Goal: Task Accomplishment & Management: Manage account settings

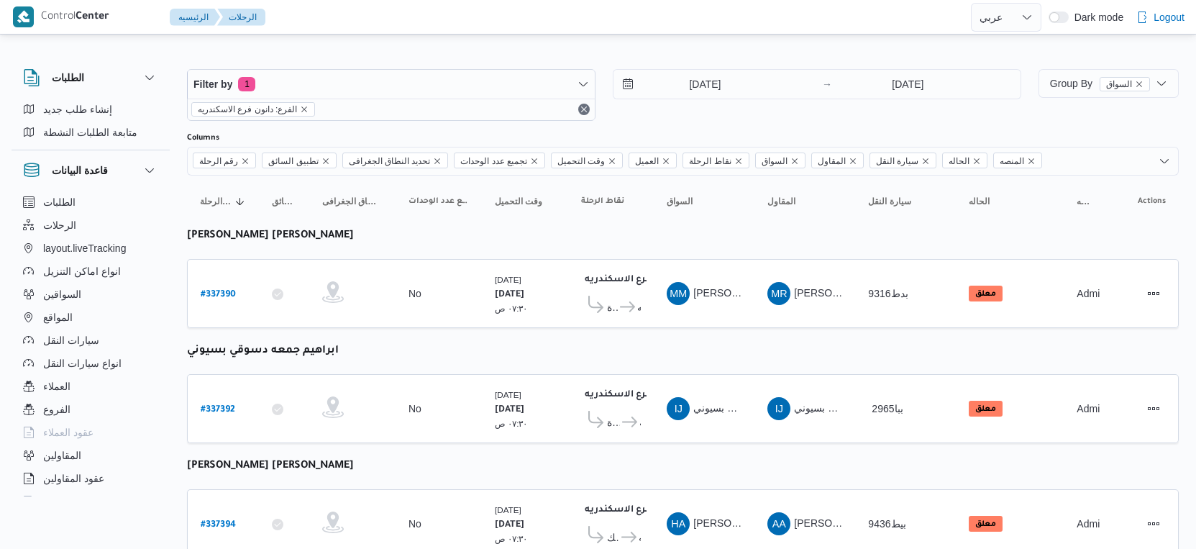
select select "ar"
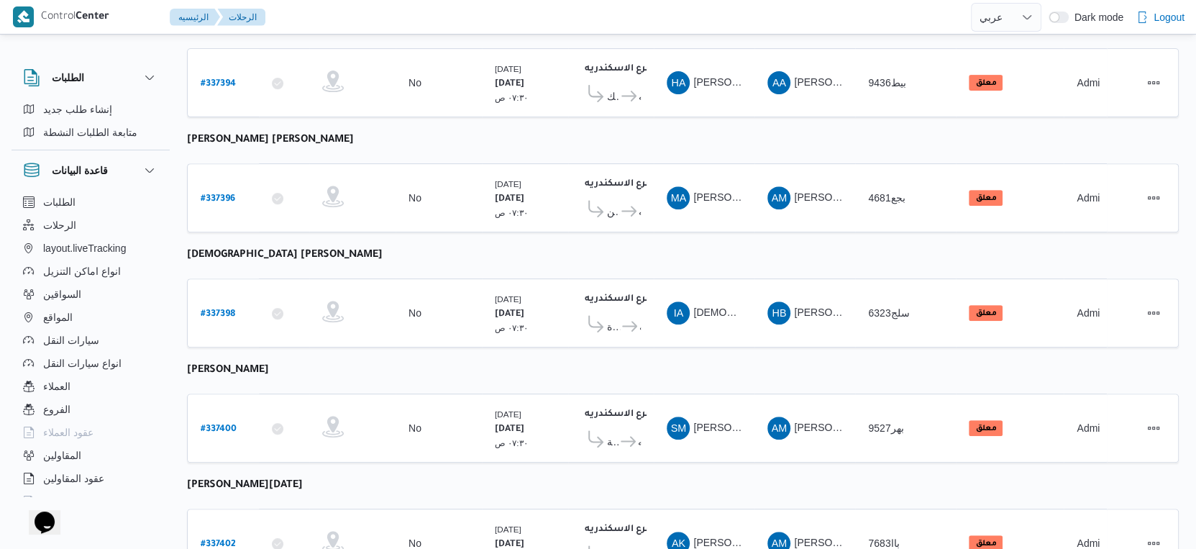
scroll to position [479, 0]
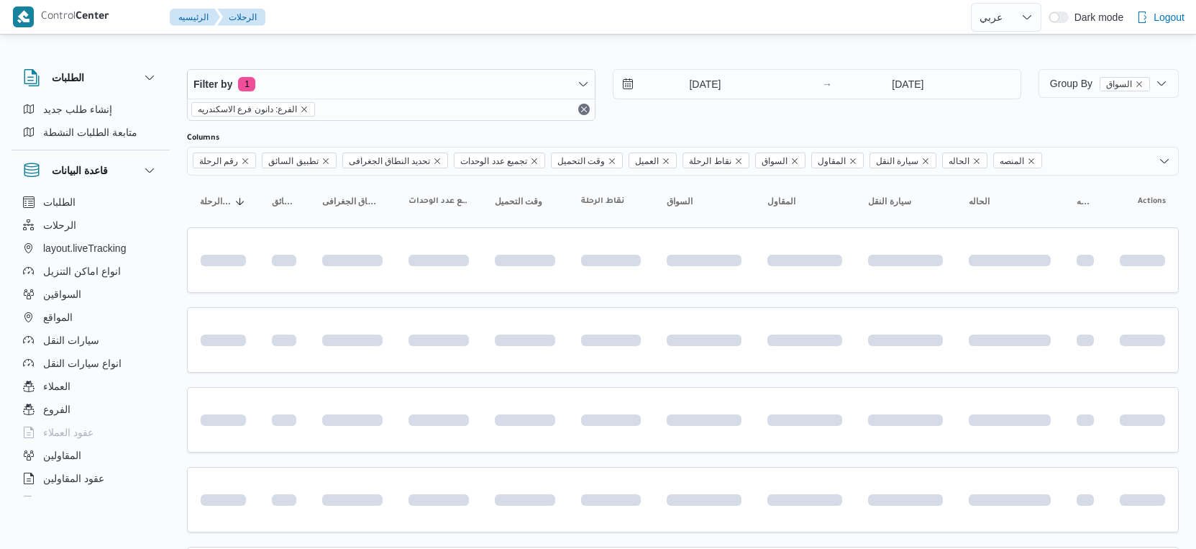
select select "ar"
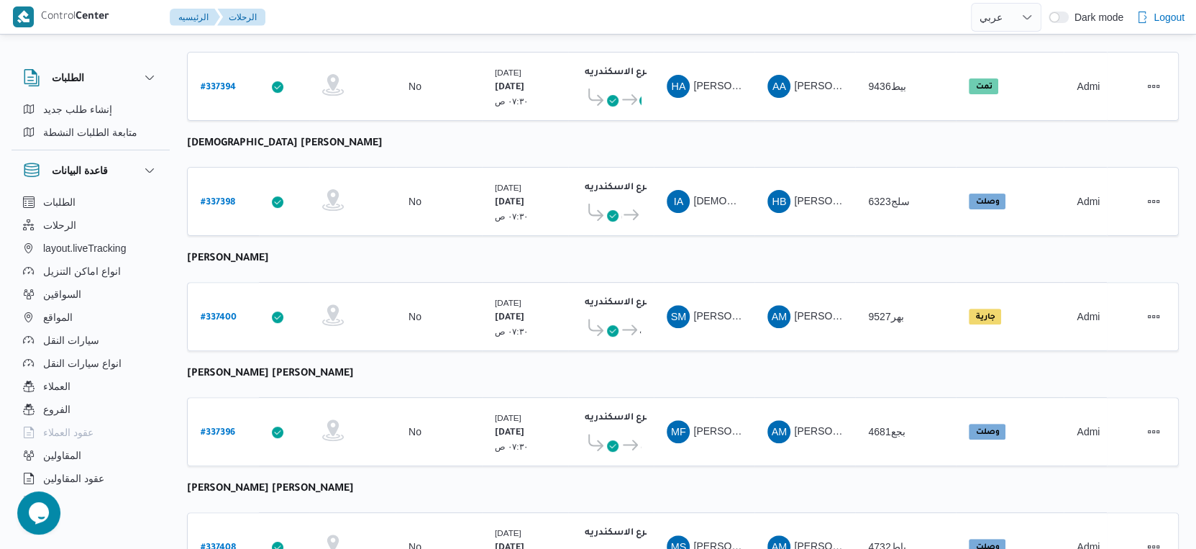
scroll to position [295, 0]
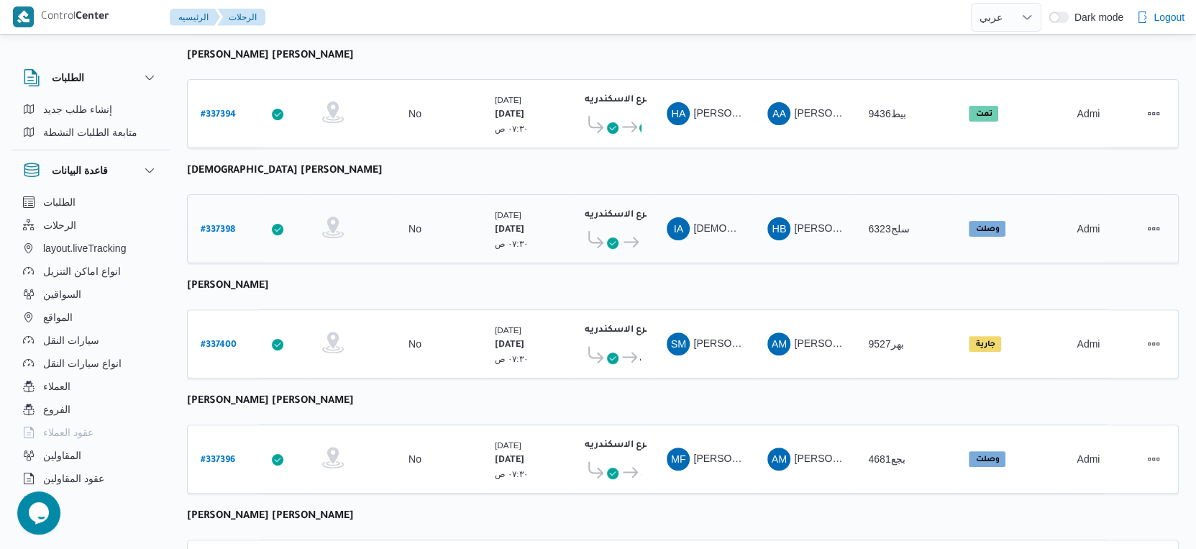
click at [217, 225] on b "# 337398" at bounding box center [218, 230] width 35 height 10
select select "ar"
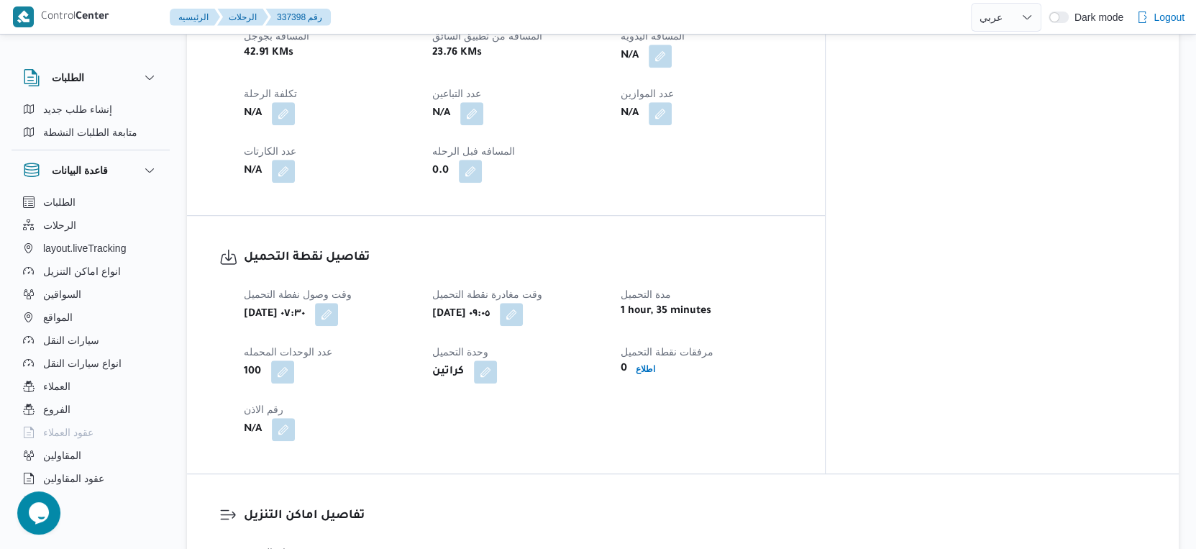
scroll to position [959, 0]
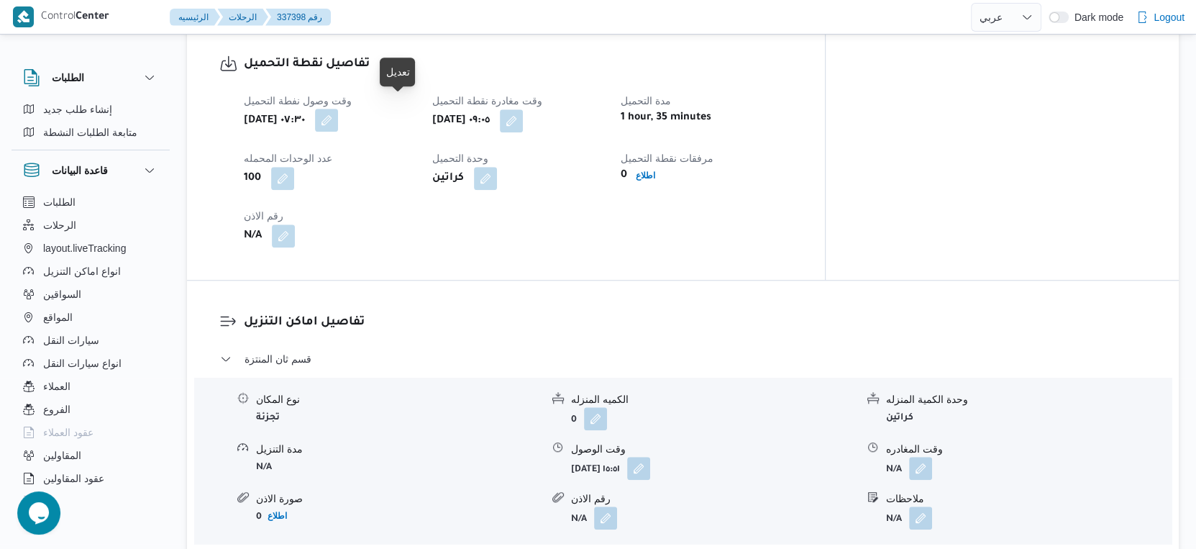
click at [338, 111] on button "button" at bounding box center [326, 120] width 23 height 23
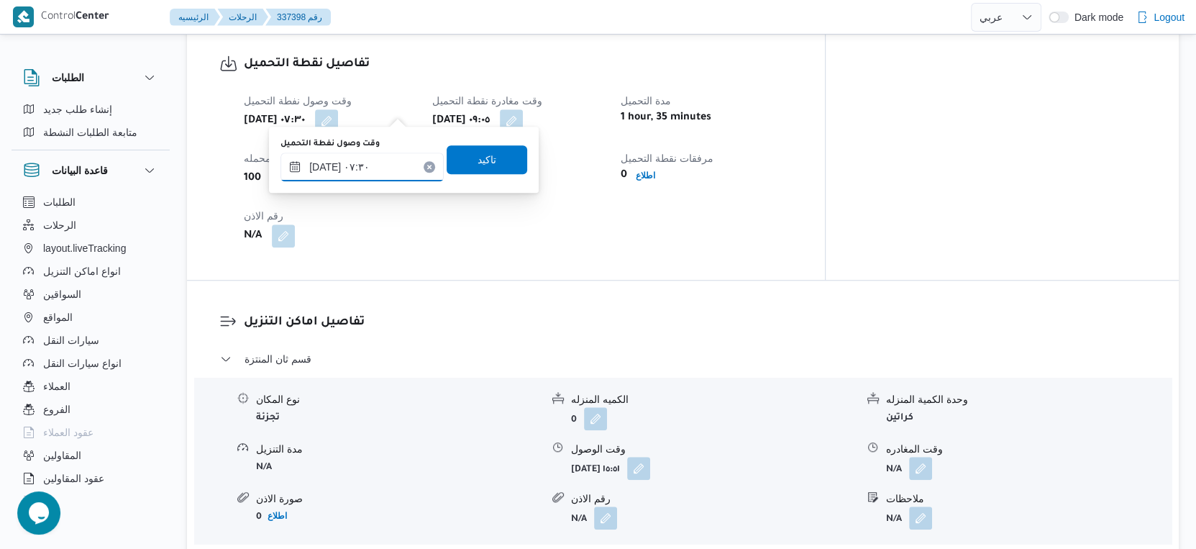
click at [324, 165] on input "١٦/٠٩/٢٠٢٥ ٠٧:٣٠" at bounding box center [362, 167] width 163 height 29
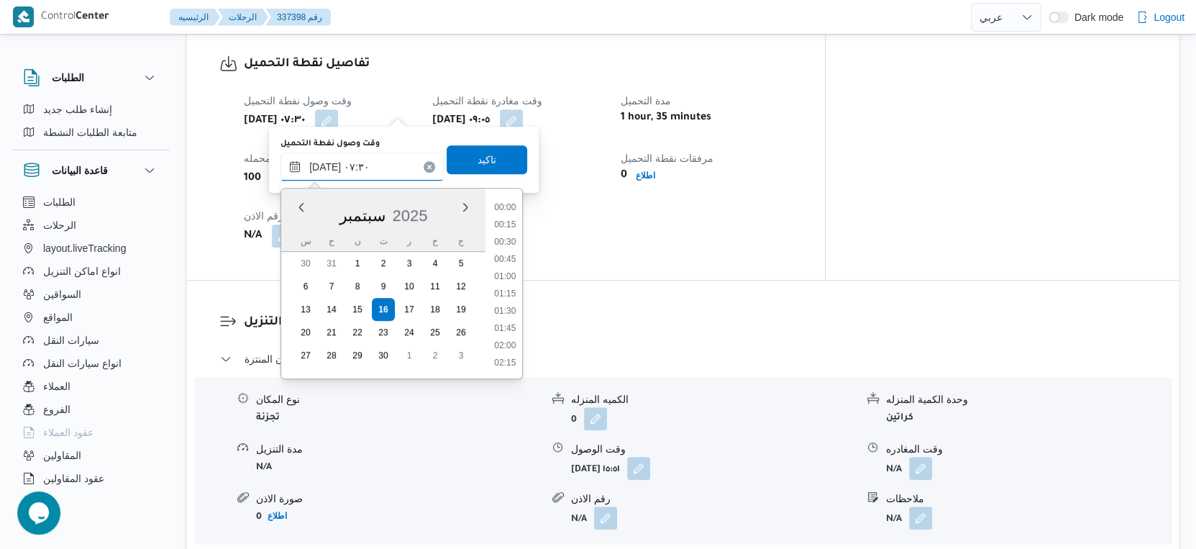
click at [324, 165] on input "١٦/٠٩/٢٠٢٥ ٠٧:٣٠" at bounding box center [362, 167] width 163 height 29
type input "١٦/٠٩/٢٠٢٥ ٠٧:٢٥"
click at [488, 150] on span "تاكيد" at bounding box center [487, 159] width 81 height 29
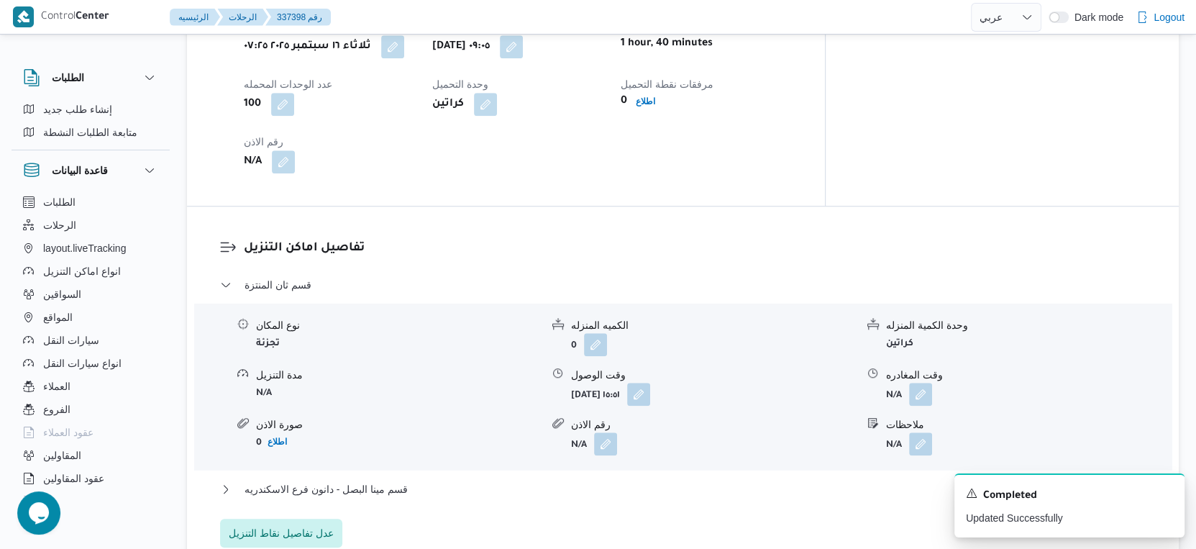
scroll to position [1119, 0]
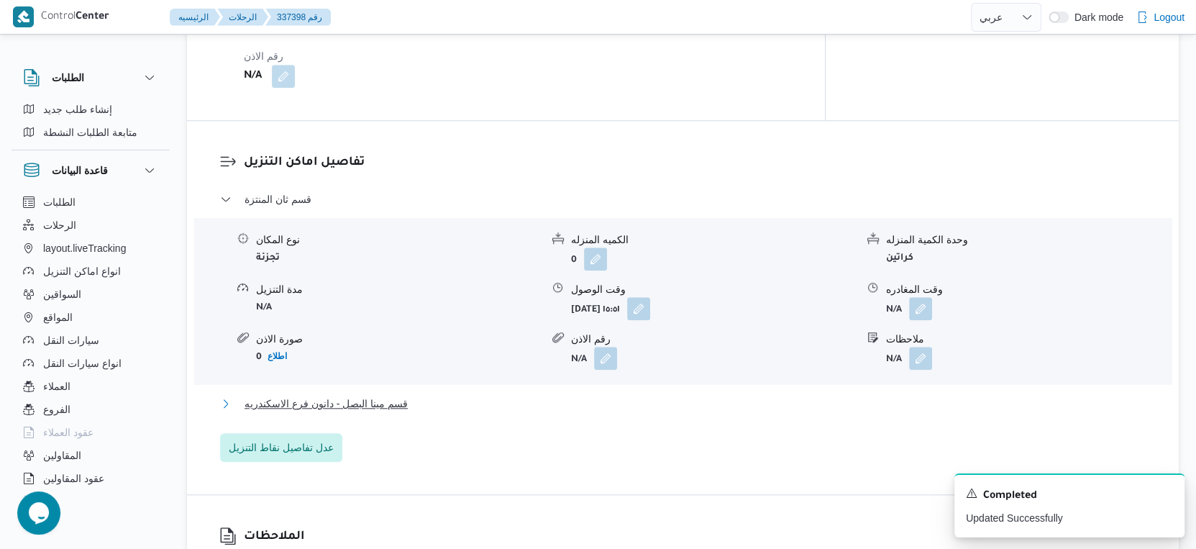
click at [375, 399] on span "قسم مينا البصل - دانون فرع الاسكندريه" at bounding box center [326, 403] width 163 height 17
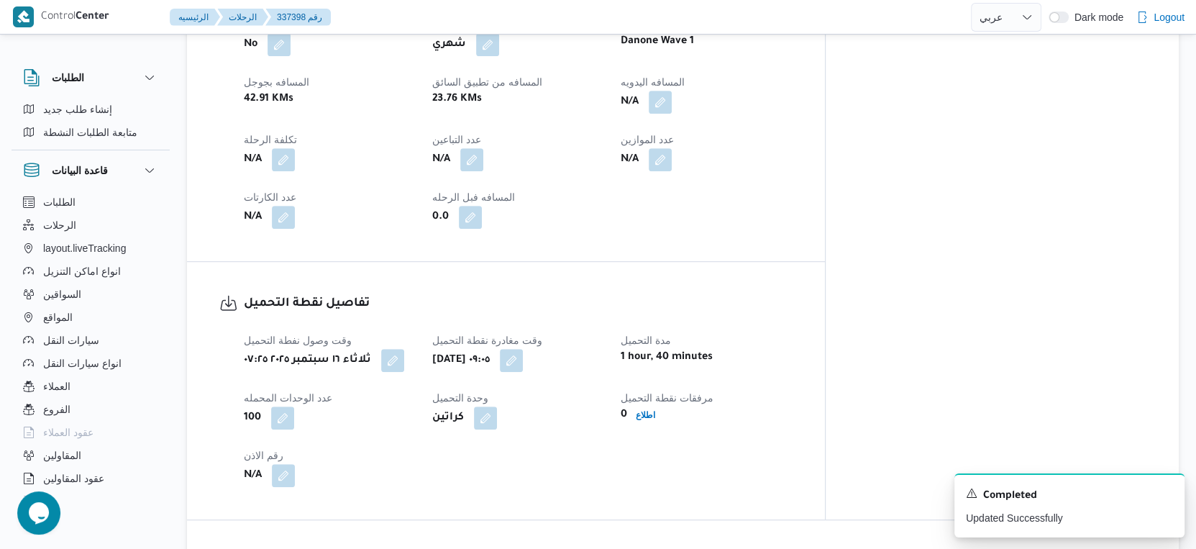
scroll to position [560, 0]
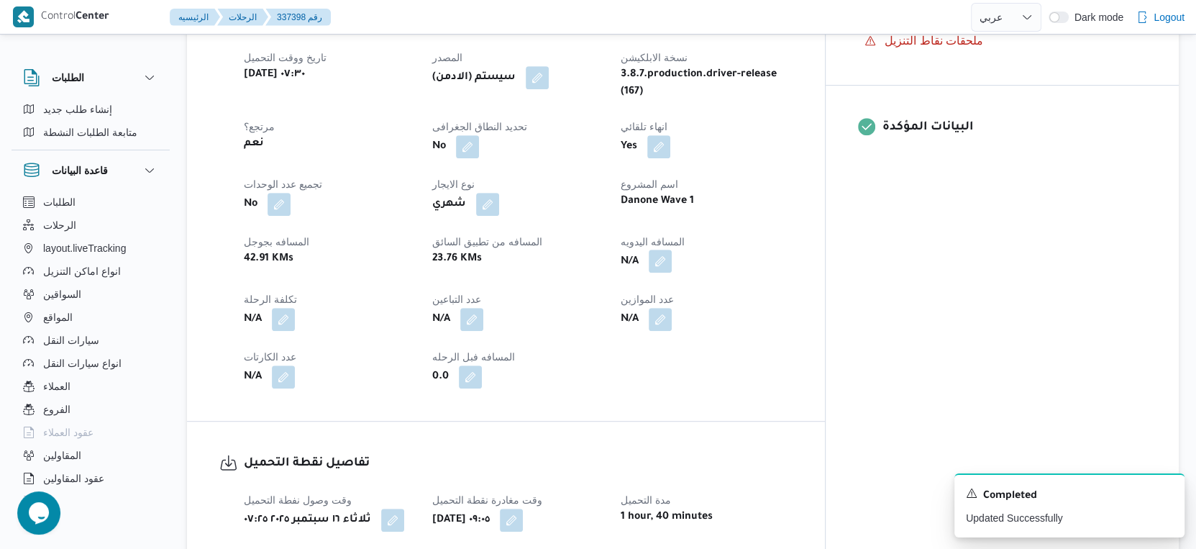
click at [672, 250] on button "button" at bounding box center [660, 261] width 23 height 23
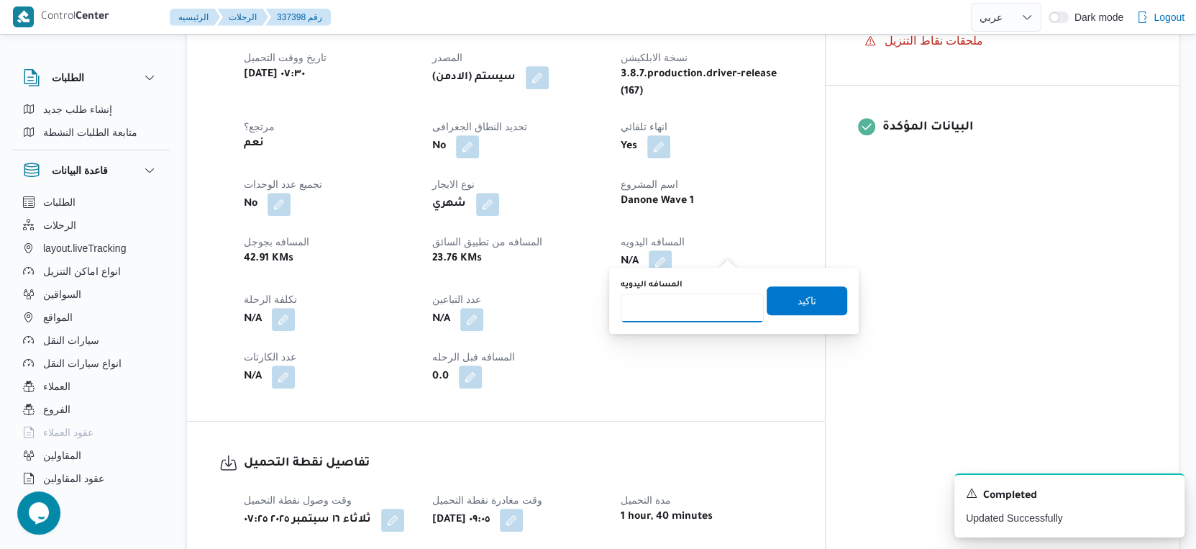
click at [687, 311] on input "المسافه اليدويه" at bounding box center [692, 307] width 143 height 29
type input "81"
click at [808, 301] on span "تاكيد" at bounding box center [807, 300] width 81 height 29
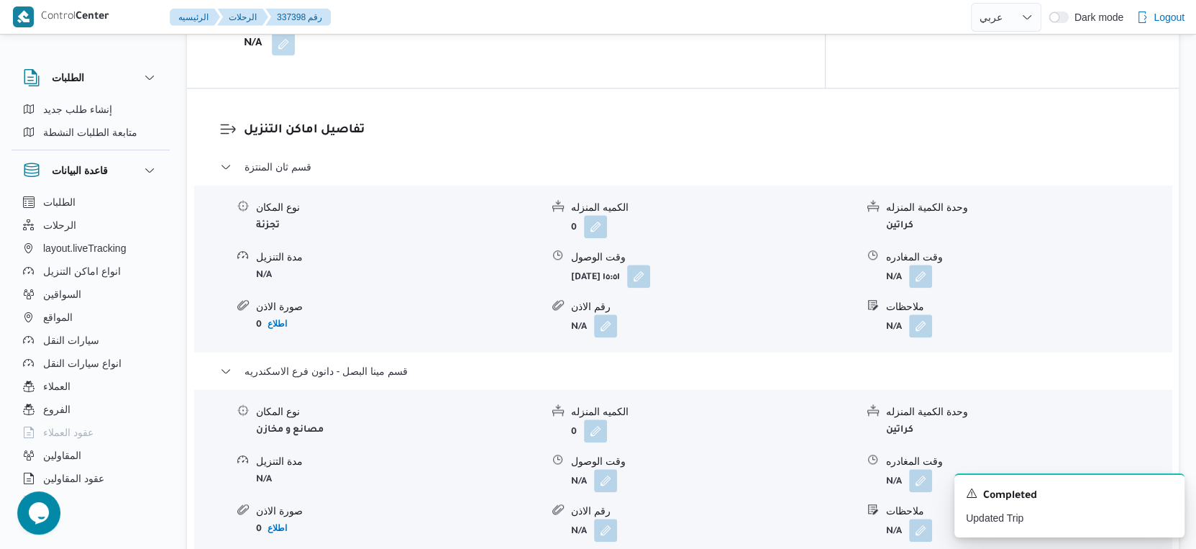
scroll to position [1359, 0]
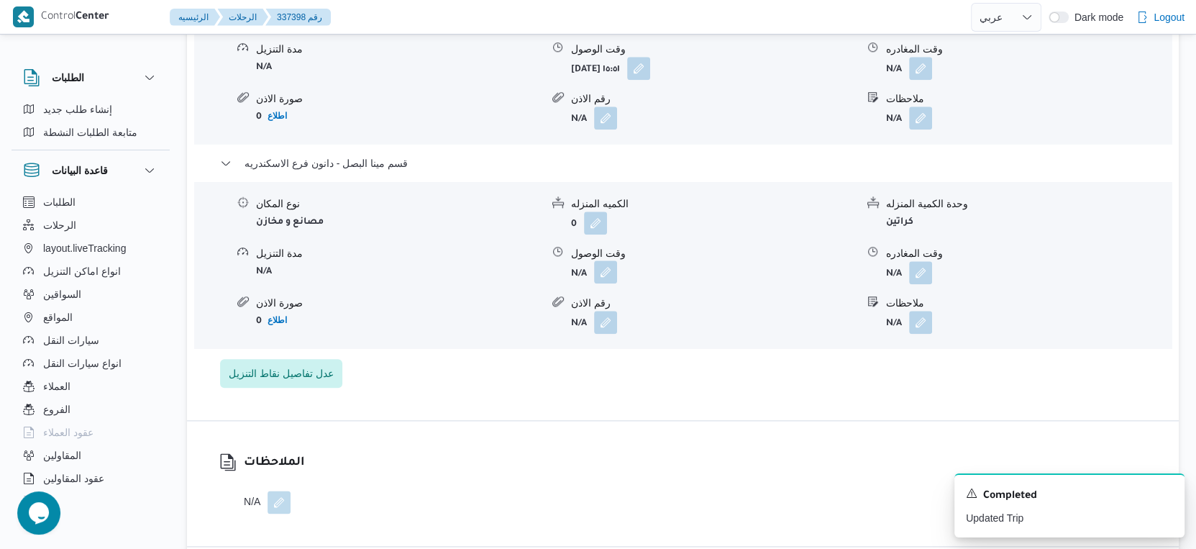
click at [598, 261] on button "button" at bounding box center [605, 271] width 23 height 23
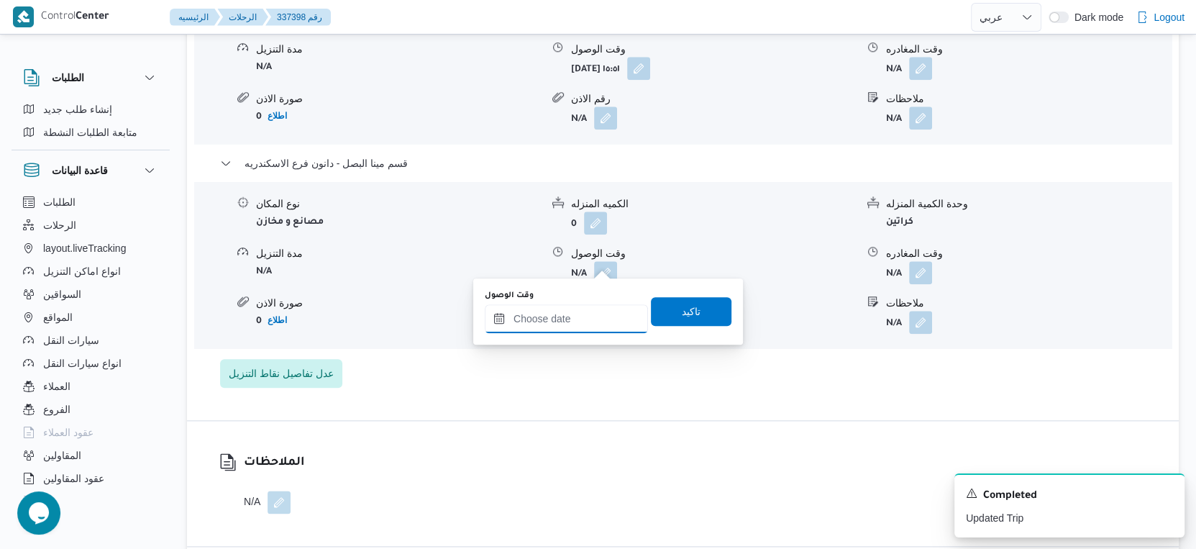
click at [594, 315] on input "وقت الوصول" at bounding box center [566, 318] width 163 height 29
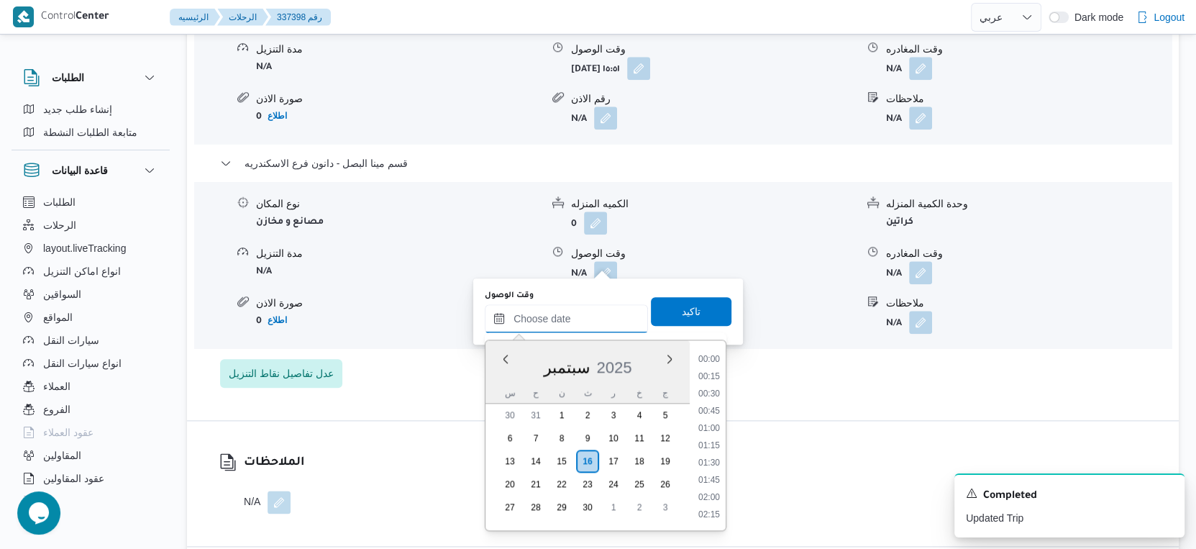
scroll to position [1257, 0]
click at [711, 380] on li "18:30" at bounding box center [709, 379] width 33 height 14
type input "١٦/٠٩/٢٠٢٥ ١٨:٣٠"
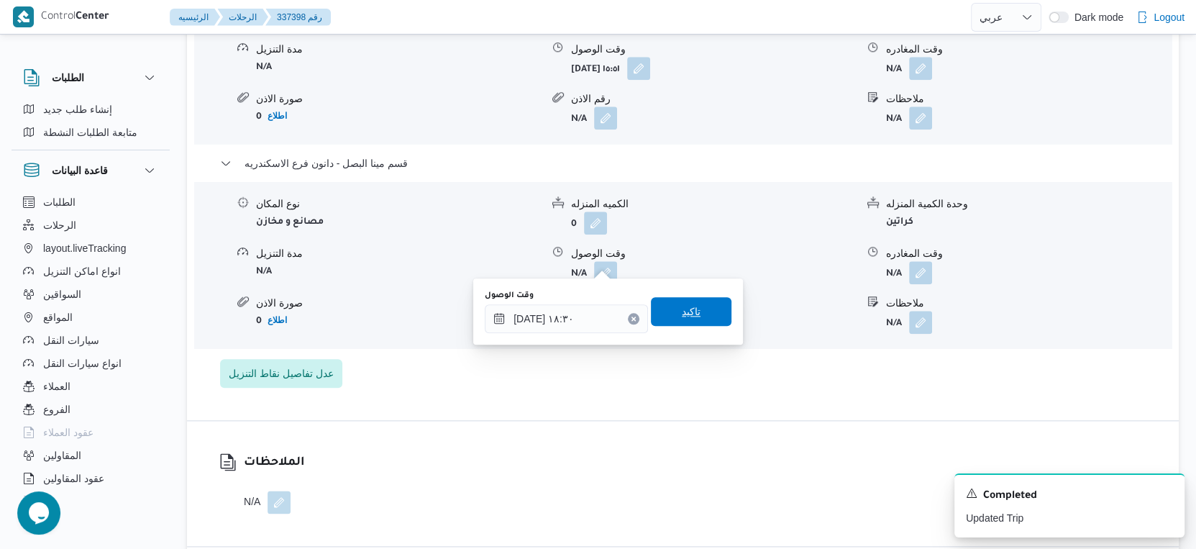
drag, startPoint x: 698, startPoint y: 313, endPoint x: 707, endPoint y: 311, distance: 8.8
click at [698, 311] on span "تاكيد" at bounding box center [691, 311] width 81 height 29
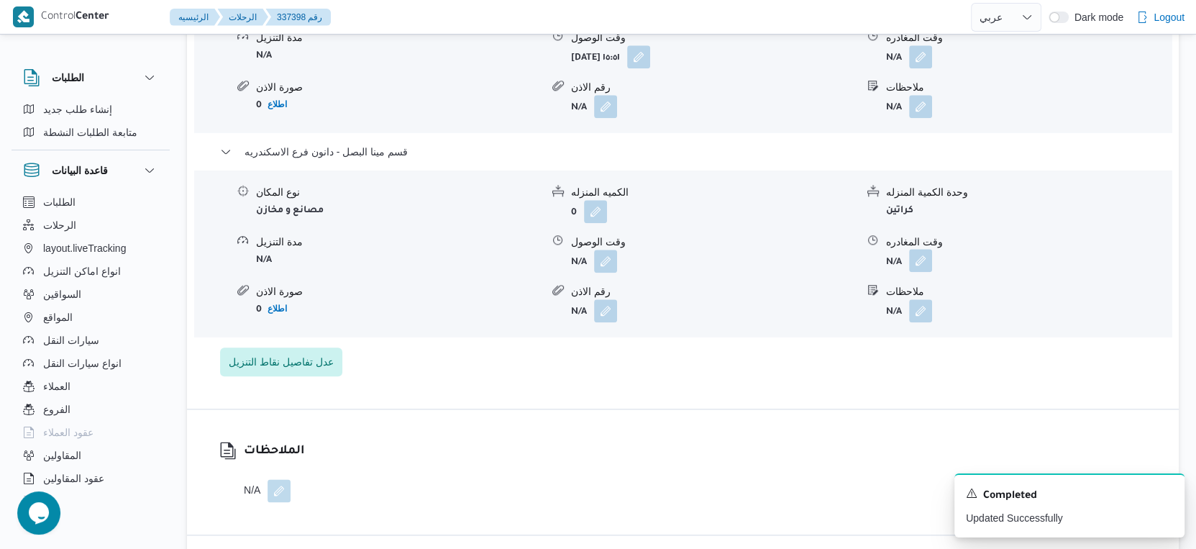
click at [915, 265] on button "button" at bounding box center [920, 260] width 23 height 23
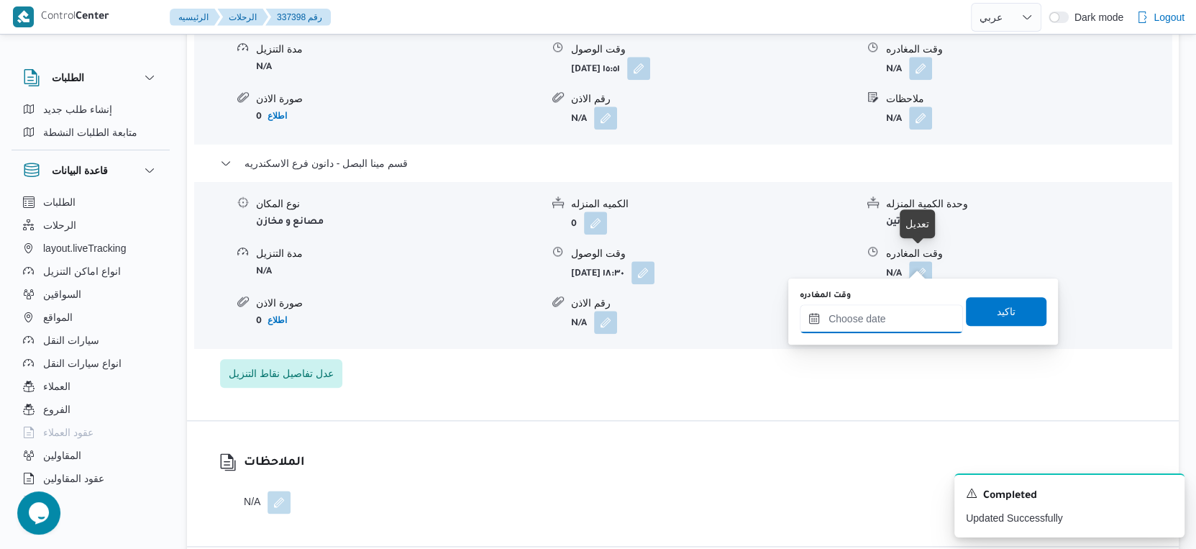
click at [902, 314] on input "وقت المغادره" at bounding box center [881, 318] width 163 height 29
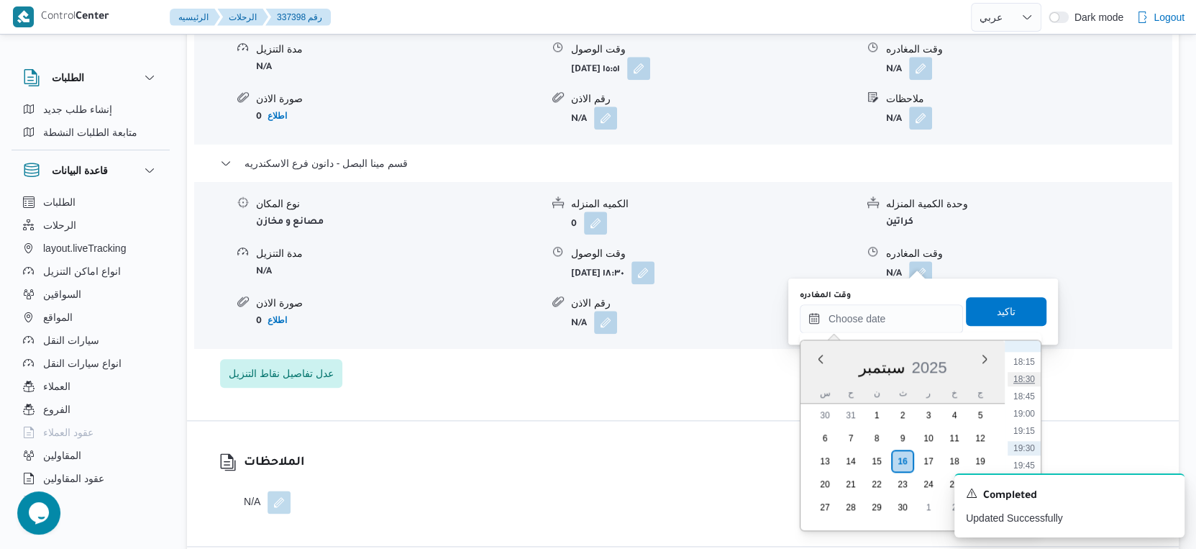
click at [1027, 378] on li "18:30" at bounding box center [1024, 379] width 33 height 14
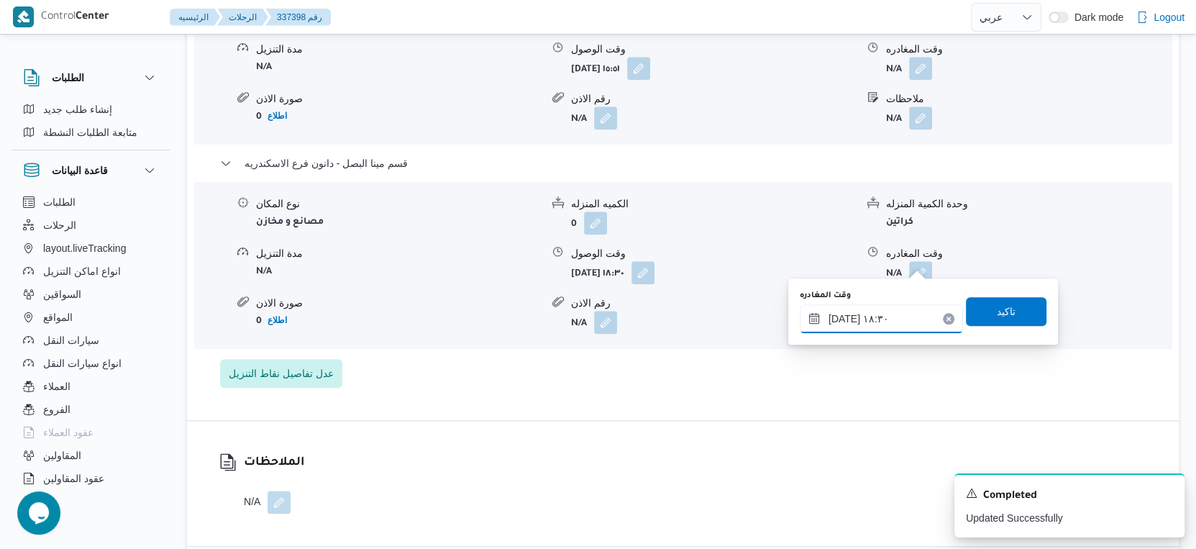
click at [843, 317] on input "١٦/٠٩/٢٠٢٥ ١٨:٣٠" at bounding box center [881, 318] width 163 height 29
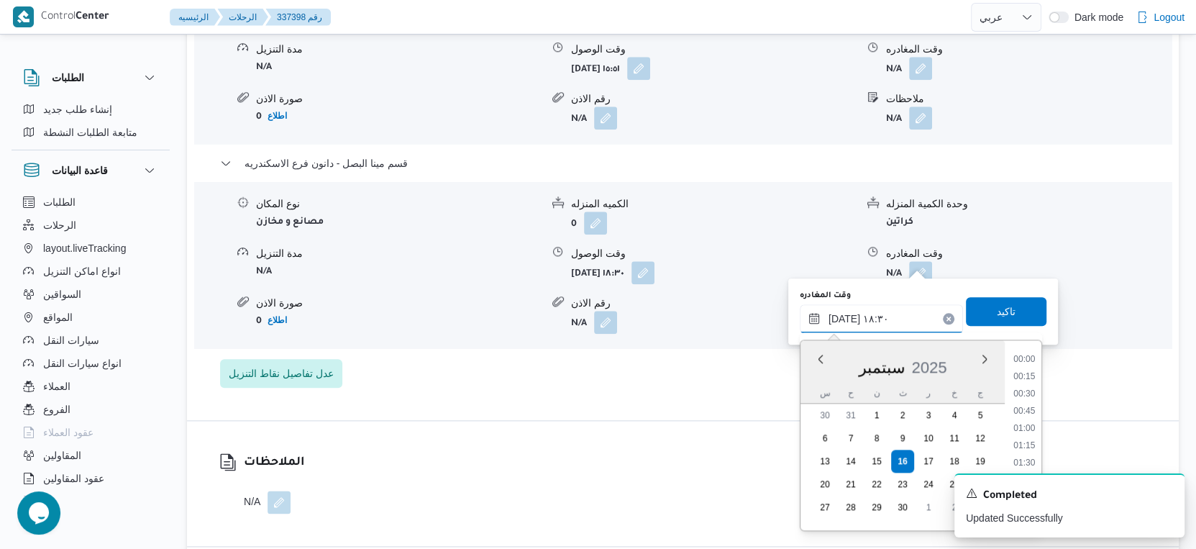
scroll to position [1188, 0]
type input "١٦/٠٩/٢٠٢٥ ١٨:٥٠"
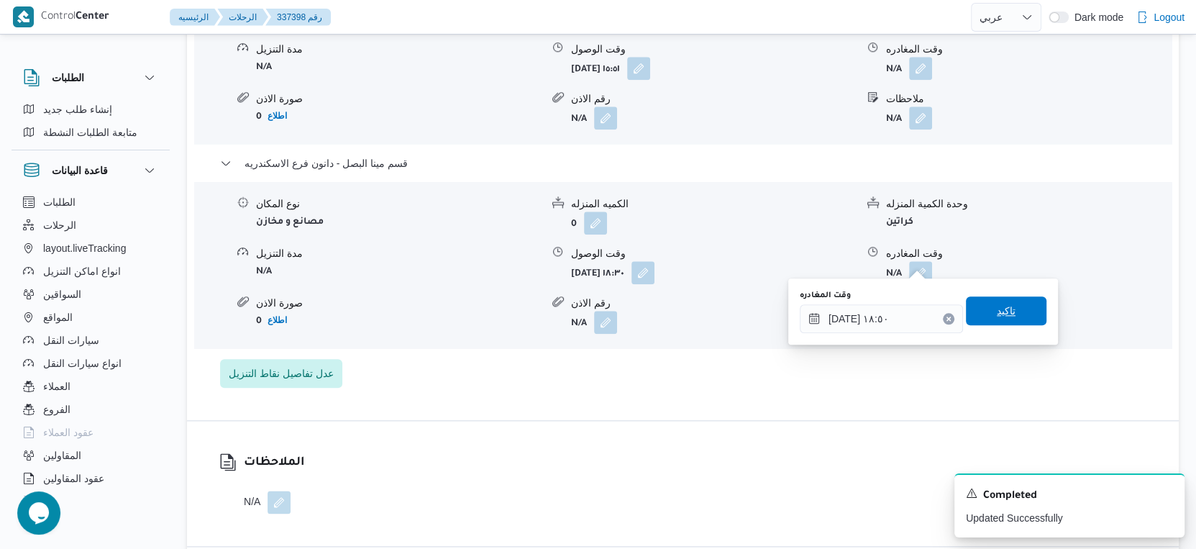
click at [997, 311] on span "تاكيد" at bounding box center [1006, 310] width 19 height 17
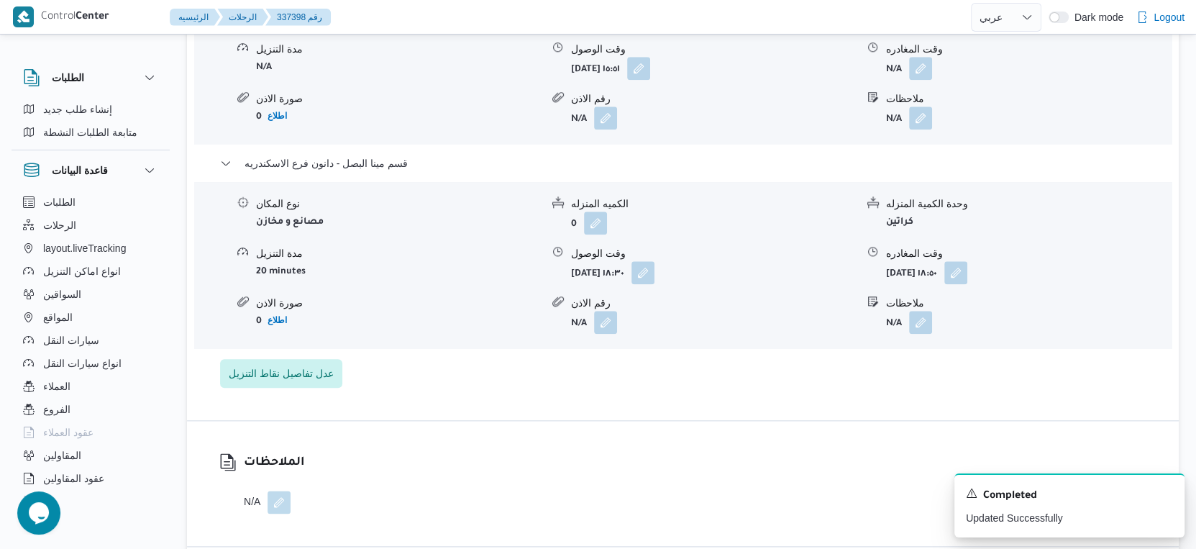
scroll to position [1199, 0]
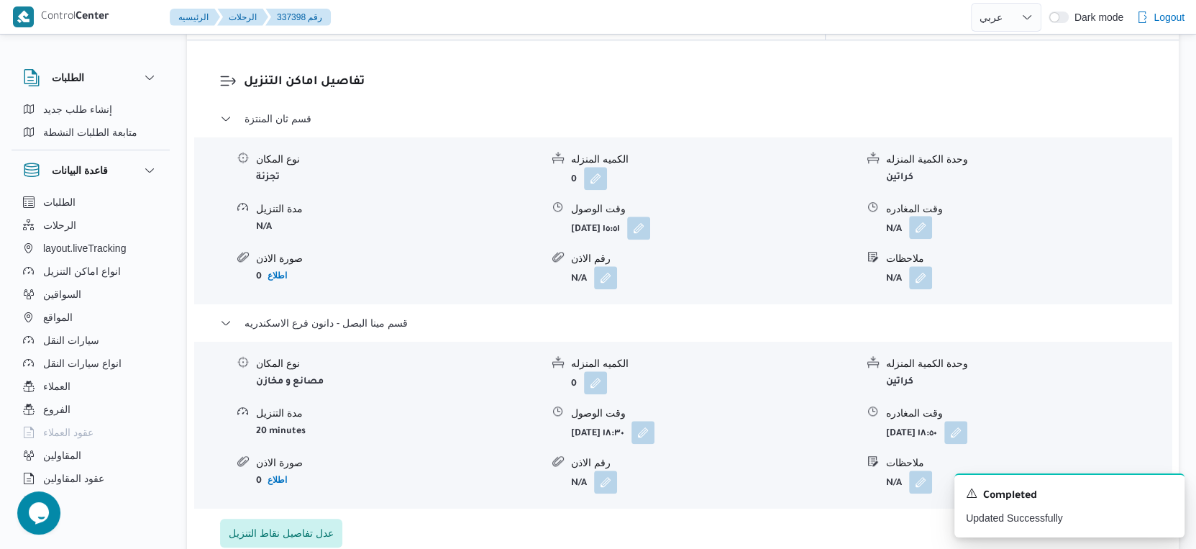
click at [922, 216] on button "button" at bounding box center [920, 227] width 23 height 23
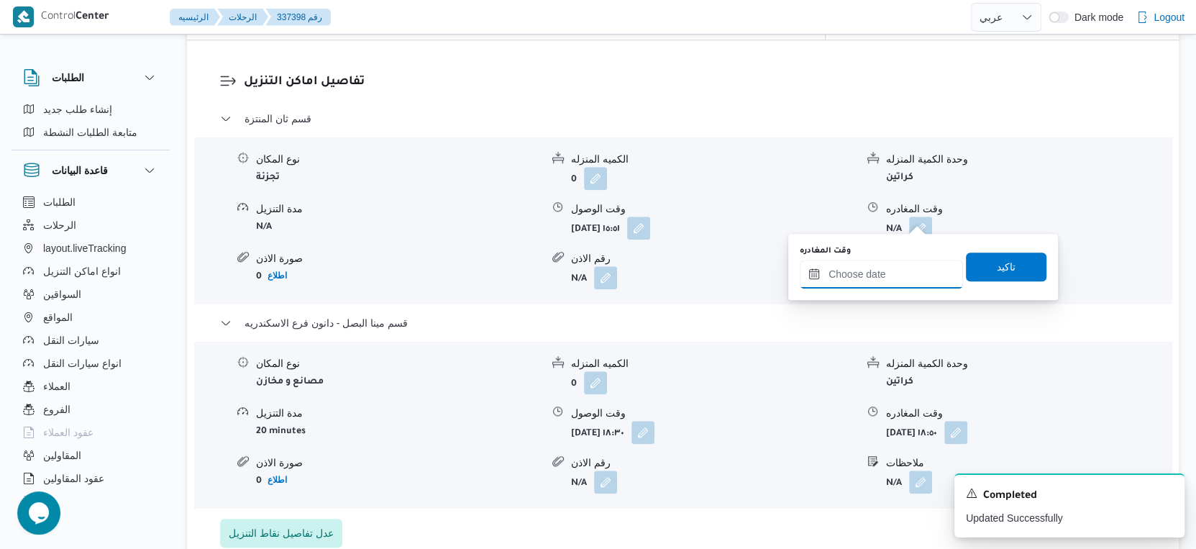
click at [899, 264] on input "وقت المغادره" at bounding box center [881, 274] width 163 height 29
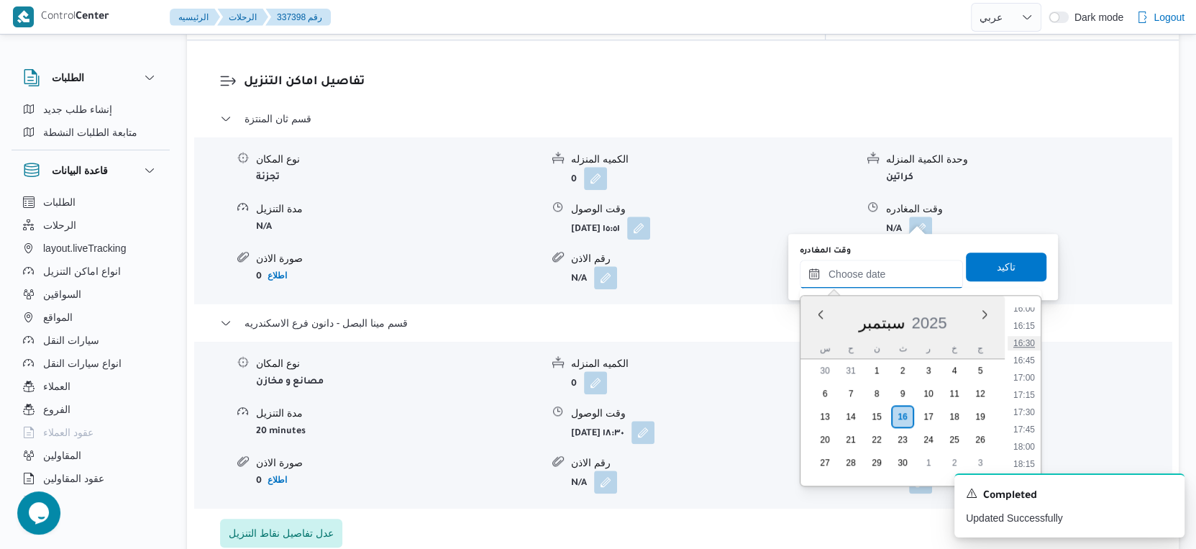
scroll to position [1097, 0]
click at [1024, 457] on li "18:00" at bounding box center [1024, 460] width 33 height 14
type input "١٦/٠٩/٢٠٢٥ ١٨:٠٠"
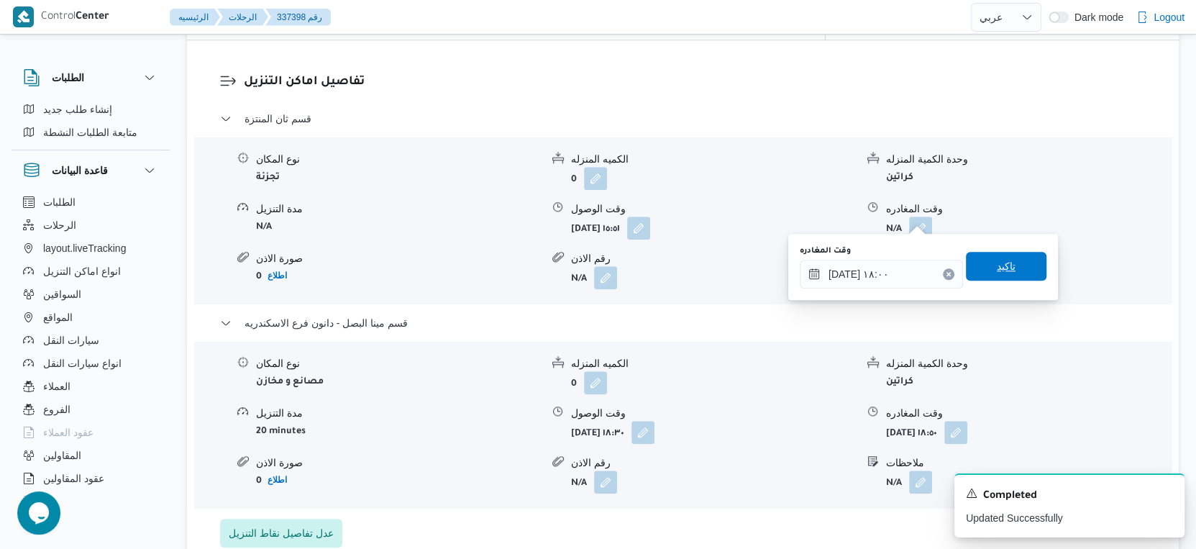
click at [1013, 276] on span "تاكيد" at bounding box center [1006, 266] width 81 height 29
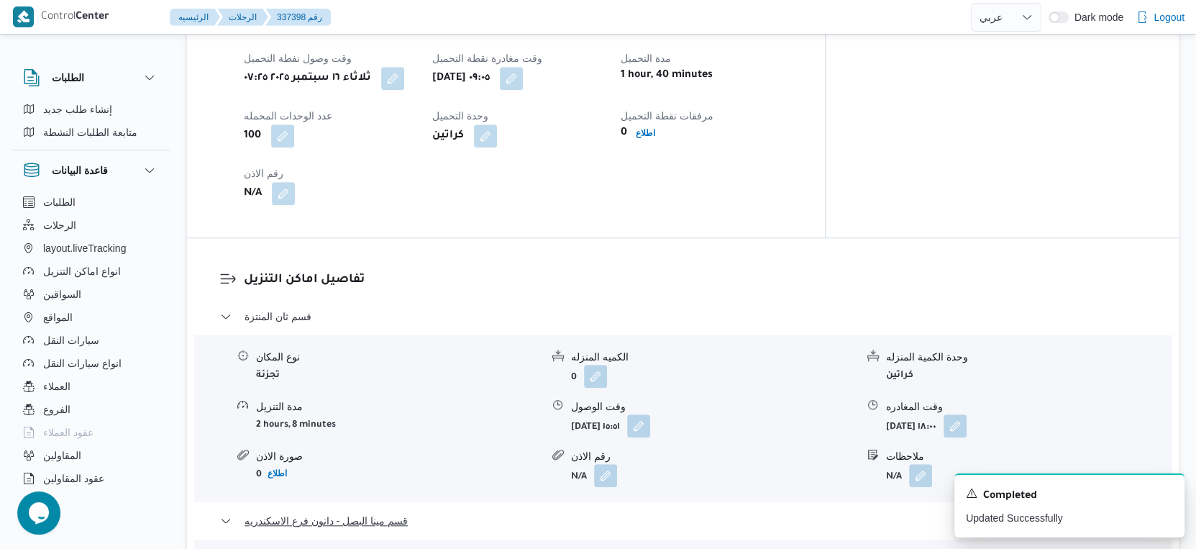
scroll to position [959, 0]
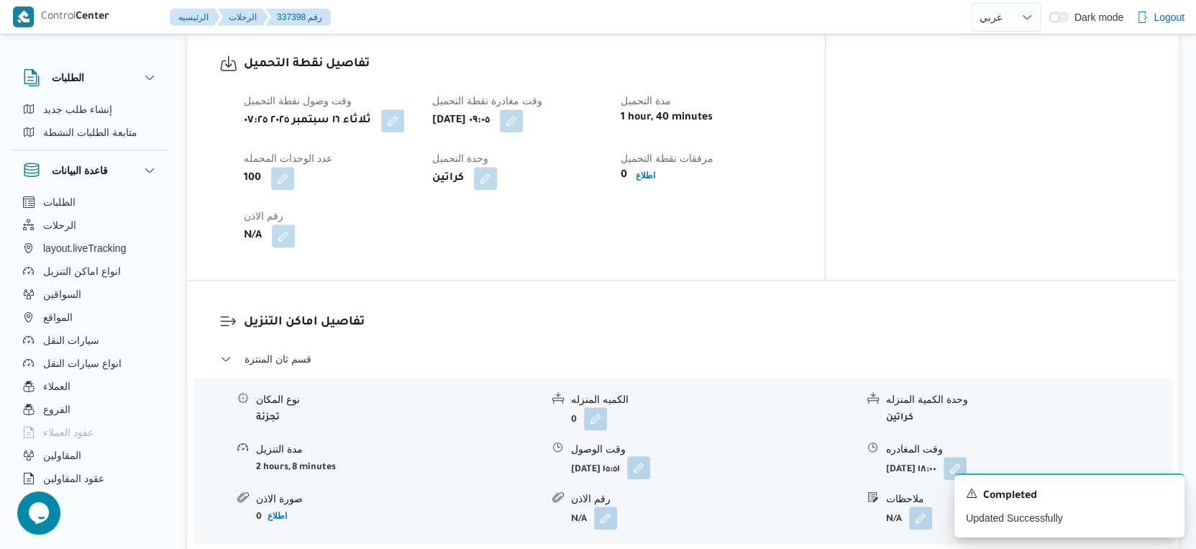
click at [650, 456] on button "button" at bounding box center [638, 467] width 23 height 23
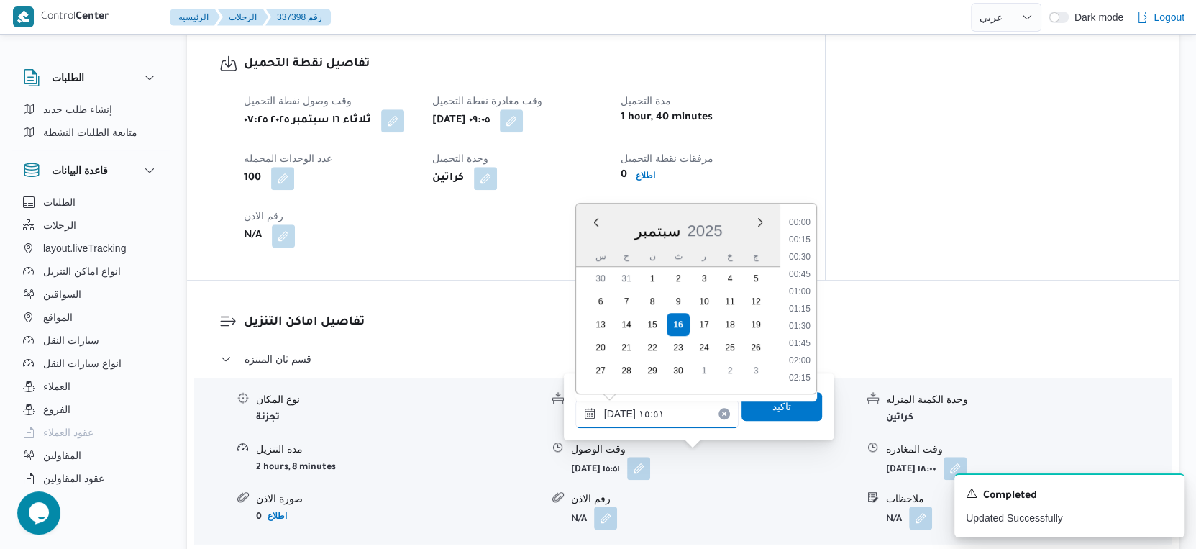
click at [676, 413] on input "١٦/٠٩/٢٠٢٥ ١٥:٥١" at bounding box center [656, 413] width 163 height 29
click at [804, 277] on li "09:30" at bounding box center [799, 279] width 33 height 14
type input "١٦/٠٩/٢٠٢٥ ٠٩:٣٠"
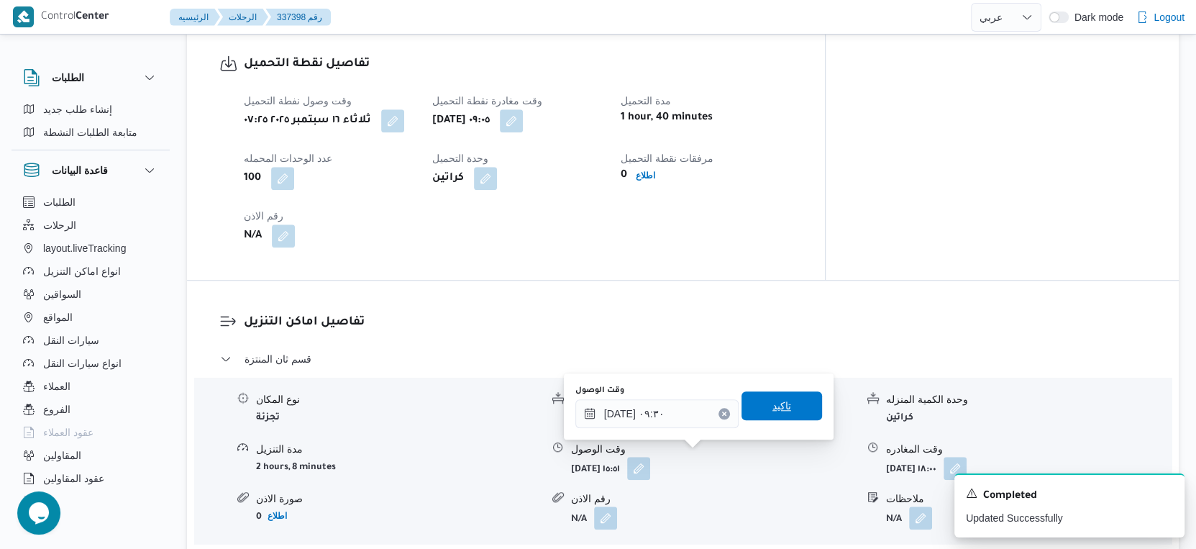
drag, startPoint x: 765, startPoint y: 429, endPoint x: 781, endPoint y: 399, distance: 33.8
click at [770, 422] on div "You are in a dialog. To close this dialog, hit escape. وقت الوصول ١٦/٠٩/٢٠٢٥ ٠٩…" at bounding box center [699, 406] width 270 height 66
click at [782, 399] on span "تاكيد" at bounding box center [782, 405] width 81 height 29
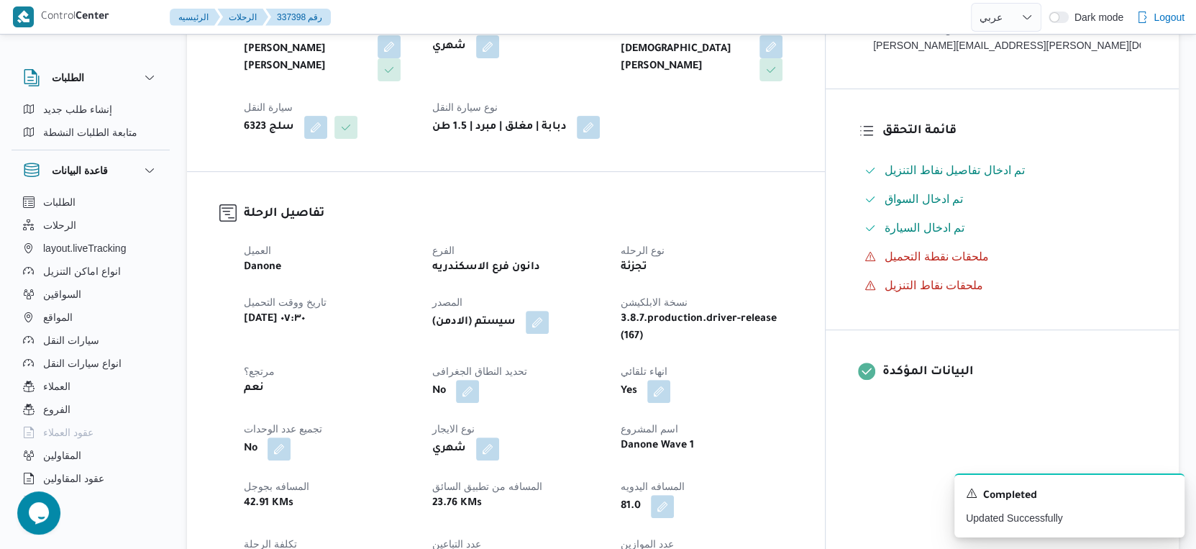
scroll to position [0, 0]
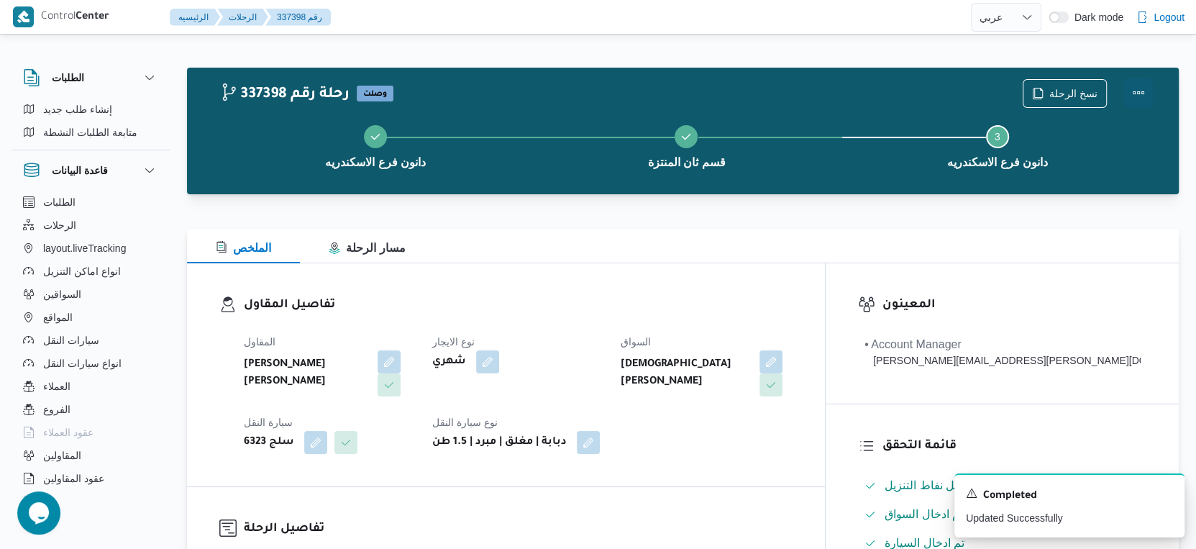
click at [1146, 88] on button "Actions" at bounding box center [1138, 92] width 29 height 29
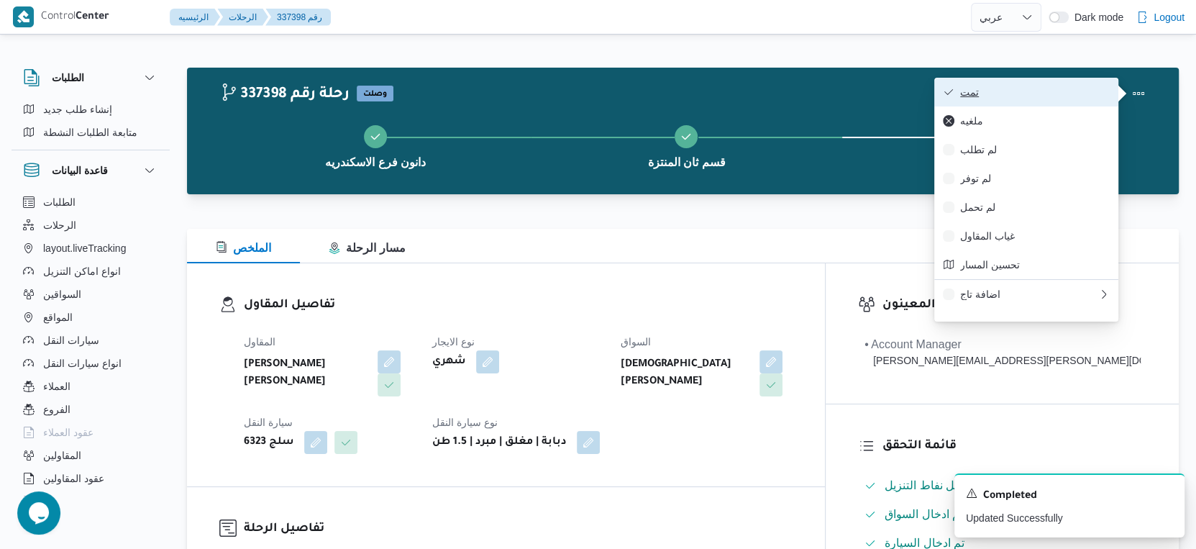
click at [1035, 93] on span "تمت" at bounding box center [1035, 92] width 150 height 12
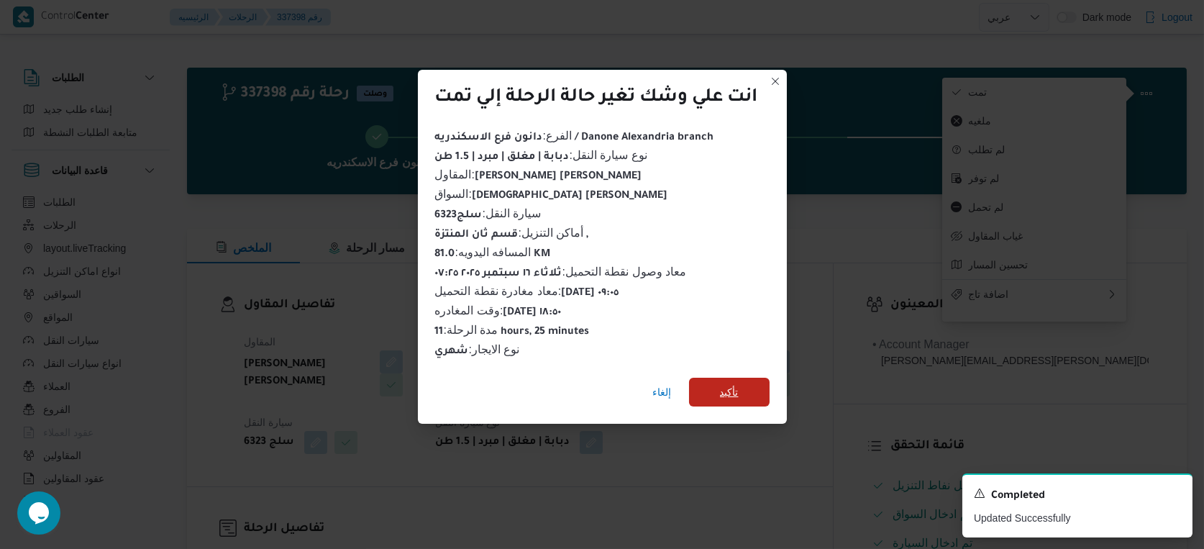
click at [748, 391] on span "تأكيد" at bounding box center [729, 392] width 81 height 29
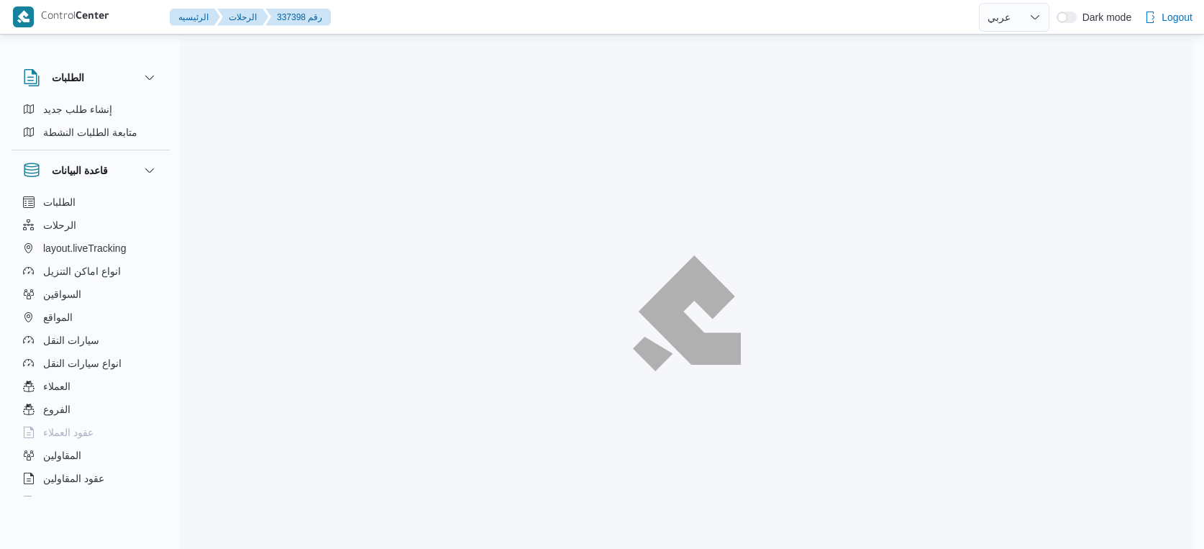
select select "ar"
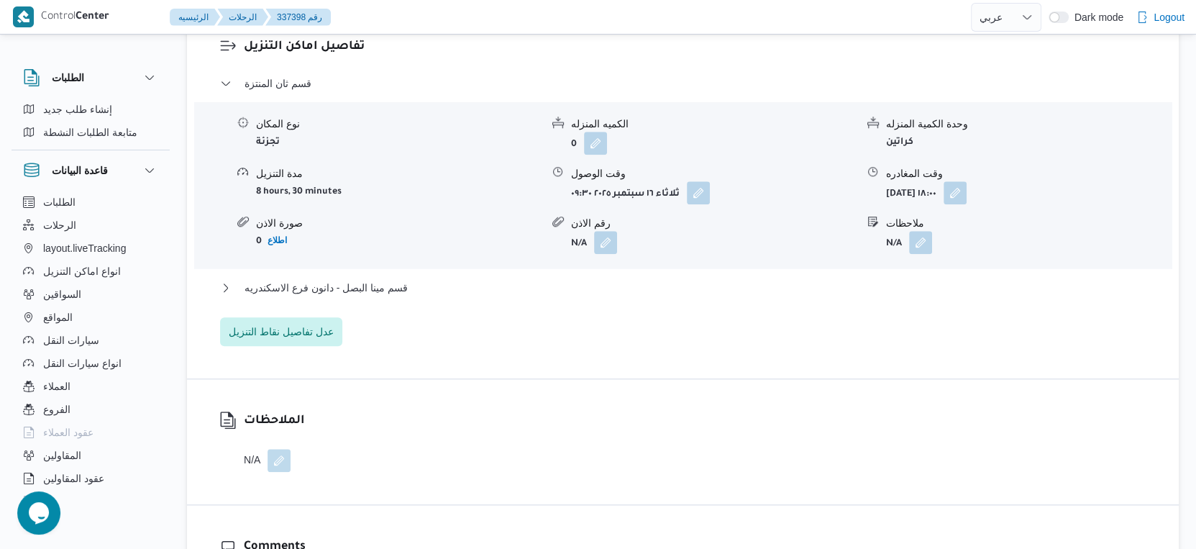
scroll to position [1278, 0]
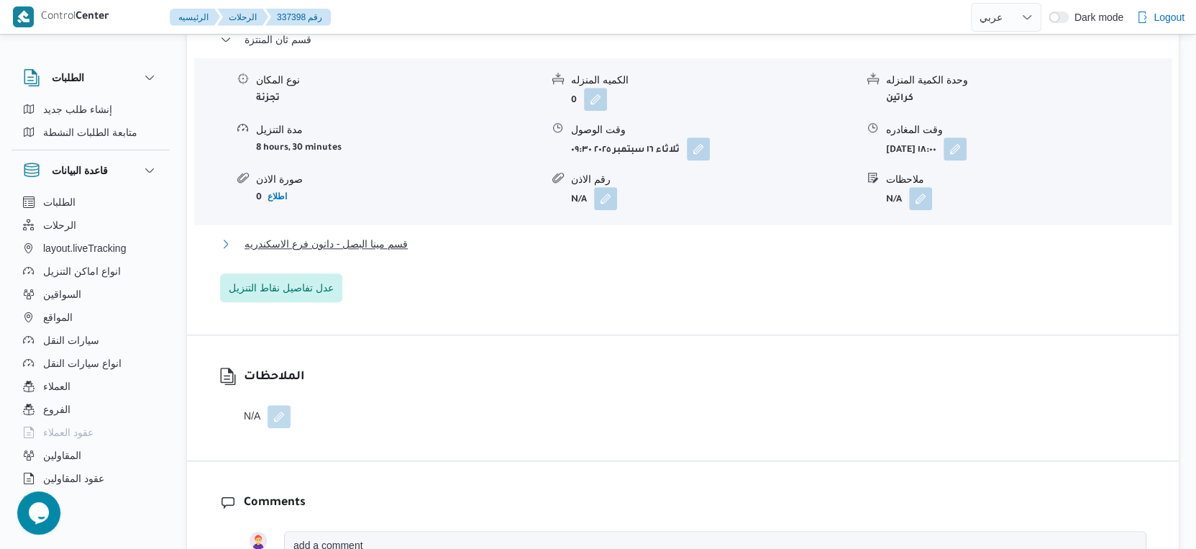
click at [417, 235] on button "قسم مينا البصل - دانون فرع الاسكندريه" at bounding box center [683, 243] width 927 height 17
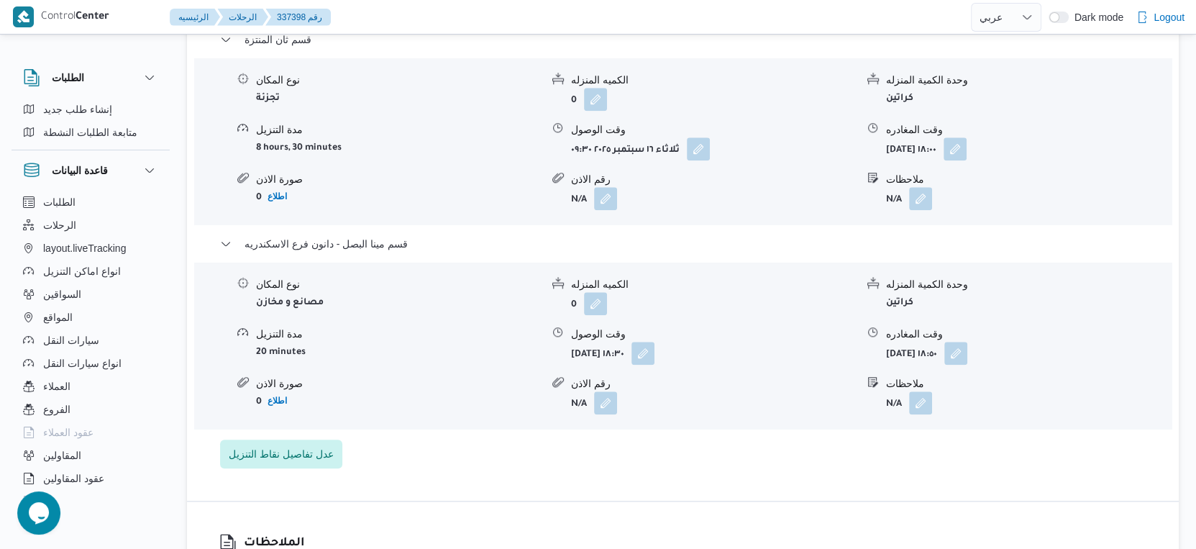
select select "ar"
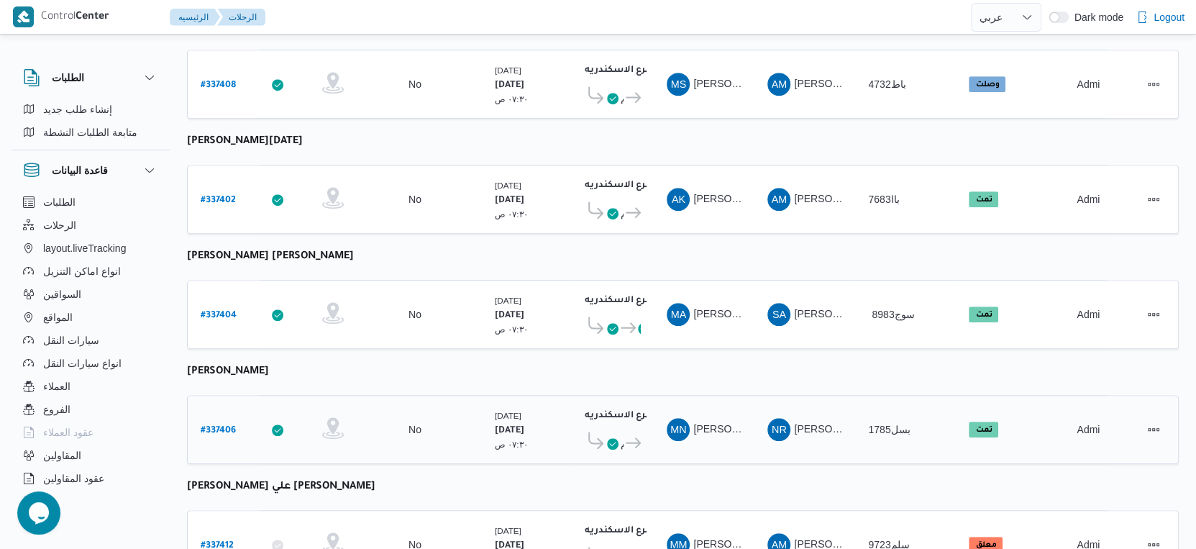
scroll to position [959, 0]
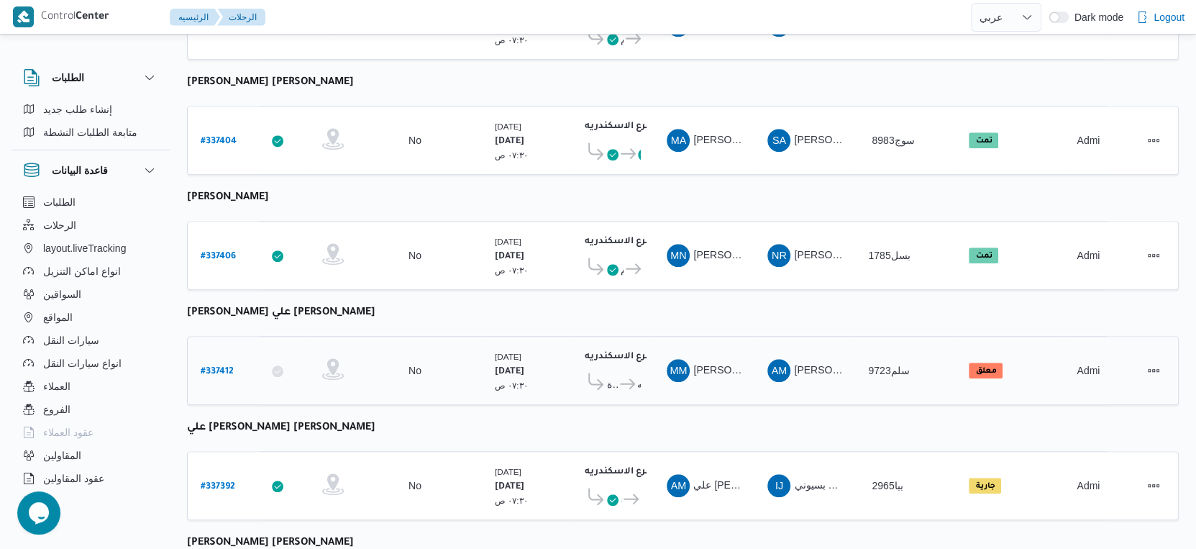
click at [214, 367] on b "# 337412" at bounding box center [217, 372] width 33 height 10
select select "ar"
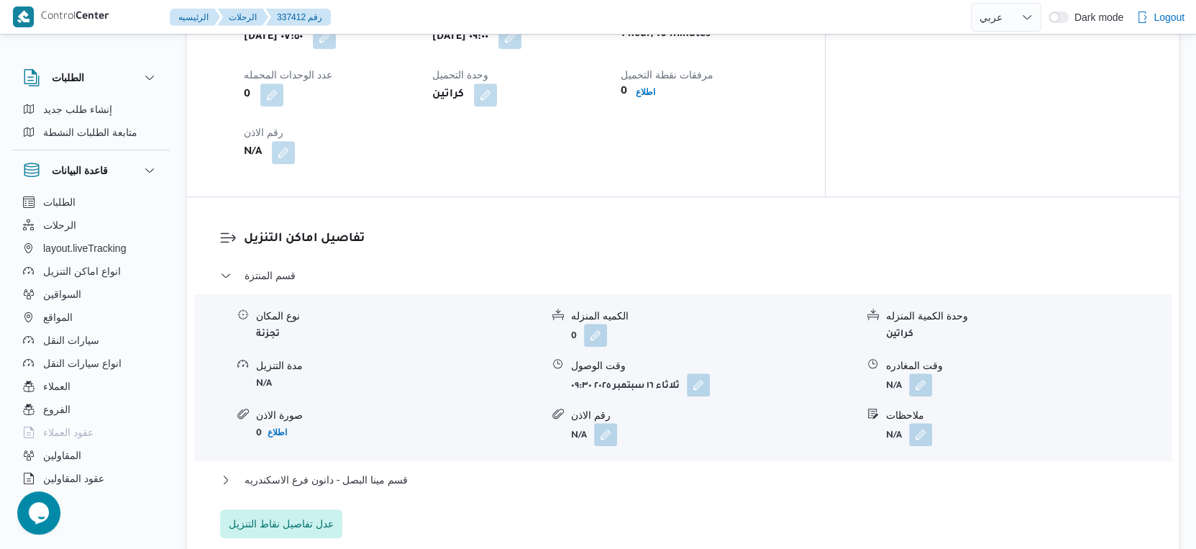
scroll to position [1039, 0]
click at [442, 477] on button "قسم مينا البصل - دانون فرع الاسكندريه" at bounding box center [683, 477] width 927 height 17
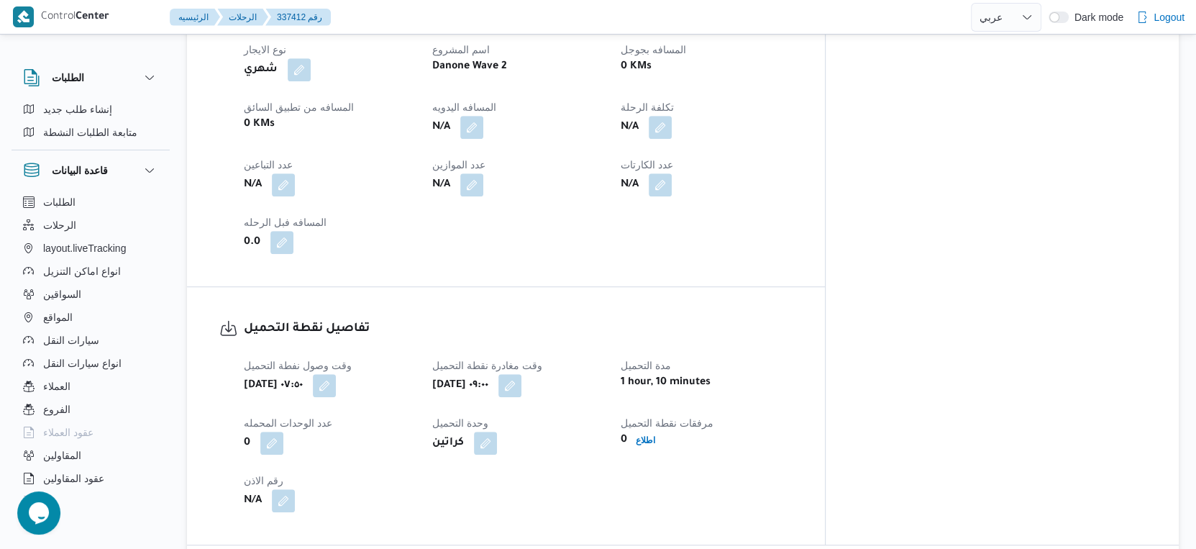
scroll to position [560, 0]
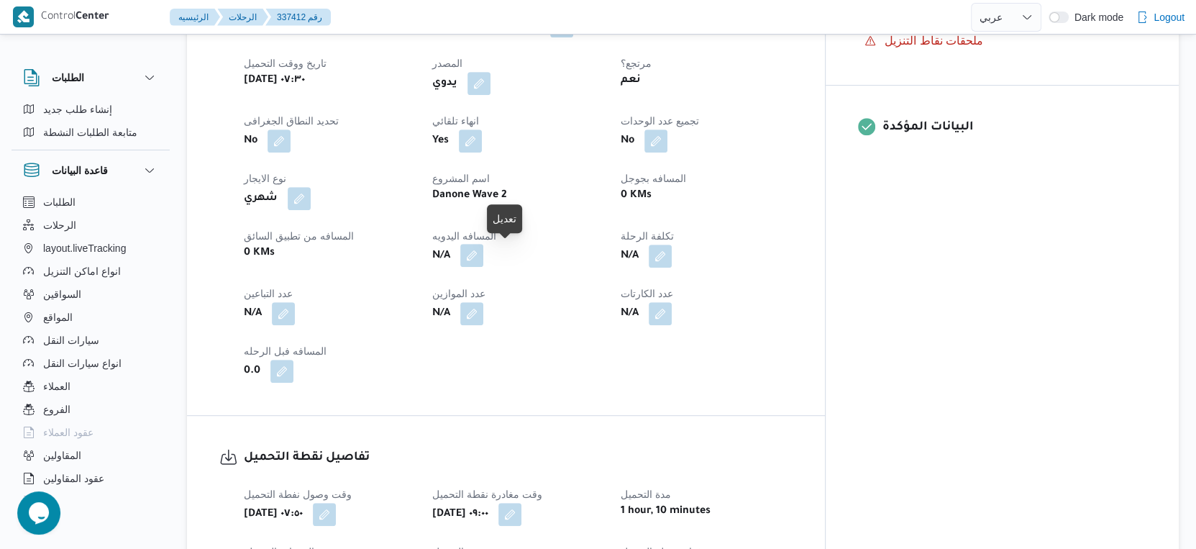
click at [483, 257] on button "button" at bounding box center [471, 255] width 23 height 23
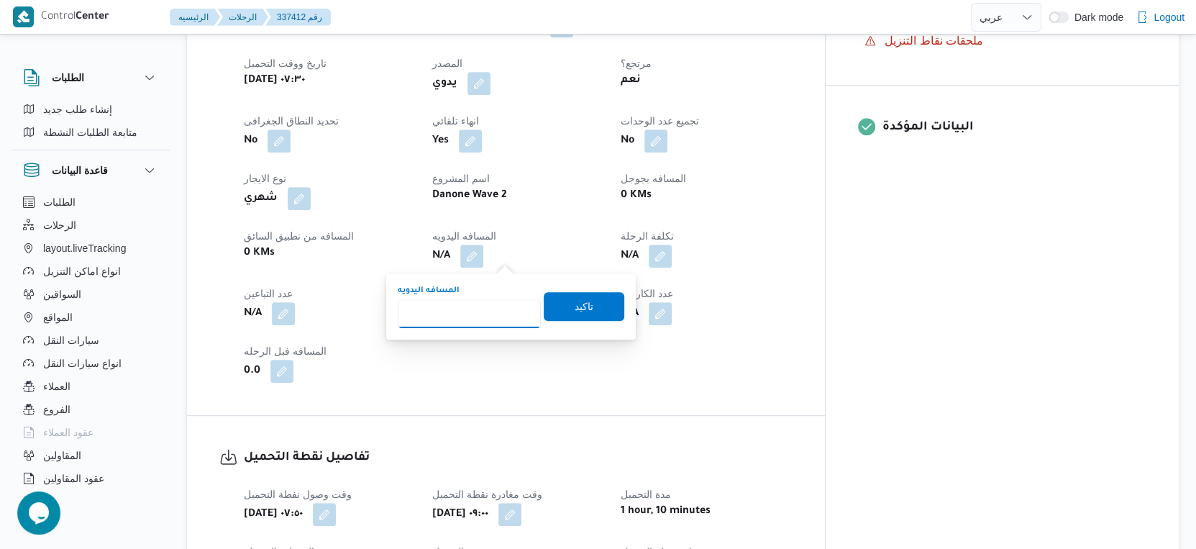
click at [478, 311] on input "المسافه اليدويه" at bounding box center [469, 313] width 143 height 29
type input "62"
click at [589, 314] on span "تاكيد" at bounding box center [584, 305] width 81 height 29
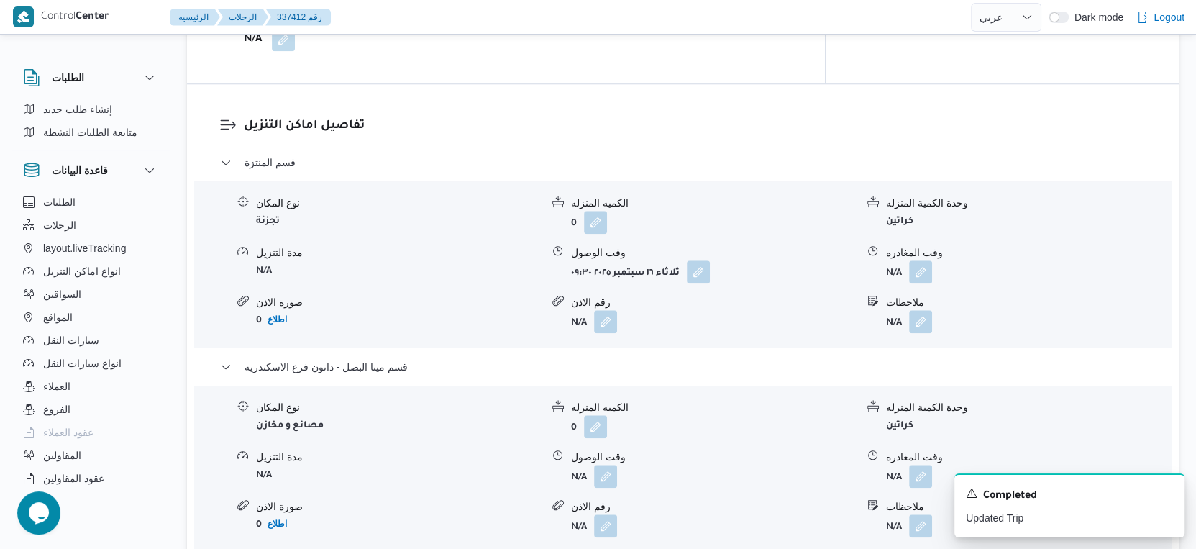
scroll to position [1359, 0]
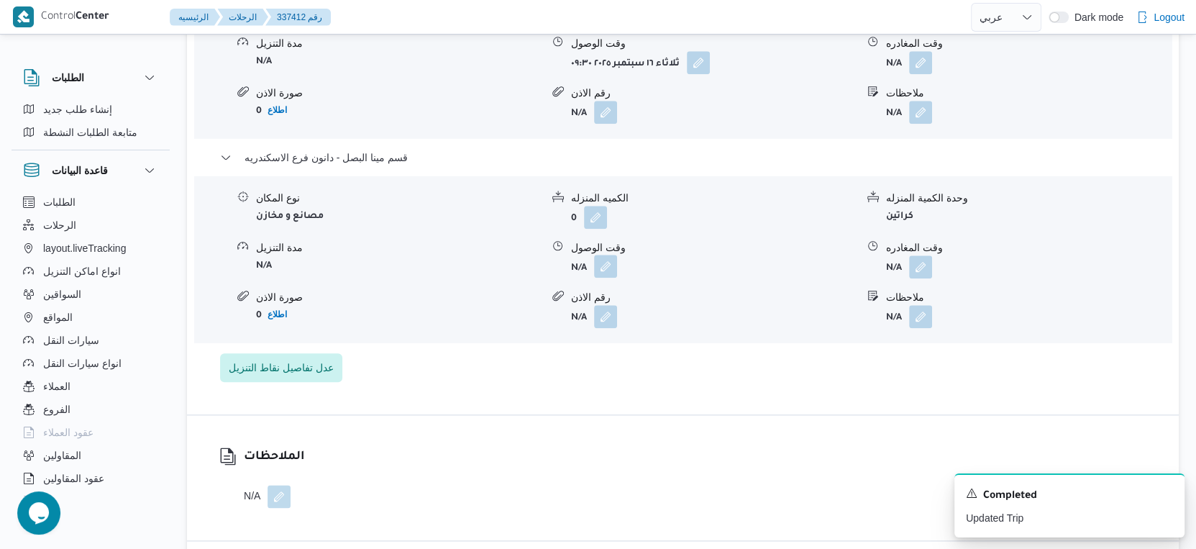
click at [605, 268] on button "button" at bounding box center [605, 266] width 23 height 23
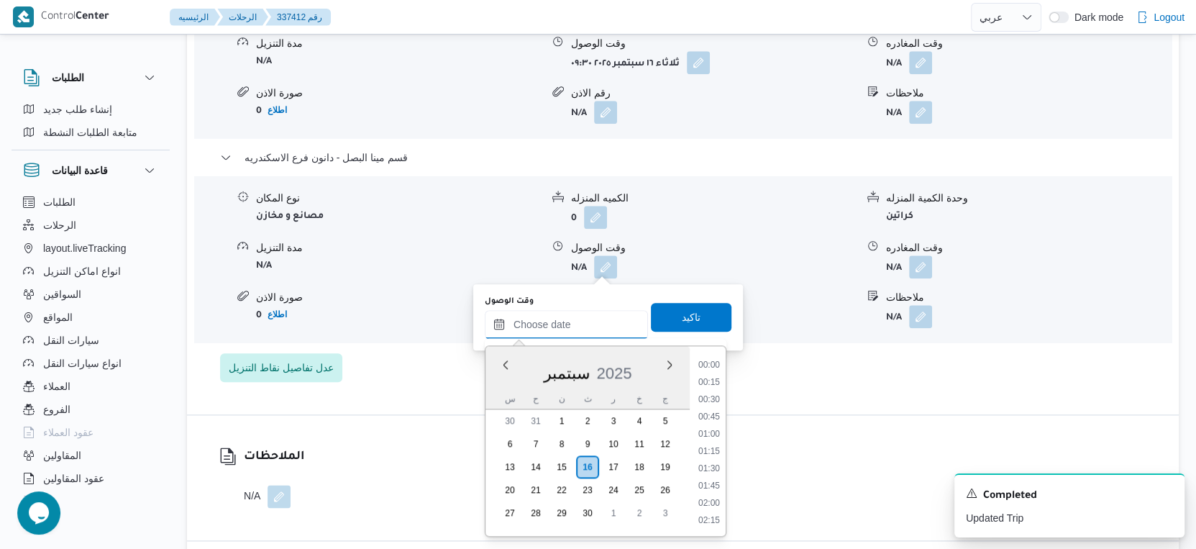
click at [573, 317] on input "وقت الوصول" at bounding box center [566, 324] width 163 height 29
drag, startPoint x: 707, startPoint y: 404, endPoint x: 686, endPoint y: 329, distance: 77.0
click at [707, 404] on li "18:45" at bounding box center [709, 402] width 33 height 14
type input "١٦/٠٩/٢٠٢٥ ١٨:٤٥"
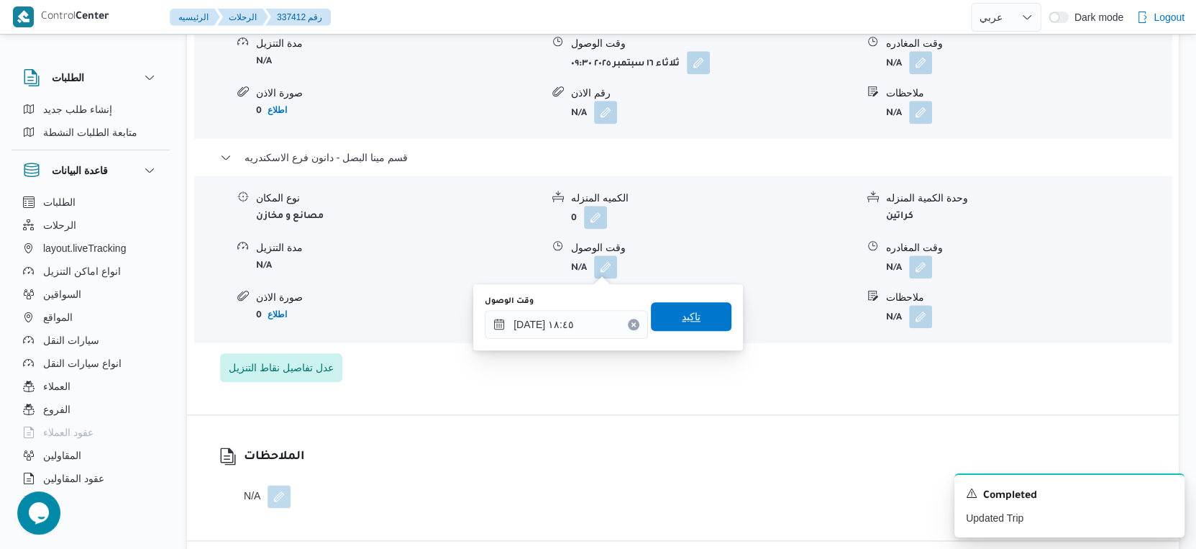
click at [687, 314] on span "تاكيد" at bounding box center [691, 316] width 19 height 17
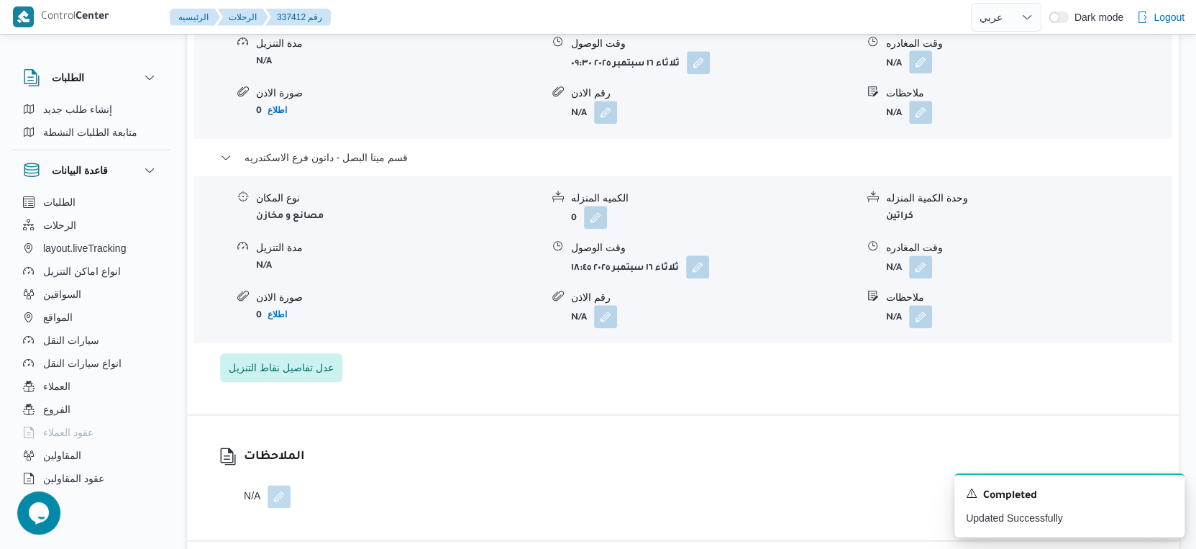
click at [919, 57] on button "button" at bounding box center [920, 61] width 23 height 23
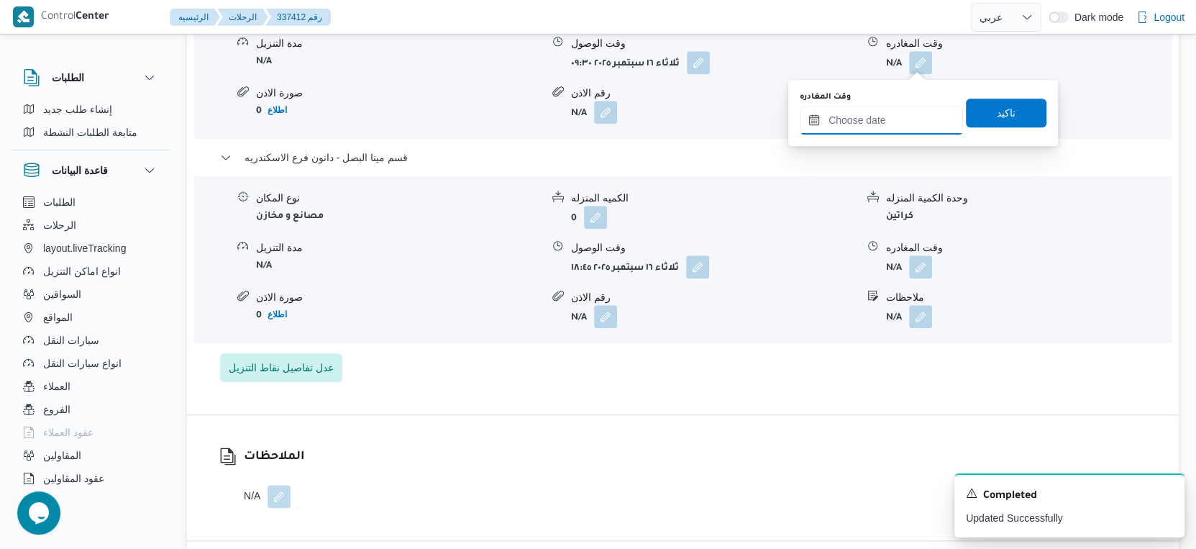
click at [899, 124] on input "وقت المغادره" at bounding box center [881, 120] width 163 height 29
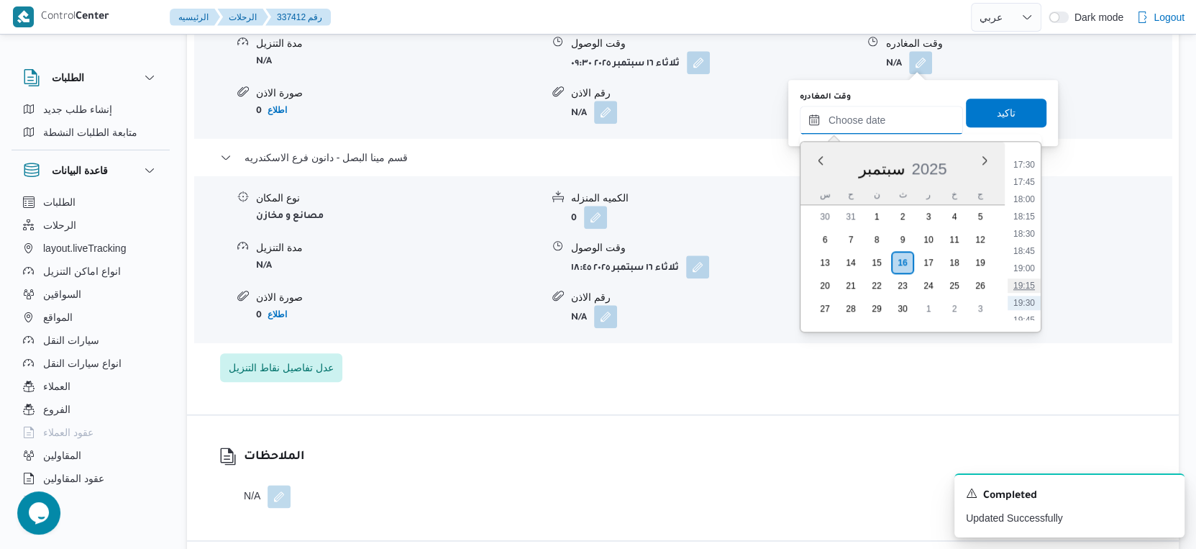
scroll to position [1178, 0]
drag, startPoint x: 1029, startPoint y: 223, endPoint x: 1008, endPoint y: 146, distance: 79.7
click at [1029, 223] on li "18:00" at bounding box center [1024, 226] width 33 height 14
type input "١٦/٠٩/٢٠٢٥ ١٨:٠٠"
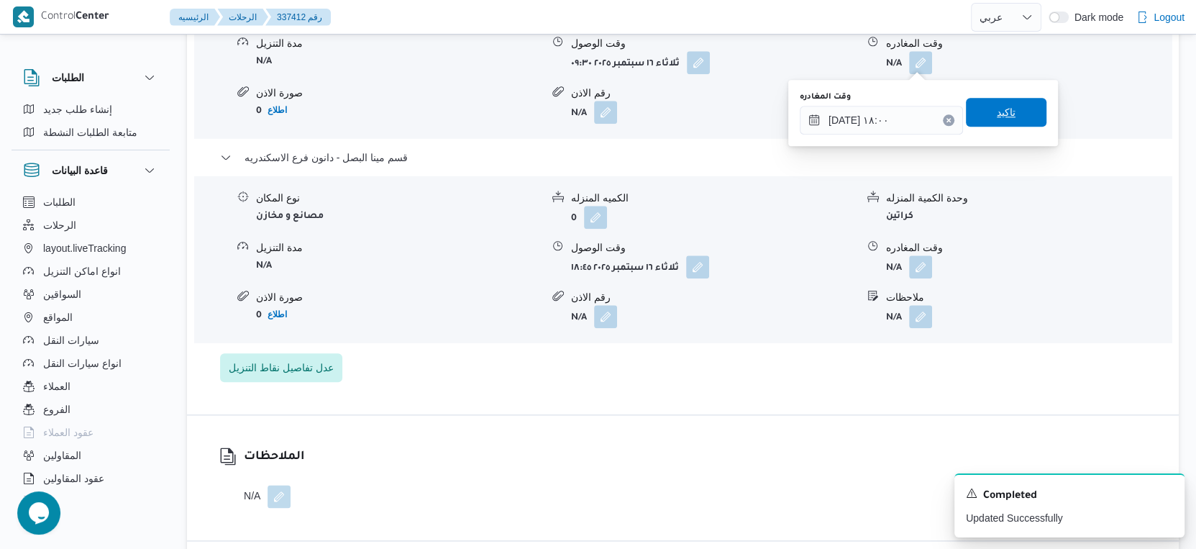
click at [1000, 99] on span "تاكيد" at bounding box center [1006, 112] width 81 height 29
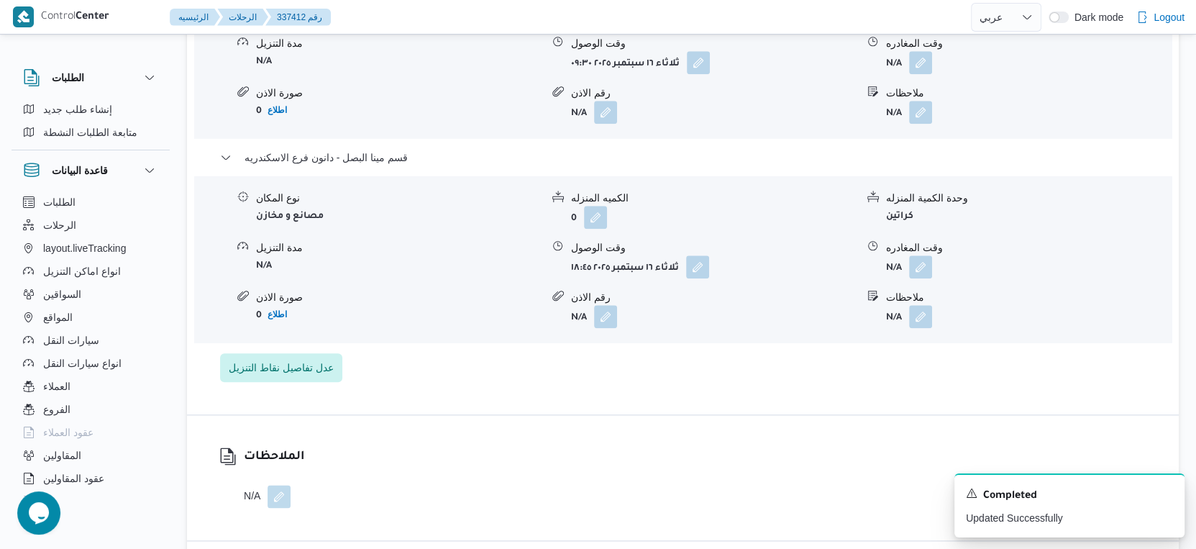
click at [998, 116] on form "N/A" at bounding box center [1028, 112] width 285 height 23
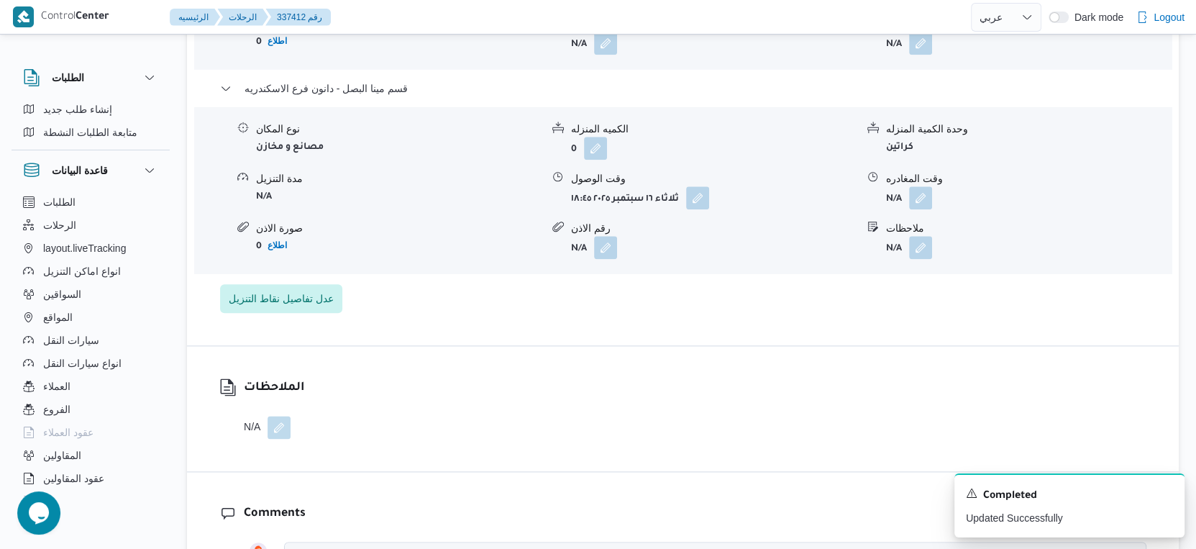
scroll to position [1439, 0]
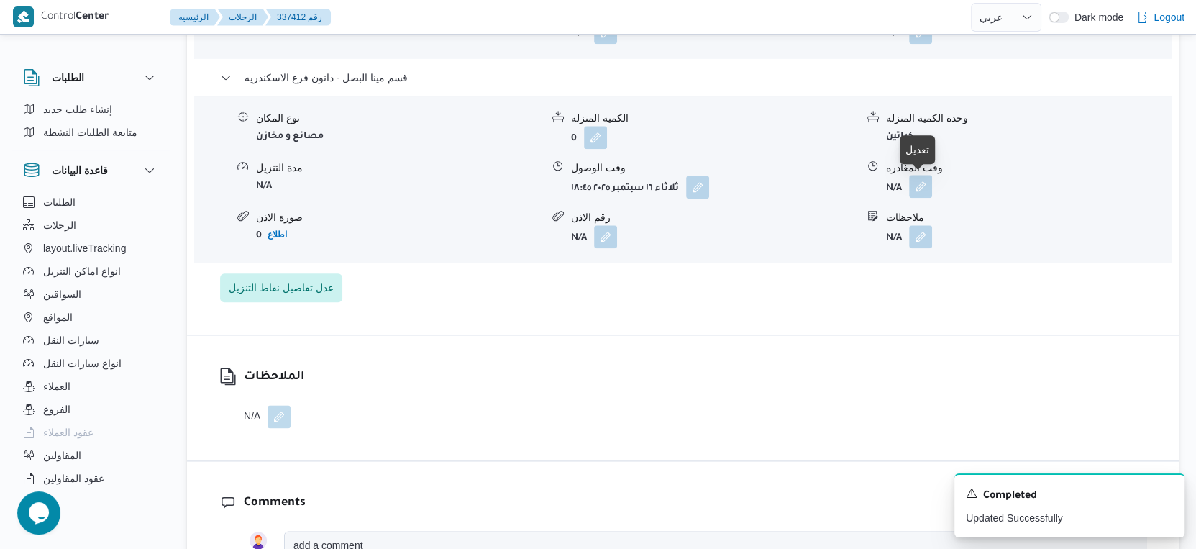
click at [911, 185] on button "button" at bounding box center [920, 186] width 23 height 23
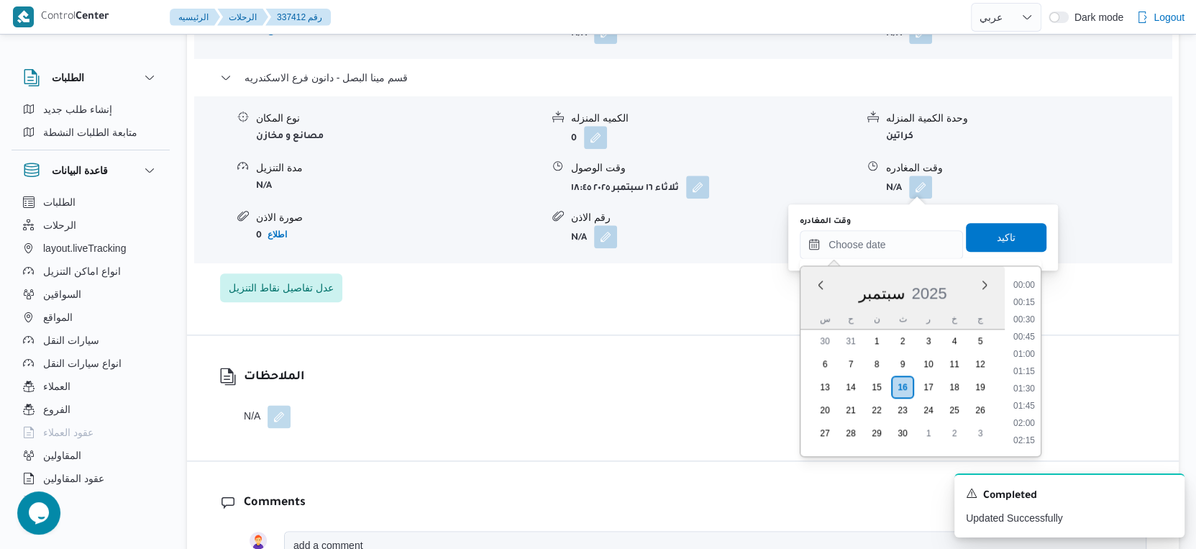
click at [896, 243] on input "وقت المغادره" at bounding box center [881, 244] width 163 height 29
click at [1029, 358] on li "19:15" at bounding box center [1024, 357] width 33 height 14
type input "١٦/٠٩/٢٠٢٥ ١٩:١٥"
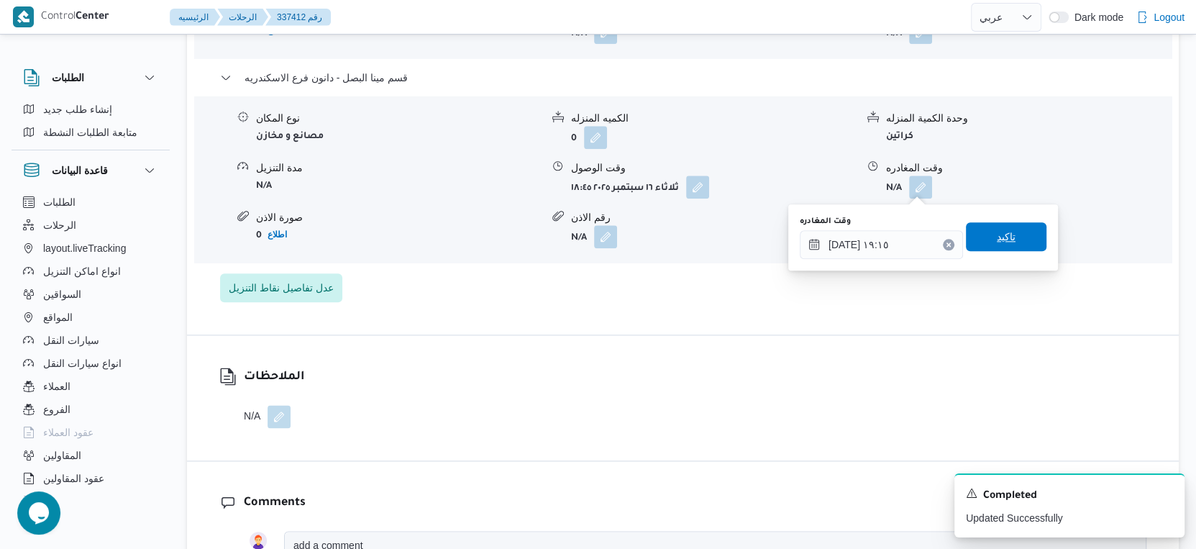
click at [1011, 228] on span "تاكيد" at bounding box center [1006, 236] width 81 height 29
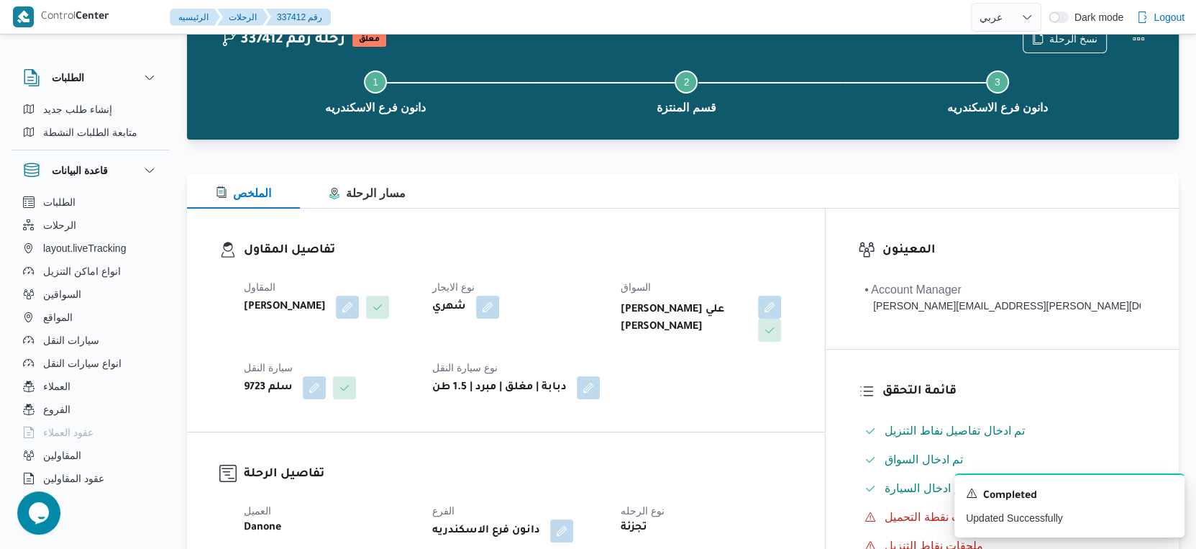
scroll to position [0, 0]
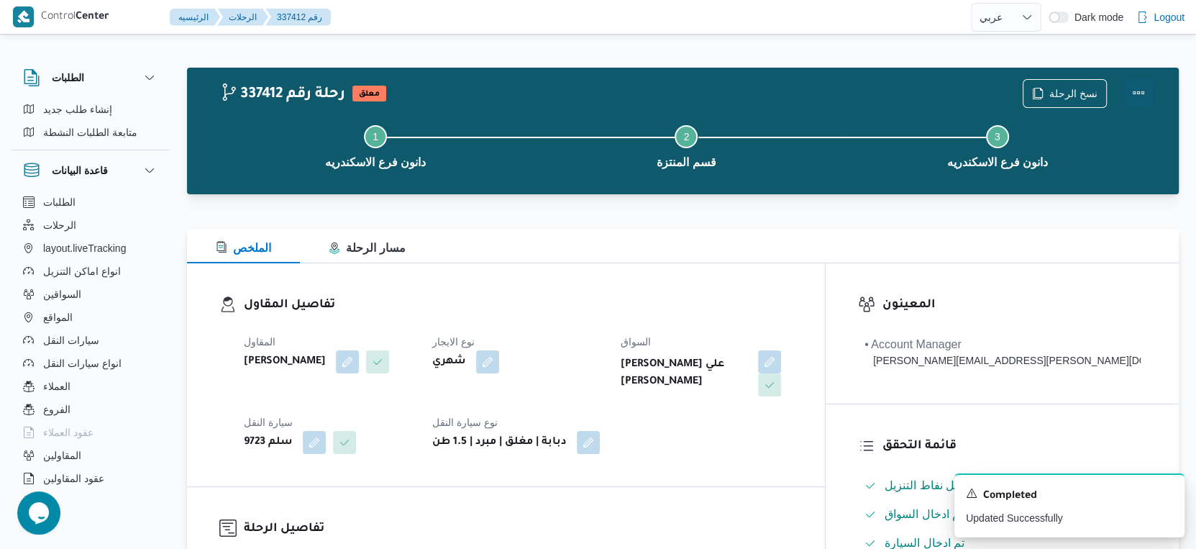
click at [1145, 91] on button "Actions" at bounding box center [1138, 92] width 29 height 29
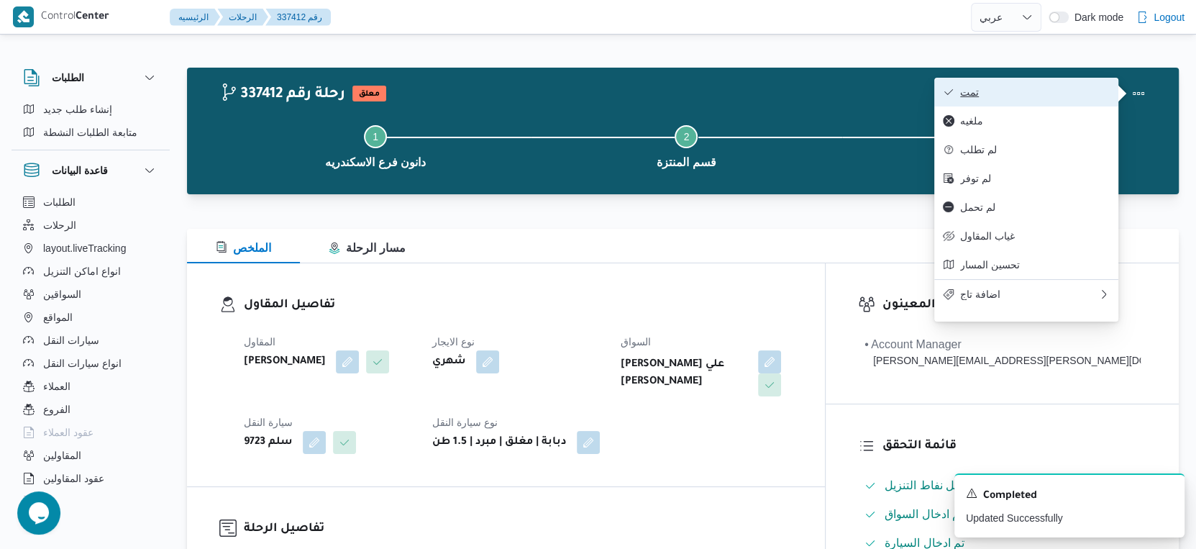
click at [1013, 90] on span "تمت" at bounding box center [1035, 92] width 150 height 12
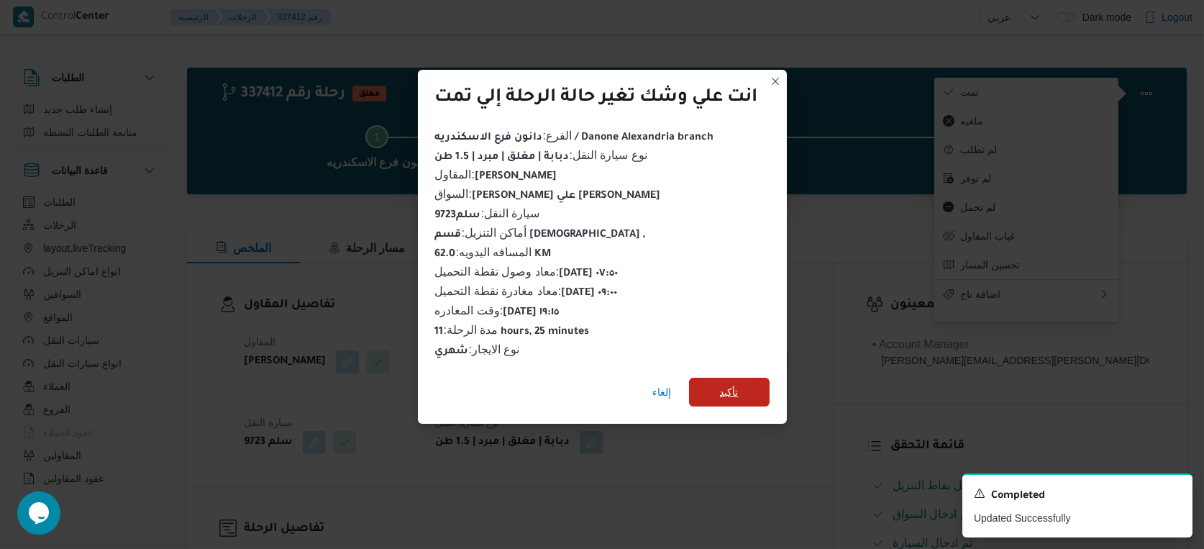
click at [734, 399] on span "تأكيد" at bounding box center [729, 392] width 81 height 29
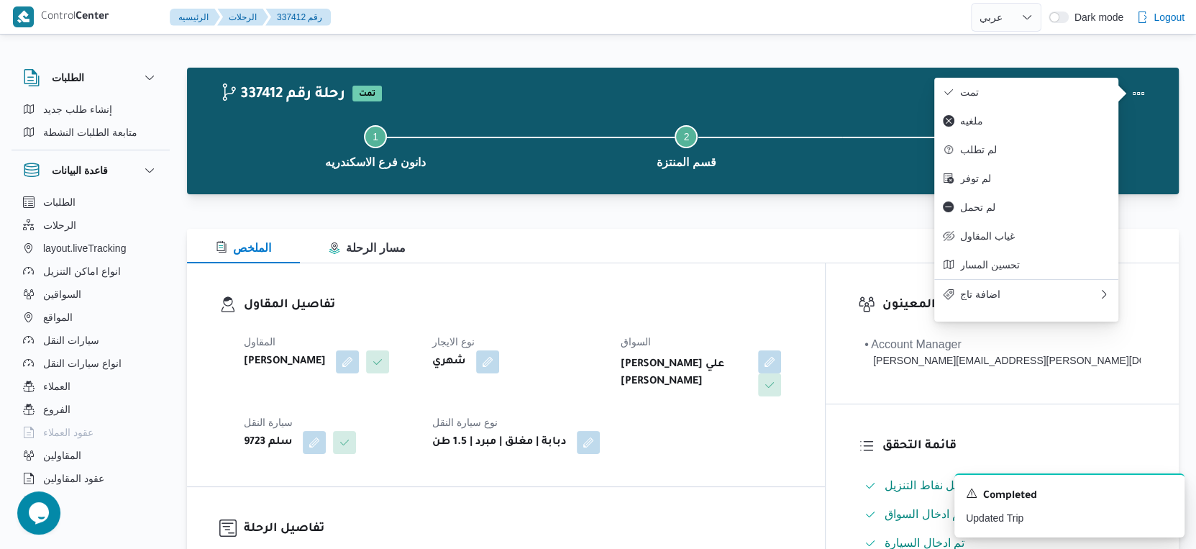
click at [731, 396] on div "محمد محمود عبدالجواد علي محمود حسن" at bounding box center [706, 373] width 174 height 49
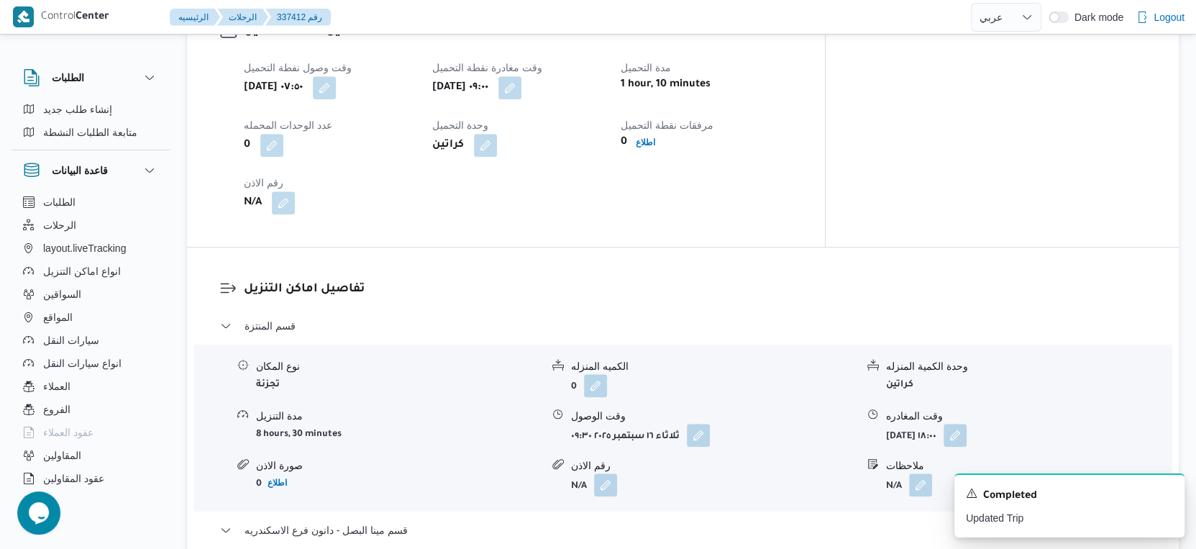
scroll to position [959, 0]
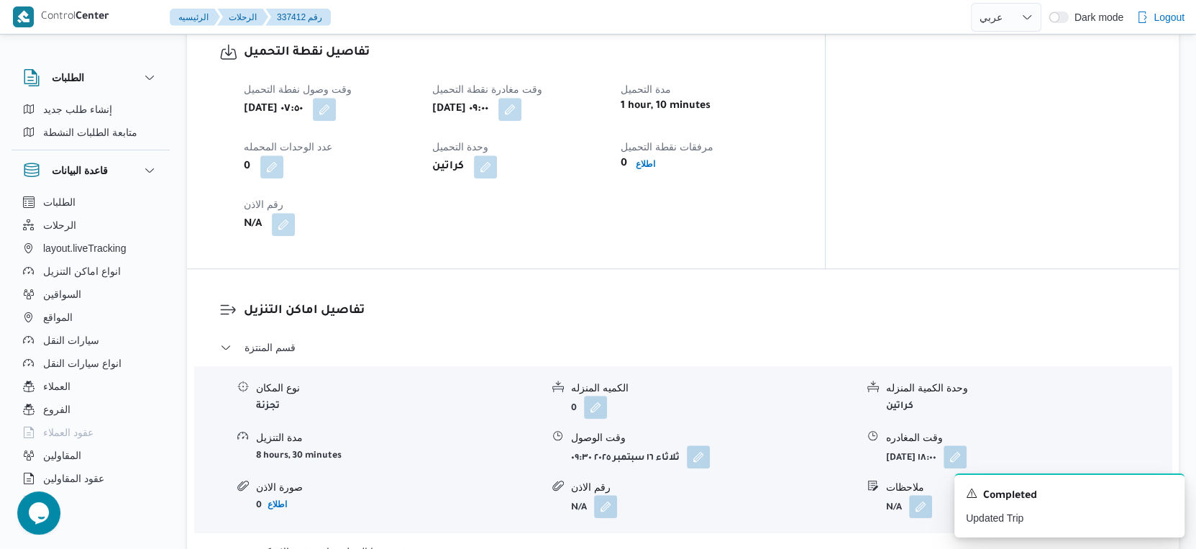
select select "ar"
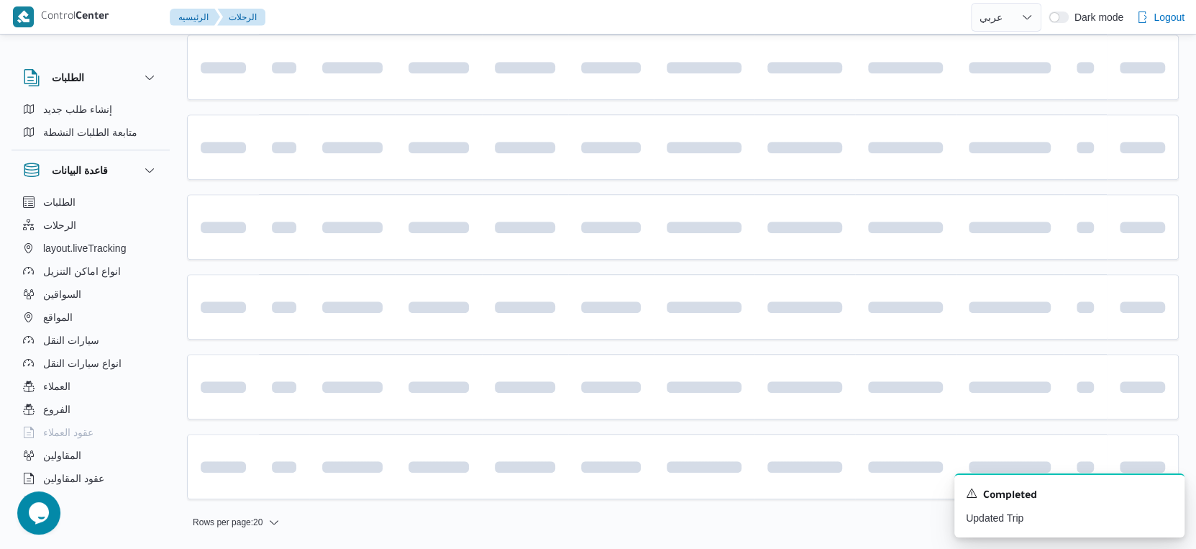
scroll to position [739, 0]
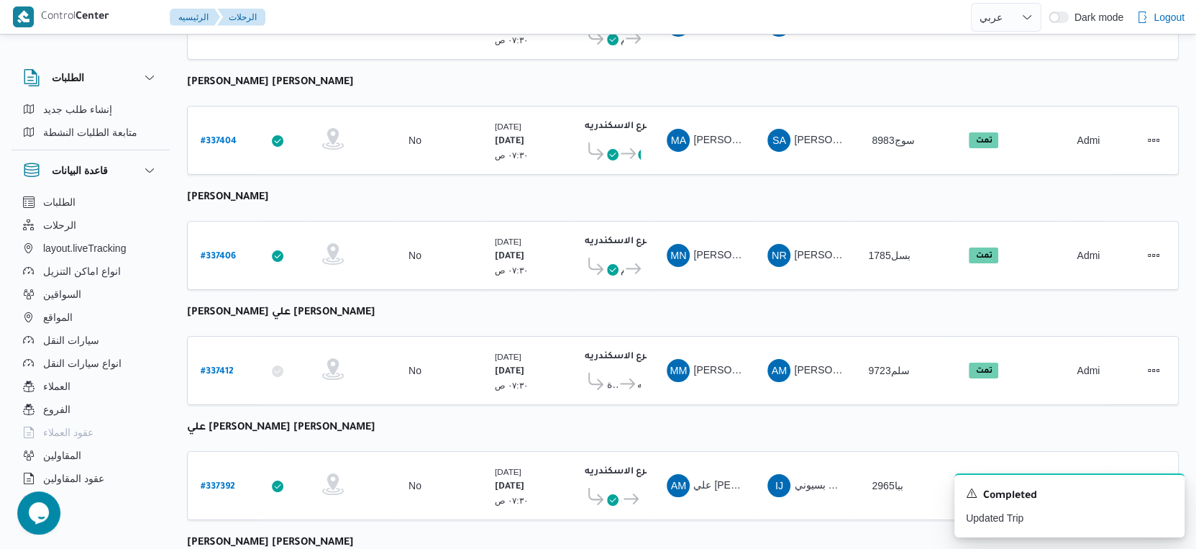
select select "ar"
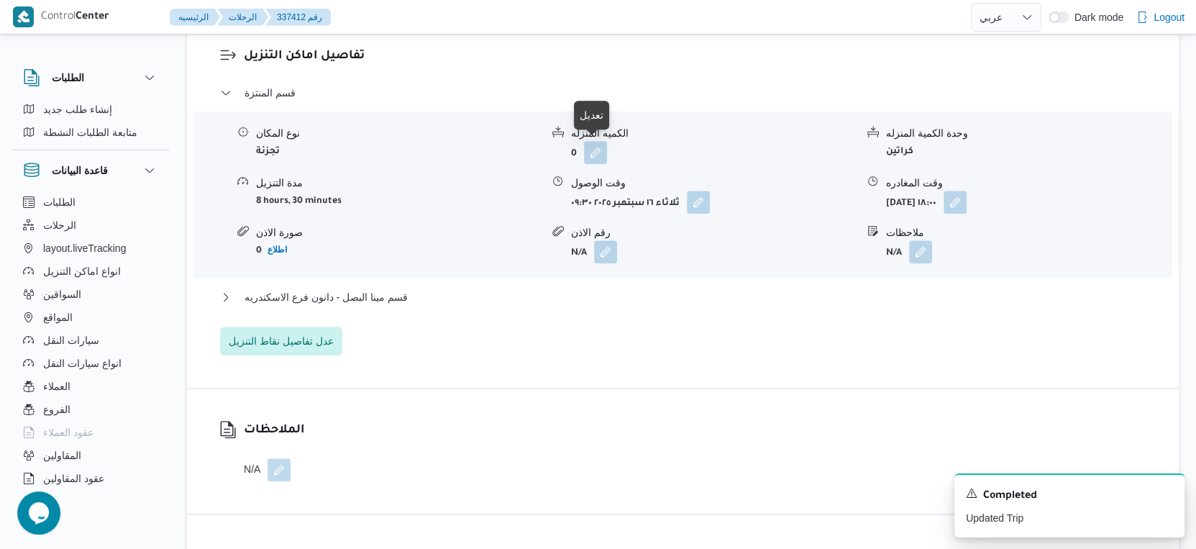
scroll to position [1199, 0]
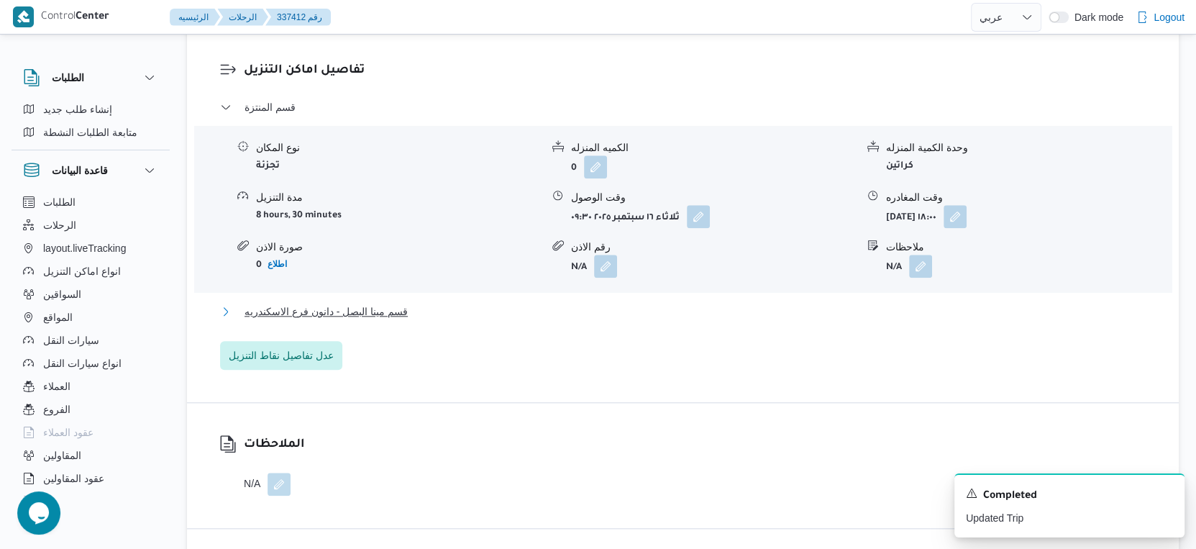
click at [358, 306] on span "قسم مينا البصل - دانون فرع الاسكندريه" at bounding box center [326, 311] width 163 height 17
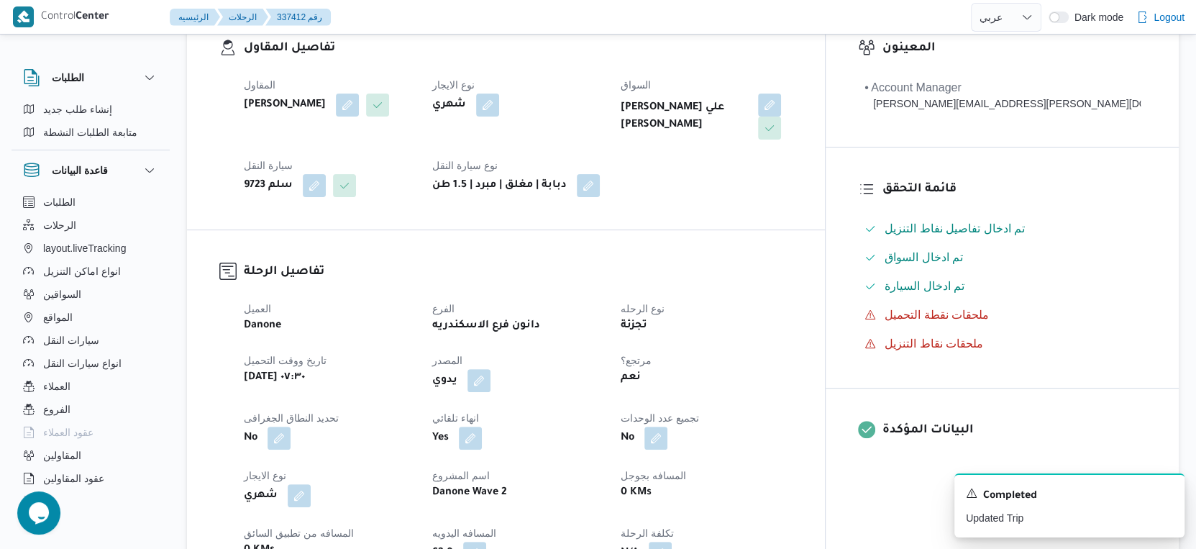
scroll to position [479, 0]
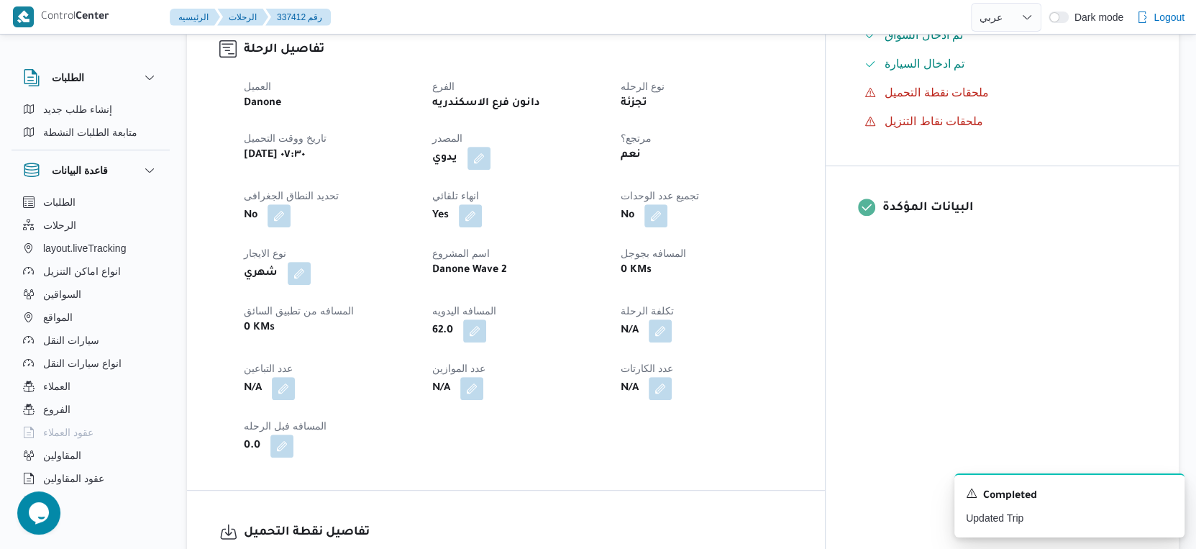
select select "ar"
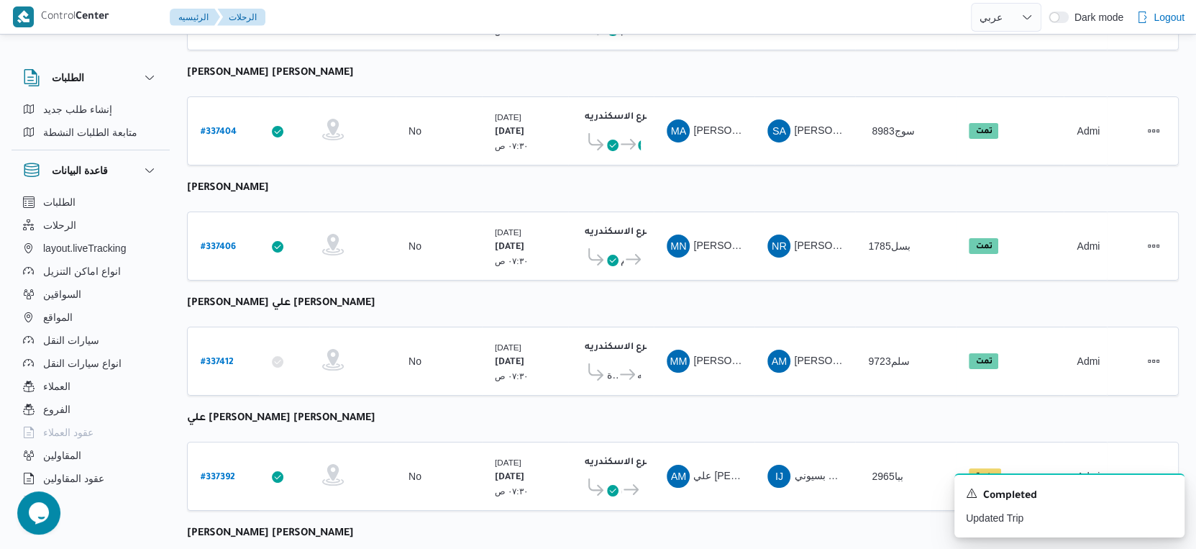
select select "ar"
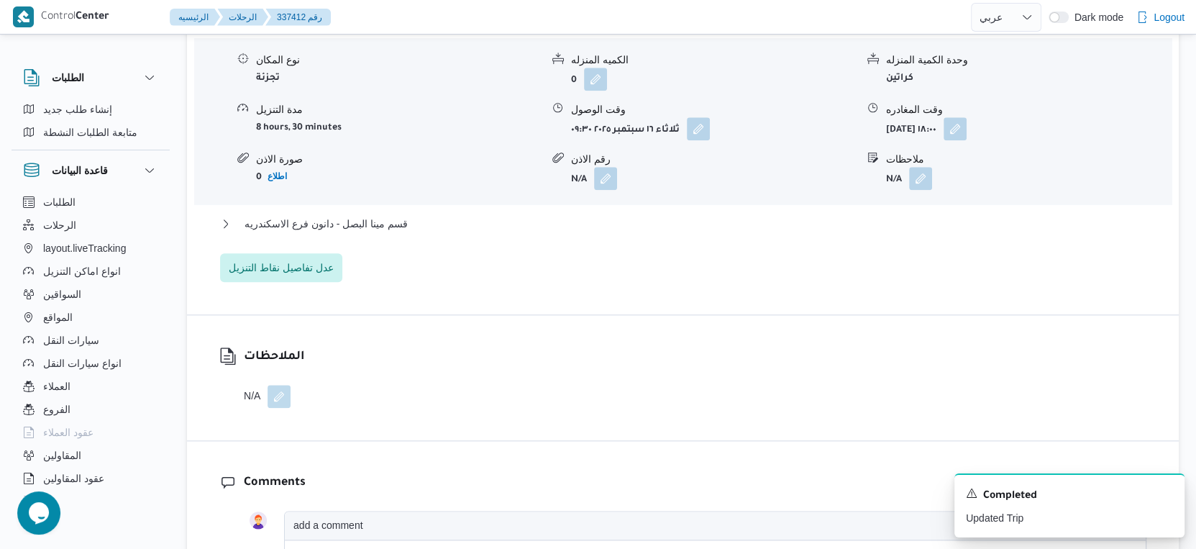
scroll to position [1288, 0]
click at [370, 219] on span "قسم مينا البصل - دانون فرع الاسكندريه" at bounding box center [326, 222] width 163 height 17
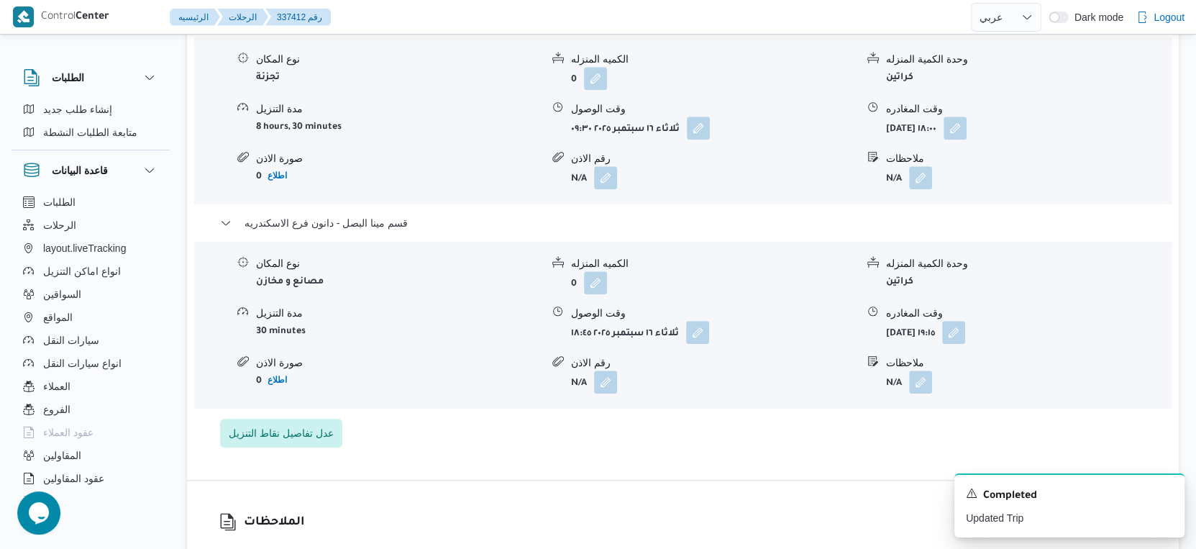
select select "ar"
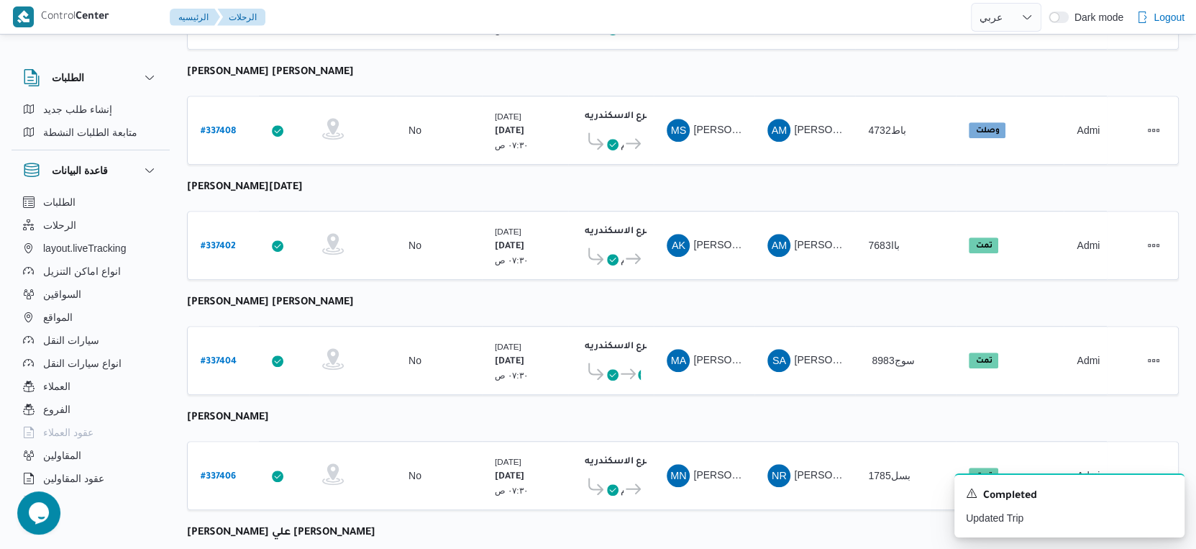
scroll to position [1174, 0]
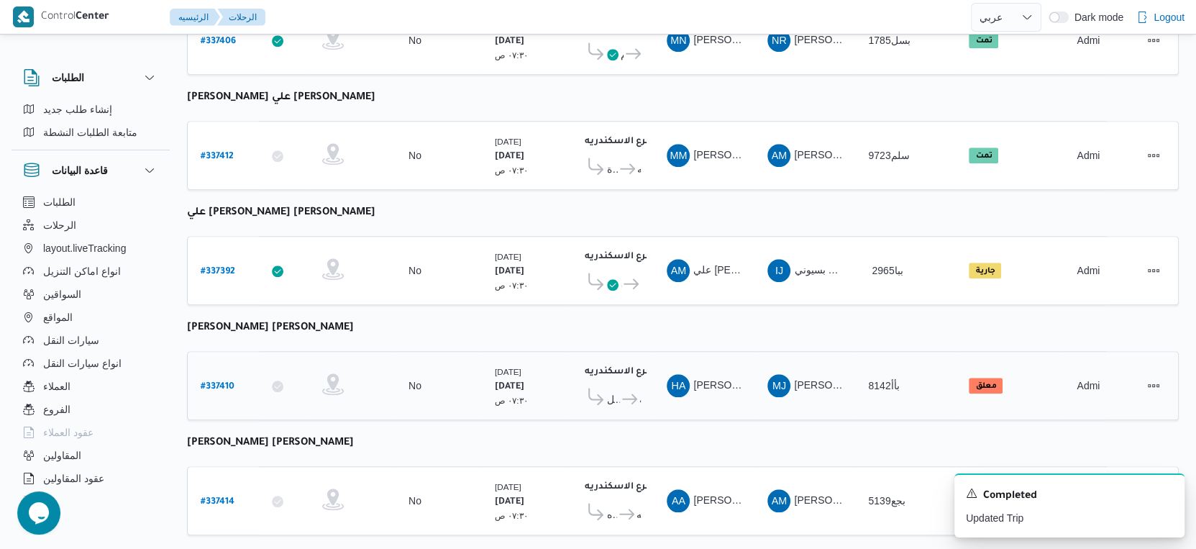
click at [227, 382] on b "# 337410" at bounding box center [218, 387] width 34 height 10
select select "ar"
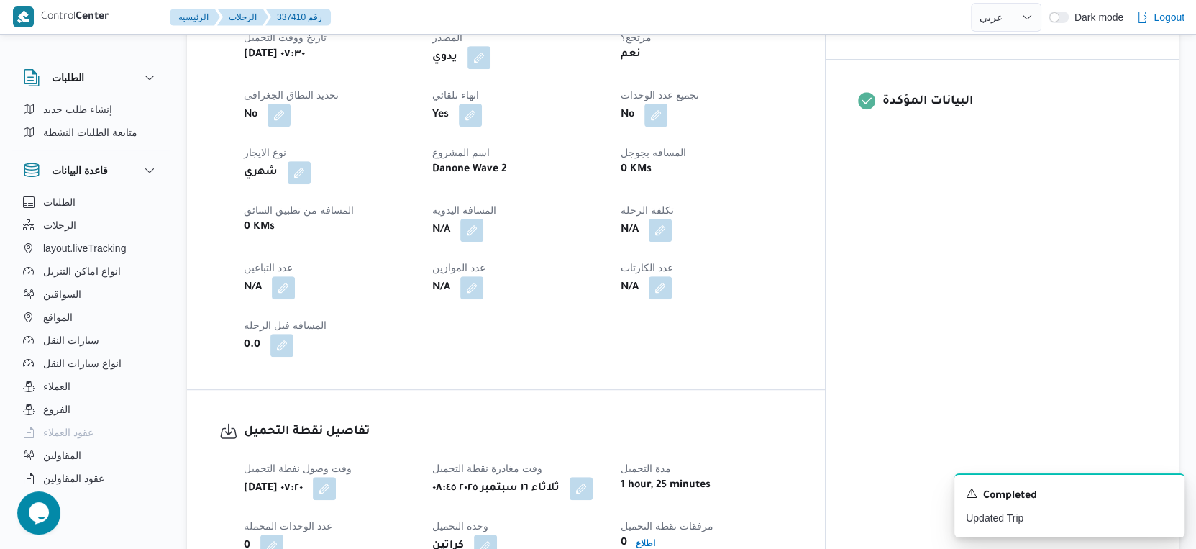
scroll to position [879, 0]
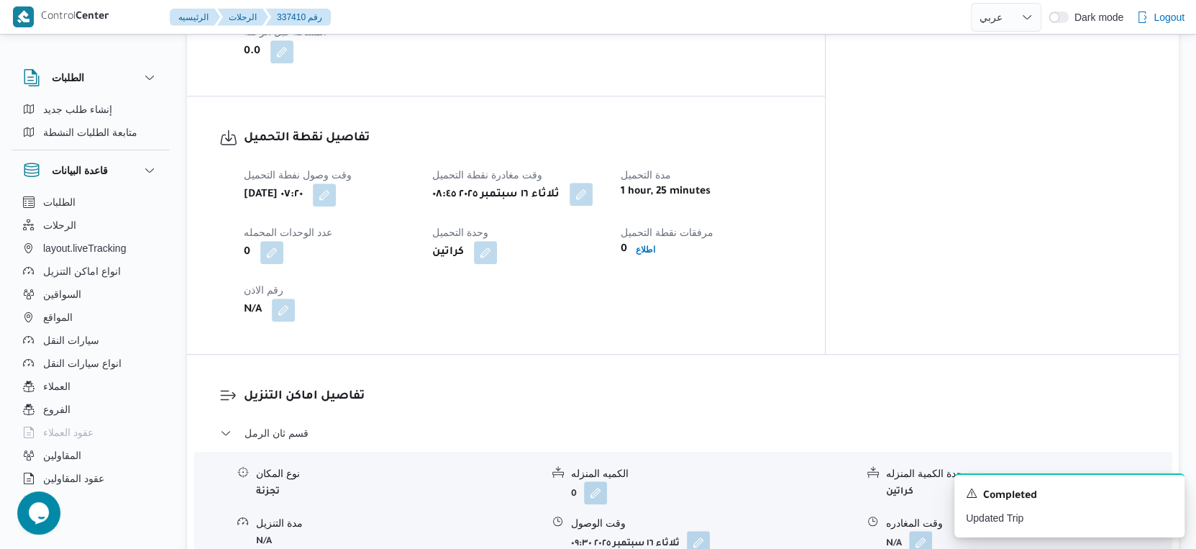
click at [593, 200] on button "button" at bounding box center [581, 194] width 23 height 23
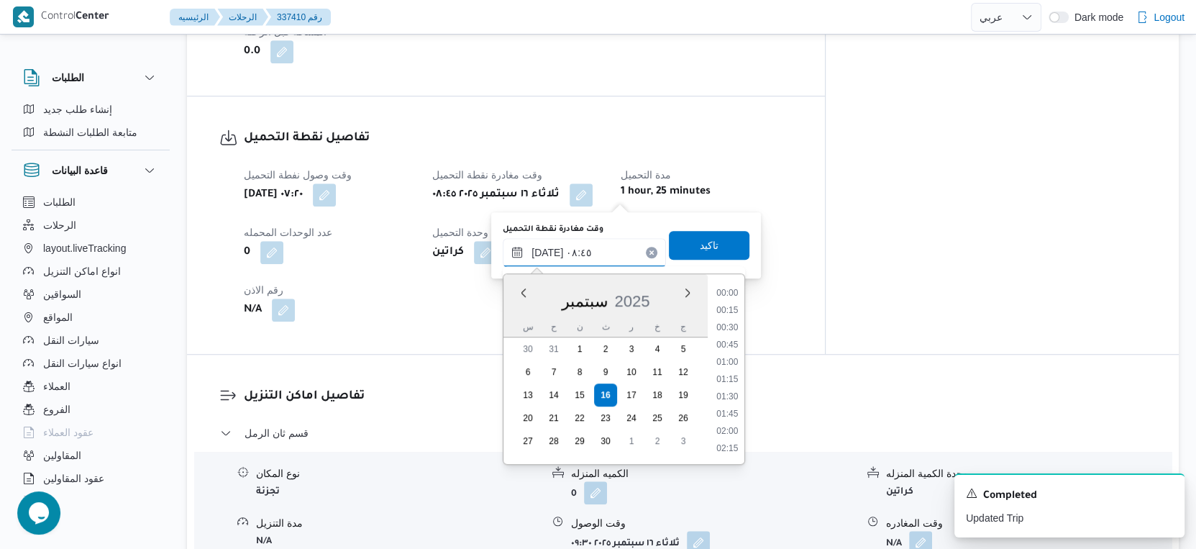
click at [602, 243] on input "١٦/٠٩/٢٠٢٥ ٠٨:٤٥" at bounding box center [584, 252] width 163 height 29
click at [727, 391] on li "09:00" at bounding box center [727, 398] width 33 height 14
type input "١٦/٠٩/٢٠٢٥ ٠٩:٠٠"
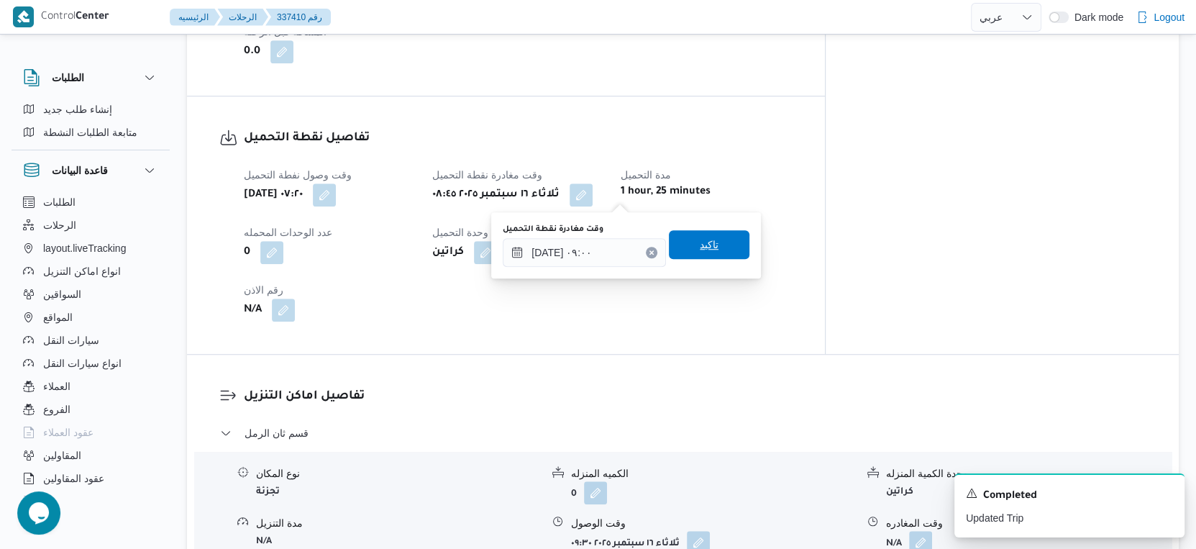
click at [707, 239] on span "تاكيد" at bounding box center [709, 244] width 19 height 17
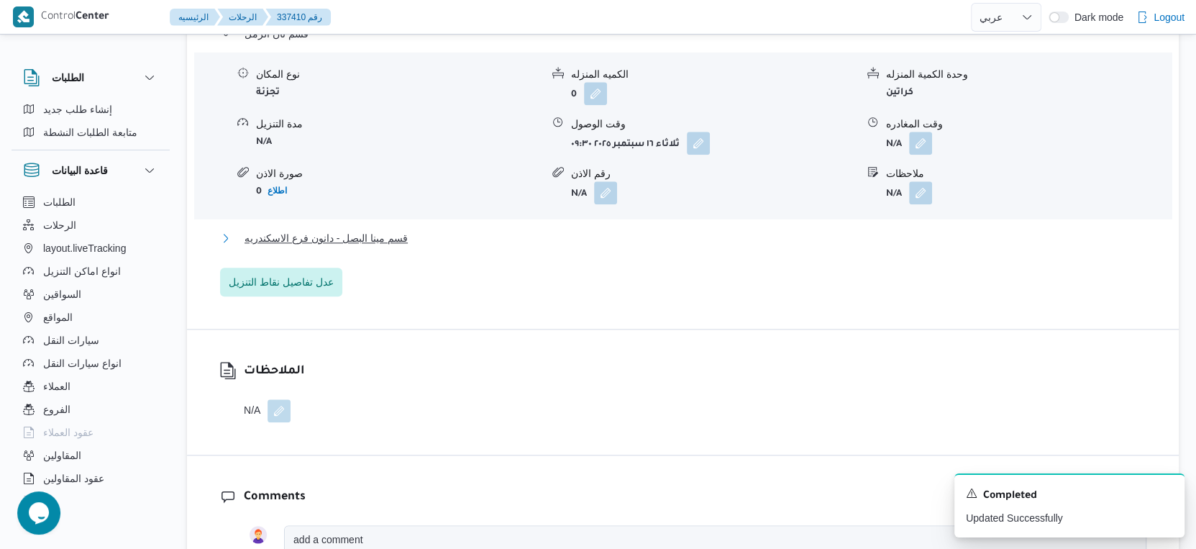
click at [399, 240] on span "قسم مينا البصل - دانون فرع الاسكندريه" at bounding box center [326, 237] width 163 height 17
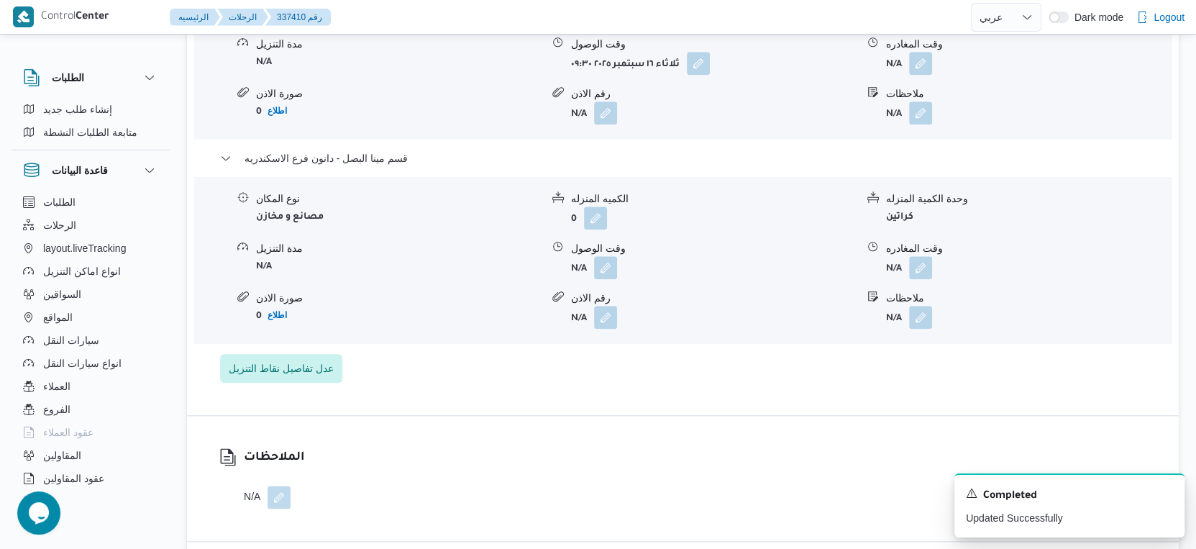
scroll to position [1359, 0]
click at [609, 264] on button "button" at bounding box center [605, 266] width 23 height 23
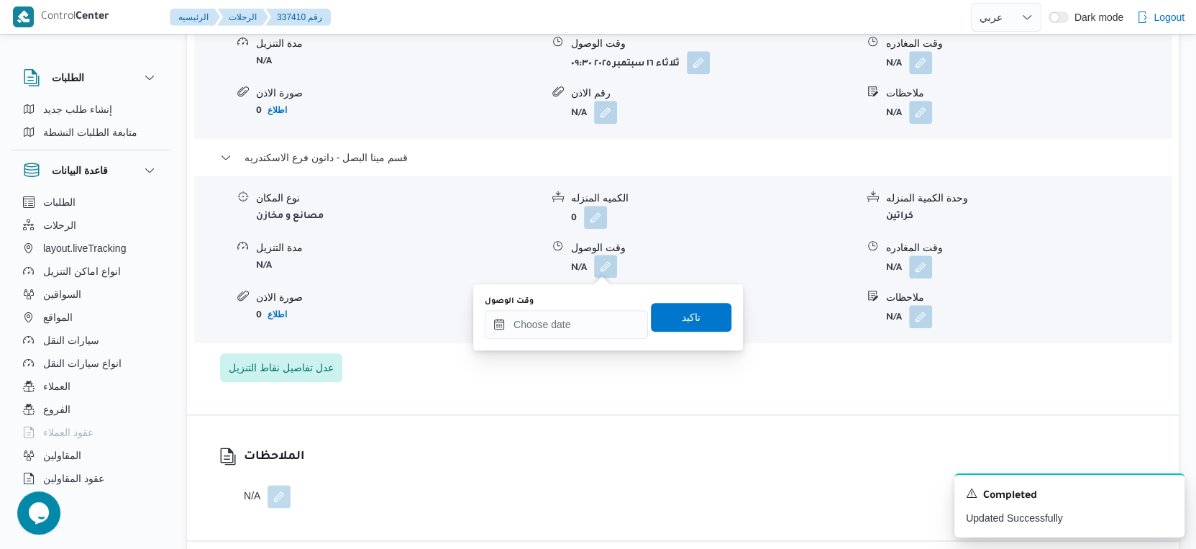
click at [595, 306] on div "وقت الوصول" at bounding box center [566, 302] width 163 height 12
drag, startPoint x: 599, startPoint y: 319, endPoint x: 607, endPoint y: 327, distance: 12.2
click at [599, 319] on input "وقت الوصول" at bounding box center [566, 324] width 163 height 29
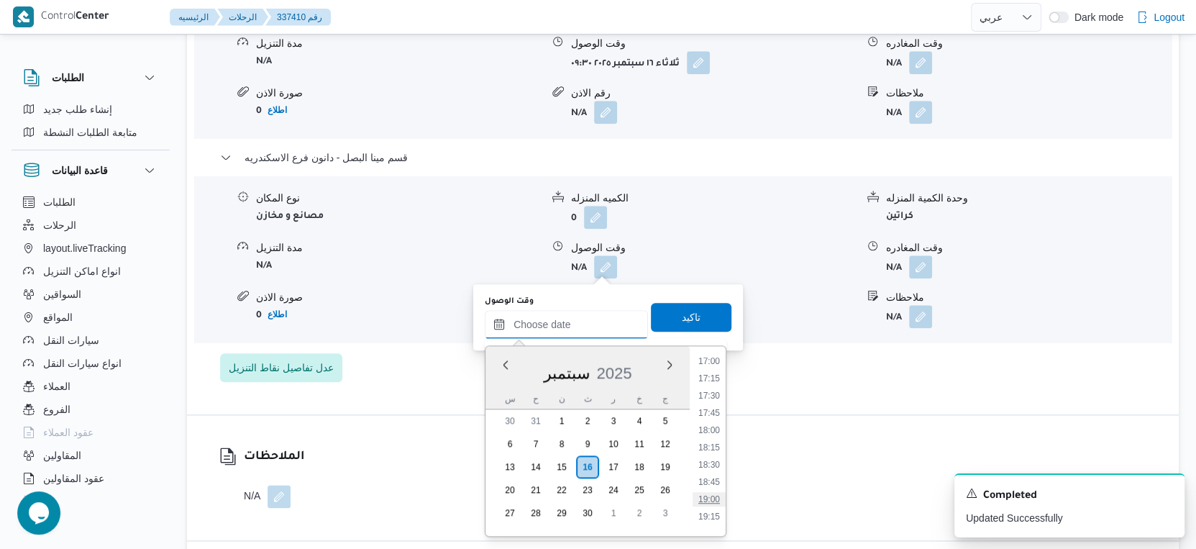
scroll to position [1097, 0]
click at [708, 441] on li "17:00" at bounding box center [709, 441] width 33 height 14
type input "١٦/٠٩/٢٠٢٥ ١٧:٠٠"
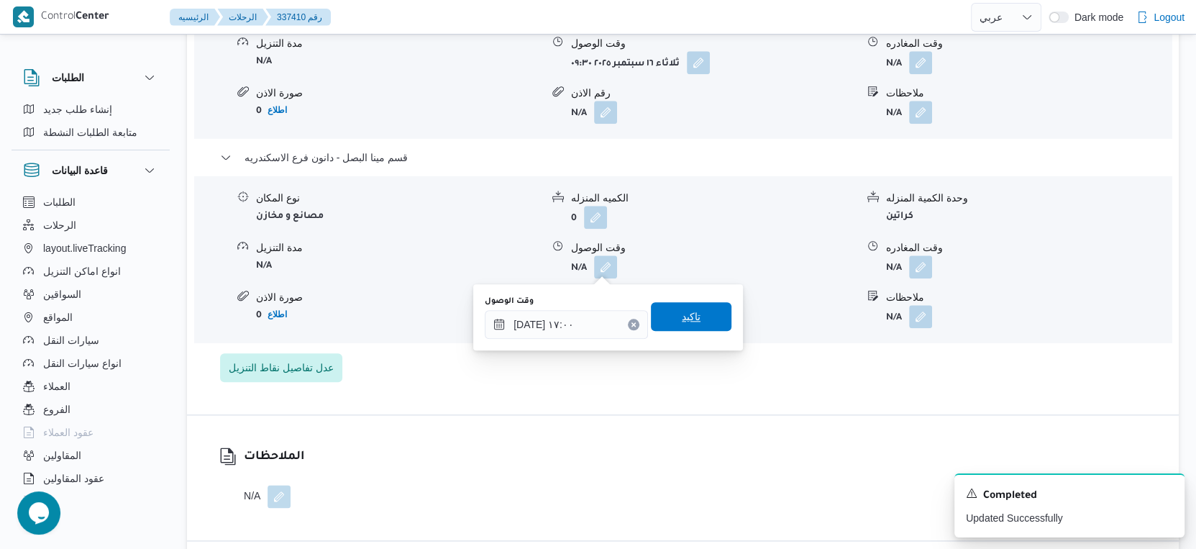
click at [702, 329] on span "تاكيد" at bounding box center [691, 316] width 81 height 29
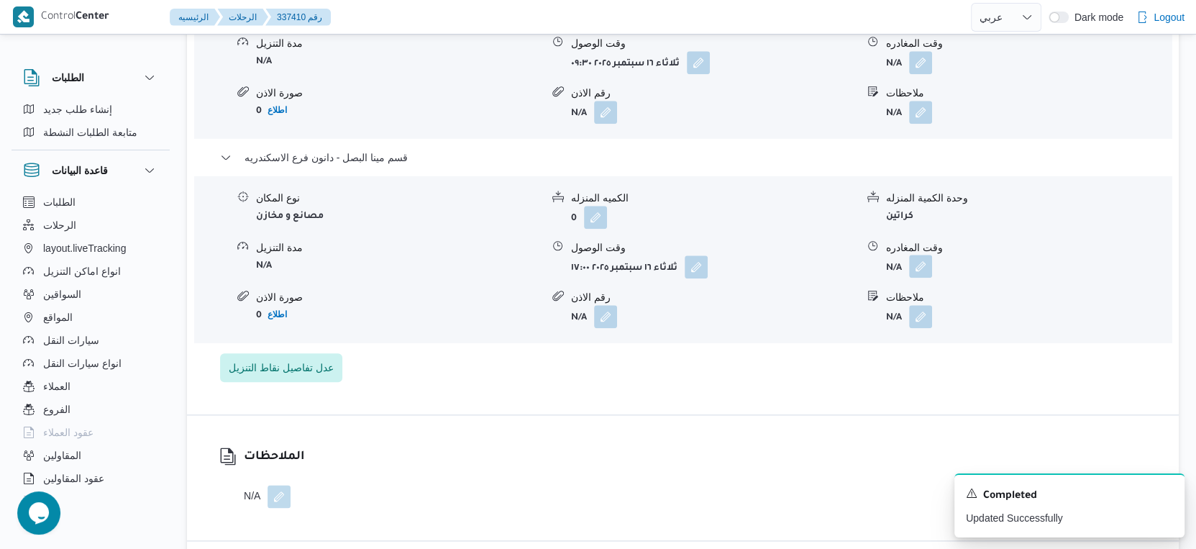
click at [921, 261] on button "button" at bounding box center [920, 266] width 23 height 23
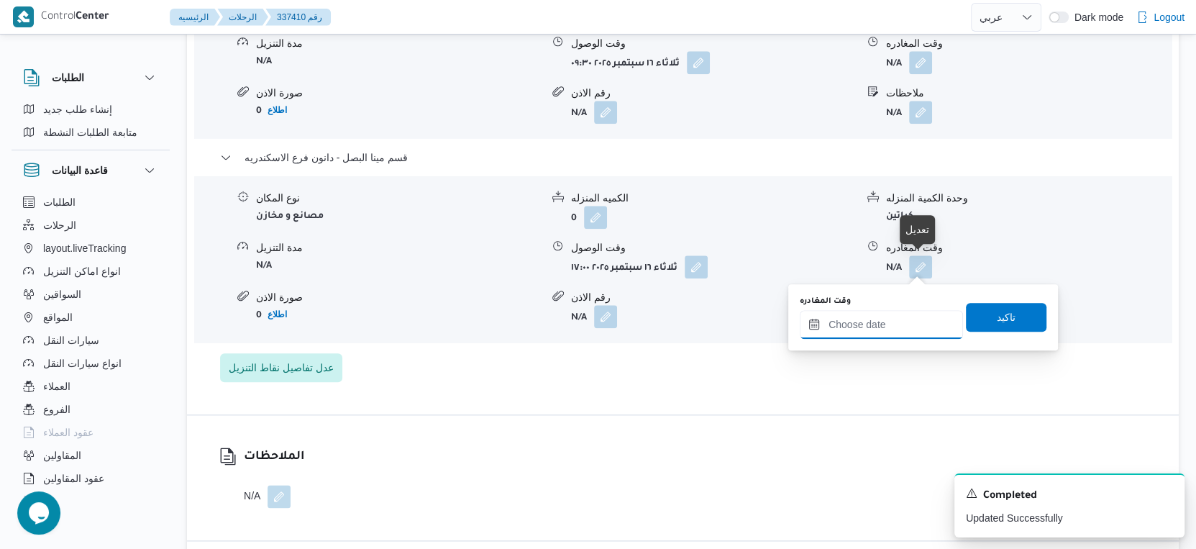
click at [901, 317] on input "وقت المغادره" at bounding box center [881, 324] width 163 height 29
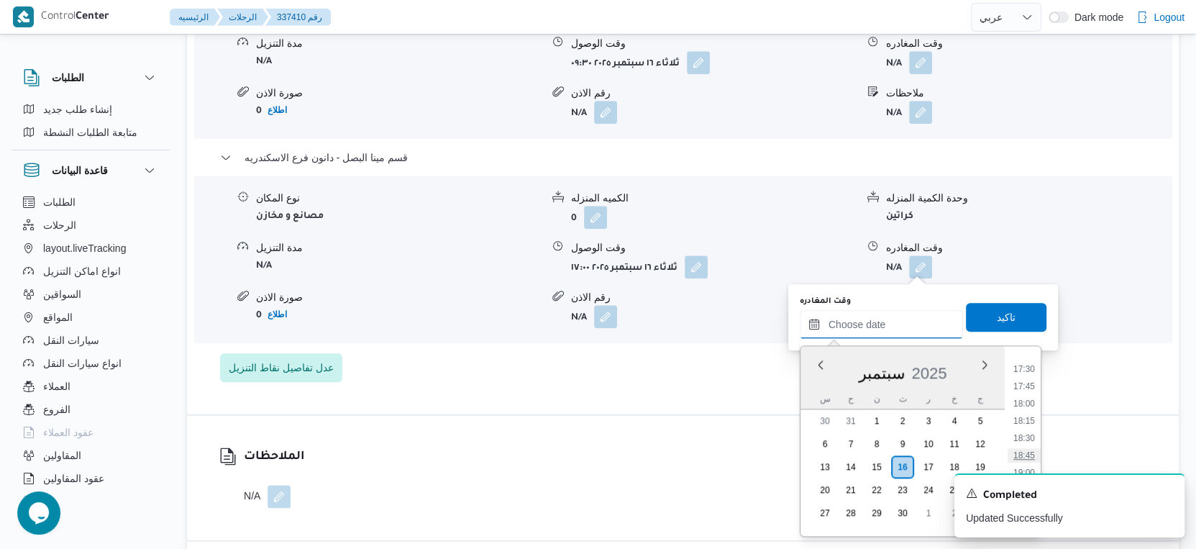
scroll to position [1178, 0]
click at [1025, 378] on li "17:15" at bounding box center [1024, 378] width 33 height 14
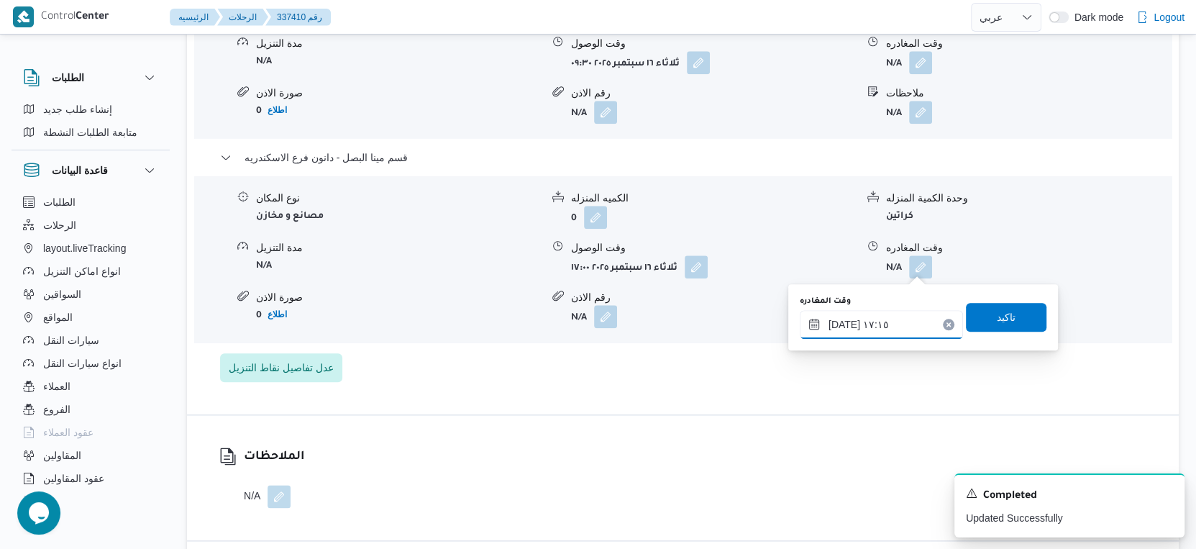
click at [844, 324] on input "١٦/٠٩/٢٠٢٥ ١٧:١٥" at bounding box center [881, 324] width 163 height 29
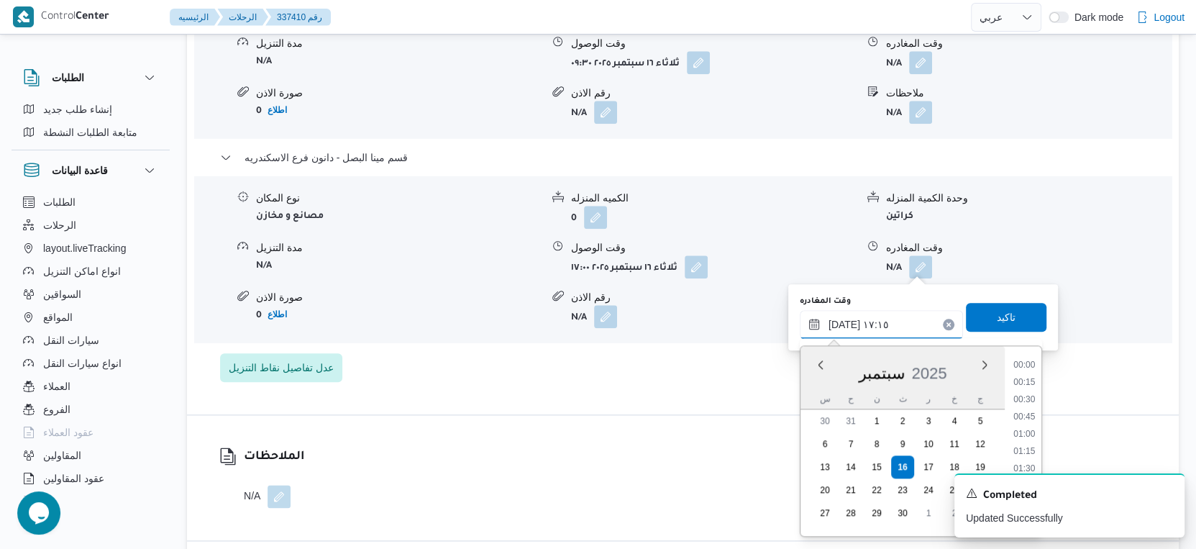
click at [844, 324] on input "١٦/٠٩/٢٠٢٥ ١٧:١٥" at bounding box center [881, 324] width 163 height 29
type input "١٦/٠٩/٢٠٢٥ ١٧:١٠"
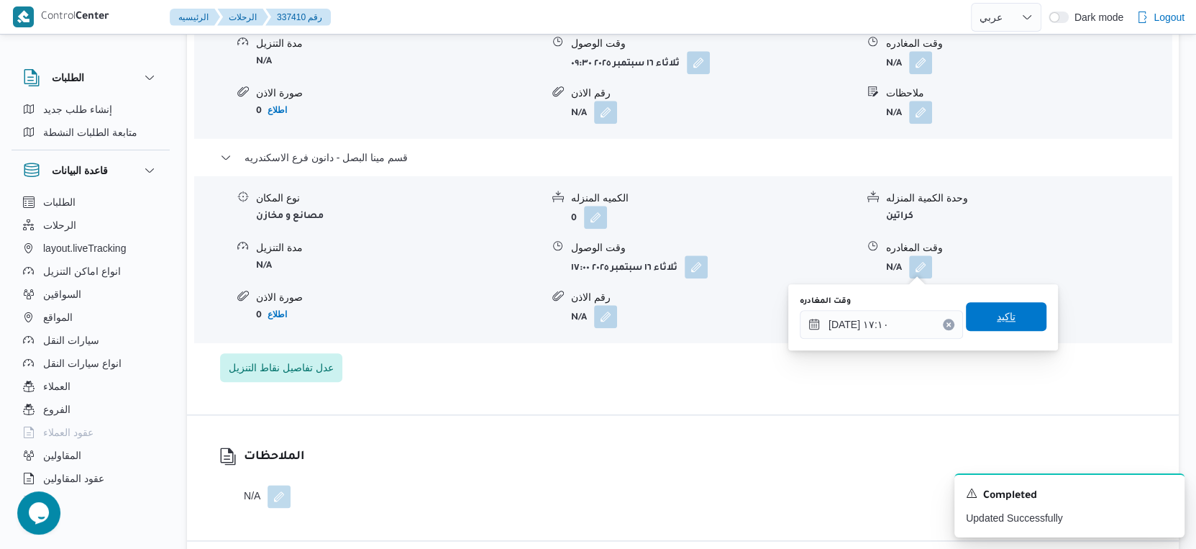
click at [997, 317] on span "تاكيد" at bounding box center [1006, 316] width 19 height 17
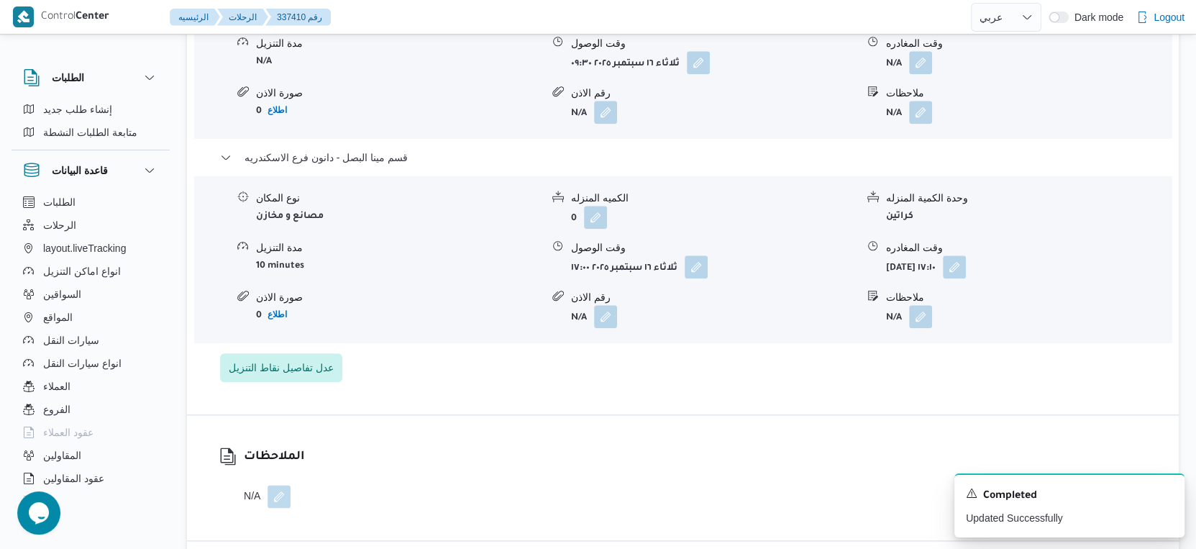
scroll to position [1199, 0]
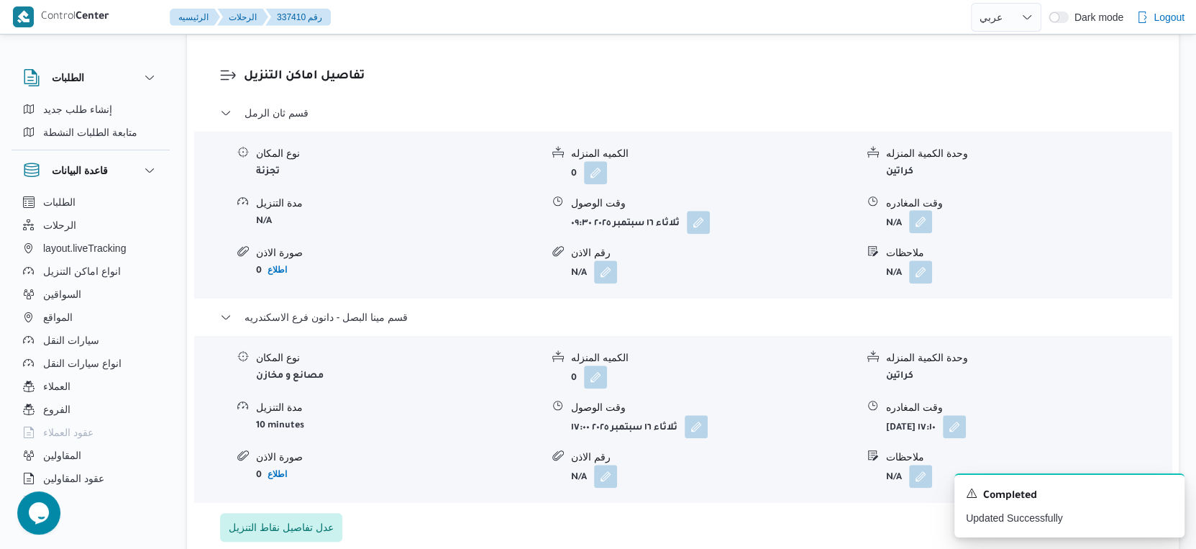
click at [917, 218] on button "button" at bounding box center [920, 221] width 23 height 23
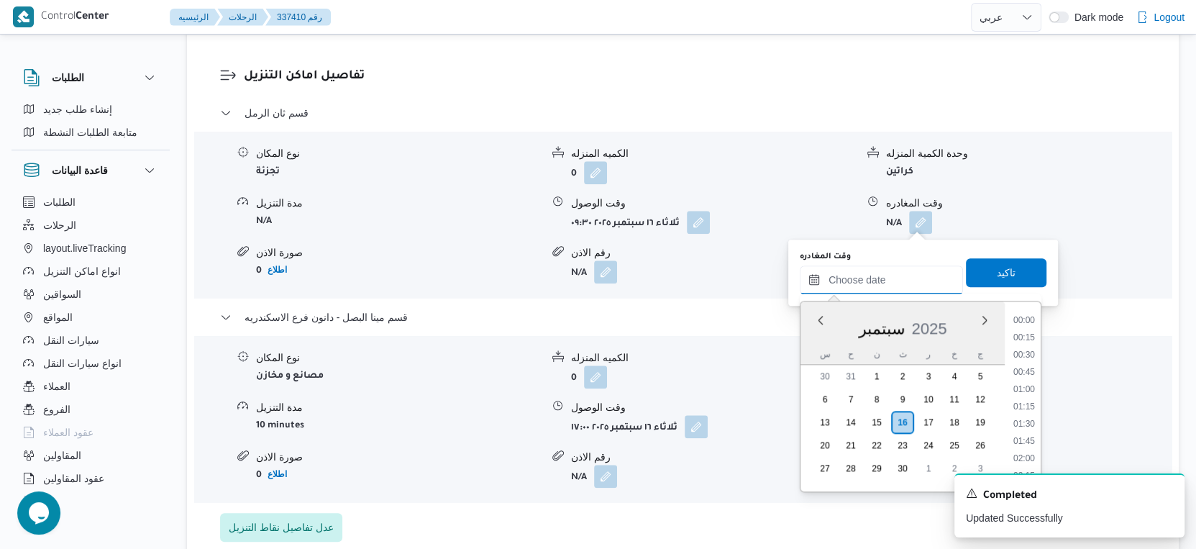
drag, startPoint x: 898, startPoint y: 276, endPoint x: 904, endPoint y: 281, distance: 7.6
click at [898, 276] on input "وقت المغادره" at bounding box center [881, 279] width 163 height 29
click at [1029, 361] on li "16:30" at bounding box center [1024, 362] width 33 height 14
type input "١٦/٠٩/٢٠٢٥ ١٦:٣٠"
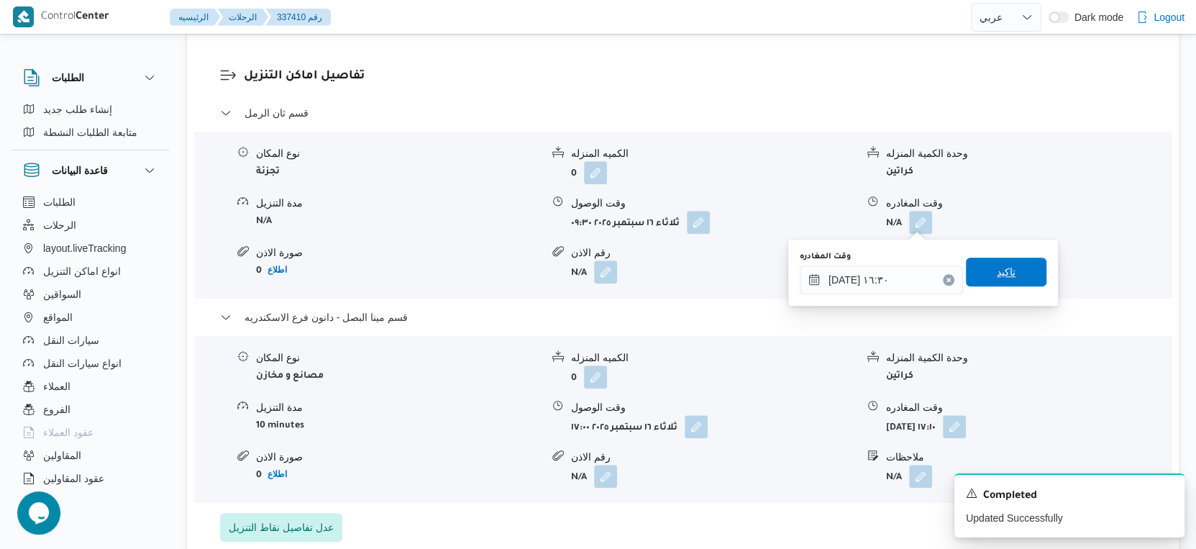
click at [1011, 270] on span "تاكيد" at bounding box center [1006, 272] width 81 height 29
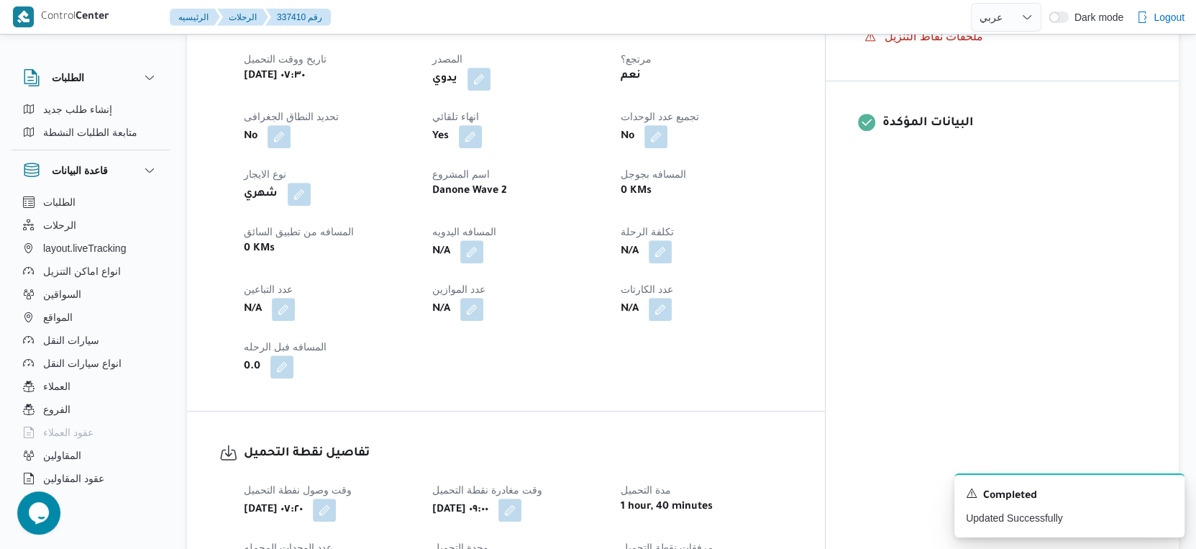
scroll to position [560, 0]
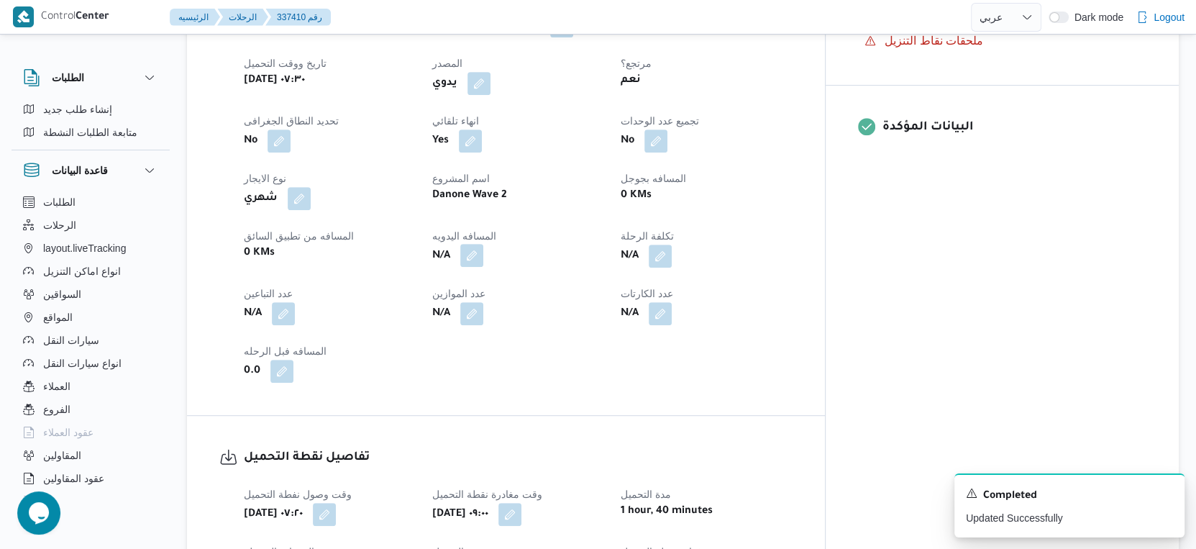
click at [483, 260] on button "button" at bounding box center [471, 255] width 23 height 23
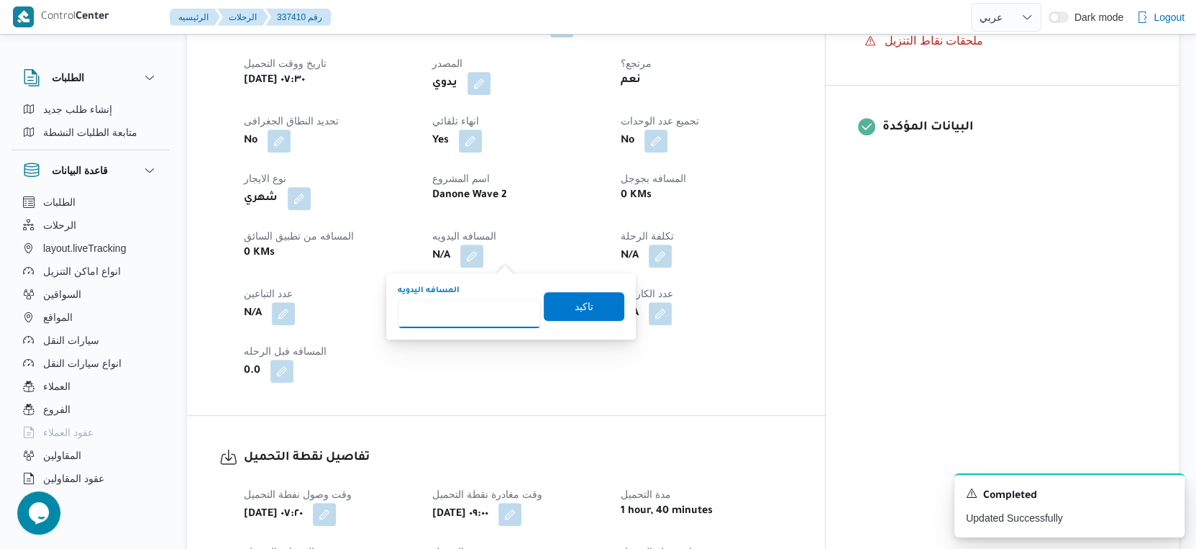
click at [486, 305] on input "المسافه اليدويه" at bounding box center [469, 313] width 143 height 29
type input "46"
click at [579, 304] on span "تاكيد" at bounding box center [584, 305] width 19 height 17
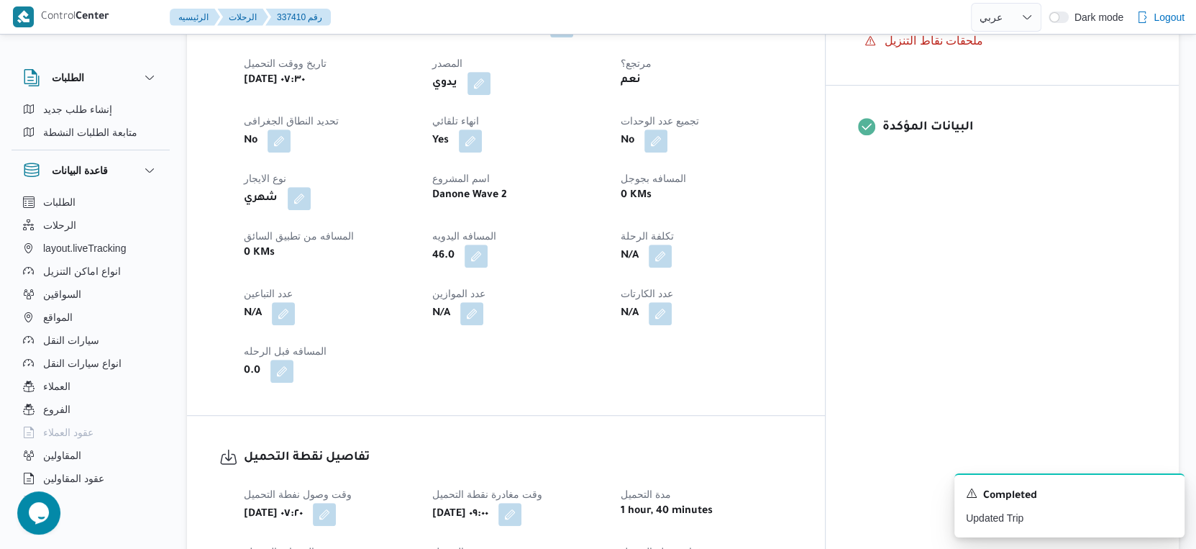
scroll to position [0, 0]
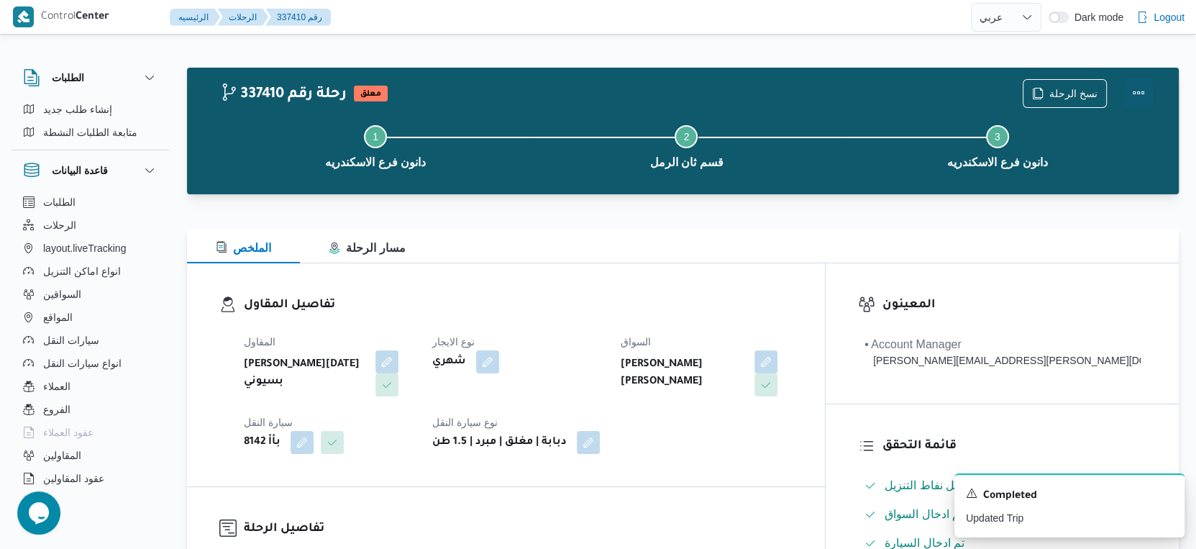
click at [1136, 91] on button "Actions" at bounding box center [1138, 92] width 29 height 29
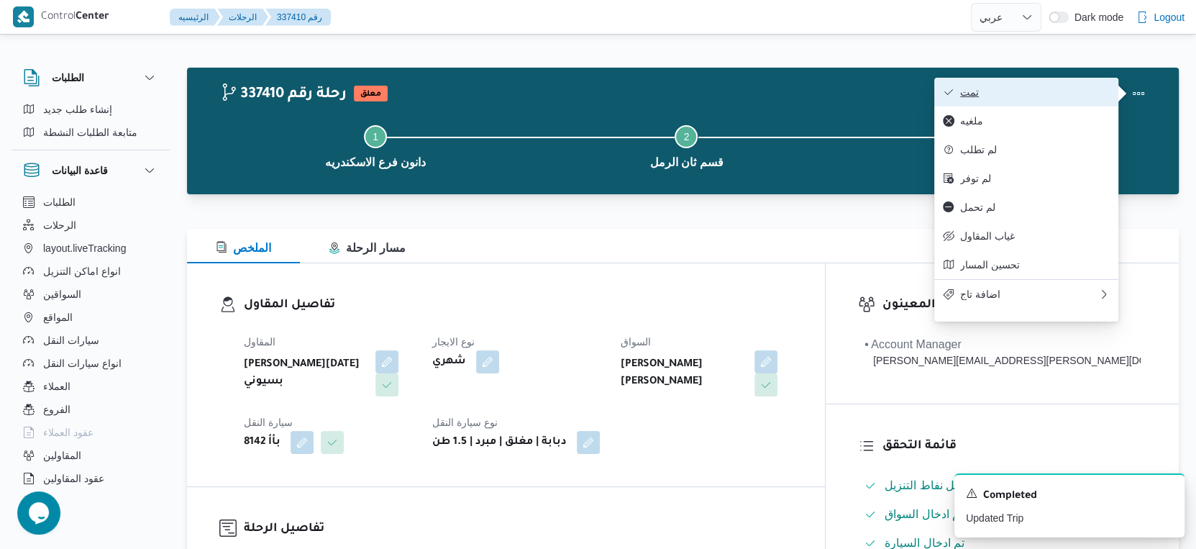
click at [1049, 91] on span "تمت" at bounding box center [1035, 92] width 150 height 12
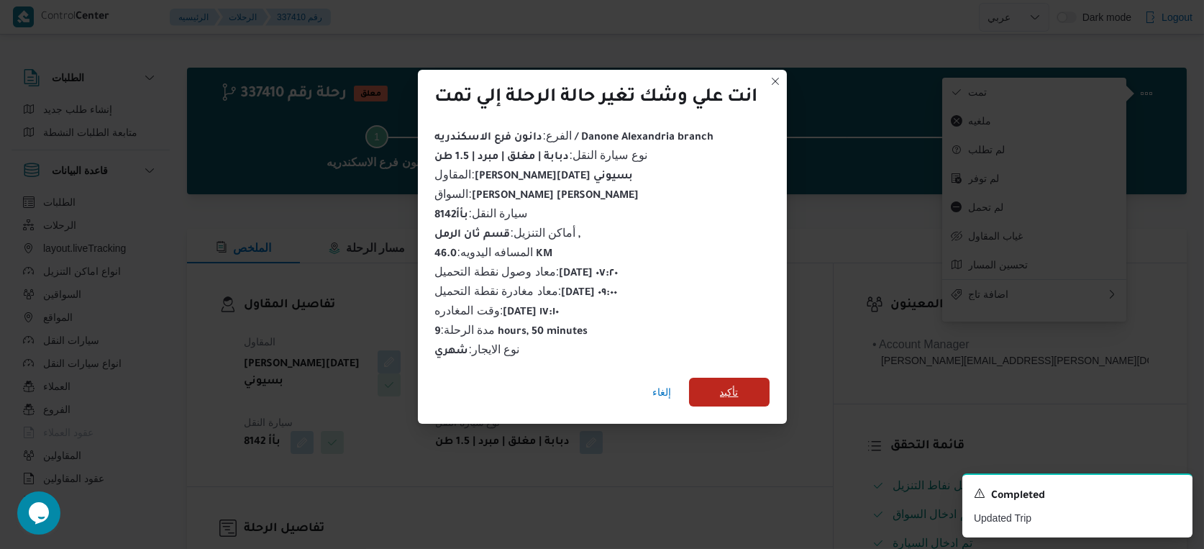
click at [744, 383] on span "تأكيد" at bounding box center [729, 392] width 81 height 29
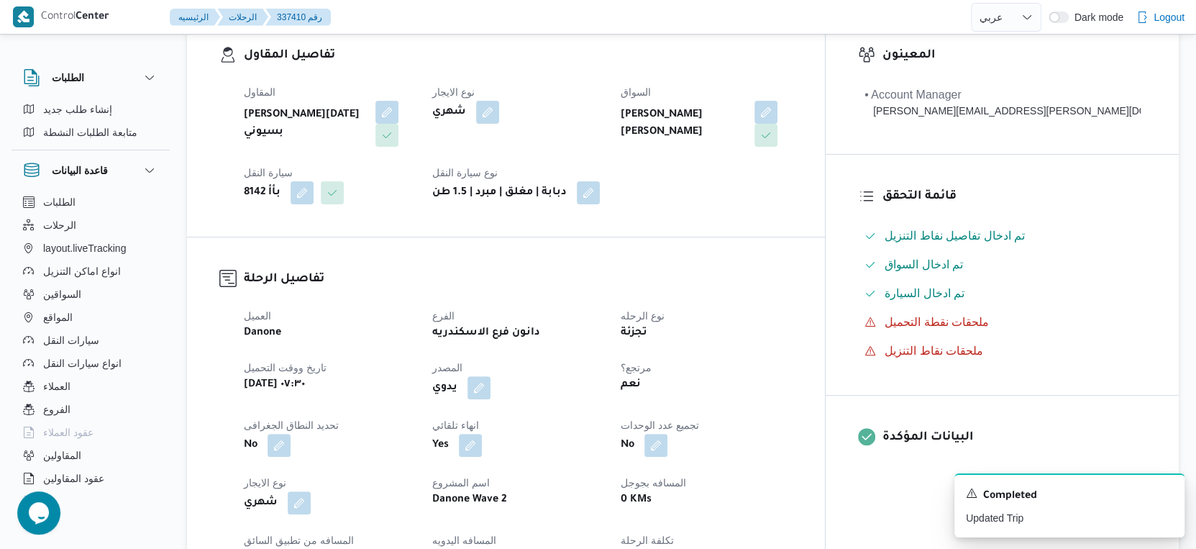
scroll to position [479, 0]
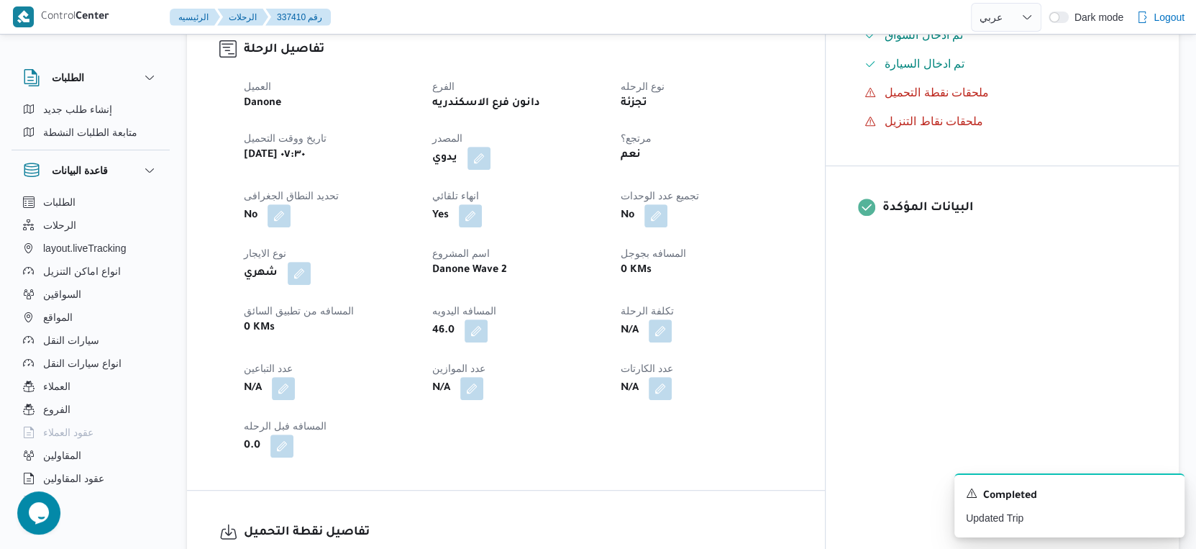
select select "ar"
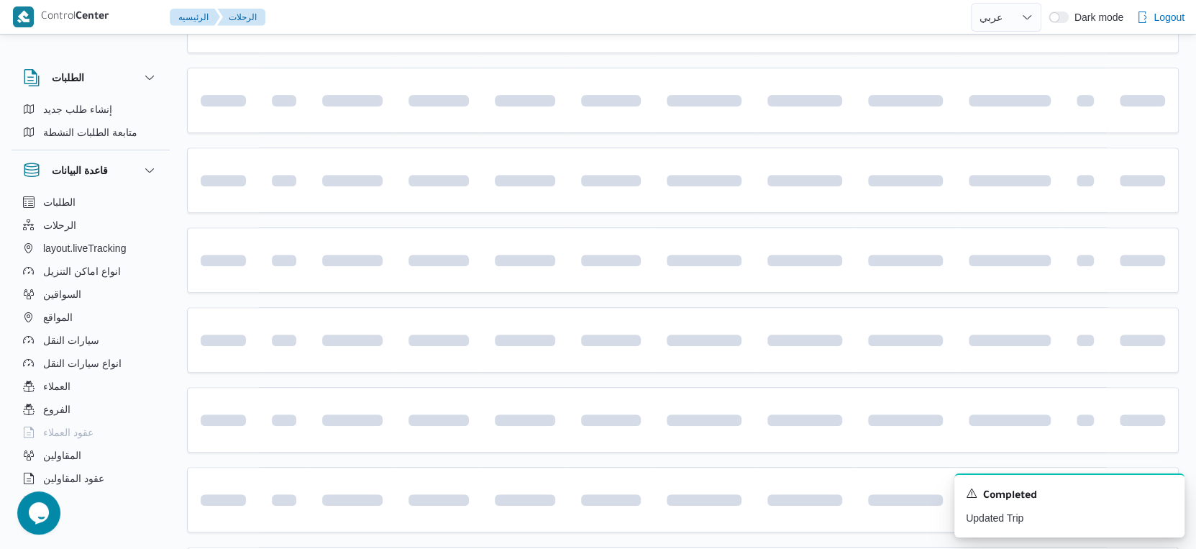
scroll to position [739, 0]
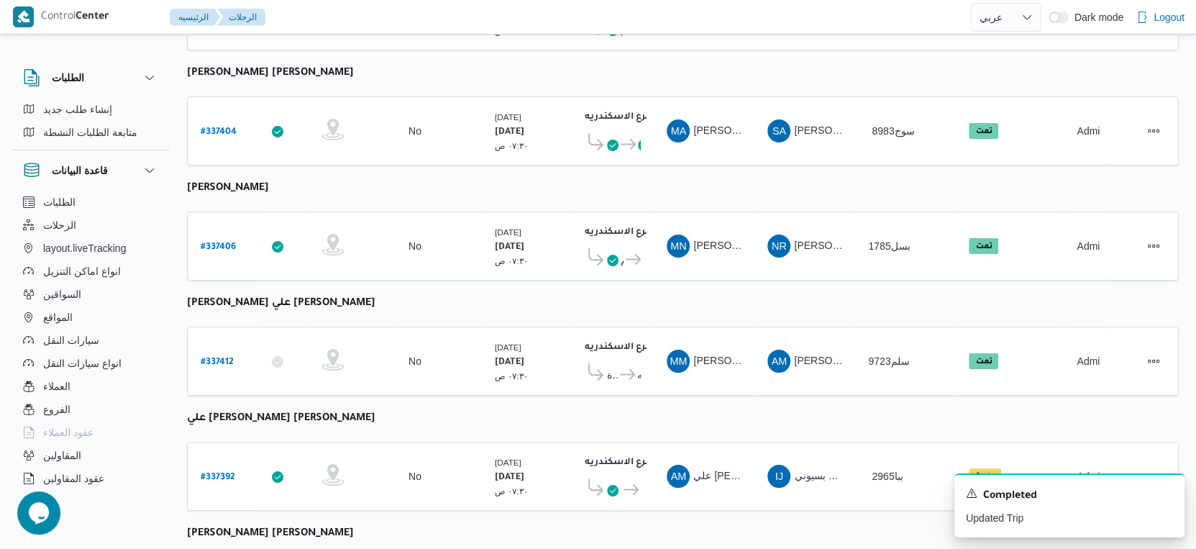
select select "ar"
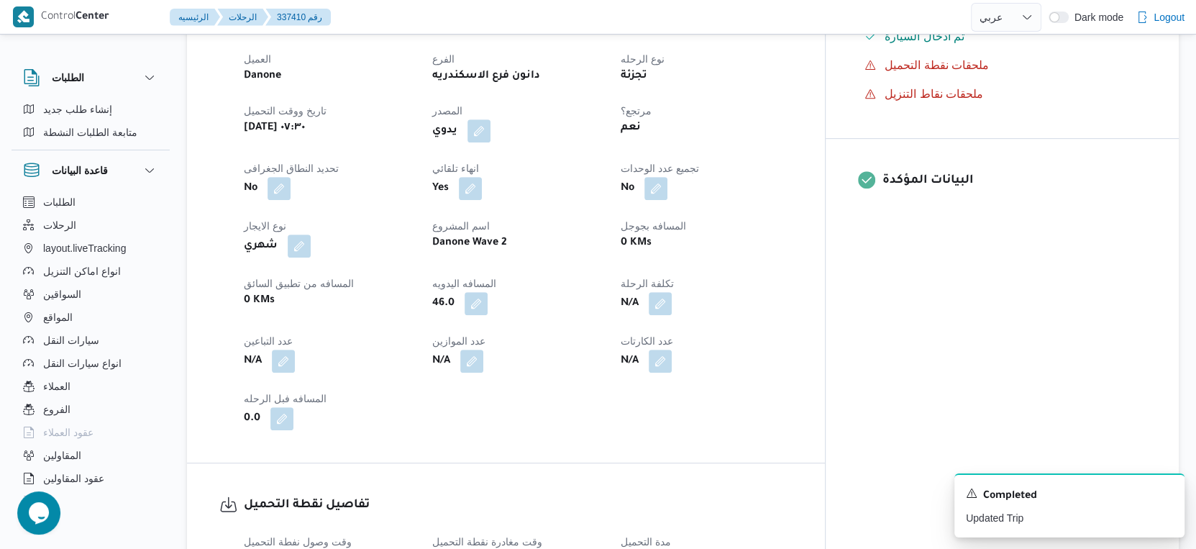
scroll to position [409, 0]
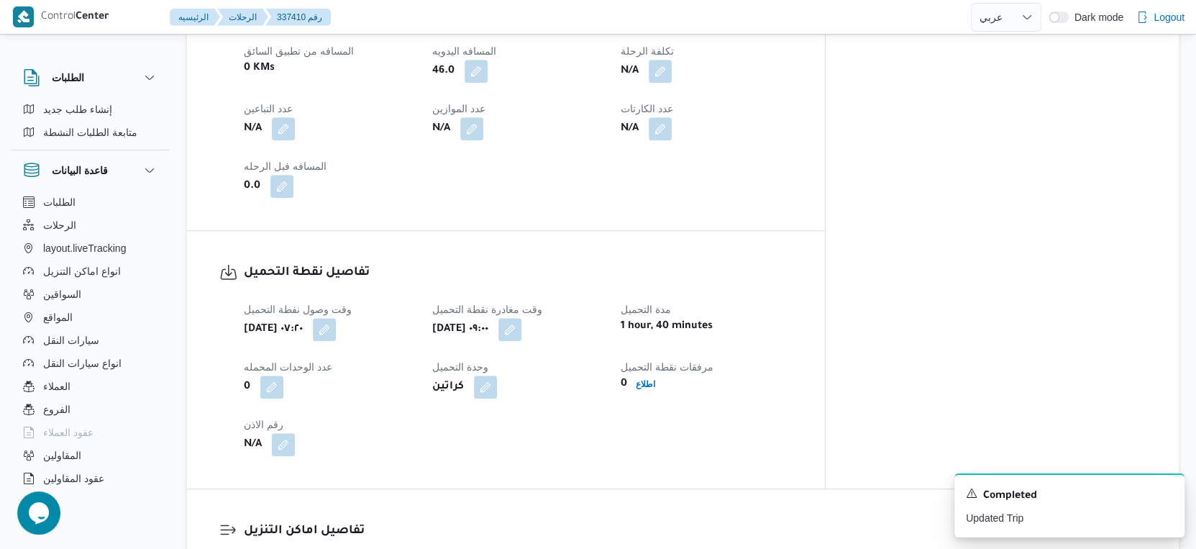
select select "ar"
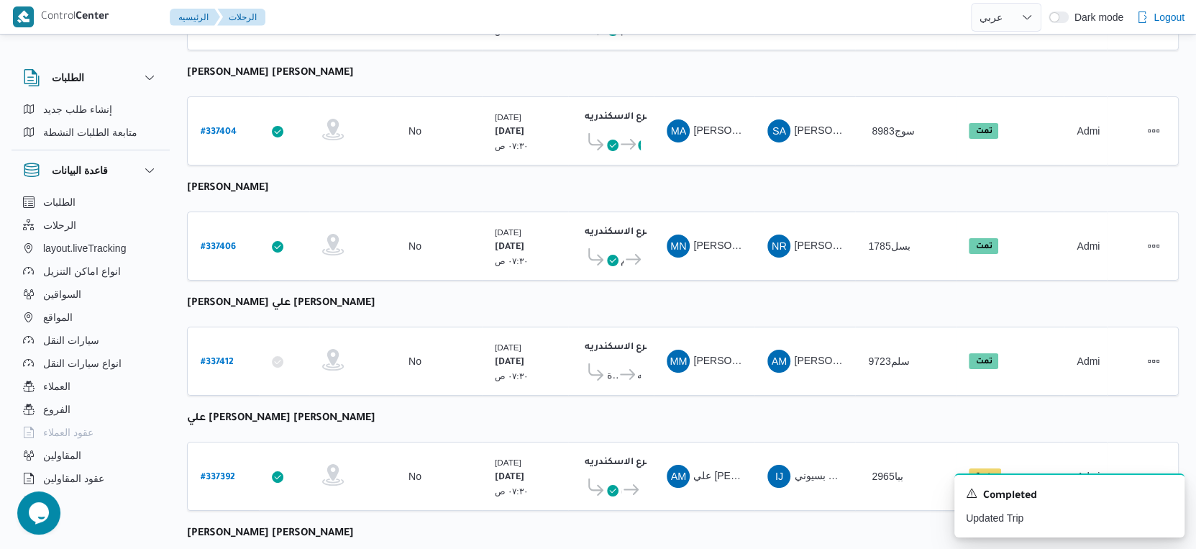
select select "ar"
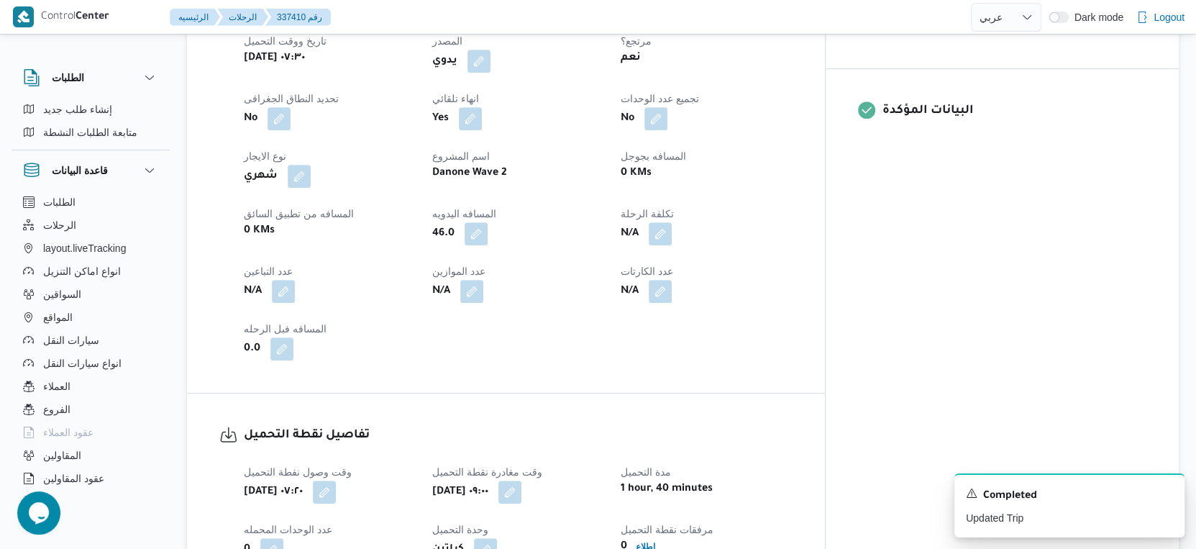
scroll to position [488, 0]
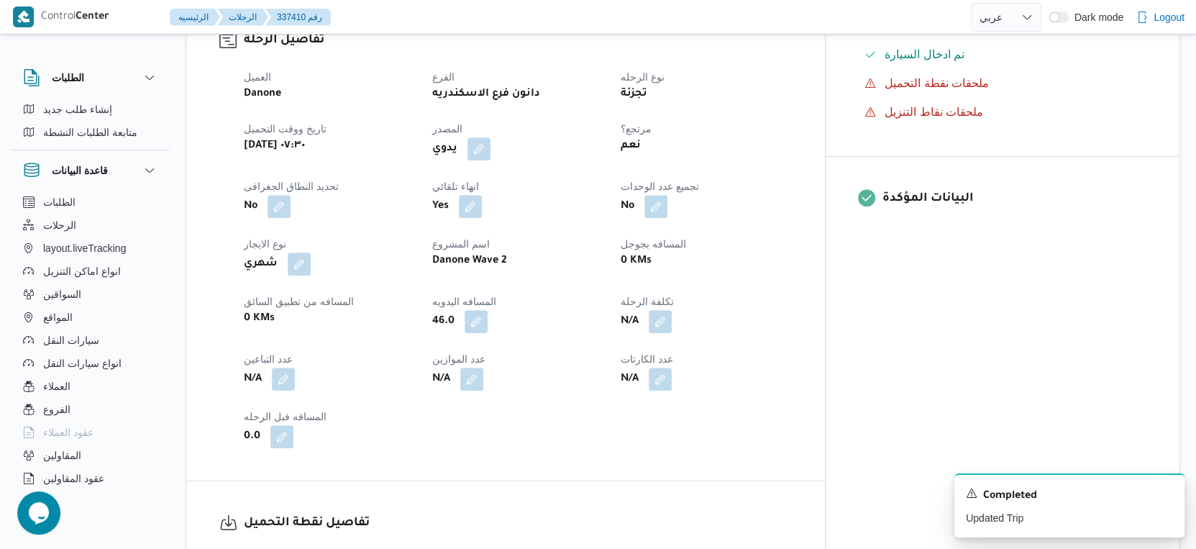
select select "ar"
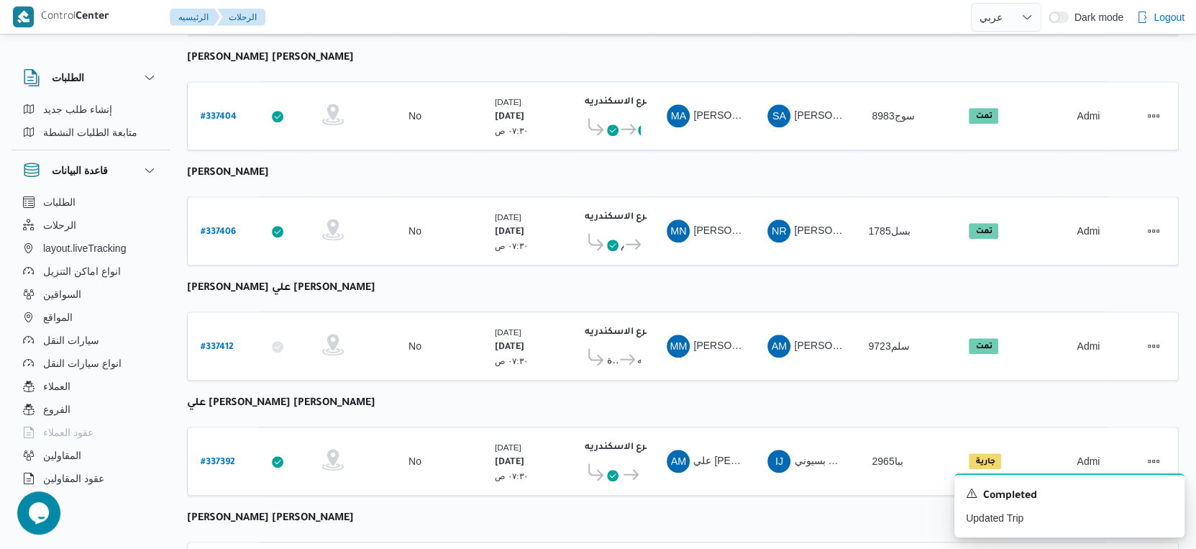
scroll to position [888, 0]
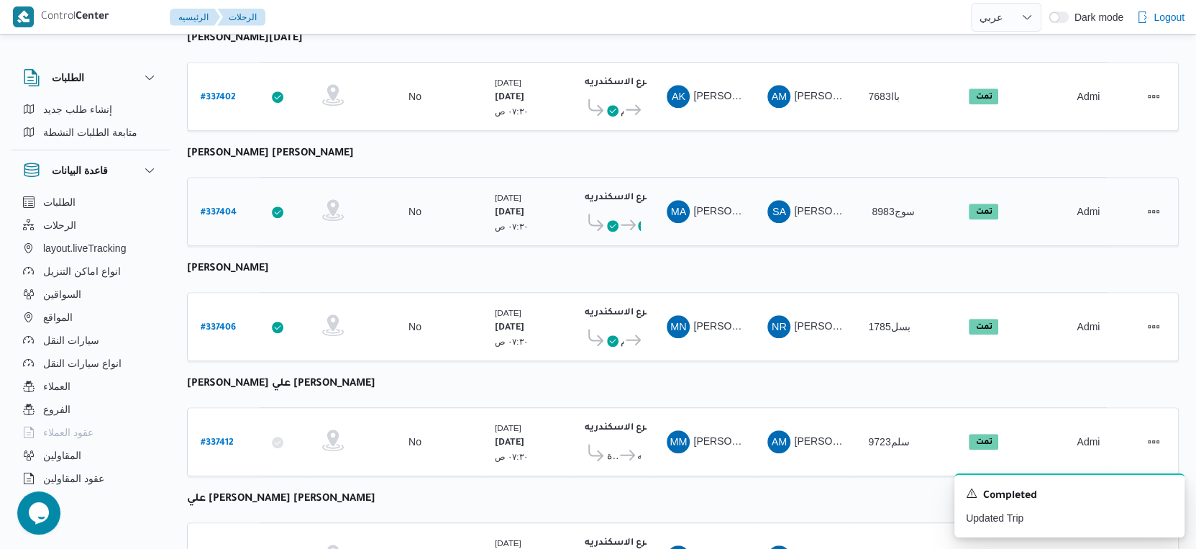
click at [211, 208] on b "# 337404" at bounding box center [219, 213] width 36 height 10
select select "ar"
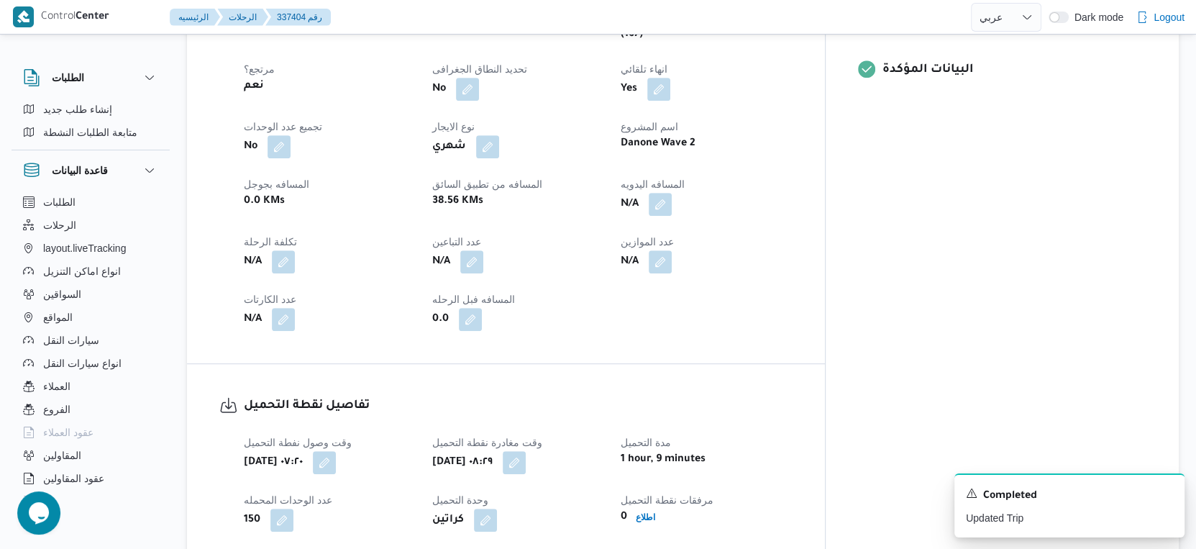
scroll to position [568, 0]
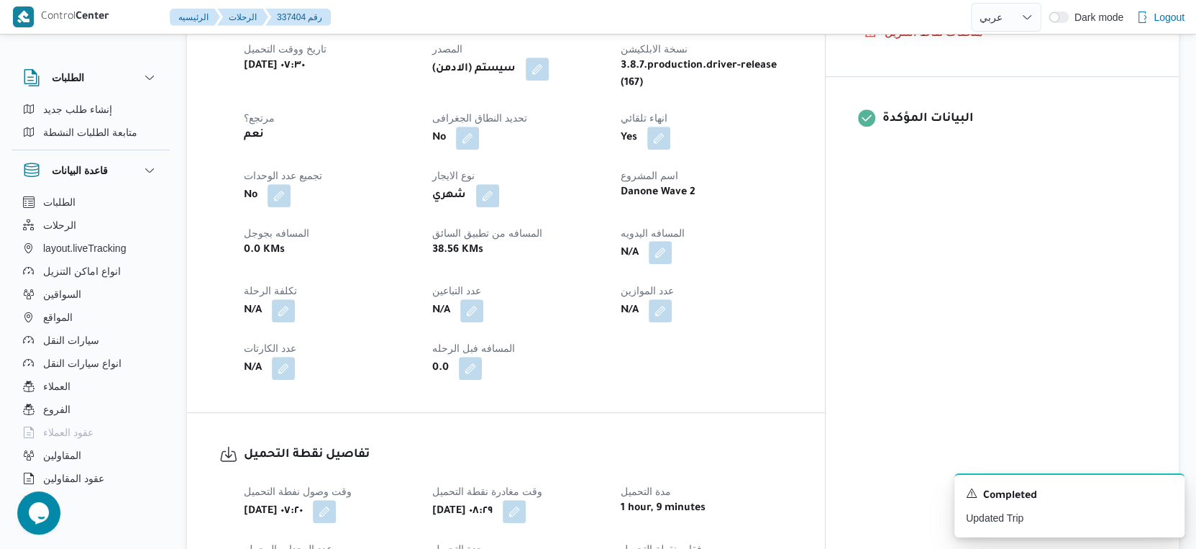
click at [672, 241] on button "button" at bounding box center [660, 252] width 23 height 23
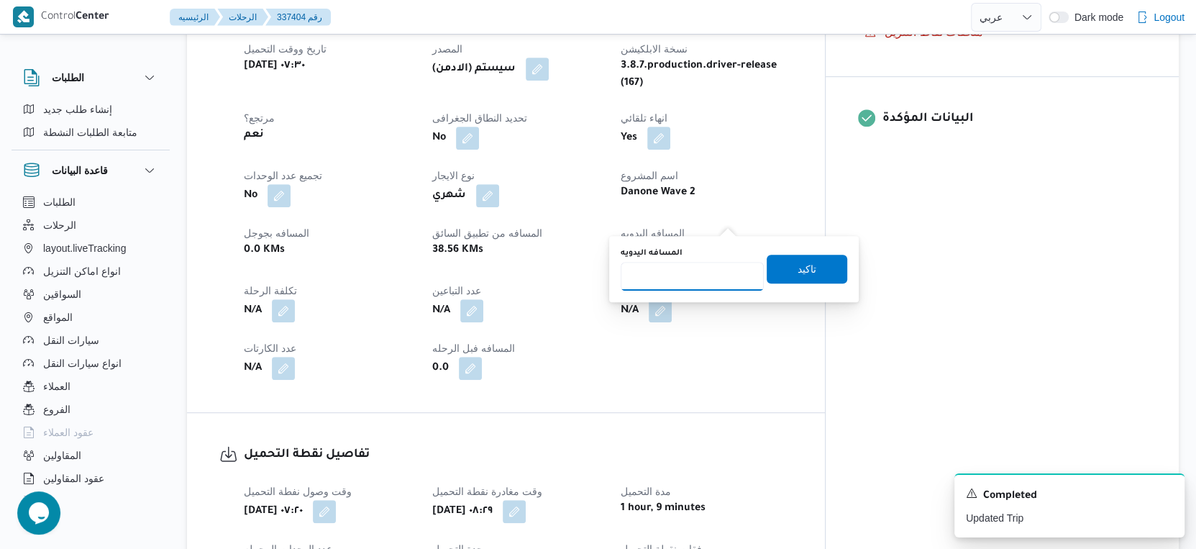
click at [671, 273] on input "المسافه اليدويه" at bounding box center [692, 276] width 143 height 29
type input "52"
click at [798, 269] on span "تاكيد" at bounding box center [807, 268] width 19 height 17
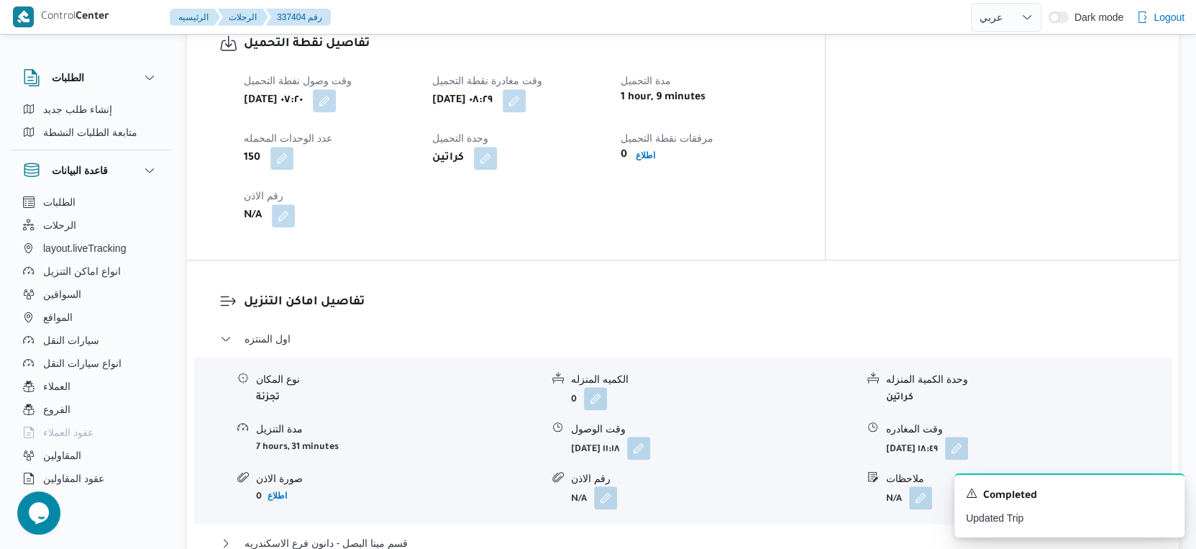
scroll to position [1278, 0]
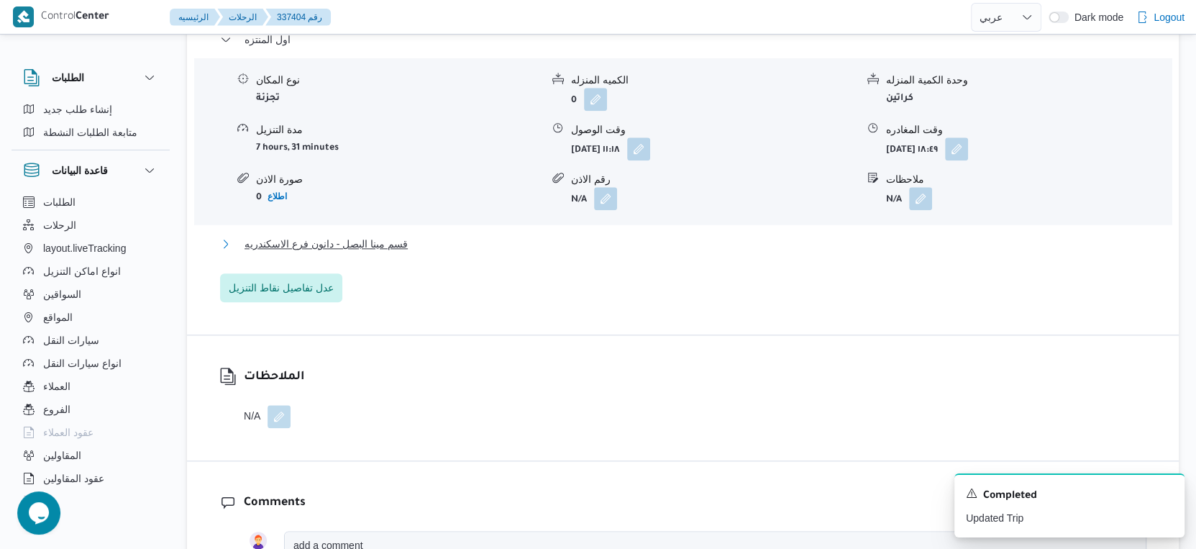
click at [410, 235] on button "قسم مينا البصل - دانون فرع الاسكندريه" at bounding box center [683, 243] width 927 height 17
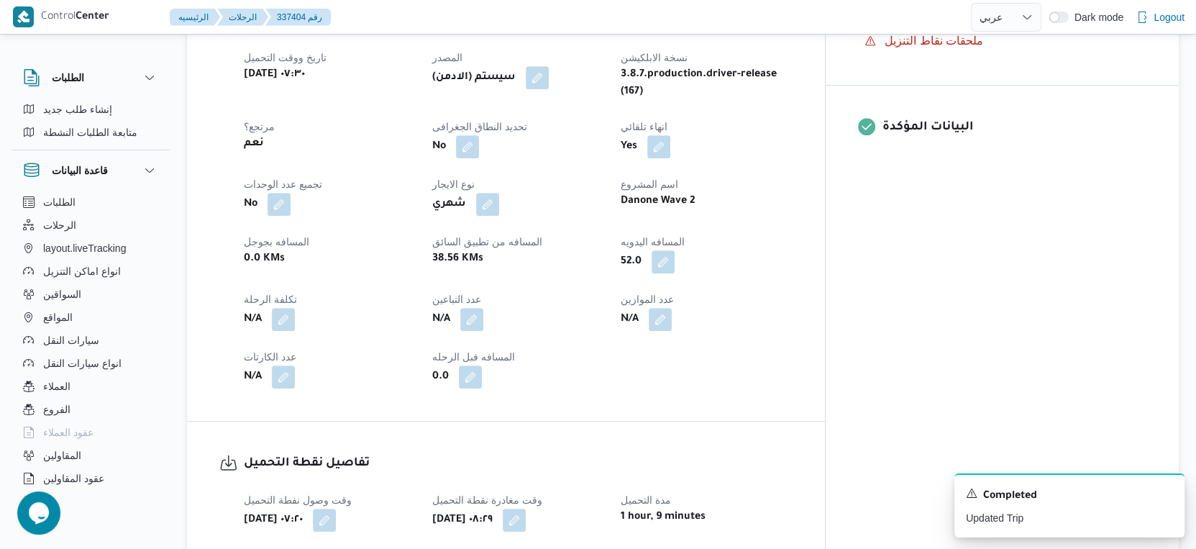
scroll to position [959, 0]
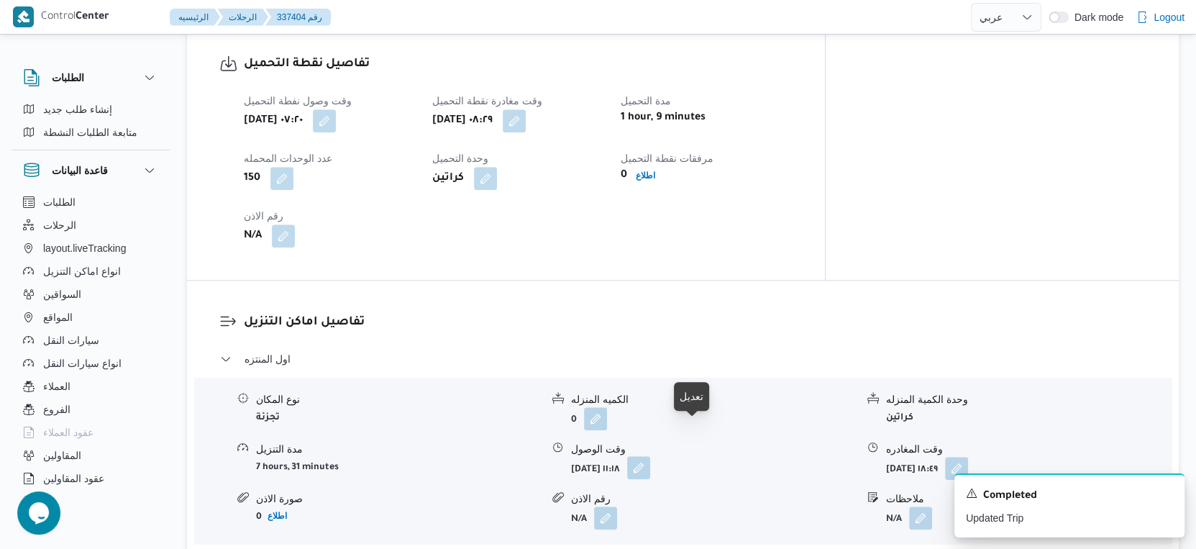
click at [650, 456] on button "button" at bounding box center [638, 467] width 23 height 23
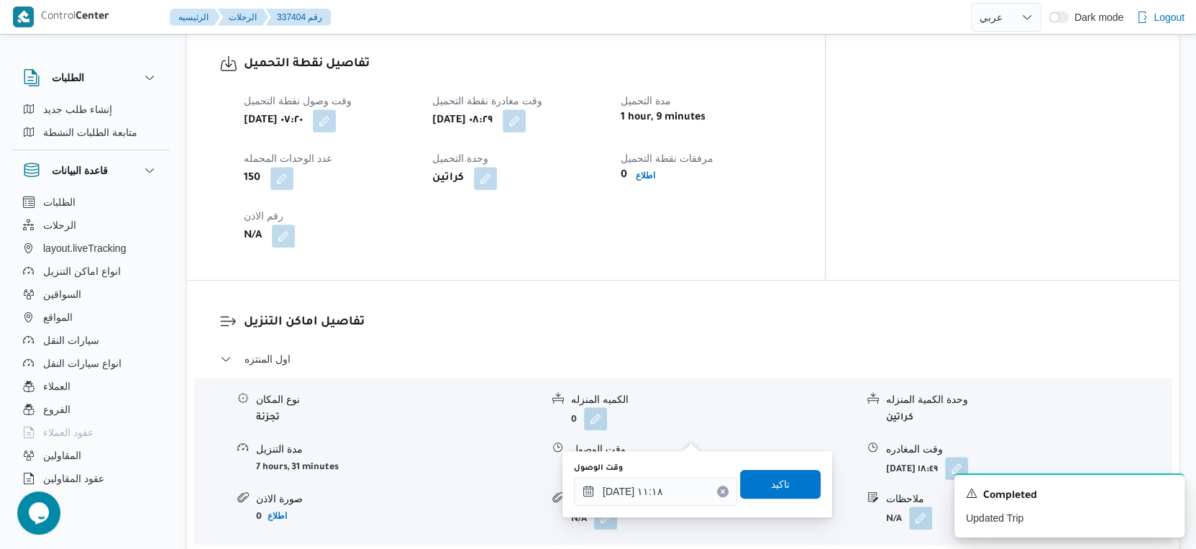
click at [626, 281] on div "تفاصيل اماكن التنزيل اول المنتزه نوع المكان تجزئة الكميه المنزله 0 وحدة الكمية …" at bounding box center [683, 551] width 992 height 540
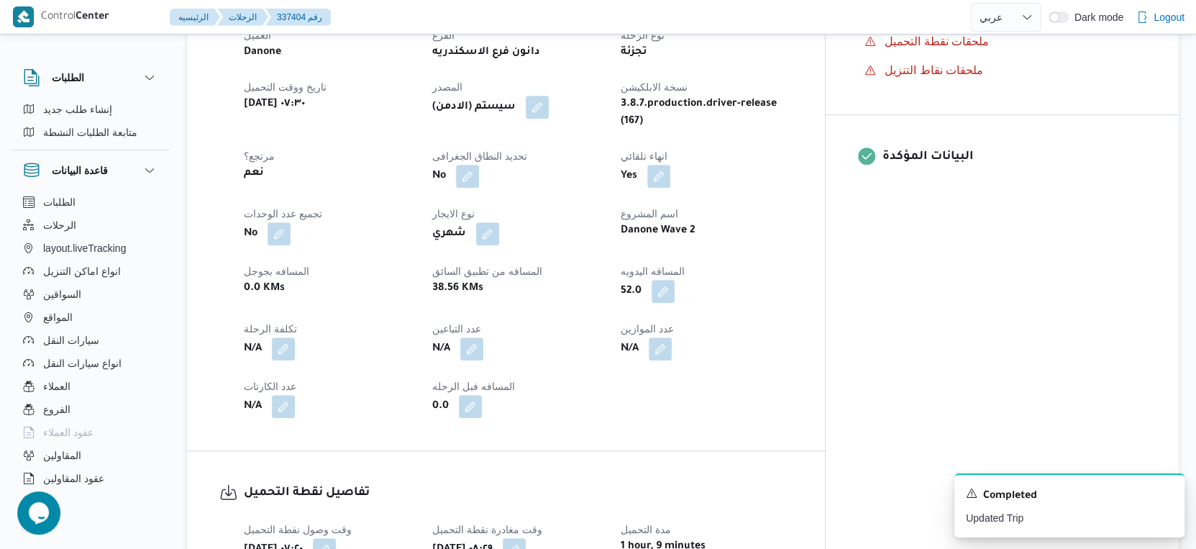
scroll to position [479, 0]
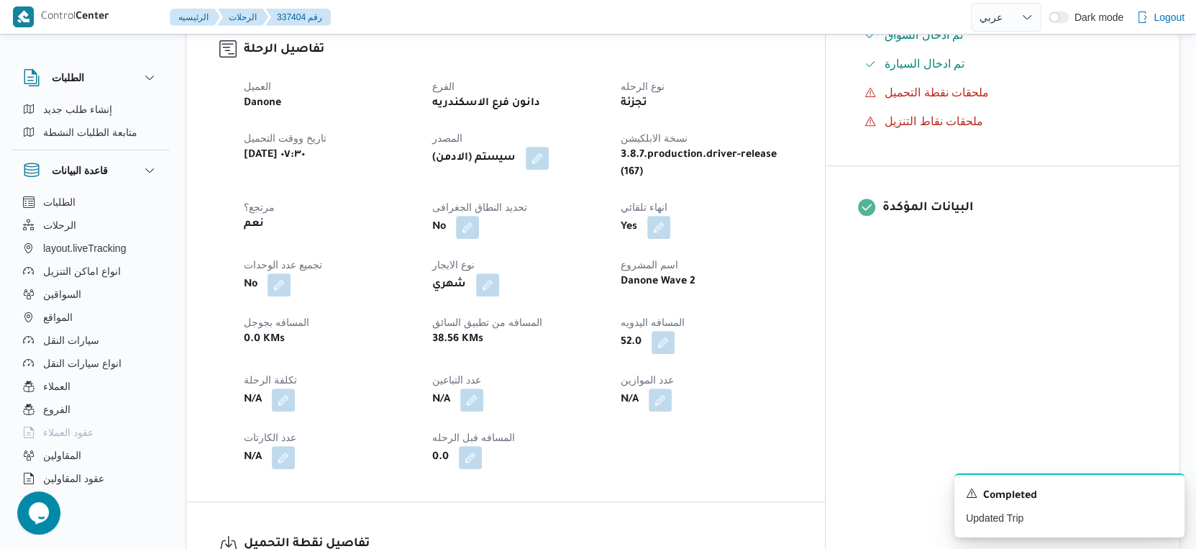
select select "ar"
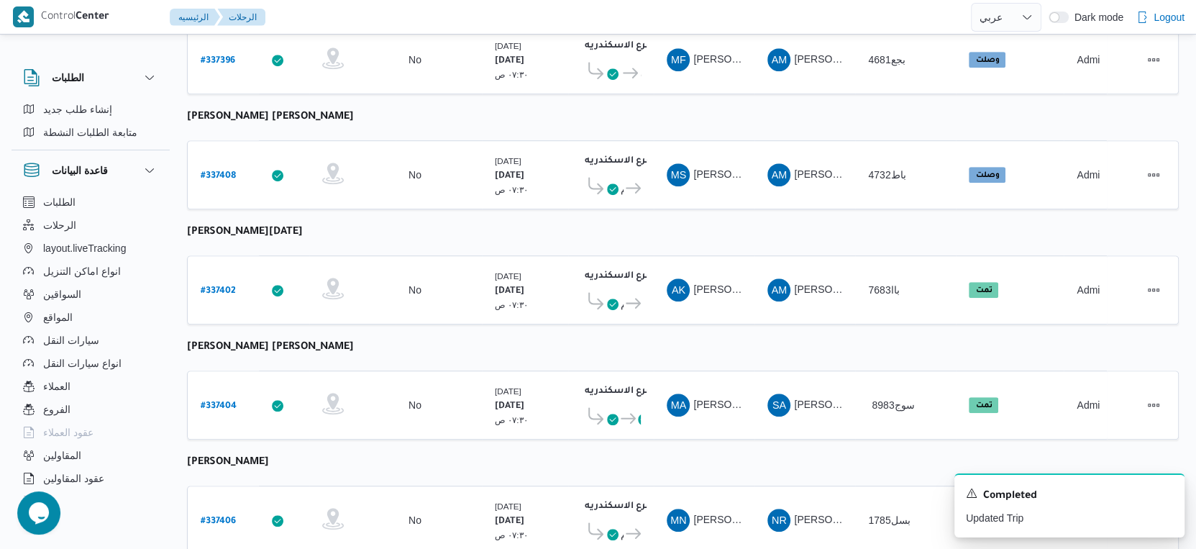
scroll to position [614, 0]
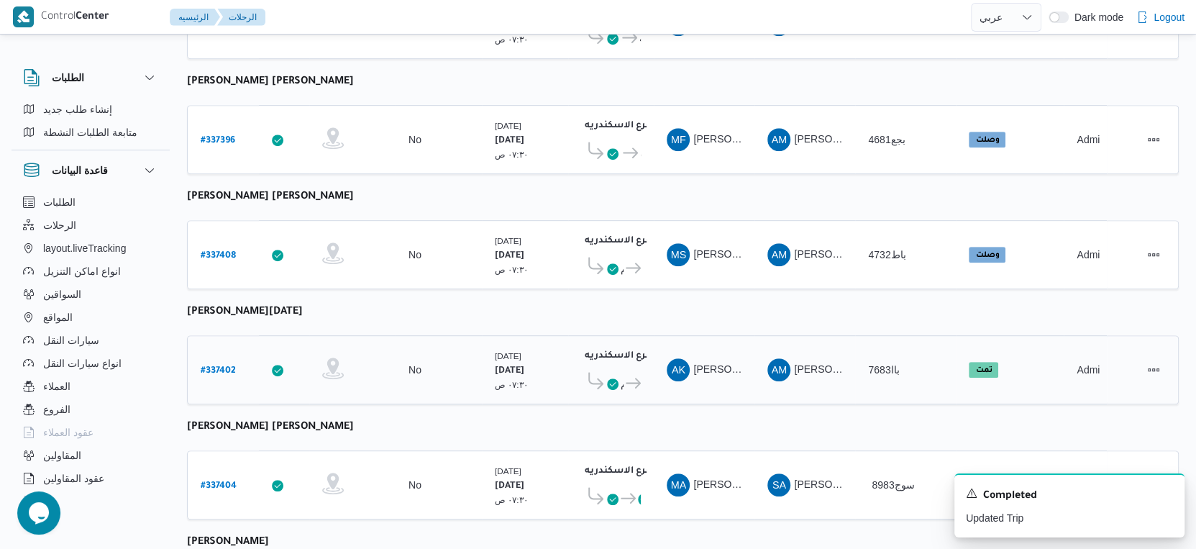
click at [220, 366] on b "# 337402" at bounding box center [218, 371] width 35 height 10
select select "ar"
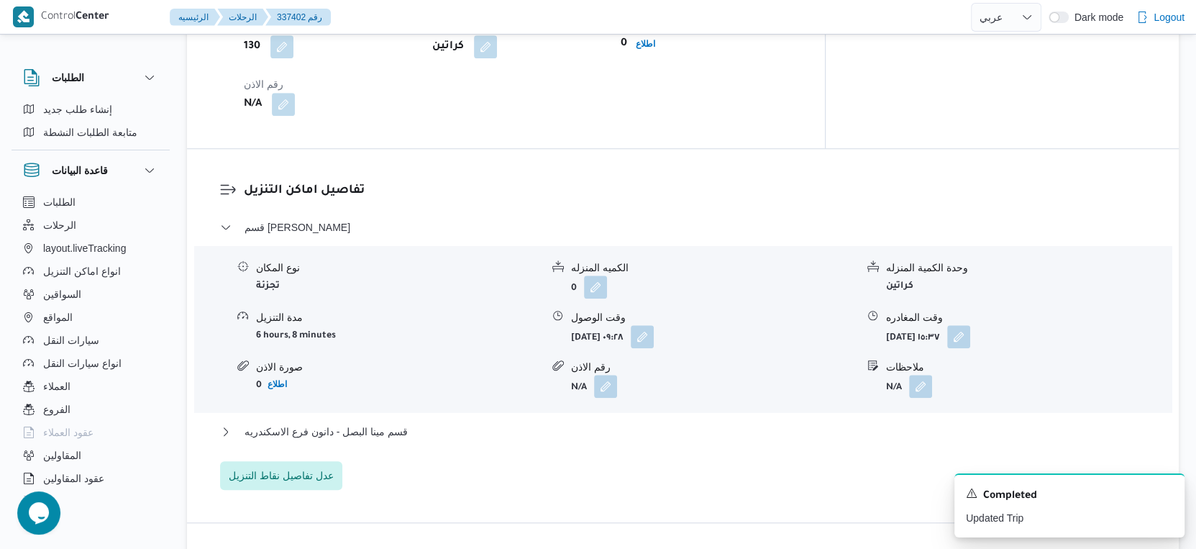
scroll to position [1094, 0]
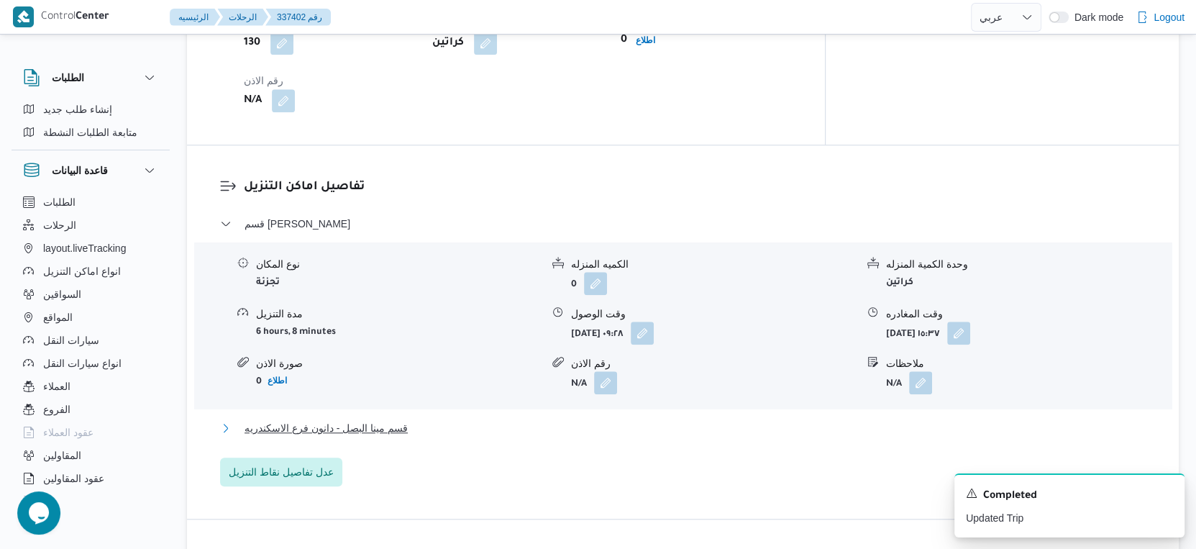
click at [411, 419] on button "قسم مينا البصل - دانون فرع الاسكندريه" at bounding box center [683, 427] width 927 height 17
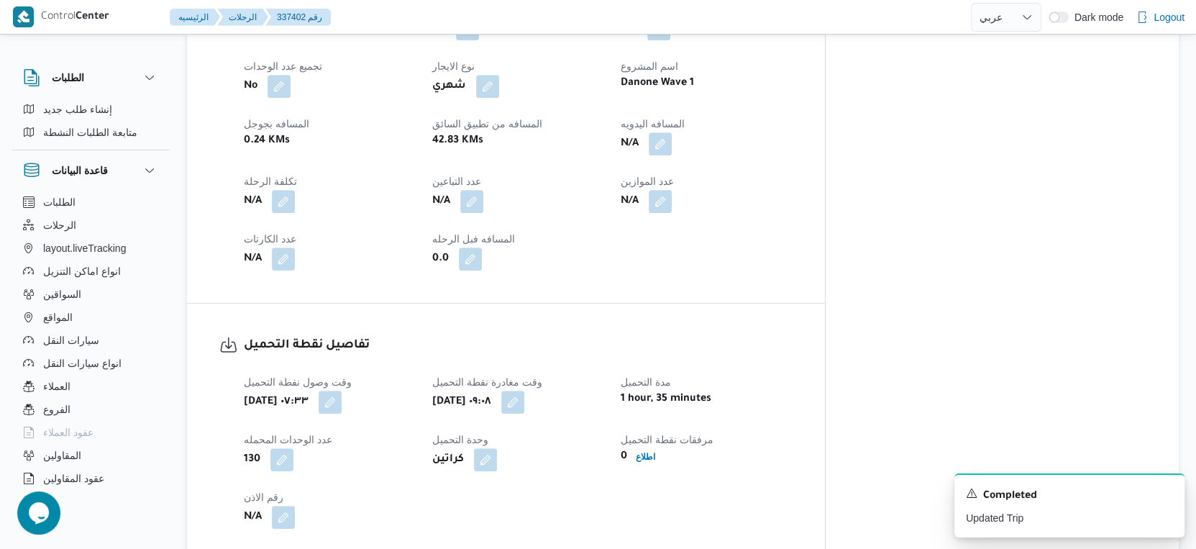
scroll to position [614, 0]
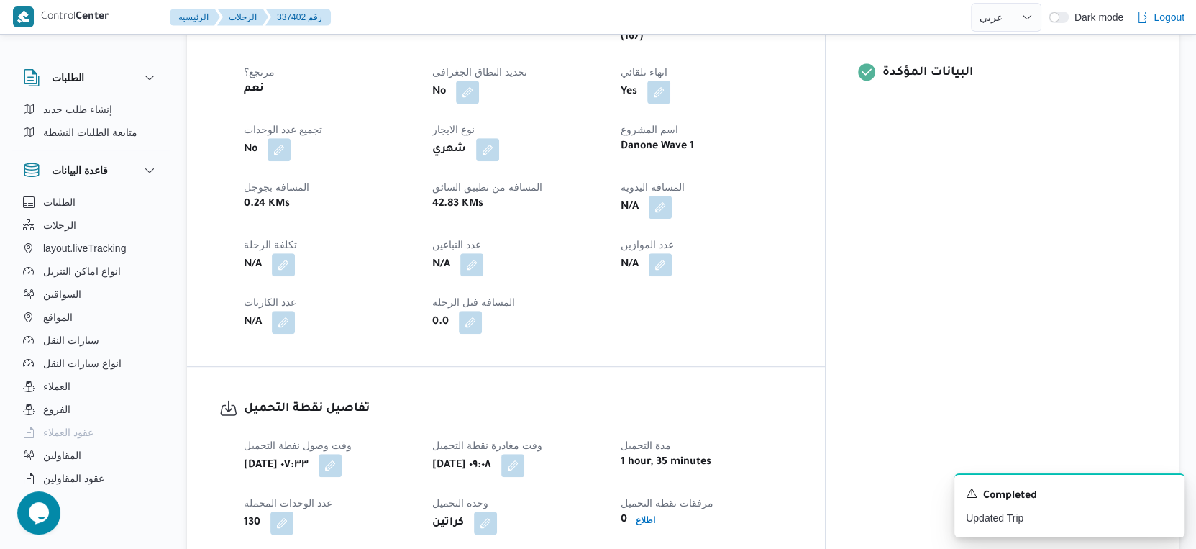
drag, startPoint x: 728, startPoint y: 191, endPoint x: 711, endPoint y: 208, distance: 23.4
click at [672, 196] on button "button" at bounding box center [660, 207] width 23 height 23
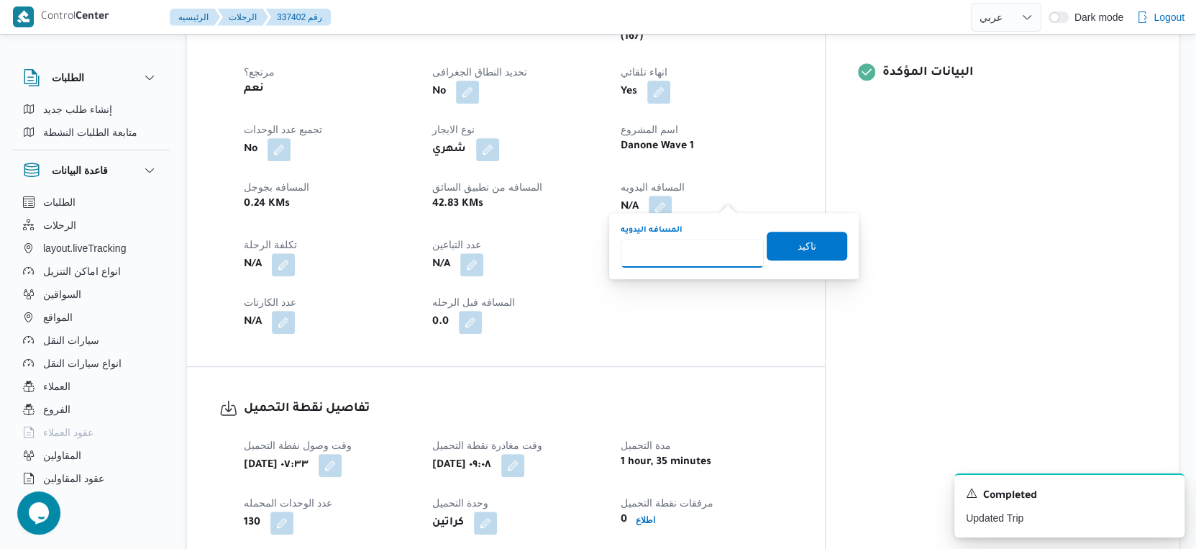
click at [676, 252] on input "المسافه اليدويه" at bounding box center [692, 253] width 143 height 29
type input "35"
click at [818, 251] on span "تاكيد" at bounding box center [807, 245] width 81 height 29
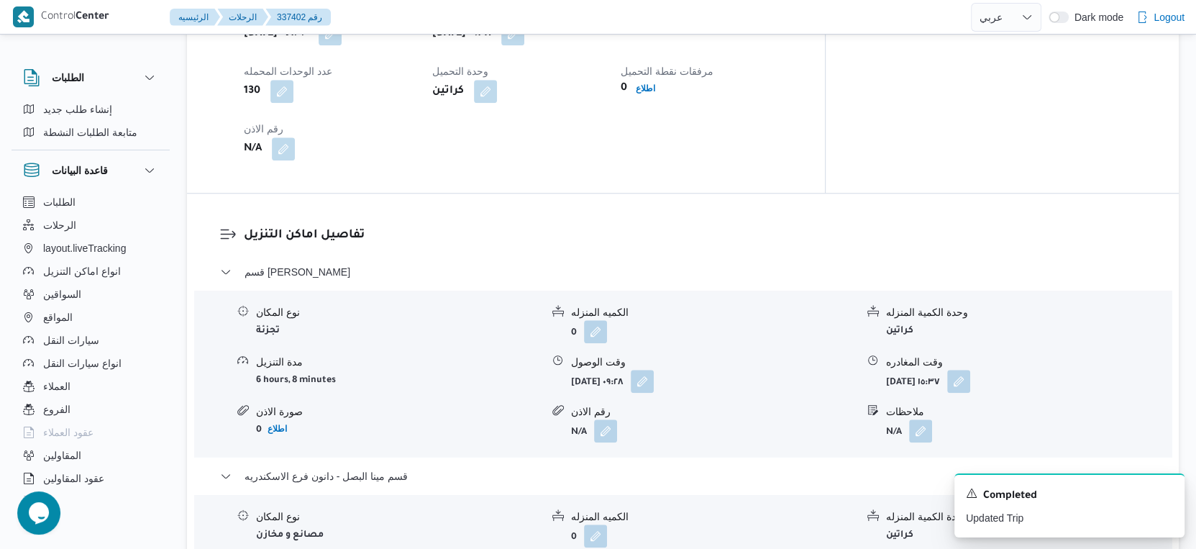
scroll to position [799, 0]
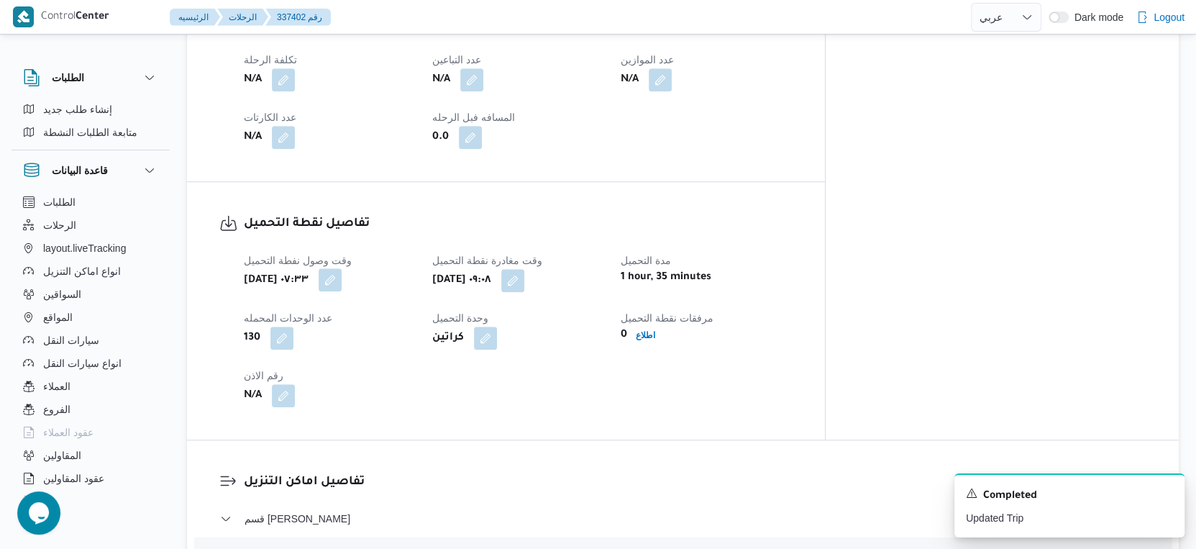
click at [342, 272] on button "button" at bounding box center [330, 279] width 23 height 23
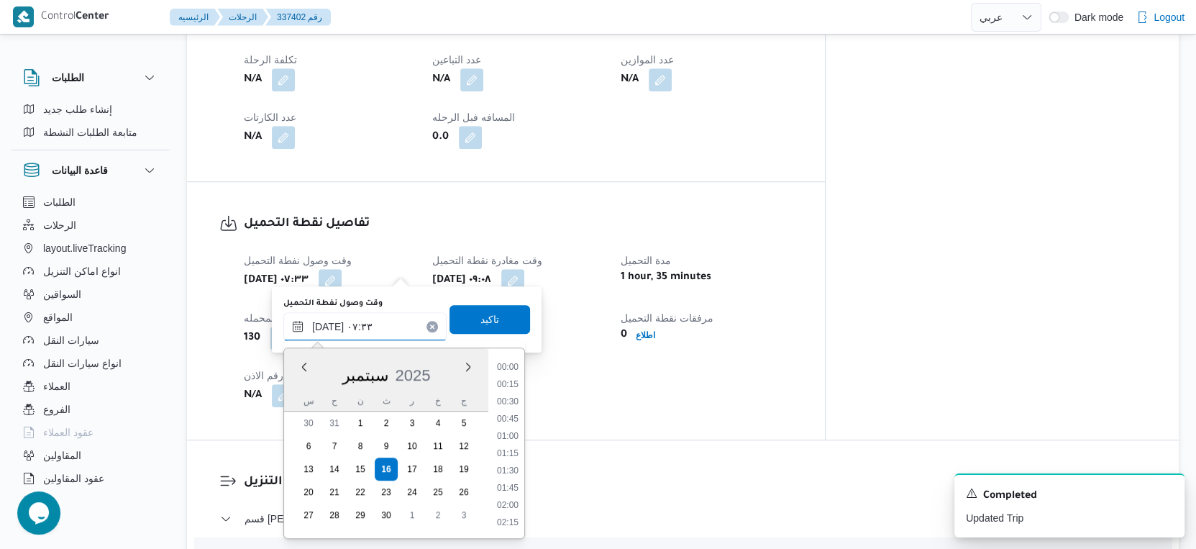
click at [380, 320] on input "١٦/٠٩/٢٠٢٥ ٠٧:٣٣" at bounding box center [364, 326] width 163 height 29
click at [511, 437] on li "07:15" at bounding box center [507, 438] width 33 height 14
type input "١٦/٠٩/٢٠٢٥ ٠٧:١٥"
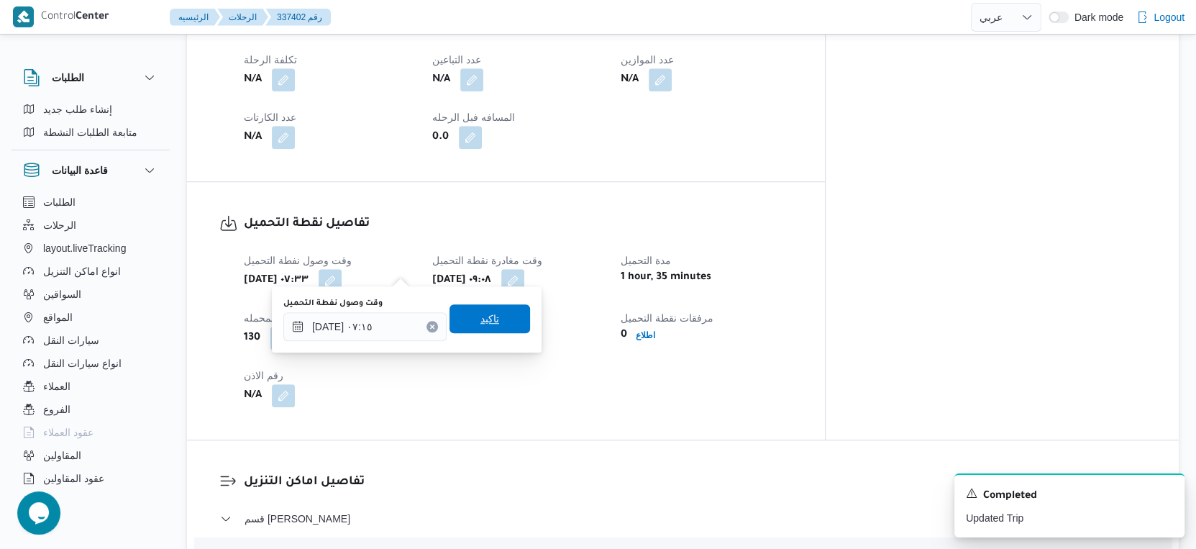
click at [496, 327] on span "تاكيد" at bounding box center [490, 318] width 81 height 29
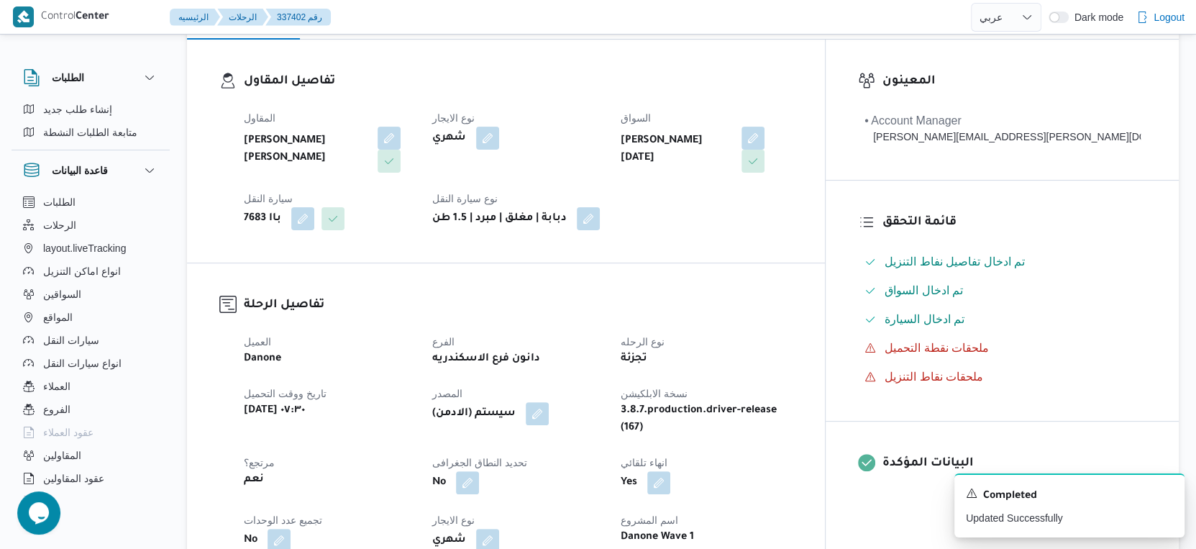
scroll to position [479, 0]
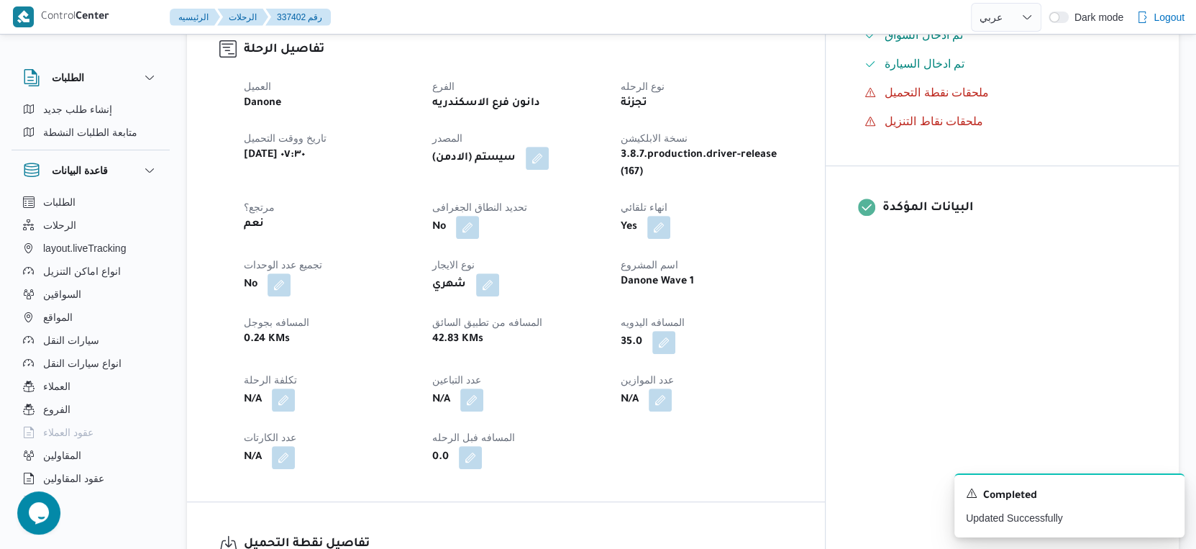
select select "ar"
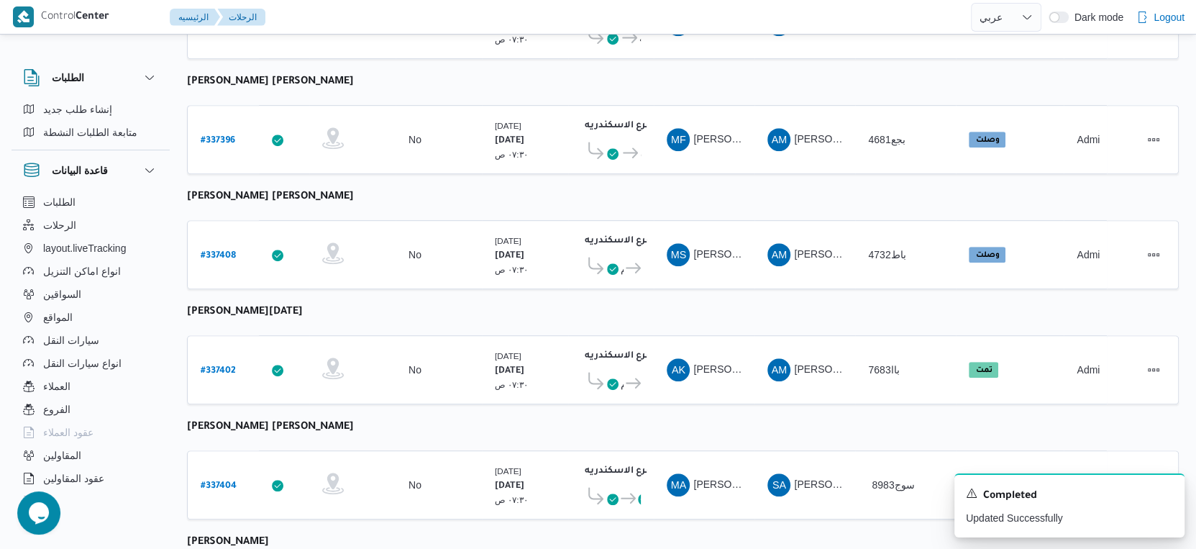
scroll to position [813, 0]
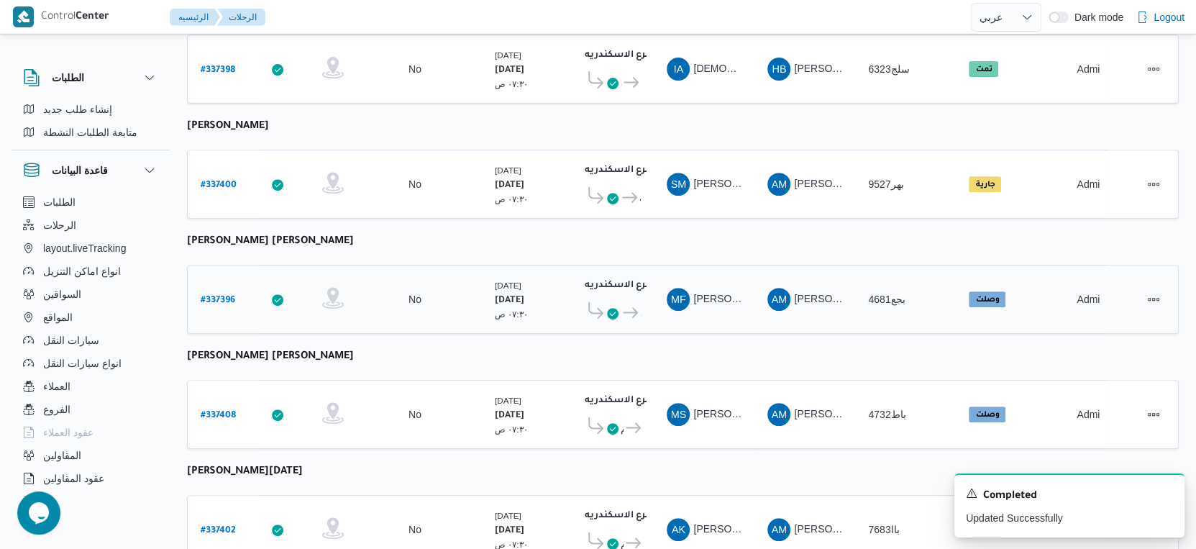
click at [216, 296] on b "# 337396" at bounding box center [218, 301] width 35 height 10
select select "ar"
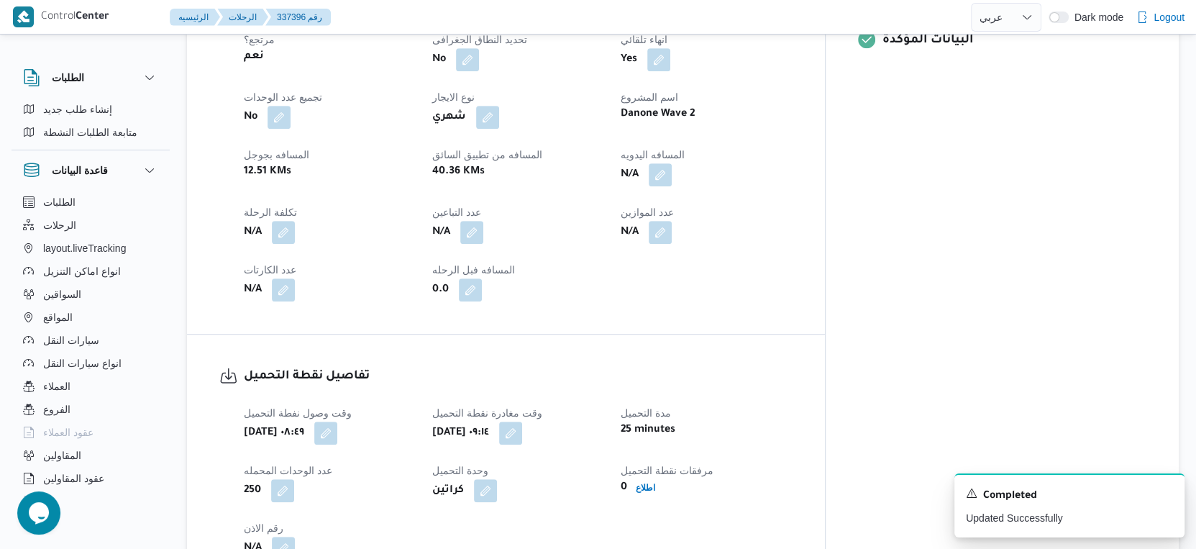
scroll to position [934, 0]
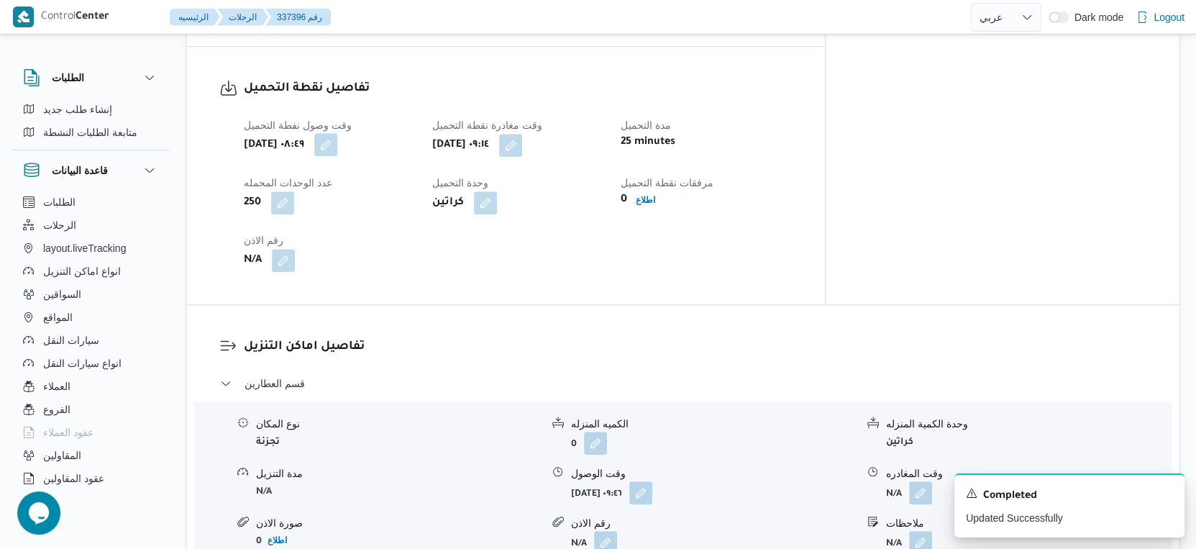
click at [337, 133] on button "button" at bounding box center [325, 144] width 23 height 23
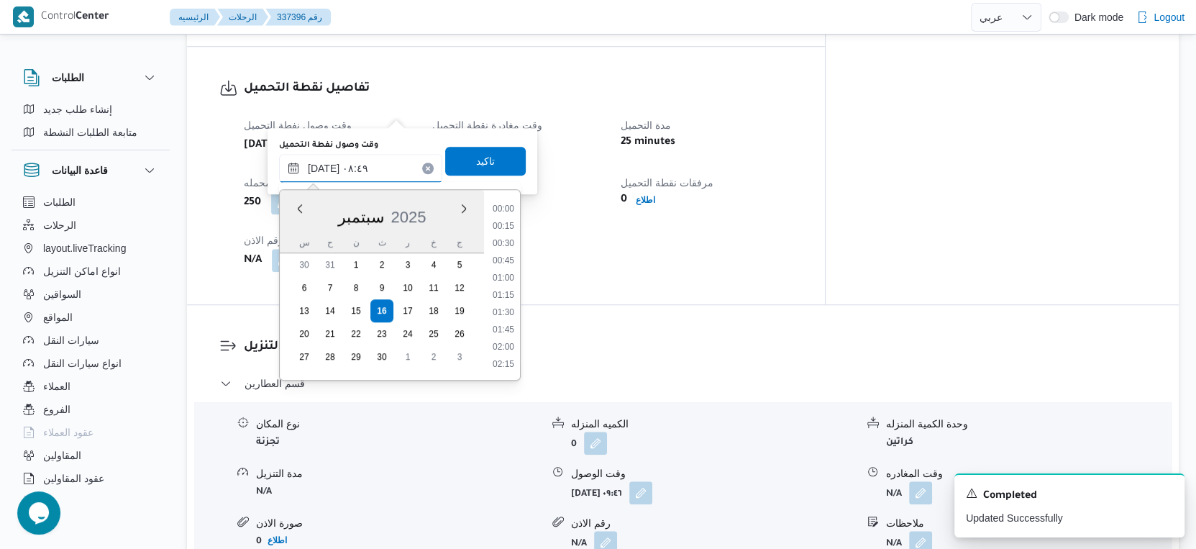
click at [381, 163] on input "١٦/٠٩/٢٠٢٥ ٠٨:٤٩" at bounding box center [360, 168] width 163 height 29
click at [504, 223] on li "07:45" at bounding box center [503, 227] width 33 height 14
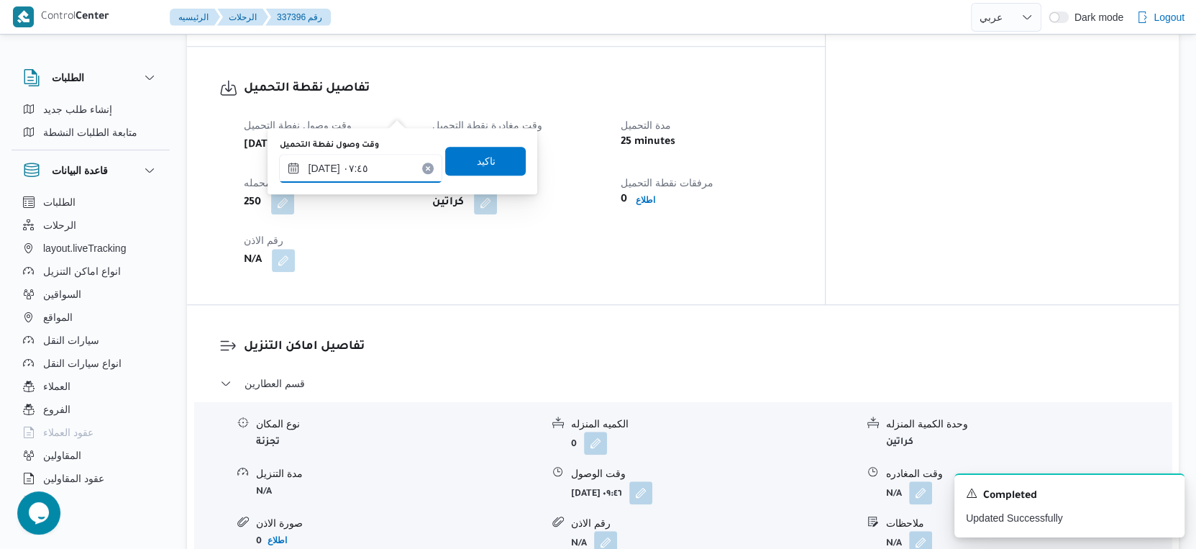
click at [324, 169] on input "١٦/٠٩/٢٠٢٥ ٠٧:٤٥" at bounding box center [360, 168] width 163 height 29
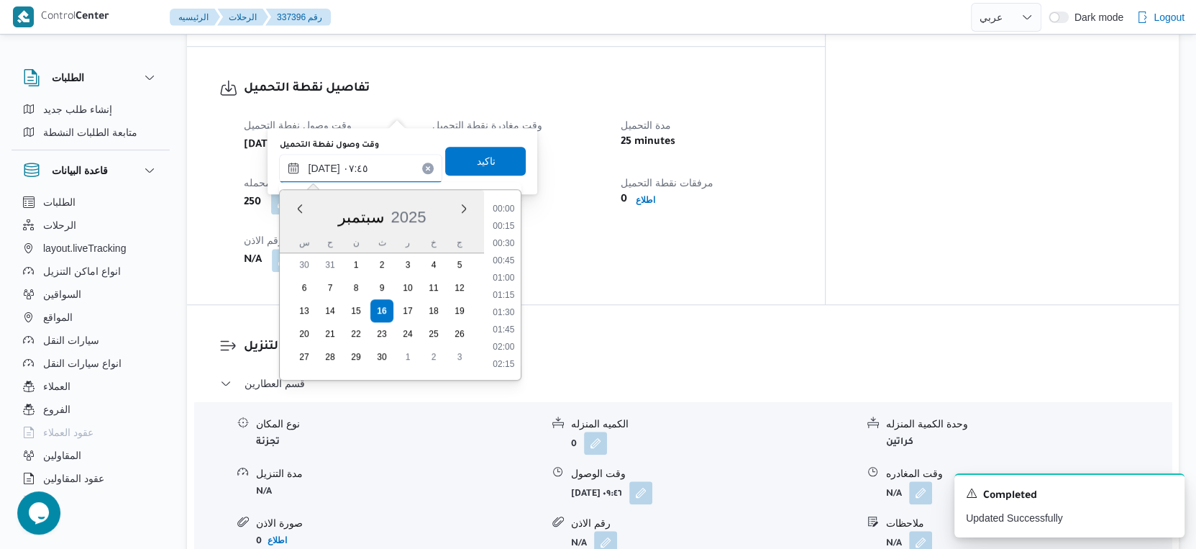
scroll to position [447, 0]
click at [324, 169] on input "١٦/٠٩/٢٠٢٥ ٠٧:٤٥" at bounding box center [360, 168] width 163 height 29
type input "١٦/٠٩/٢٠٢٥ ٠٧:١٧"
click at [476, 153] on span "تاكيد" at bounding box center [485, 160] width 19 height 17
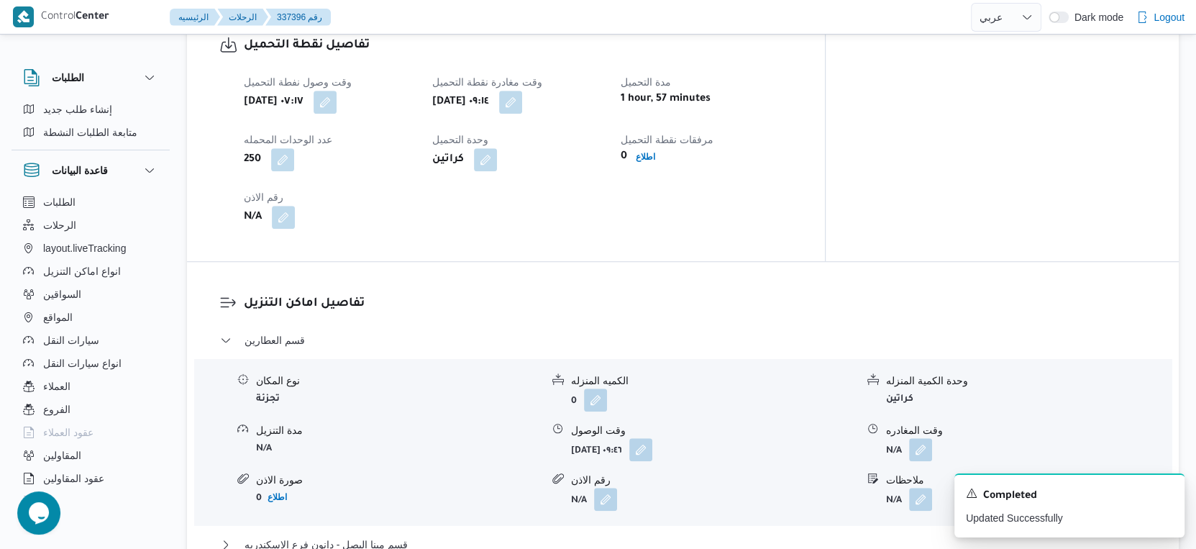
scroll to position [1039, 0]
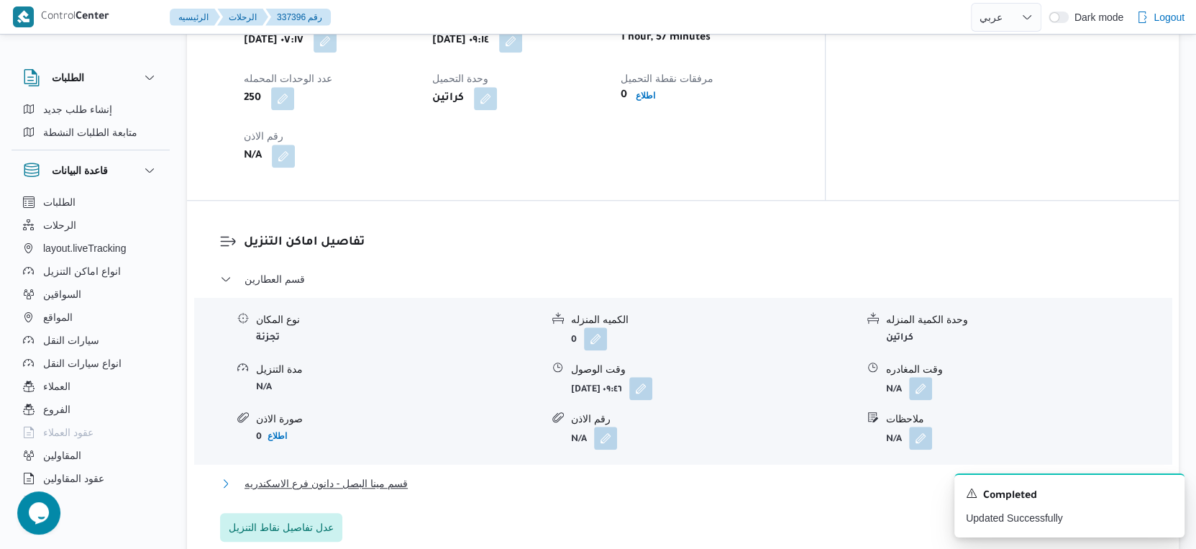
click at [406, 475] on span "قسم مينا البصل - دانون فرع الاسكندريه" at bounding box center [326, 483] width 163 height 17
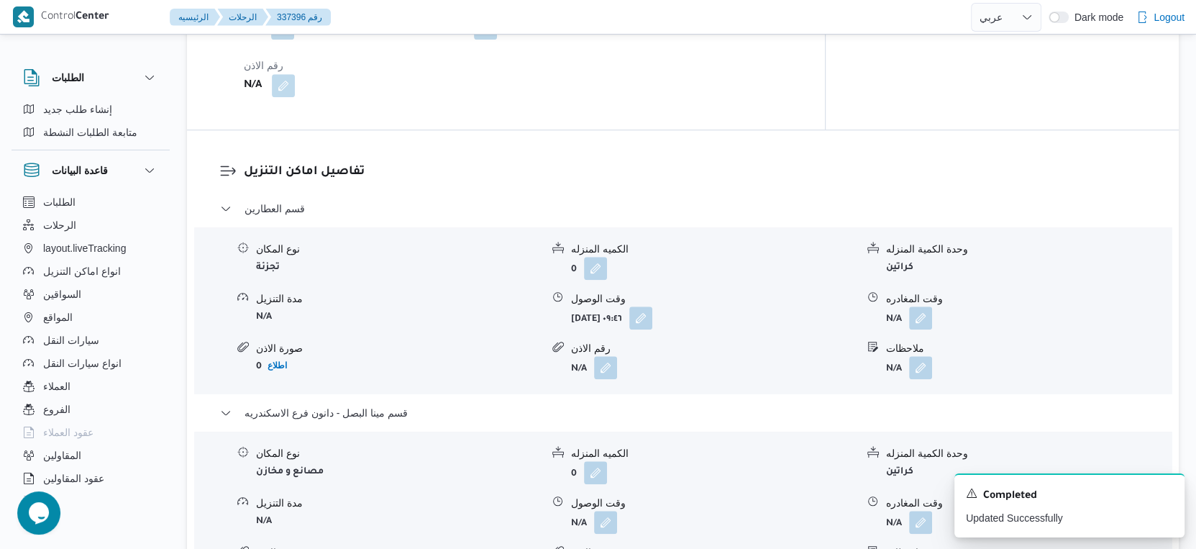
scroll to position [1199, 0]
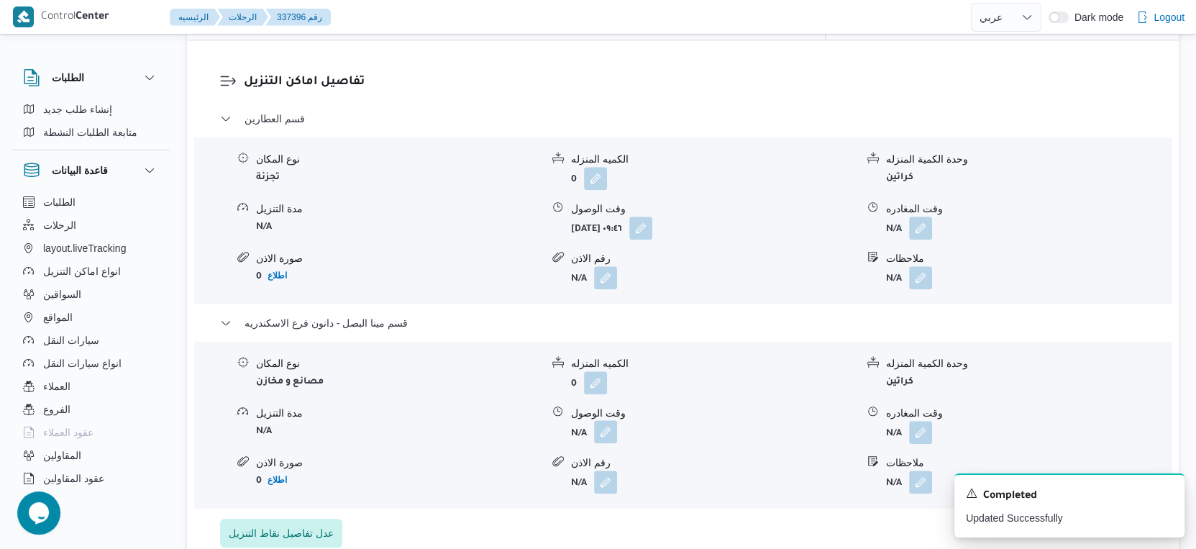
click at [604, 420] on button "button" at bounding box center [605, 431] width 23 height 23
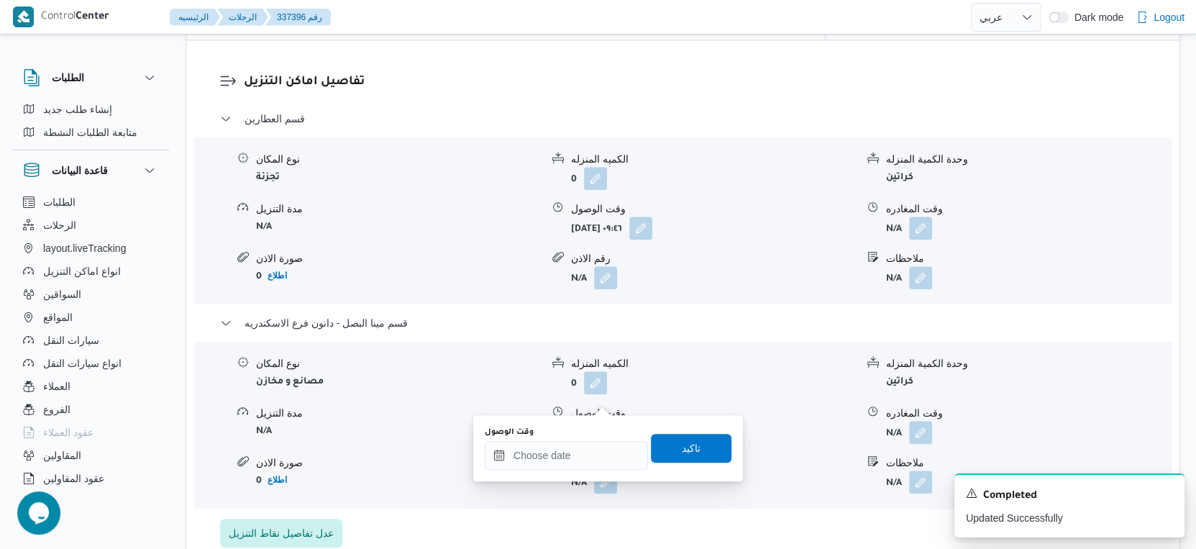
click at [581, 437] on div "وقت الوصول" at bounding box center [566, 448] width 163 height 43
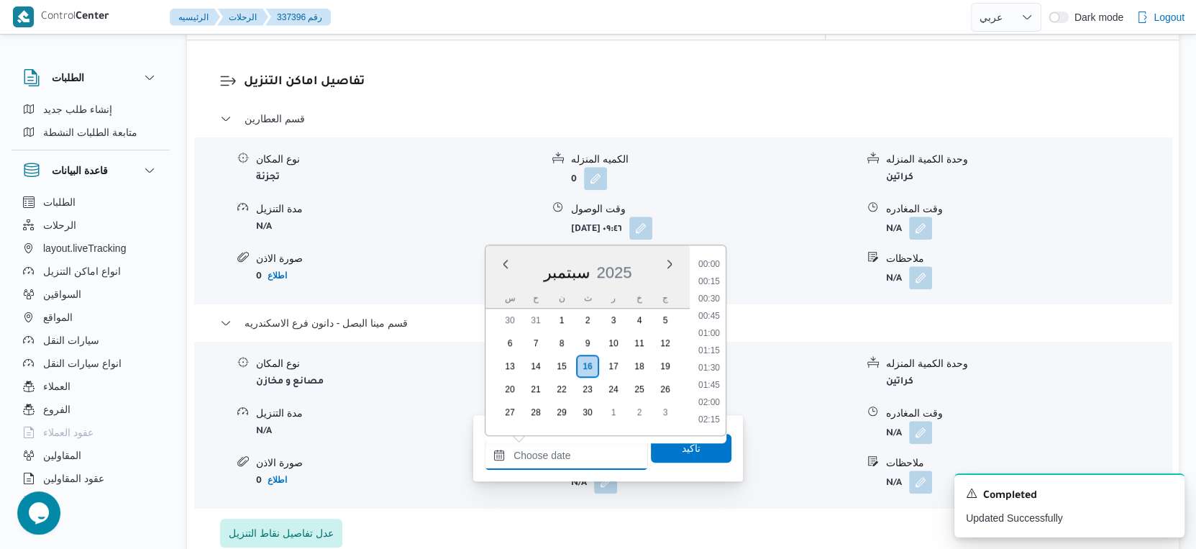
click at [584, 457] on input "وقت الوصول" at bounding box center [566, 455] width 163 height 29
click at [712, 326] on li "18:00" at bounding box center [709, 329] width 33 height 14
type input "١٦/٠٩/٢٠٢٥ ١٨:٠٠"
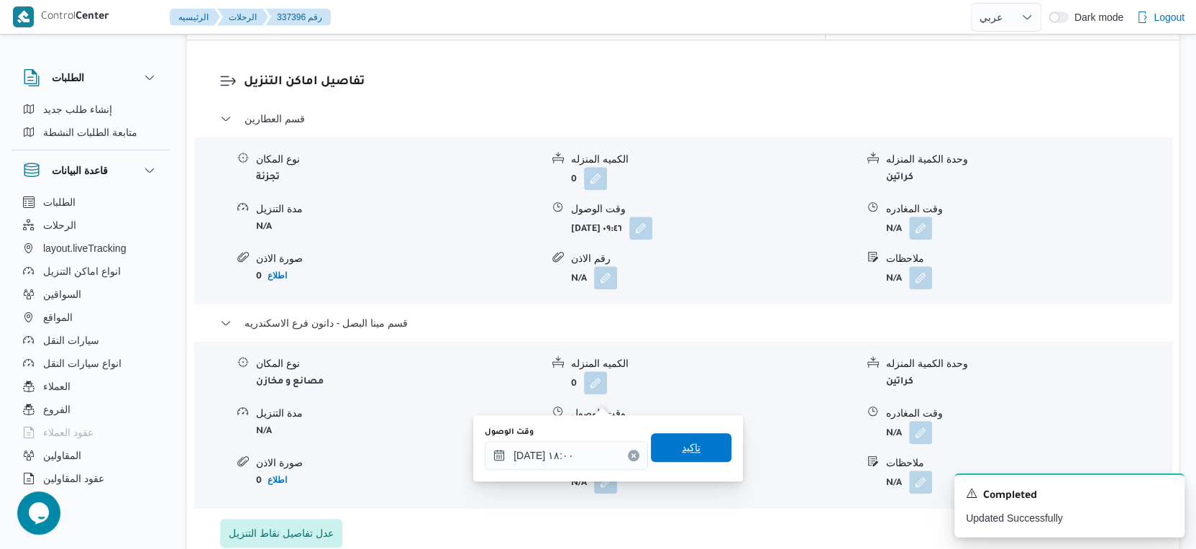
click at [686, 452] on span "تاكيد" at bounding box center [691, 447] width 19 height 17
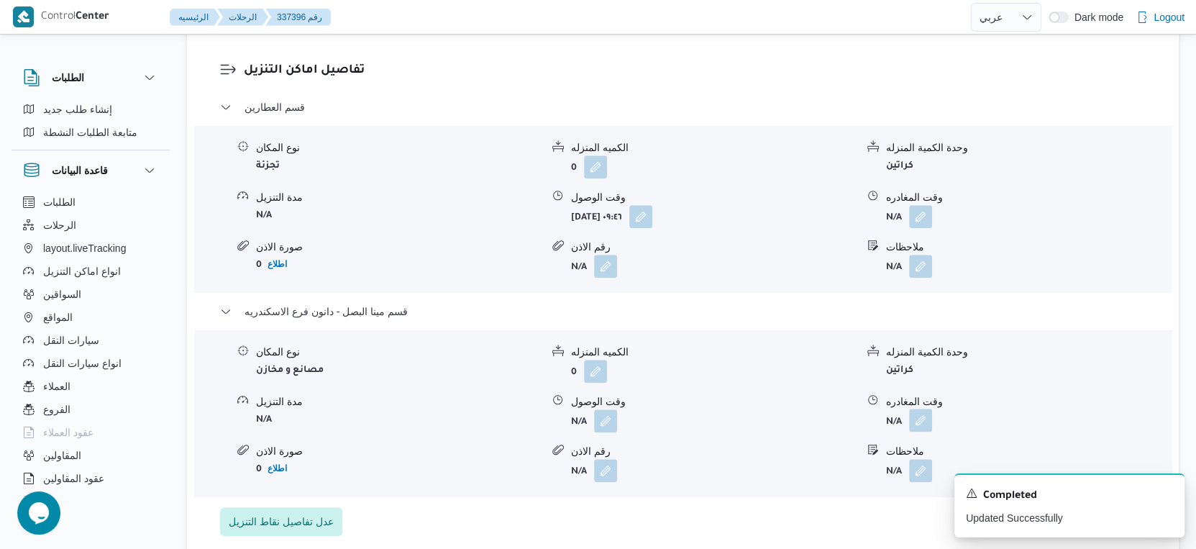
click at [916, 409] on button "button" at bounding box center [920, 420] width 23 height 23
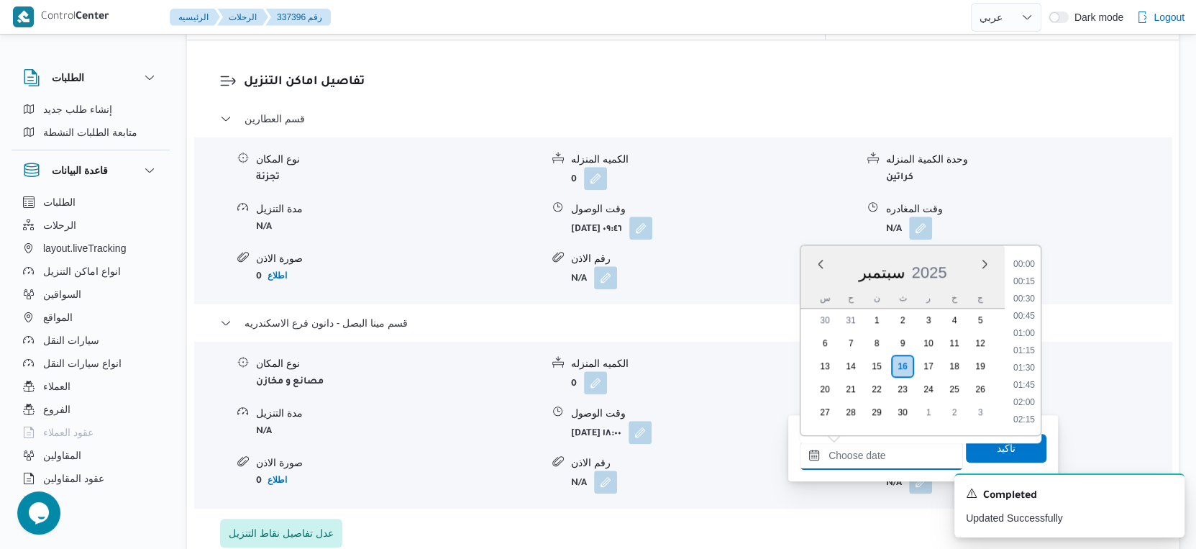
drag, startPoint x: 900, startPoint y: 446, endPoint x: 901, endPoint y: 456, distance: 10.1
click at [900, 447] on input "وقت المغادره" at bounding box center [881, 455] width 163 height 29
click at [1030, 325] on li "18:00" at bounding box center [1024, 329] width 33 height 14
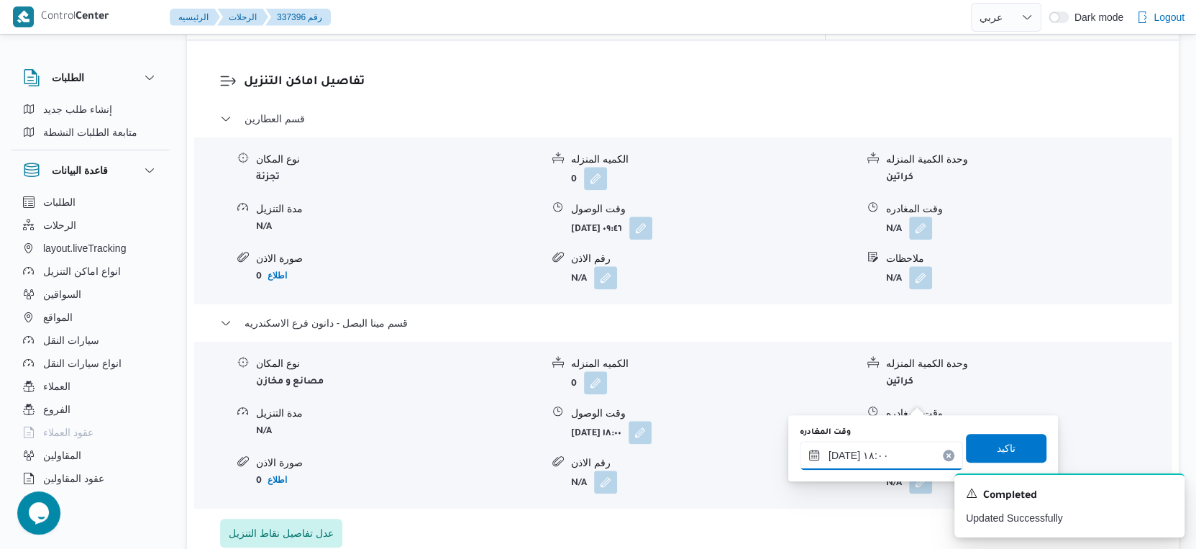
click at [839, 452] on input "١٦/٠٩/٢٠٢٥ ١٨:٠٠" at bounding box center [881, 455] width 163 height 29
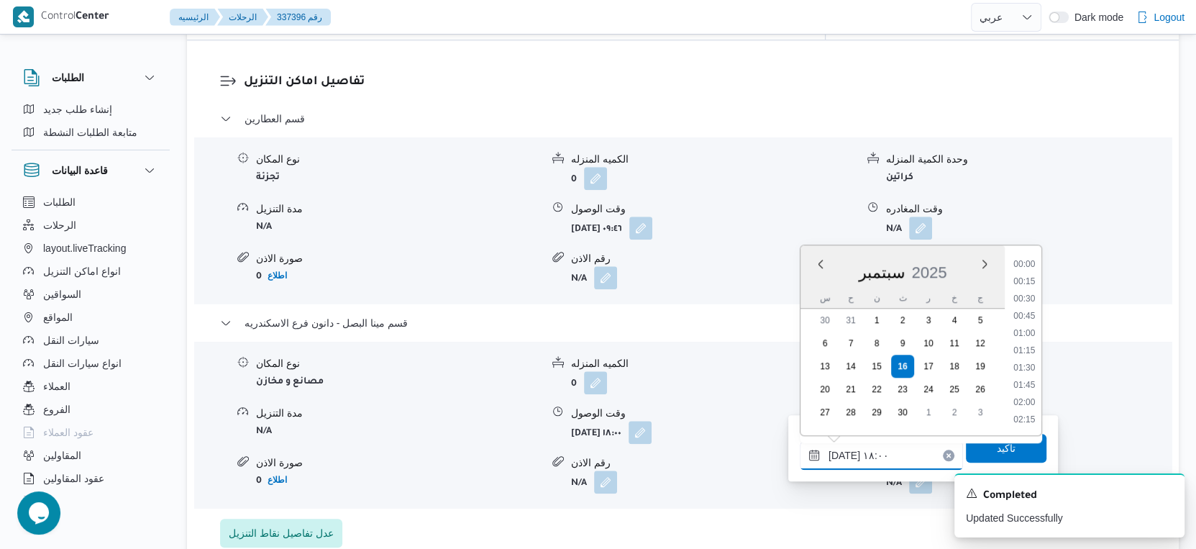
scroll to position [1154, 0]
type input "١٦/٠٩/٢٠٢٥ ١٨:١٠"
click at [1025, 457] on span "تاكيد" at bounding box center [1006, 447] width 81 height 29
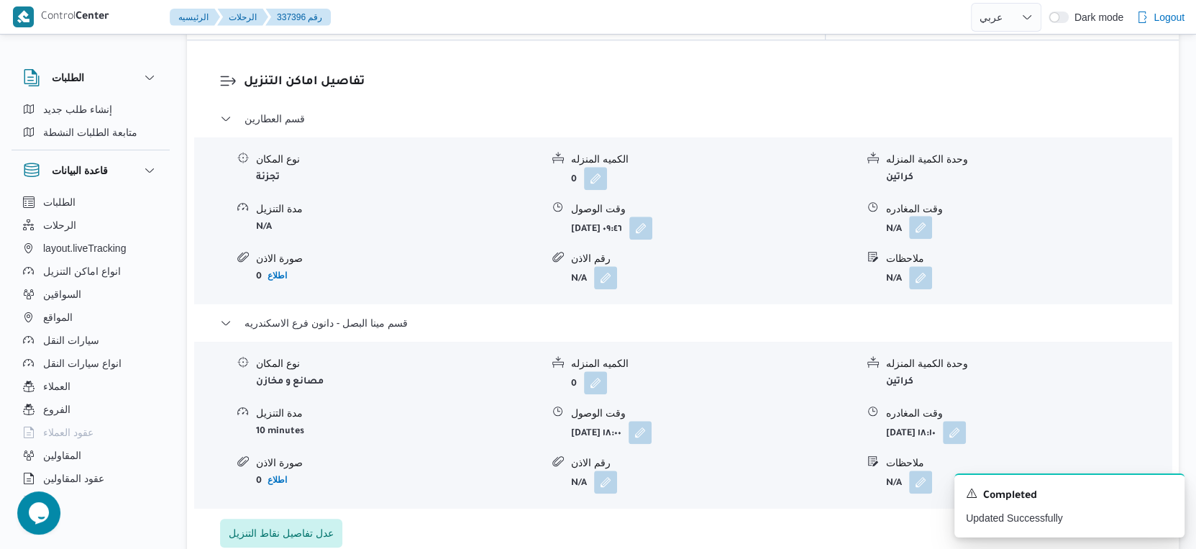
click at [927, 216] on button "button" at bounding box center [920, 227] width 23 height 23
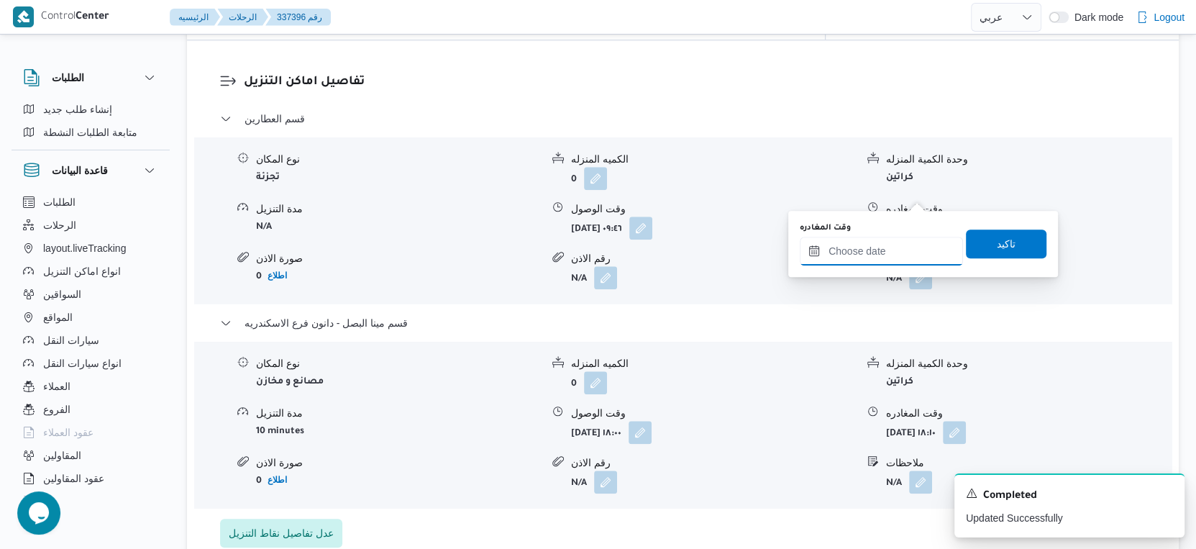
click at [898, 242] on input "وقت المغادره" at bounding box center [881, 251] width 163 height 29
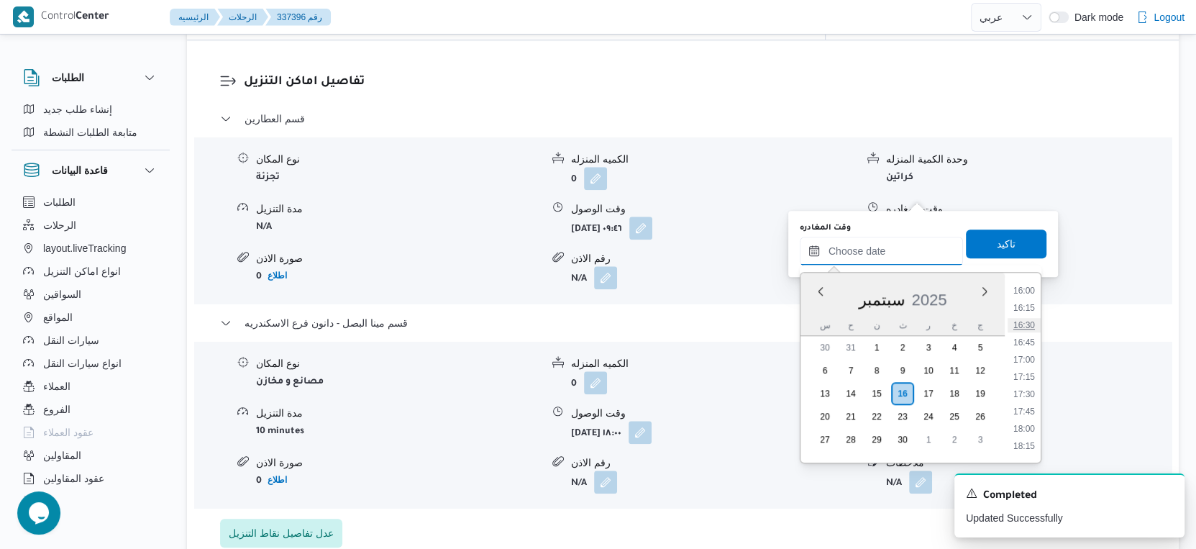
scroll to position [1097, 0]
click at [1027, 401] on li "17:30" at bounding box center [1024, 403] width 33 height 14
type input "١٦/٠٩/٢٠٢٥ ١٧:٣٠"
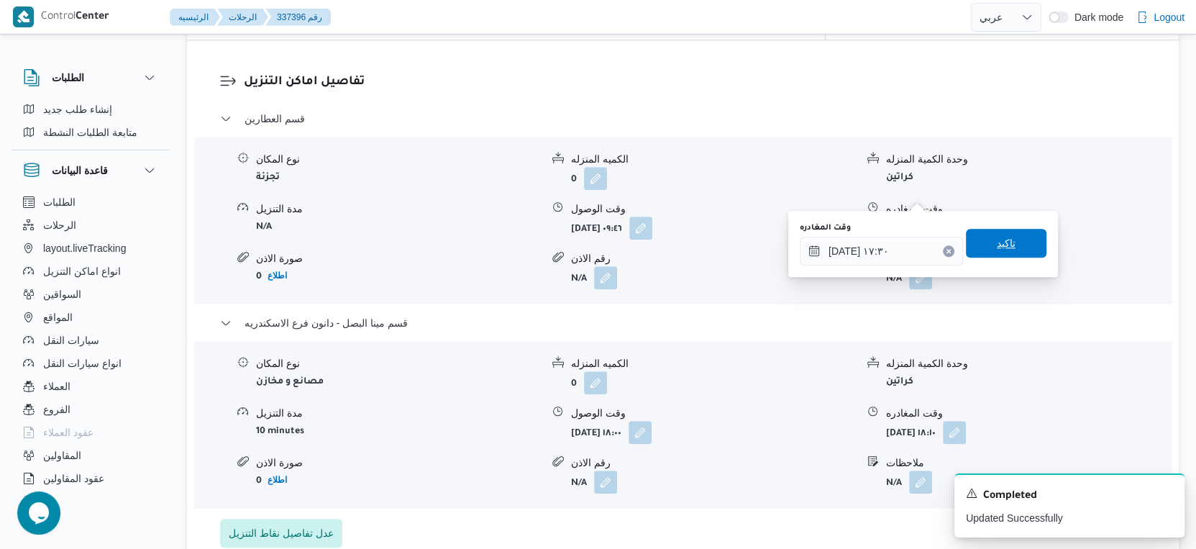
click at [1017, 246] on span "تاكيد" at bounding box center [1006, 243] width 81 height 29
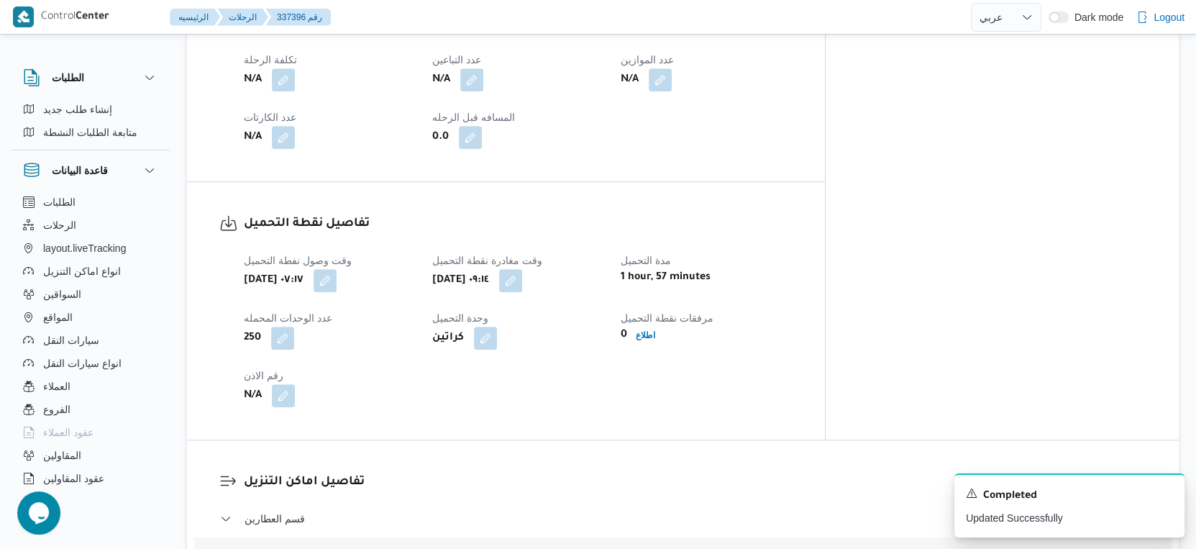
scroll to position [560, 0]
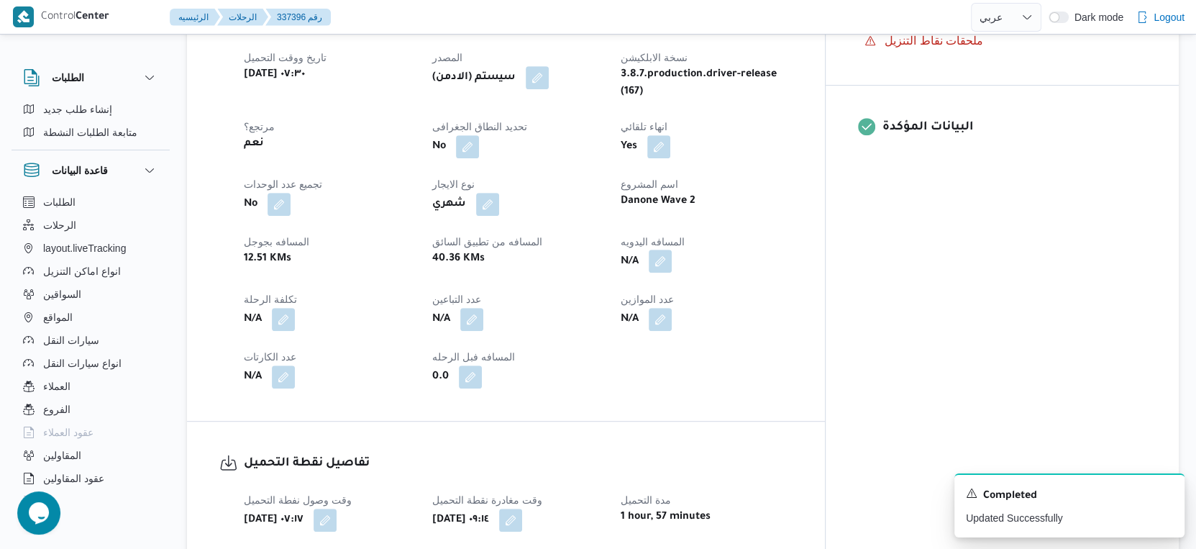
click at [672, 250] on button "button" at bounding box center [660, 261] width 23 height 23
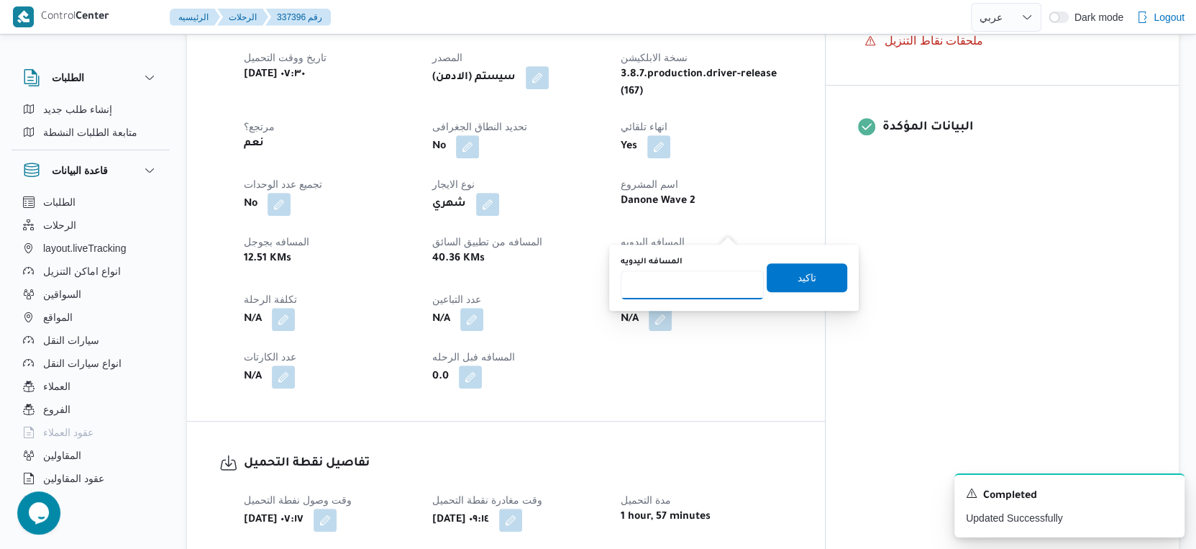
click at [652, 291] on input "المسافه اليدويه" at bounding box center [692, 284] width 143 height 29
type input "35"
click at [798, 282] on span "تاكيد" at bounding box center [807, 276] width 19 height 17
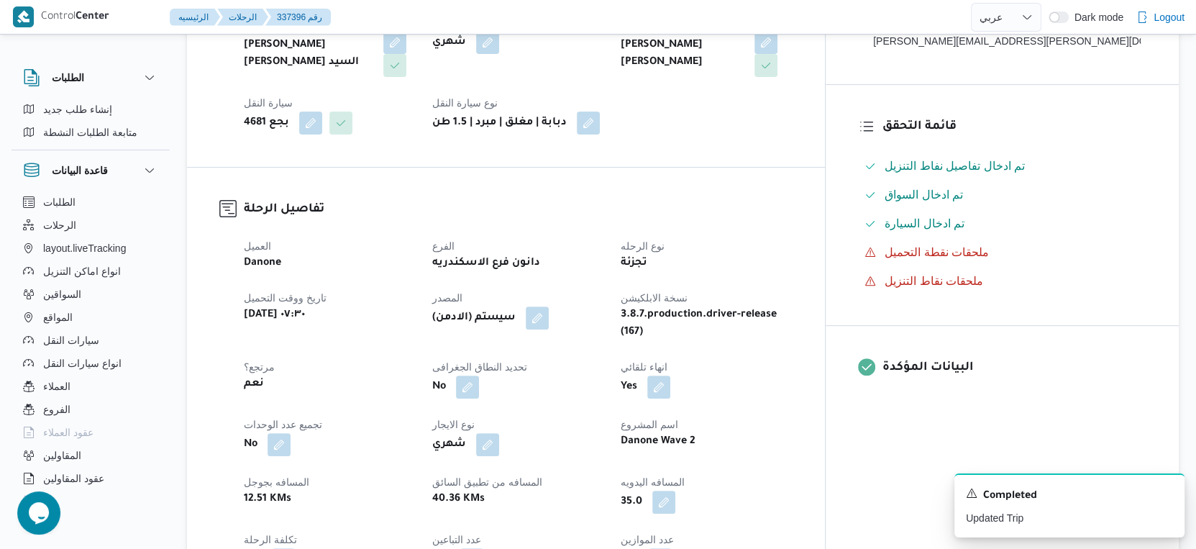
scroll to position [0, 0]
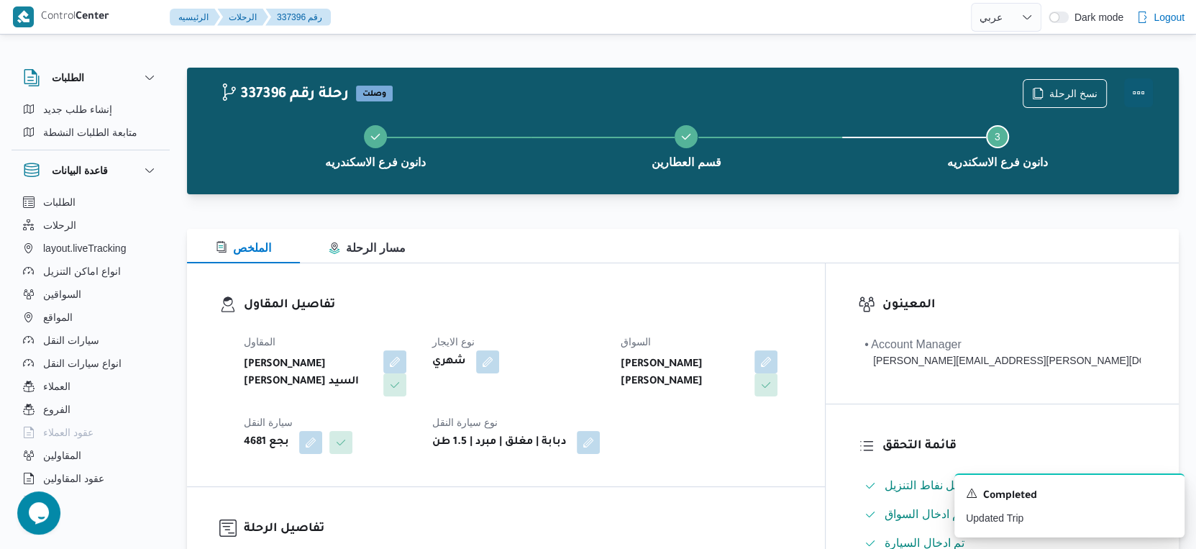
click at [1146, 93] on button "Actions" at bounding box center [1138, 92] width 29 height 29
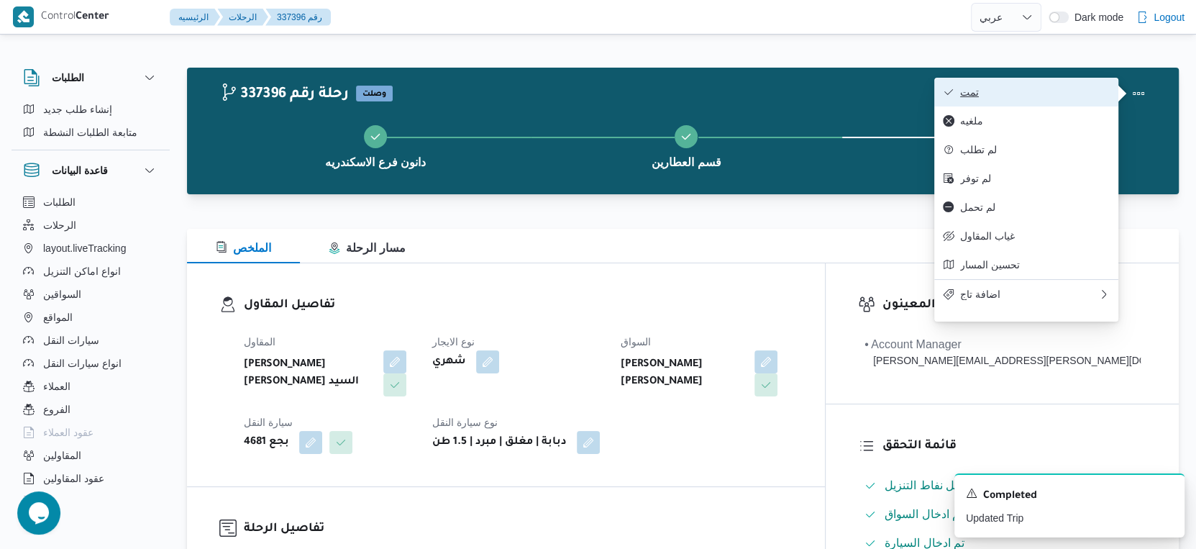
click at [1029, 90] on span "تمت" at bounding box center [1035, 92] width 150 height 12
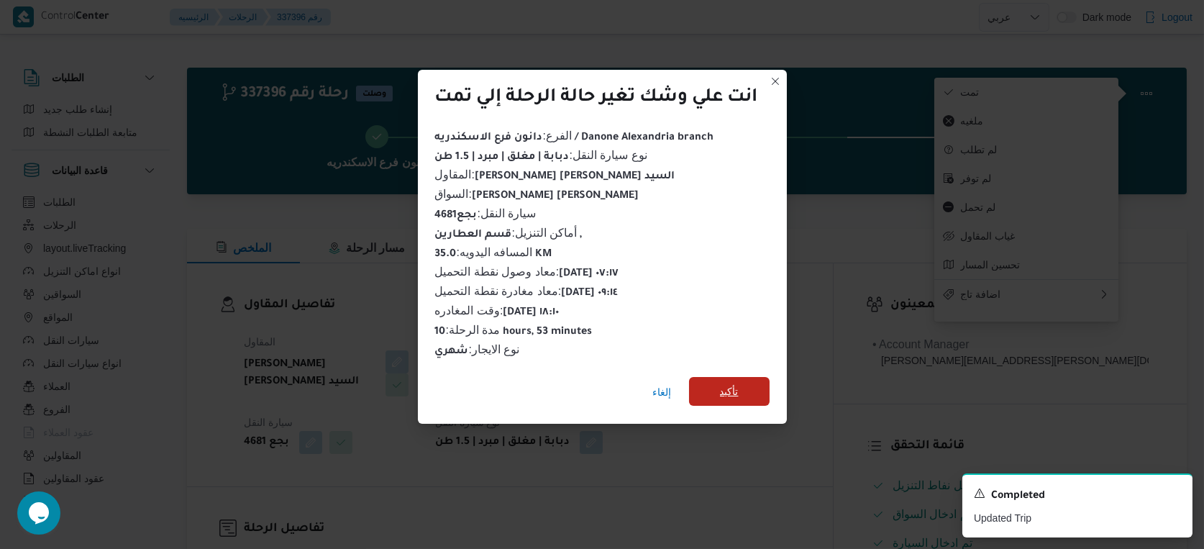
click at [711, 383] on span "تأكيد" at bounding box center [729, 391] width 81 height 29
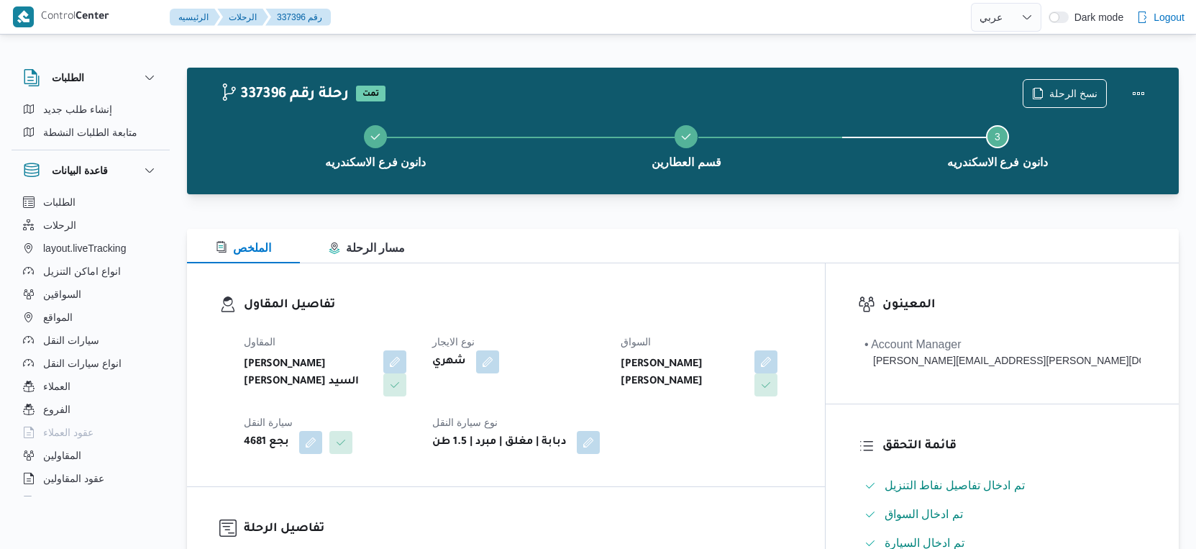
select select "ar"
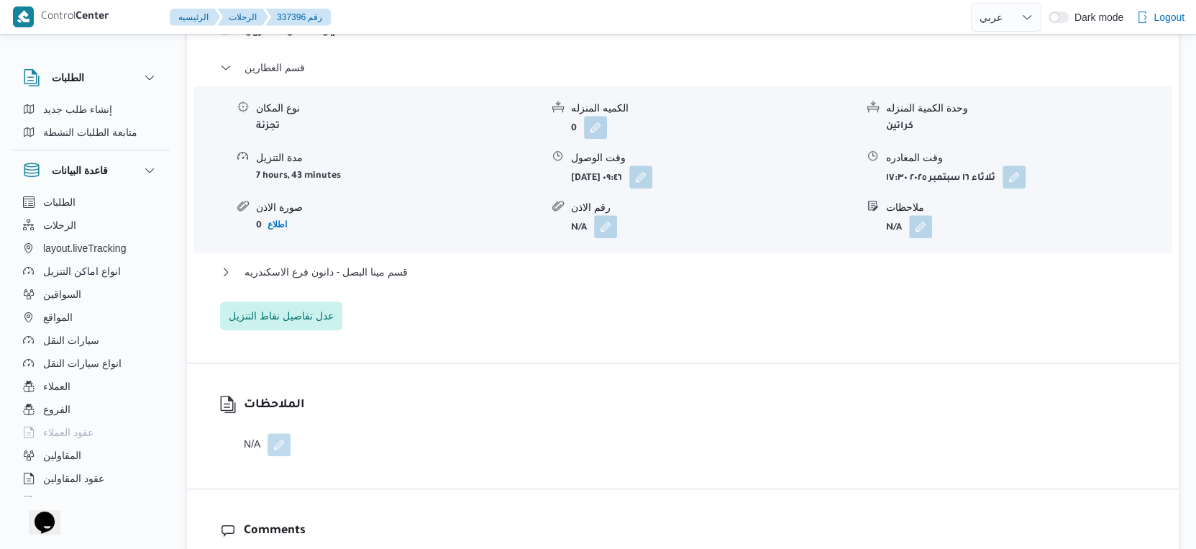
scroll to position [1278, 0]
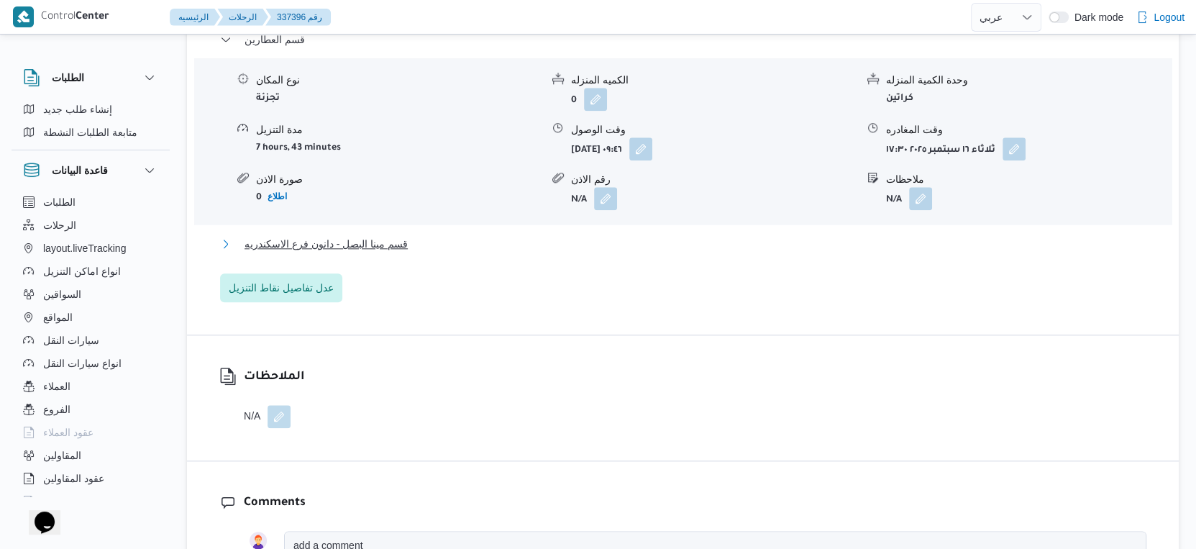
click at [386, 235] on span "قسم مينا البصل - دانون فرع الاسكندريه" at bounding box center [326, 243] width 163 height 17
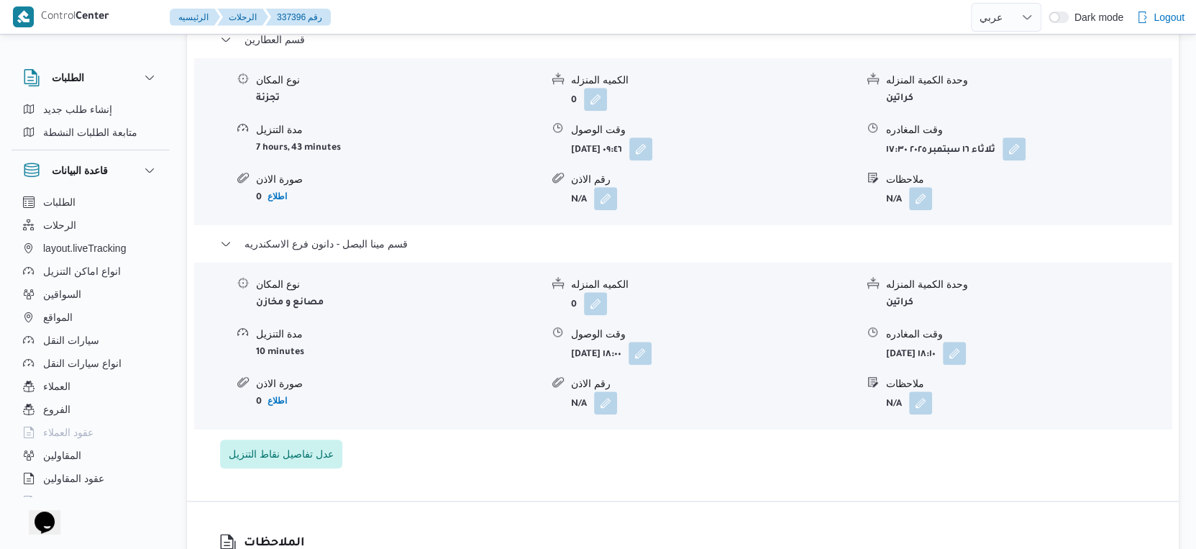
select select "ar"
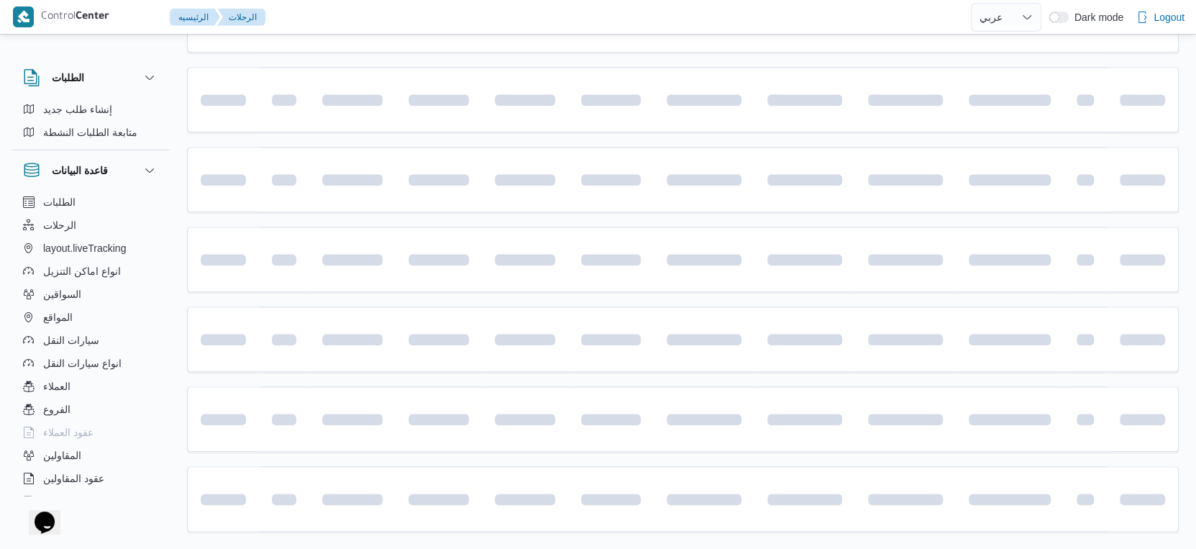
scroll to position [455, 0]
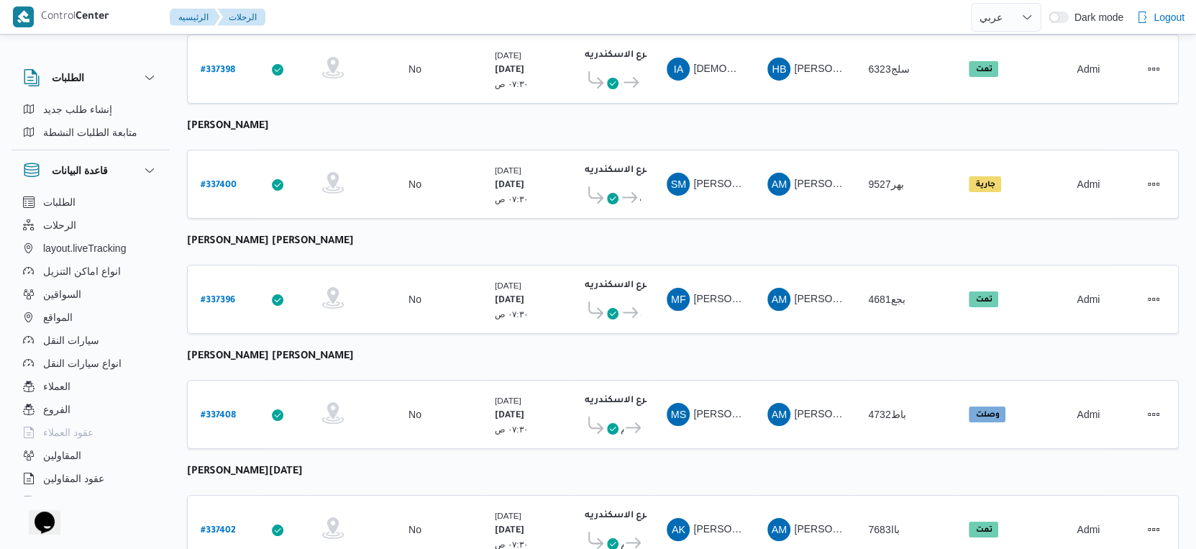
select select "ar"
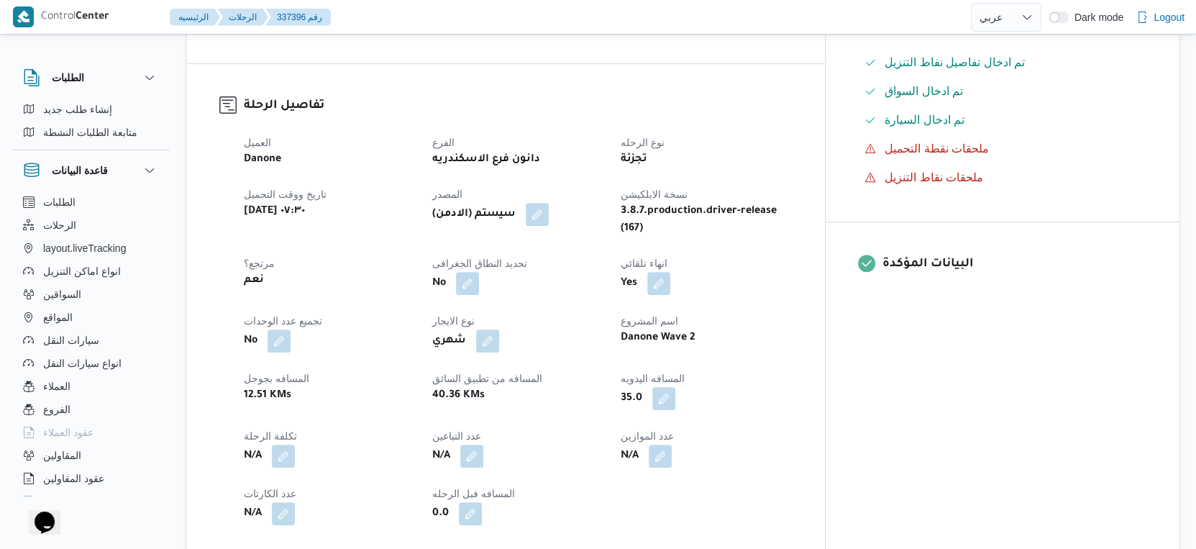
scroll to position [535, 0]
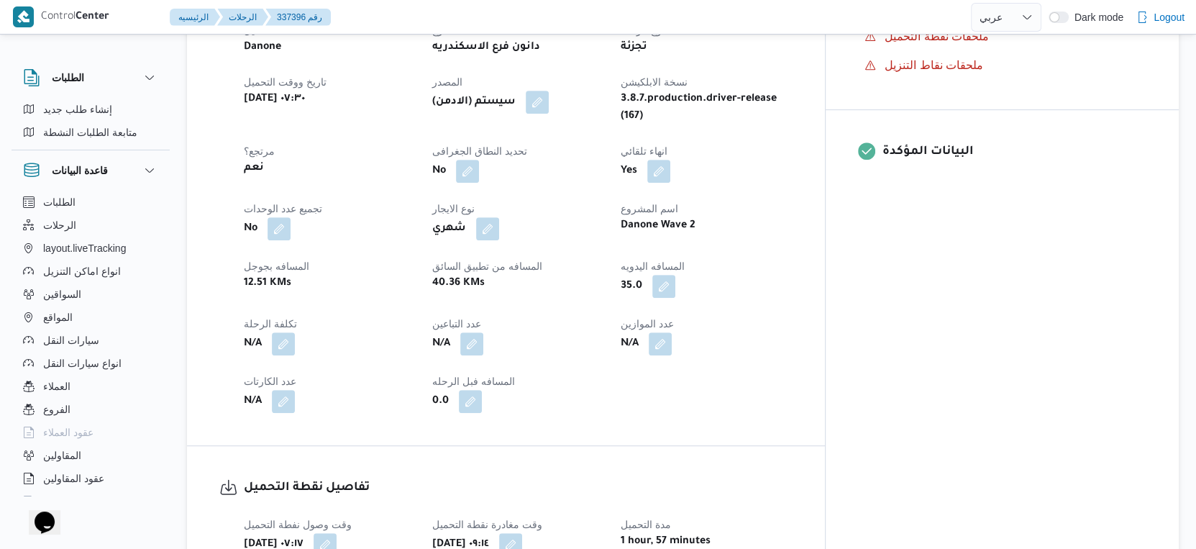
scroll to position [455, 0]
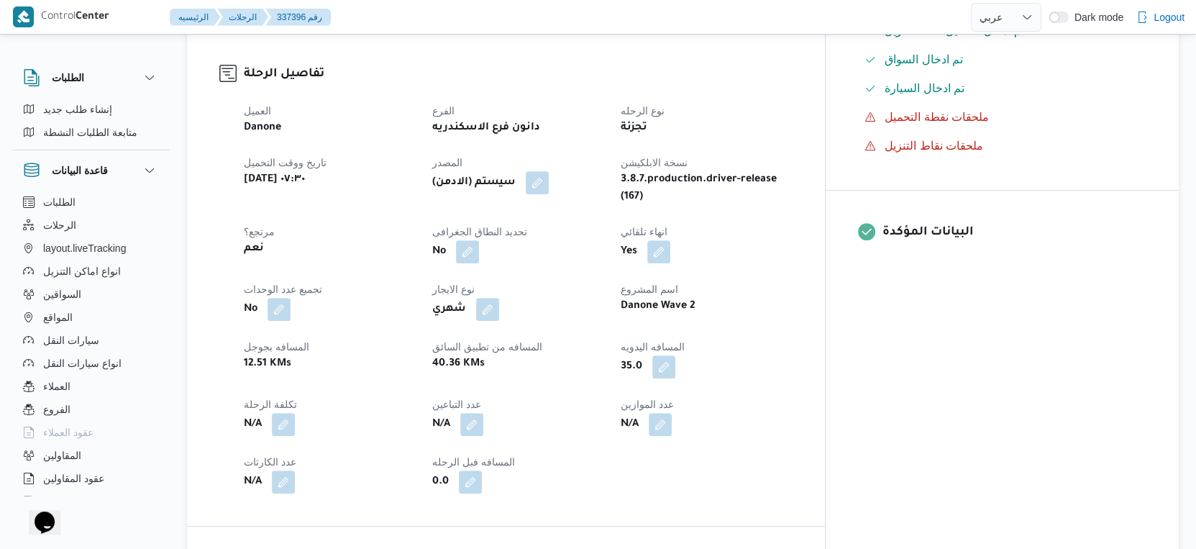
select select "ar"
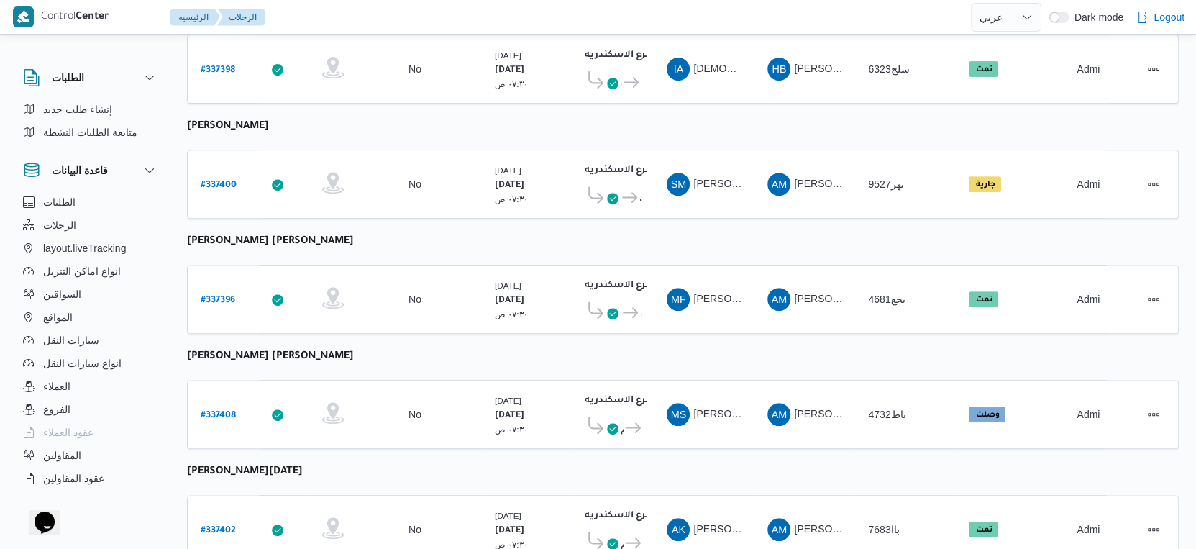
scroll to position [586, 0]
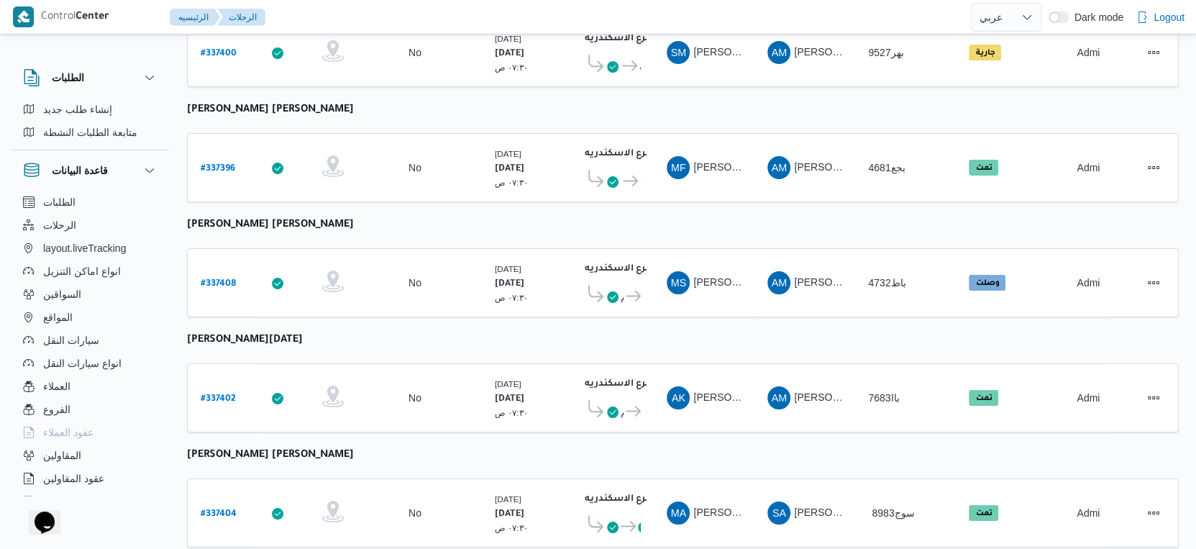
select select "ar"
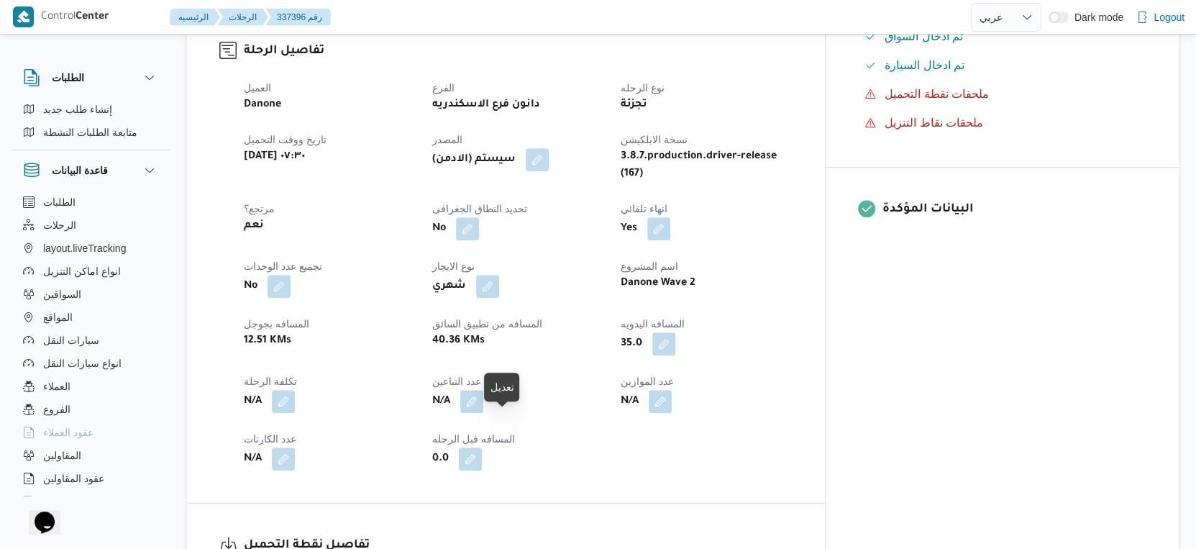
scroll to position [346, 0]
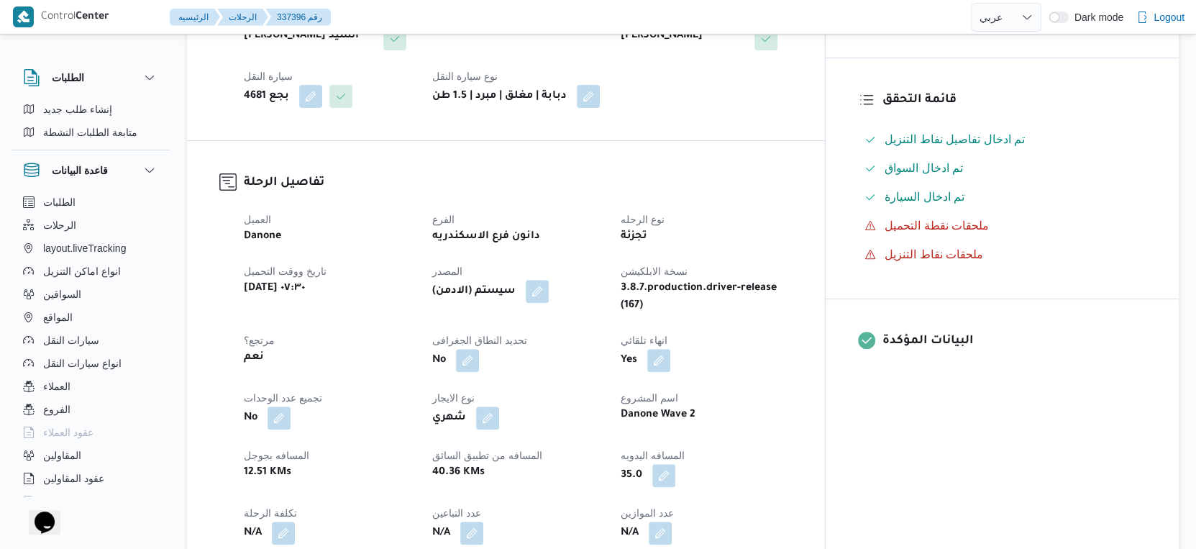
select select "ar"
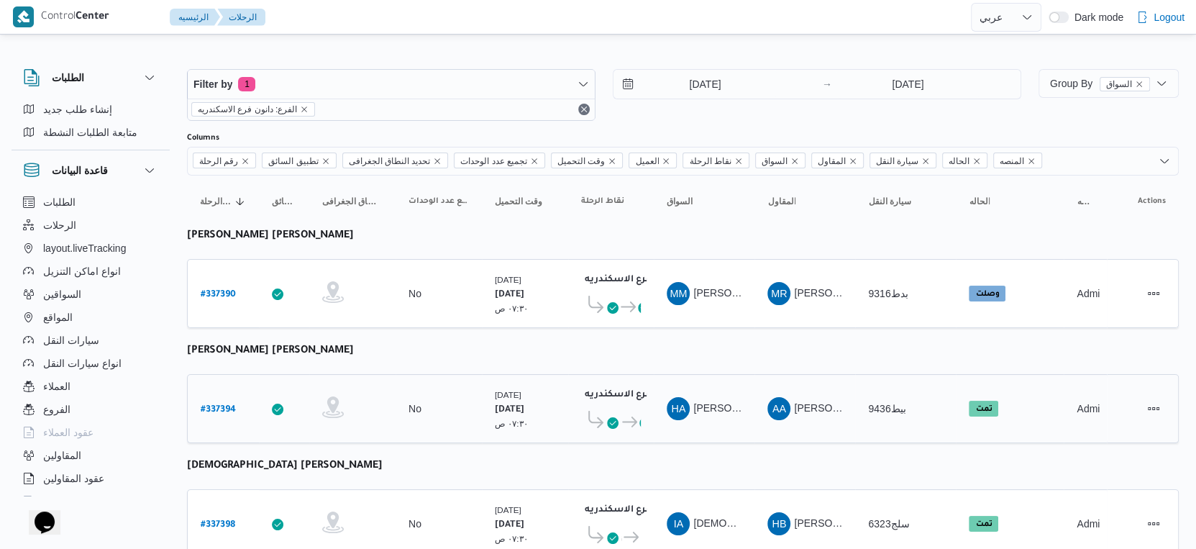
click at [221, 405] on b "# 337394" at bounding box center [218, 410] width 35 height 10
select select "ar"
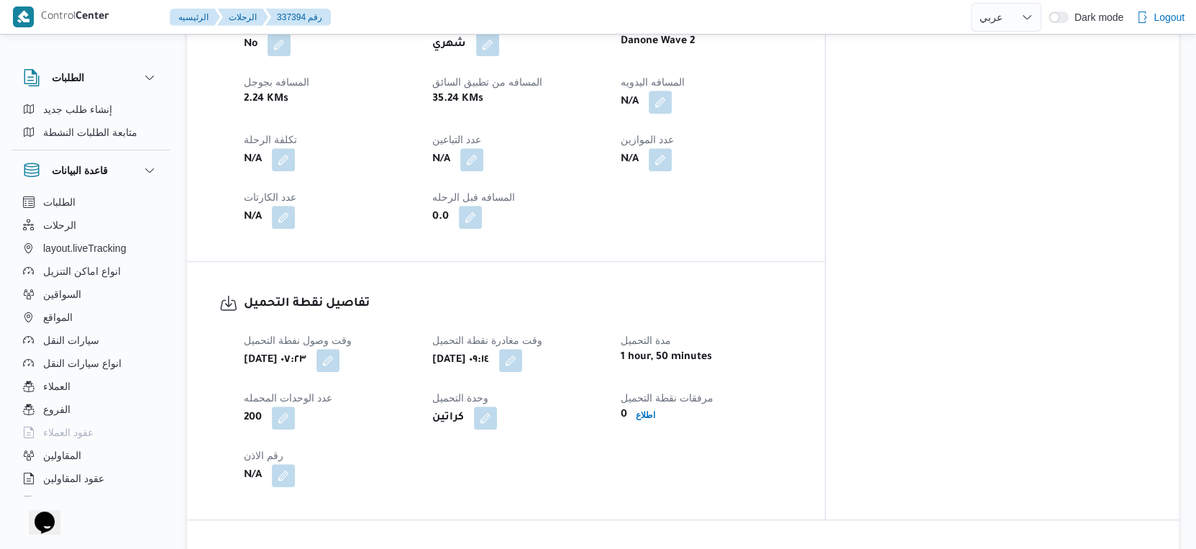
scroll to position [560, 0]
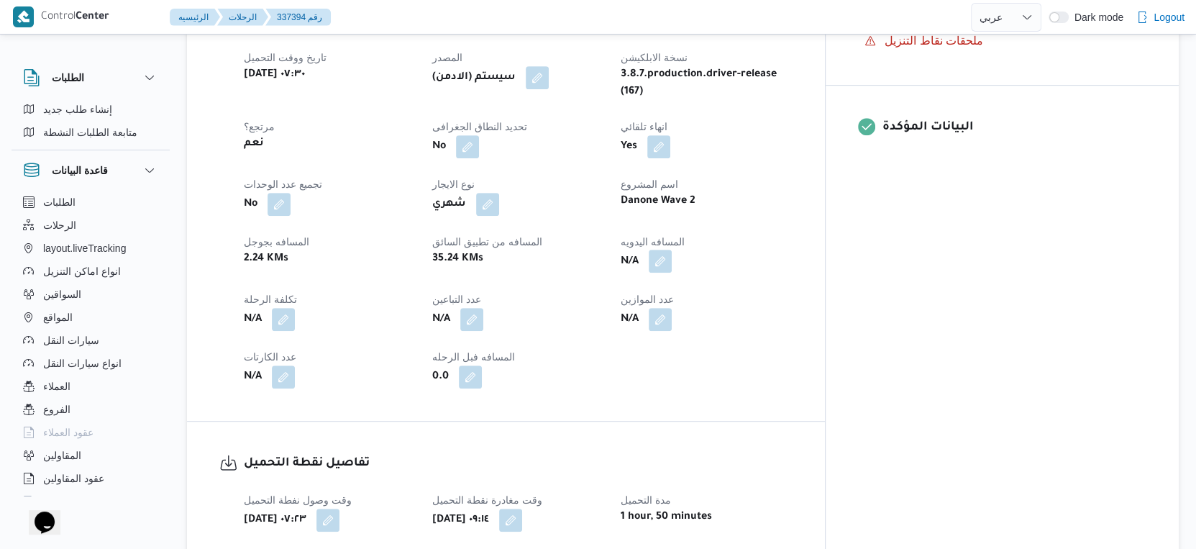
click at [672, 250] on button "button" at bounding box center [660, 261] width 23 height 23
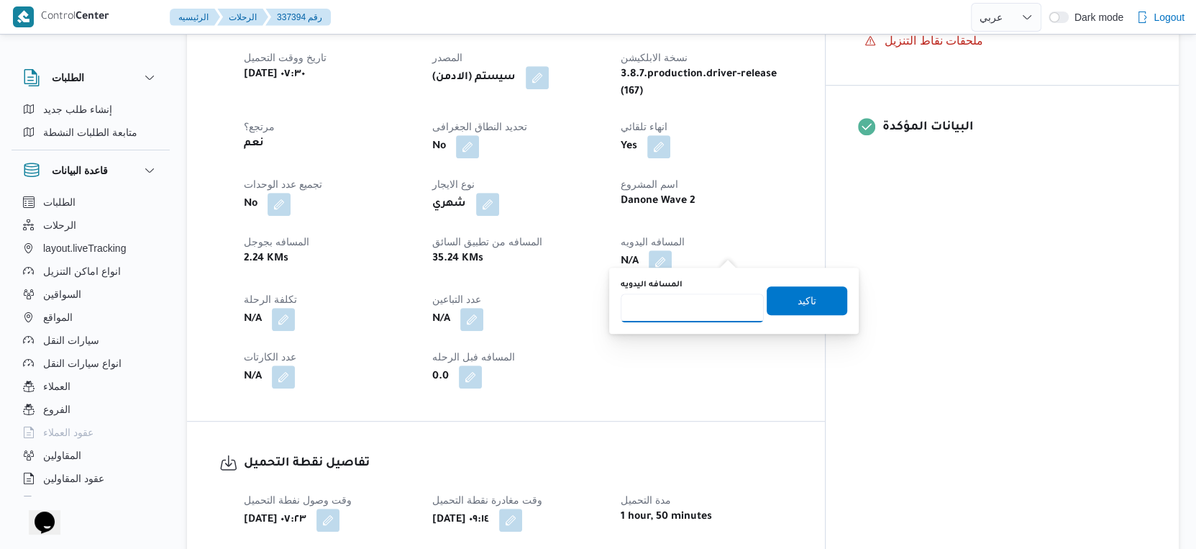
click at [686, 296] on input "المسافه اليدويه" at bounding box center [692, 307] width 143 height 29
type input "18"
click at [798, 298] on span "تاكيد" at bounding box center [807, 299] width 19 height 17
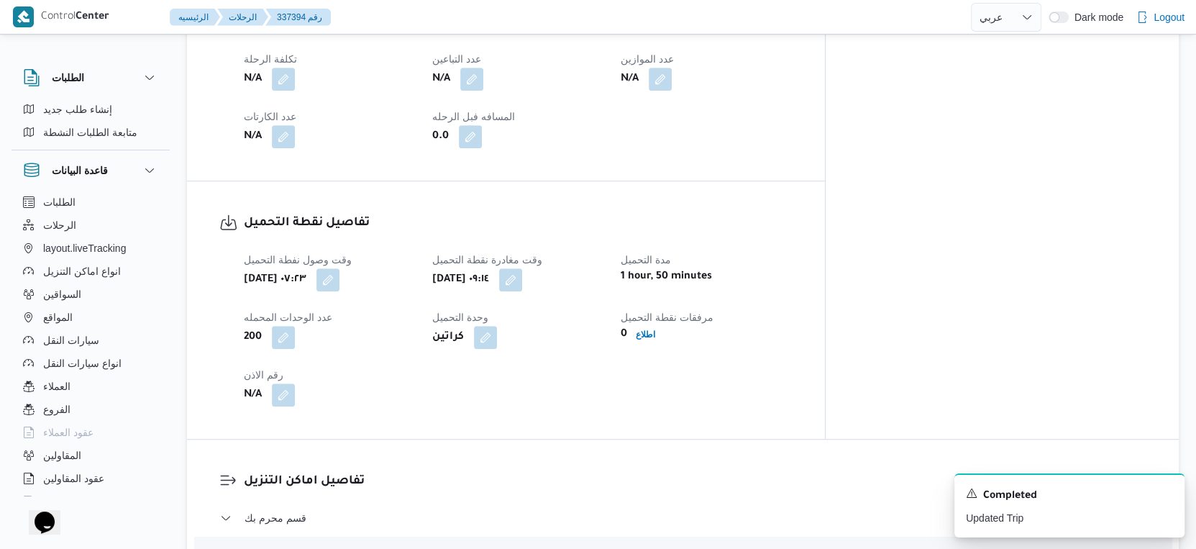
scroll to position [1199, 0]
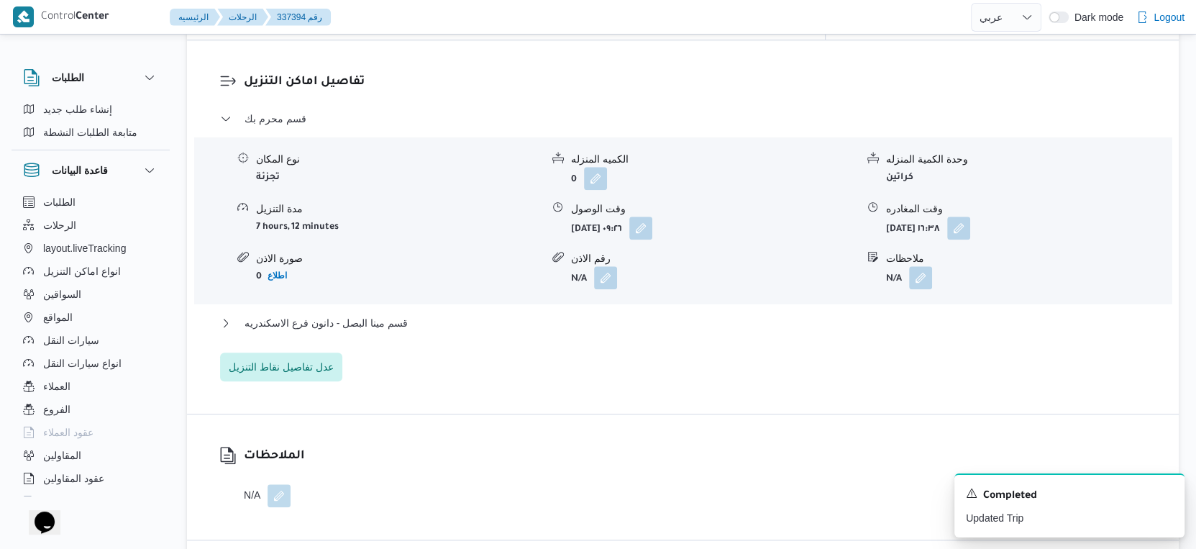
click at [397, 322] on div "قسم مينا البصل - دانون فرع الاسكندريه" at bounding box center [683, 327] width 927 height 27
click at [402, 315] on span "قسم مينا البصل - دانون فرع الاسكندريه" at bounding box center [326, 322] width 163 height 17
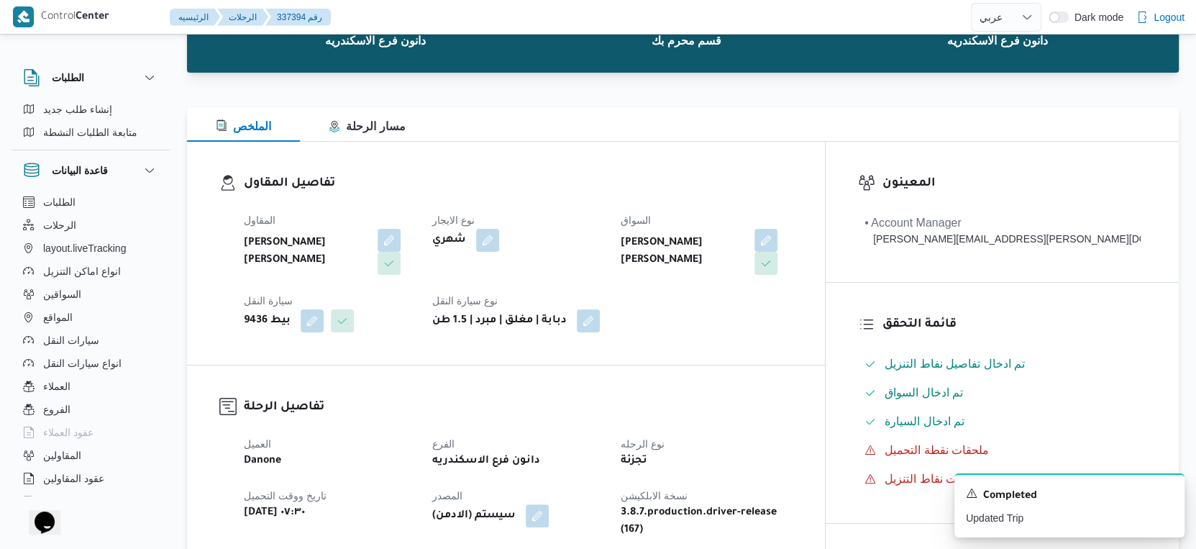
scroll to position [319, 0]
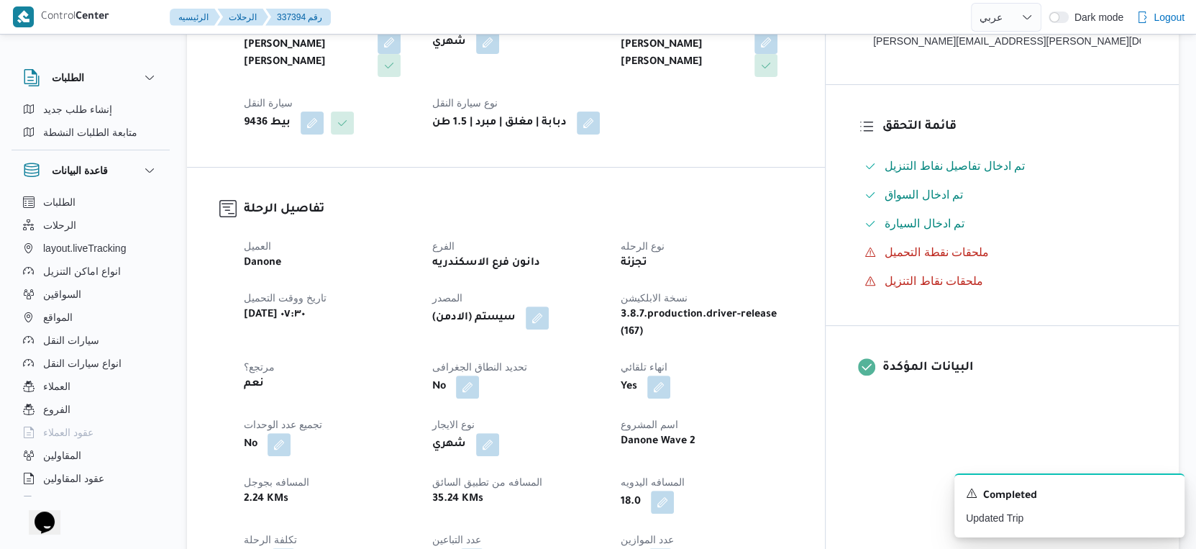
select select "ar"
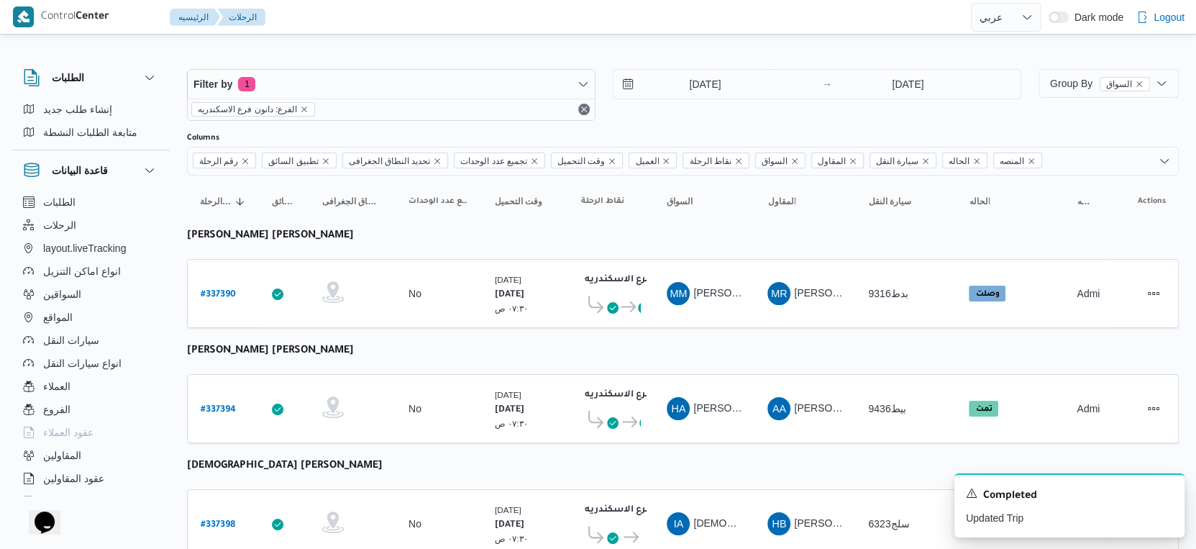
select select "ar"
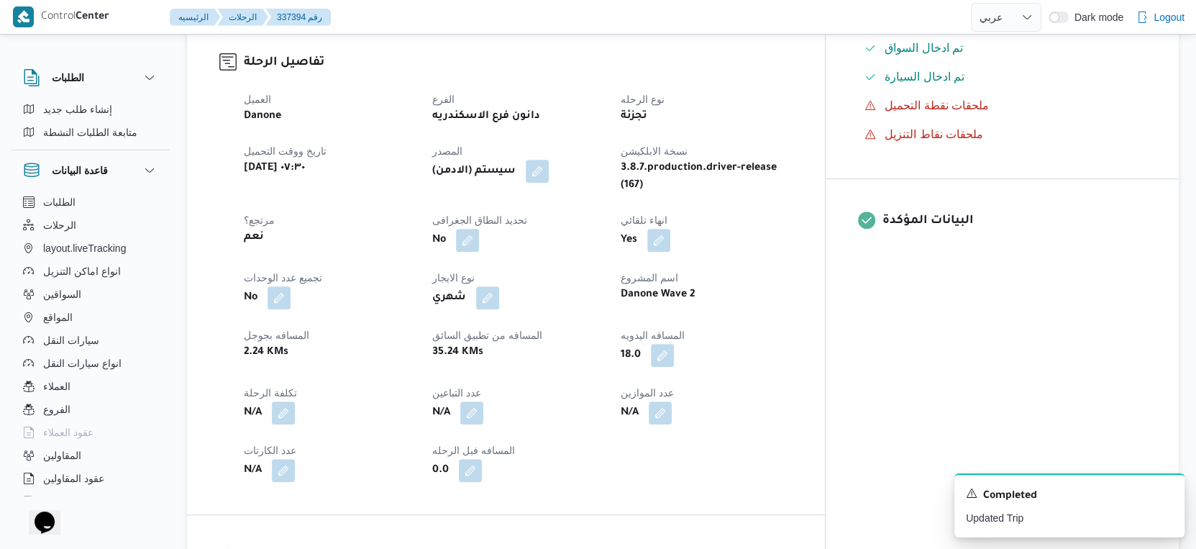
scroll to position [439, 0]
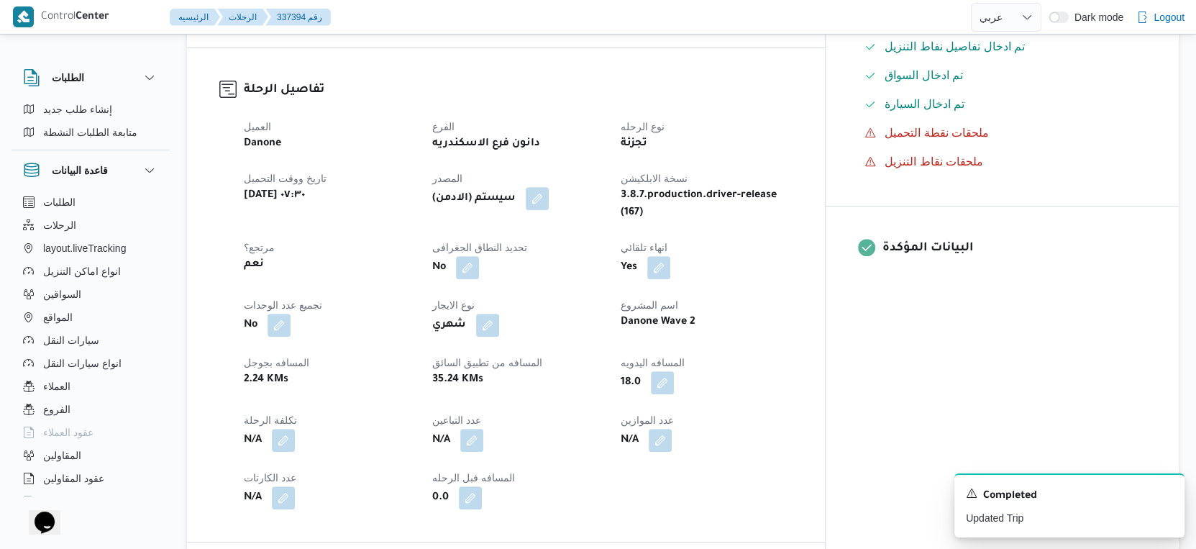
select select "ar"
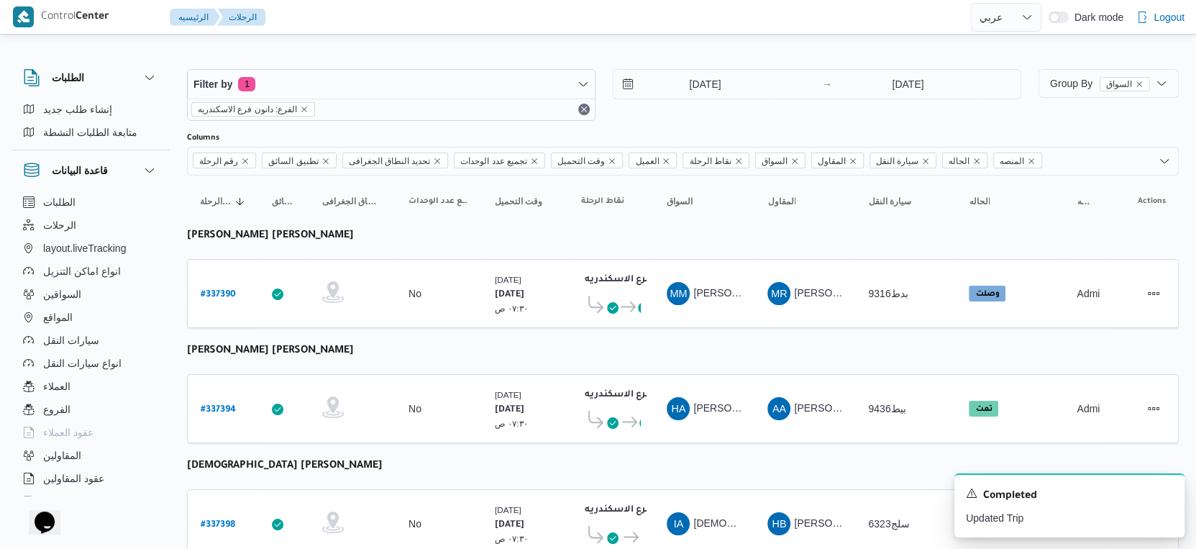
select select "ar"
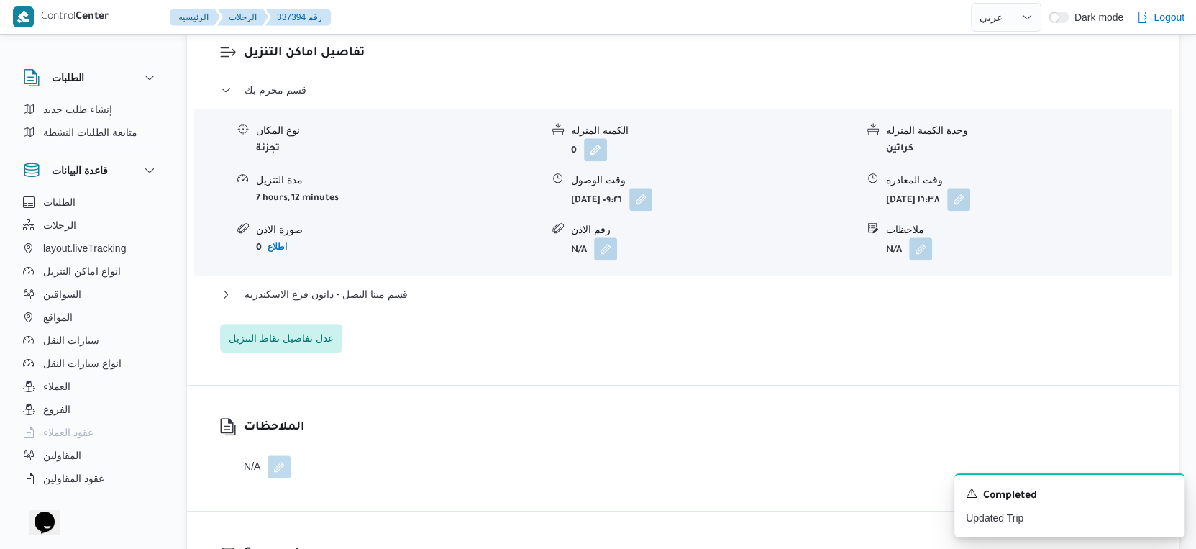
scroll to position [1238, 0]
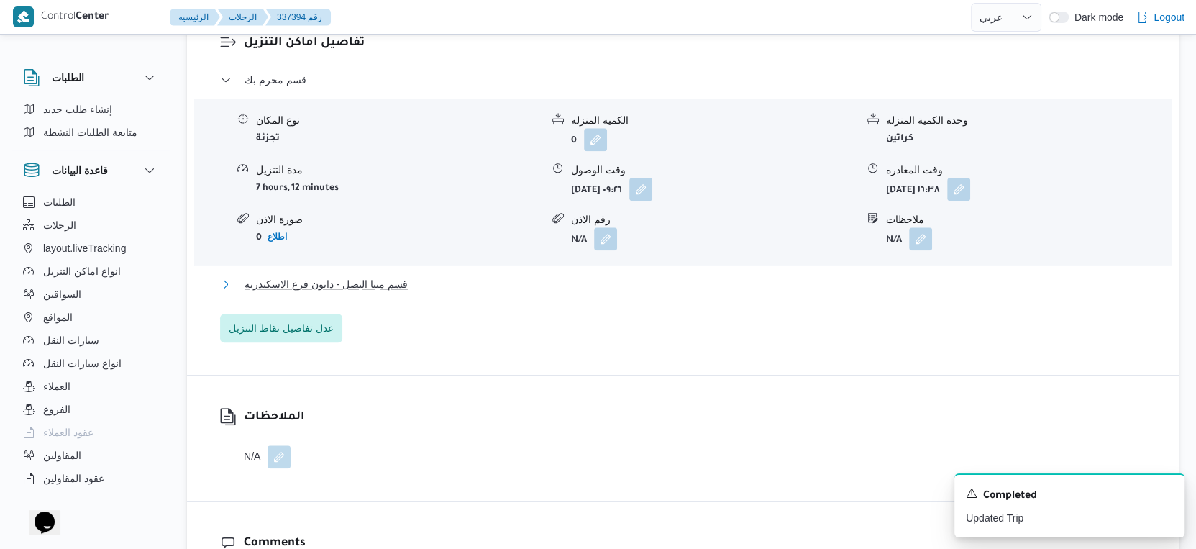
click at [386, 276] on span "قسم مينا البصل - دانون فرع الاسكندريه" at bounding box center [326, 284] width 163 height 17
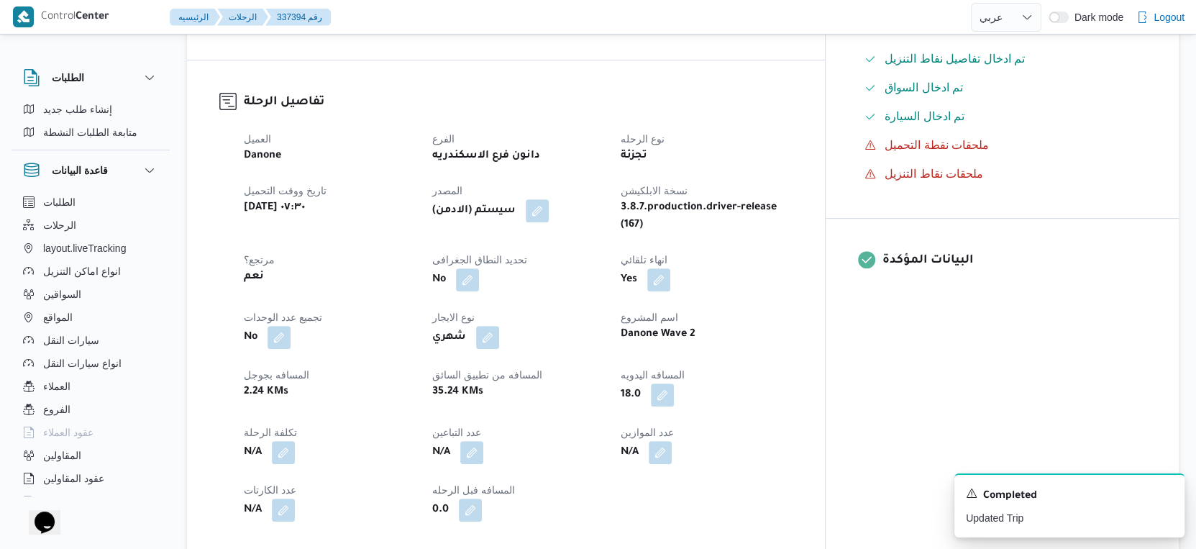
scroll to position [399, 0]
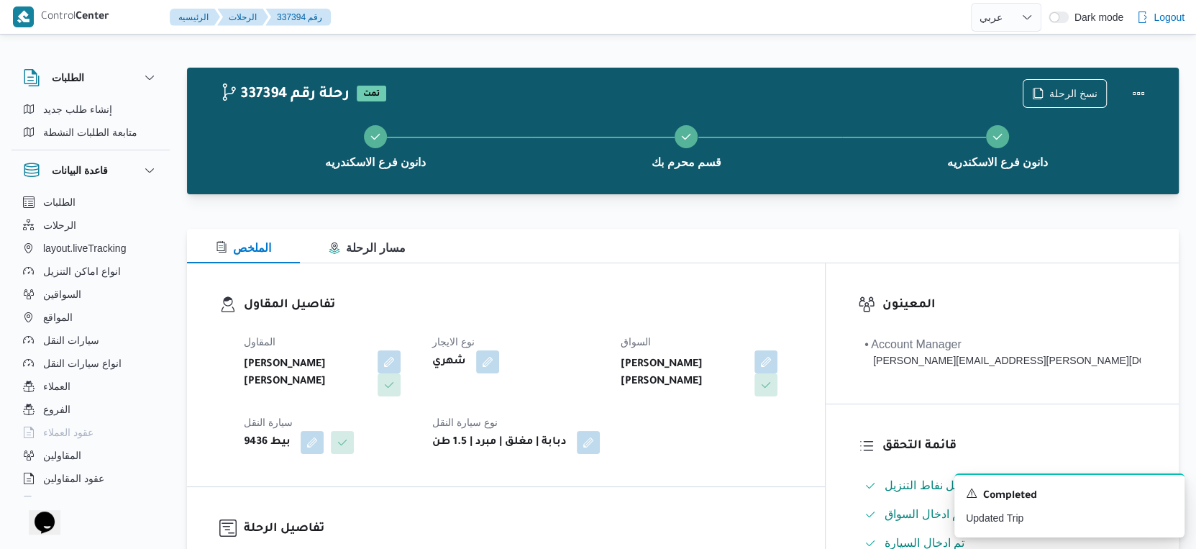
select select "ar"
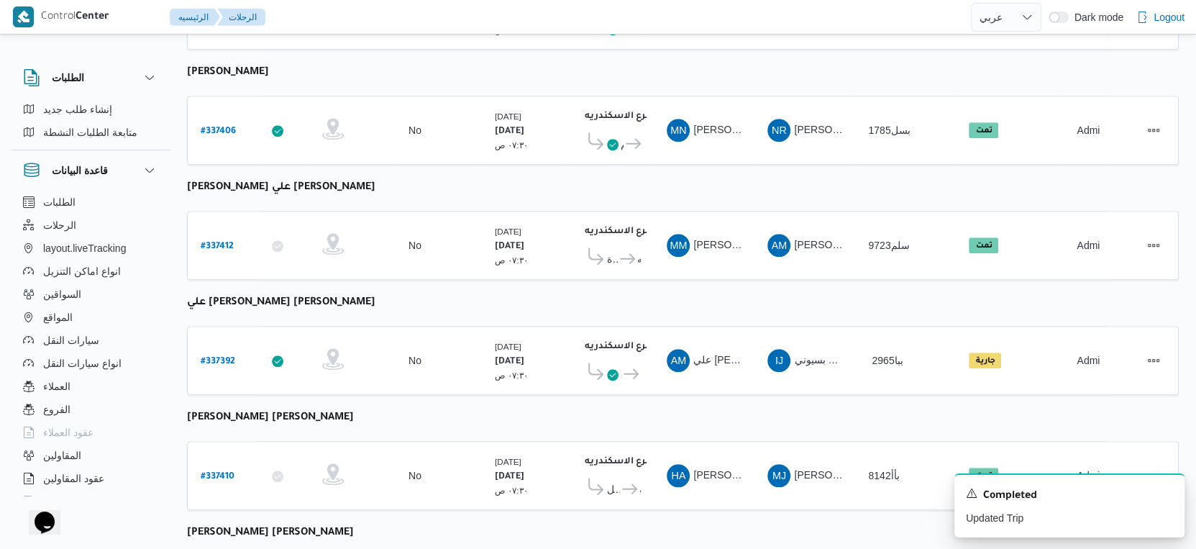
scroll to position [1174, 0]
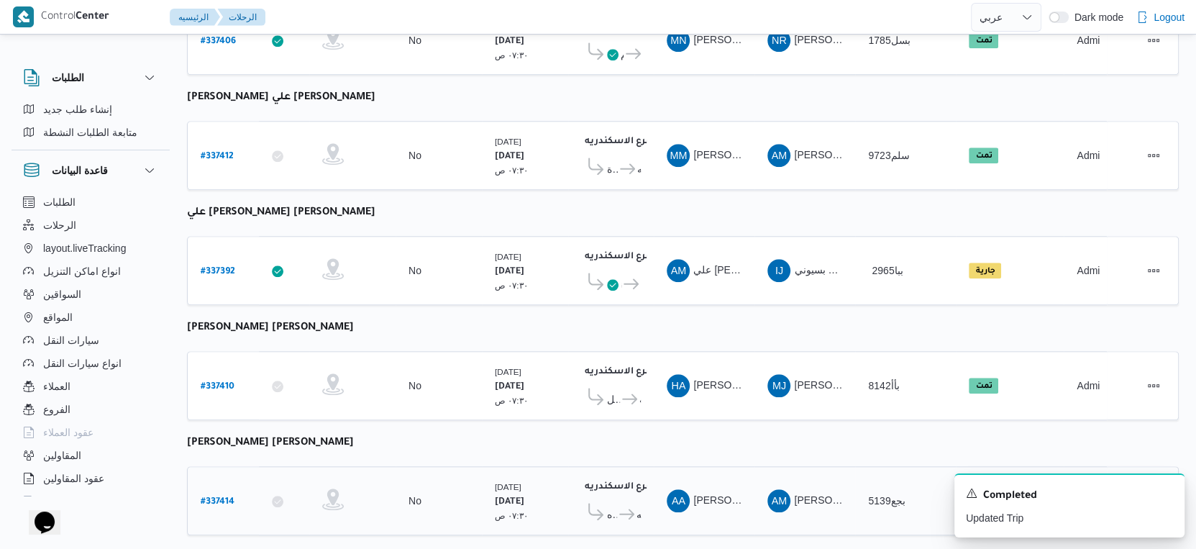
click at [232, 497] on b "# 337414" at bounding box center [218, 502] width 34 height 10
select select "ar"
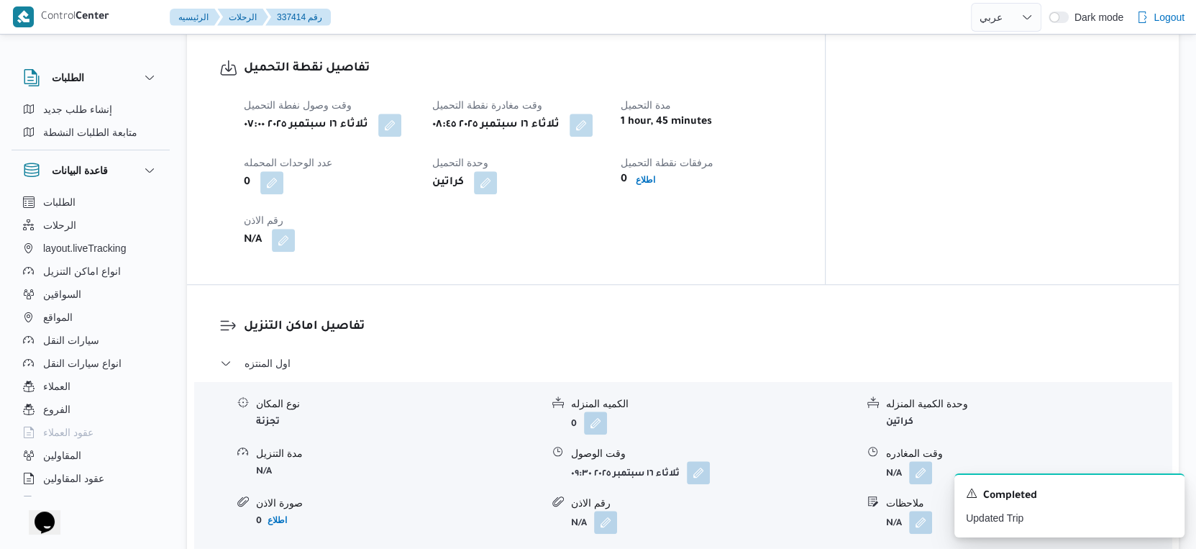
scroll to position [959, 0]
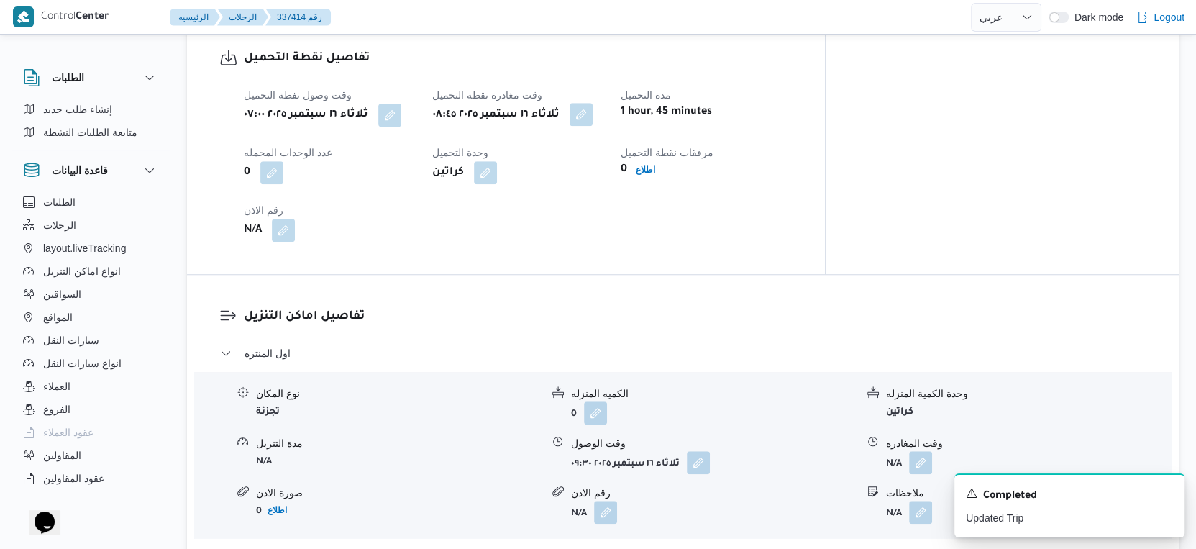
click at [593, 113] on button "button" at bounding box center [581, 114] width 23 height 23
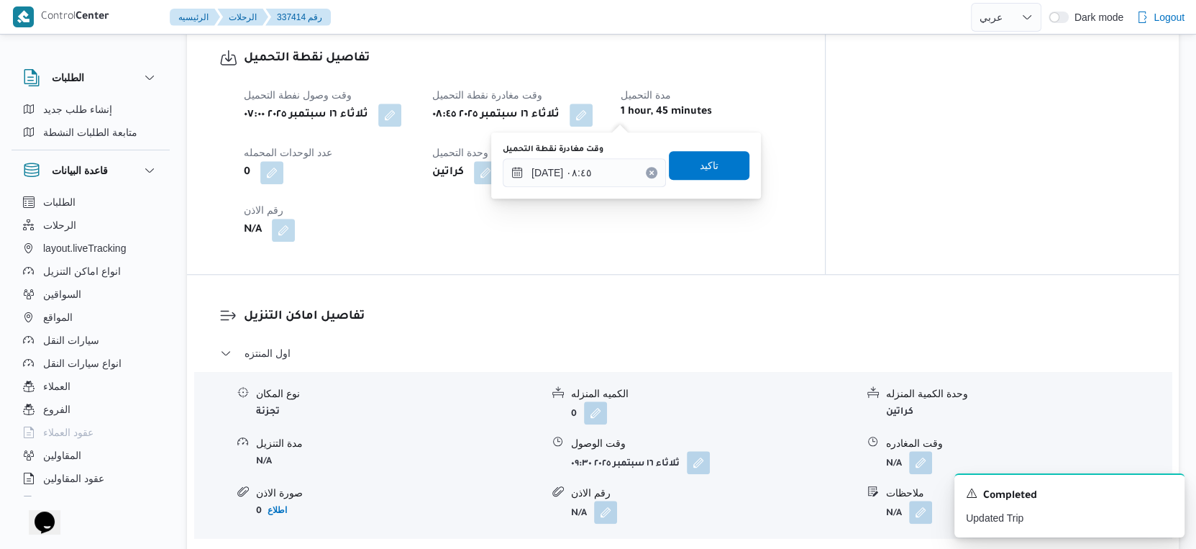
click at [595, 155] on label "وقت مغادرة نقطة التحميل" at bounding box center [553, 150] width 101 height 12
click at [595, 158] on input "١٦/٠٩/٢٠٢٥ ٠٨:٤٥" at bounding box center [584, 172] width 163 height 29
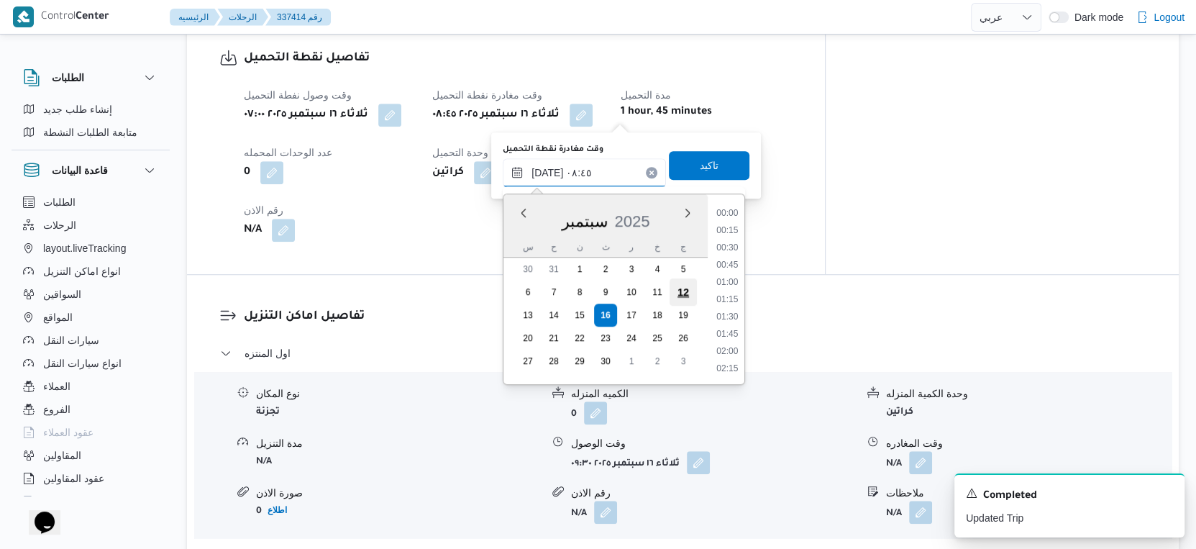
scroll to position [516, 0]
click at [730, 318] on li "09:00" at bounding box center [727, 318] width 33 height 14
type input "١٦/٠٩/٢٠٢٥ ٠٩:٠٠"
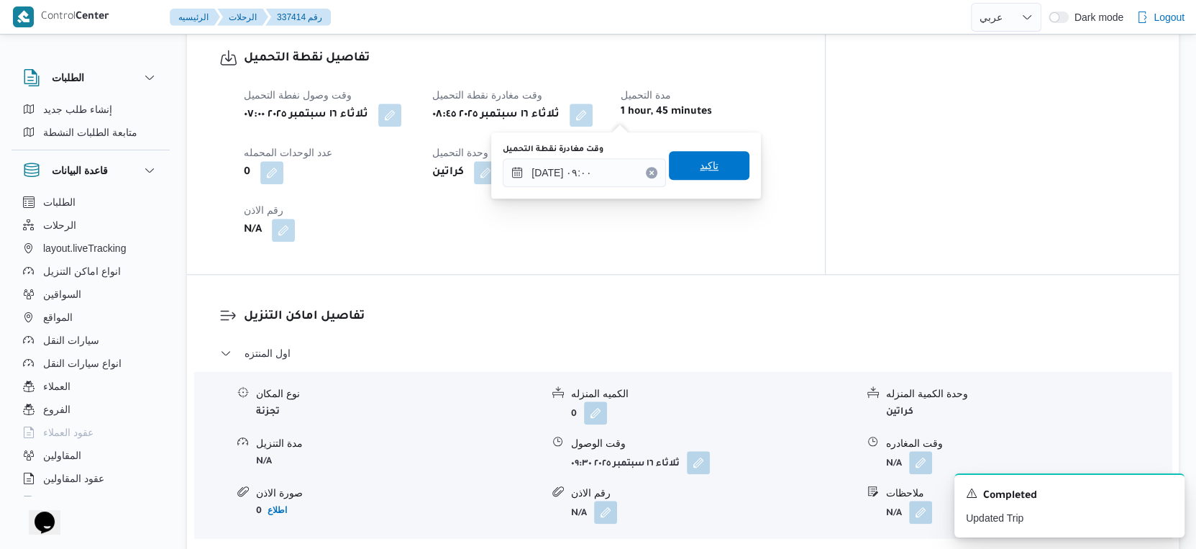
click at [701, 162] on span "تاكيد" at bounding box center [709, 165] width 19 height 17
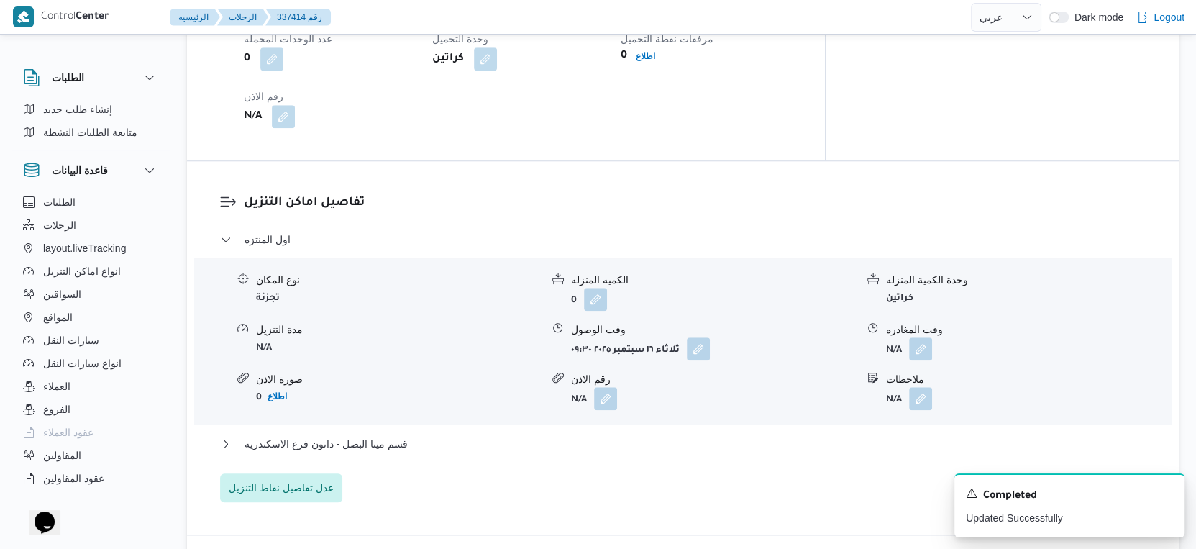
scroll to position [1199, 0]
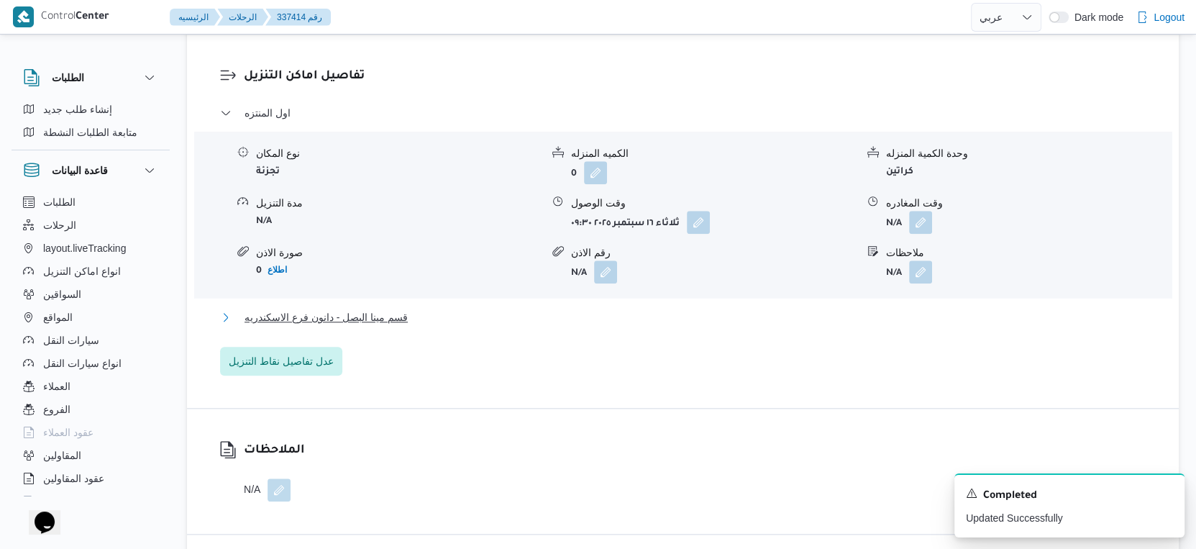
click at [432, 323] on button "قسم مينا البصل - دانون فرع الاسكندريه" at bounding box center [683, 317] width 927 height 17
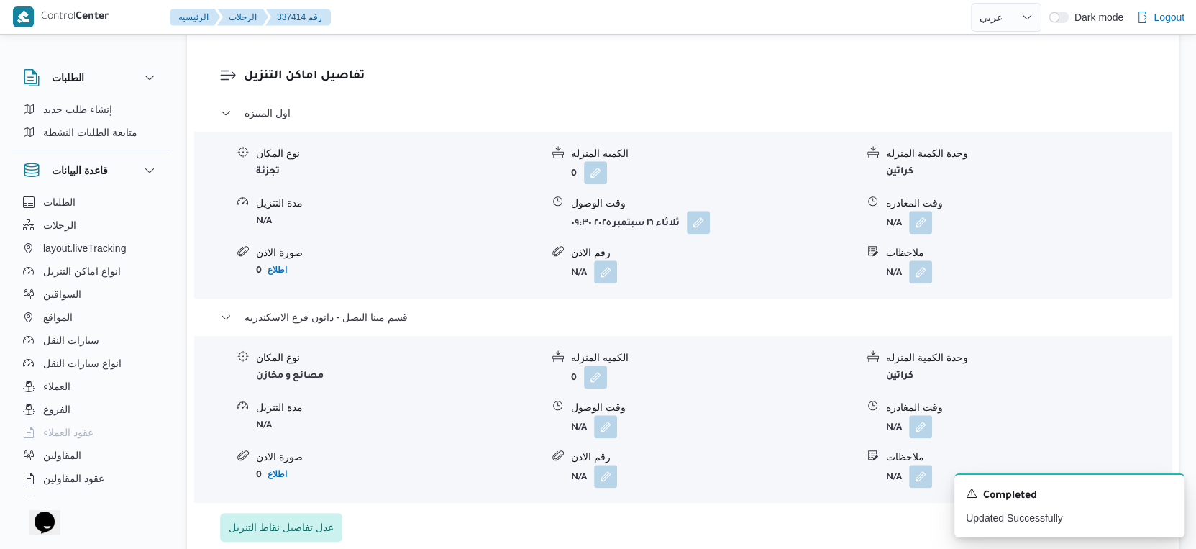
click at [619, 431] on form "N/A" at bounding box center [713, 426] width 285 height 23
click at [611, 431] on button "button" at bounding box center [605, 425] width 23 height 23
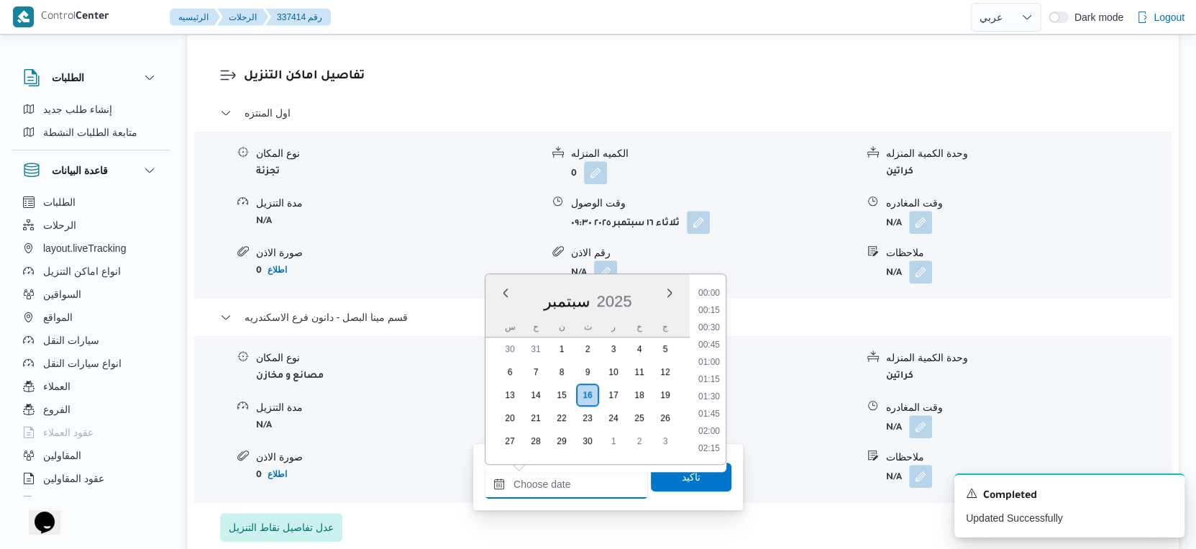
click at [570, 473] on input "وقت الوصول" at bounding box center [566, 484] width 163 height 29
click at [714, 373] on li "18:30" at bounding box center [709, 375] width 33 height 14
type input "١٦/٠٩/٢٠٢٥ ١٨:٣٠"
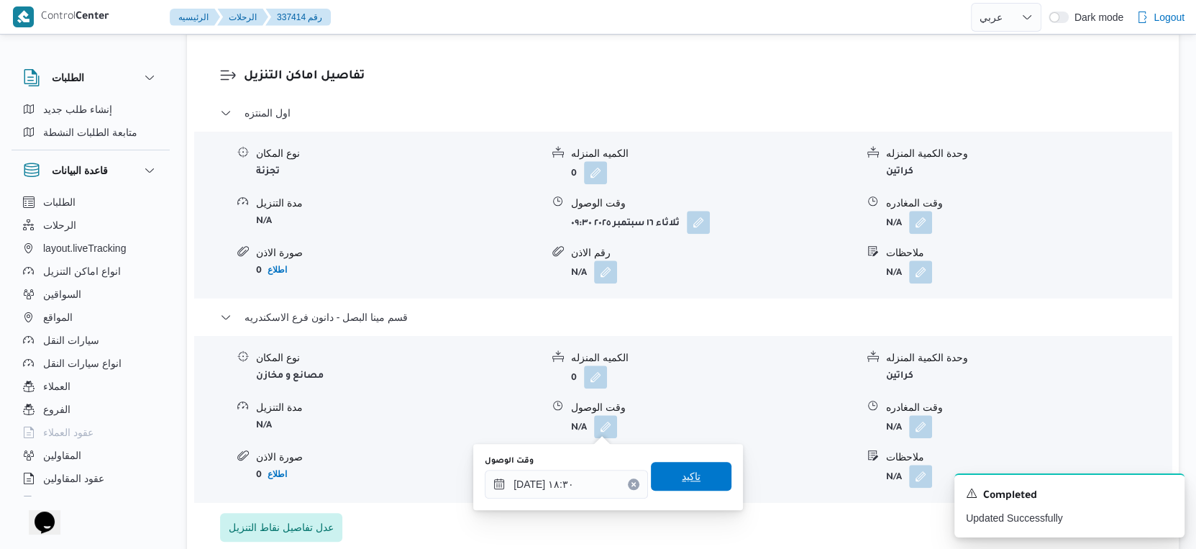
click at [685, 472] on span "تاكيد" at bounding box center [691, 476] width 19 height 17
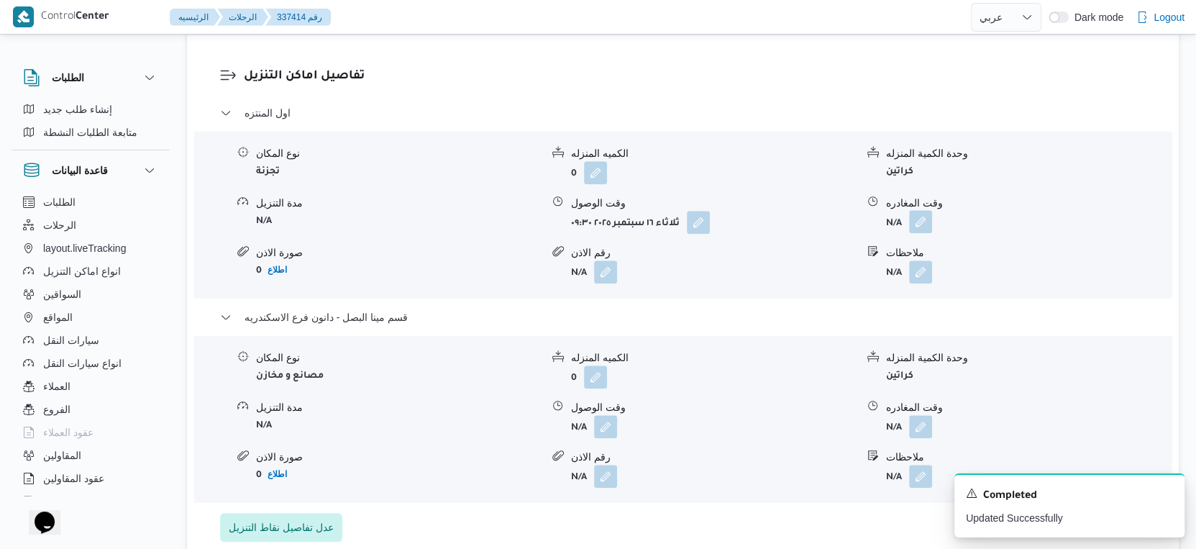
click at [924, 223] on button "button" at bounding box center [920, 221] width 23 height 23
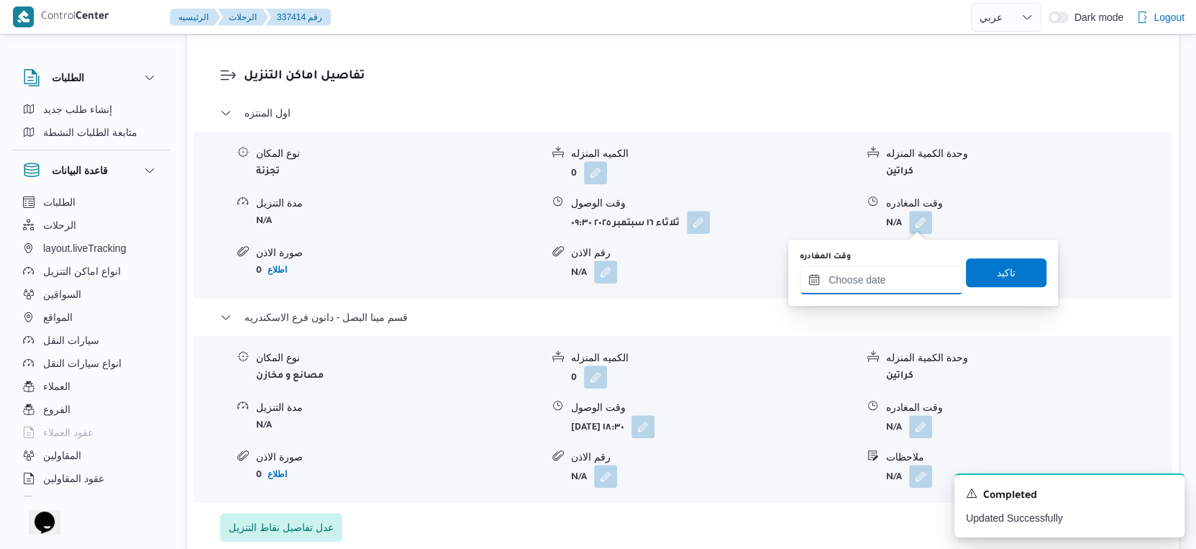
click at [894, 271] on input "وقت المغادره" at bounding box center [881, 279] width 163 height 29
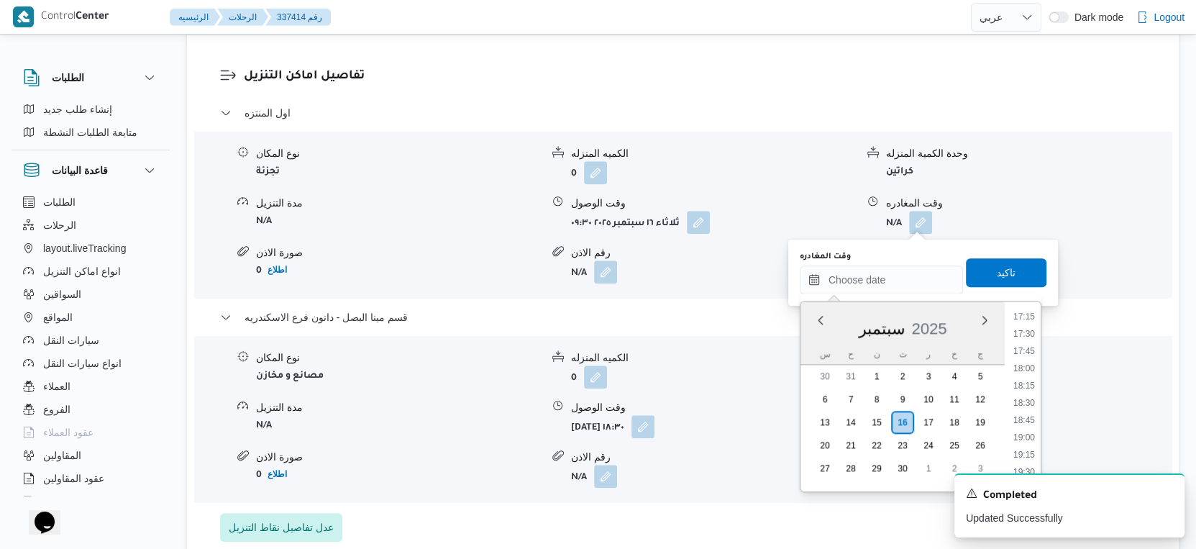
drag, startPoint x: 1032, startPoint y: 367, endPoint x: 1023, endPoint y: 329, distance: 38.6
click at [1032, 367] on li "18:00" at bounding box center [1024, 368] width 33 height 14
type input "١٦/٠٩/٢٠٢٥ ١٨:٠٠"
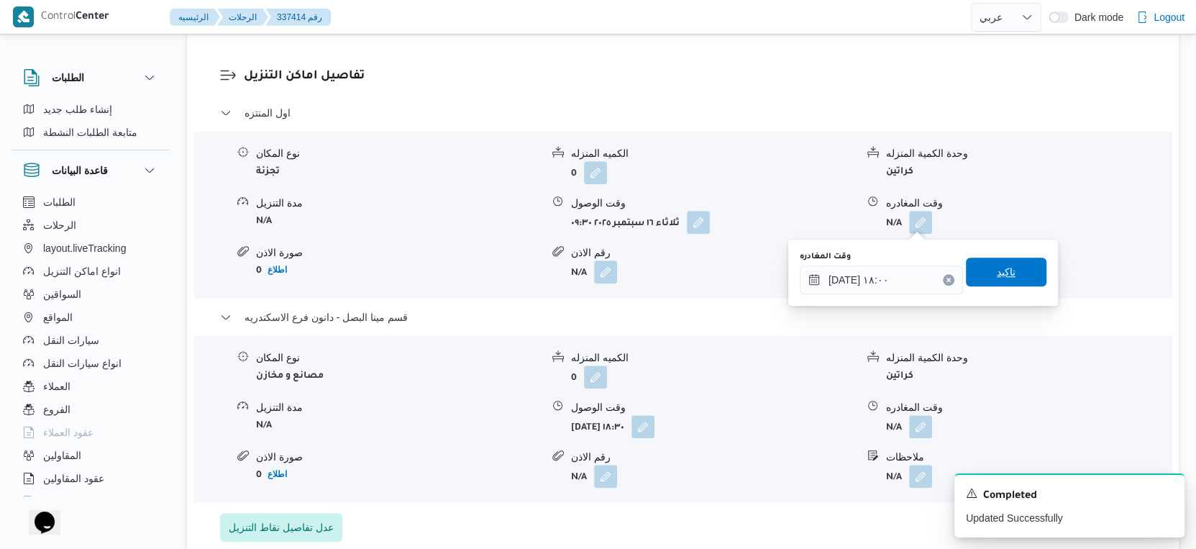
click at [1006, 279] on span "تاكيد" at bounding box center [1006, 272] width 81 height 29
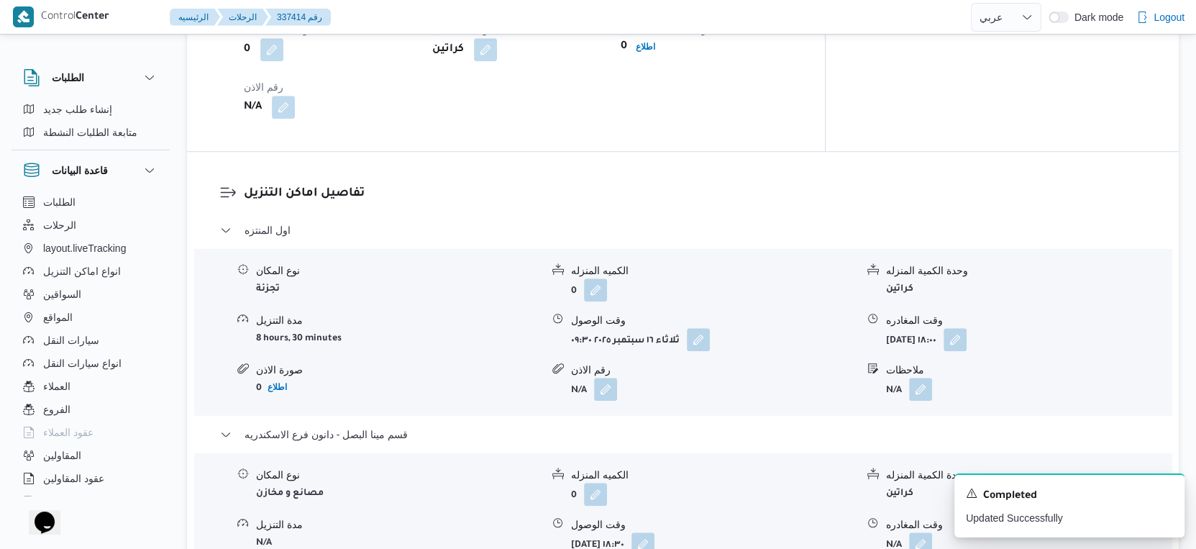
scroll to position [1278, 0]
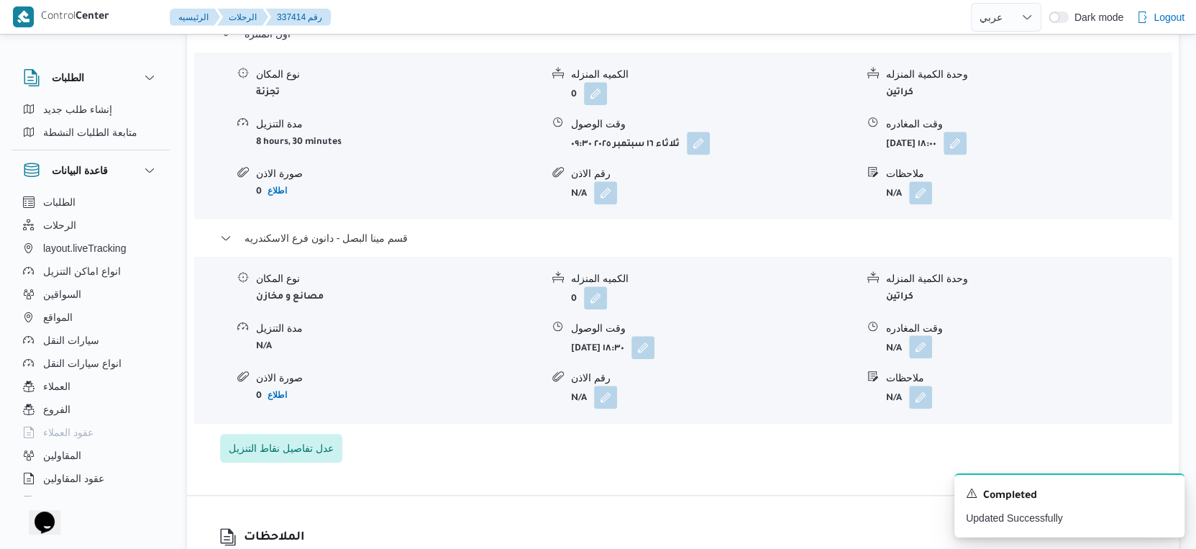
click at [919, 346] on button "button" at bounding box center [920, 346] width 23 height 23
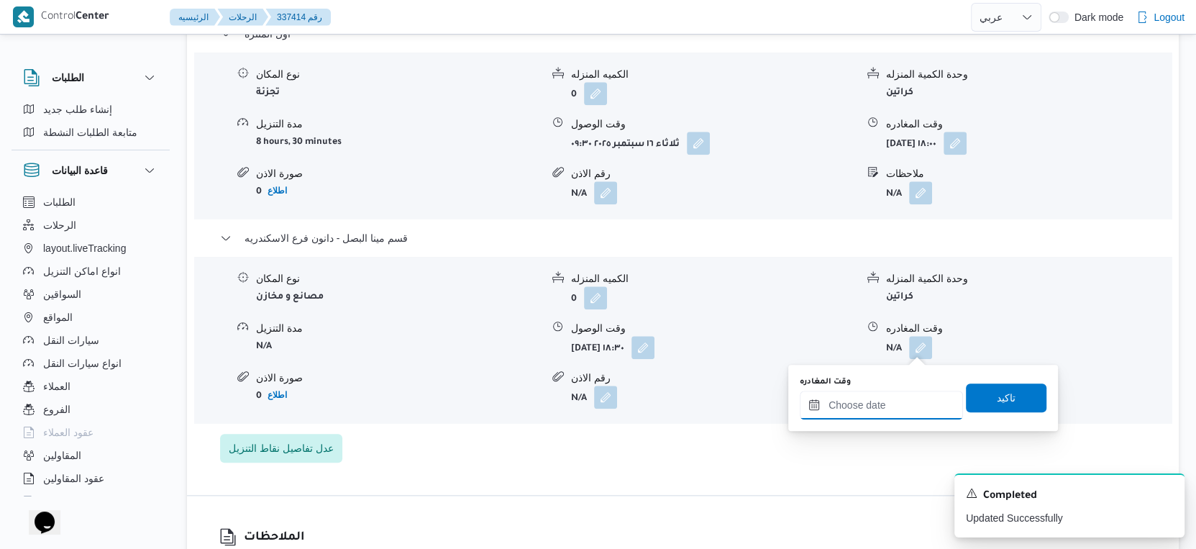
click at [880, 414] on input "وقت المغادره" at bounding box center [881, 405] width 163 height 29
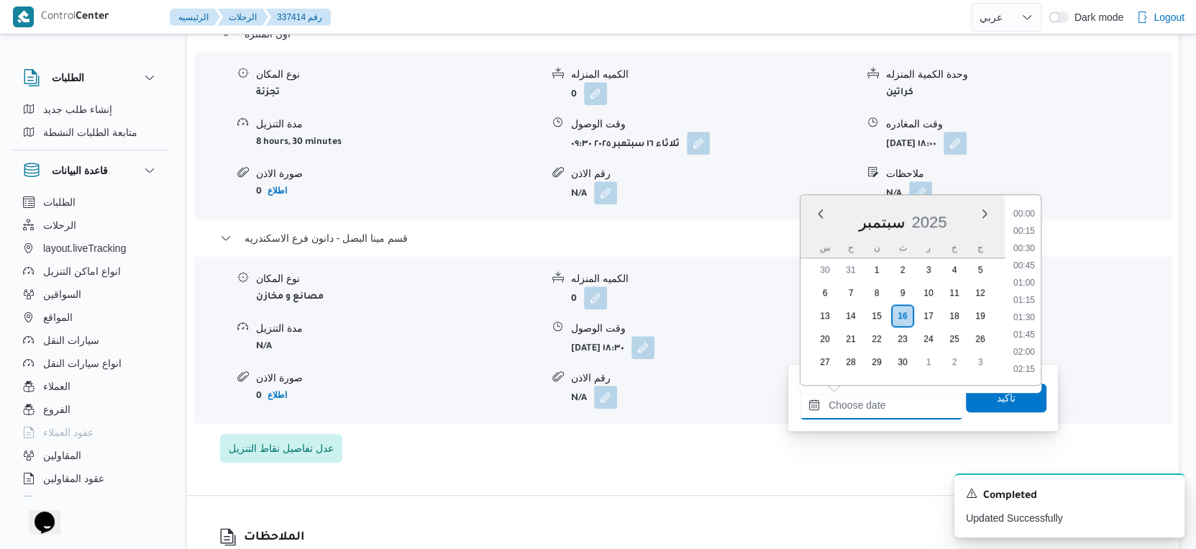
scroll to position [1275, 0]
click at [1033, 237] on li "18:45" at bounding box center [1024, 234] width 33 height 14
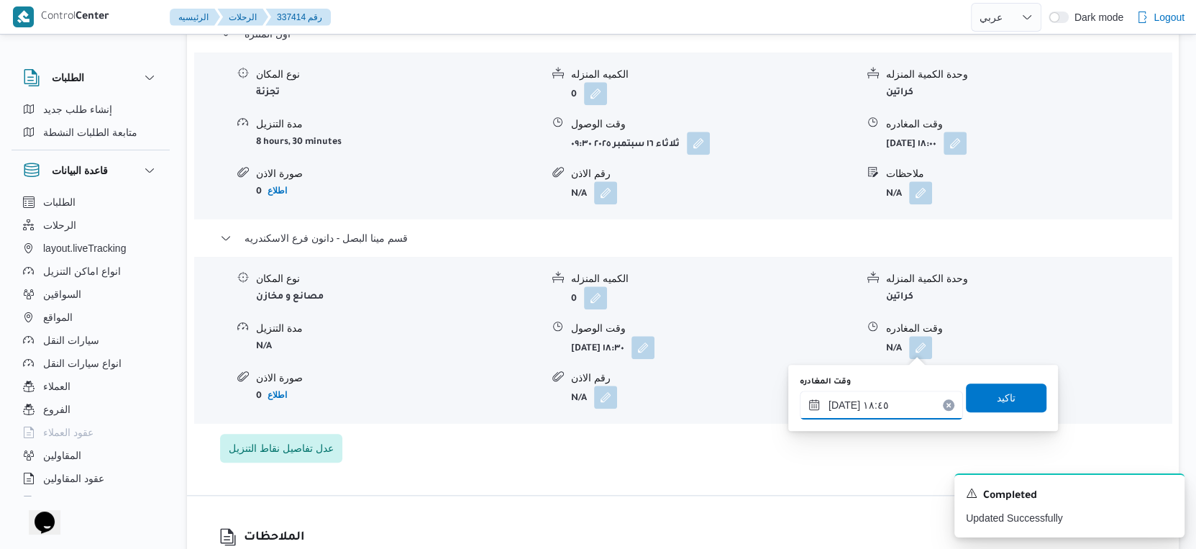
click at [842, 405] on input "١٦/٠٩/٢٠٢٥ ١٨:٤٥" at bounding box center [881, 405] width 163 height 29
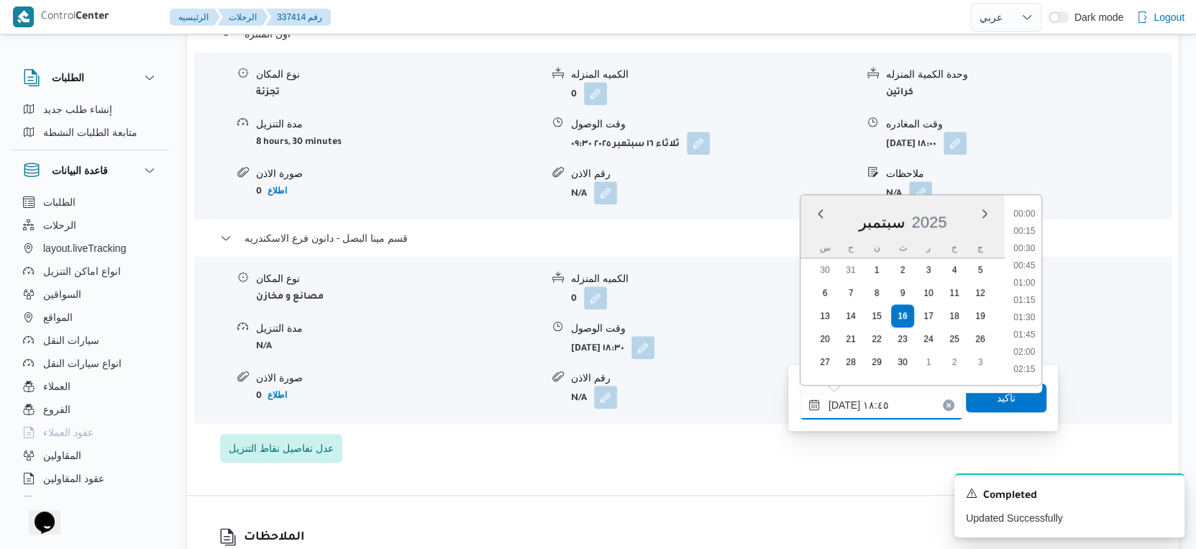
scroll to position [1205, 0]
type input "١٦/٠٩/٢٠٢٥ ١٨:50"
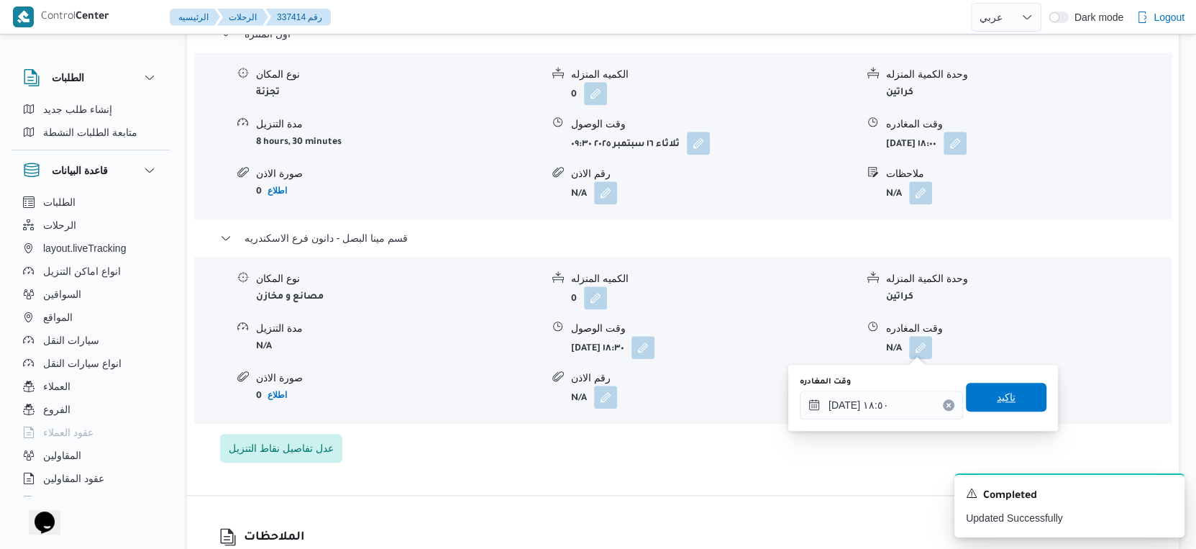
click at [1006, 403] on span "تاكيد" at bounding box center [1006, 397] width 81 height 29
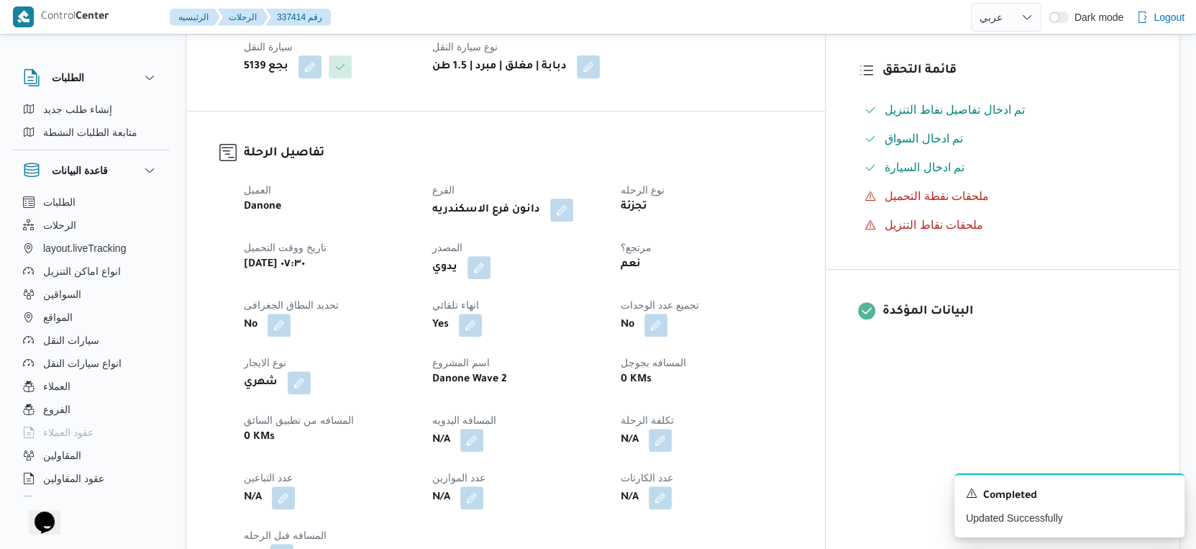
scroll to position [479, 0]
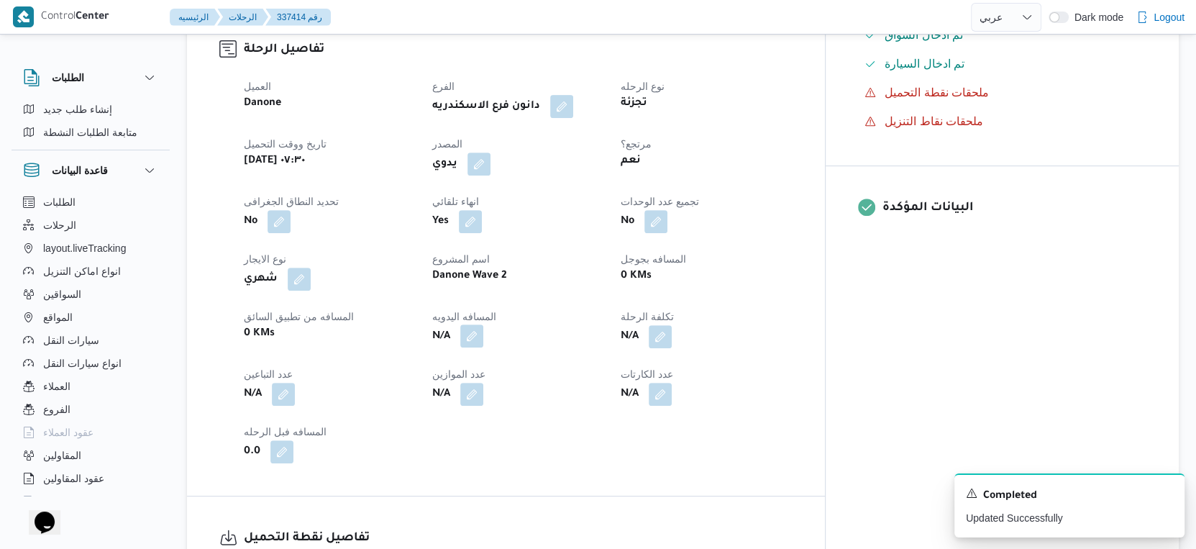
click at [483, 335] on button "button" at bounding box center [471, 335] width 23 height 23
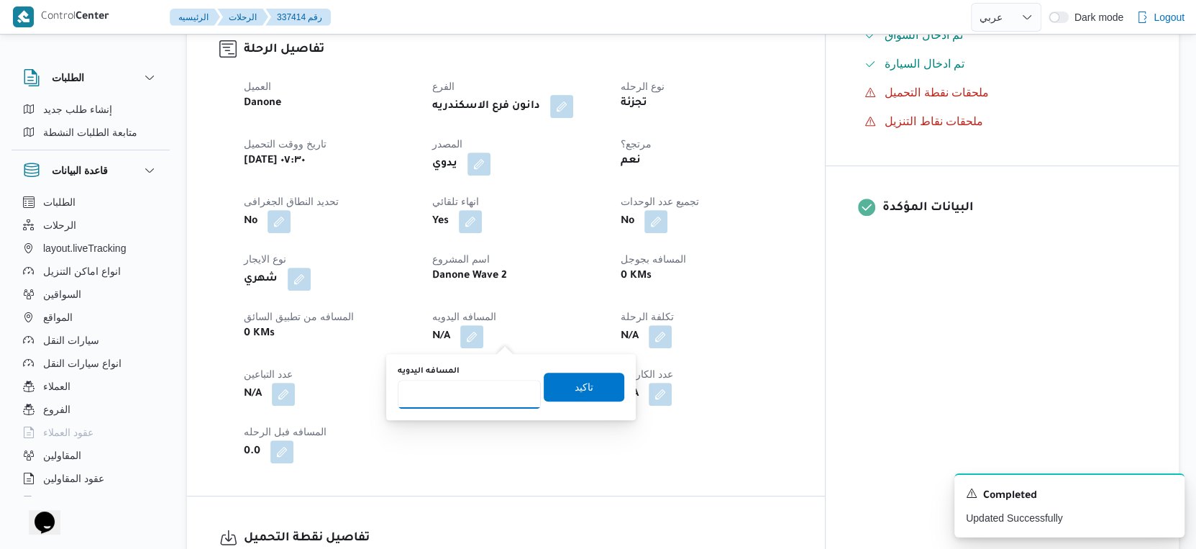
click at [470, 383] on input "المسافه اليدويه" at bounding box center [469, 394] width 143 height 29
type input "68"
click at [591, 380] on span "تاكيد" at bounding box center [584, 386] width 81 height 29
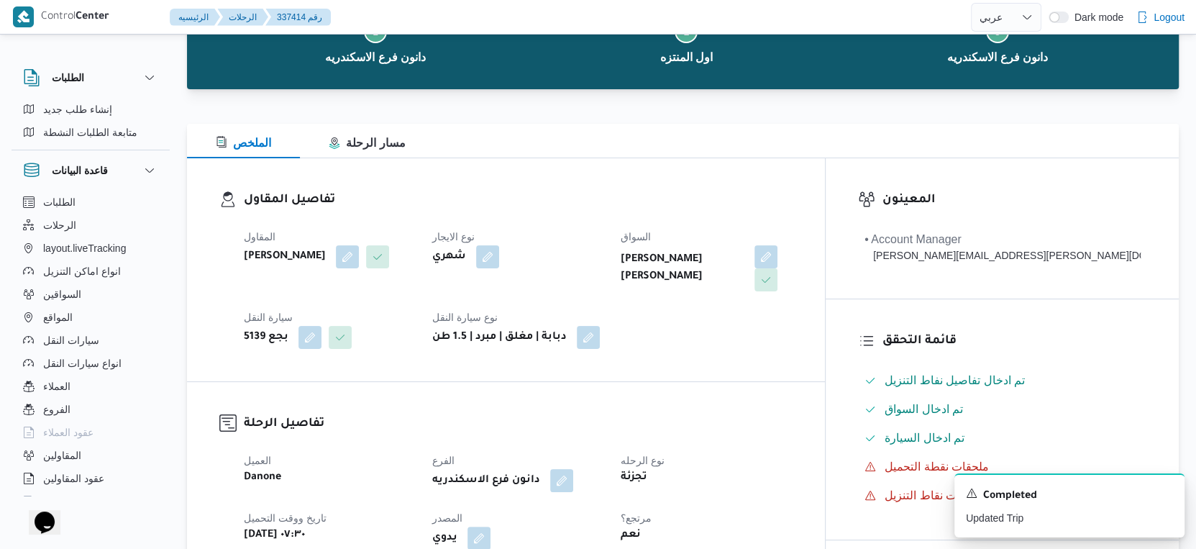
scroll to position [0, 0]
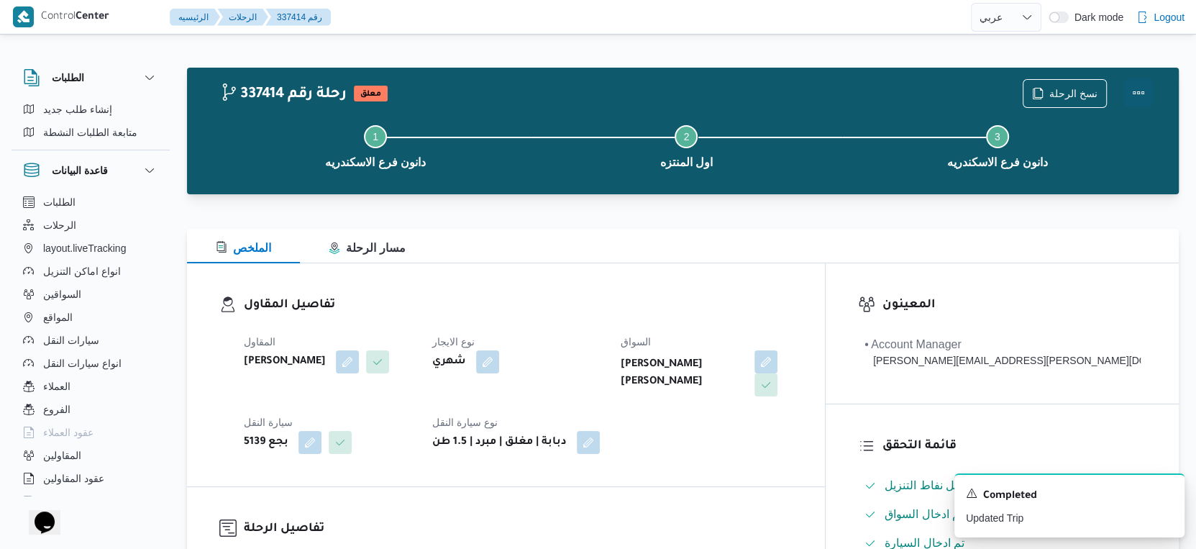
click at [1139, 91] on button "Actions" at bounding box center [1138, 92] width 29 height 29
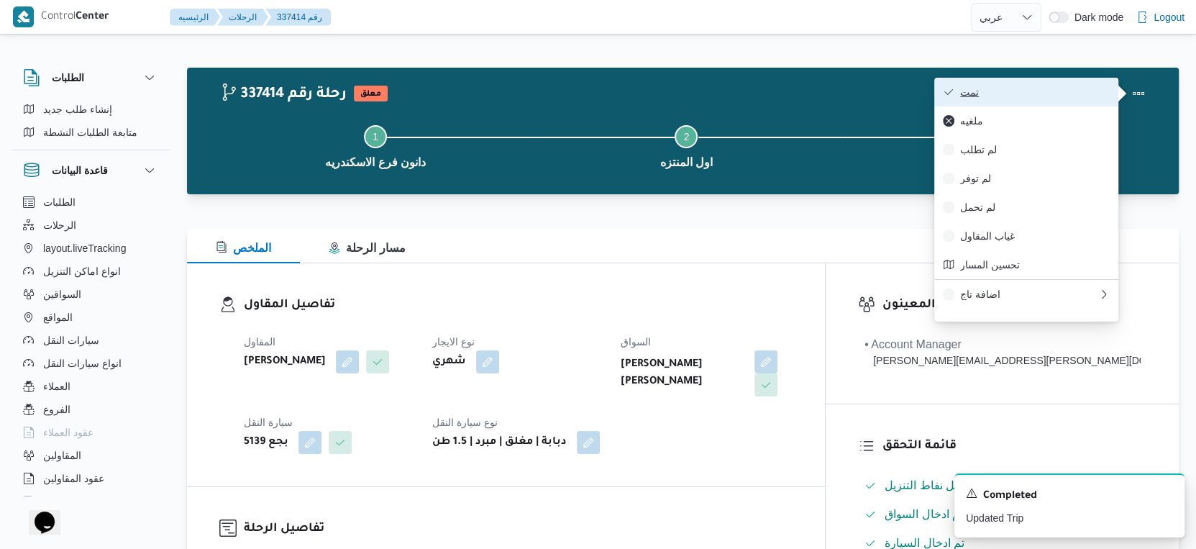
click at [1027, 96] on span "تمت" at bounding box center [1035, 92] width 150 height 12
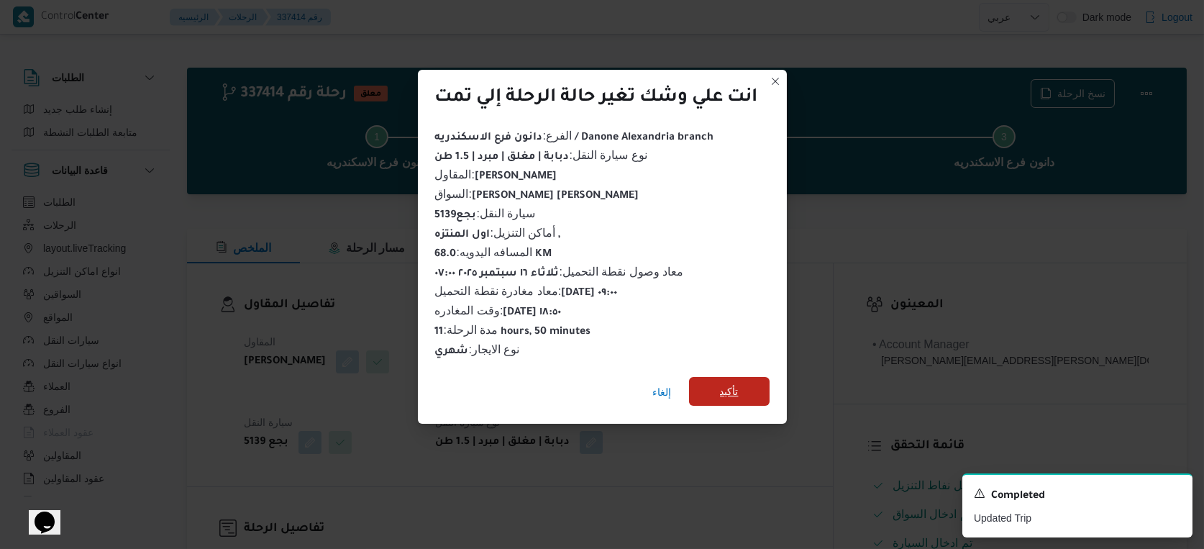
click at [753, 398] on span "تأكيد" at bounding box center [729, 391] width 81 height 29
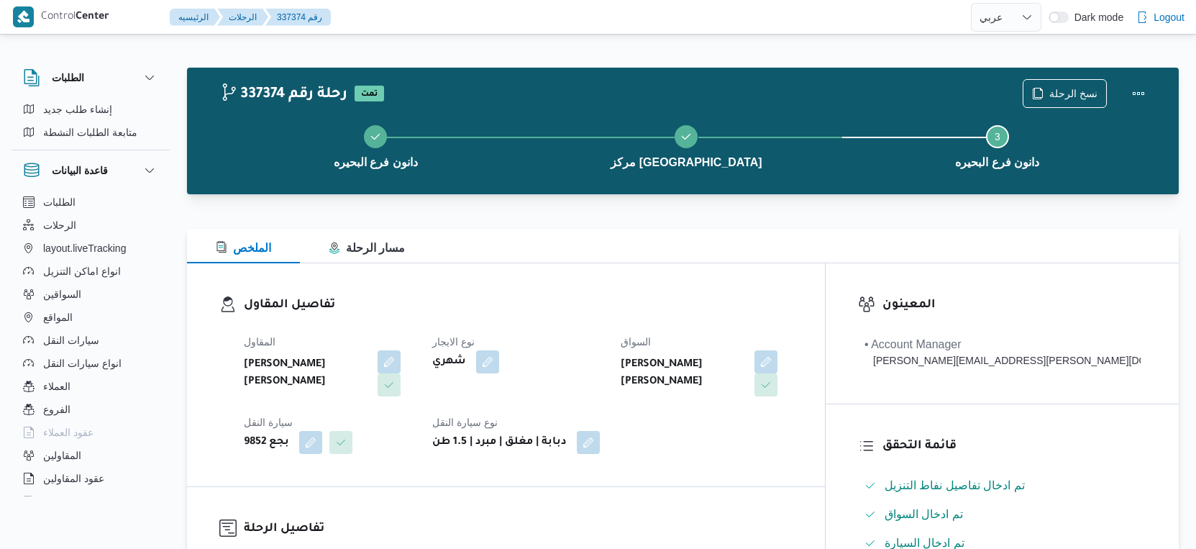
select select "ar"
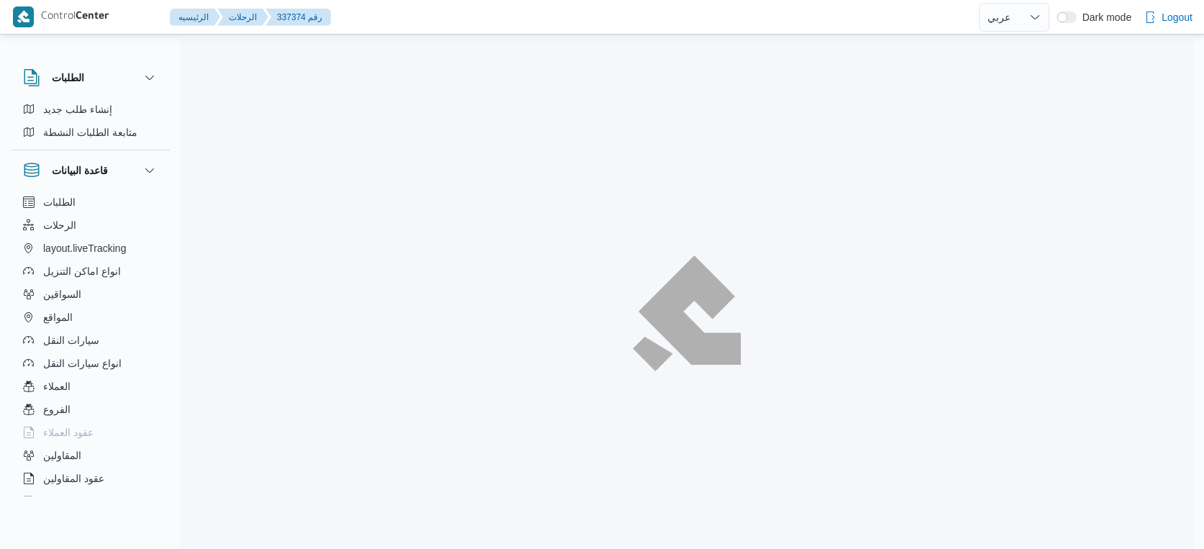
select select "ar"
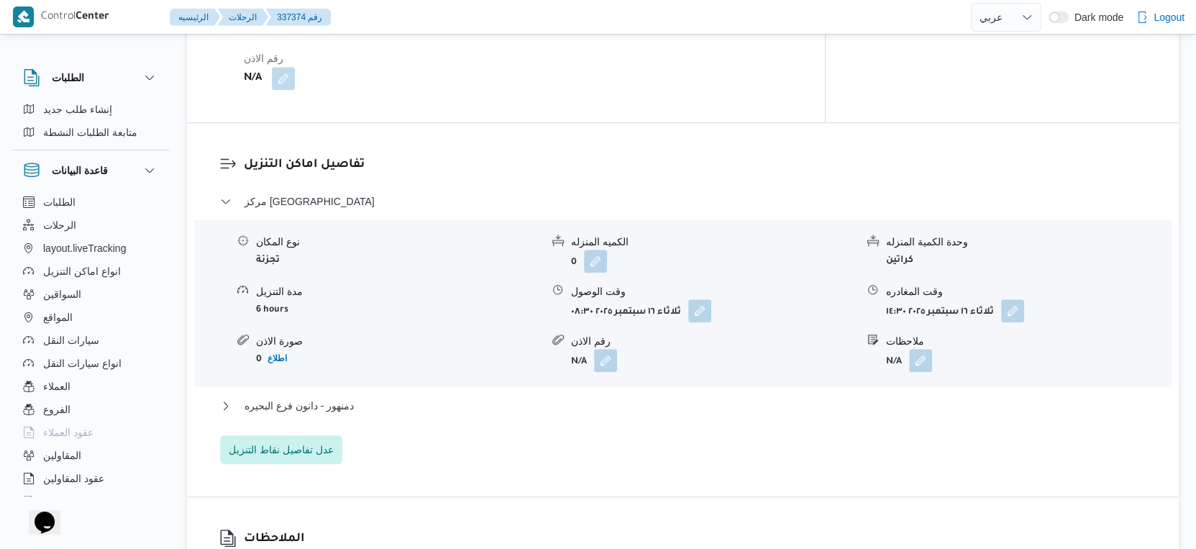
scroll to position [1119, 0]
drag, startPoint x: 355, startPoint y: 388, endPoint x: 370, endPoint y: 386, distance: 16.0
click at [355, 395] on button "دمنهور - دانون فرع البحيره" at bounding box center [683, 403] width 927 height 17
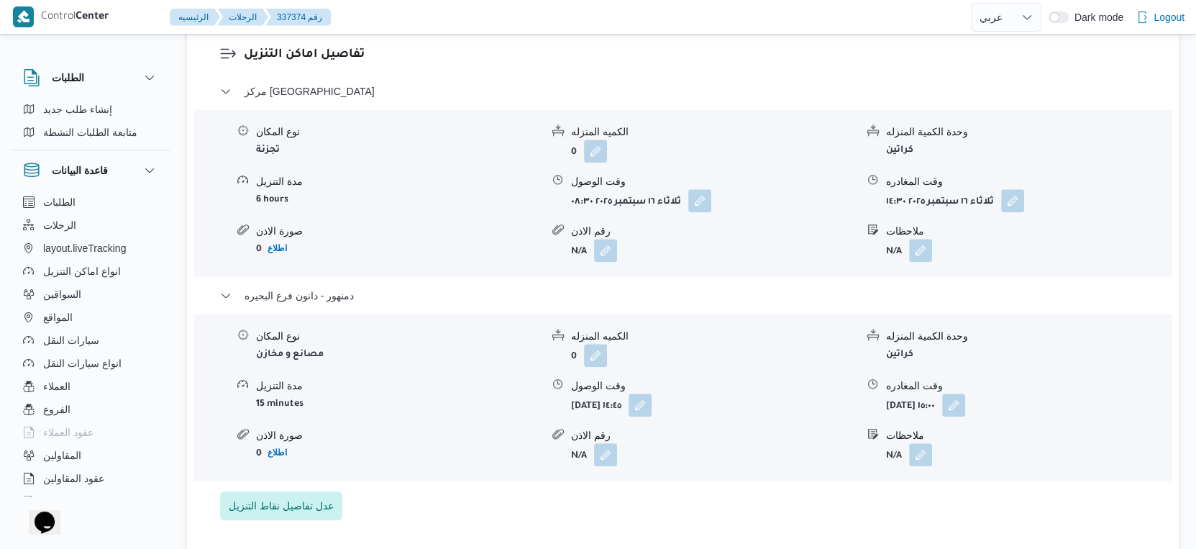
scroll to position [1199, 0]
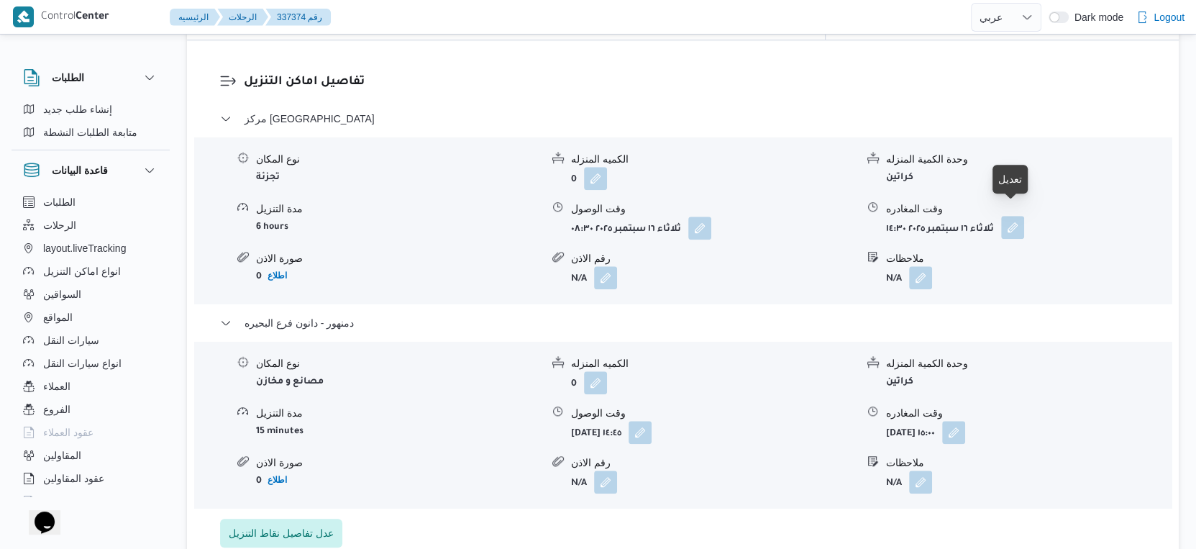
click at [1017, 216] on button "button" at bounding box center [1012, 227] width 23 height 23
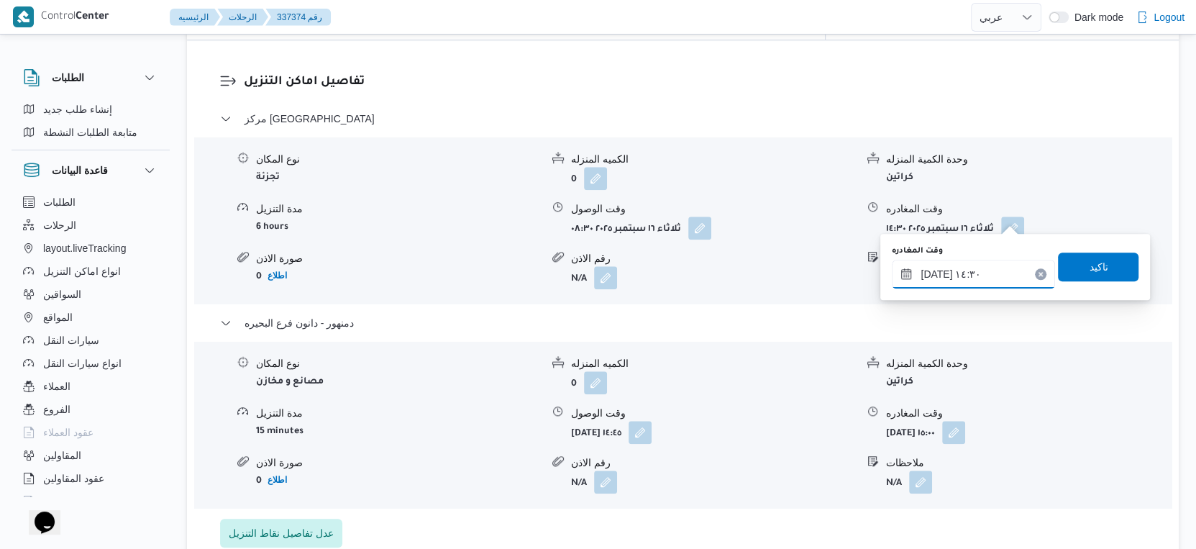
click at [985, 276] on input "[DATE] ١٤:٣٠" at bounding box center [973, 274] width 163 height 29
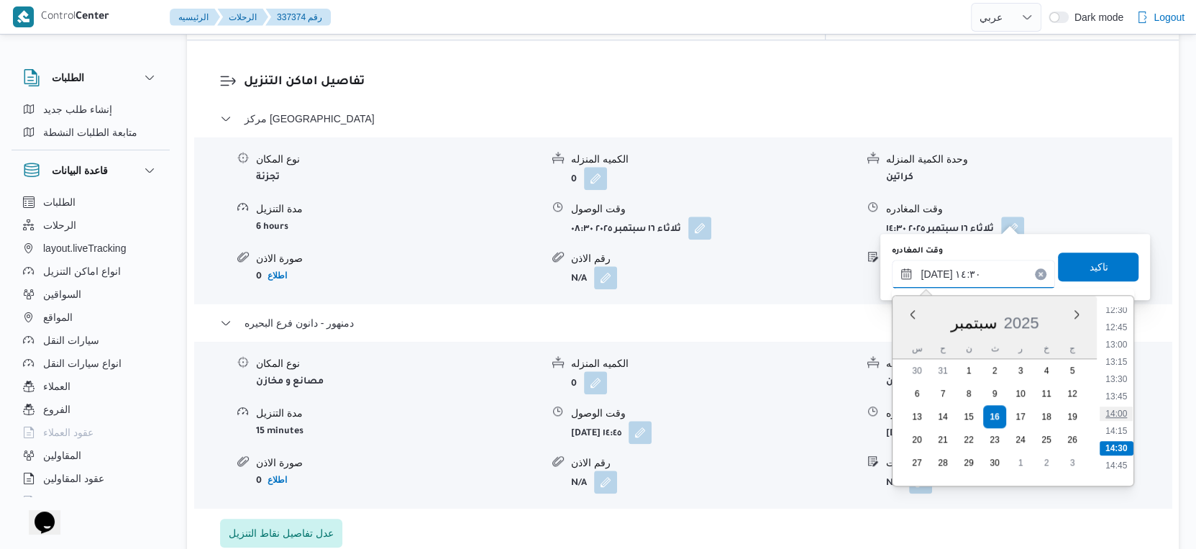
scroll to position [833, 0]
click at [1124, 346] on li "12:30" at bounding box center [1117, 344] width 33 height 14
type input "[DATE] ١٢:٣٠"
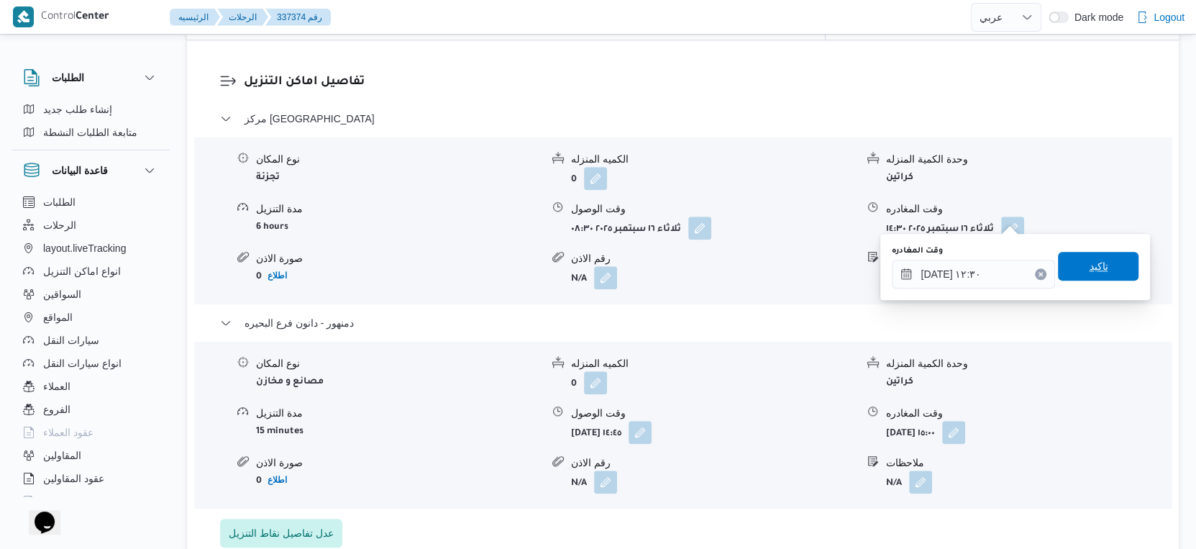
click at [1108, 258] on span "تاكيد" at bounding box center [1098, 266] width 81 height 29
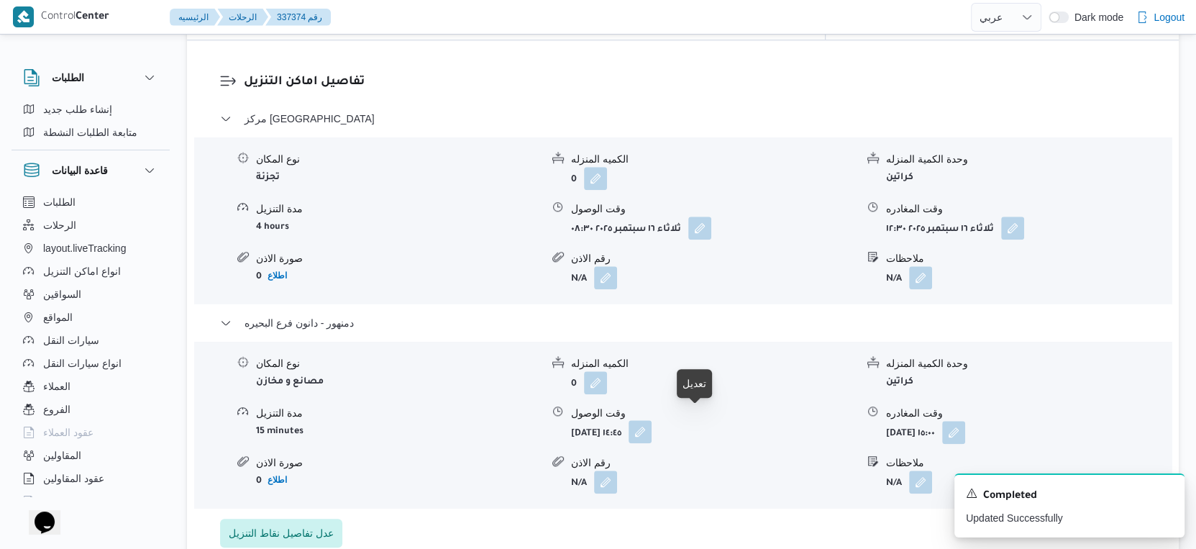
click at [652, 420] on button "button" at bounding box center [640, 431] width 23 height 23
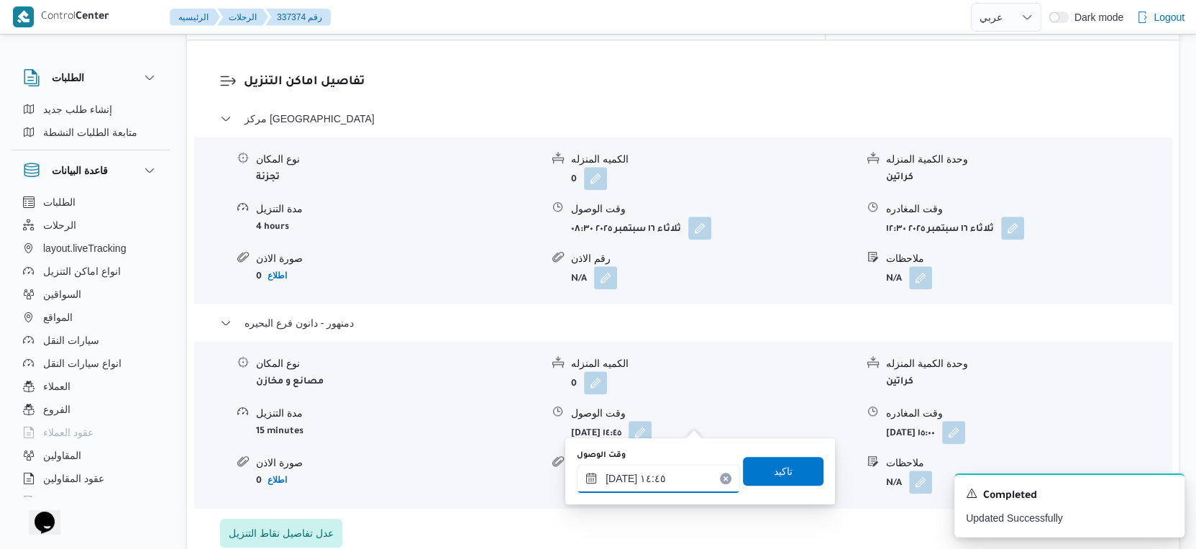
click at [666, 472] on input "١٦/٠٩/٢٠٢٥ ١٤:٤٥" at bounding box center [658, 478] width 163 height 29
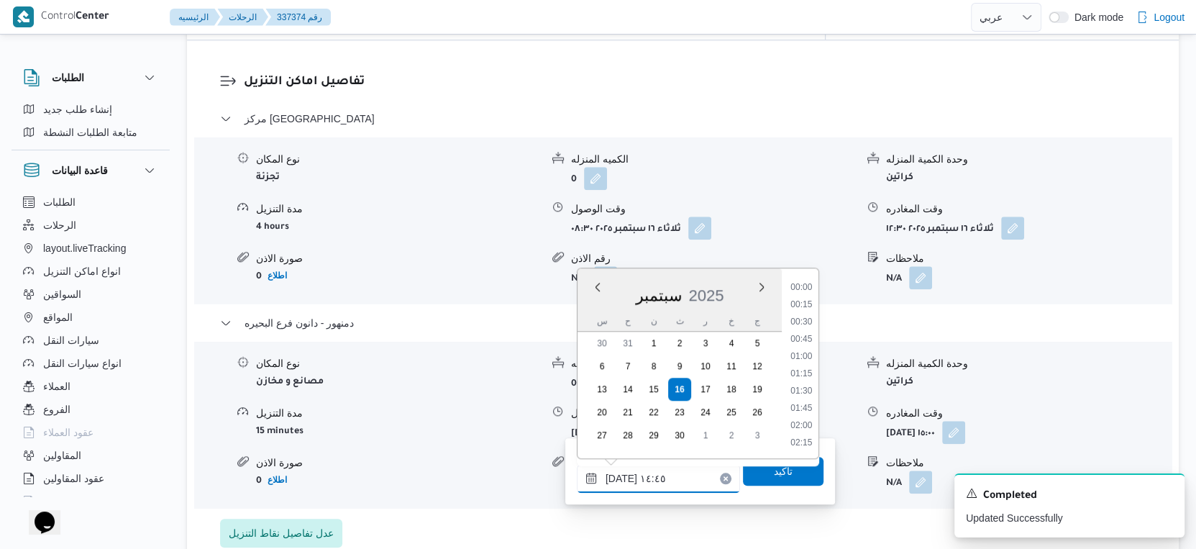
scroll to position [930, 0]
click at [1014, 221] on button "button" at bounding box center [1012, 227] width 23 height 23
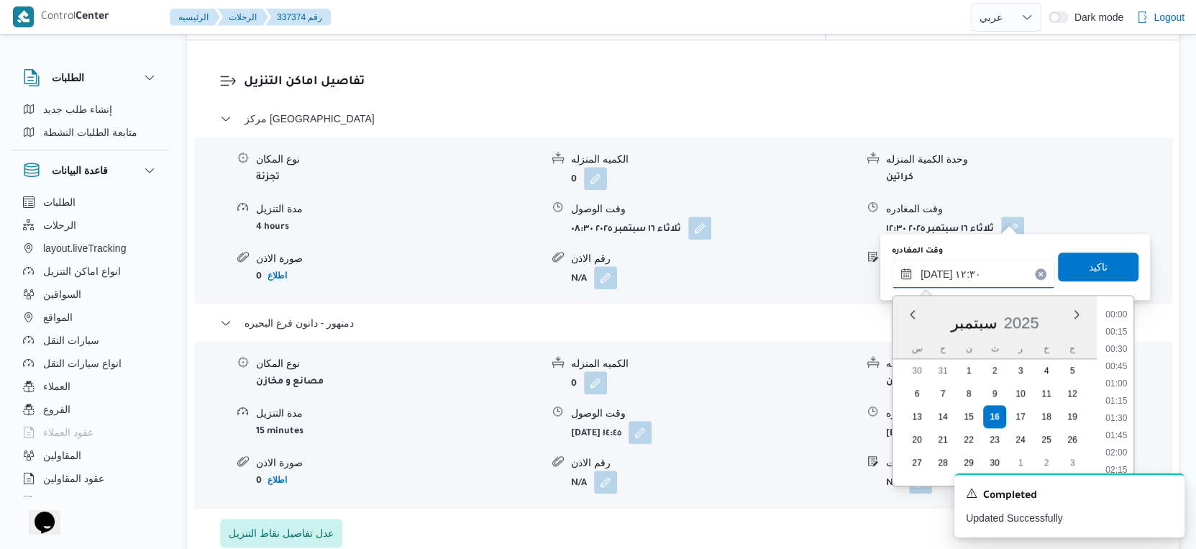
click at [995, 278] on input "١٦/٠٩/٢٠٢٥ ١٢:٣٠" at bounding box center [973, 274] width 163 height 29
click at [1116, 365] on li "12:00" at bounding box center [1116, 368] width 33 height 14
type input "[DATE] ١٢:٠٠"
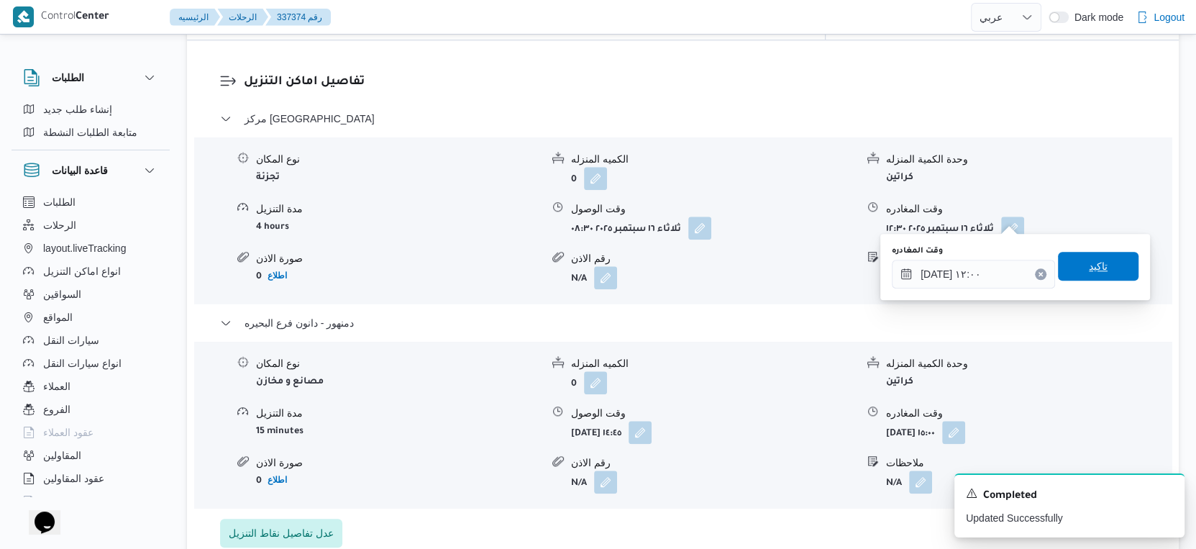
click at [1094, 263] on span "تاكيد" at bounding box center [1098, 266] width 19 height 17
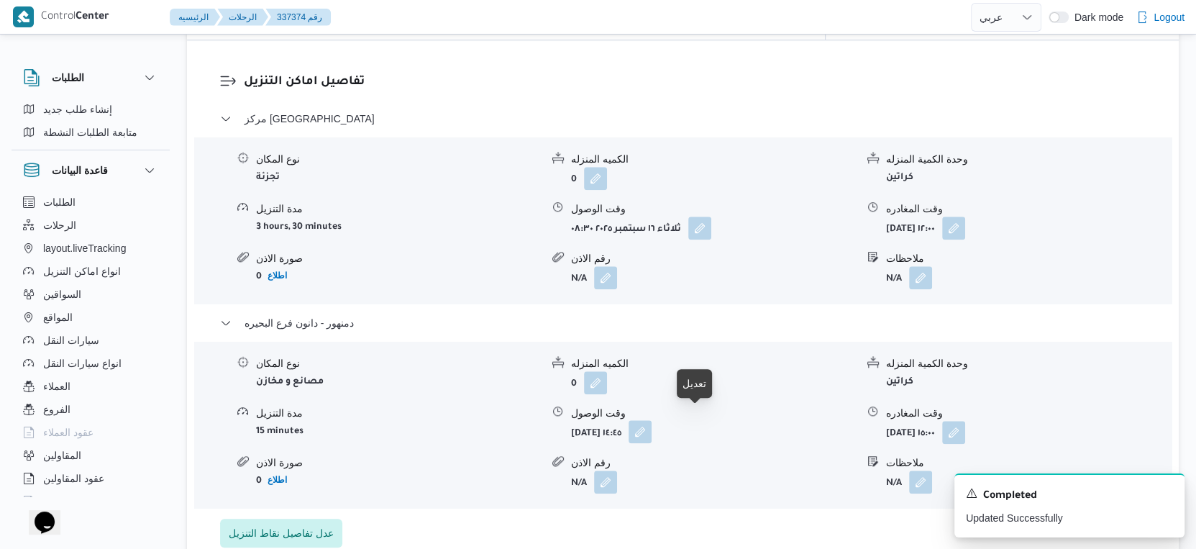
click at [652, 422] on button "button" at bounding box center [640, 431] width 23 height 23
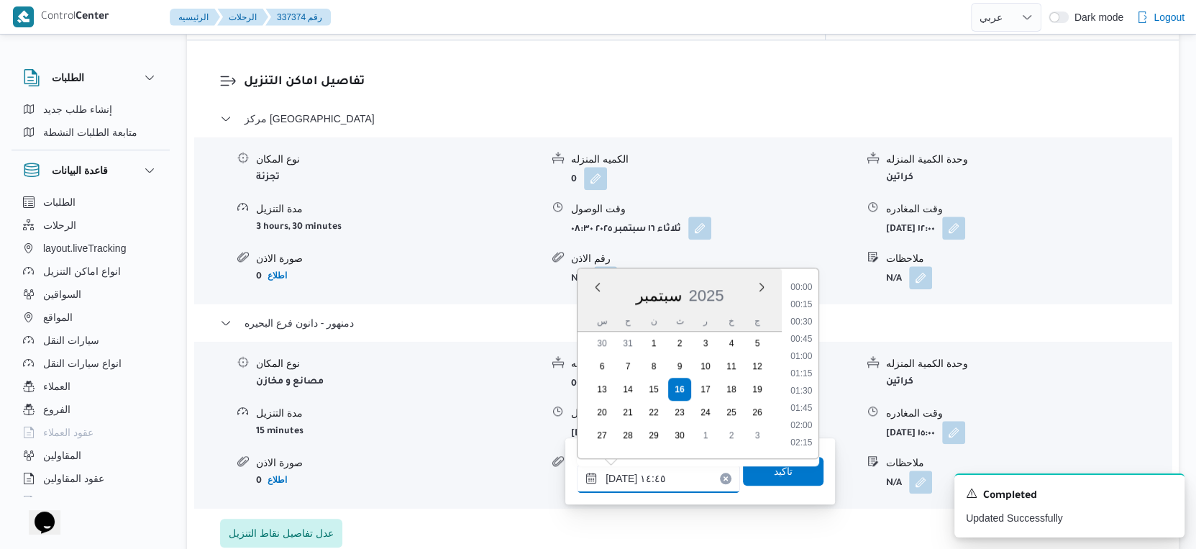
click at [665, 484] on input "١٦/٠٩/٢٠٢٥ ١٤:٤٥" at bounding box center [658, 478] width 163 height 29
click at [807, 378] on li "12:30" at bounding box center [801, 380] width 33 height 14
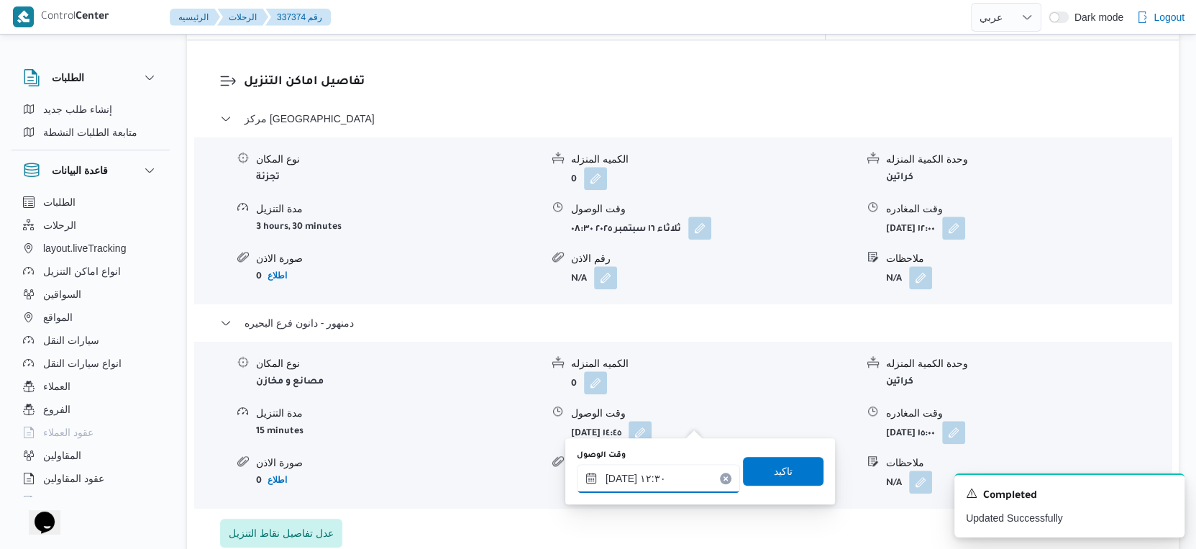
click at [687, 475] on input "١٦/٠٩/٢٠٢٥ ١٢:٣٠" at bounding box center [658, 478] width 163 height 29
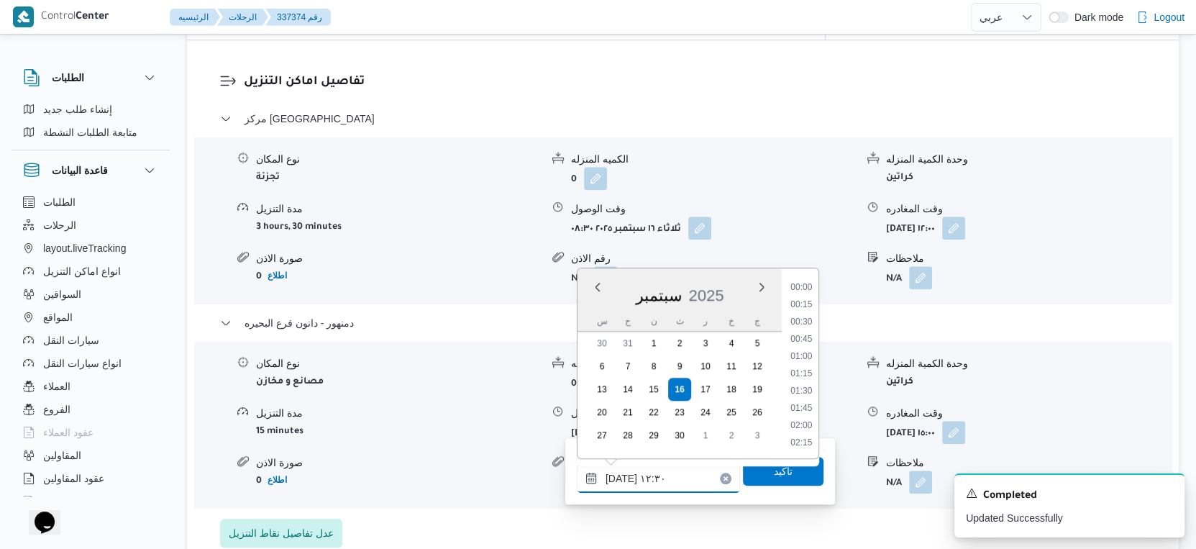
scroll to position [775, 0]
click at [811, 387] on li "12:45" at bounding box center [801, 393] width 33 height 14
type input "١٦/٠٩/٢٠٢٥ ١٢:٤٥"
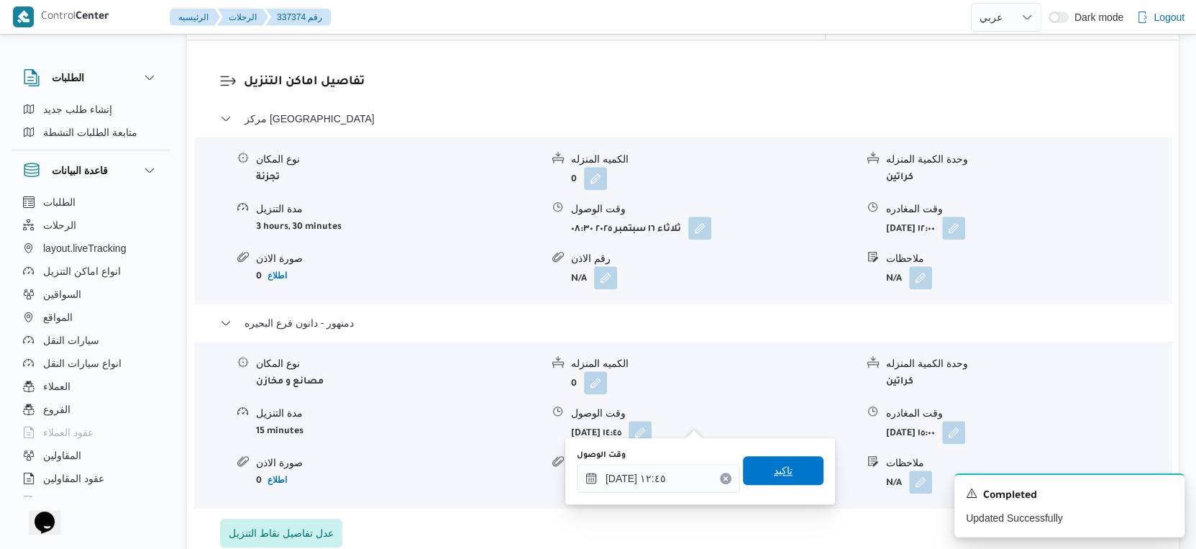
click at [796, 467] on span "تاكيد" at bounding box center [783, 470] width 81 height 29
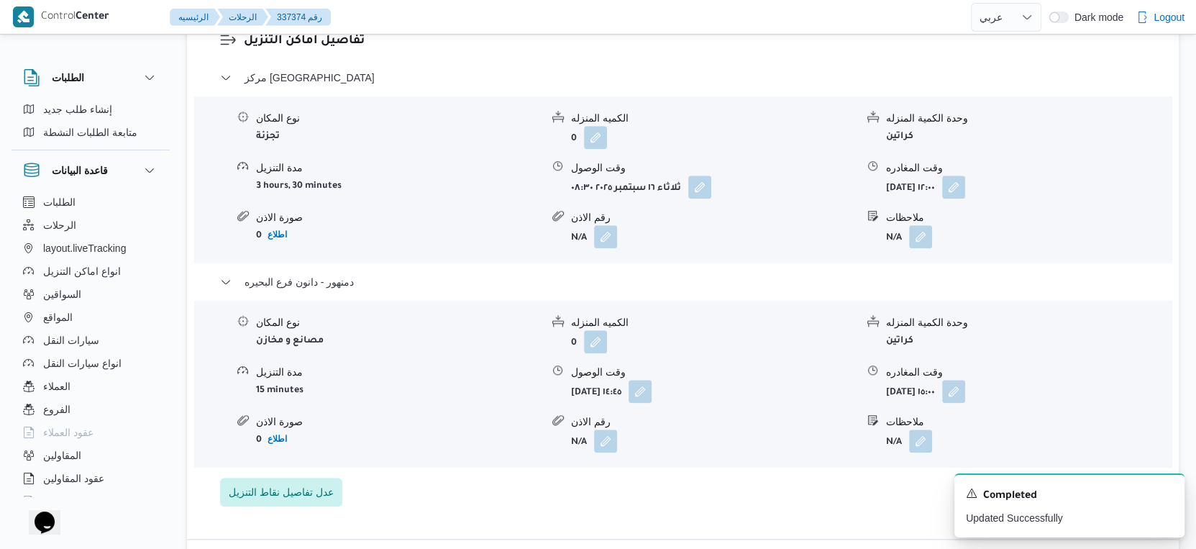
scroll to position [1278, 0]
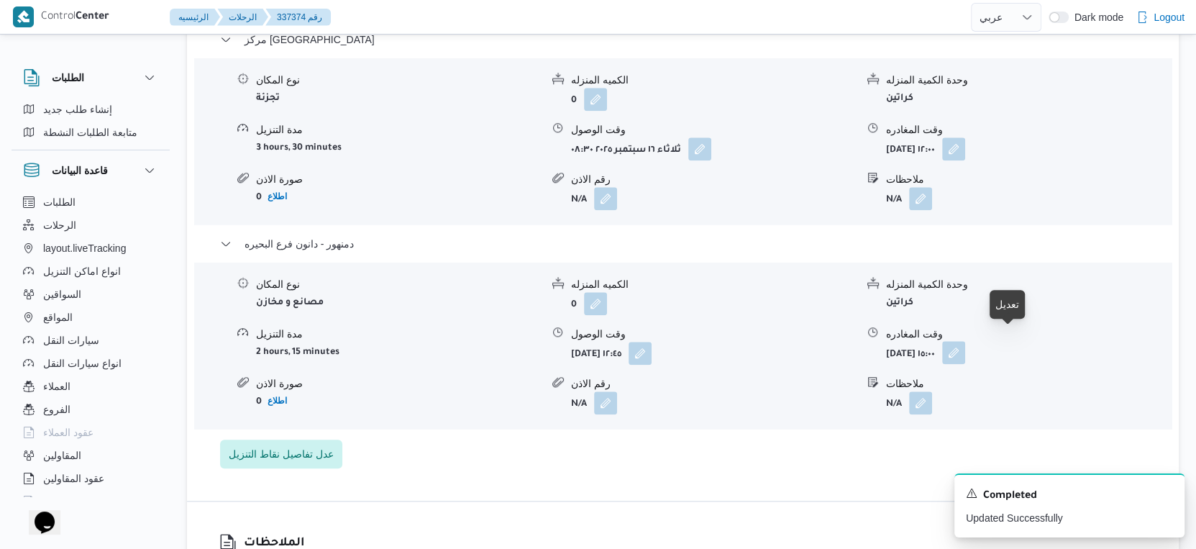
click at [965, 341] on button "button" at bounding box center [953, 352] width 23 height 23
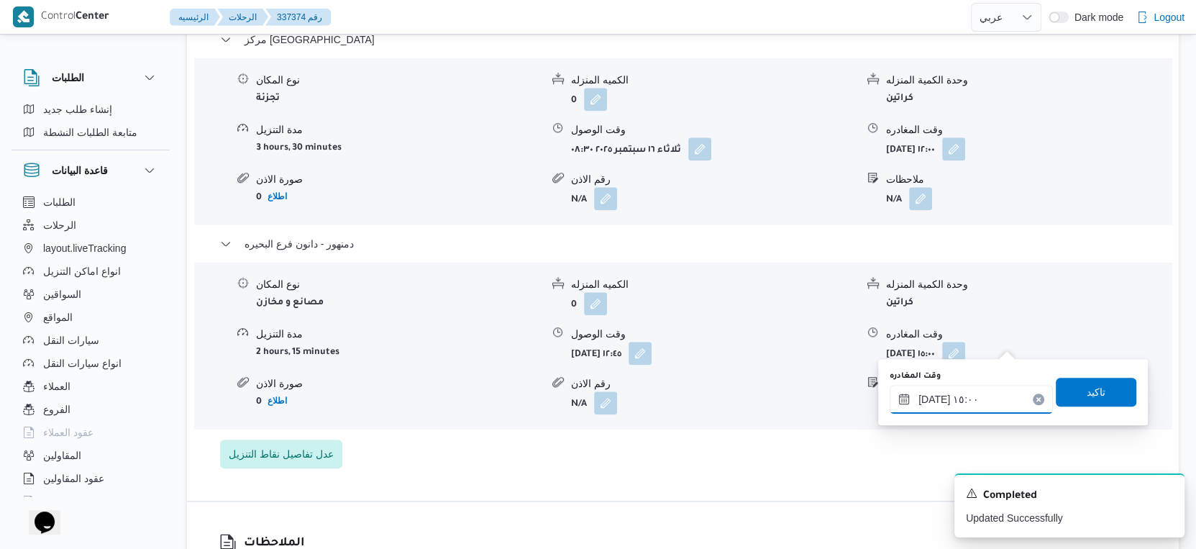
click at [978, 388] on input "١٦/٠٩/٢٠٢٥ ١٥:٠٠" at bounding box center [971, 399] width 163 height 29
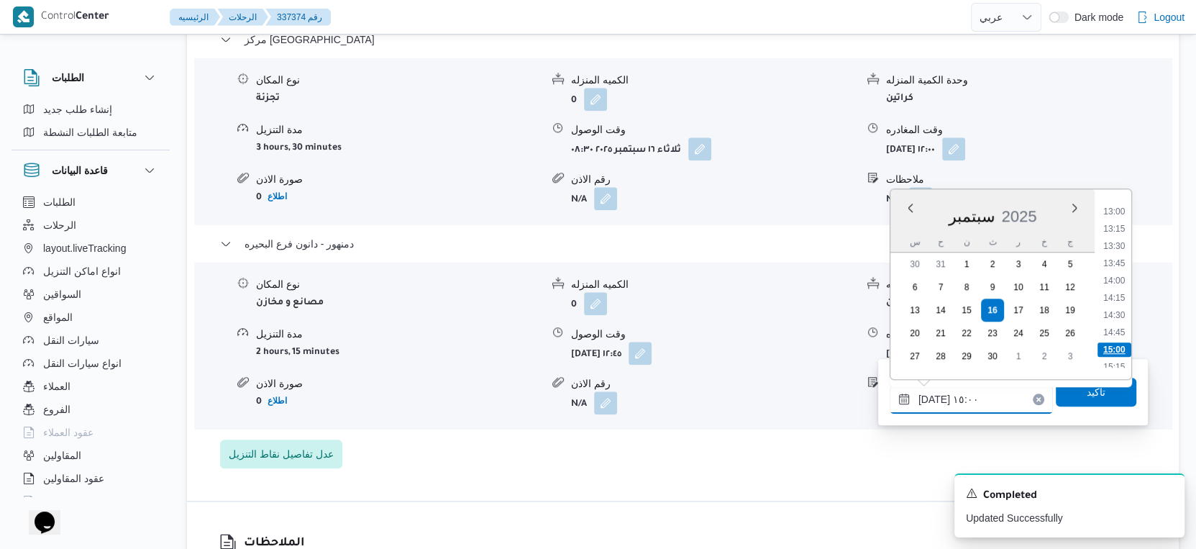
scroll to position [868, 0]
click at [1112, 234] on li "13:00" at bounding box center [1114, 238] width 33 height 14
type input "١٦/٠٩/٢٠٢٥ ١٣:٠٠"
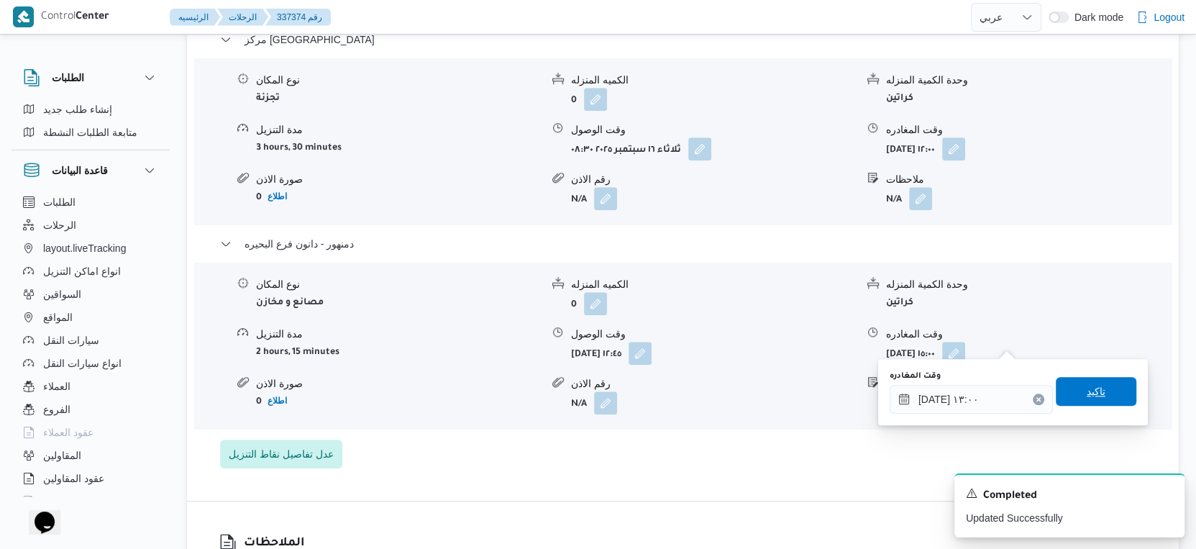
click at [1097, 397] on span "تاكيد" at bounding box center [1096, 391] width 81 height 29
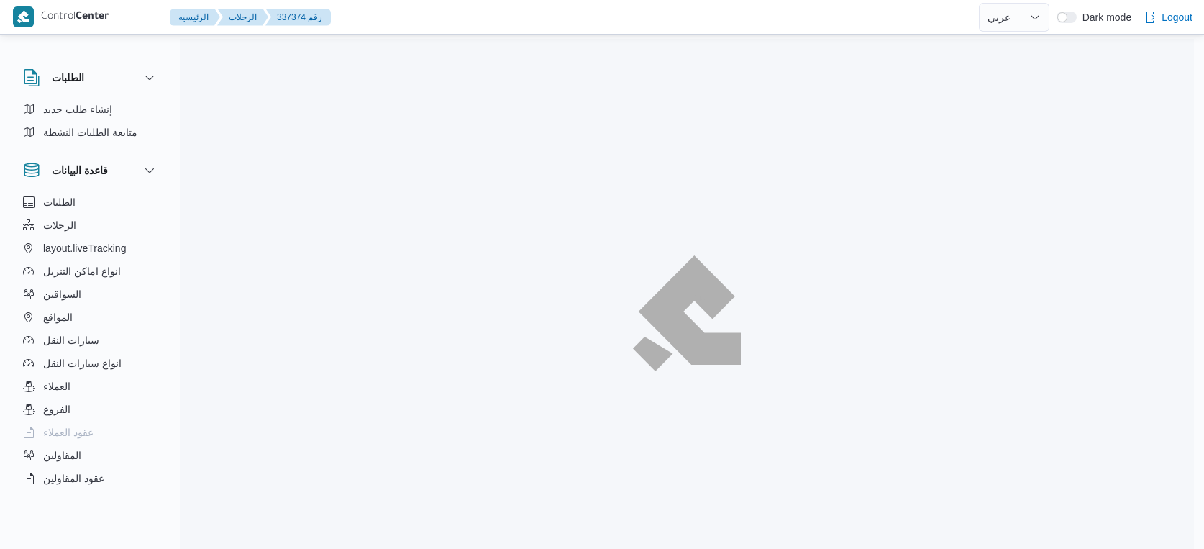
select select "ar"
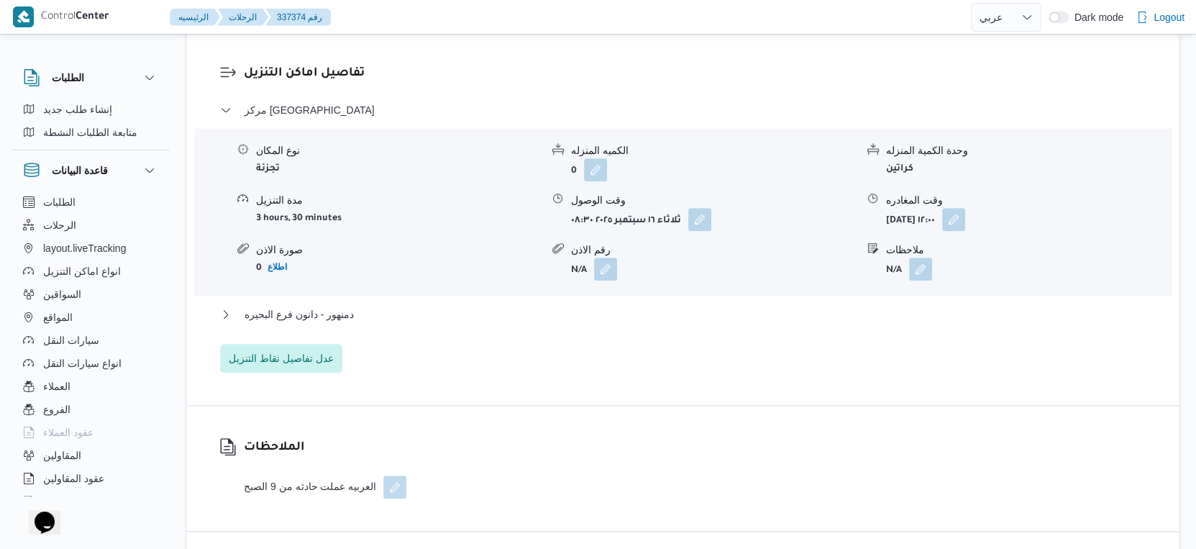
scroll to position [1199, 0]
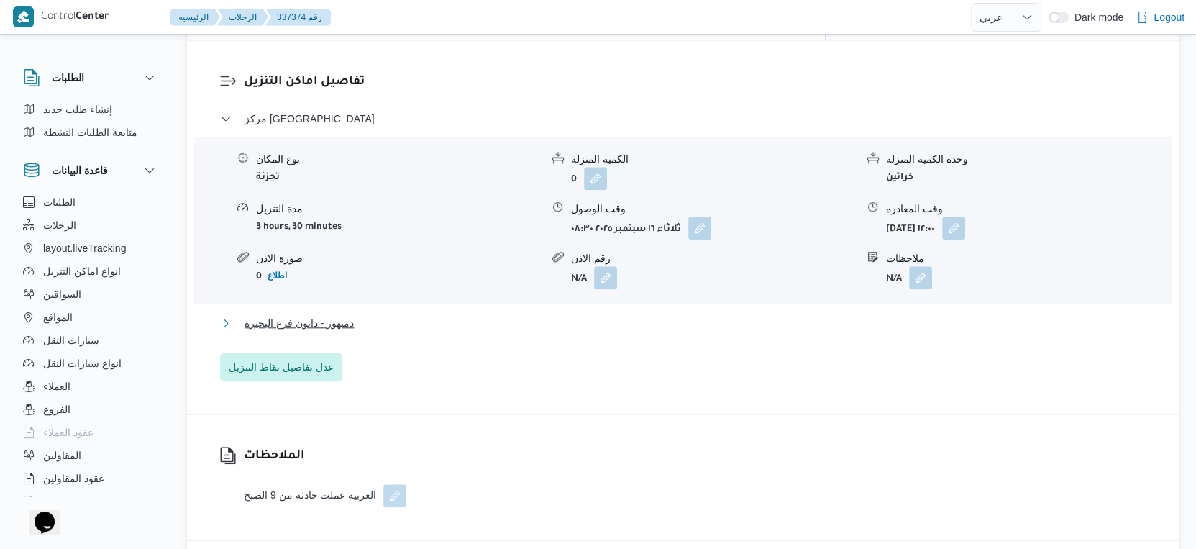
click at [347, 314] on span "دمنهور - دانون فرع البحيره" at bounding box center [299, 322] width 109 height 17
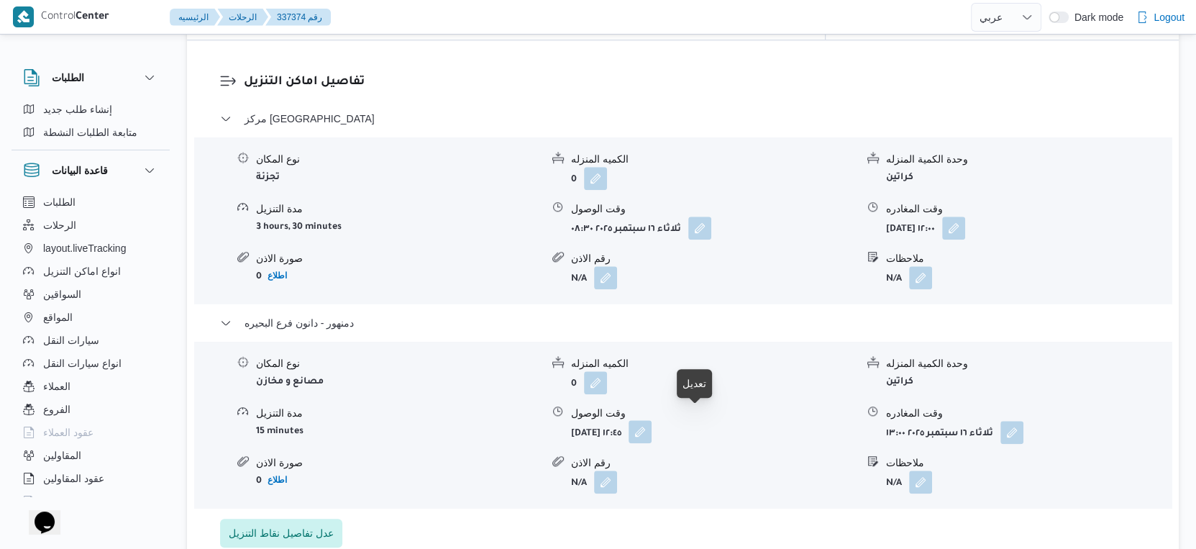
click at [652, 429] on button "button" at bounding box center [640, 431] width 23 height 23
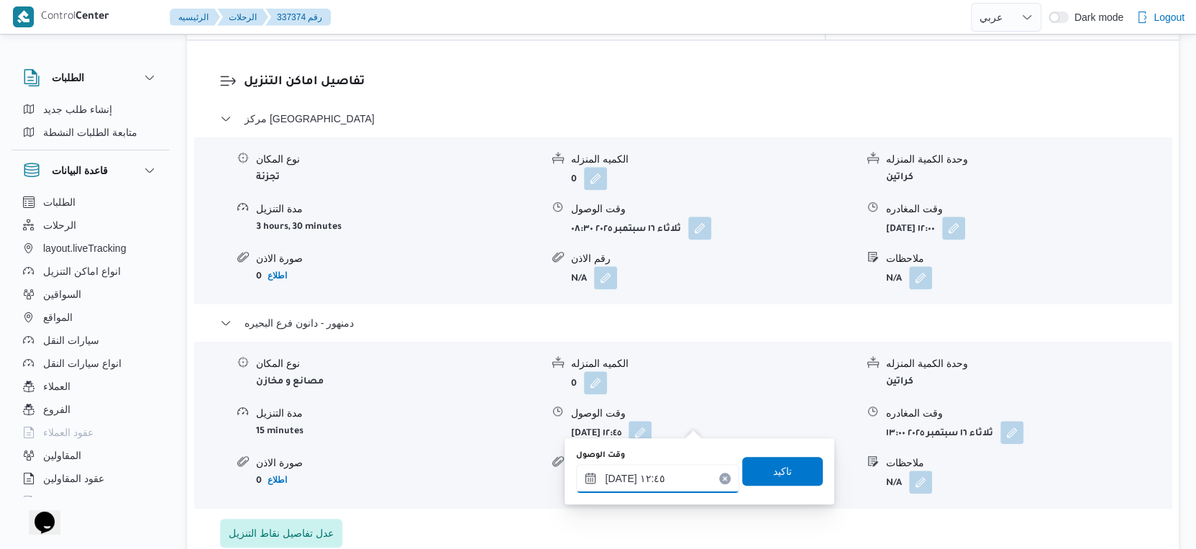
click at [661, 477] on input "[DATE] ١٢:٤٥" at bounding box center [657, 478] width 163 height 29
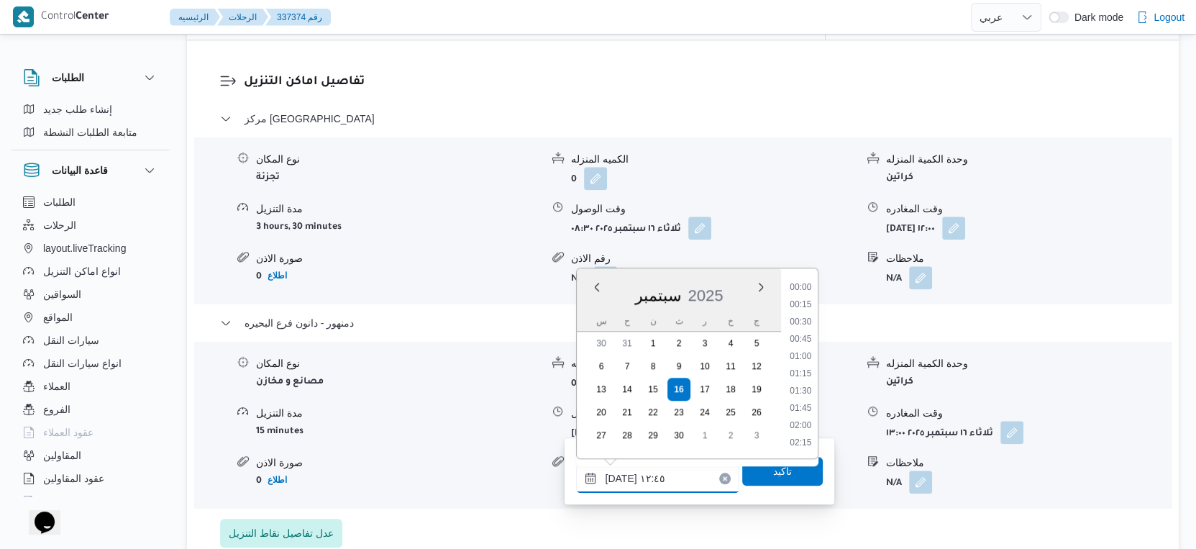
scroll to position [791, 0]
click at [801, 305] on li "11:45" at bounding box center [801, 307] width 33 height 14
type input "[DATE] ١١:٤٥"
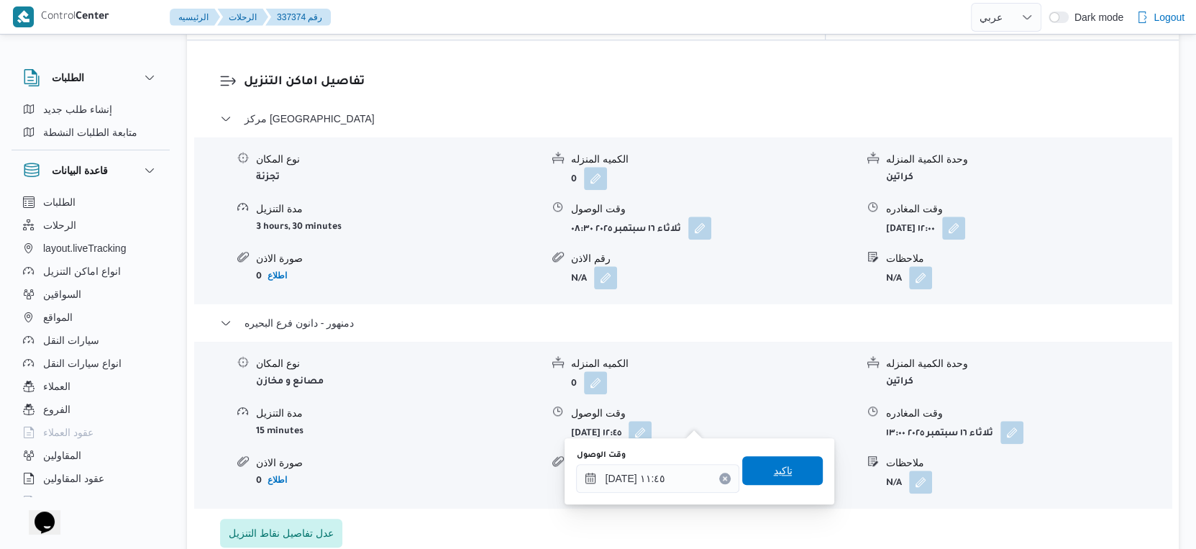
click at [786, 467] on span "تاكيد" at bounding box center [782, 470] width 81 height 29
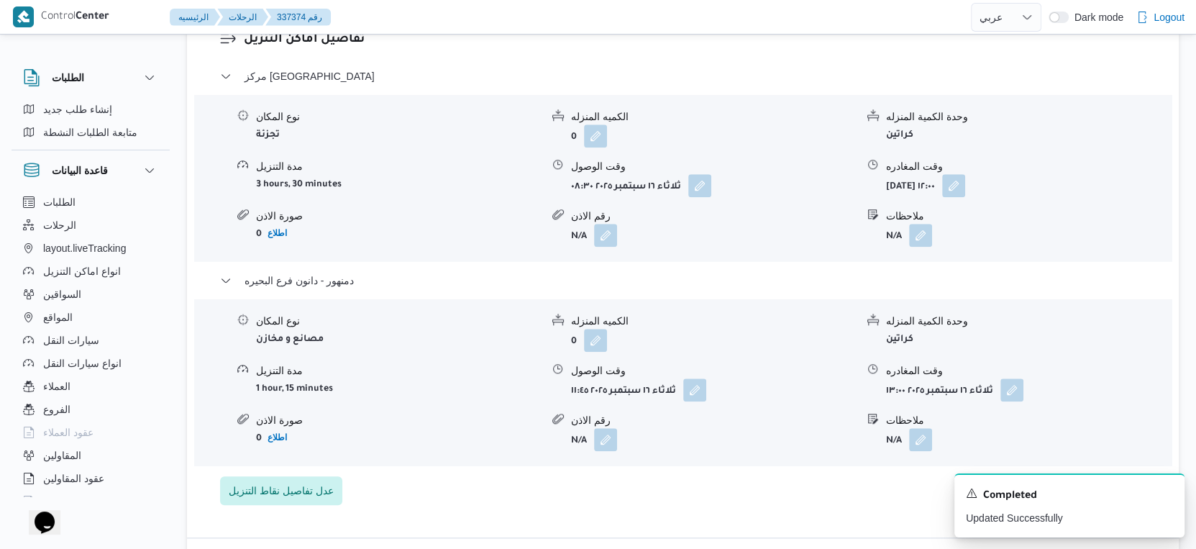
scroll to position [1278, 0]
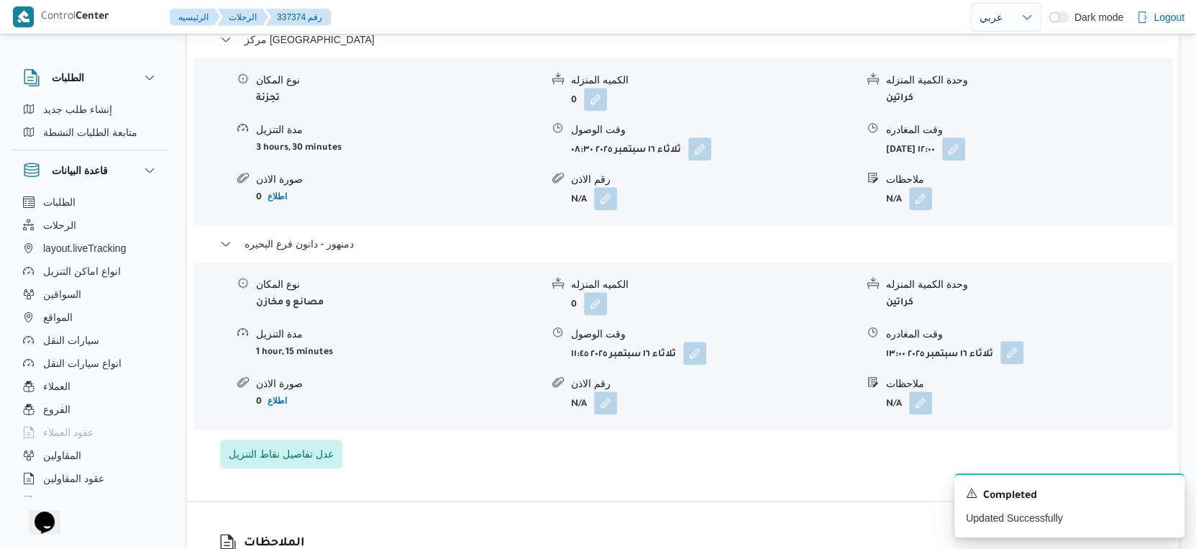
click at [1009, 341] on button "button" at bounding box center [1012, 352] width 23 height 23
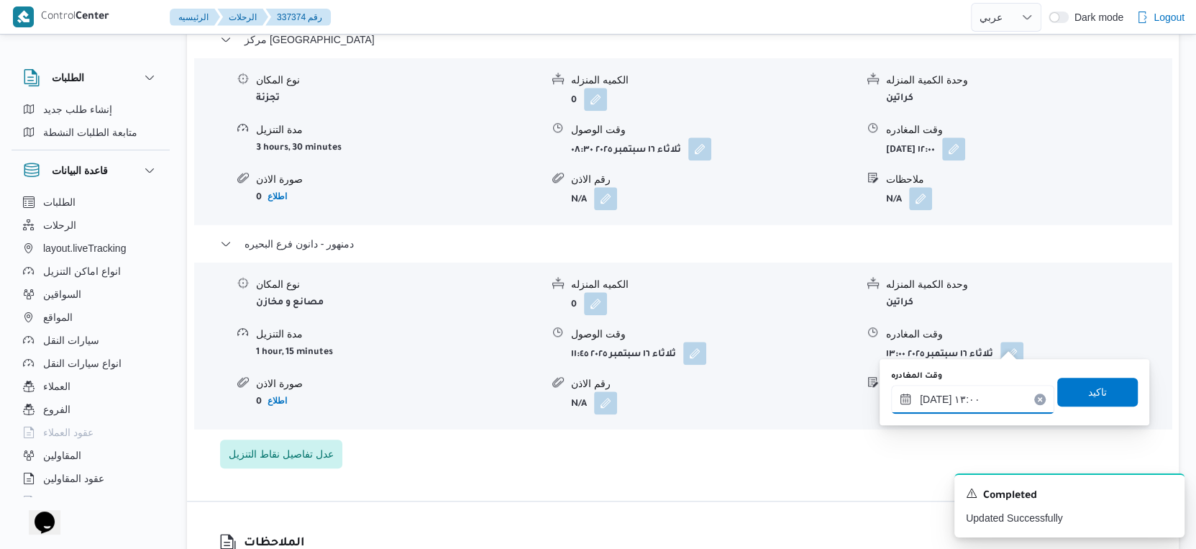
click at [982, 392] on input "[DATE] ١٣:٠٠" at bounding box center [972, 399] width 163 height 29
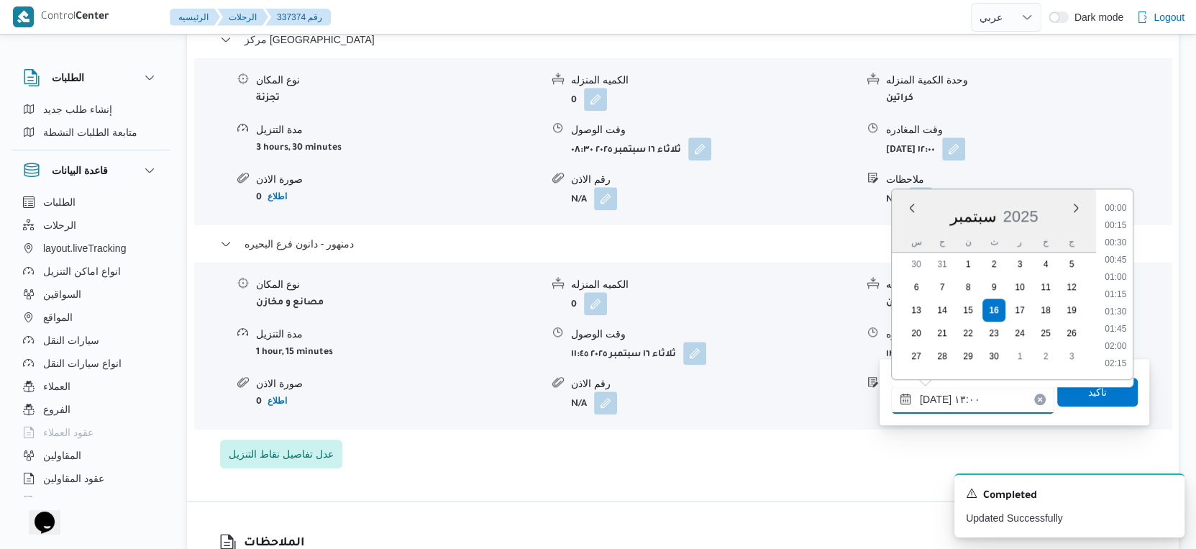
scroll to position [809, 0]
click at [1119, 227] on li "12:00" at bounding box center [1115, 227] width 33 height 14
type input "[DATE] ١٢:٠٠"
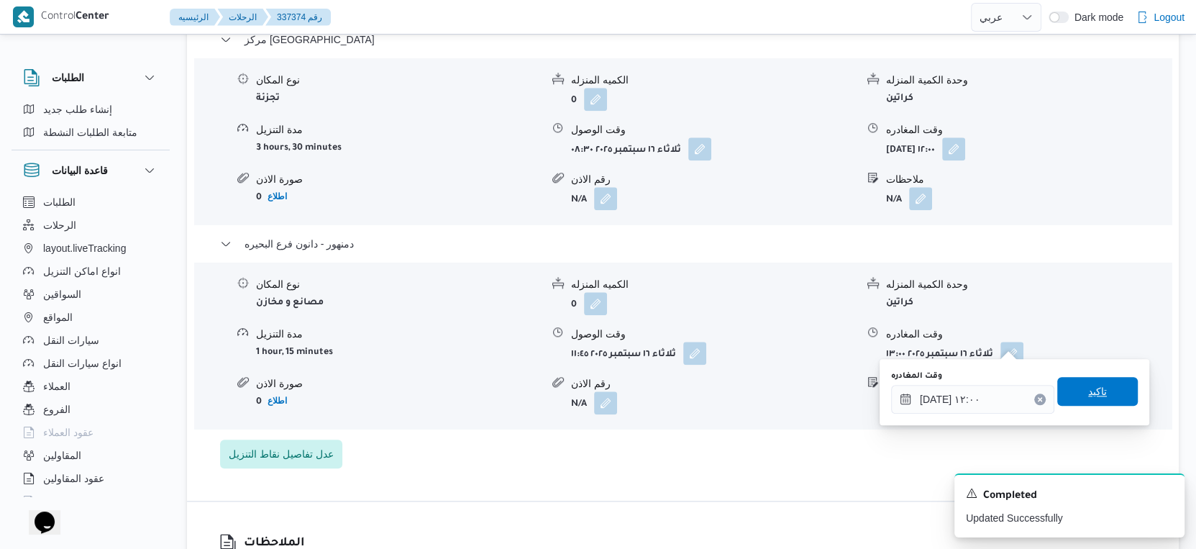
click at [1108, 385] on span "تاكيد" at bounding box center [1097, 391] width 81 height 29
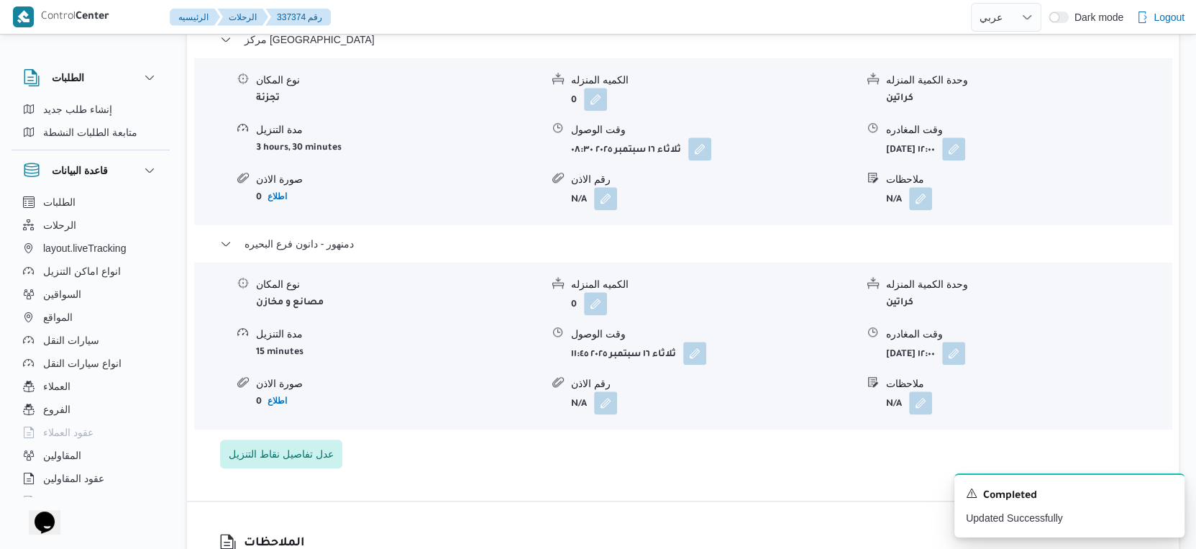
scroll to position [1199, 0]
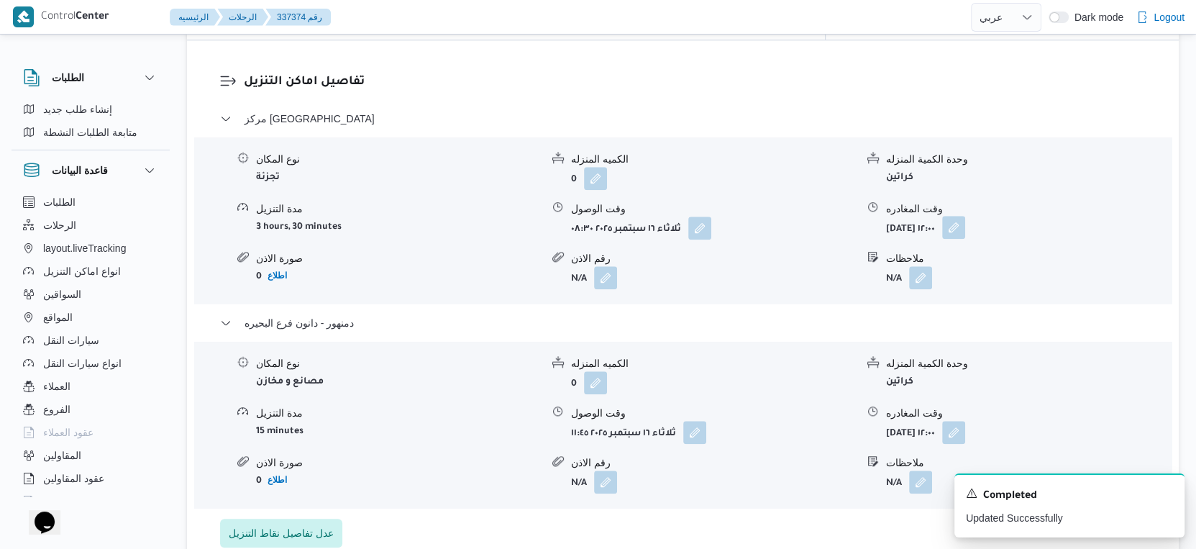
click at [965, 216] on button "button" at bounding box center [953, 227] width 23 height 23
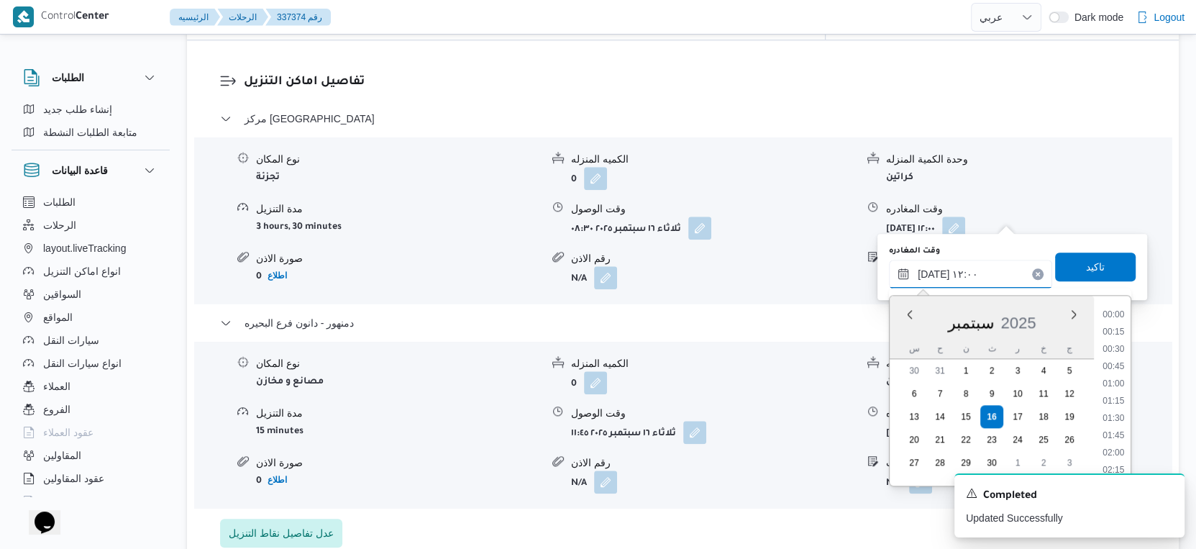
click at [998, 262] on input "[DATE] ١٢:٠٠" at bounding box center [970, 274] width 163 height 29
click at [1116, 369] on li "11:30" at bounding box center [1113, 368] width 33 height 14
type input "[DATE] ١١:٣٠"
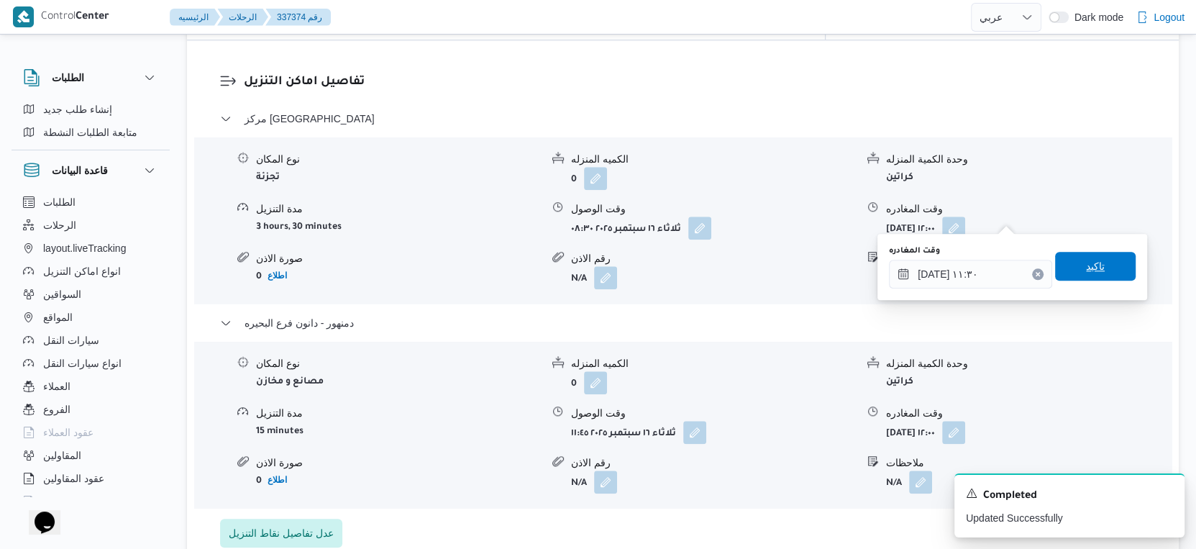
click at [1101, 265] on span "تاكيد" at bounding box center [1095, 266] width 81 height 29
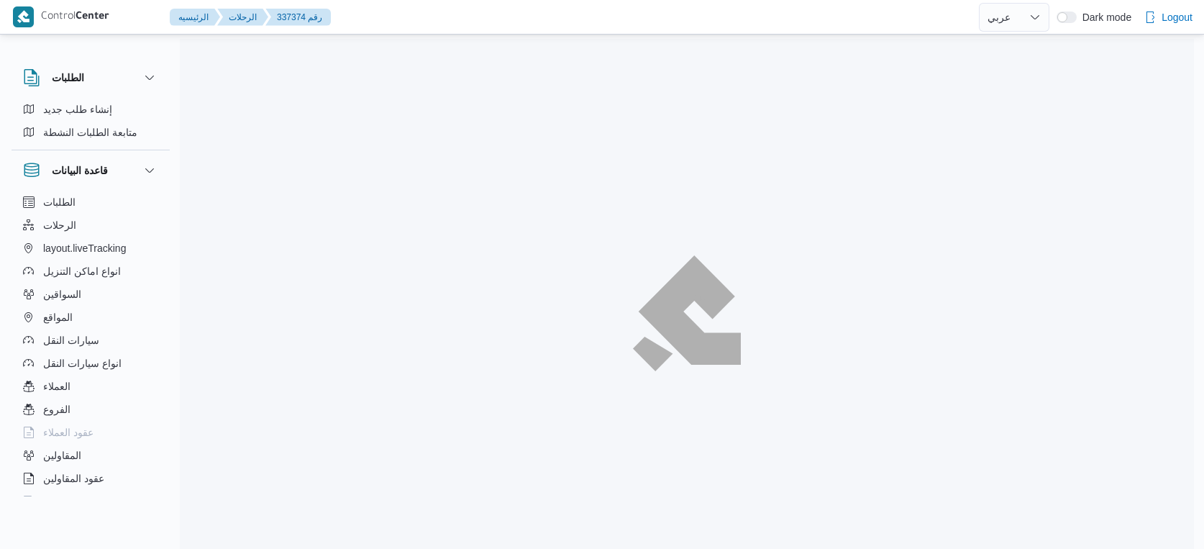
select select "ar"
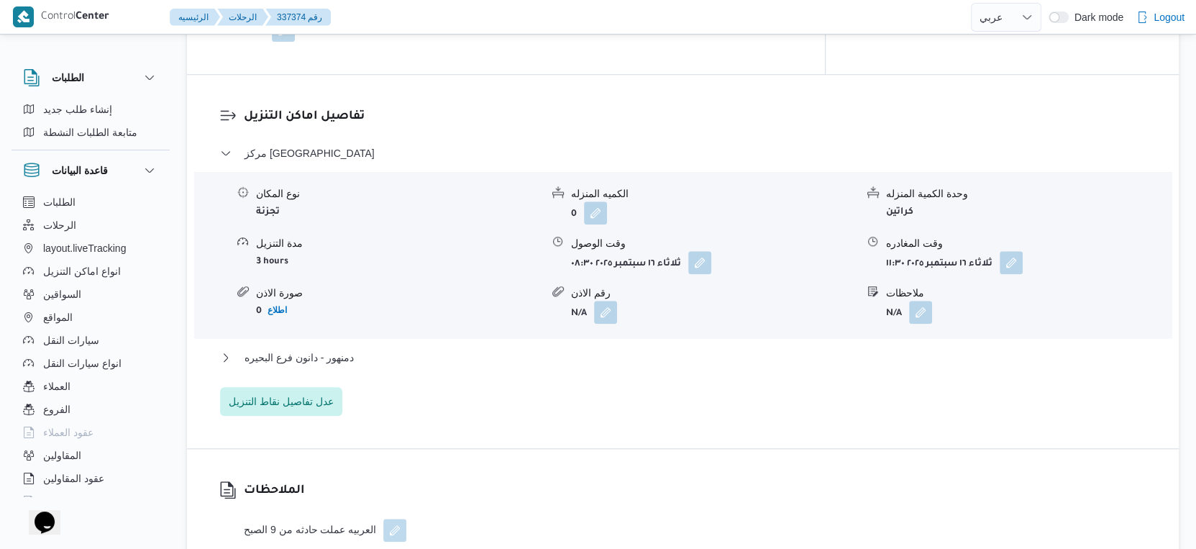
scroll to position [1199, 0]
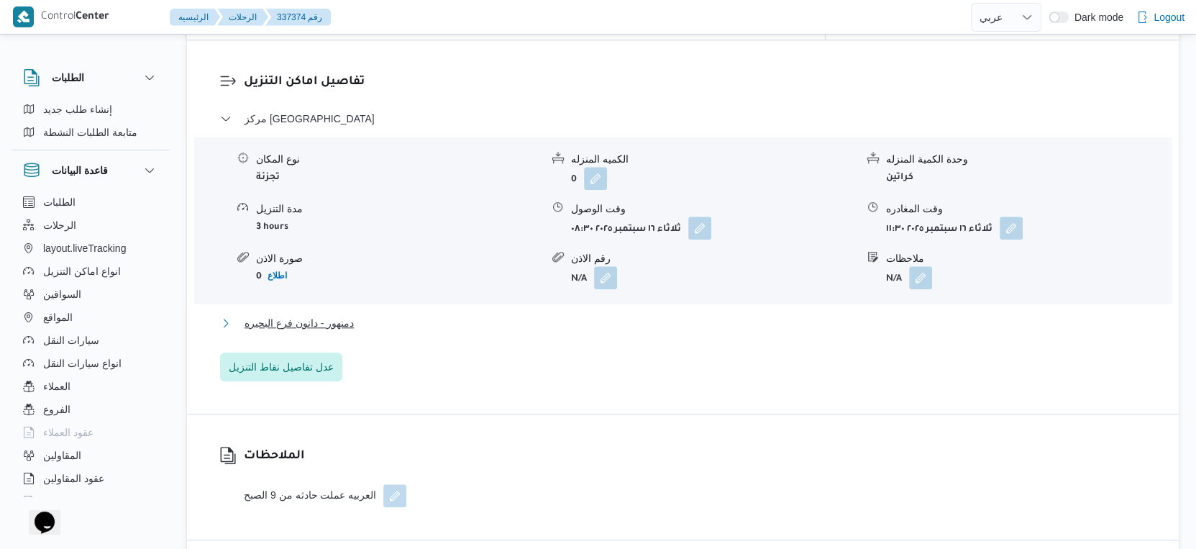
click at [337, 314] on span "دمنهور - دانون فرع البحيره" at bounding box center [299, 322] width 109 height 17
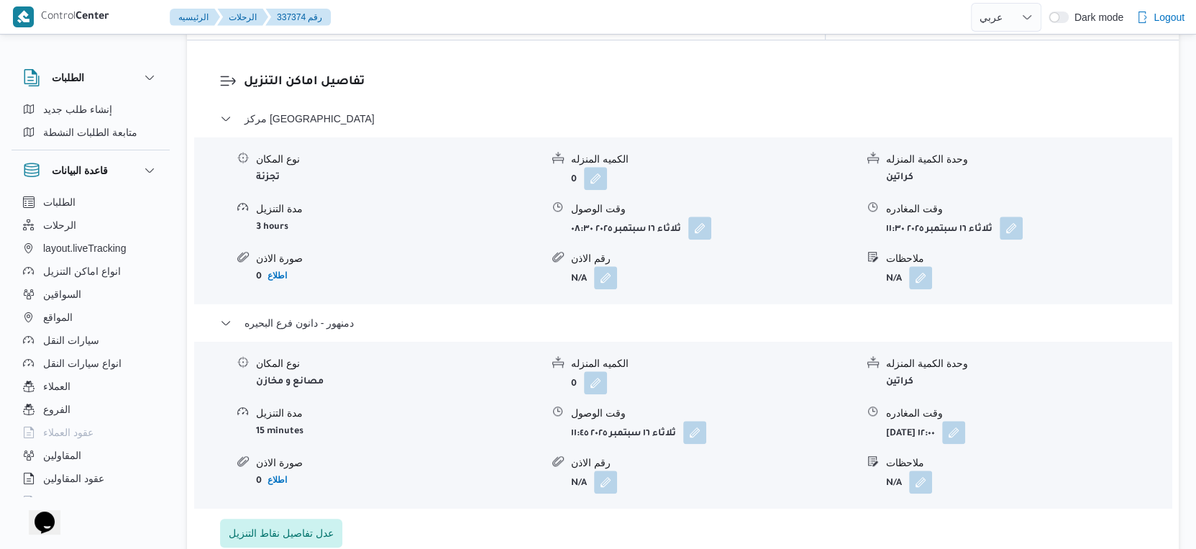
select select "ar"
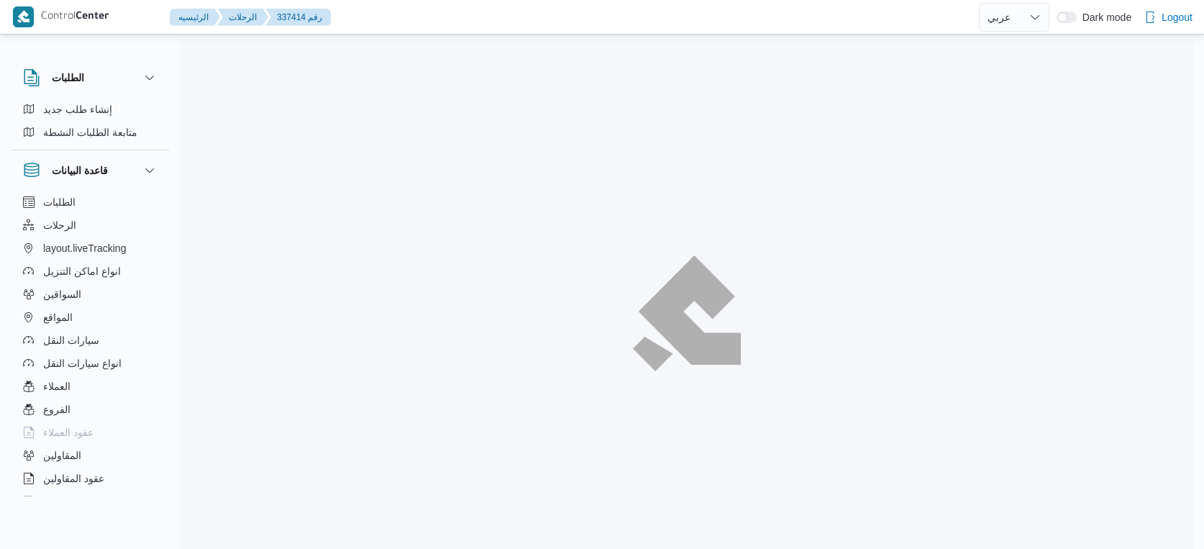
select select "ar"
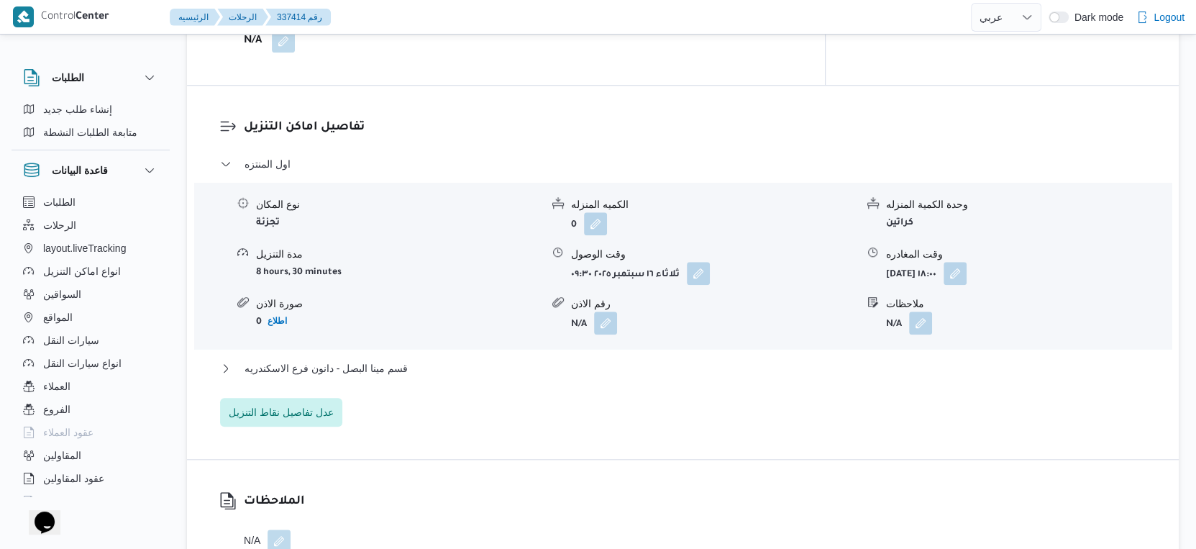
scroll to position [1199, 0]
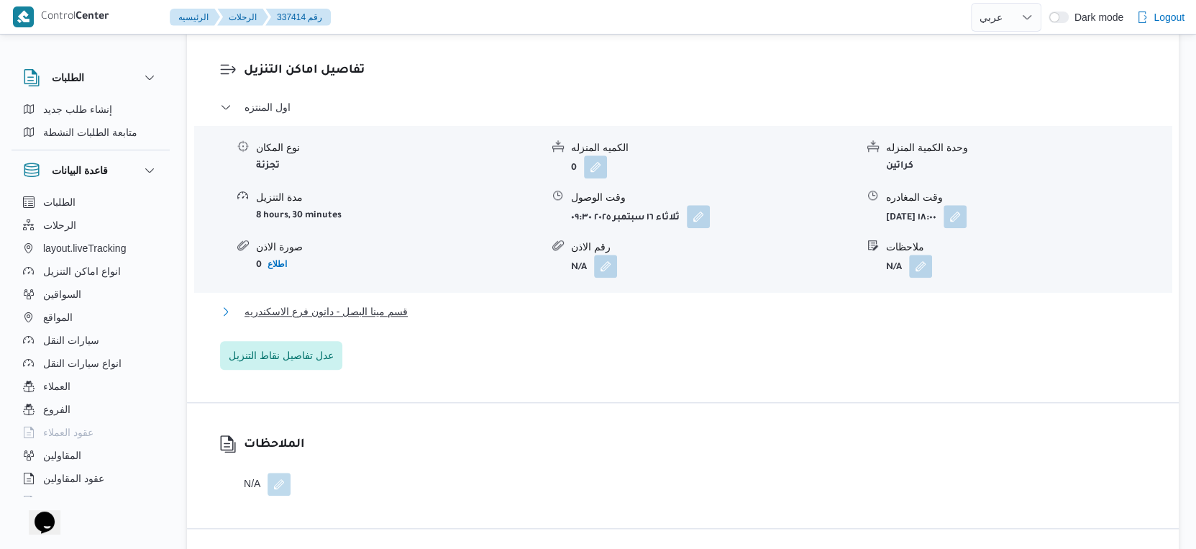
click at [409, 314] on button "قسم مينا البصل - دانون فرع الاسكندريه" at bounding box center [683, 311] width 927 height 17
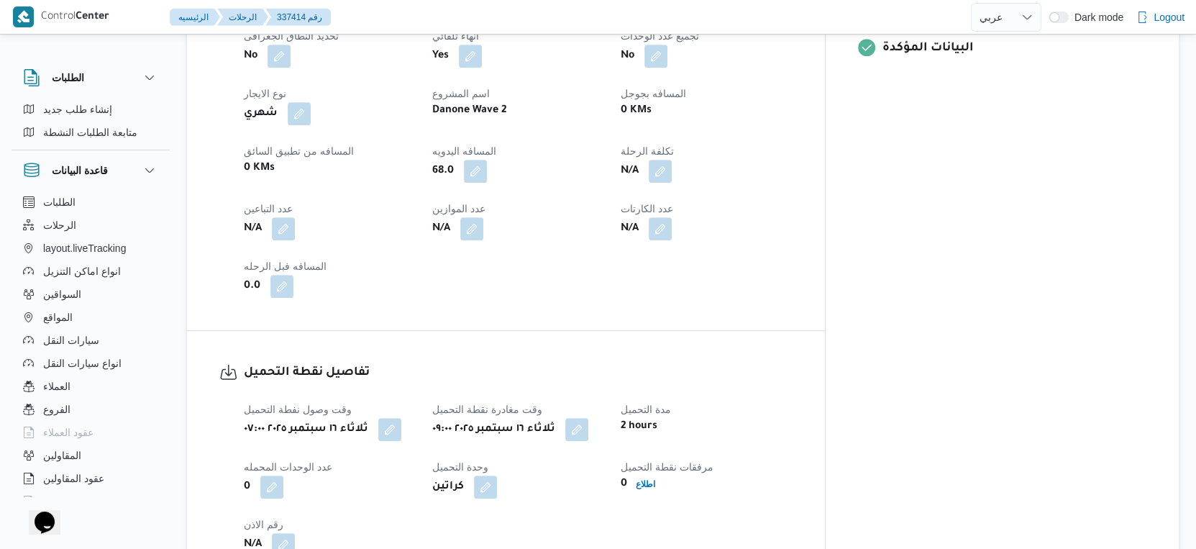
scroll to position [399, 0]
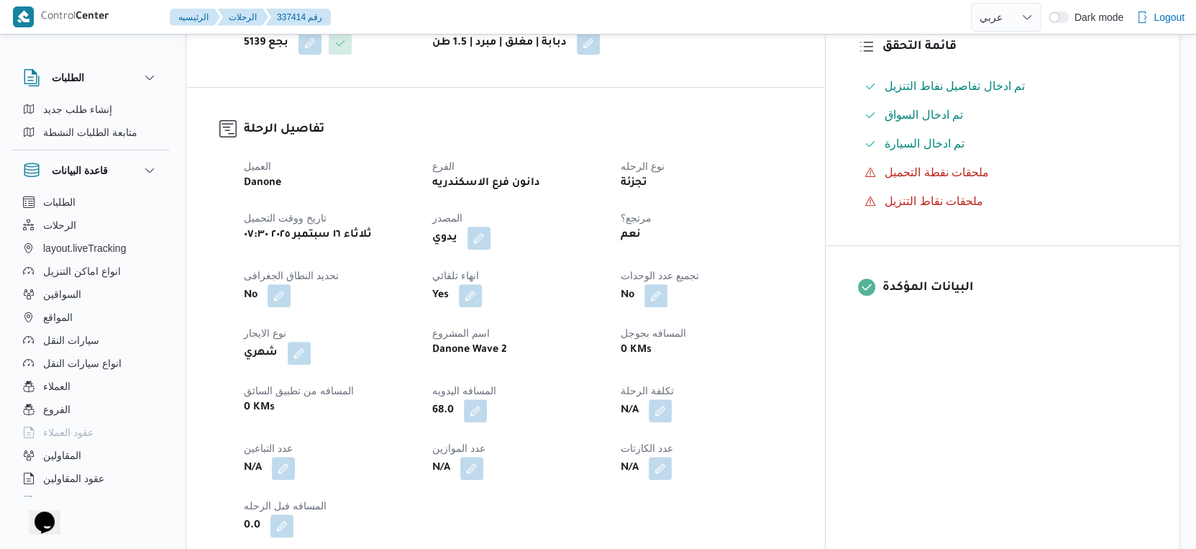
select select "ar"
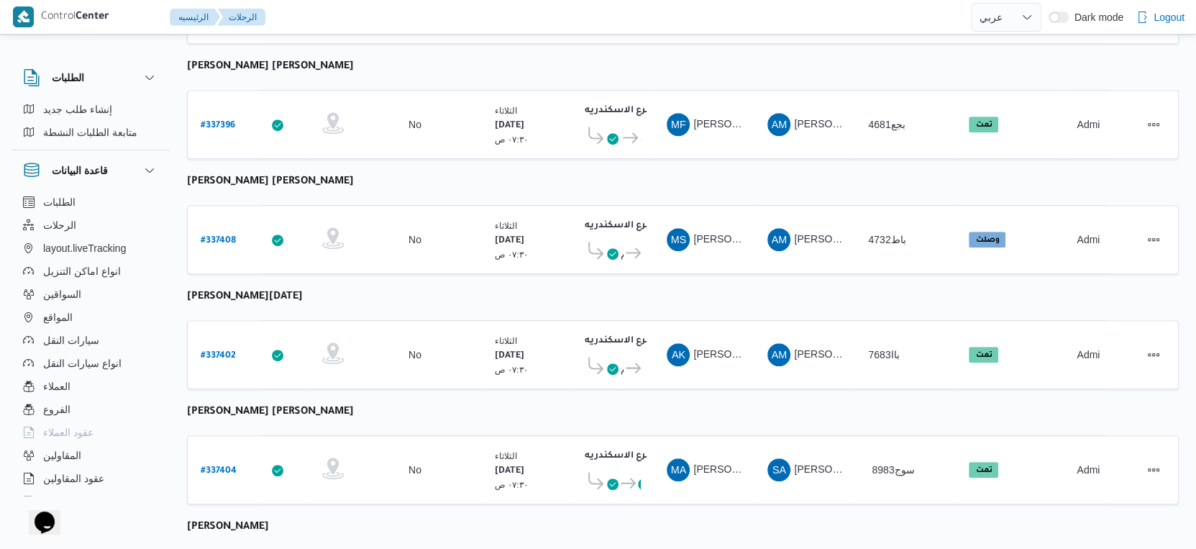
scroll to position [534, 0]
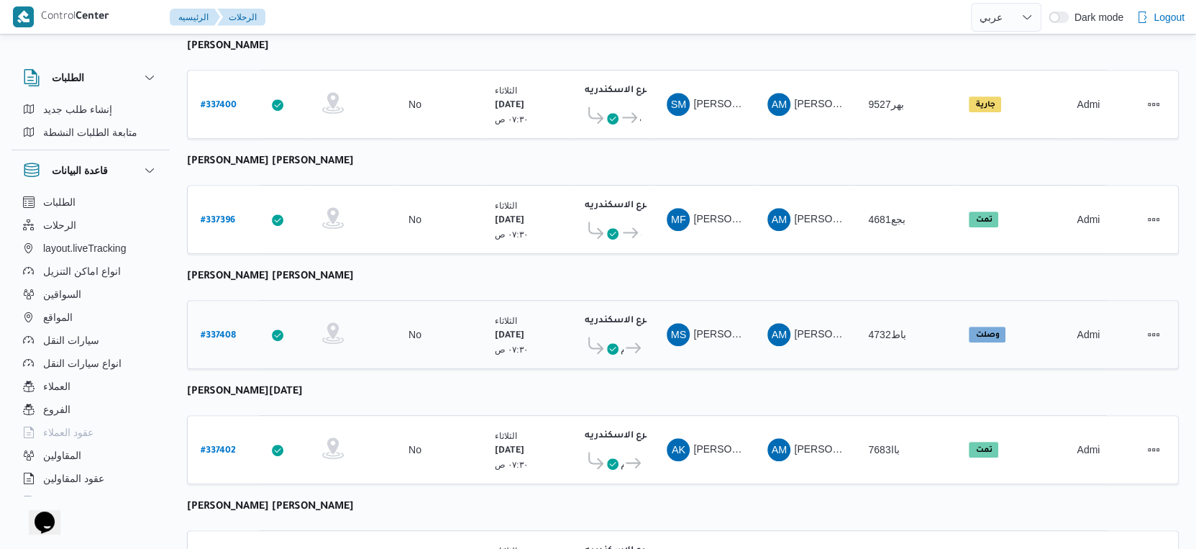
click at [222, 331] on b "# 337408" at bounding box center [218, 336] width 35 height 10
select select "ar"
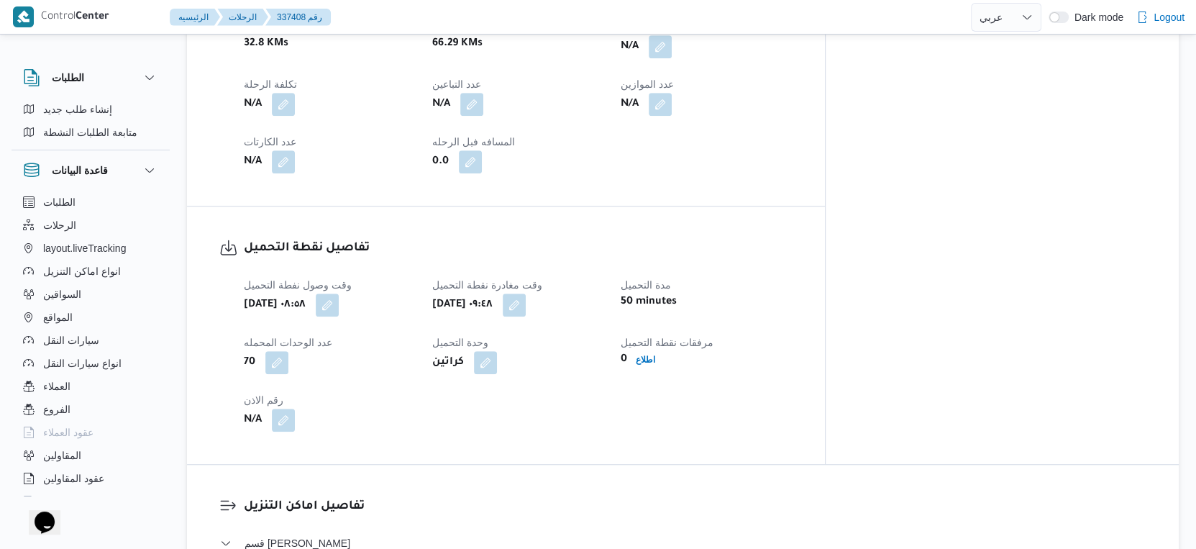
scroll to position [854, 0]
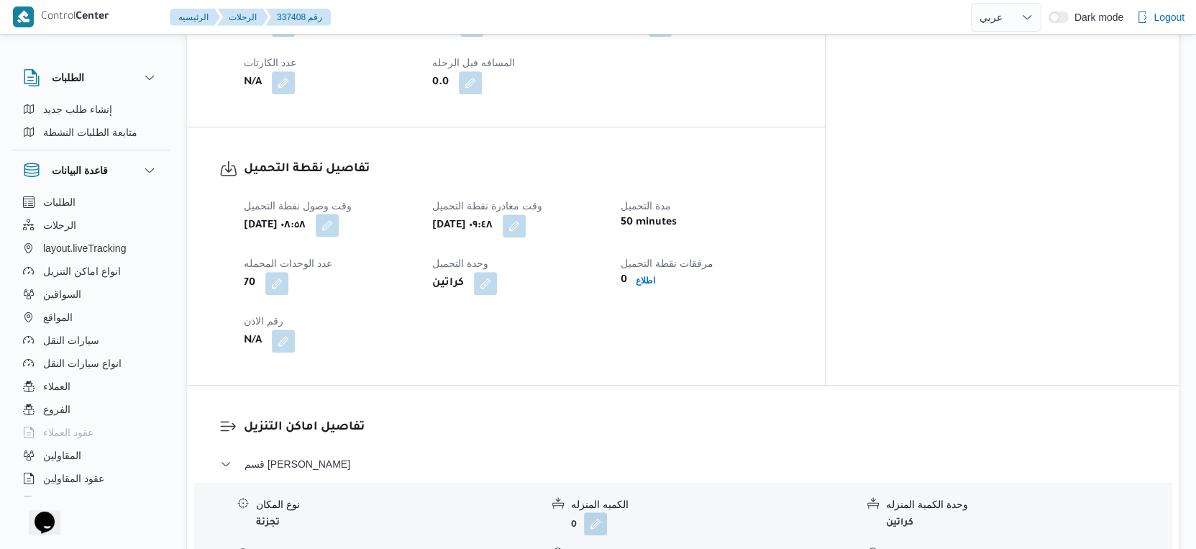
click at [339, 217] on button "button" at bounding box center [327, 225] width 23 height 23
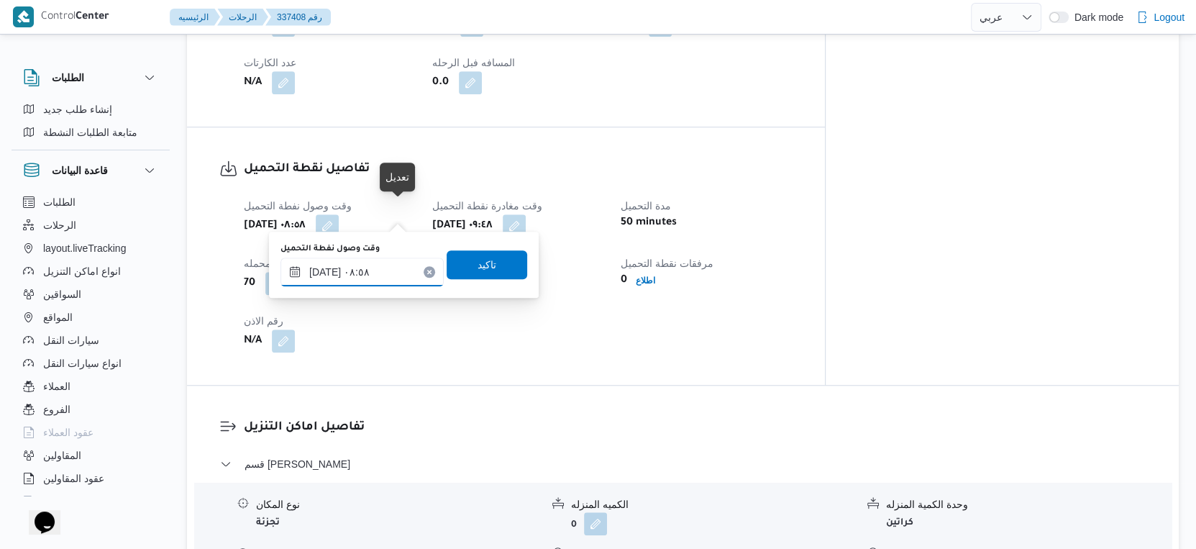
click at [378, 274] on input "[DATE] ٠٨:٥٨" at bounding box center [362, 272] width 163 height 29
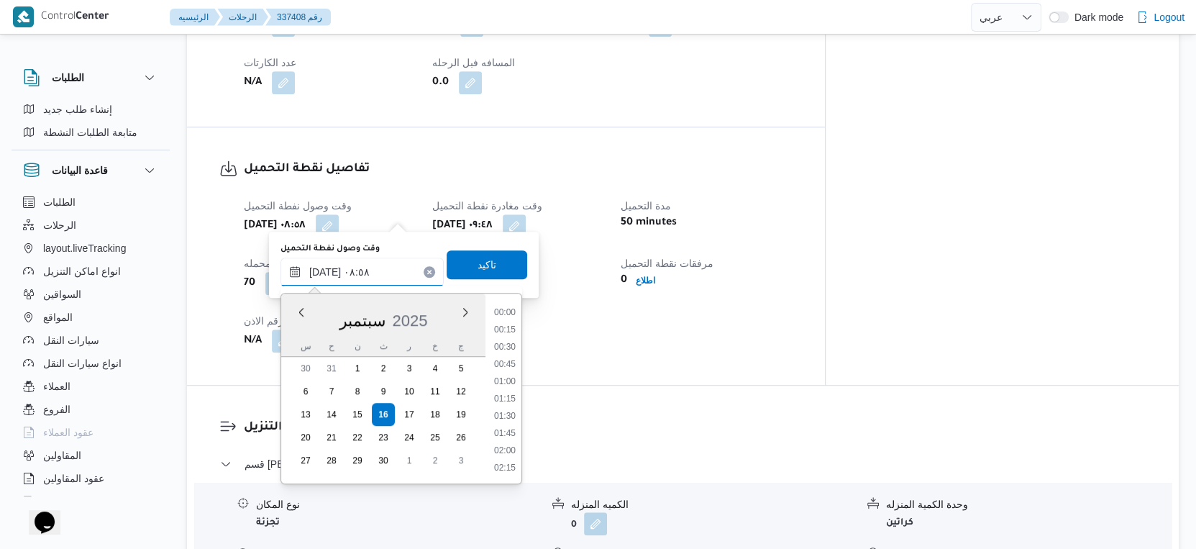
scroll to position [516, 0]
click at [506, 325] on li "07:45" at bounding box center [504, 331] width 33 height 14
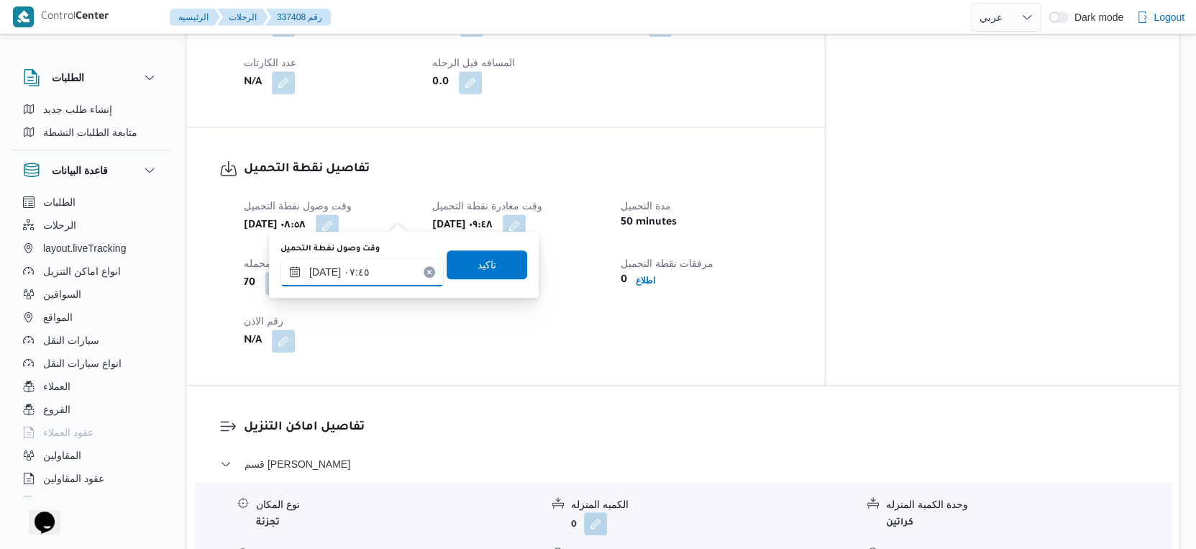
click at [325, 270] on input "[DATE] ٠٧:٤٥" at bounding box center [362, 272] width 163 height 29
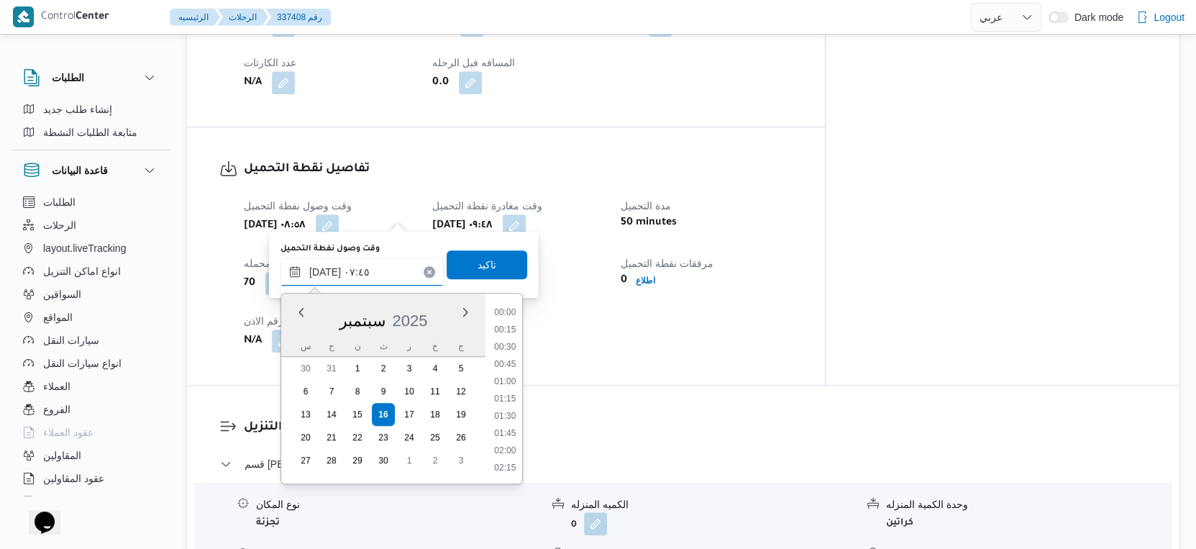
scroll to position [447, 0]
click at [325, 270] on input "[DATE] ٠٧:٤٥" at bounding box center [362, 272] width 163 height 29
type input "[DATE] ٠٧:٣٥"
click at [482, 262] on span "تاكيد" at bounding box center [487, 264] width 19 height 17
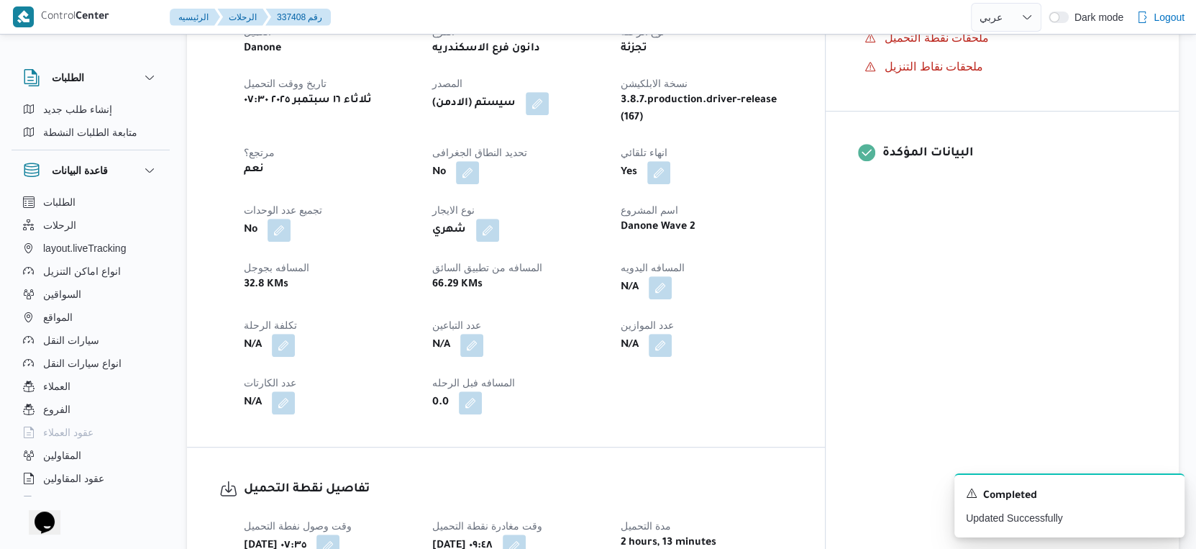
scroll to position [560, 0]
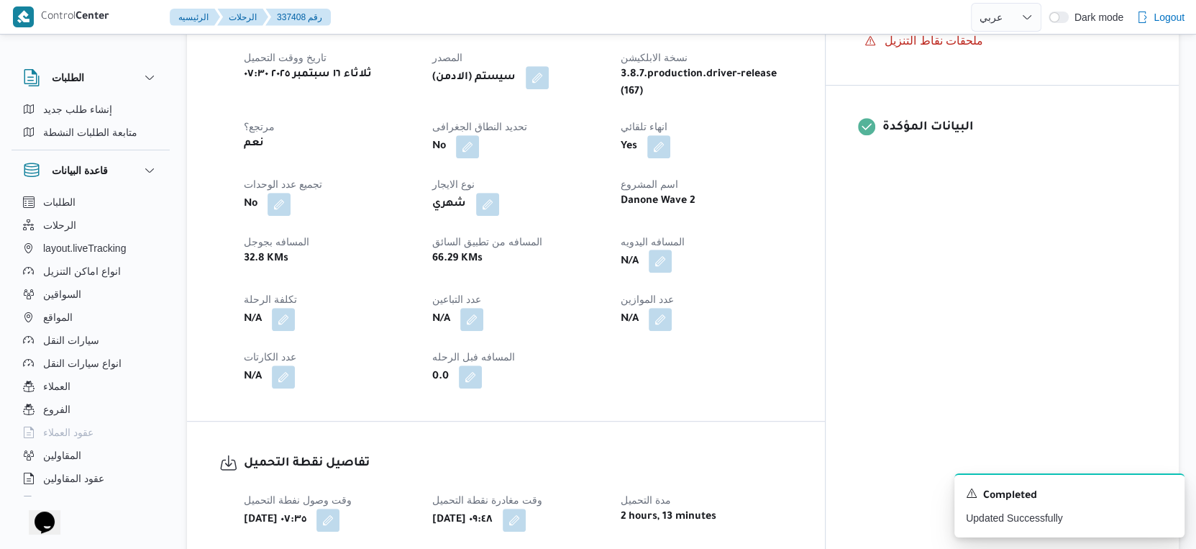
click at [672, 250] on button "button" at bounding box center [660, 261] width 23 height 23
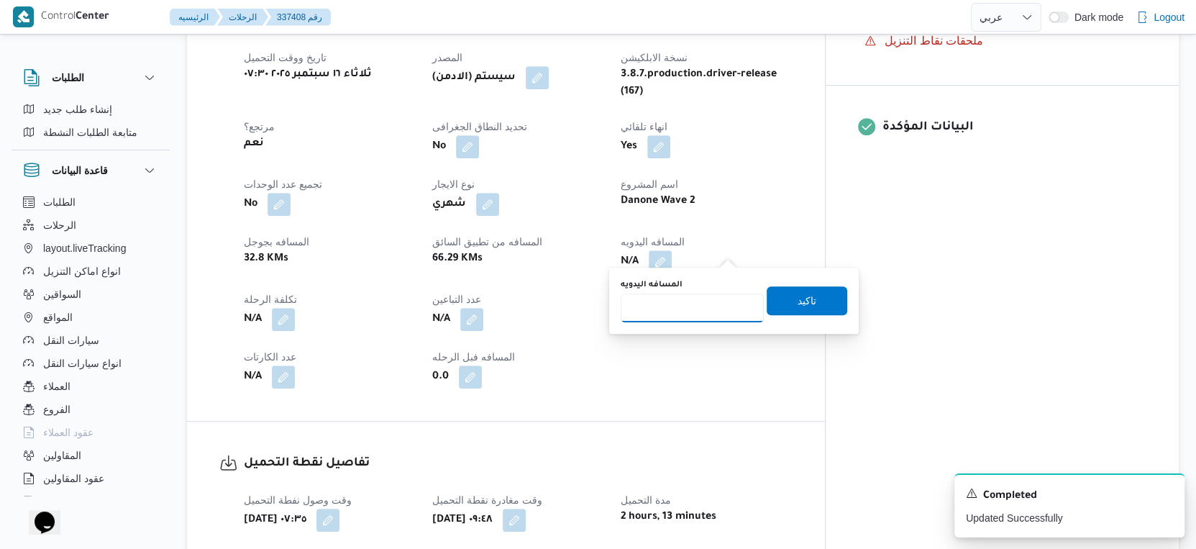
click at [694, 295] on input "المسافه اليدويه" at bounding box center [692, 307] width 143 height 29
type input "2"
type input "37"
click at [832, 301] on span "تاكيد" at bounding box center [807, 300] width 81 height 29
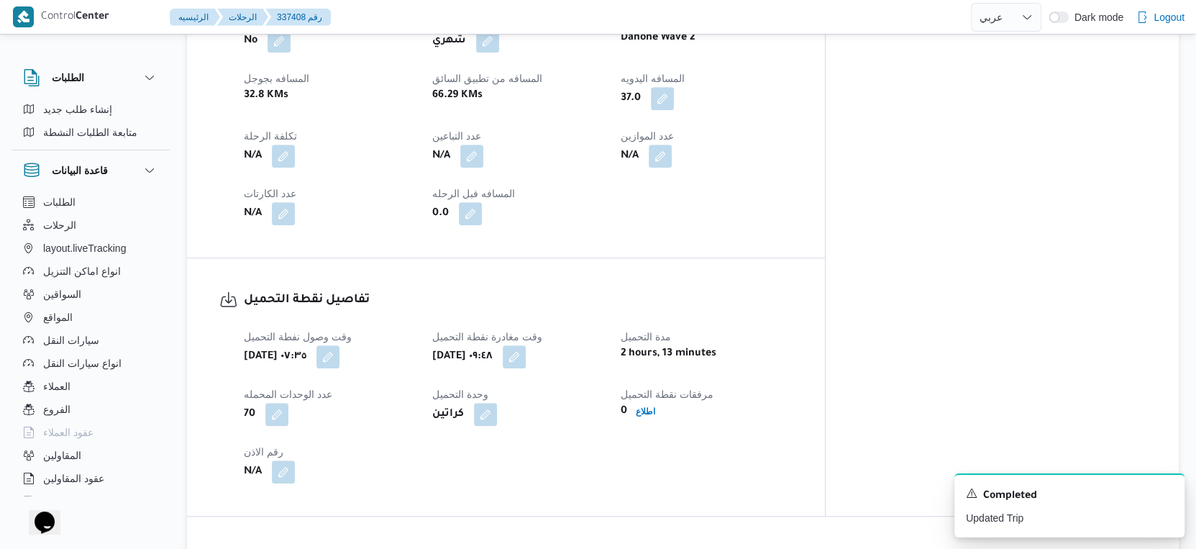
scroll to position [1039, 0]
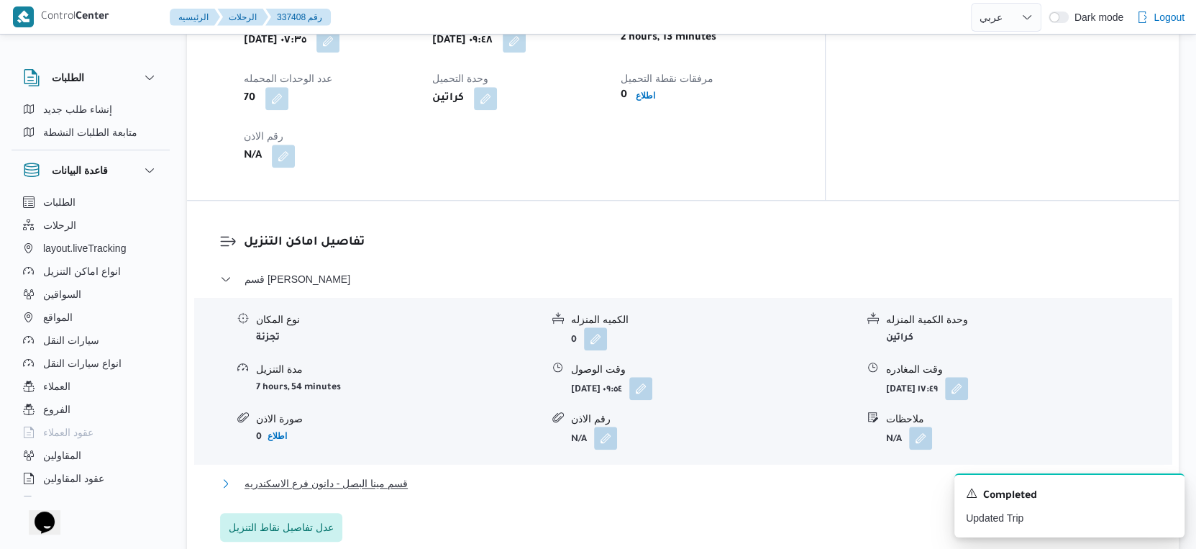
click at [373, 475] on span "قسم مينا البصل - دانون فرع الاسكندريه" at bounding box center [326, 483] width 163 height 17
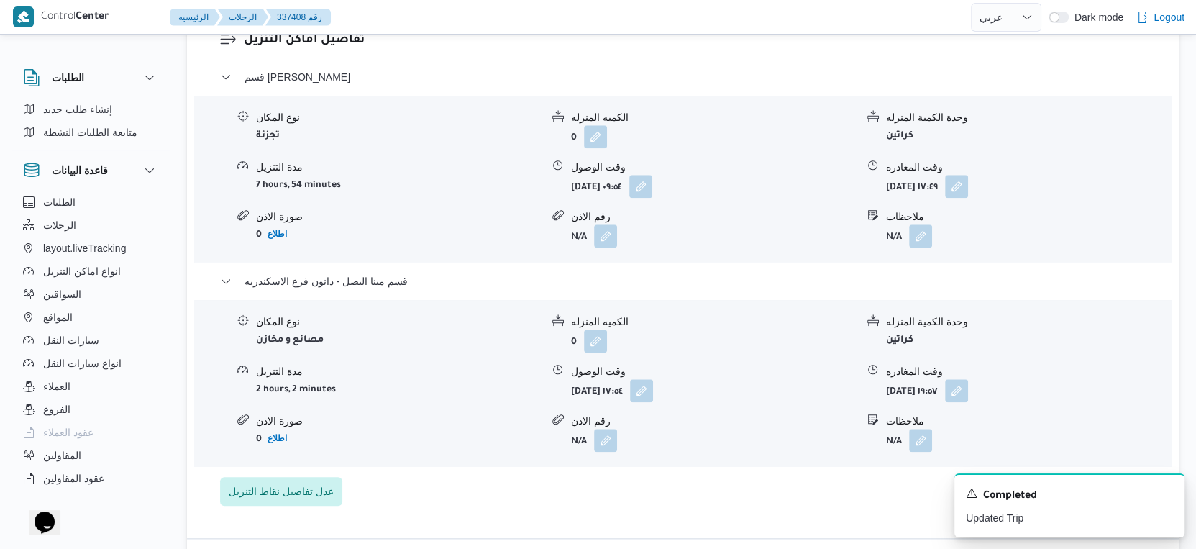
scroll to position [1278, 0]
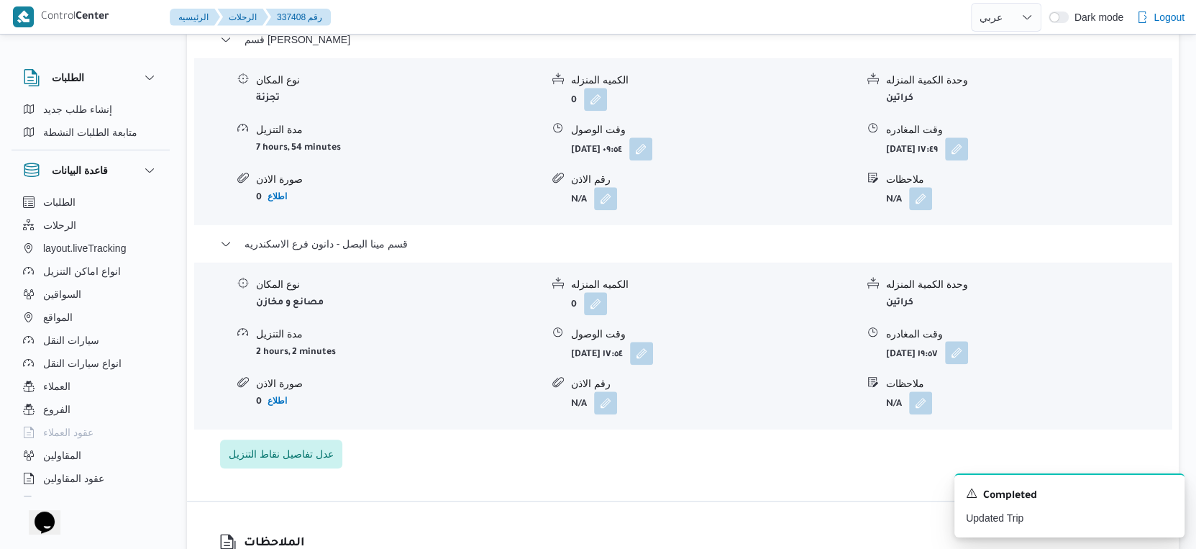
click at [968, 341] on button "button" at bounding box center [956, 352] width 23 height 23
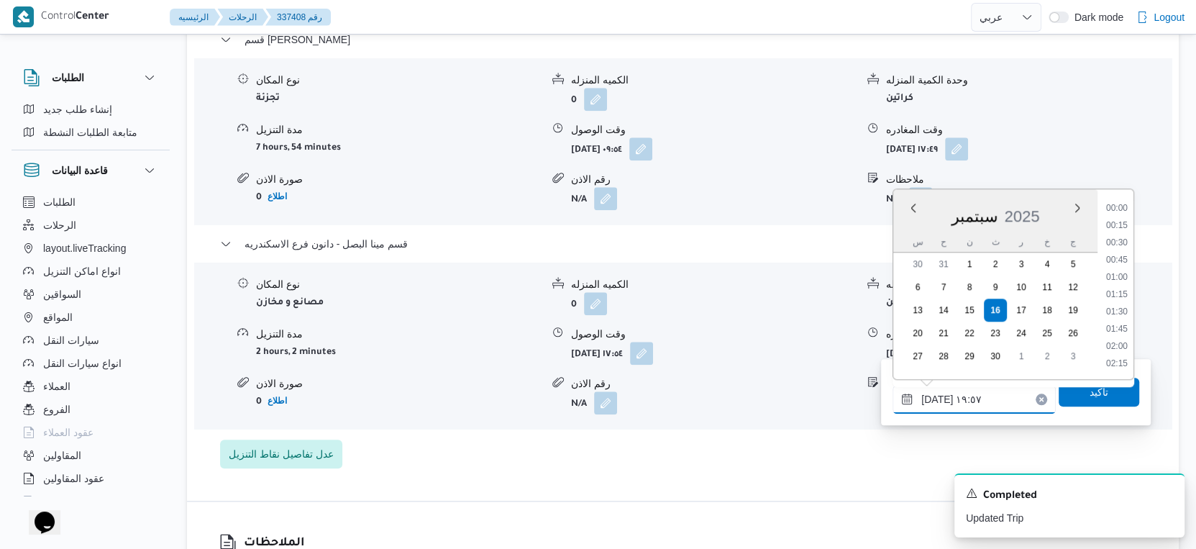
click at [990, 385] on input "١٦/٠٩/٢٠٢٥ ١٩:٥٧" at bounding box center [974, 399] width 163 height 29
click at [1116, 256] on li "18:00" at bounding box center [1117, 256] width 33 height 14
type input "١٦/٠٩/٢٠٢٥ ١٨:٠٠"
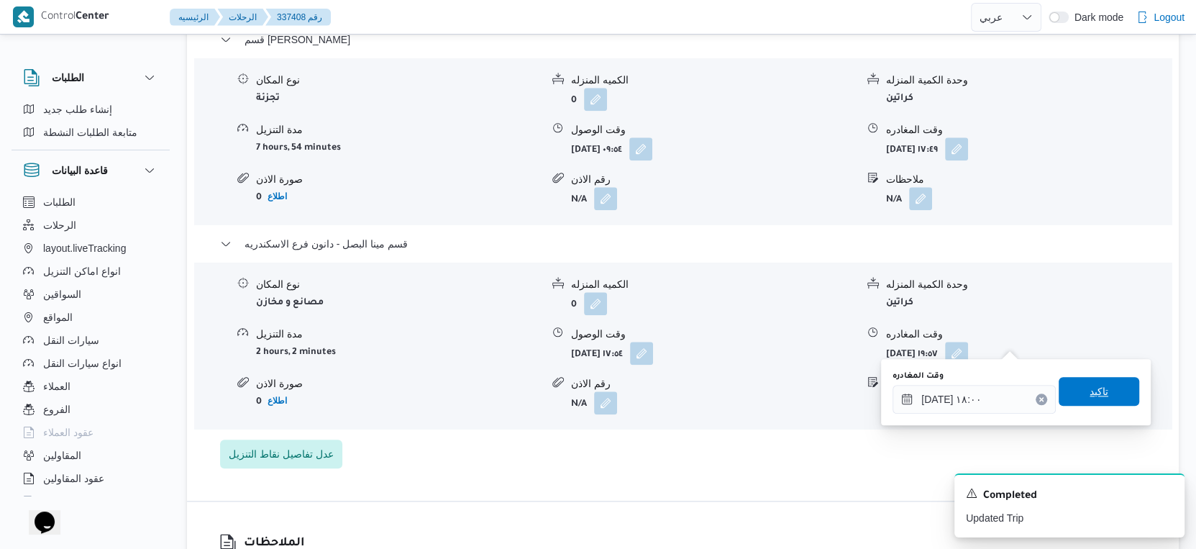
click at [1106, 390] on span "تاكيد" at bounding box center [1099, 391] width 81 height 29
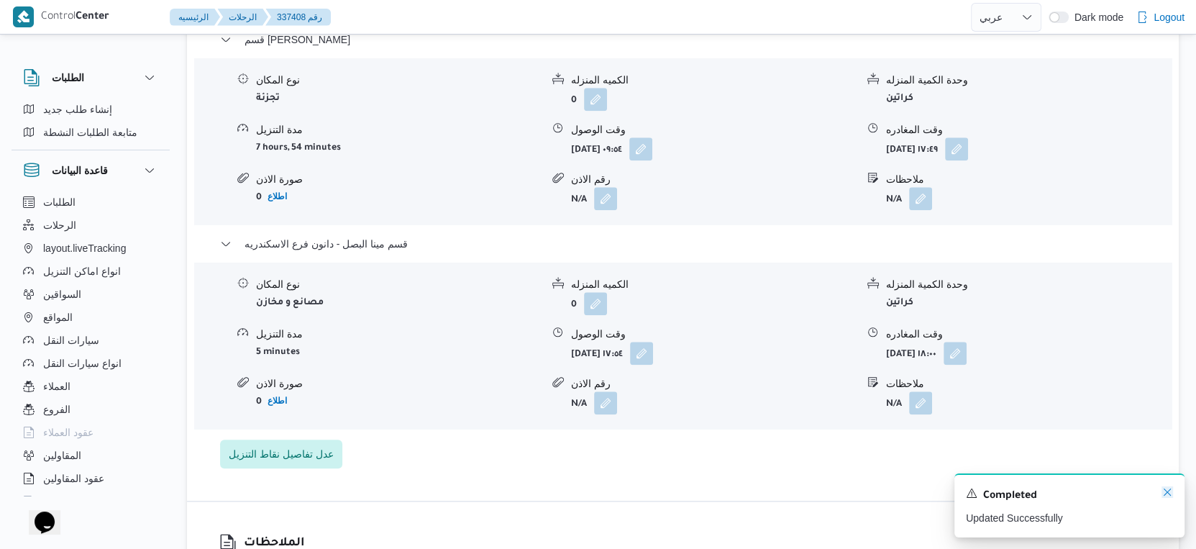
click at [1166, 491] on icon "Dismiss toast" at bounding box center [1168, 492] width 12 height 12
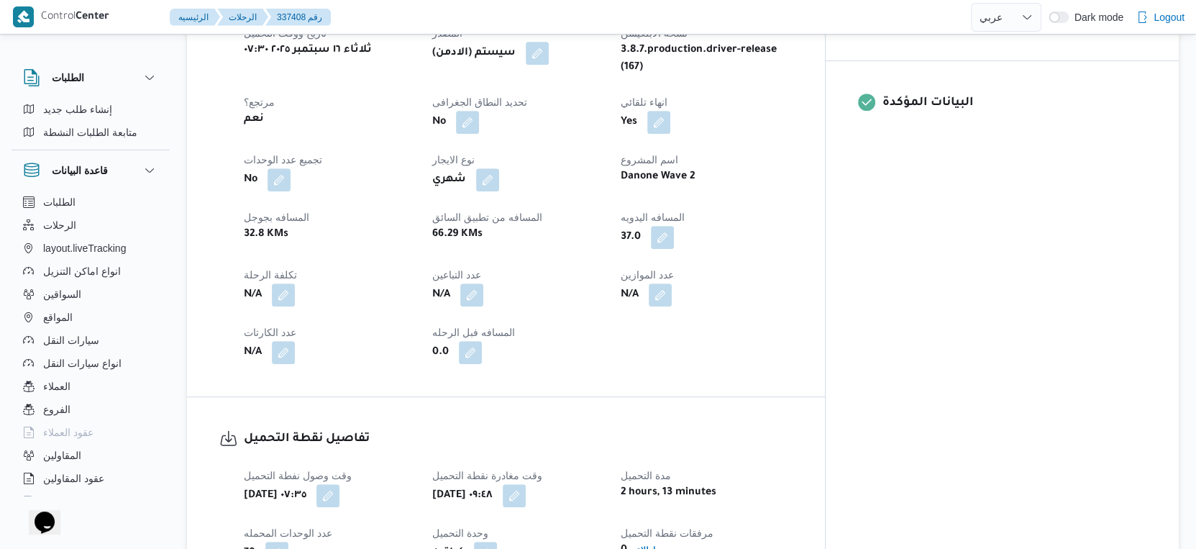
scroll to position [319, 0]
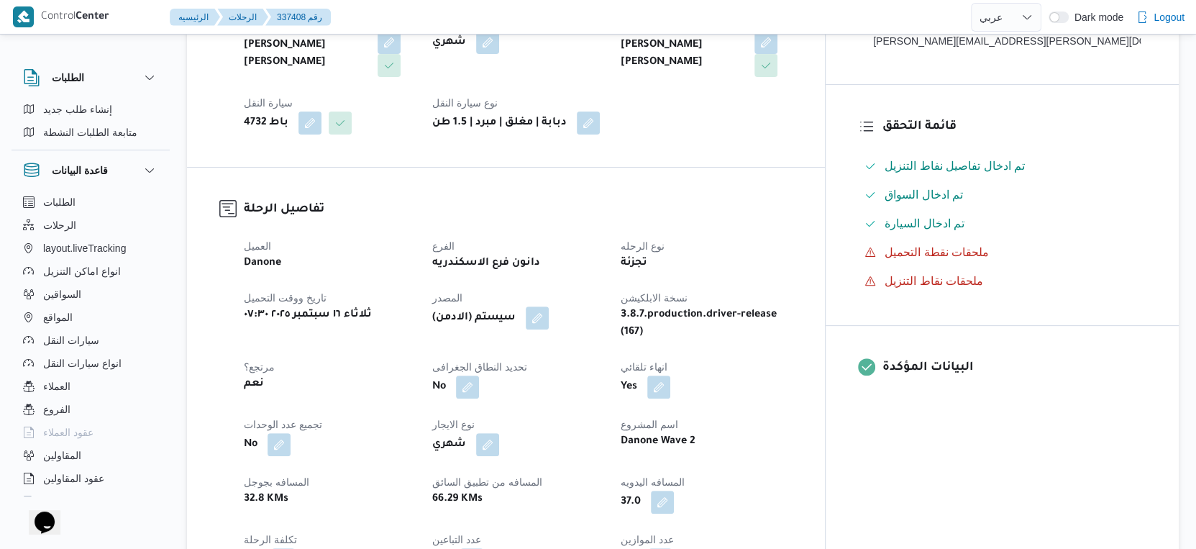
select select "ar"
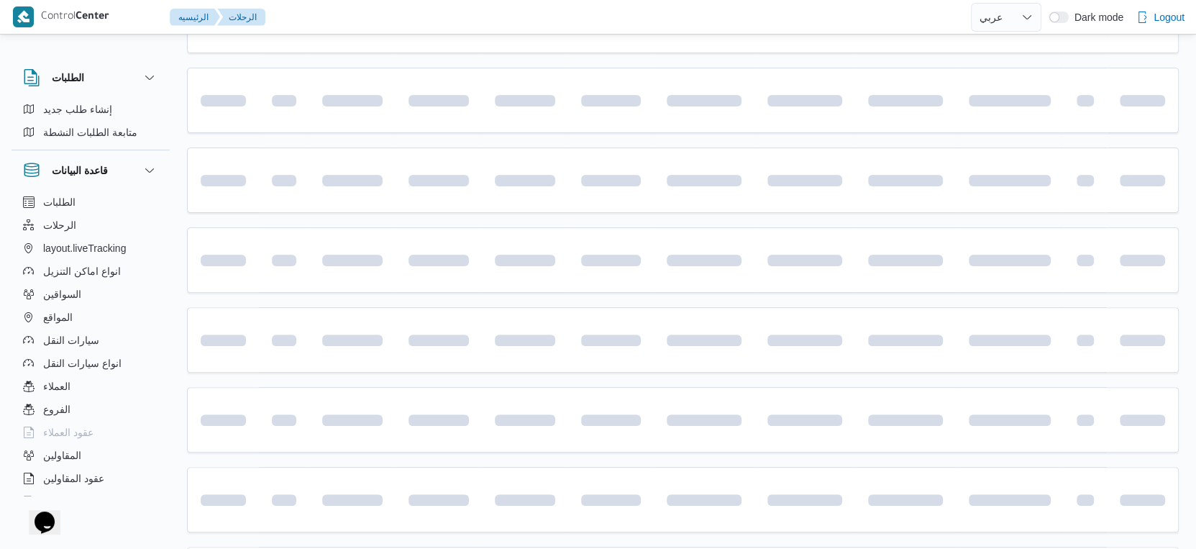
scroll to position [534, 0]
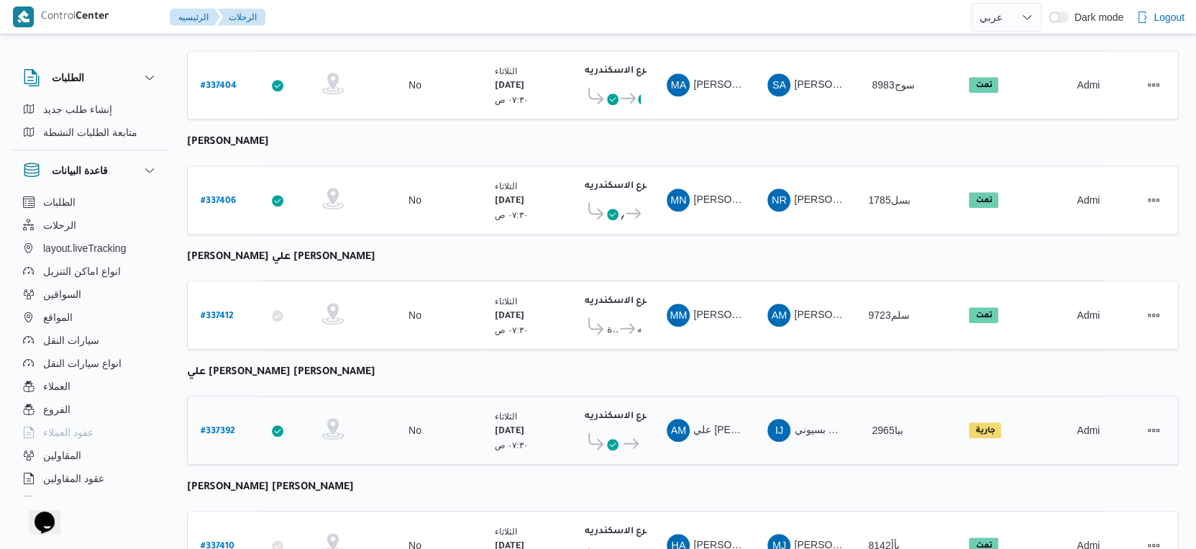
click at [227, 427] on b "# 337392" at bounding box center [218, 432] width 35 height 10
select select "ar"
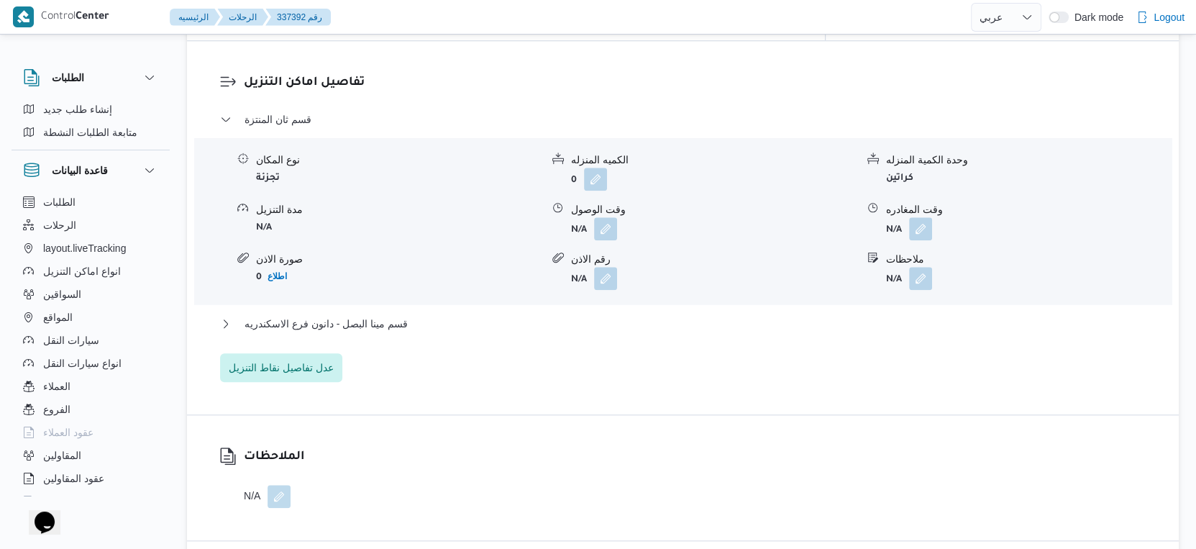
scroll to position [1199, 0]
click at [395, 314] on span "قسم مينا البصل - دانون فرع الاسكندريه" at bounding box center [326, 322] width 163 height 17
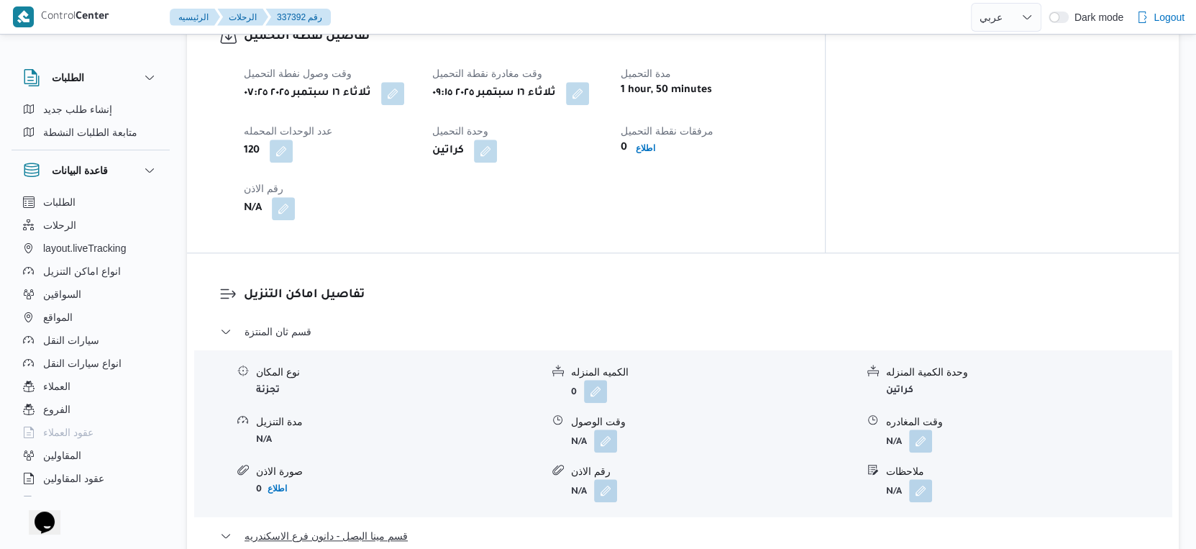
scroll to position [959, 0]
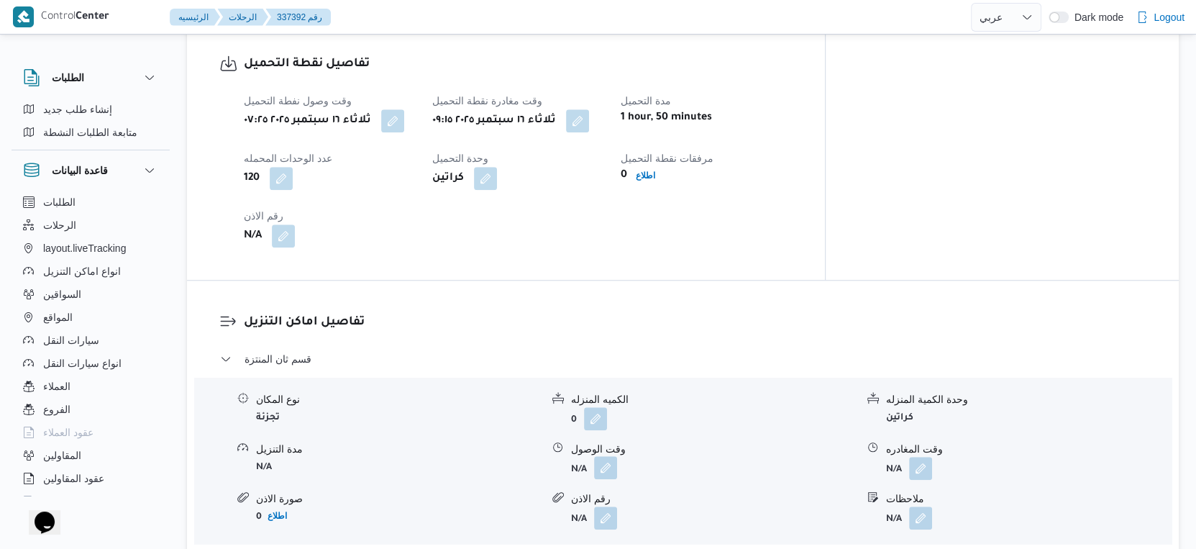
click at [600, 458] on button "button" at bounding box center [605, 467] width 23 height 23
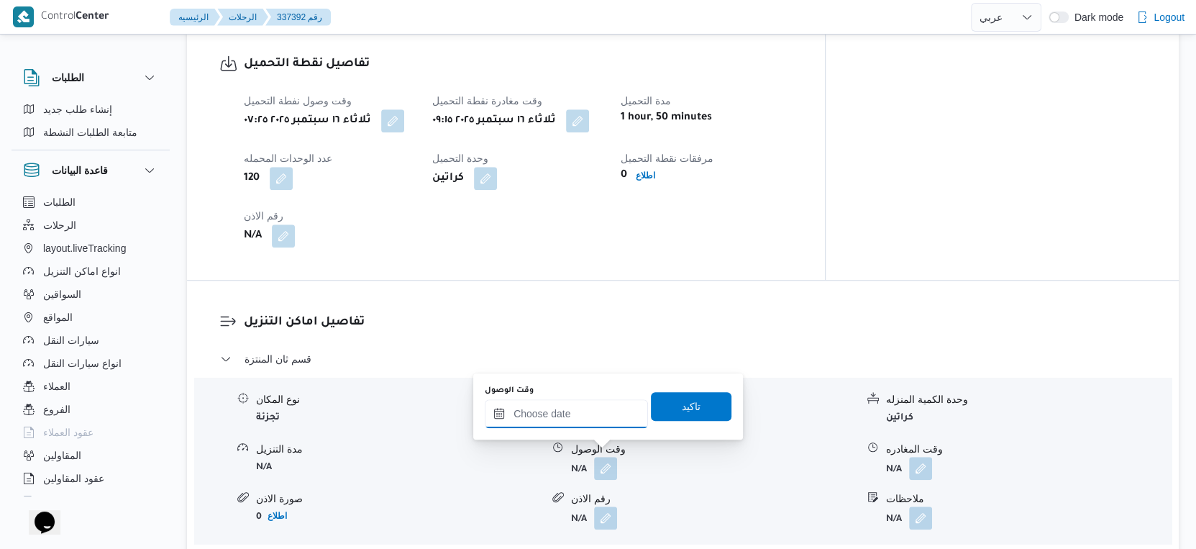
click at [584, 409] on input "وقت الوصول" at bounding box center [566, 413] width 163 height 29
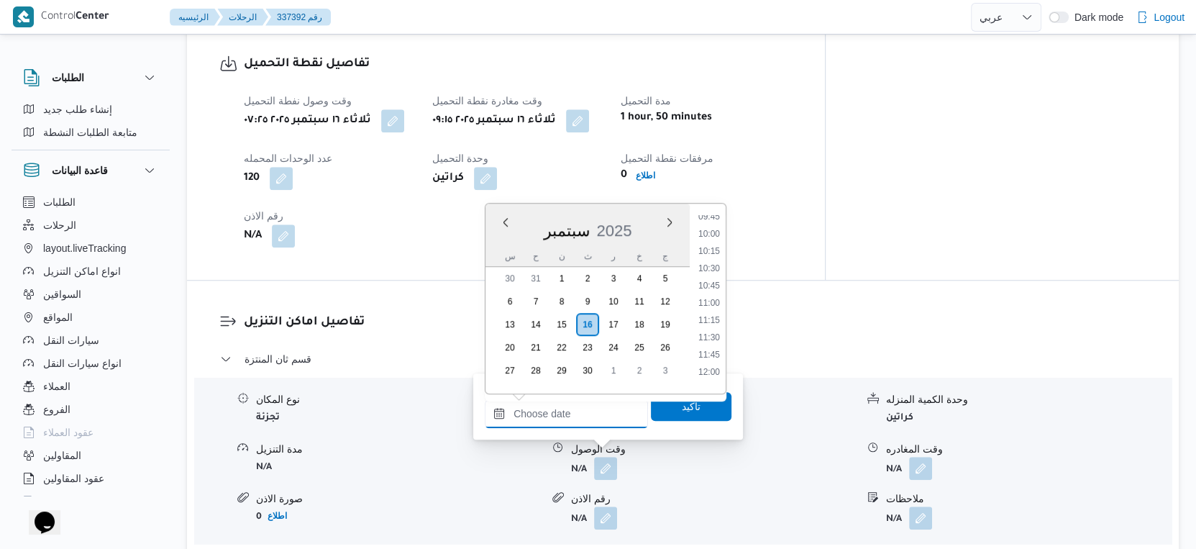
scroll to position [652, 0]
click at [711, 258] on li "10:00" at bounding box center [709, 260] width 33 height 14
type input "١٦/٠٩/٢٠٢٥ ١٠:٠٠"
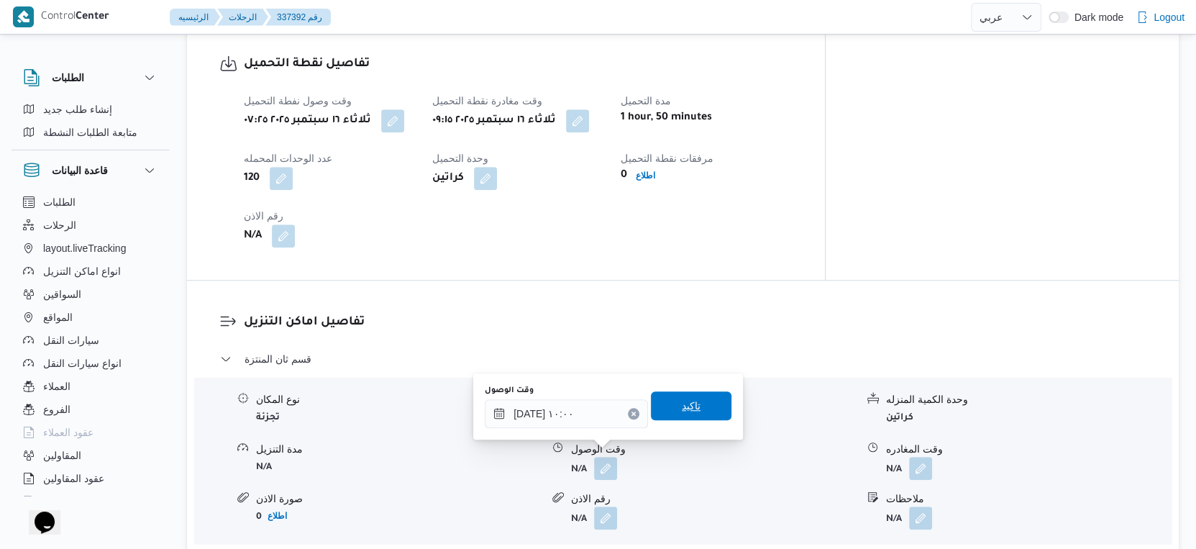
click at [701, 399] on span "تاكيد" at bounding box center [691, 405] width 81 height 29
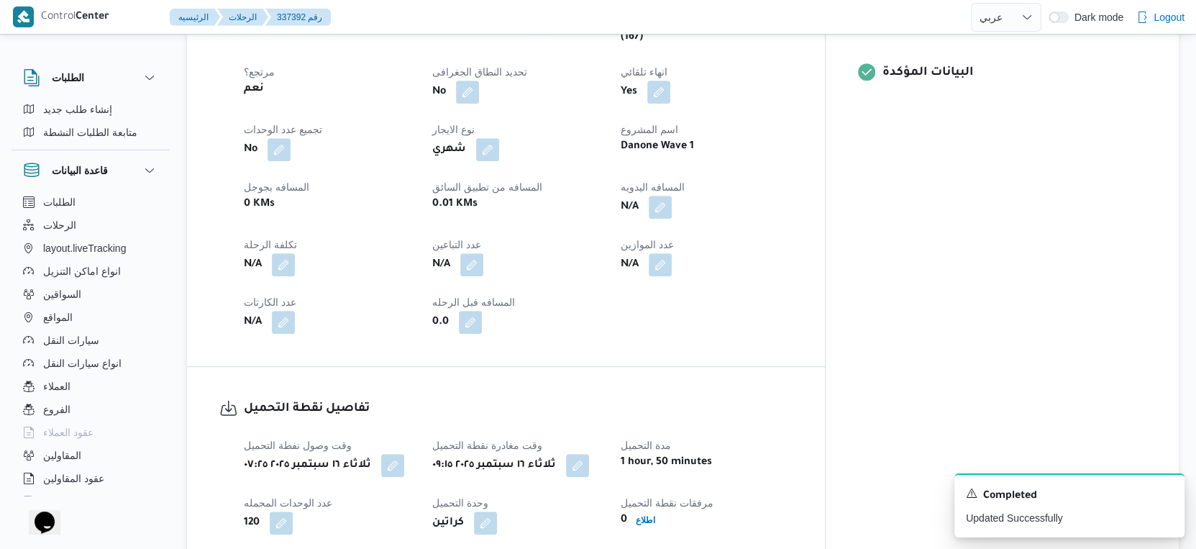
scroll to position [399, 0]
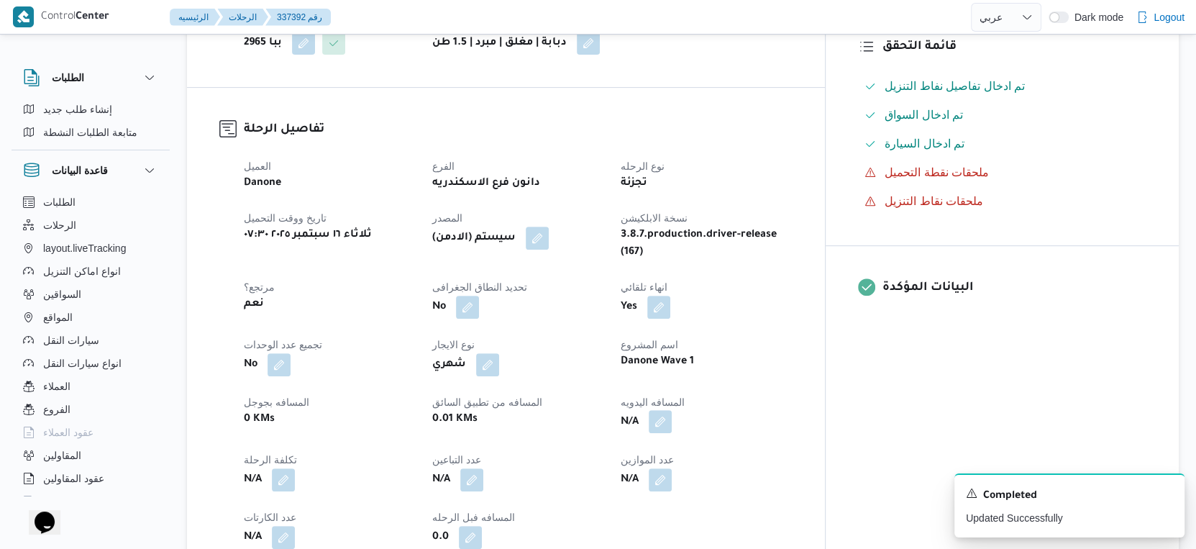
click at [672, 410] on button "button" at bounding box center [660, 421] width 23 height 23
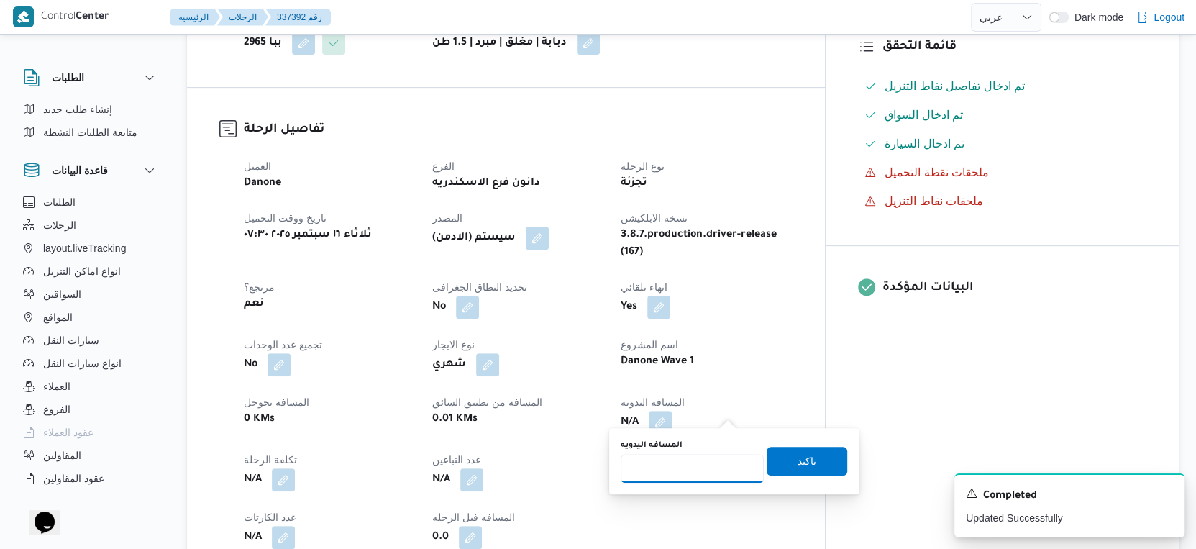
click at [698, 464] on input "المسافه اليدويه" at bounding box center [692, 468] width 143 height 29
type input "41"
click at [814, 461] on span "تاكيد" at bounding box center [807, 461] width 81 height 29
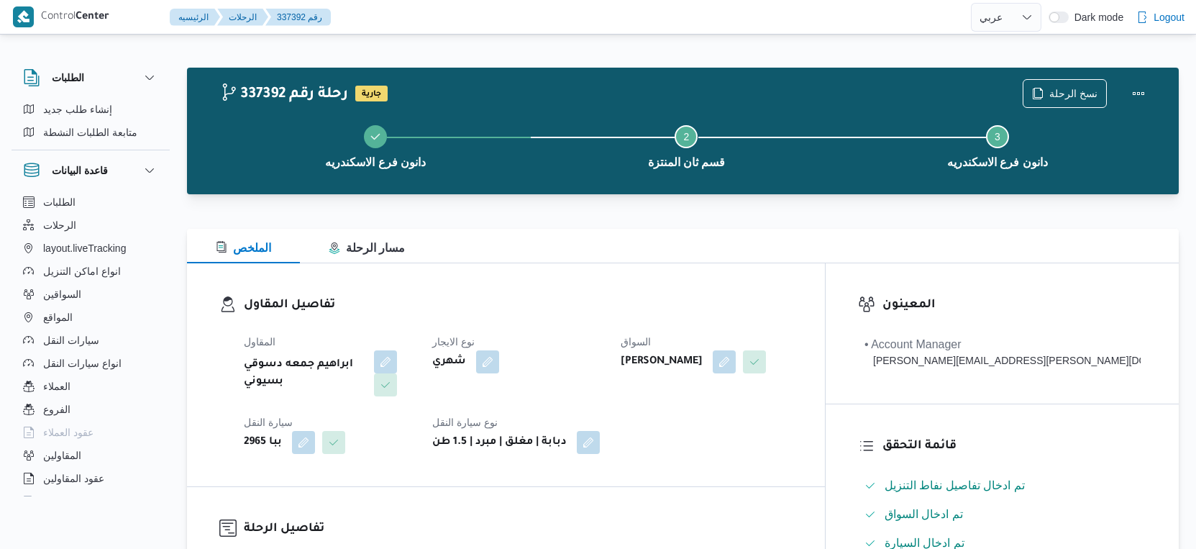
select select "ar"
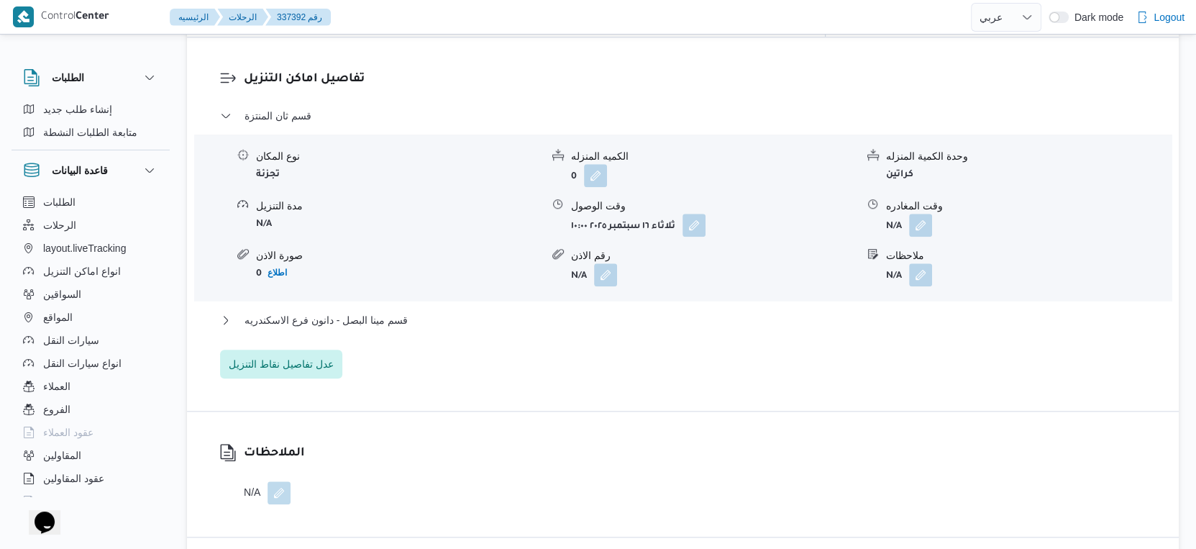
scroll to position [1238, 0]
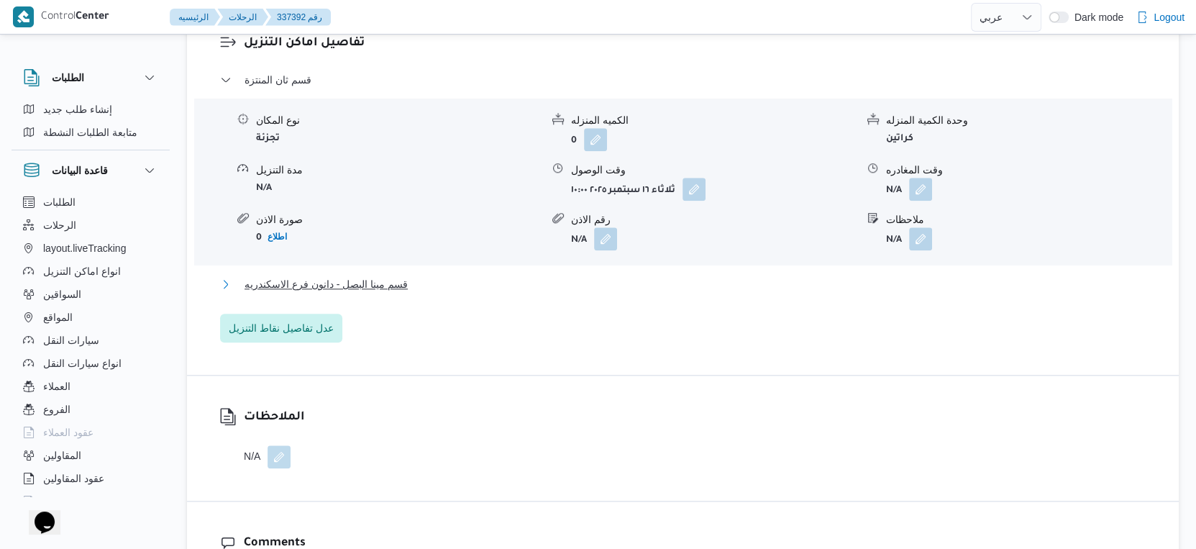
click at [412, 281] on button "قسم مينا البصل - دانون فرع الاسكندريه" at bounding box center [683, 284] width 927 height 17
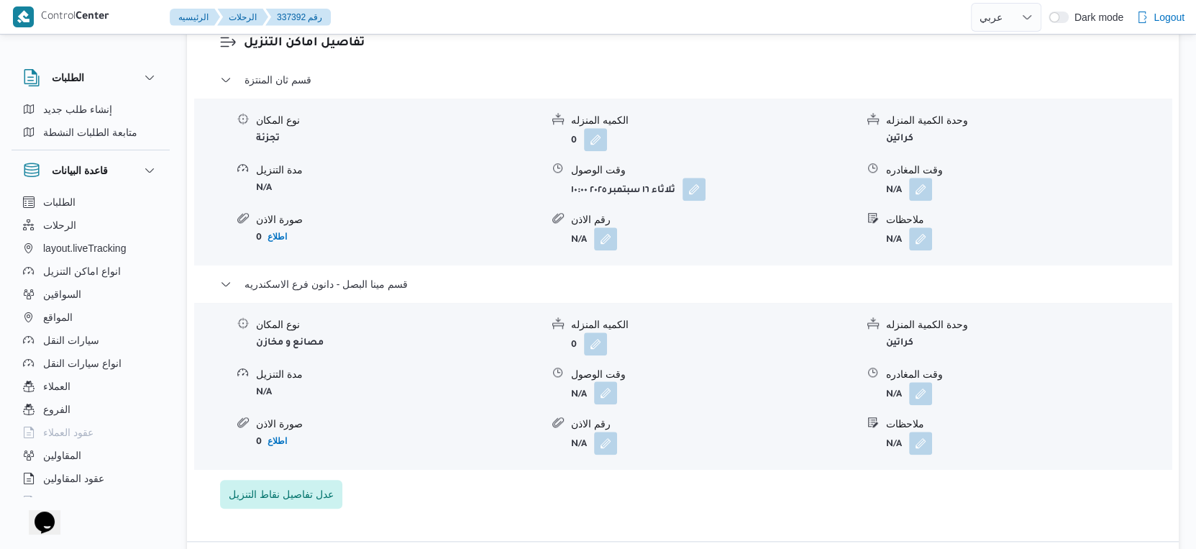
click at [614, 382] on button "button" at bounding box center [605, 392] width 23 height 23
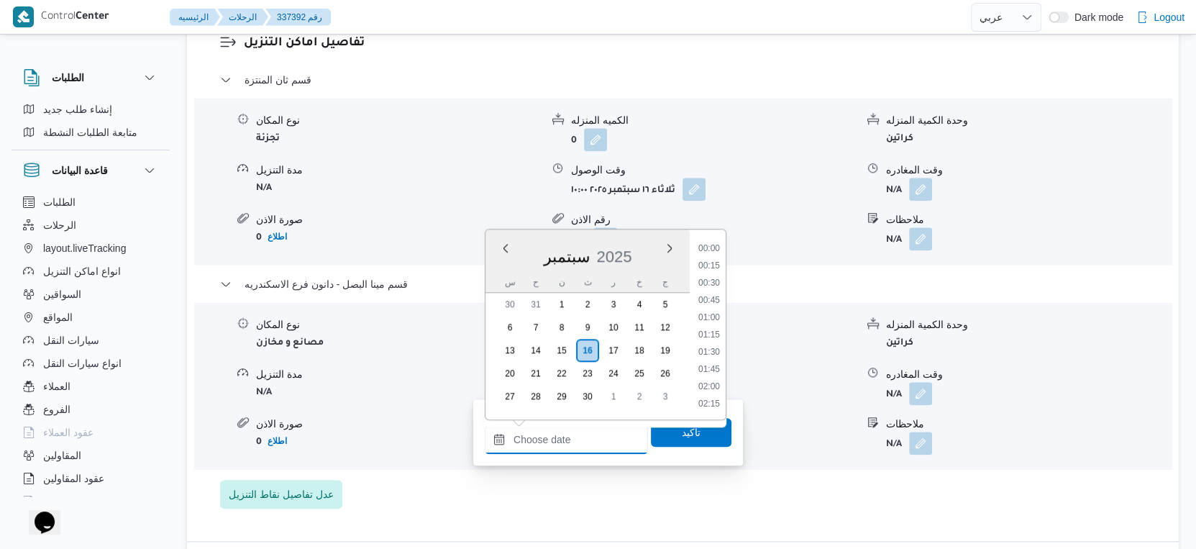
drag, startPoint x: 589, startPoint y: 424, endPoint x: 599, endPoint y: 424, distance: 9.4
click at [589, 425] on div "Previous Month Next month سبتمبر ٢٠٢٥ سبتمبر 2025 س ح ن ث ر خ ج 30 31 1 2 3 4 5…" at bounding box center [566, 439] width 163 height 29
click at [714, 273] on li "16:45" at bounding box center [709, 273] width 33 height 14
type input "[DATE] ١٦:٤٥"
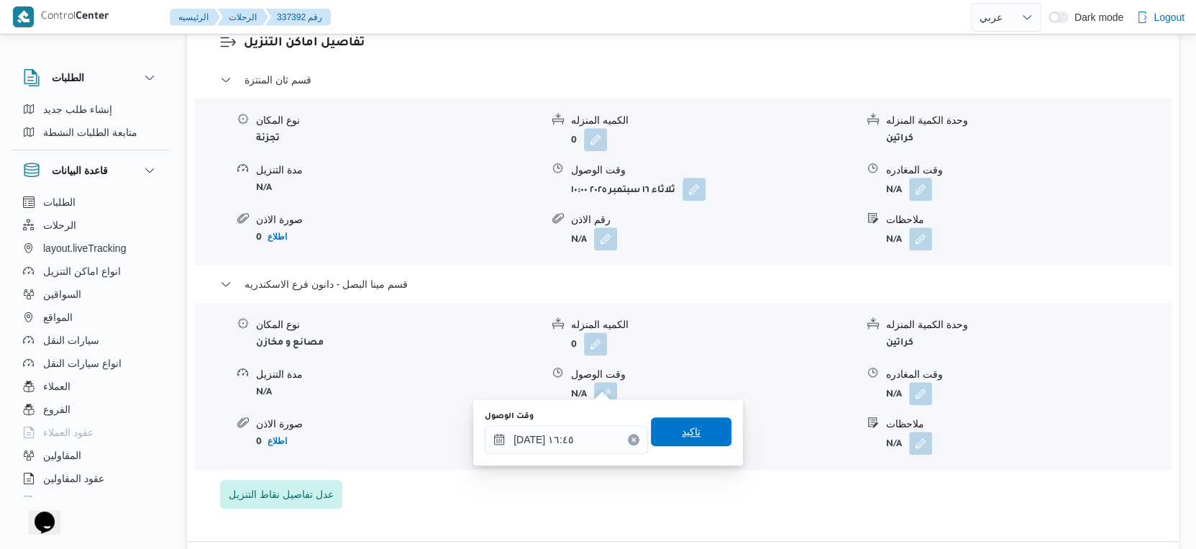
click at [702, 427] on span "تاكيد" at bounding box center [691, 431] width 81 height 29
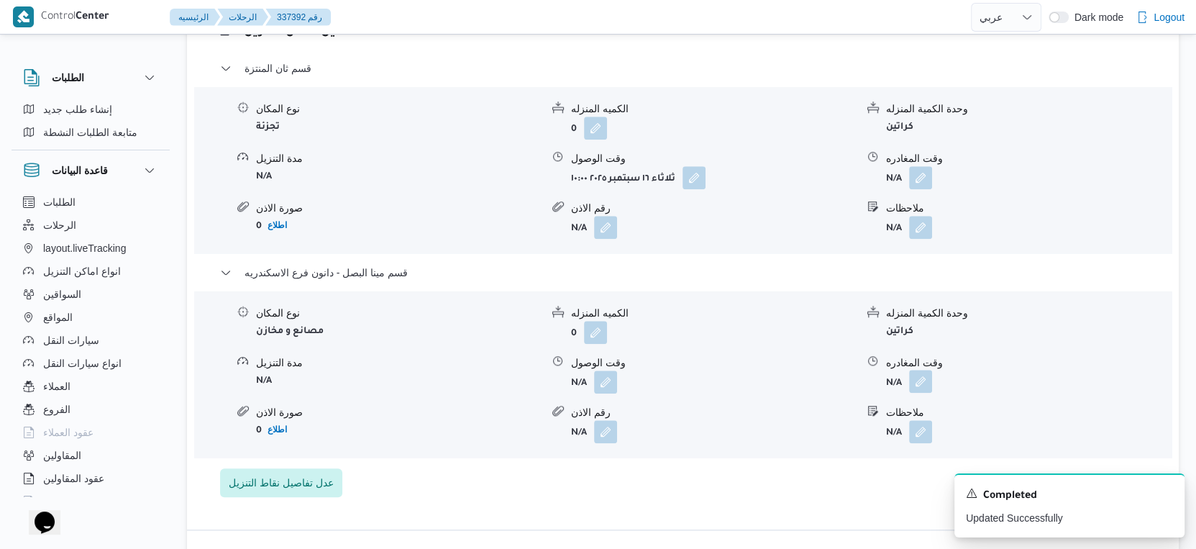
click at [924, 386] on button "button" at bounding box center [920, 381] width 23 height 23
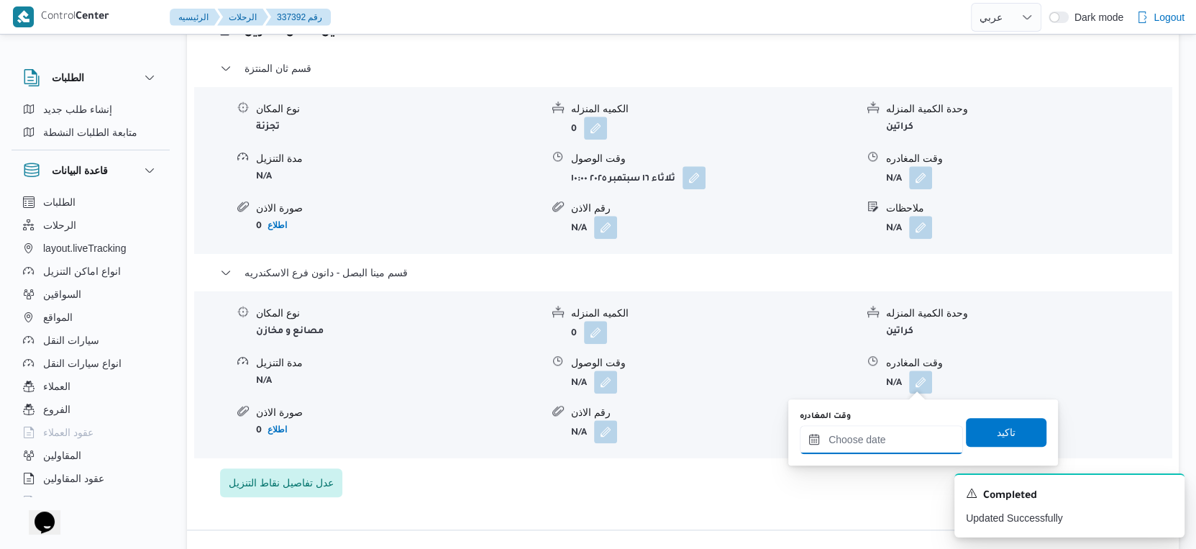
drag, startPoint x: 918, startPoint y: 393, endPoint x: 906, endPoint y: 428, distance: 36.4
click at [902, 428] on input "وقت المغادره" at bounding box center [881, 439] width 163 height 29
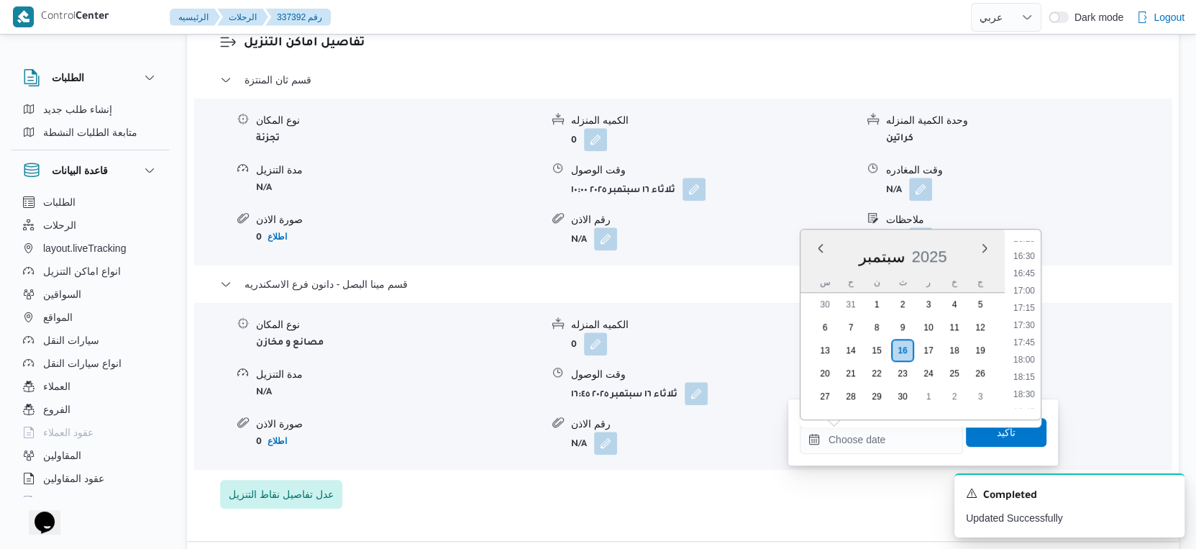
drag, startPoint x: 1027, startPoint y: 291, endPoint x: 1014, endPoint y: 329, distance: 40.3
click at [1027, 291] on li "17:00" at bounding box center [1024, 290] width 33 height 14
type input "[DATE] ١٧:٠٠"
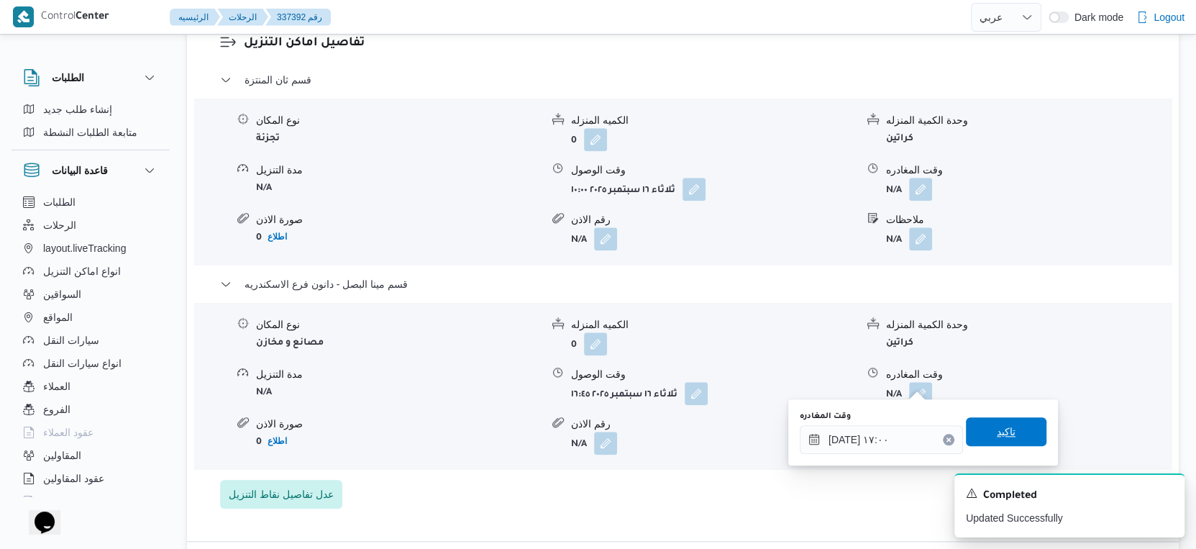
click at [1010, 427] on span "تاكيد" at bounding box center [1006, 431] width 81 height 29
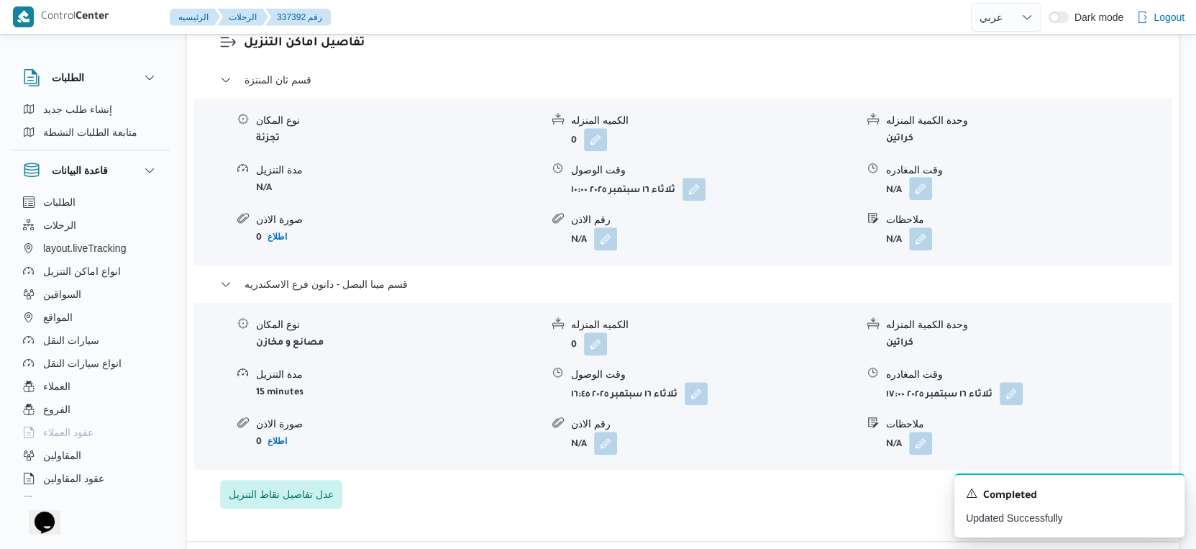
click at [920, 177] on button "button" at bounding box center [920, 188] width 23 height 23
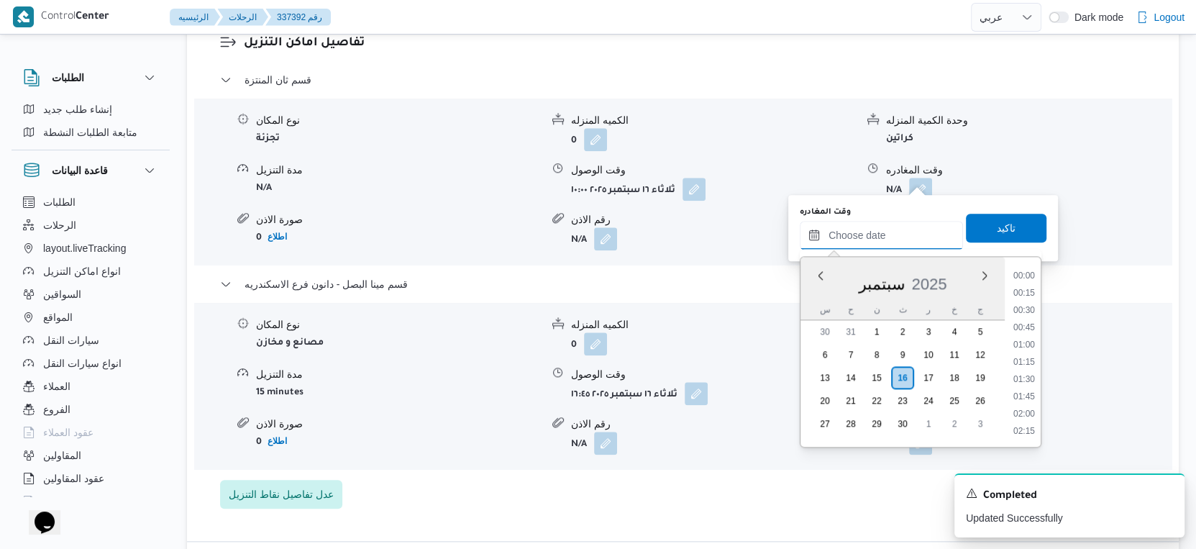
click at [911, 230] on input "وقت المغادره" at bounding box center [881, 235] width 163 height 29
click at [1029, 327] on li "16:00" at bounding box center [1024, 328] width 33 height 14
type input "[DATE] ١٦:٠٠"
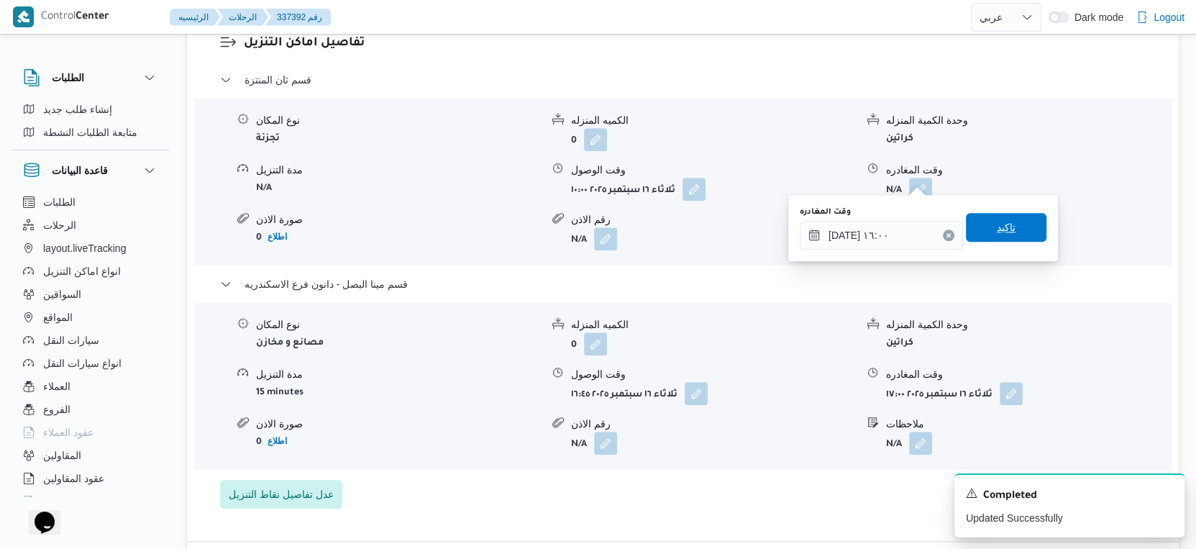
click at [1011, 221] on span "تاكيد" at bounding box center [1006, 227] width 81 height 29
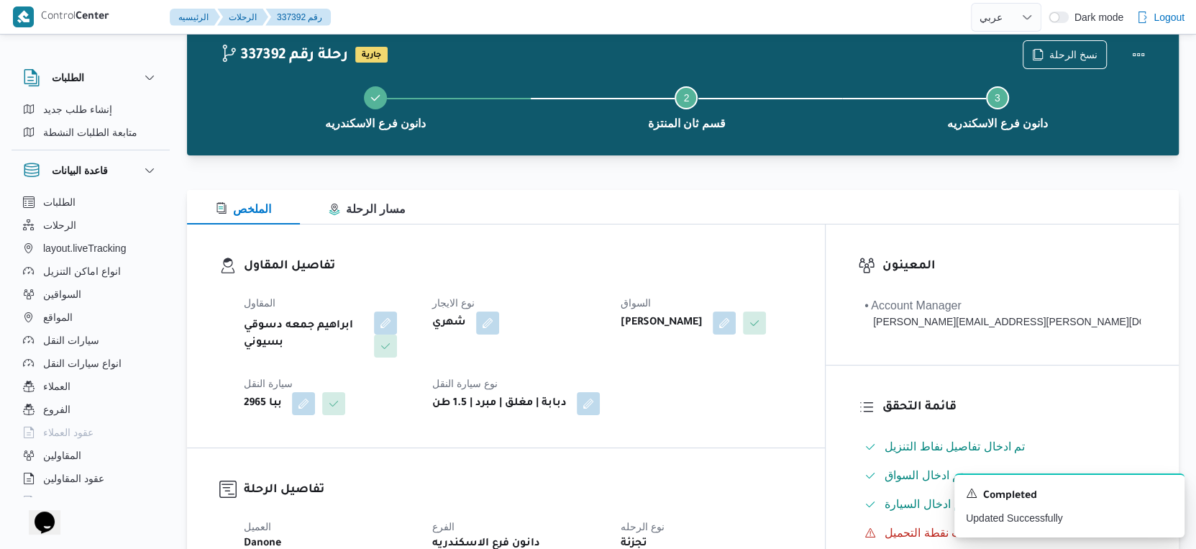
scroll to position [0, 0]
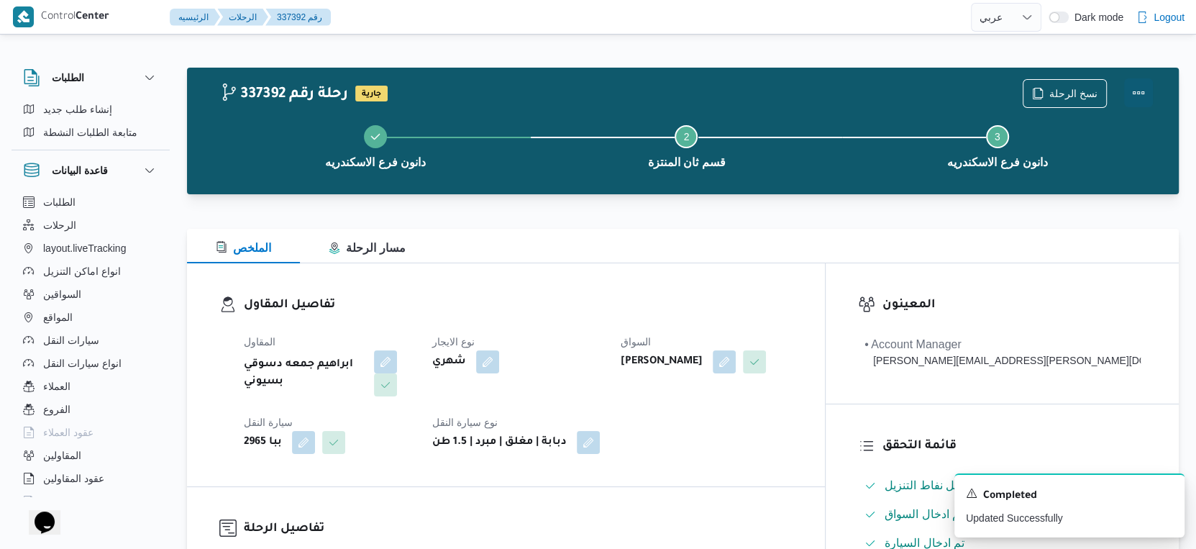
click at [1137, 91] on button "Actions" at bounding box center [1138, 92] width 29 height 29
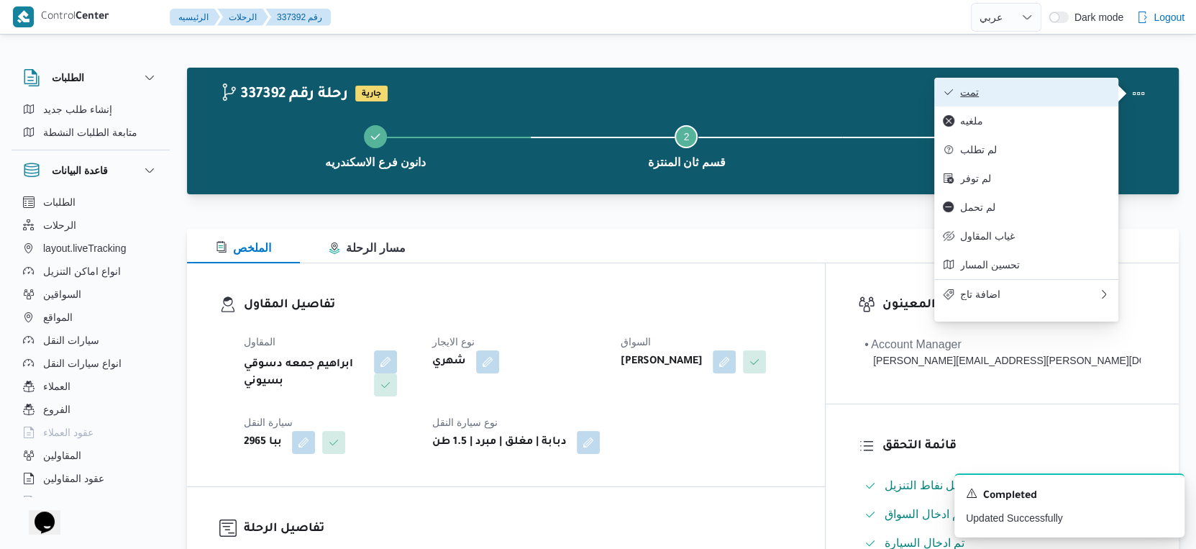
click at [1026, 81] on button "تمت" at bounding box center [1026, 92] width 184 height 29
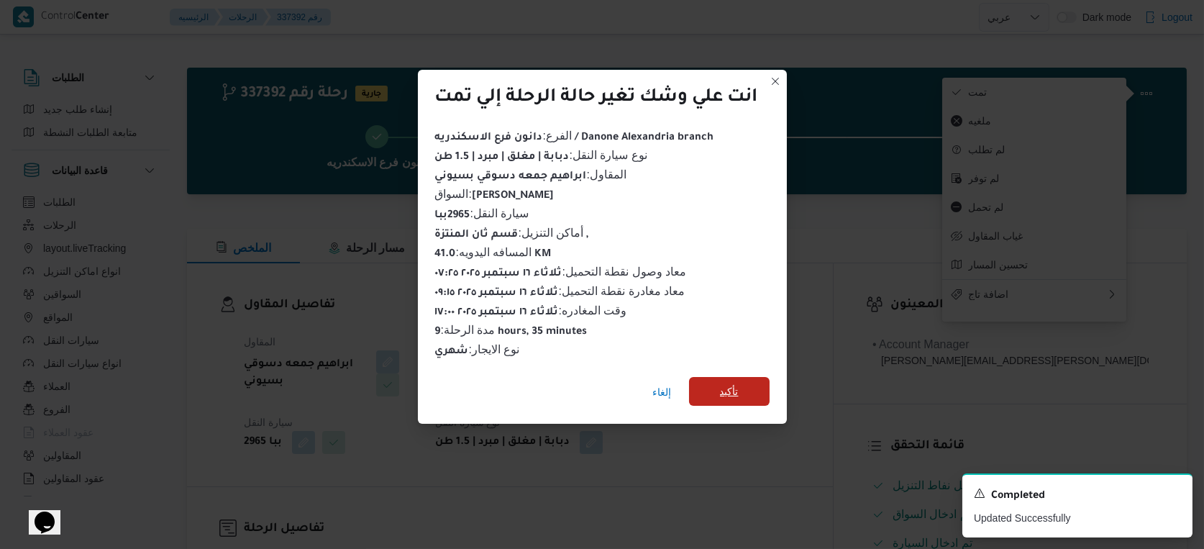
click at [739, 388] on span "تأكيد" at bounding box center [729, 391] width 19 height 17
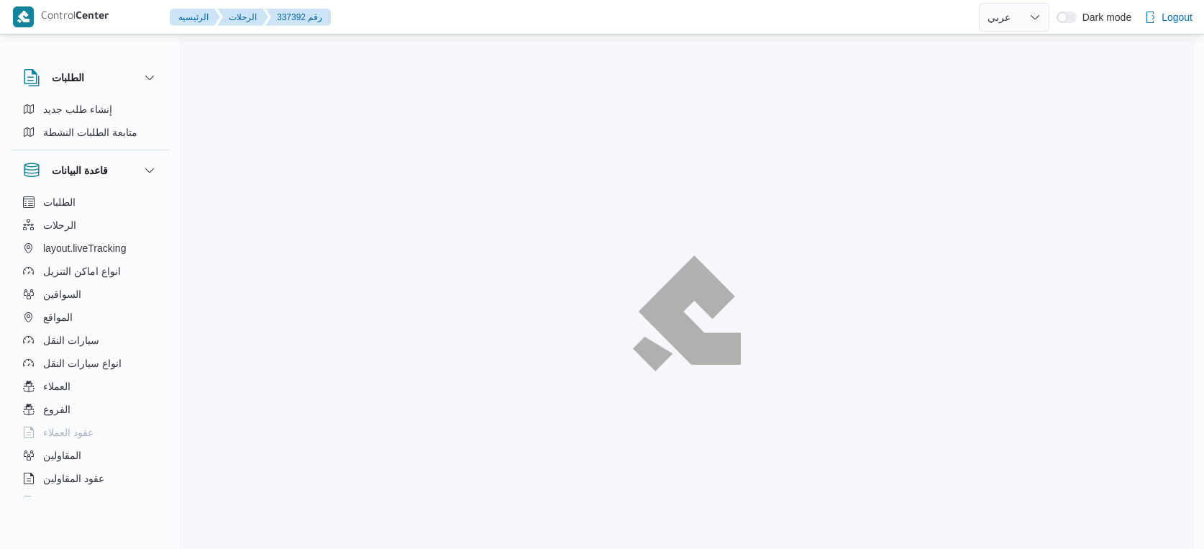
select select "ar"
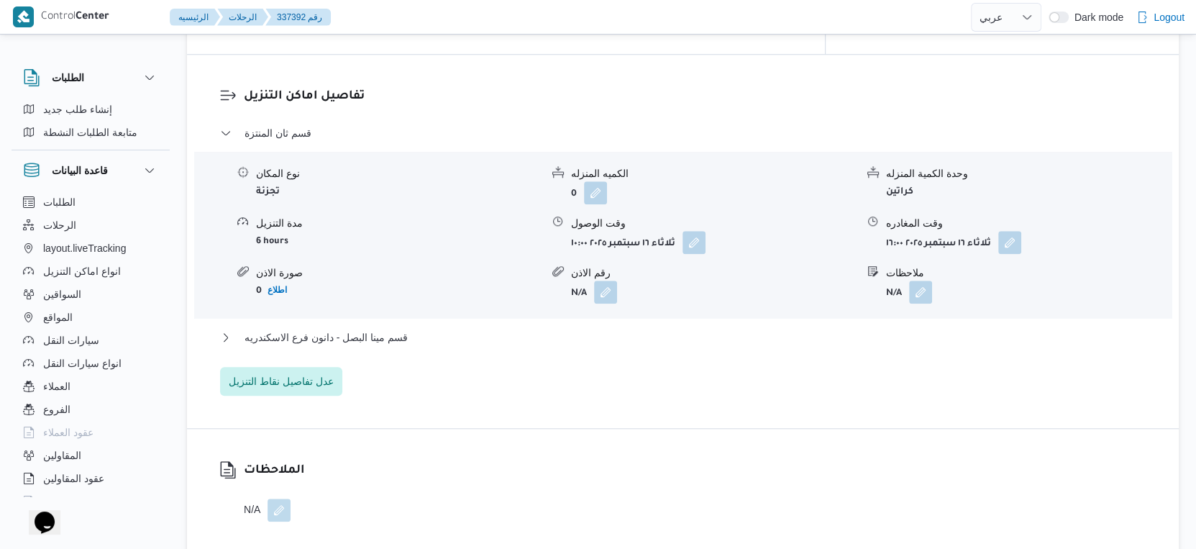
scroll to position [1278, 0]
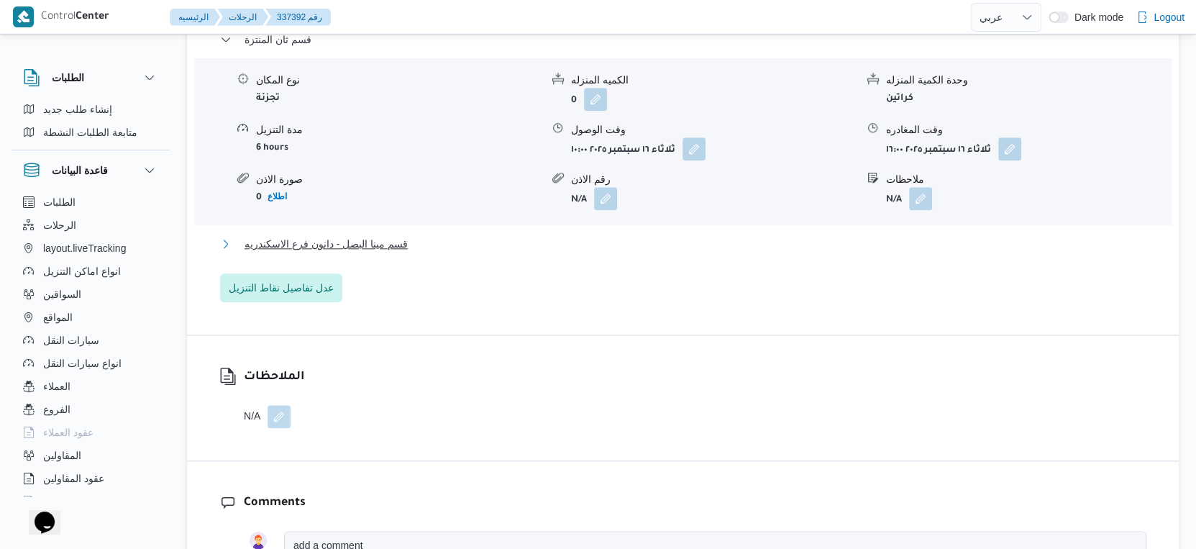
click at [425, 235] on button "قسم مينا البصل - دانون فرع الاسكندريه" at bounding box center [683, 243] width 927 height 17
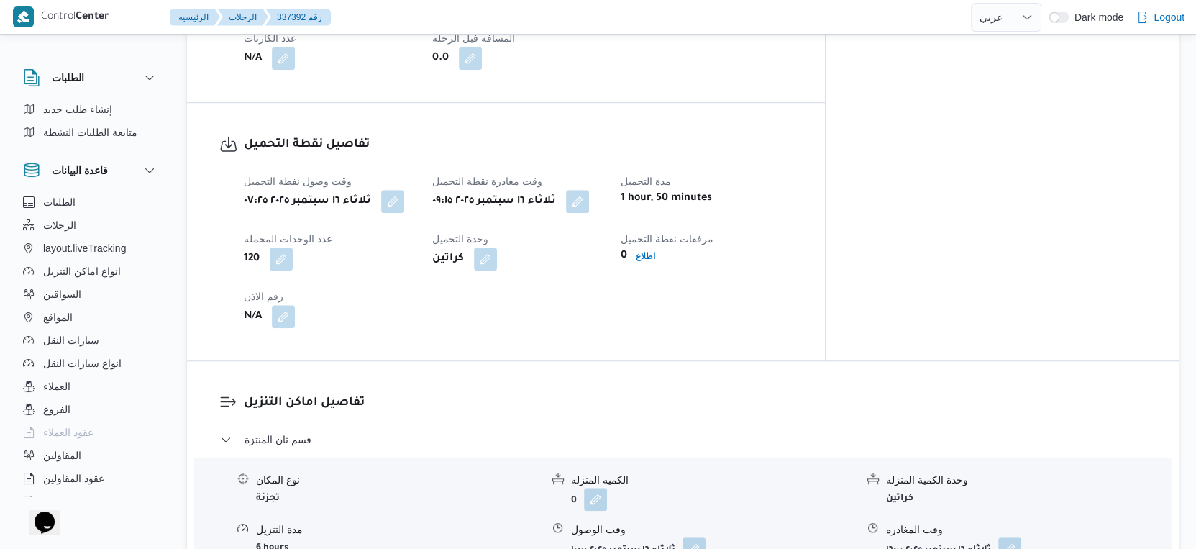
scroll to position [879, 0]
select select "ar"
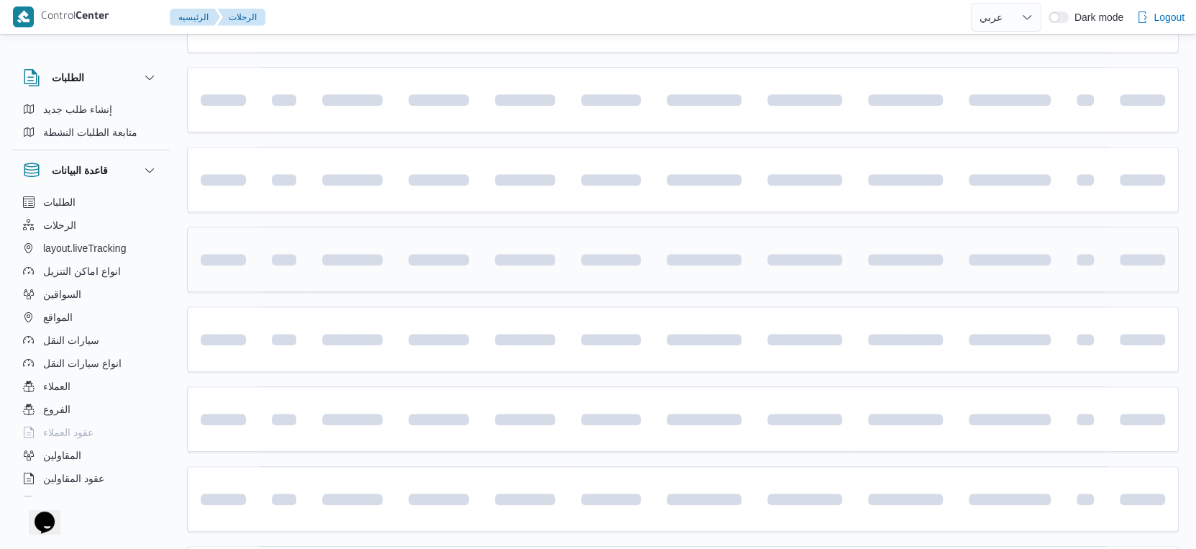
scroll to position [1014, 0]
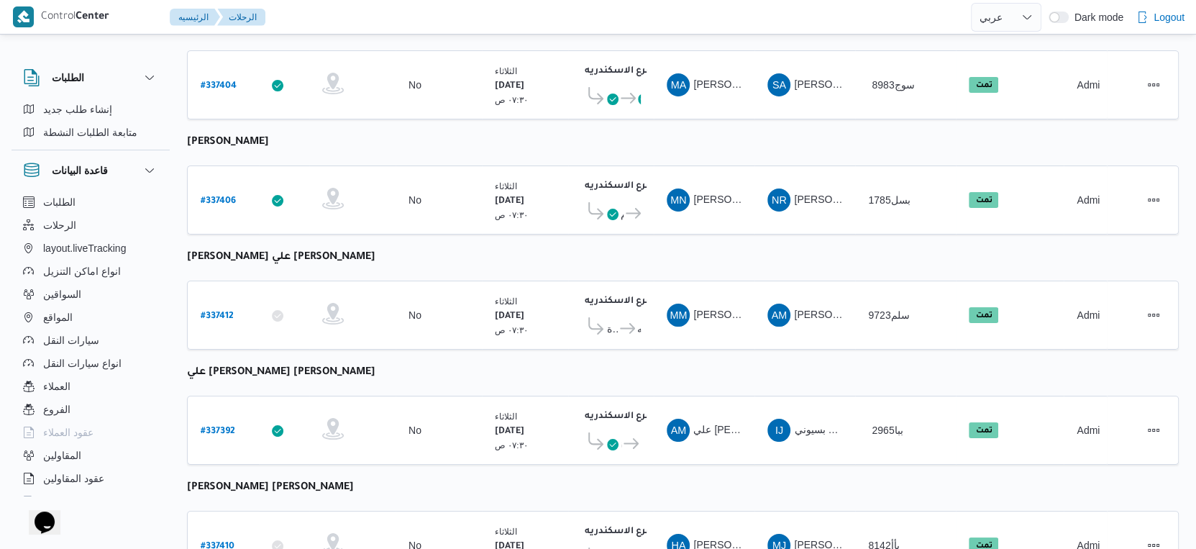
select select "ar"
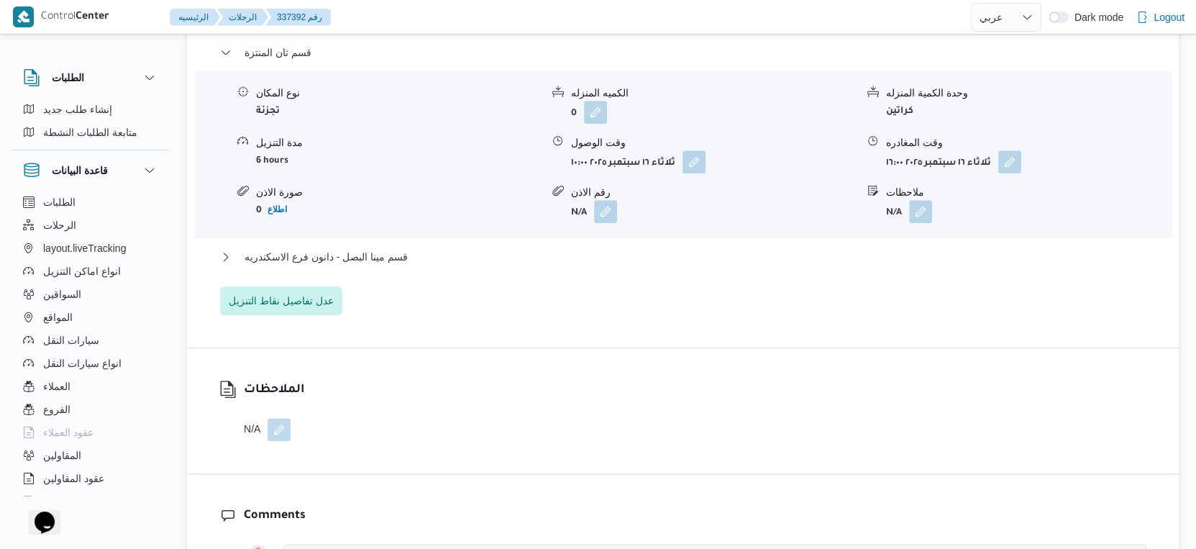
scroll to position [1253, 0]
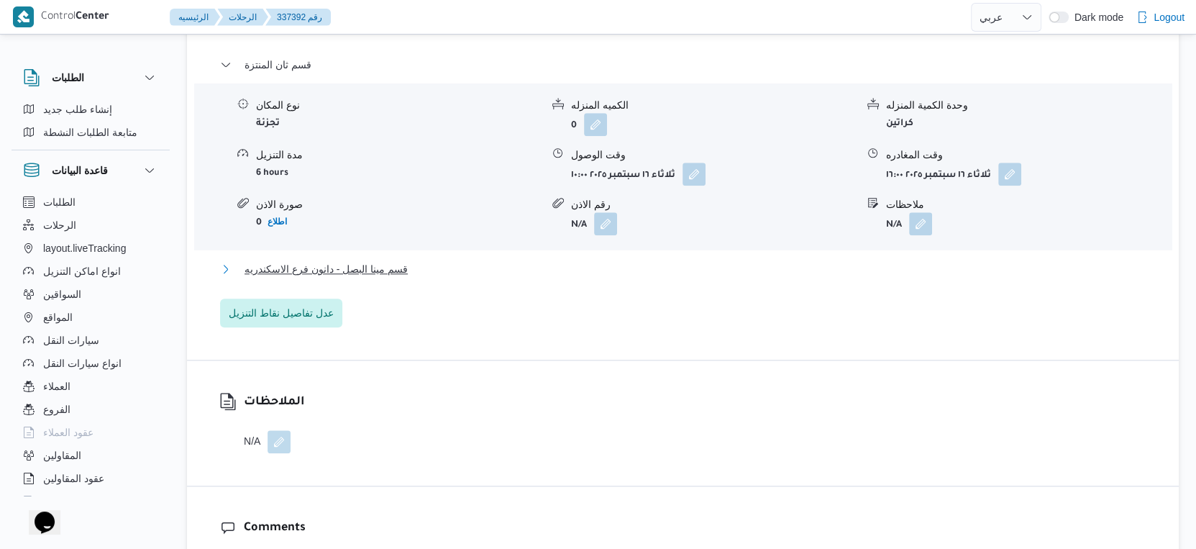
click at [392, 260] on span "قسم مينا البصل - دانون فرع الاسكندريه" at bounding box center [326, 268] width 163 height 17
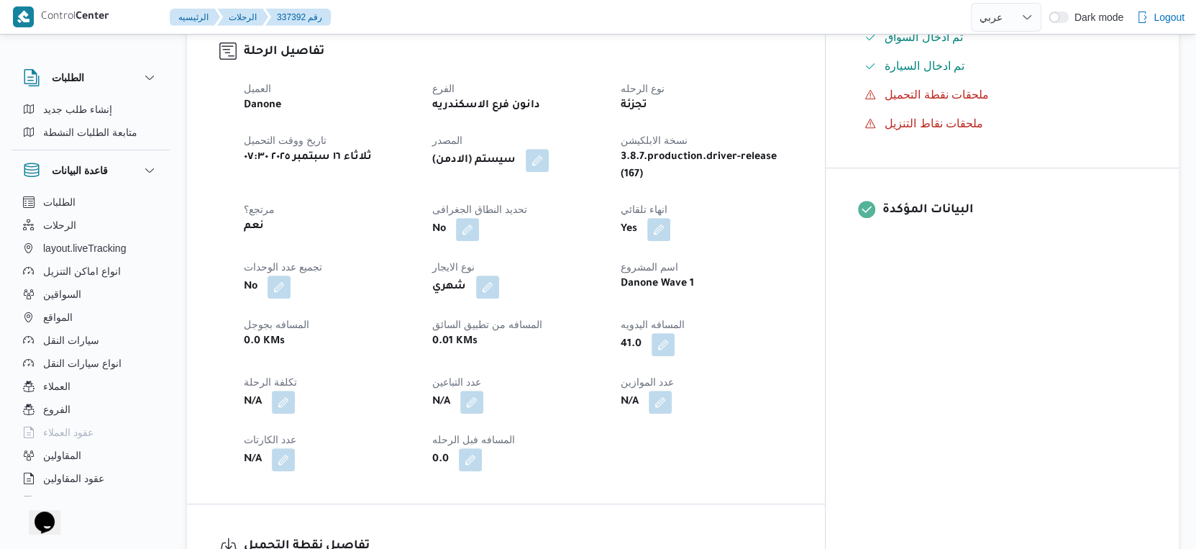
scroll to position [479, 0]
select select "ar"
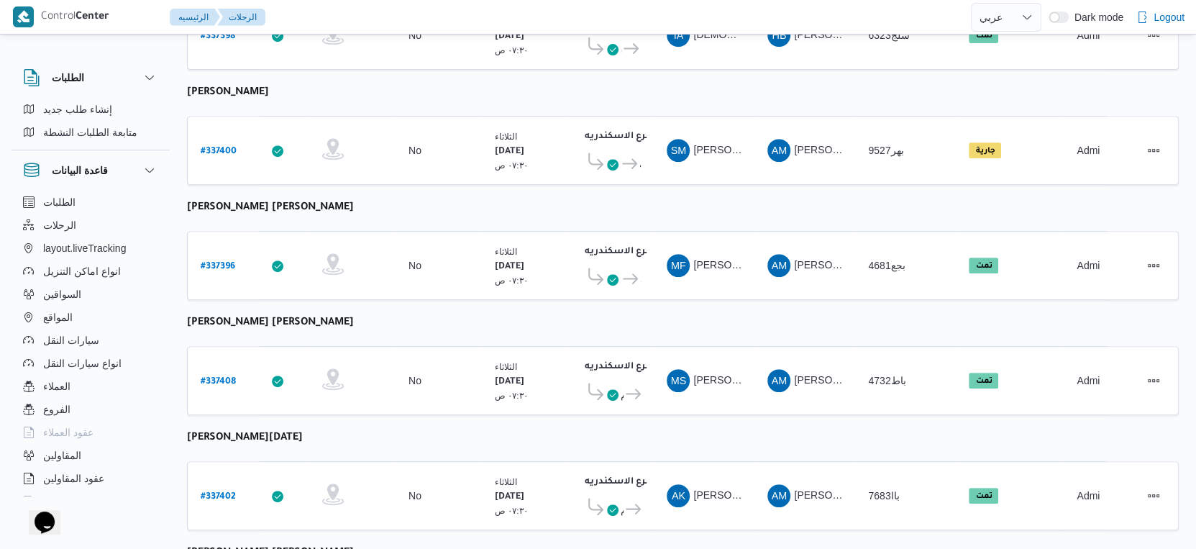
scroll to position [329, 0]
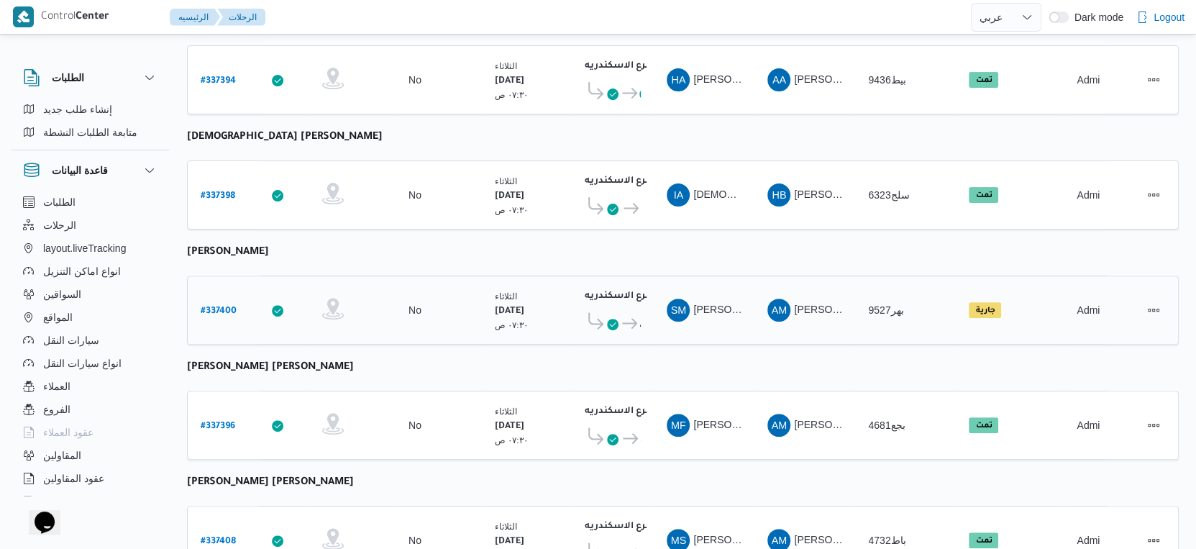
click at [211, 306] on b "# 337400" at bounding box center [219, 311] width 36 height 10
select select "ar"
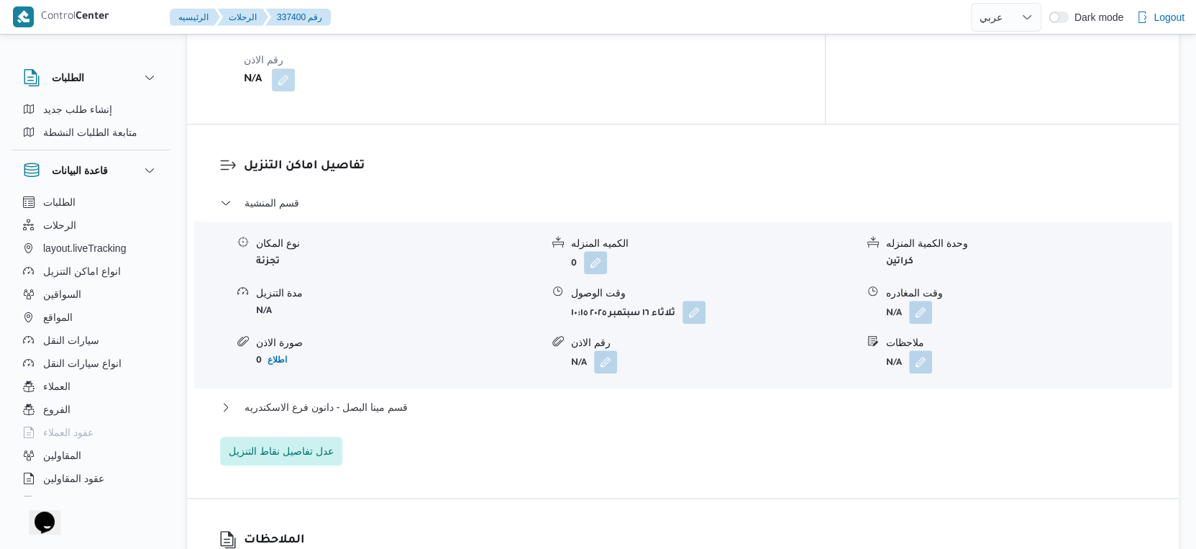
scroll to position [1119, 0]
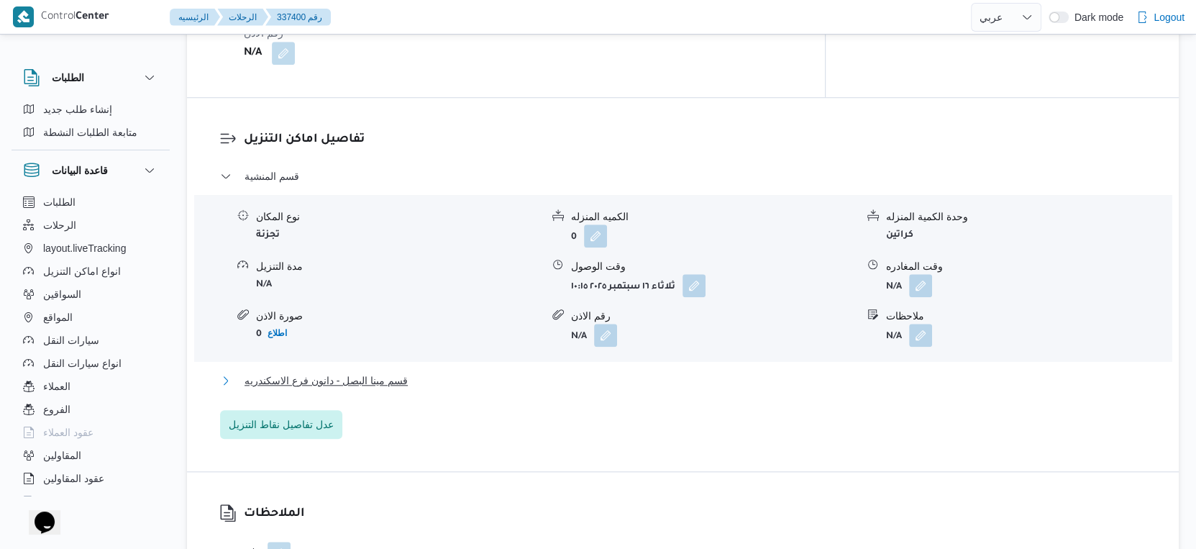
click at [376, 389] on span "قسم مينا البصل - دانون فرع الاسكندريه" at bounding box center [326, 380] width 163 height 17
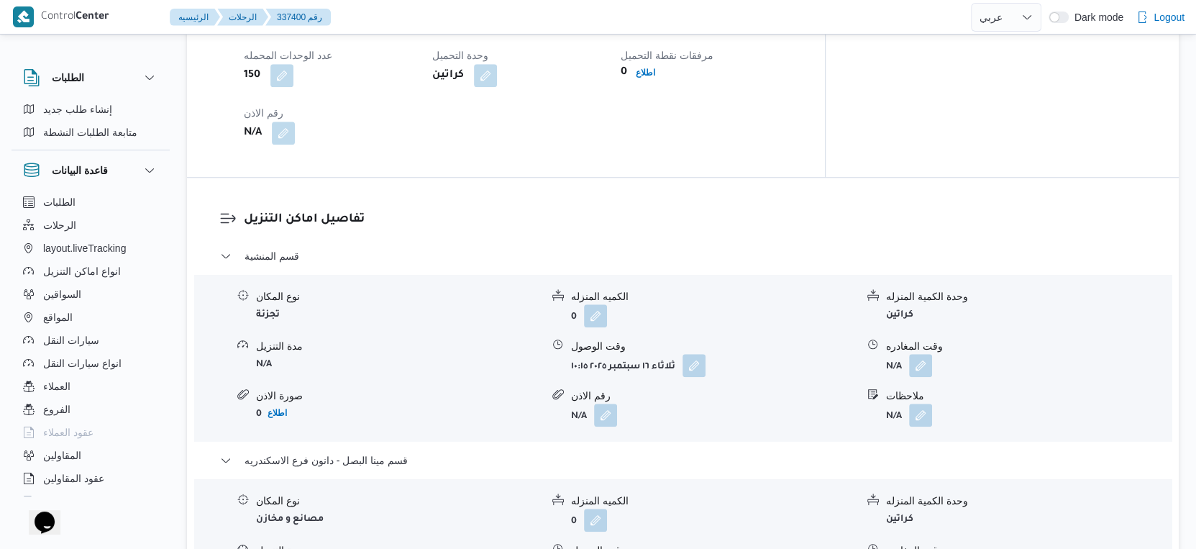
scroll to position [1359, 0]
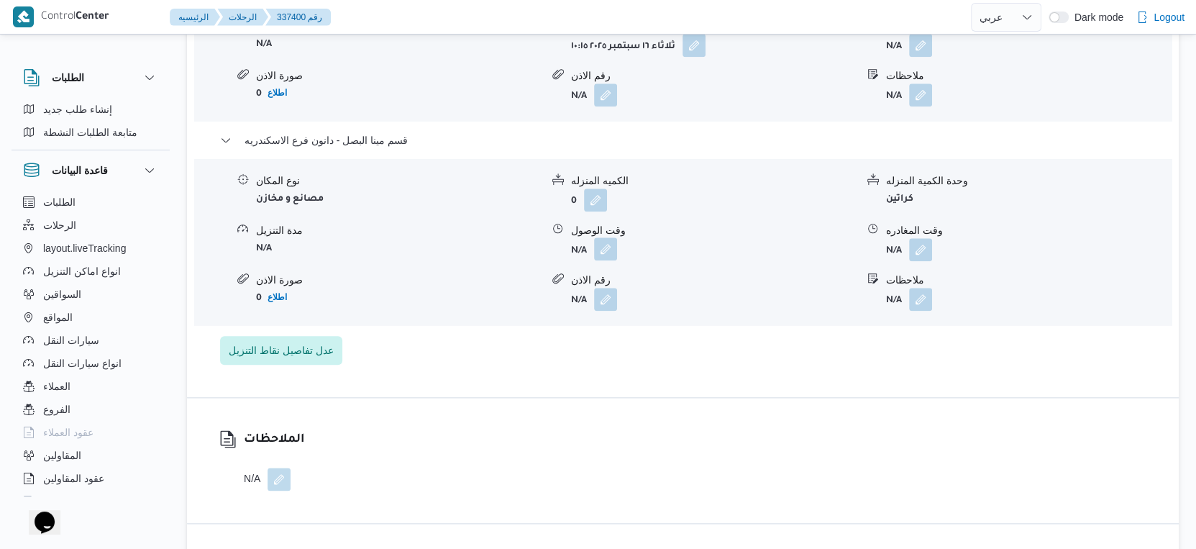
click at [599, 258] on button "button" at bounding box center [605, 248] width 23 height 23
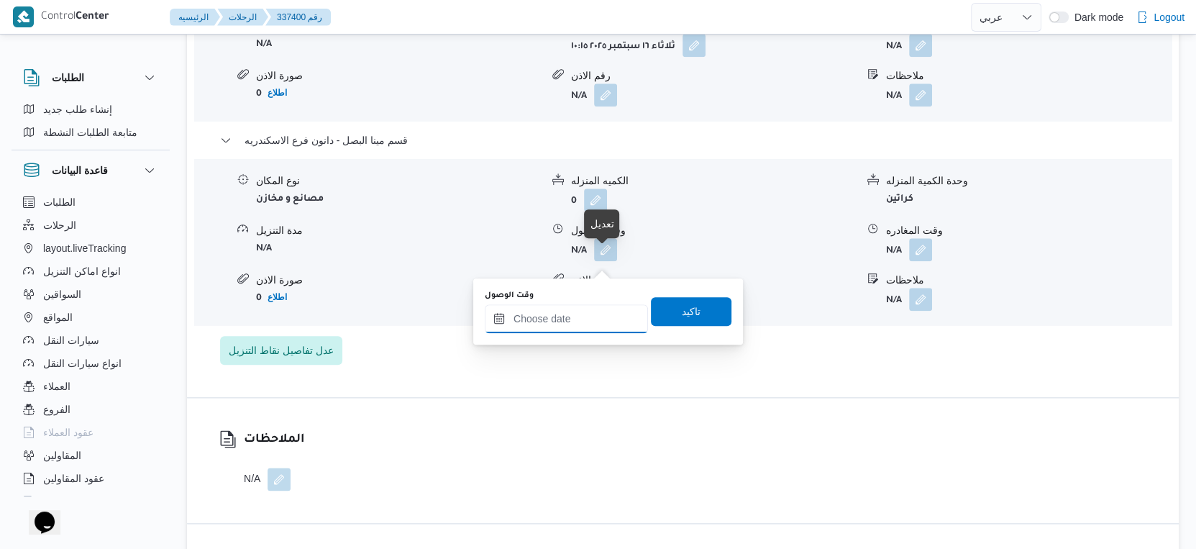
click at [581, 310] on input "وقت الوصول" at bounding box center [566, 318] width 163 height 29
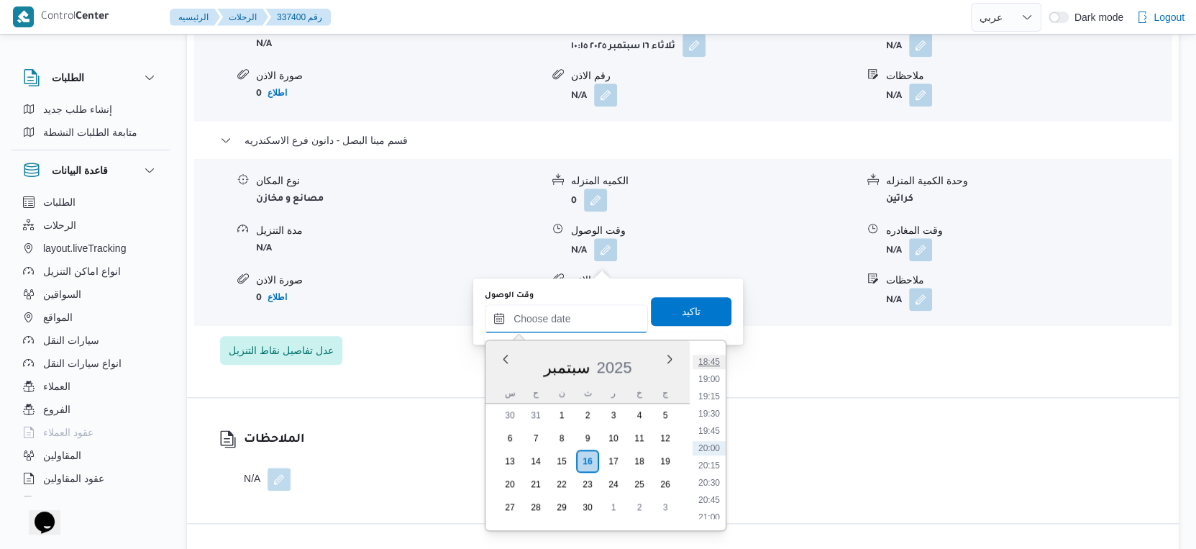
scroll to position [1212, 0]
click at [713, 425] on li "18:30" at bounding box center [709, 424] width 33 height 14
type input "١٦/٠٩/٢٠٢٥ ١٨:٣٠"
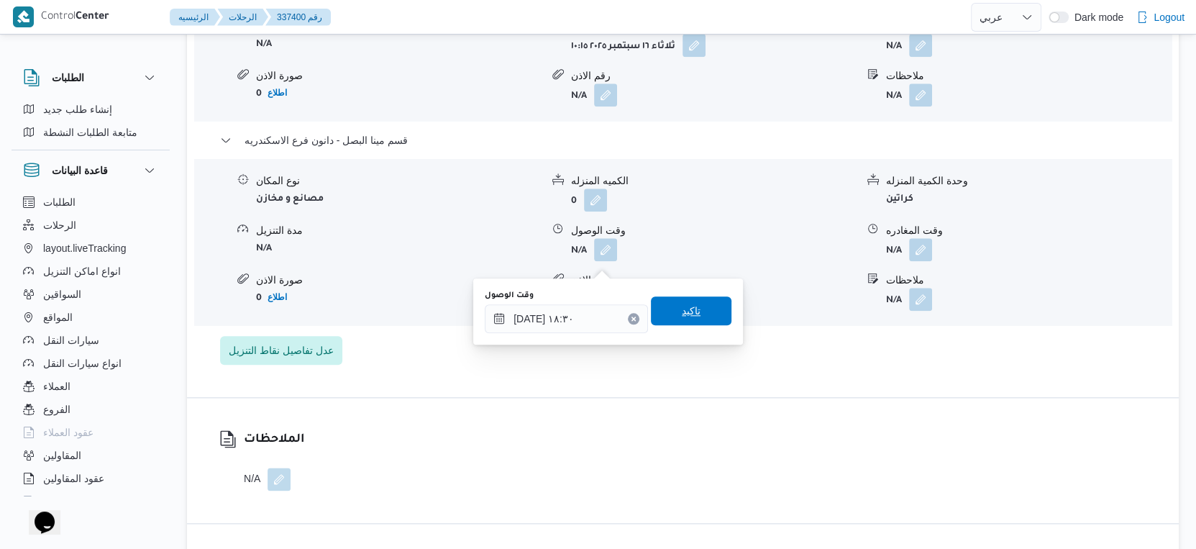
click at [697, 310] on span "تاكيد" at bounding box center [691, 310] width 81 height 29
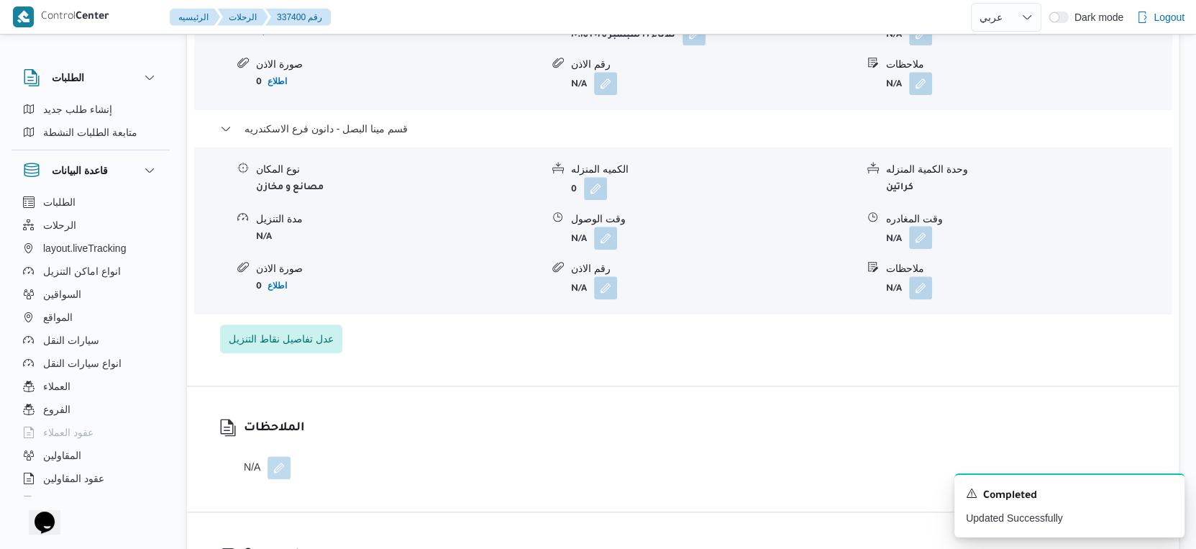
click at [920, 249] on button "button" at bounding box center [920, 237] width 23 height 23
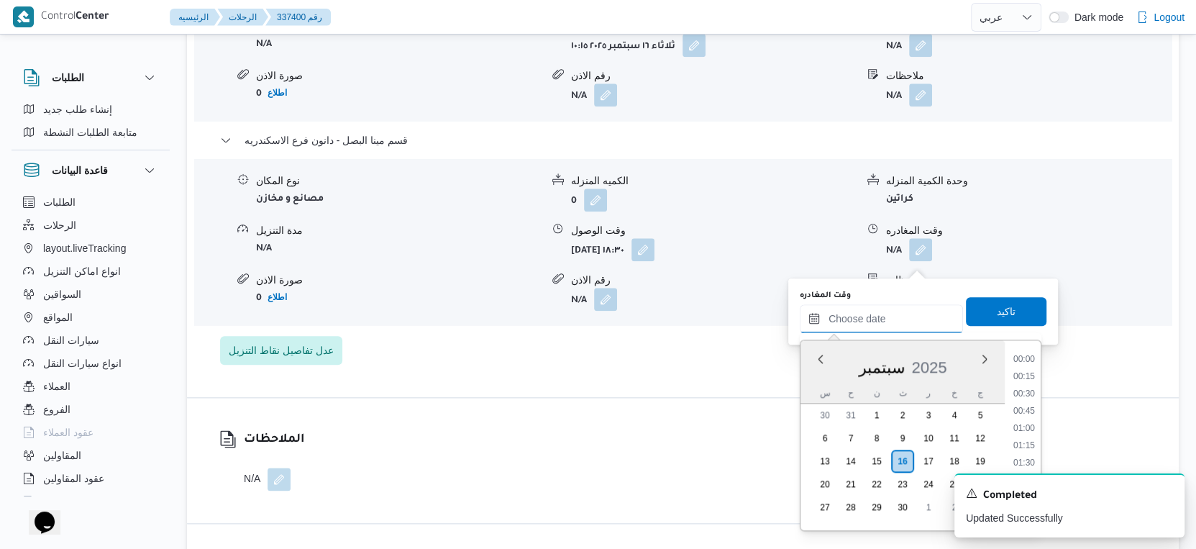
click at [900, 308] on input "وقت المغادره" at bounding box center [881, 318] width 163 height 29
drag, startPoint x: 1026, startPoint y: 374, endPoint x: 1026, endPoint y: 359, distance: 15.1
click at [1026, 374] on li "19:00" at bounding box center [1024, 379] width 33 height 14
type input "١٦/٠٩/٢٠٢٥ ١٩:٠٠"
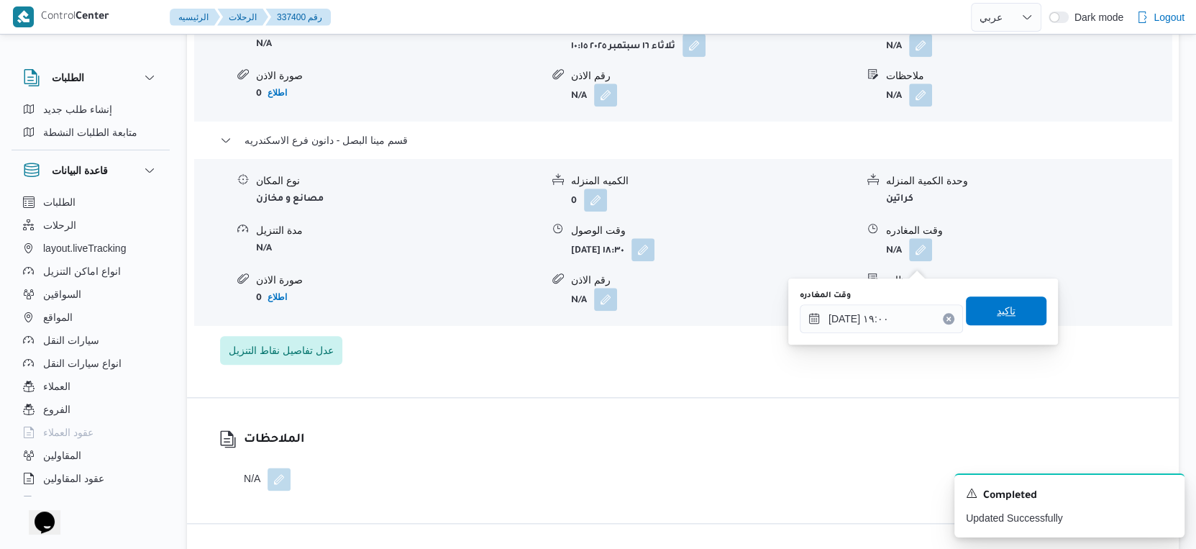
click at [1014, 311] on span "تاكيد" at bounding box center [1006, 310] width 81 height 29
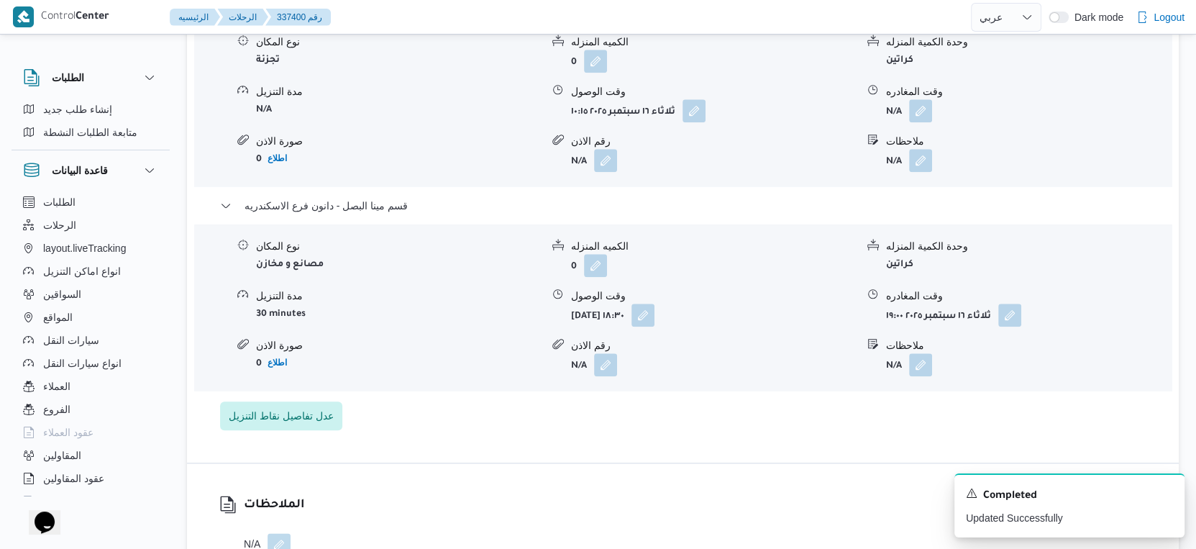
scroll to position [1199, 0]
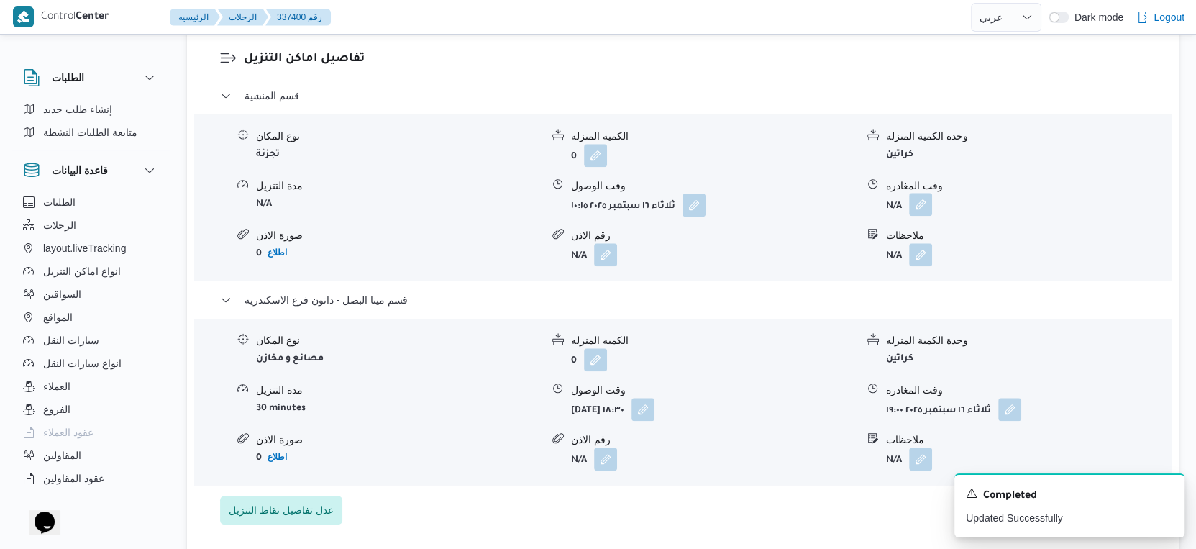
click at [929, 216] on button "button" at bounding box center [920, 204] width 23 height 23
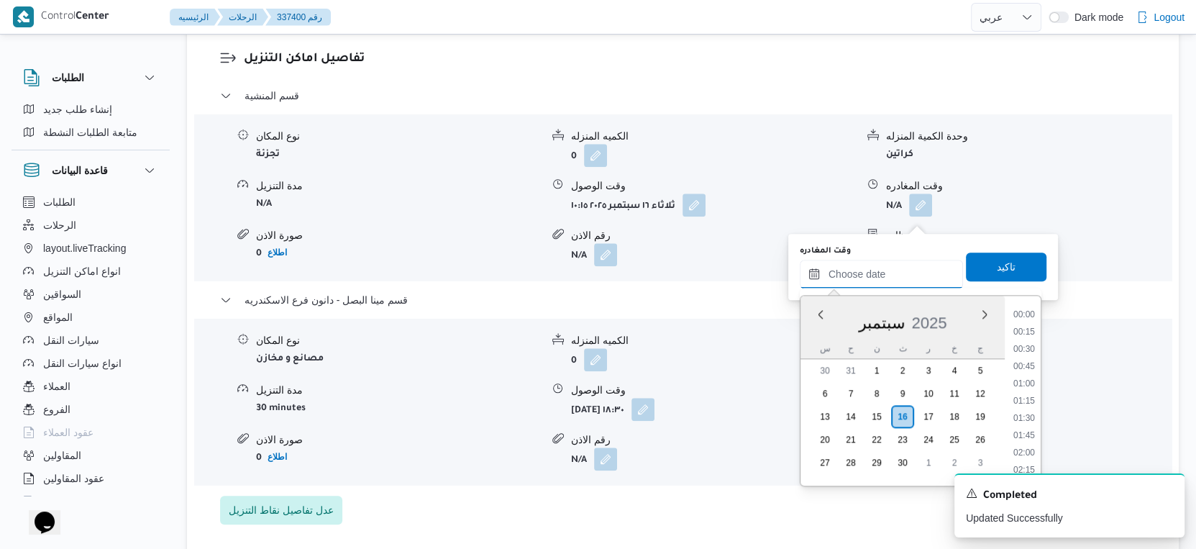
click at [897, 268] on input "وقت المغادره" at bounding box center [881, 274] width 163 height 29
click at [1026, 340] on li "18:00" at bounding box center [1024, 345] width 33 height 14
type input "١٦/٠٩/٢٠٢٥ ١٨:٠٠"
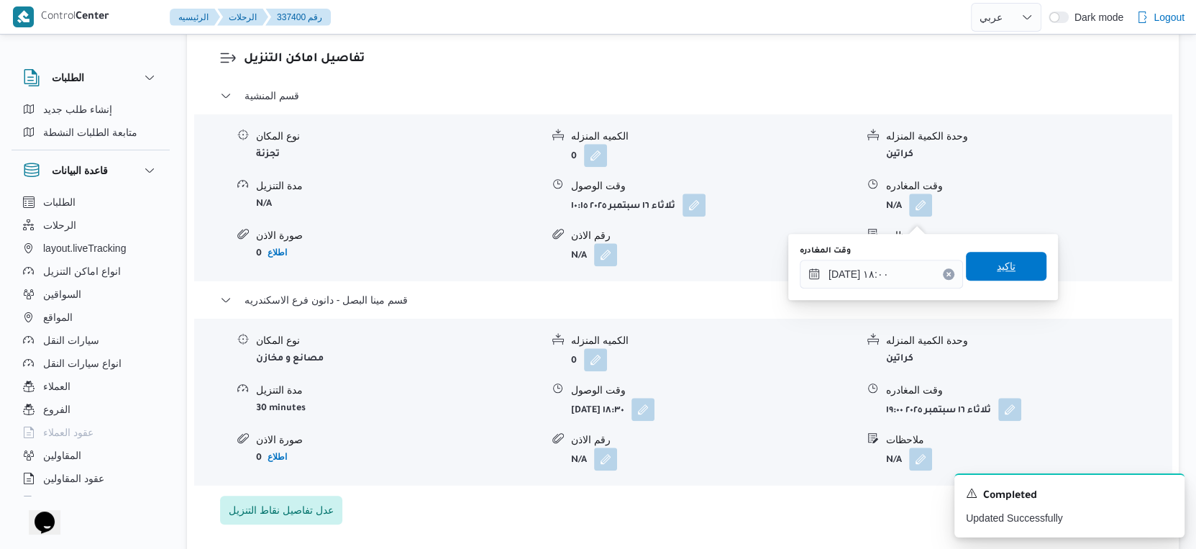
click at [1008, 260] on span "تاكيد" at bounding box center [1006, 266] width 81 height 29
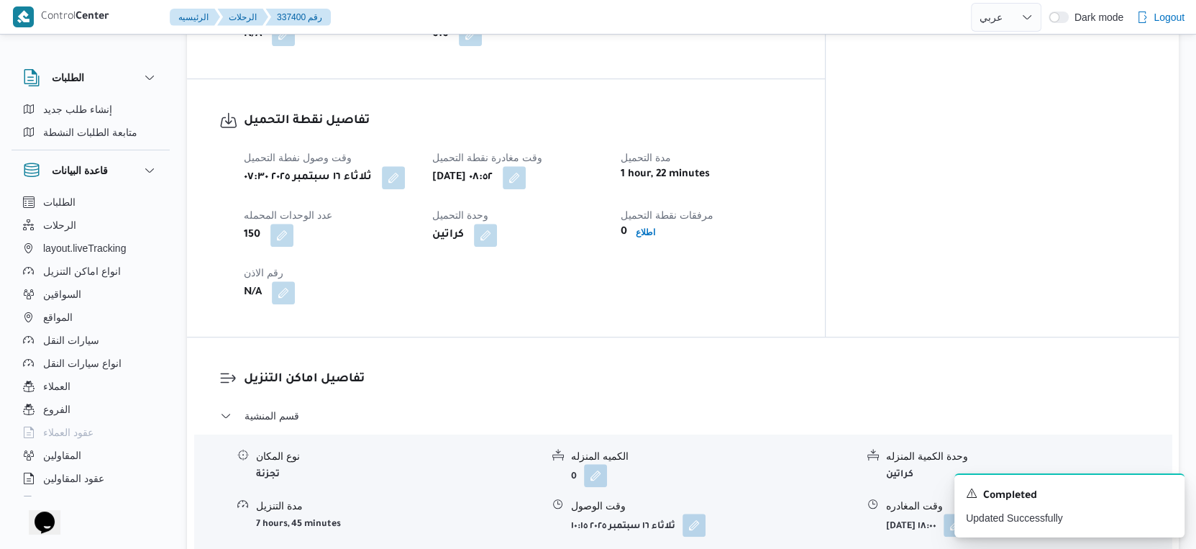
scroll to position [560, 0]
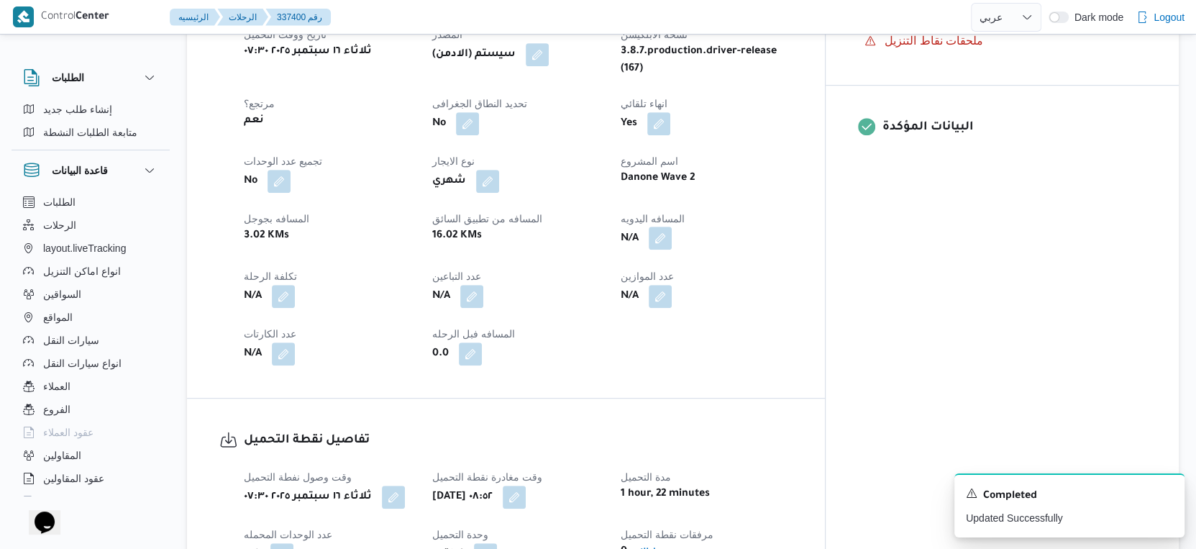
click at [672, 249] on button "button" at bounding box center [660, 238] width 23 height 23
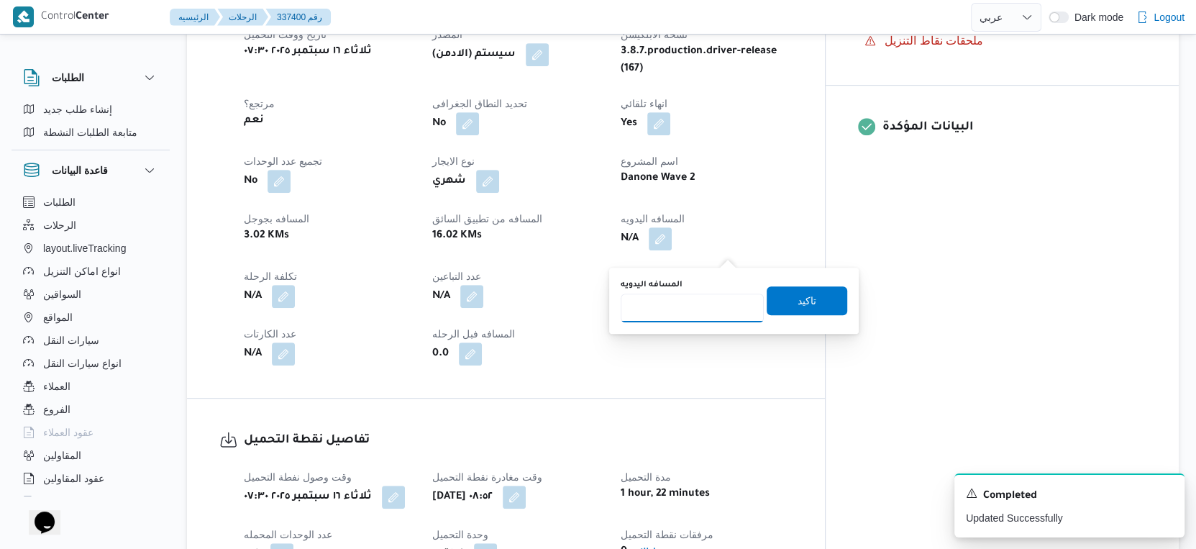
click at [693, 311] on input "المسافه اليدويه" at bounding box center [692, 307] width 143 height 29
type input "36"
click at [816, 297] on span "تاكيد" at bounding box center [807, 300] width 81 height 29
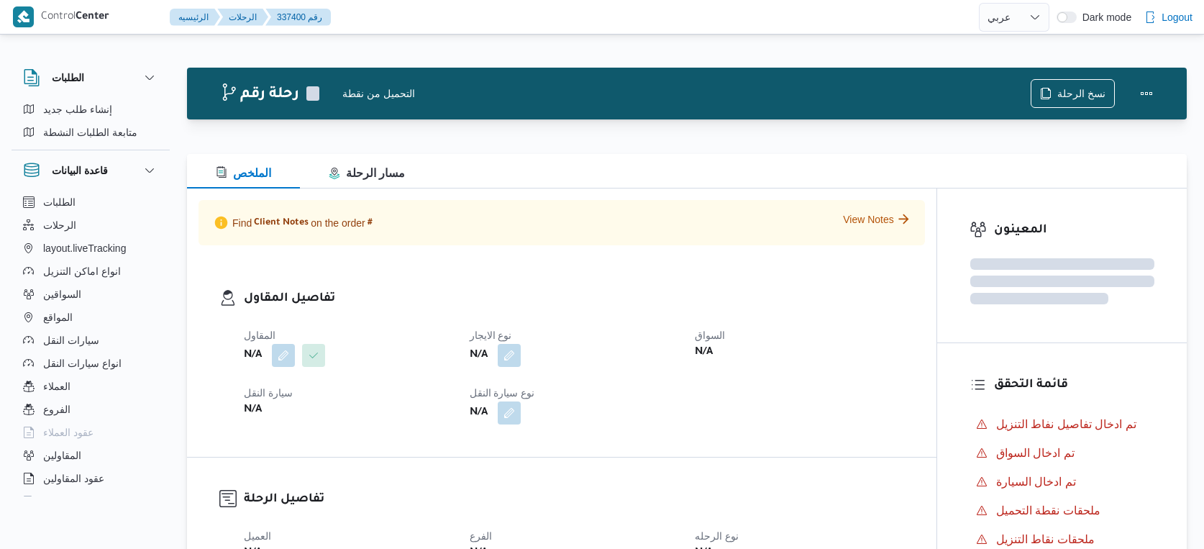
select select "ar"
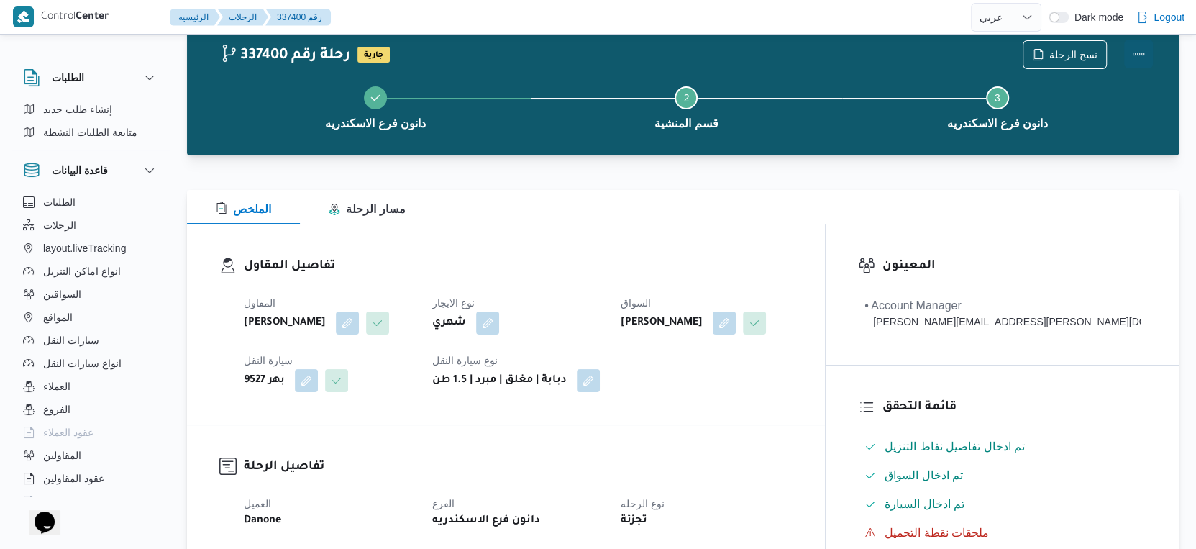
click at [1133, 47] on button "Actions" at bounding box center [1138, 54] width 29 height 29
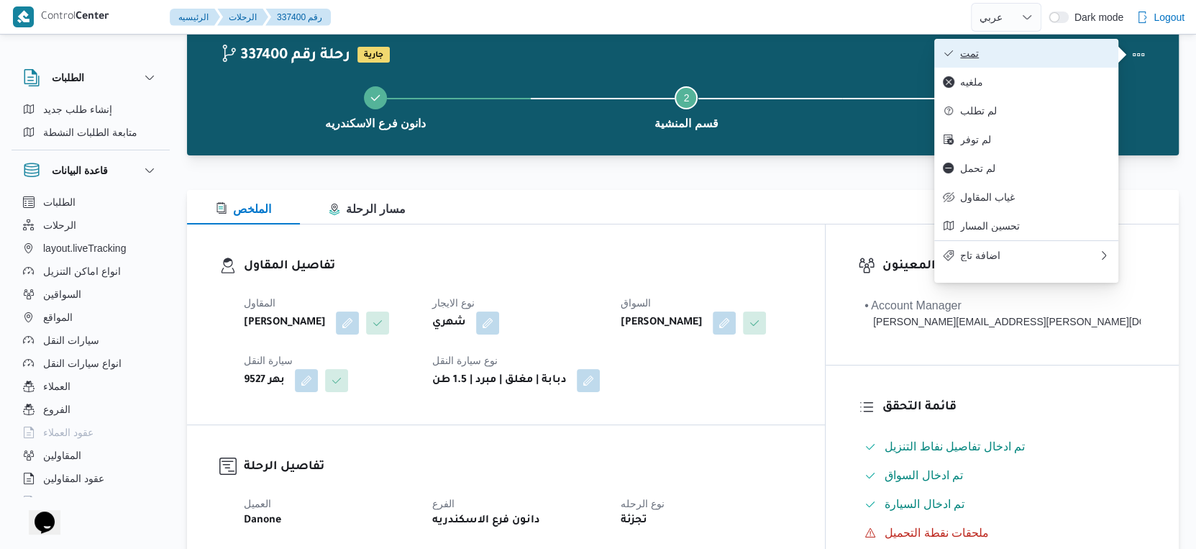
click at [1058, 49] on span "تمت" at bounding box center [1035, 53] width 150 height 12
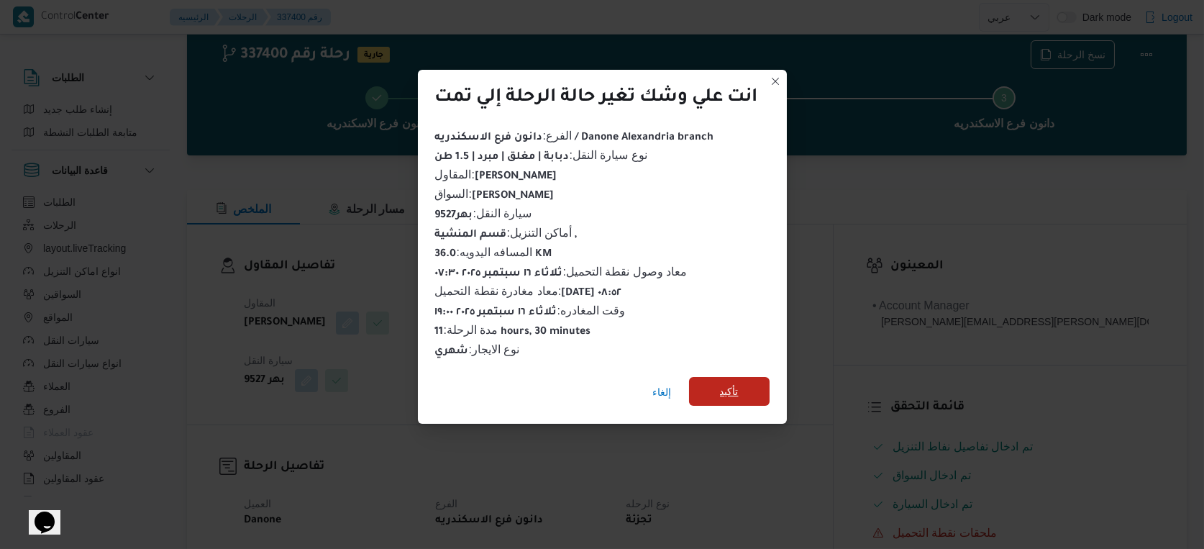
click at [745, 384] on div "إلغاء تأكيد" at bounding box center [602, 395] width 369 height 58
click at [743, 386] on span "تأكيد" at bounding box center [729, 391] width 81 height 29
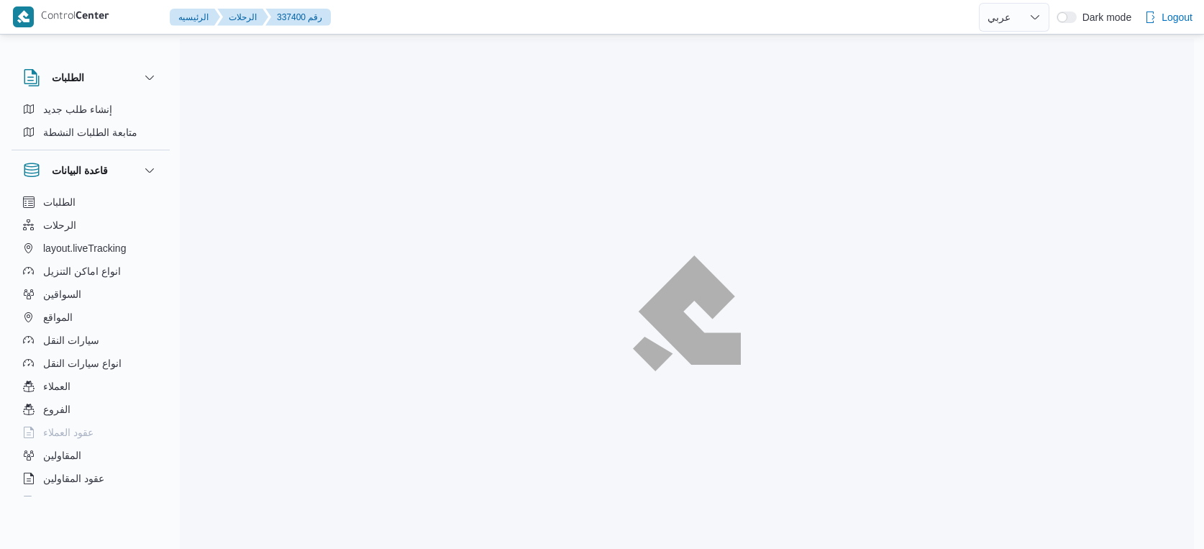
select select "ar"
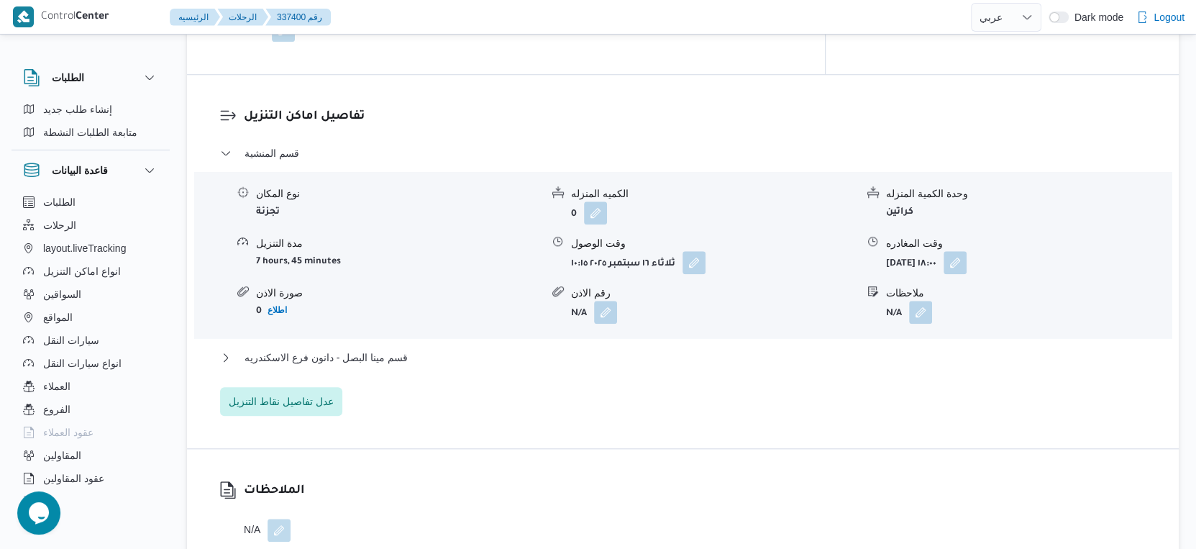
scroll to position [1157, 0]
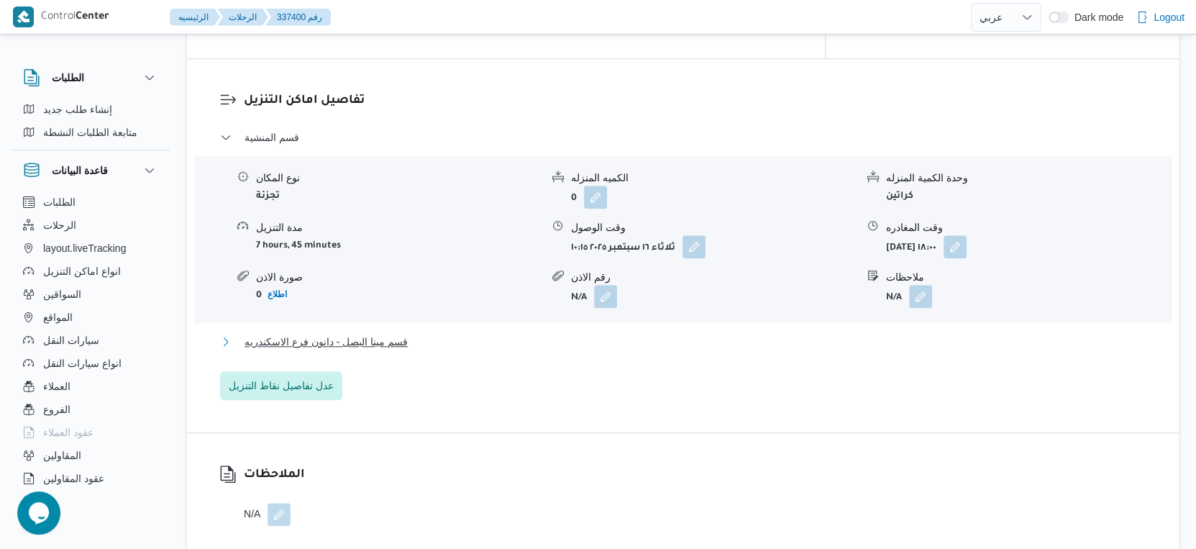
click at [409, 350] on button "قسم مينا البصل - دانون فرع الاسكندريه" at bounding box center [683, 341] width 927 height 17
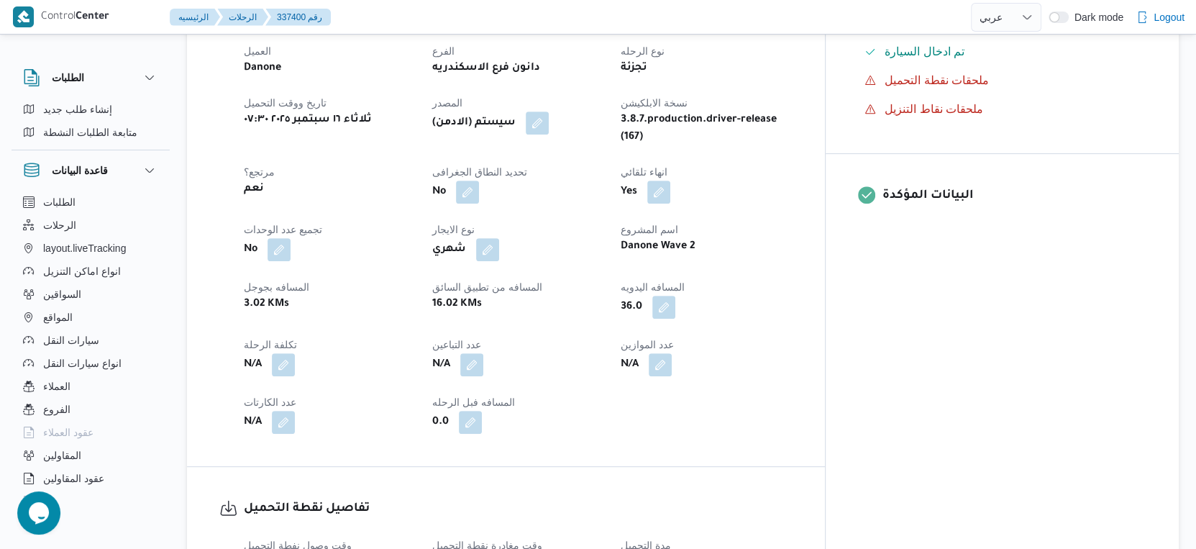
scroll to position [399, 0]
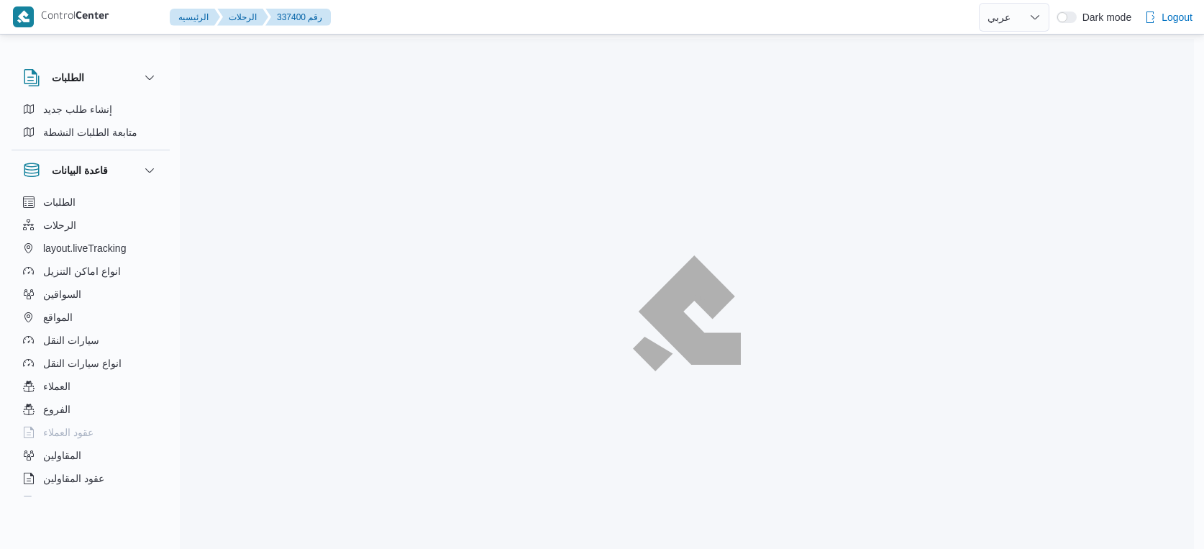
select select "ar"
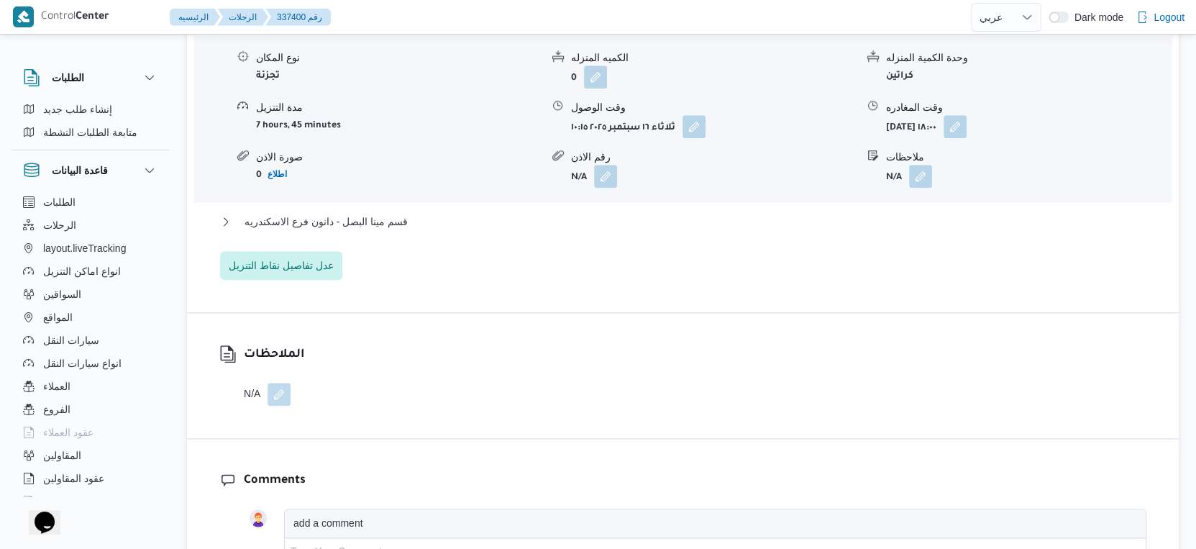
scroll to position [1278, 0]
click at [421, 229] on button "قسم مينا البصل - دانون فرع الاسكندريه" at bounding box center [683, 220] width 927 height 17
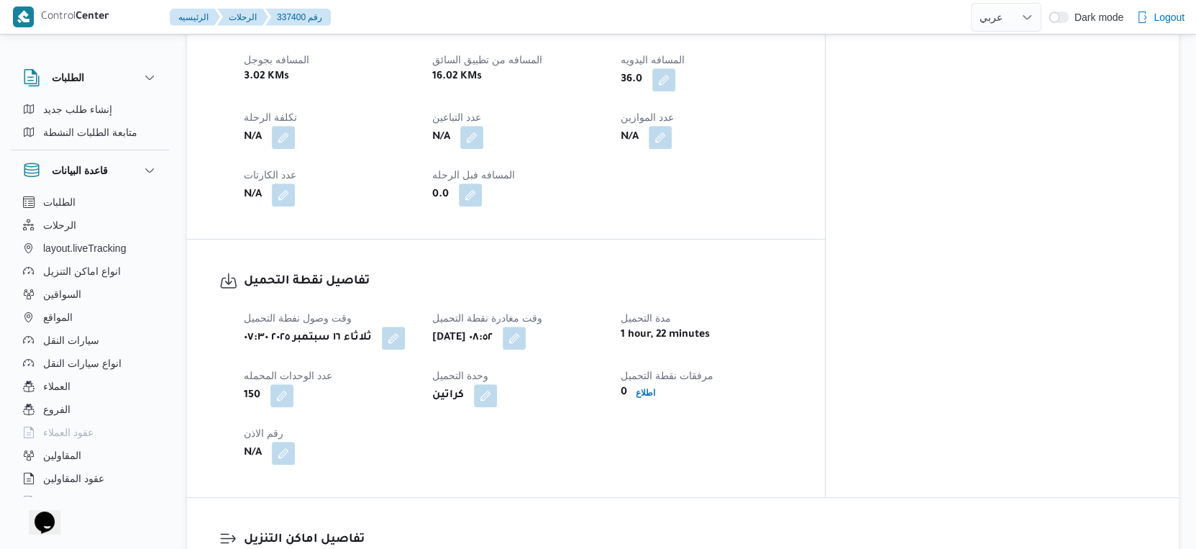
scroll to position [719, 0]
select select "ar"
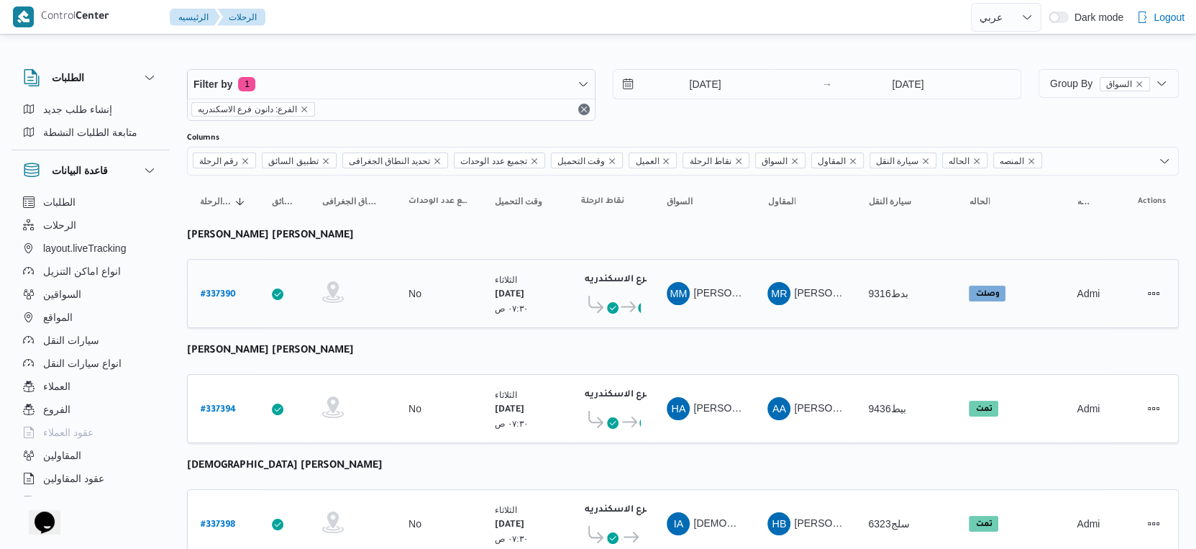
click at [211, 290] on b "# 337390" at bounding box center [218, 295] width 35 height 10
select select "ar"
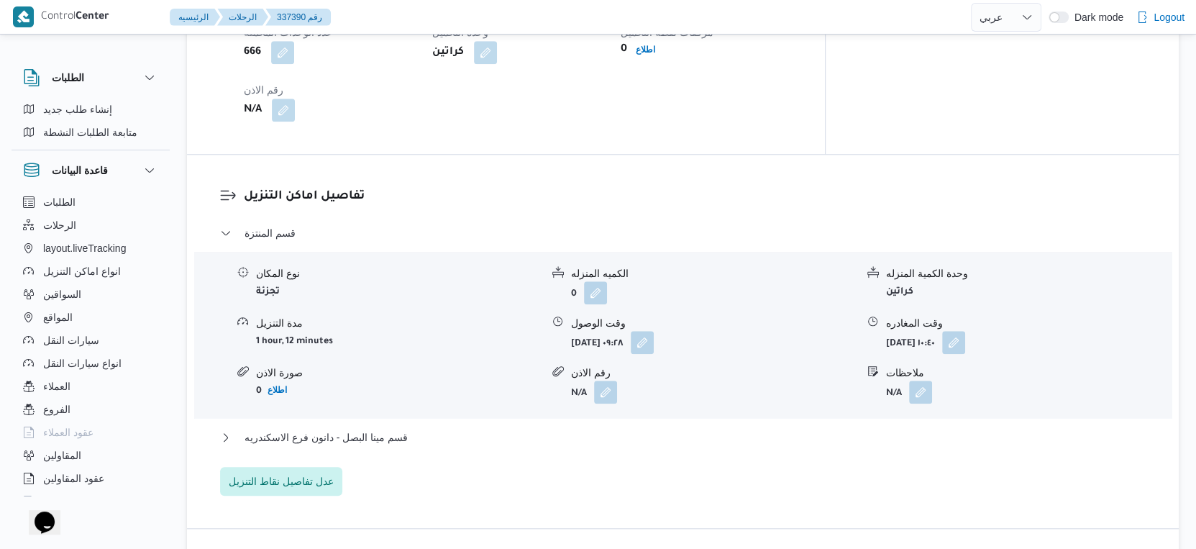
scroll to position [1119, 0]
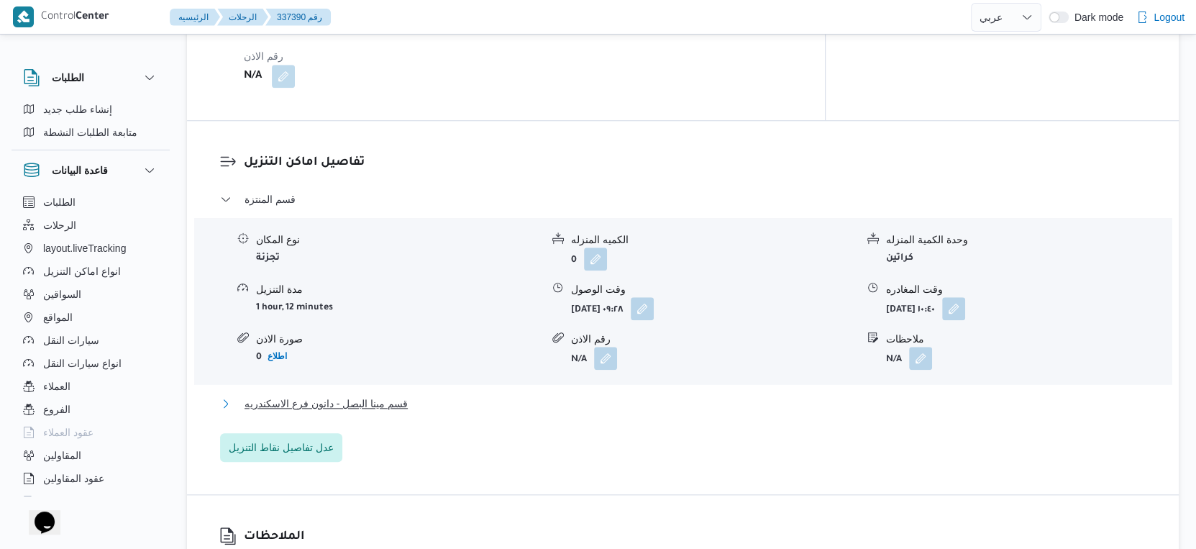
click at [444, 395] on button "قسم مينا البصل - دانون فرع الاسكندريه" at bounding box center [683, 403] width 927 height 17
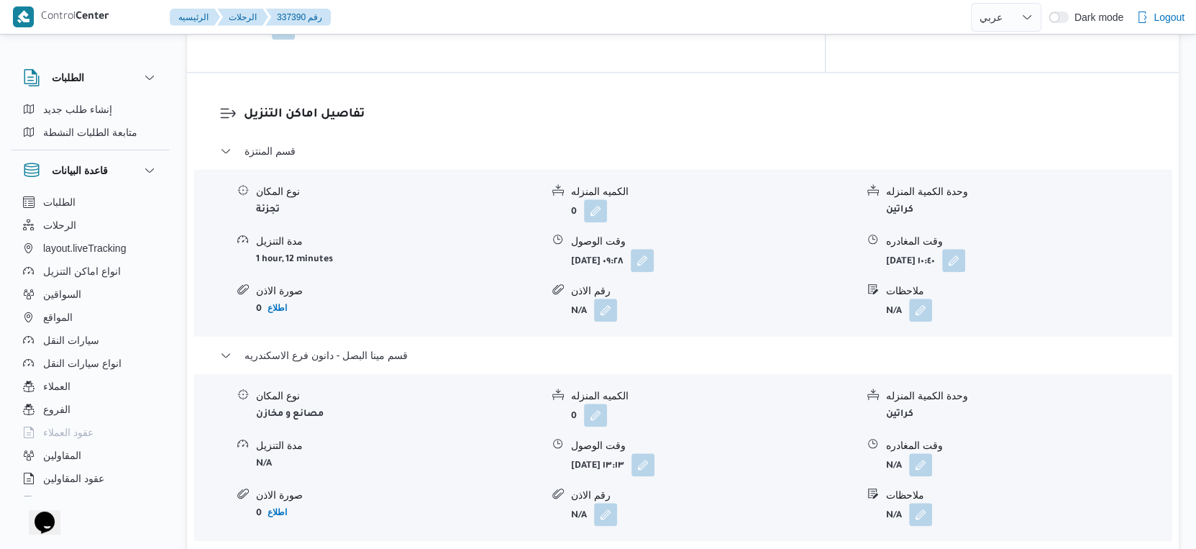
scroll to position [1199, 0]
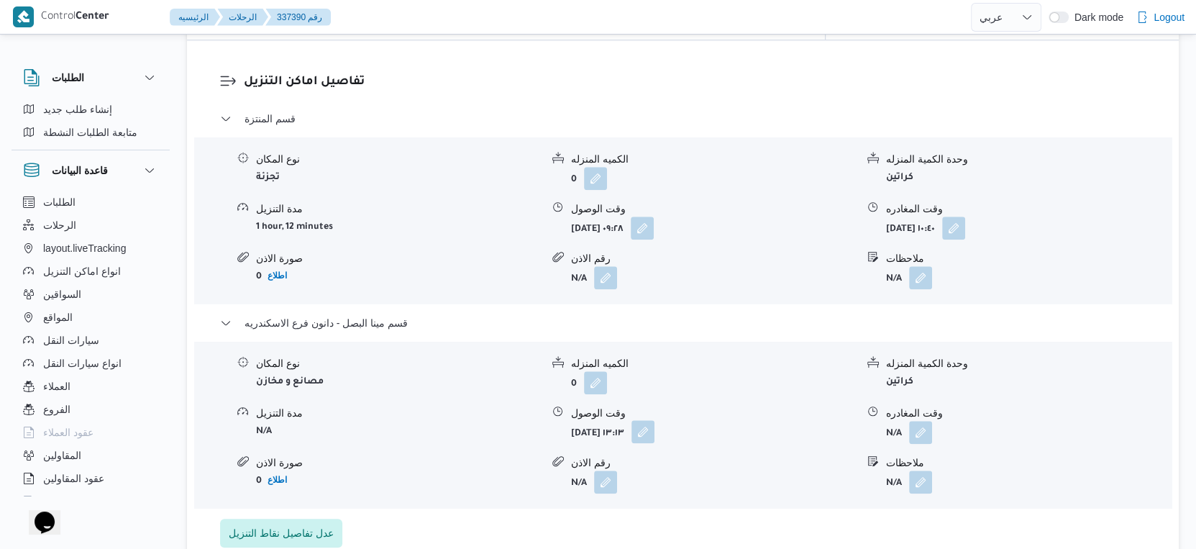
click at [655, 420] on button "button" at bounding box center [643, 431] width 23 height 23
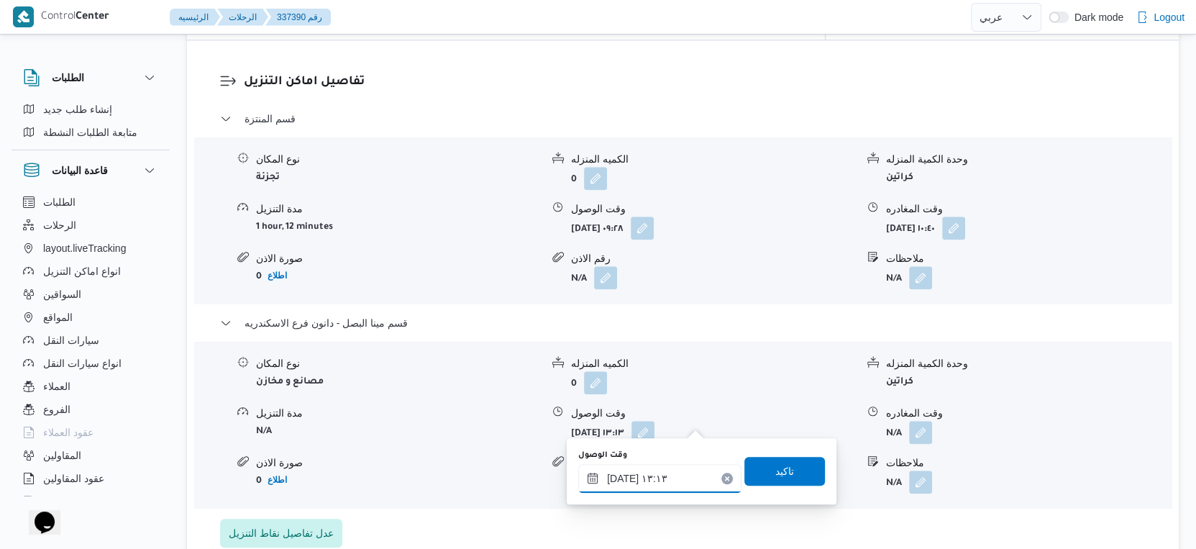
click at [663, 476] on input "١٦/٠٩/٢٠٢٥ ١٣:١٣" at bounding box center [659, 478] width 163 height 29
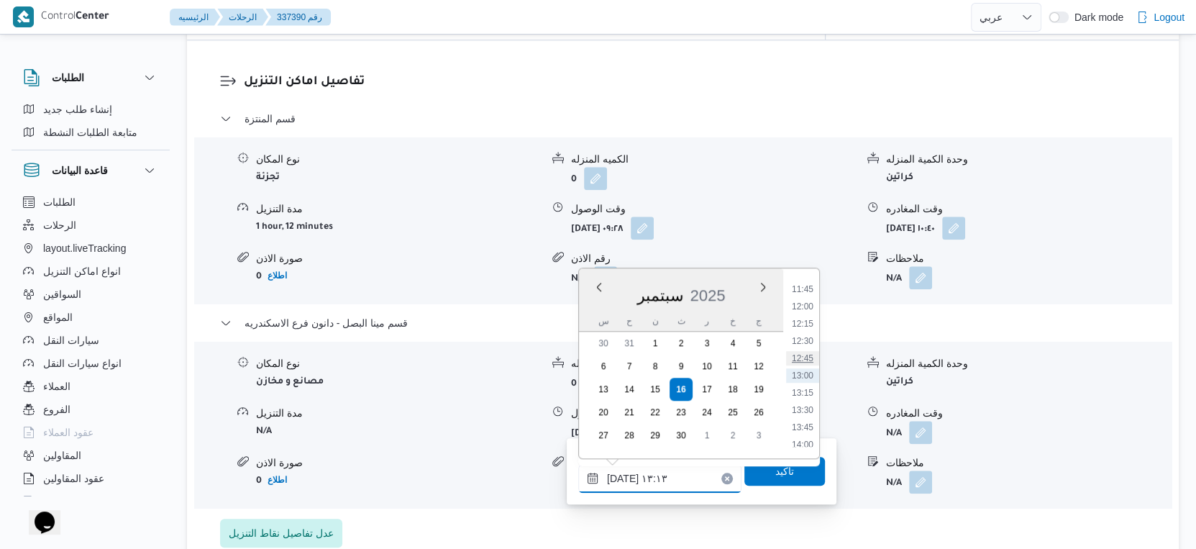
scroll to position [1209, 0]
click at [809, 356] on li "18:30" at bounding box center [802, 355] width 33 height 14
type input "١٦/٠٩/٢٠٢٥ ١٨:٣٠"
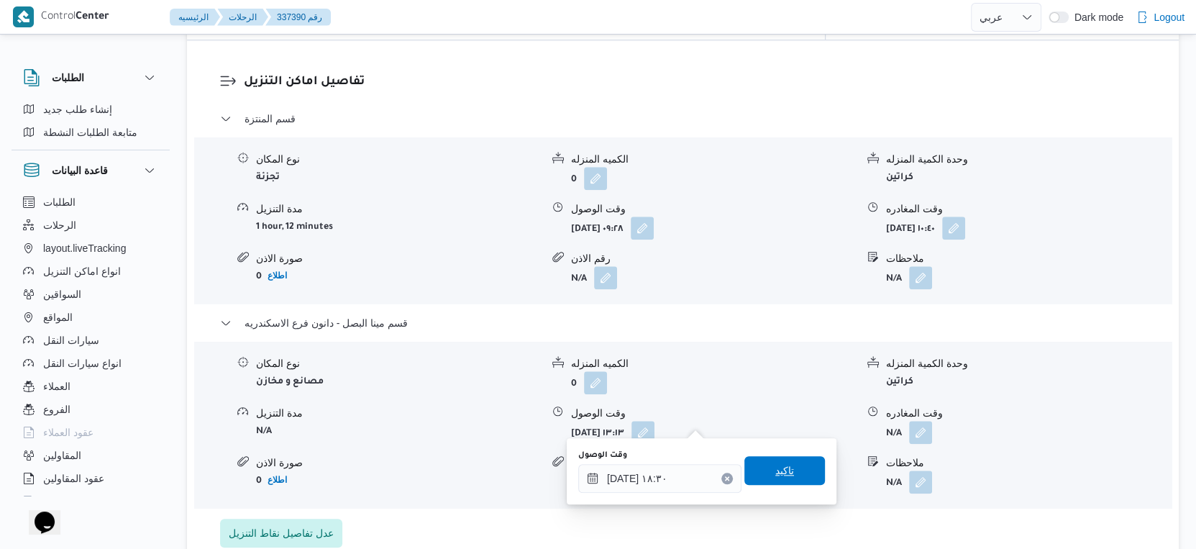
click at [802, 464] on span "تاكيد" at bounding box center [785, 470] width 81 height 29
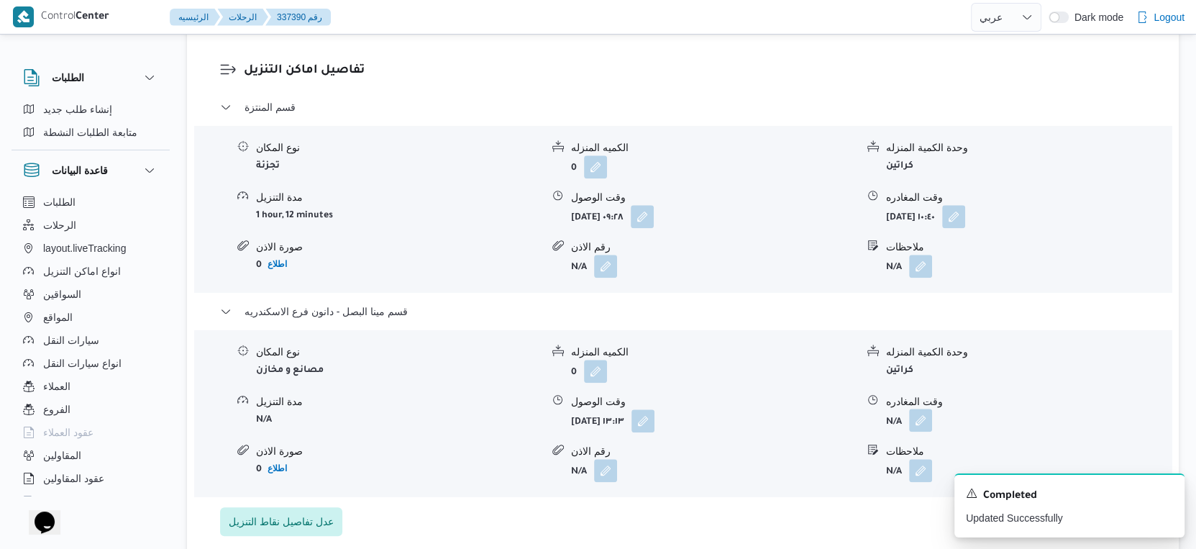
click at [916, 419] on button "button" at bounding box center [920, 420] width 23 height 23
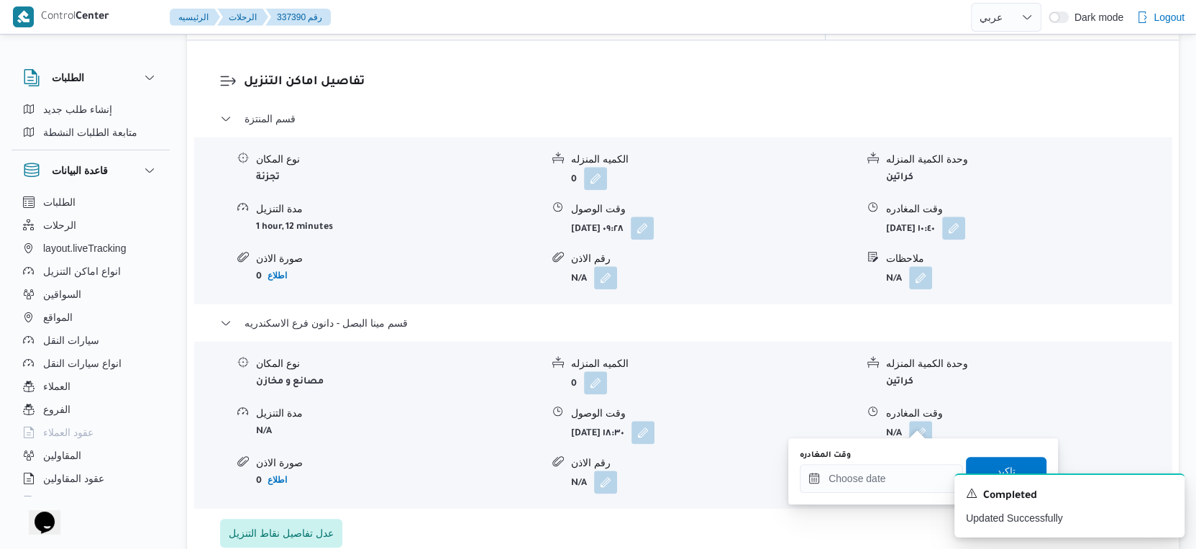
click at [911, 473] on div "A new notification appears Completed Updated Successfully" at bounding box center [1053, 505] width 288 height 87
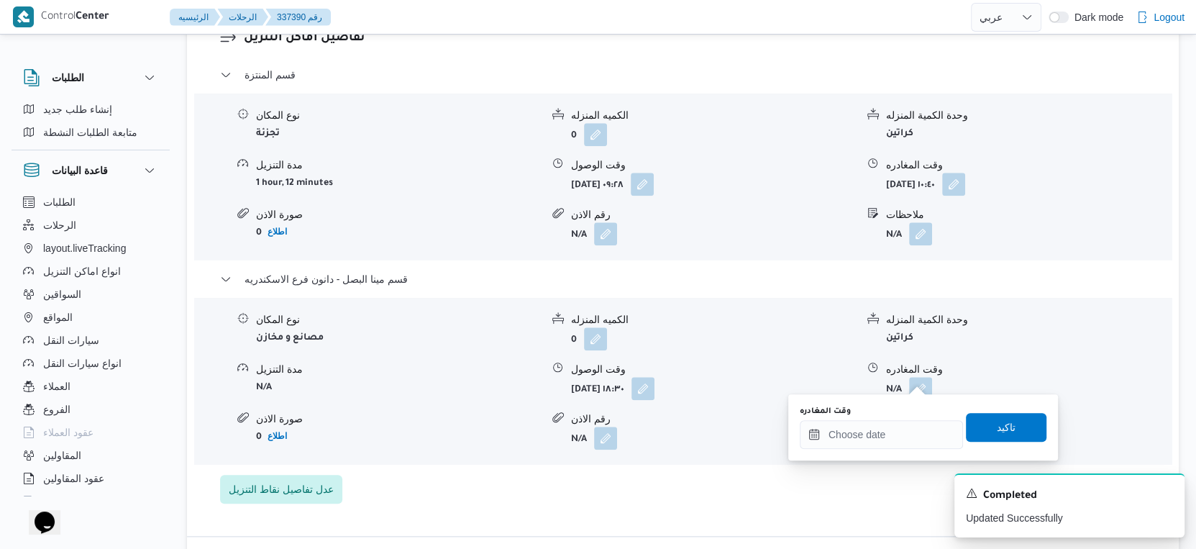
scroll to position [1278, 0]
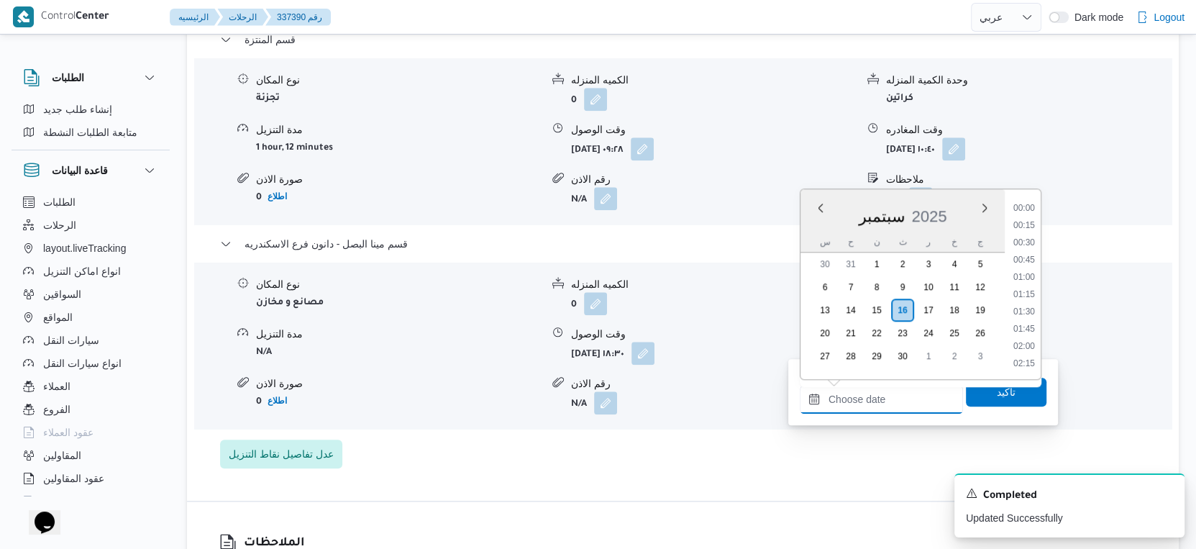
click at [901, 401] on input "وقت المغادره" at bounding box center [881, 399] width 163 height 29
drag, startPoint x: 1024, startPoint y: 226, endPoint x: 1014, endPoint y: 262, distance: 37.4
click at [1024, 226] on li "19:00" at bounding box center [1024, 228] width 33 height 14
type input "١٦/٠٩/٢٠٢٥ ١٩:٠٠"
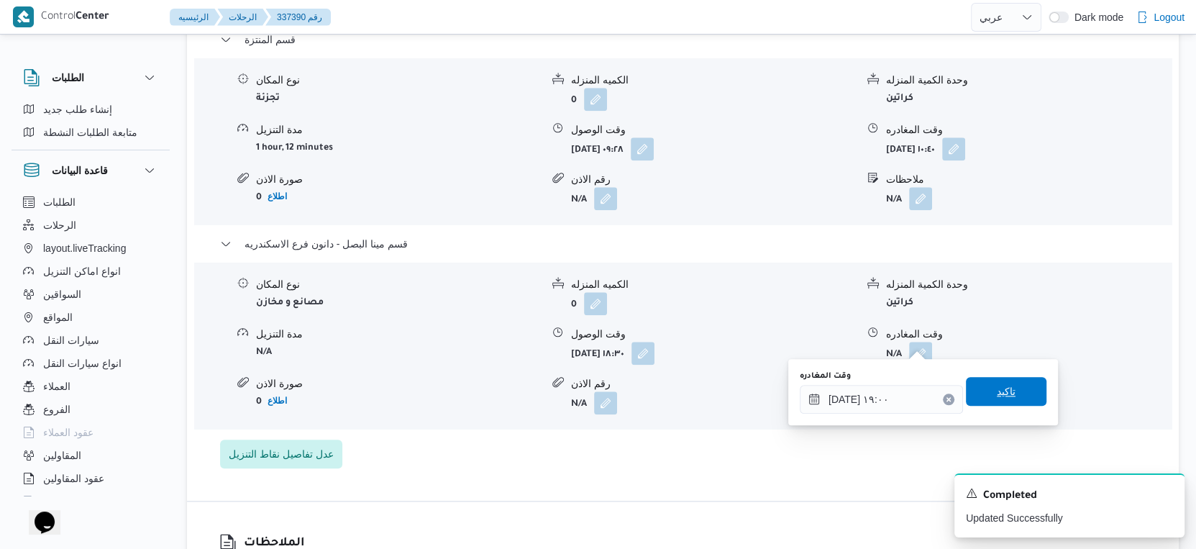
click at [999, 391] on span "تاكيد" at bounding box center [1006, 391] width 19 height 17
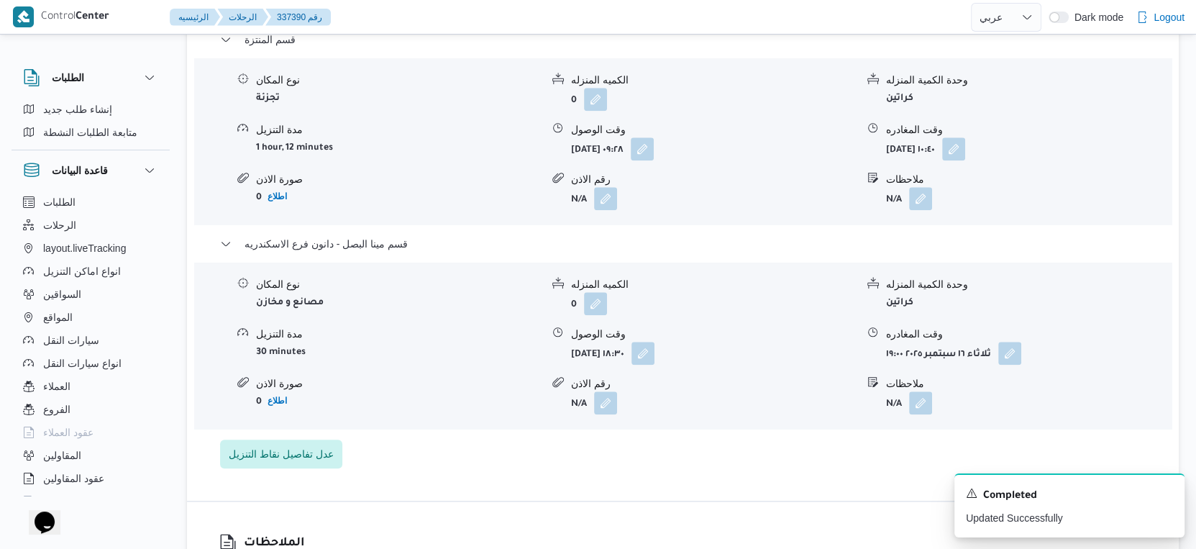
scroll to position [1199, 0]
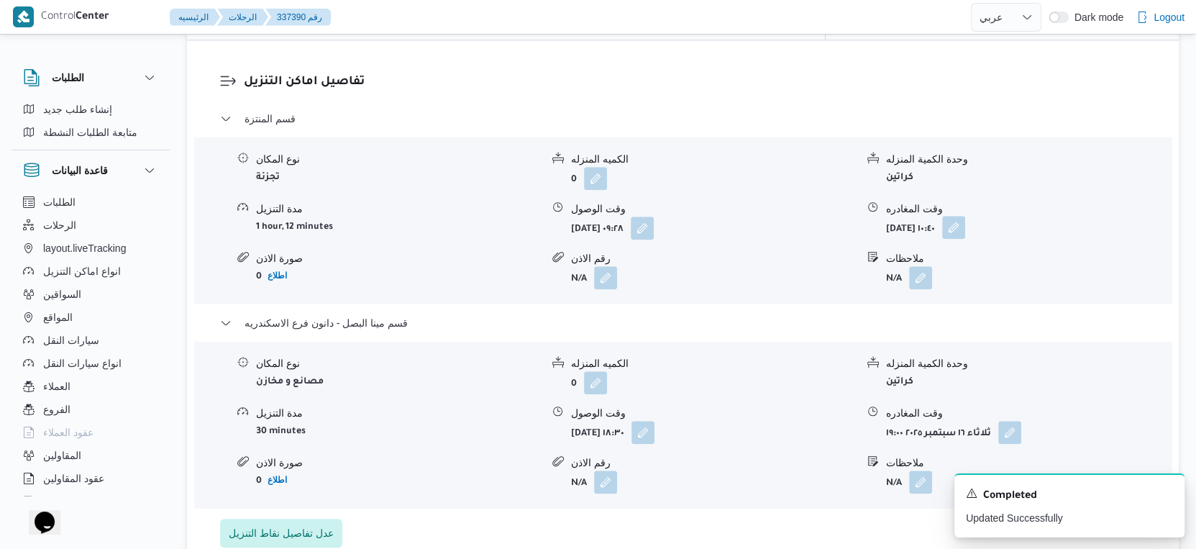
click at [965, 218] on button "button" at bounding box center [953, 227] width 23 height 23
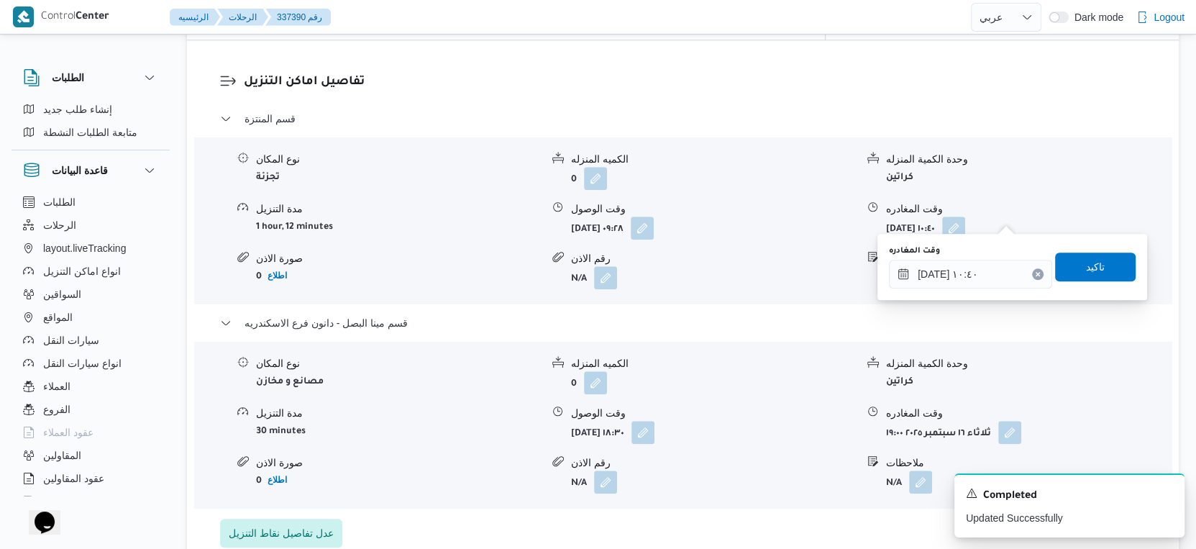
click at [978, 256] on div "وقت المغادره ١٦/٠٩/٢٠٢٥ ١٠:٤٠" at bounding box center [970, 266] width 163 height 43
click at [982, 270] on input "١٦/٠٩/٢٠٢٥ ١٠:٤٠" at bounding box center [970, 274] width 163 height 29
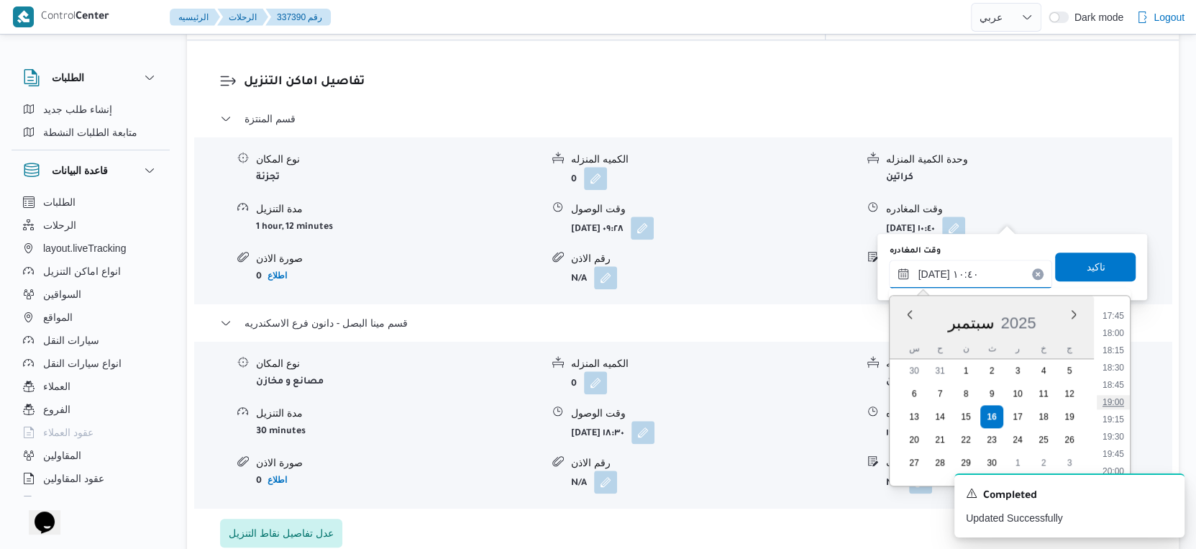
scroll to position [1197, 0]
click at [1116, 355] on li "18:00" at bounding box center [1113, 360] width 33 height 14
type input "١٦/٠٩/٢٠٢٥ ١٨:٠٠"
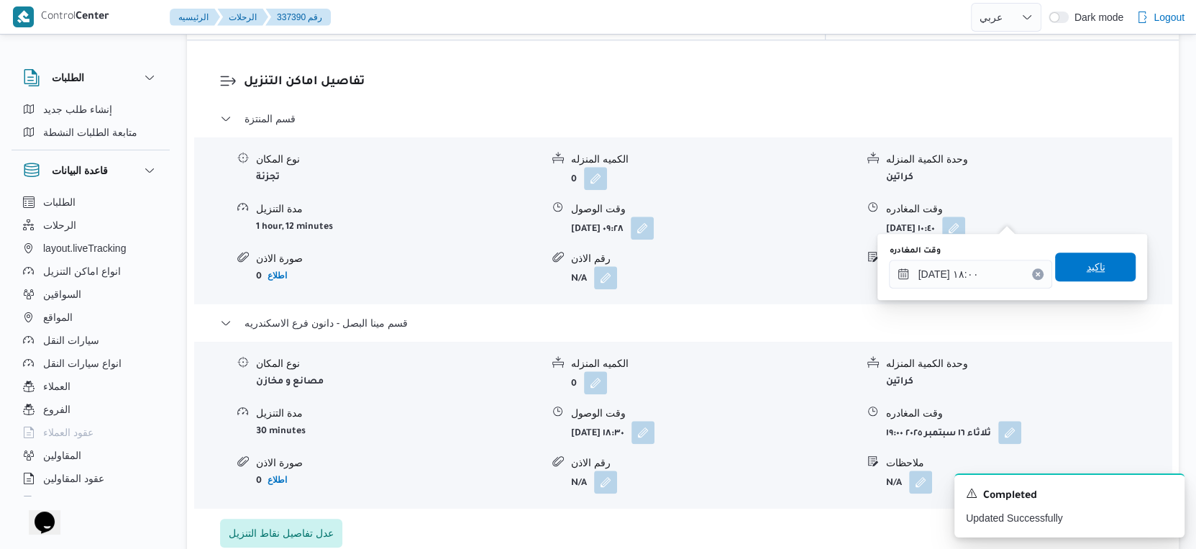
click at [1096, 265] on span "تاكيد" at bounding box center [1095, 266] width 81 height 29
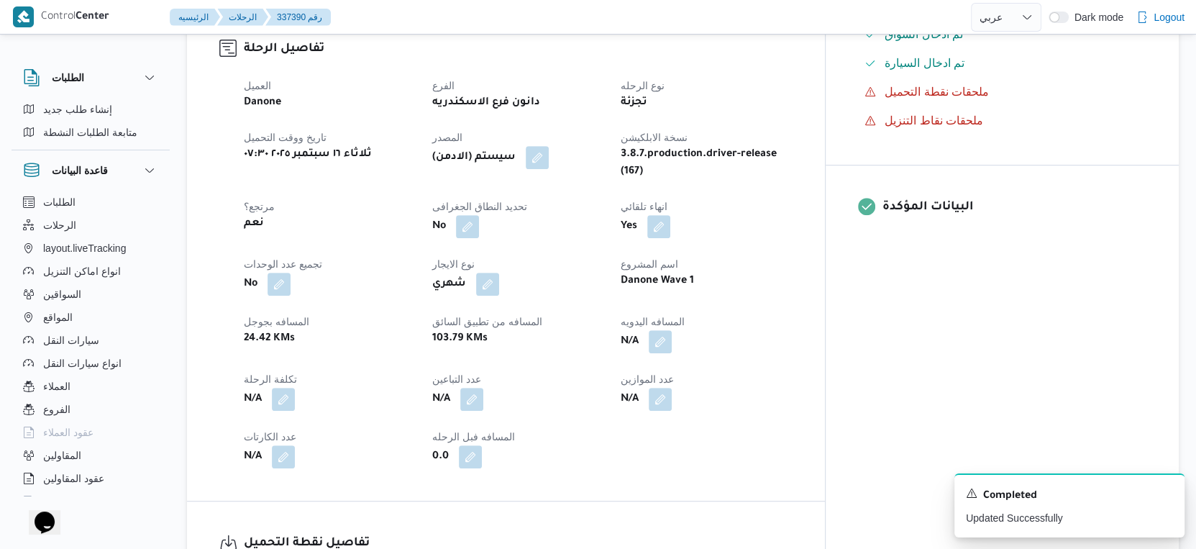
scroll to position [479, 0]
click at [672, 330] on button "button" at bounding box center [660, 341] width 23 height 23
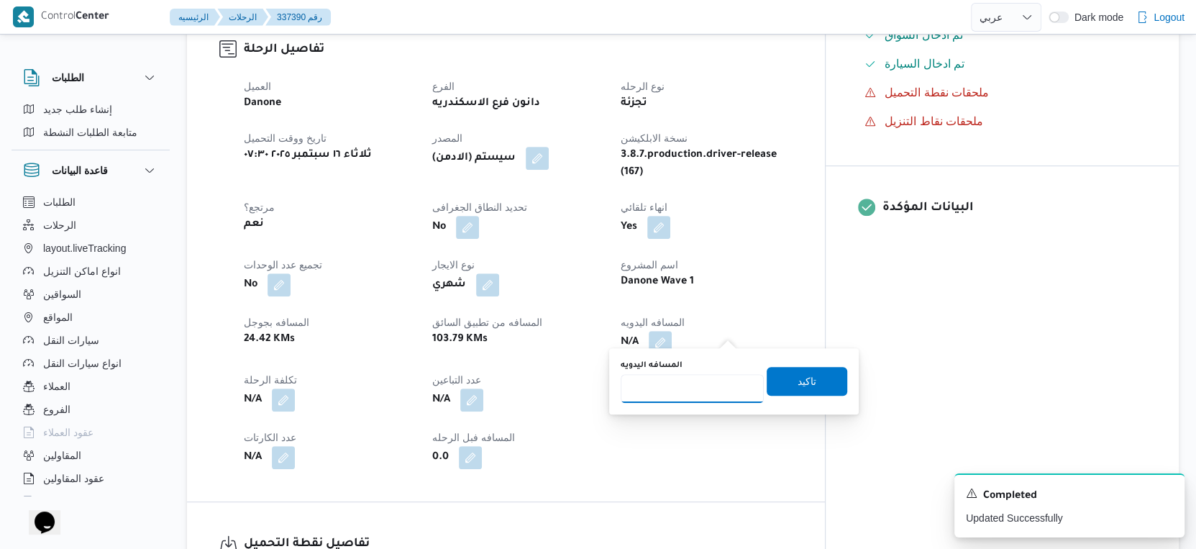
click at [698, 387] on input "المسافه اليدويه" at bounding box center [692, 388] width 143 height 29
type input "40"
click at [806, 385] on span "تاكيد" at bounding box center [807, 381] width 81 height 29
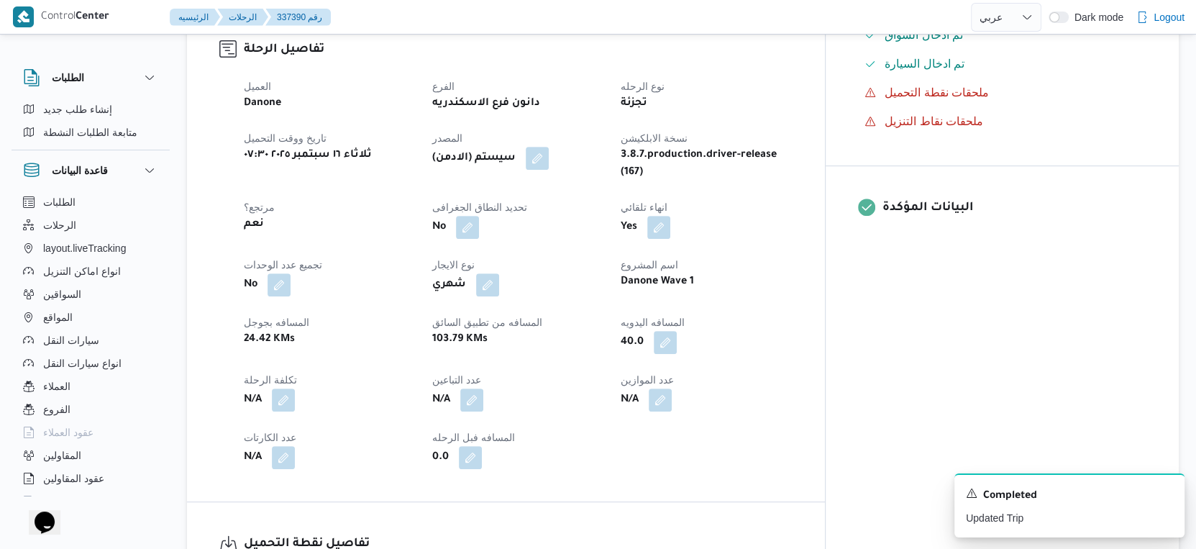
scroll to position [0, 0]
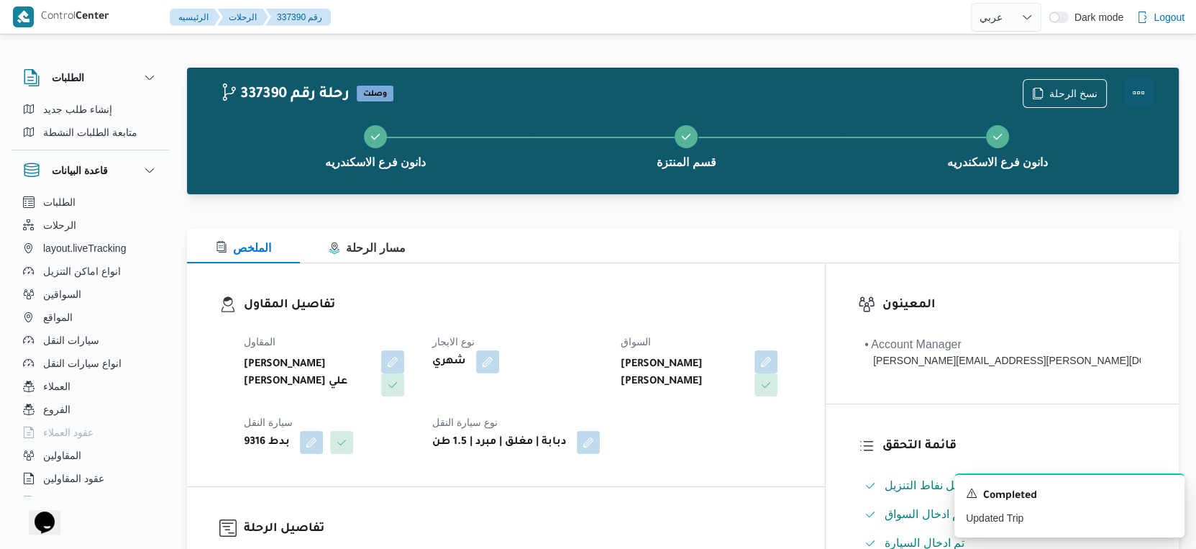
click at [1139, 94] on button "Actions" at bounding box center [1138, 92] width 29 height 29
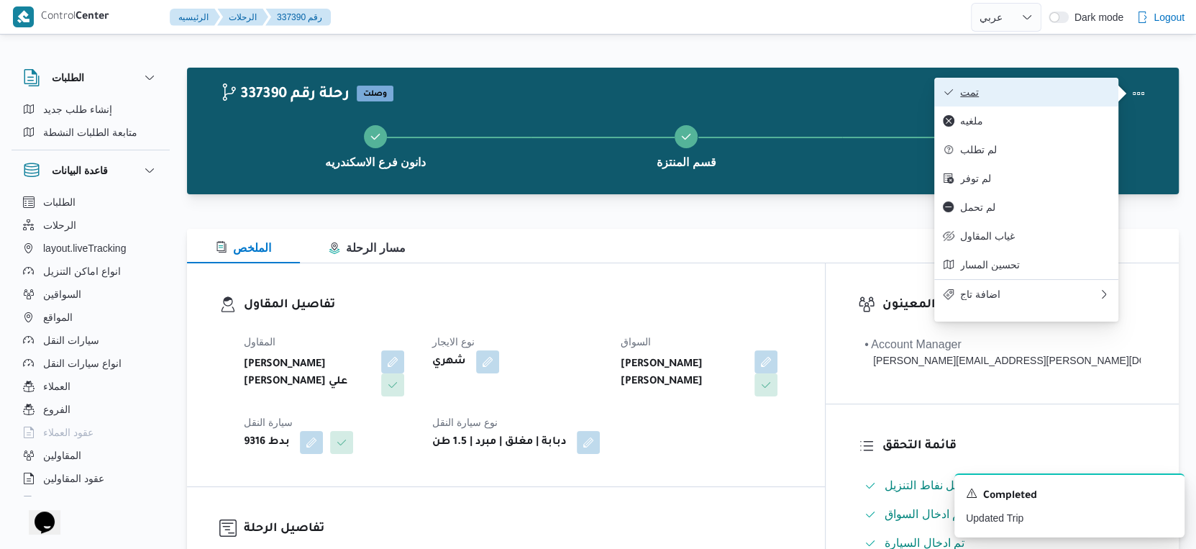
click at [1057, 91] on span "تمت" at bounding box center [1035, 92] width 150 height 12
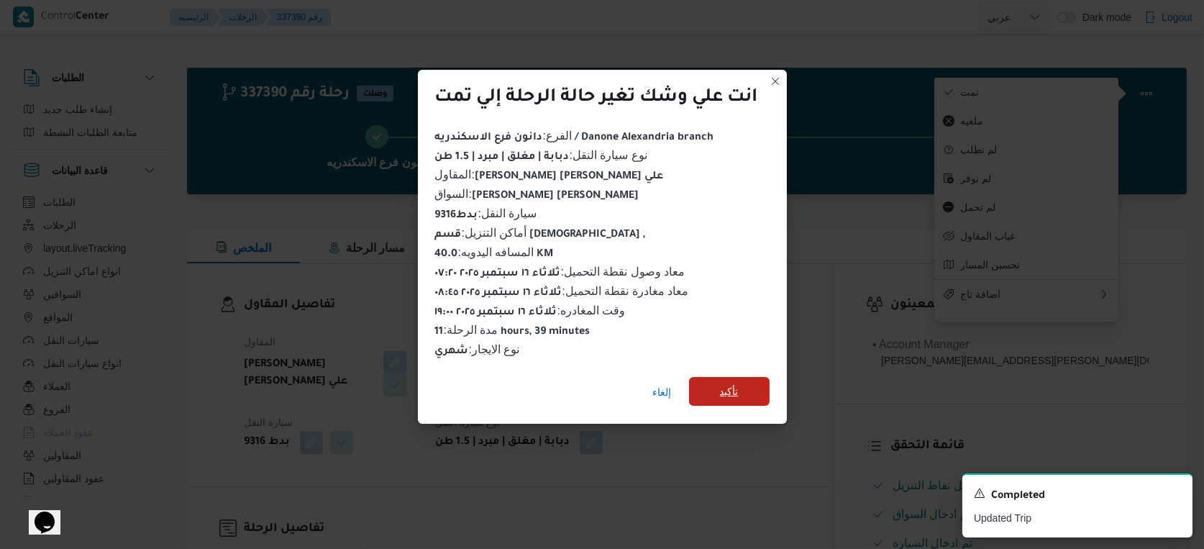
click at [750, 377] on span "تأكيد" at bounding box center [729, 391] width 81 height 29
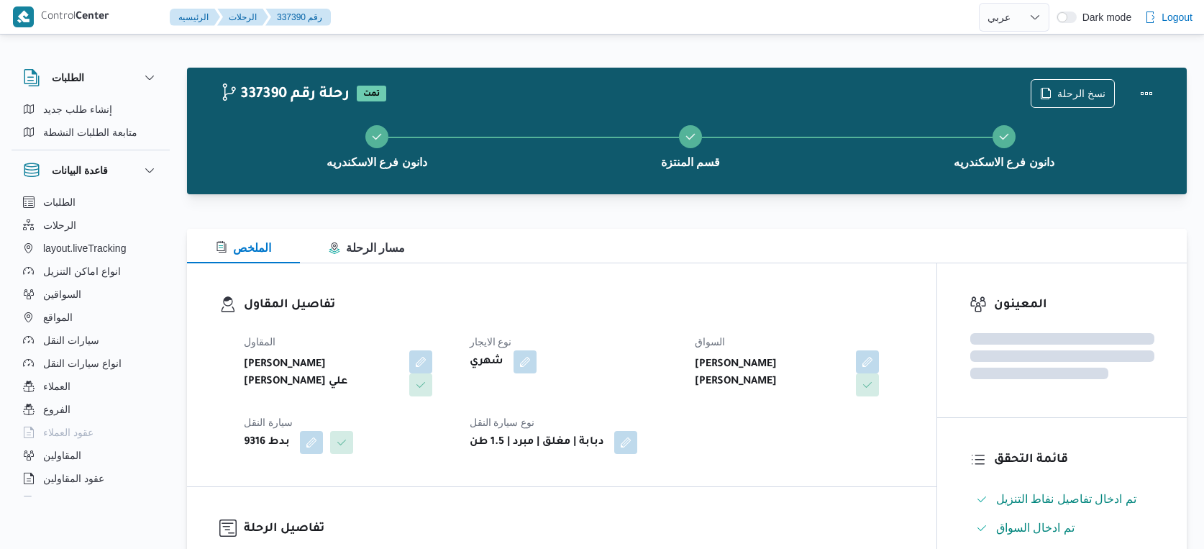
select select "ar"
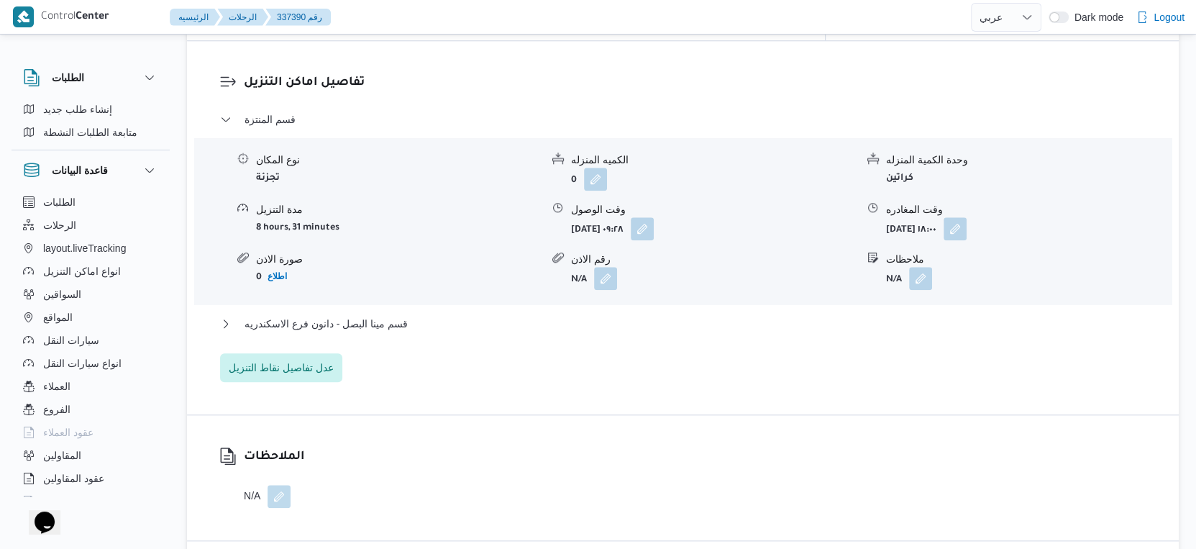
scroll to position [1199, 0]
click at [422, 314] on button "قسم مينا البصل - دانون فرع الاسكندريه" at bounding box center [683, 322] width 927 height 17
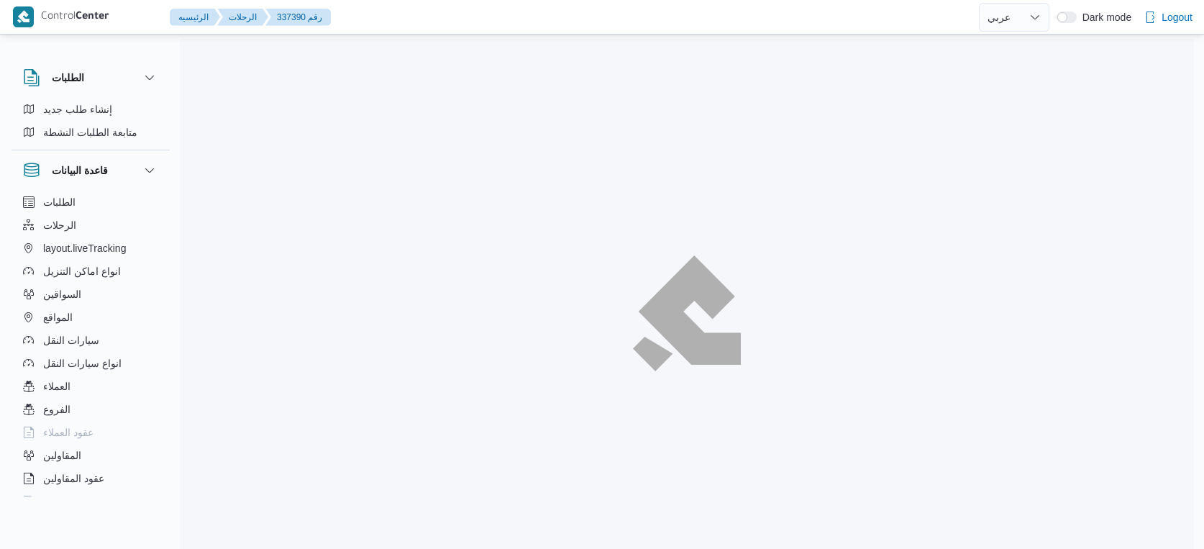
select select "ar"
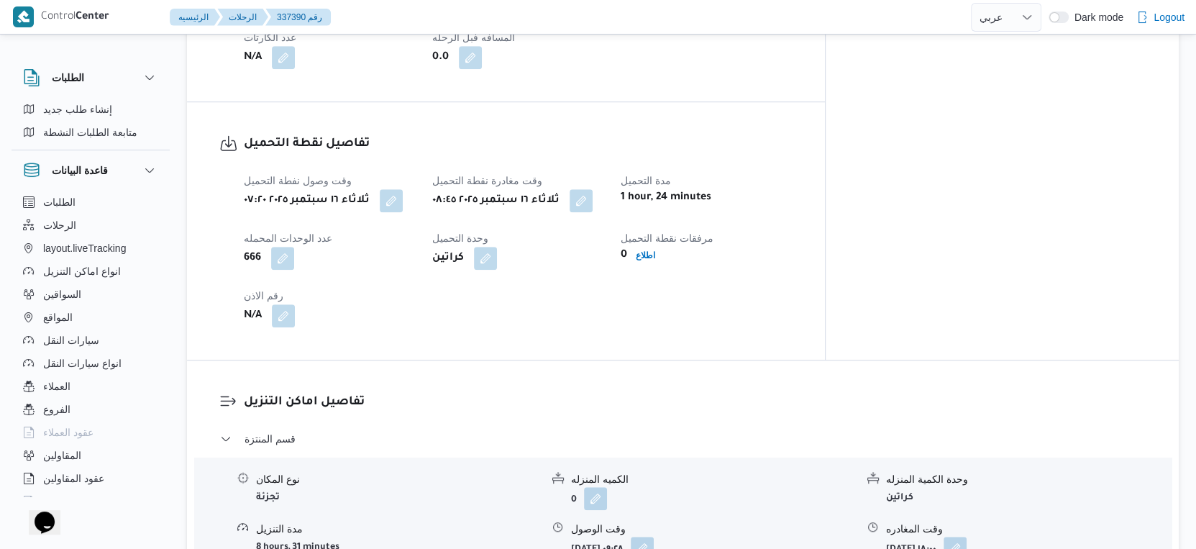
scroll to position [1359, 0]
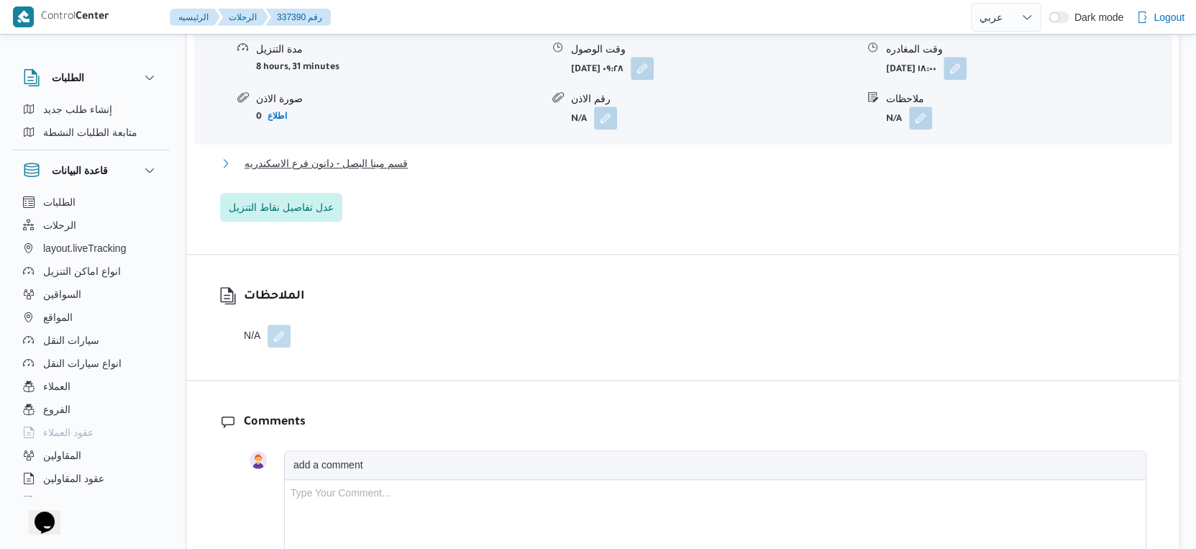
click at [407, 155] on button "قسم مينا البصل - دانون فرع الاسكندريه" at bounding box center [683, 163] width 927 height 17
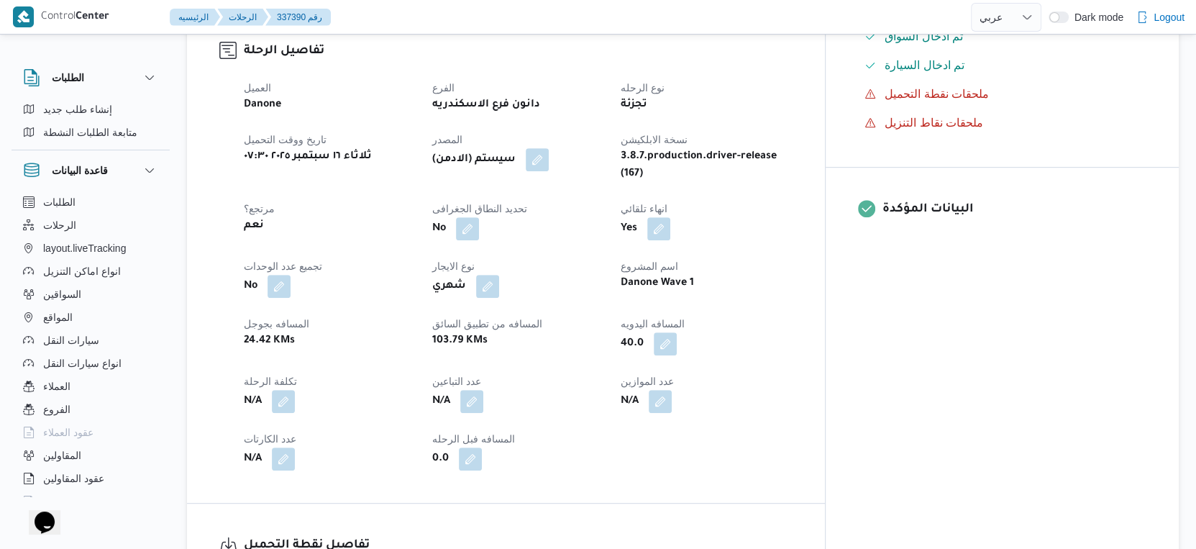
scroll to position [319, 0]
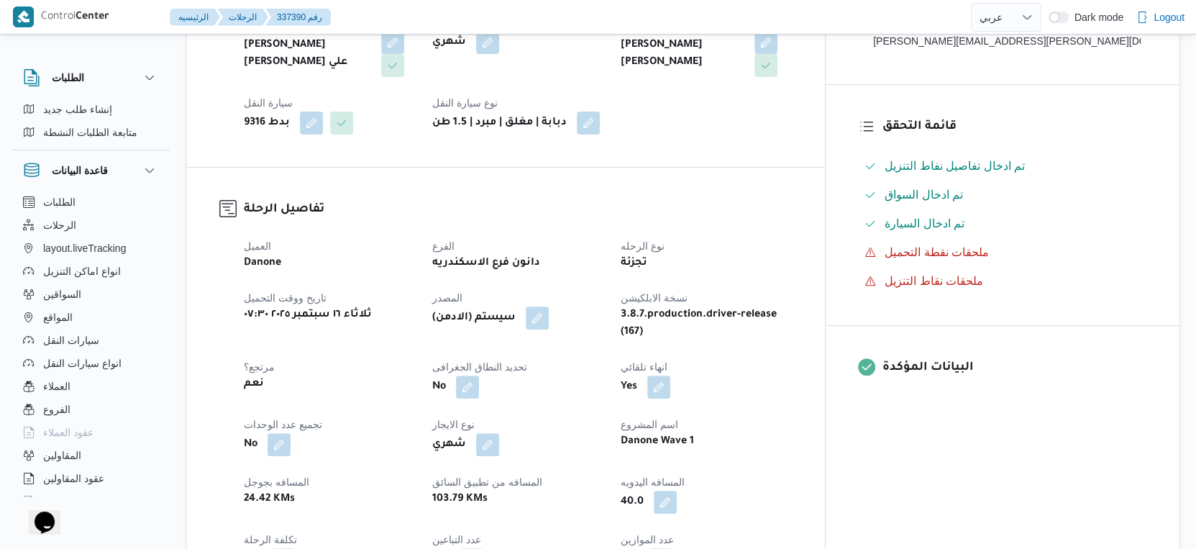
select select "ar"
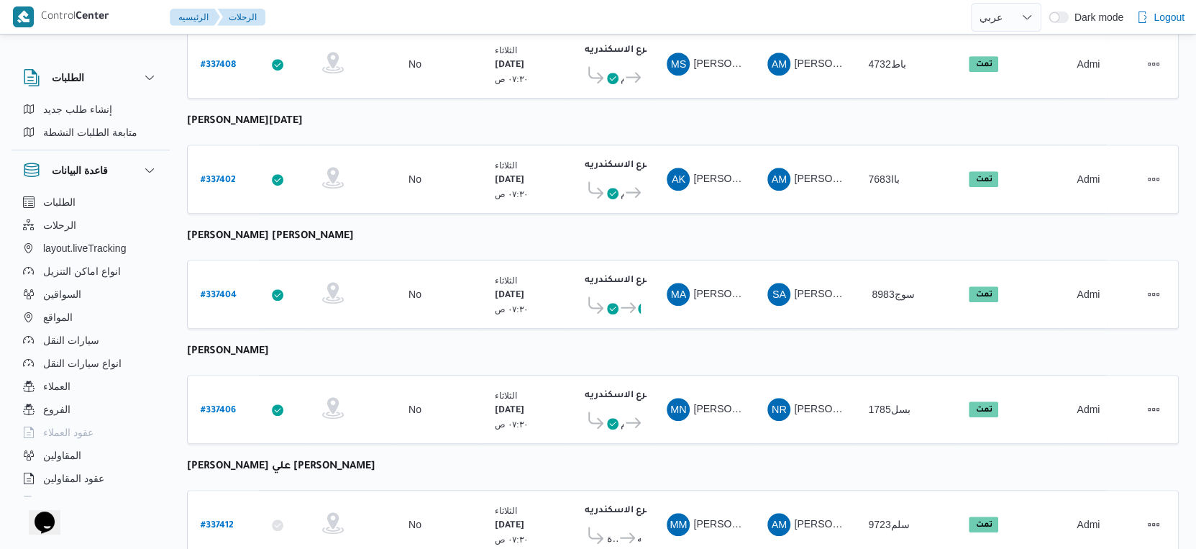
scroll to position [775, 0]
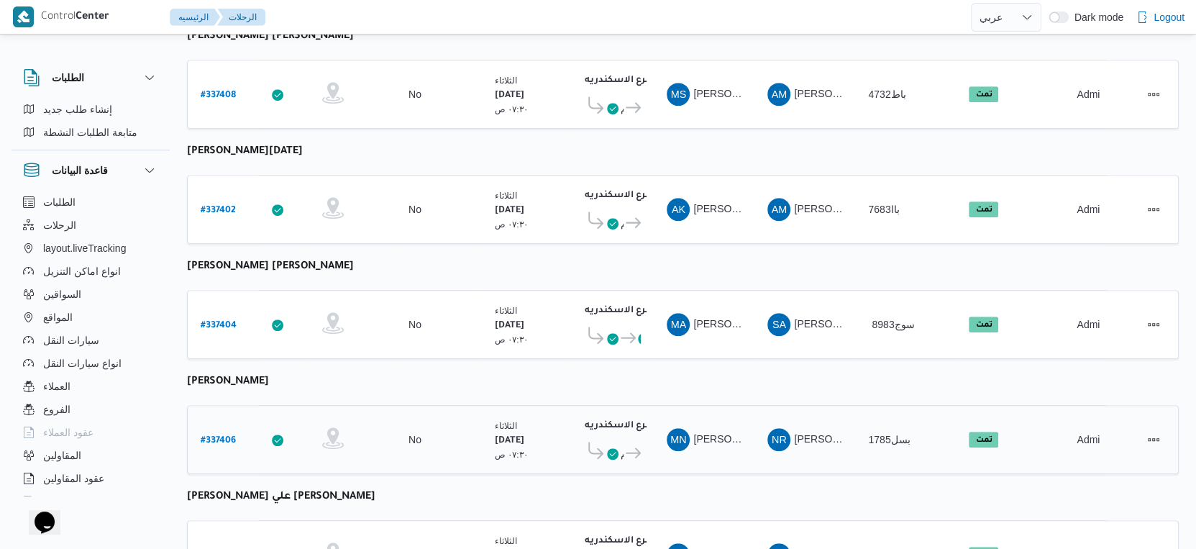
click at [224, 436] on b "# 337406" at bounding box center [218, 441] width 35 height 10
select select "ar"
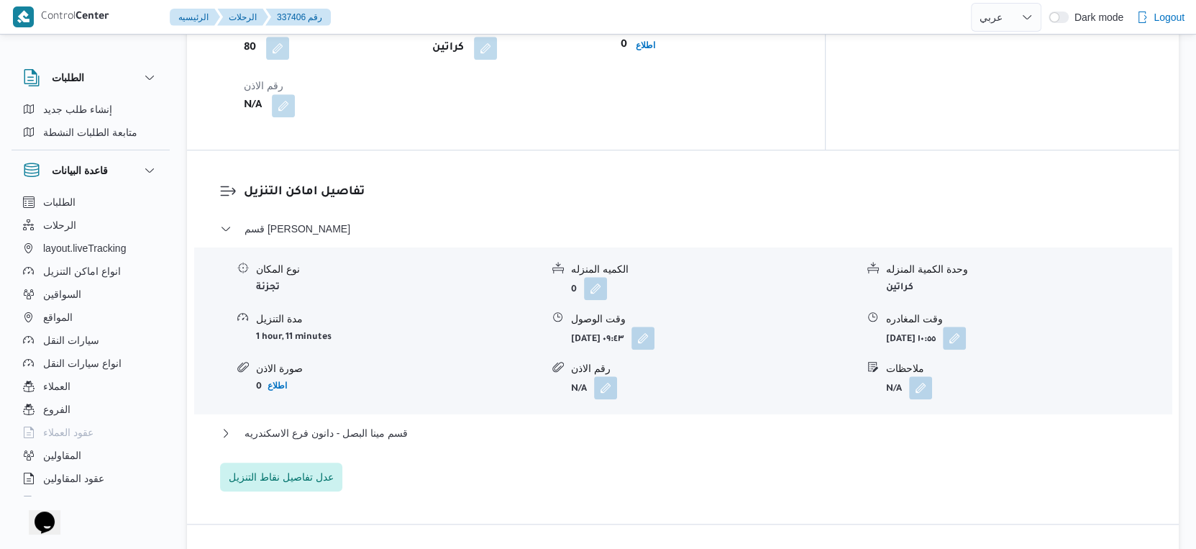
scroll to position [1174, 0]
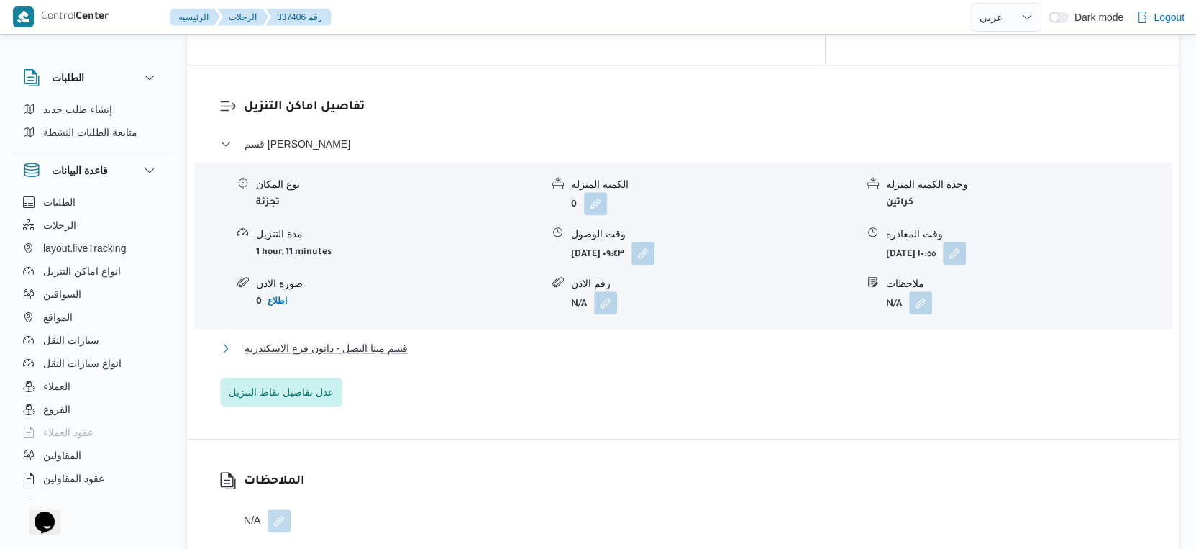
click at [391, 340] on span "قسم مينا البصل - دانون فرع الاسكندريه" at bounding box center [326, 348] width 163 height 17
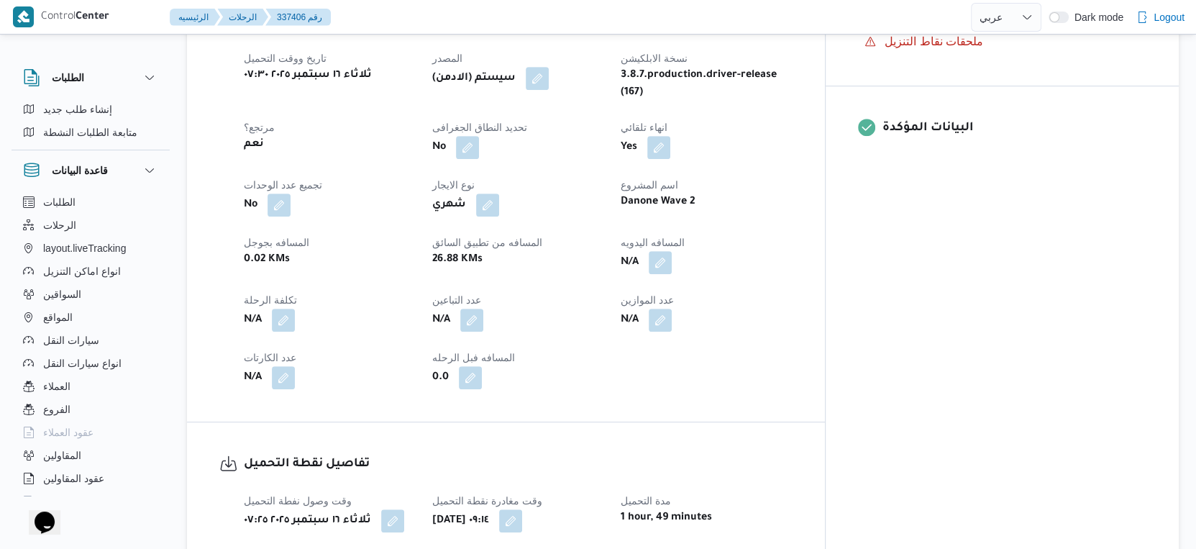
scroll to position [560, 0]
click at [672, 250] on button "button" at bounding box center [660, 261] width 23 height 23
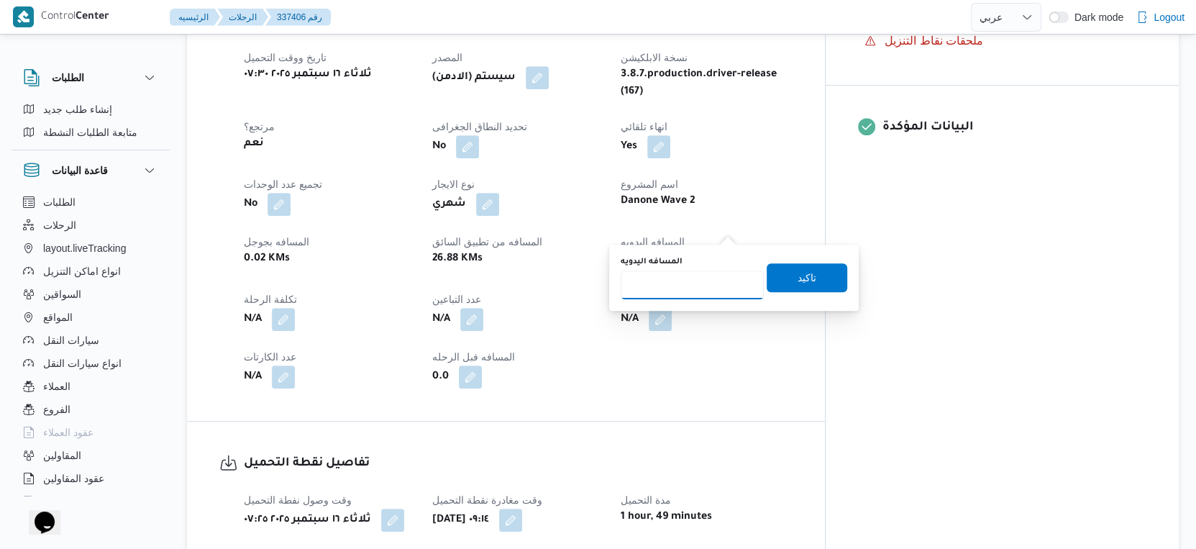
click at [688, 279] on input "المسافه اليدويه" at bounding box center [692, 284] width 143 height 29
type input "27"
click at [809, 272] on span "تاكيد" at bounding box center [807, 277] width 81 height 29
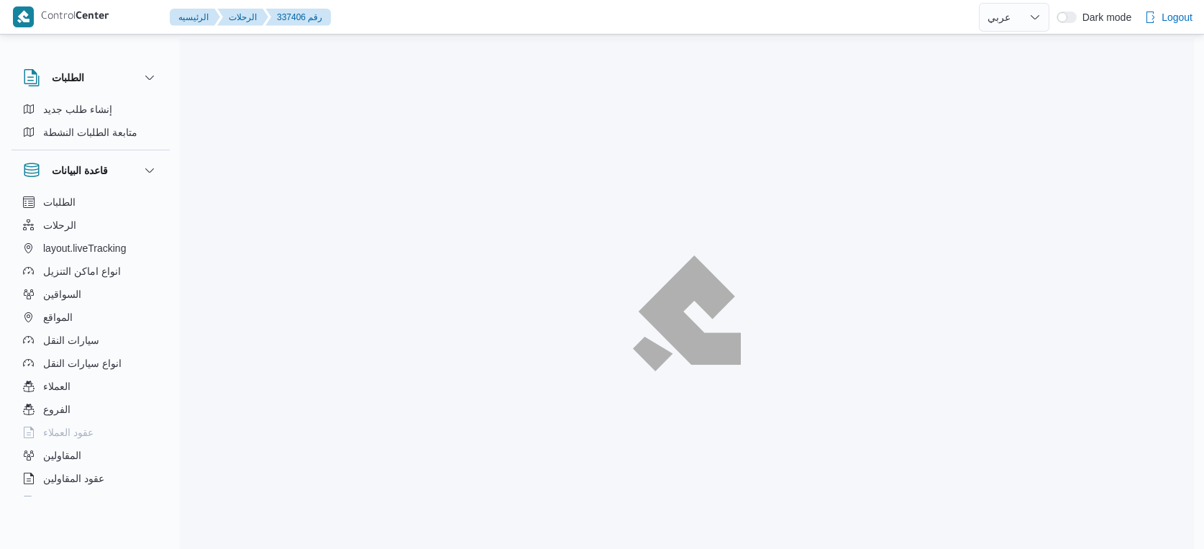
select select "ar"
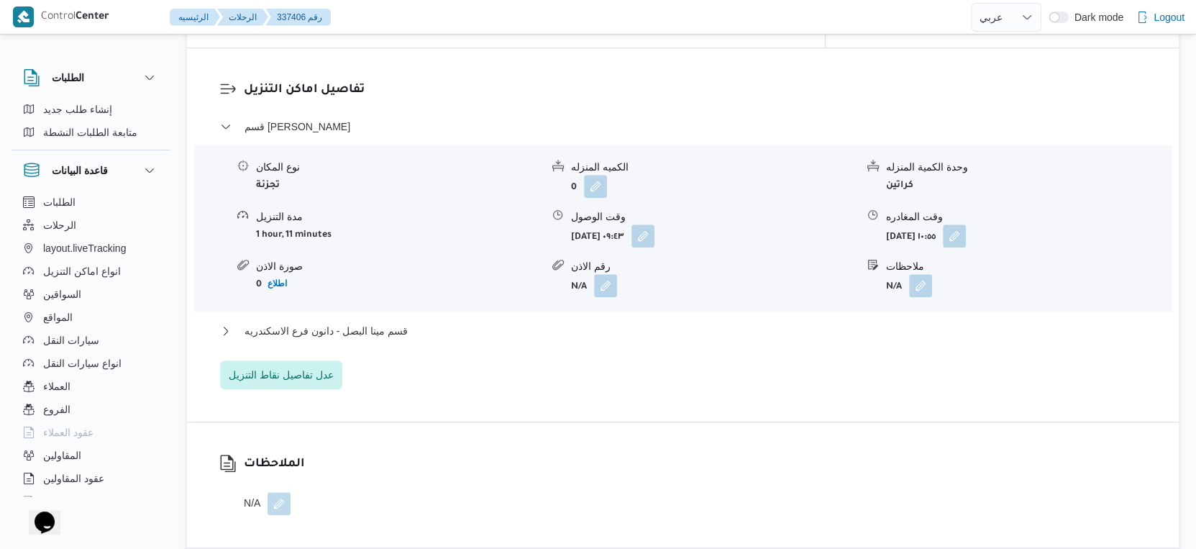
scroll to position [1278, 0]
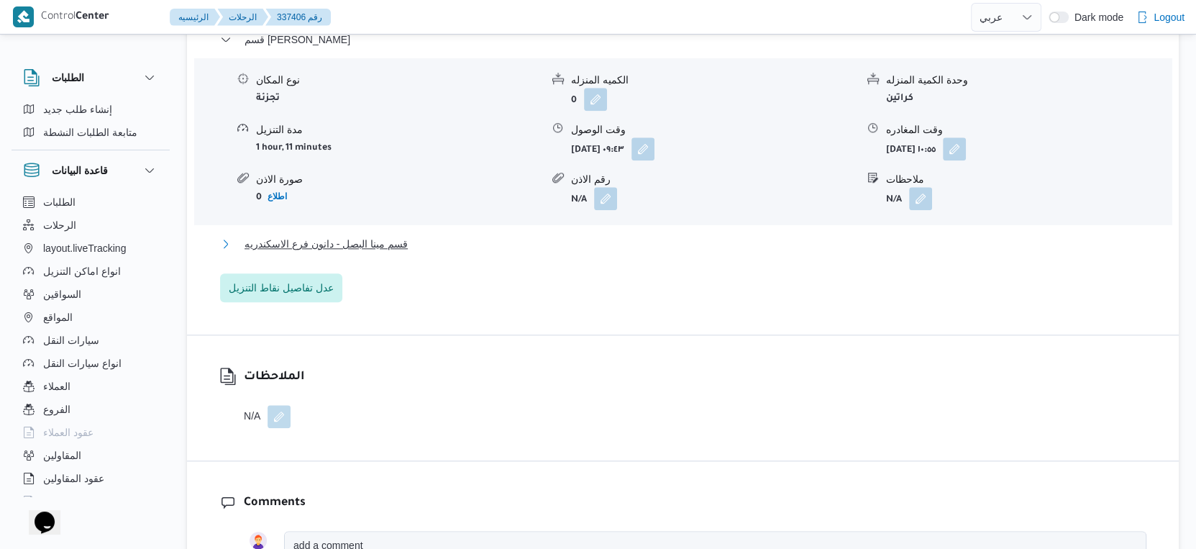
click at [436, 235] on button "قسم مينا البصل - دانون فرع الاسكندريه" at bounding box center [683, 243] width 927 height 17
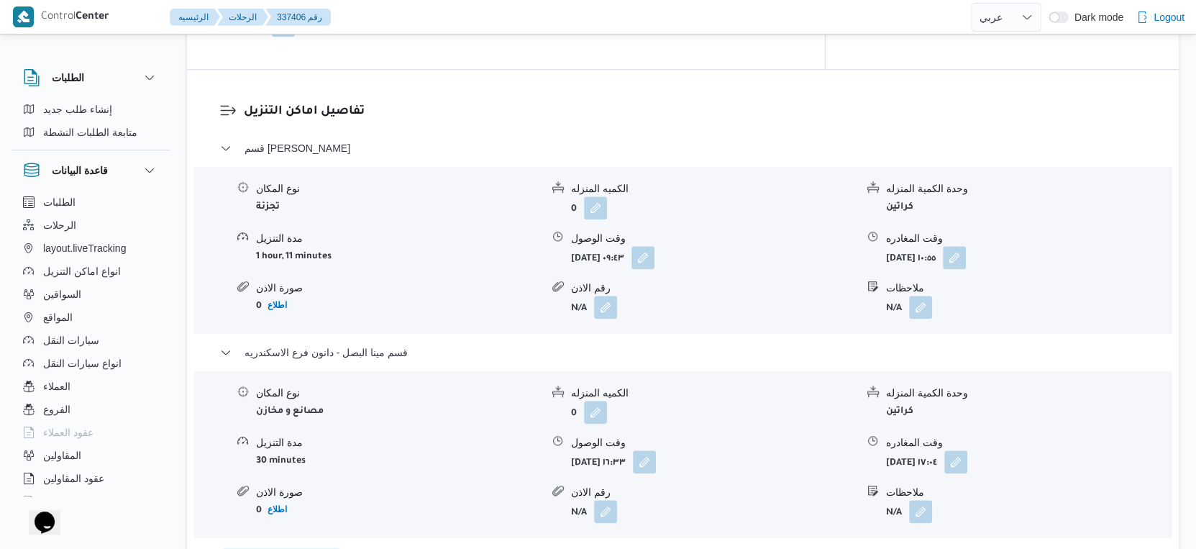
scroll to position [1119, 0]
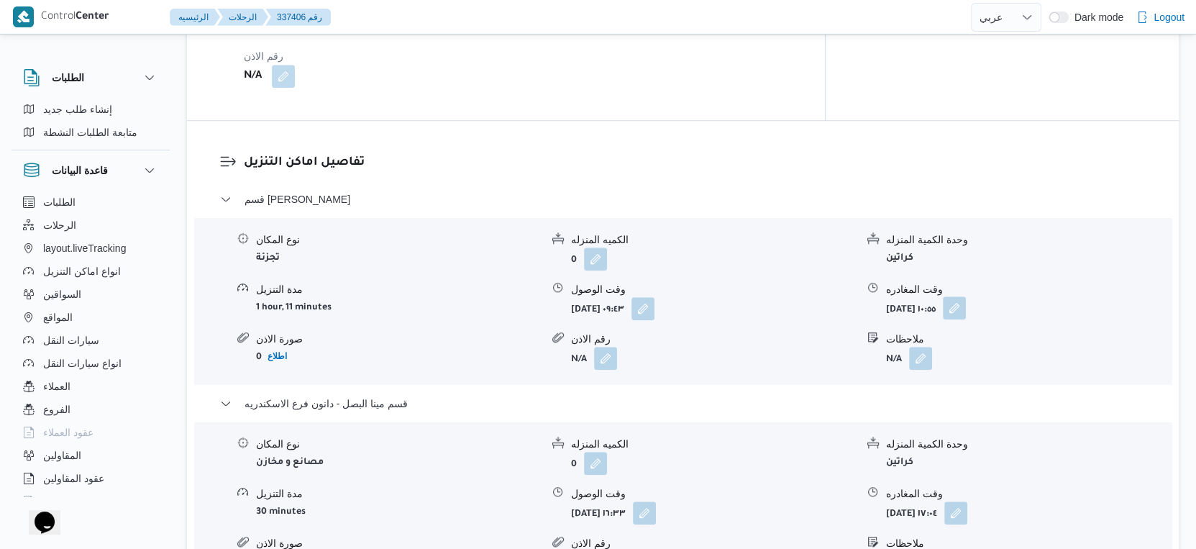
click at [966, 296] on button "button" at bounding box center [954, 307] width 23 height 23
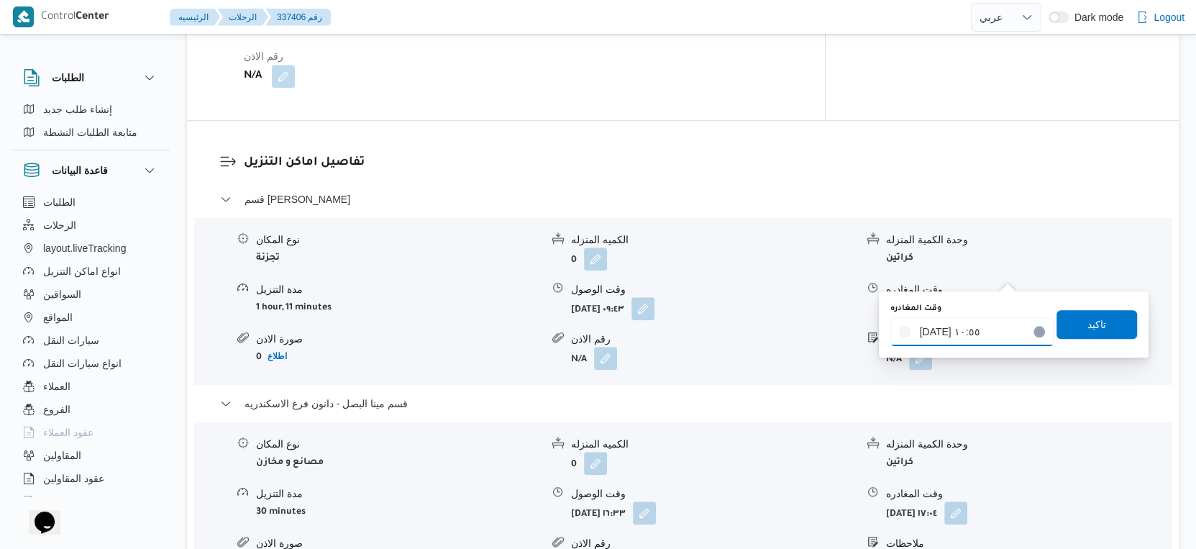
click at [965, 329] on input "[DATE] ١٠:٥٥" at bounding box center [972, 331] width 163 height 29
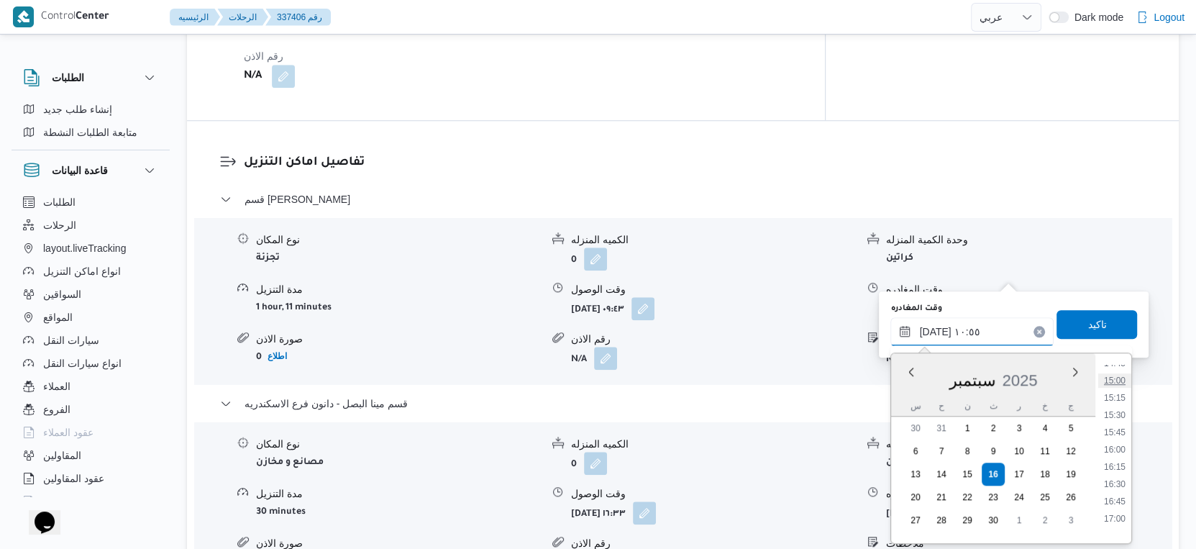
scroll to position [1054, 0]
click at [1119, 418] on li "16:00" at bounding box center [1114, 423] width 33 height 14
type input "١٦/٠٩/٢٠٢٥ ١٦:٠٠"
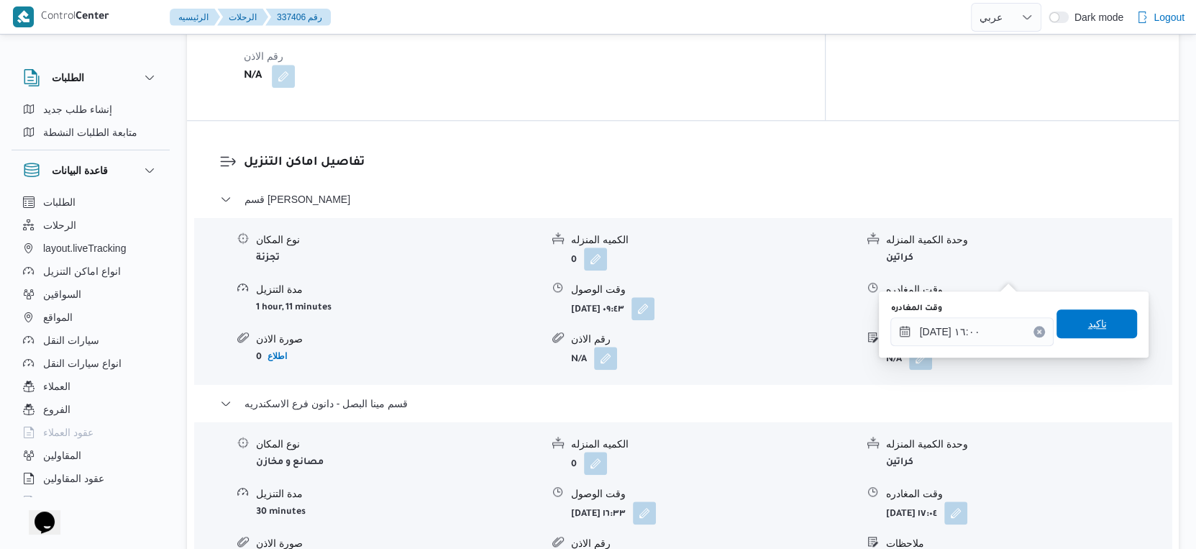
click at [1093, 319] on span "تاكيد" at bounding box center [1097, 323] width 19 height 17
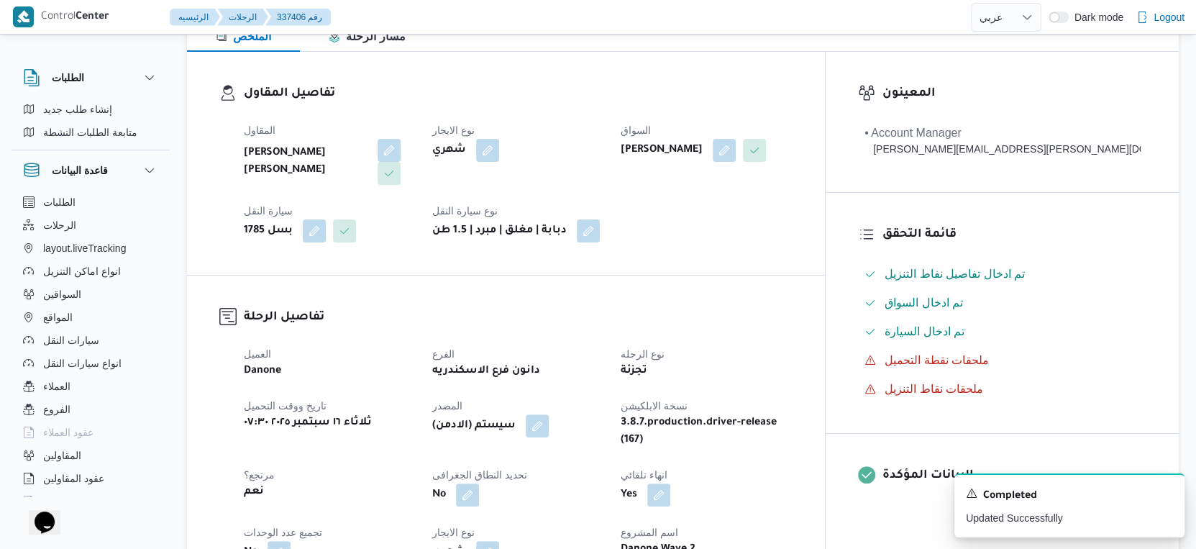
scroll to position [479, 0]
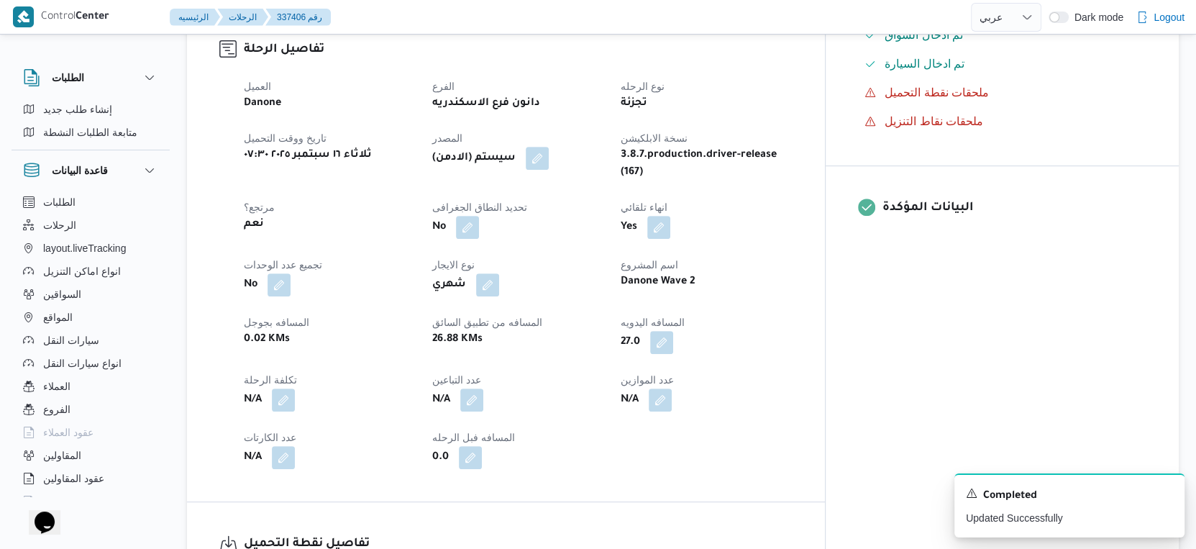
select select "ar"
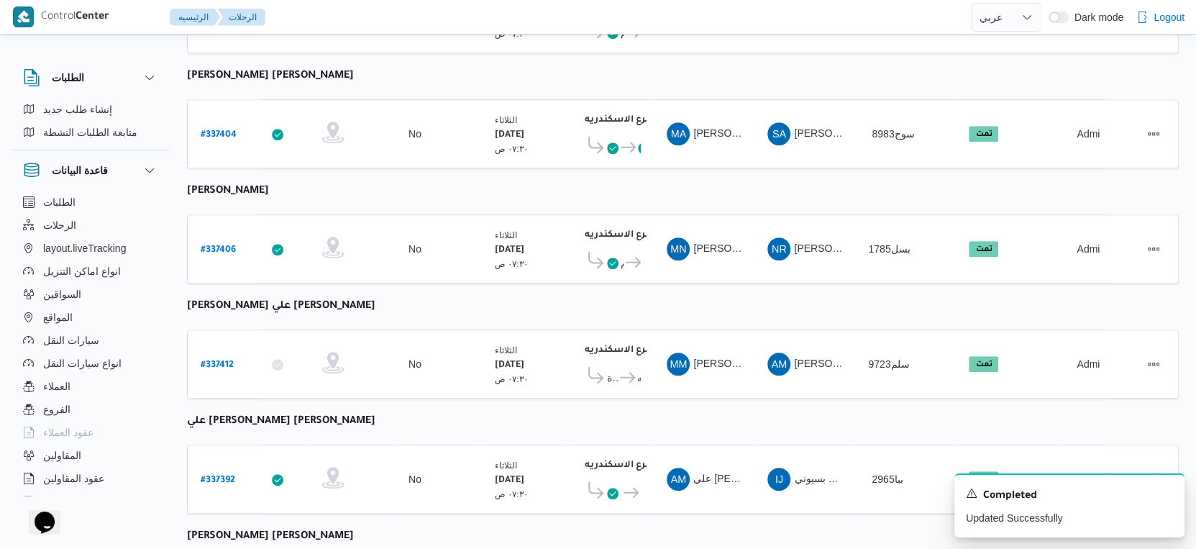
scroll to position [1174, 0]
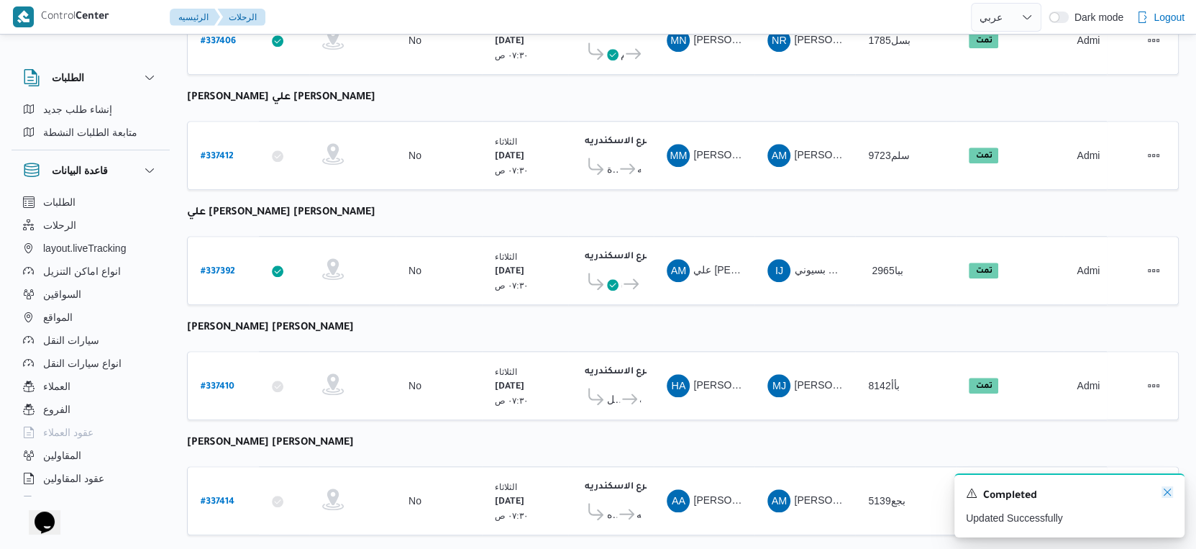
click at [1165, 491] on icon "Dismiss toast" at bounding box center [1168, 492] width 12 height 12
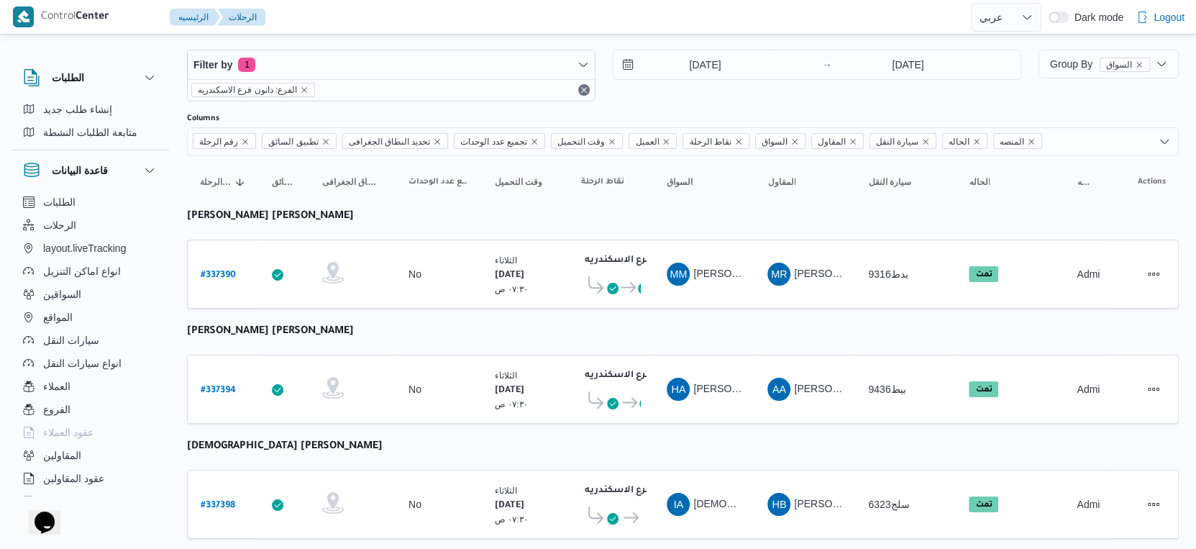
scroll to position [0, 0]
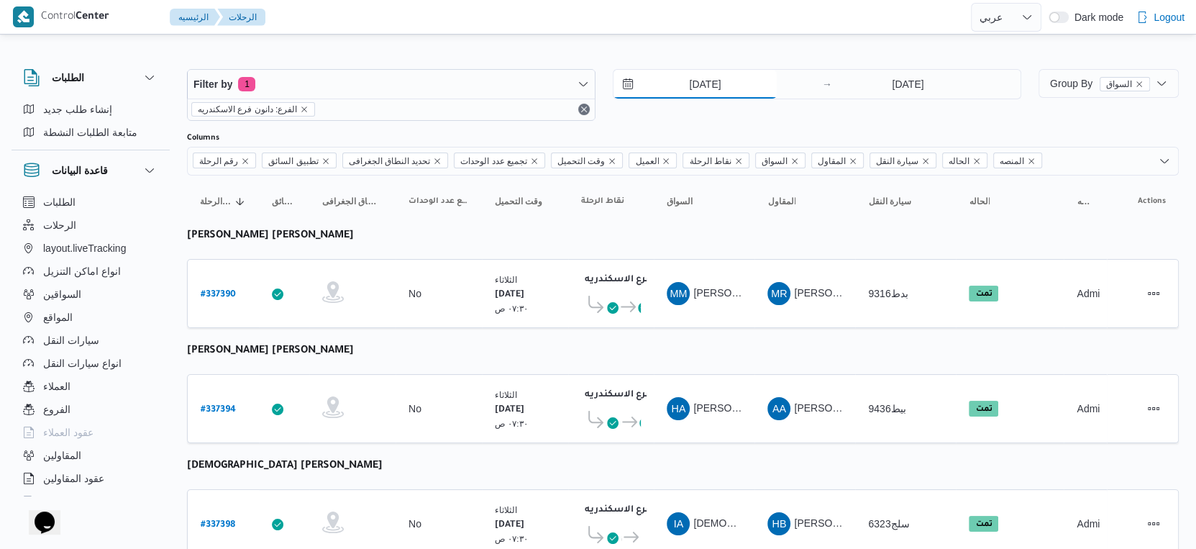
click at [728, 72] on input "[DATE]" at bounding box center [695, 84] width 163 height 29
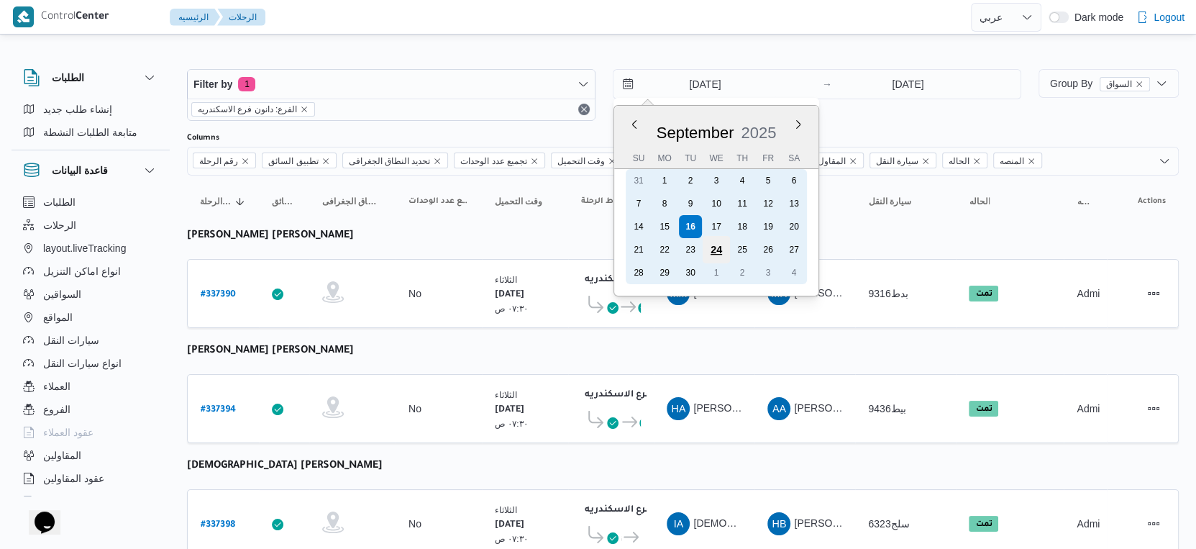
click at [708, 236] on div "24" at bounding box center [716, 249] width 27 height 27
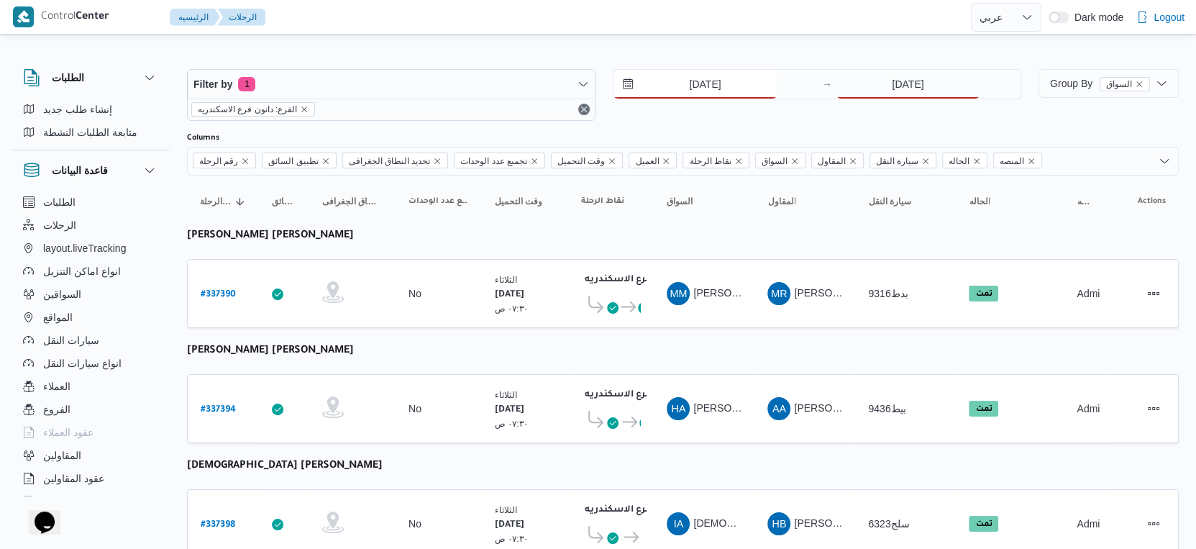
click at [704, 84] on input "24/9/2025" at bounding box center [695, 84] width 163 height 29
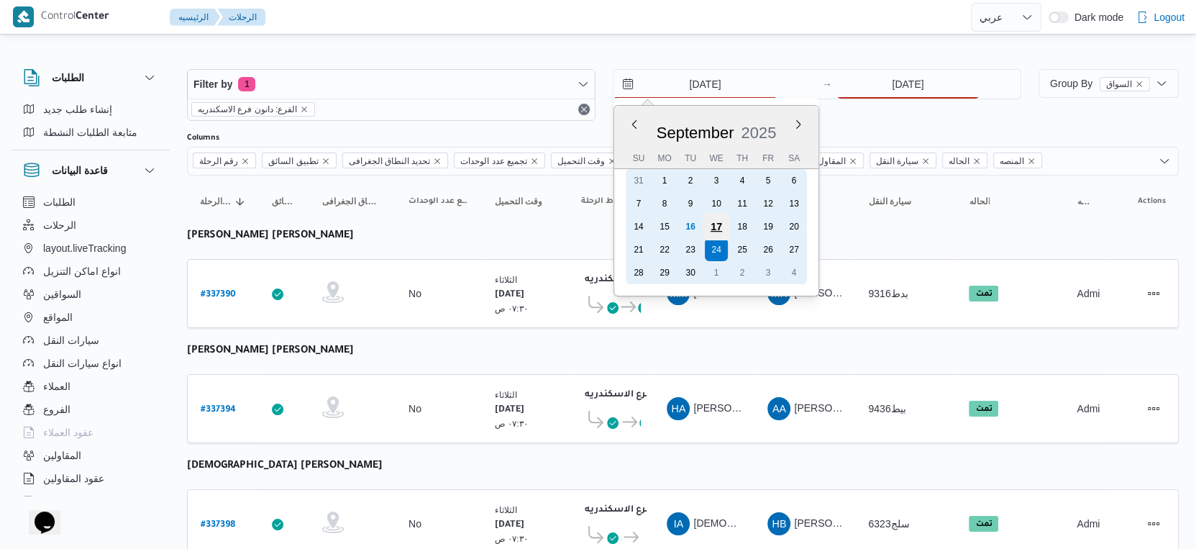
click at [722, 230] on div "17" at bounding box center [716, 226] width 27 height 27
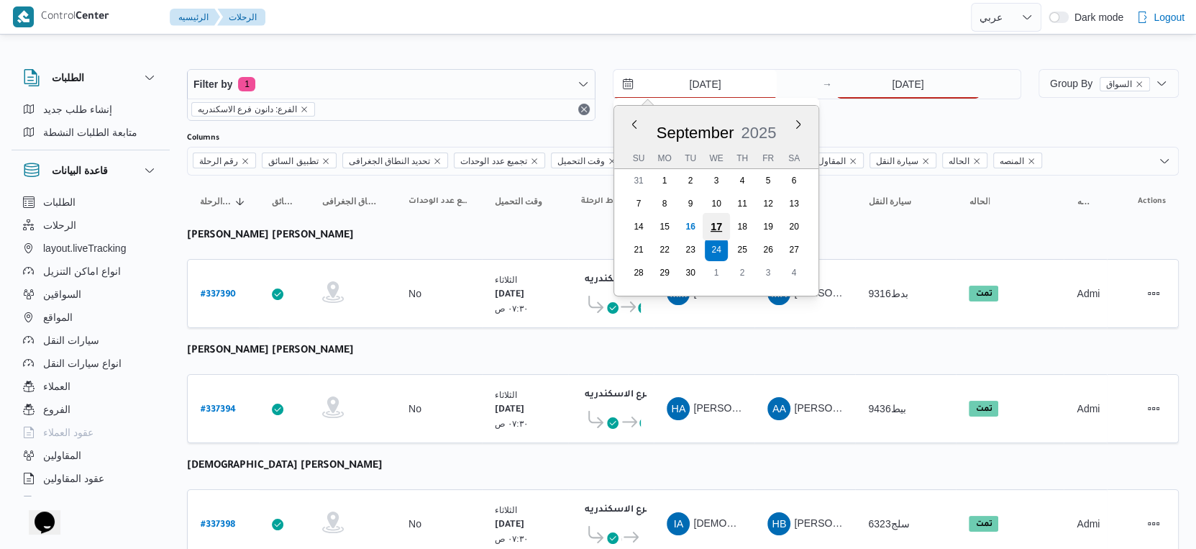
type input "[DATE]"
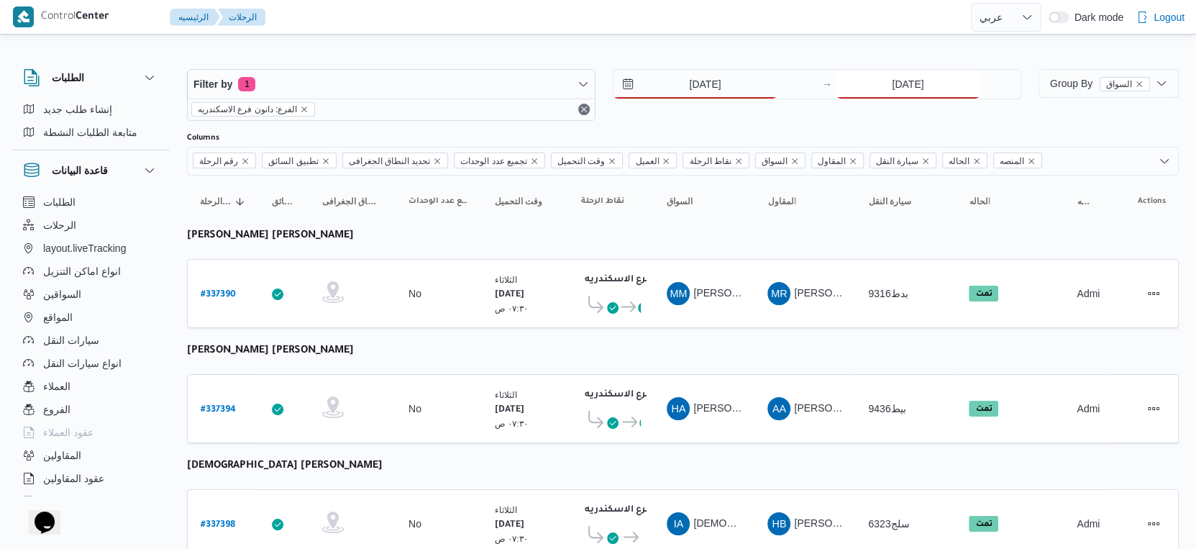
click at [891, 85] on input "[DATE]" at bounding box center [908, 84] width 143 height 29
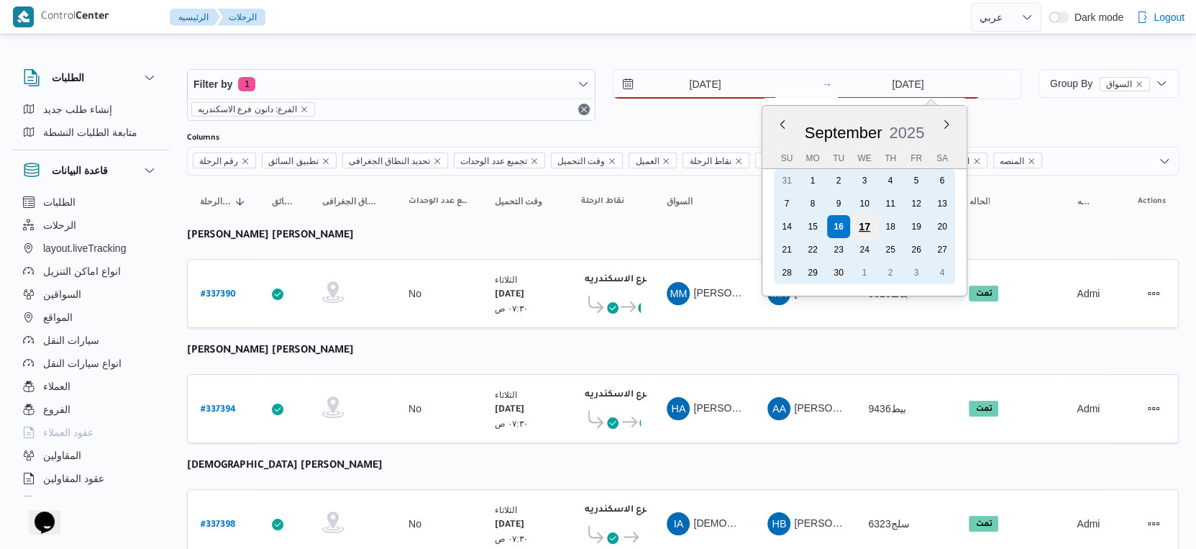
click at [868, 227] on div "17" at bounding box center [864, 226] width 27 height 27
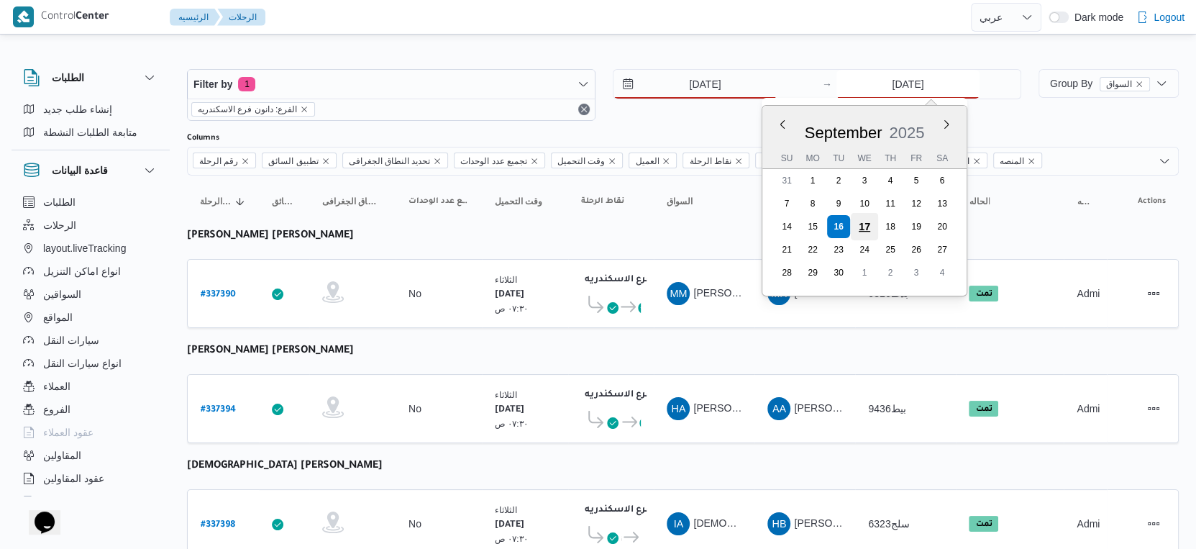
type input "[DATE]"
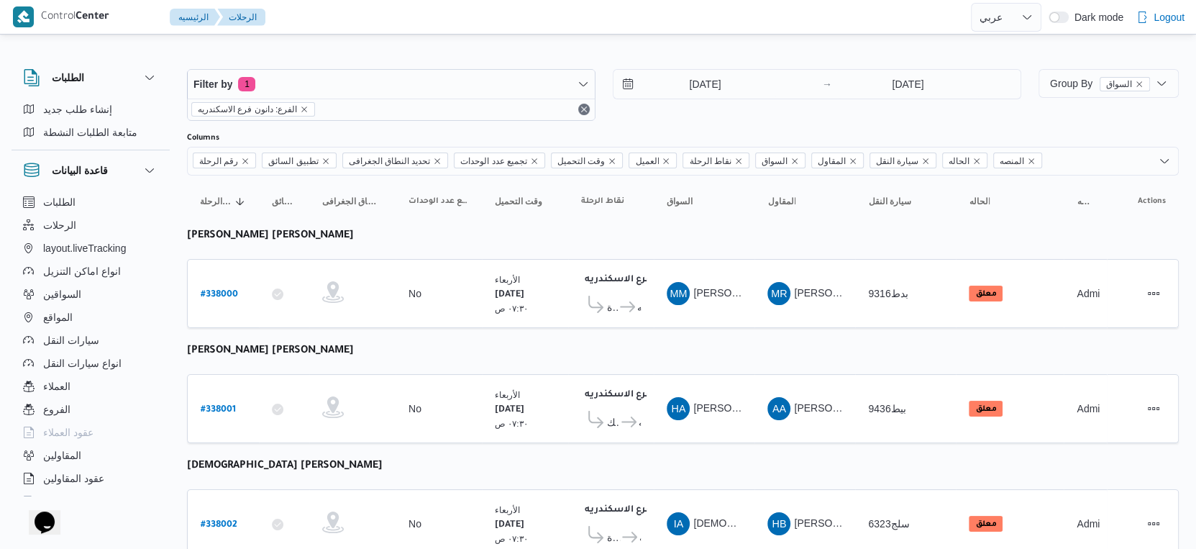
click at [623, 314] on span "قسم المنتزة دانون فرع الاسكندريه" at bounding box center [611, 307] width 60 height 22
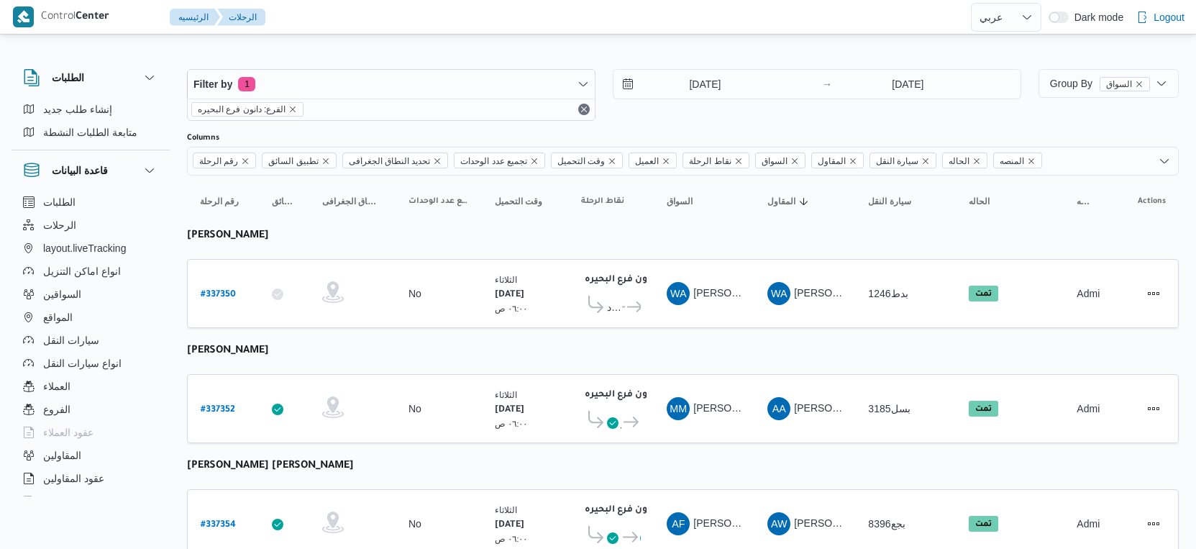
select select "ar"
click at [731, 84] on input "[DATE]" at bounding box center [695, 84] width 163 height 29
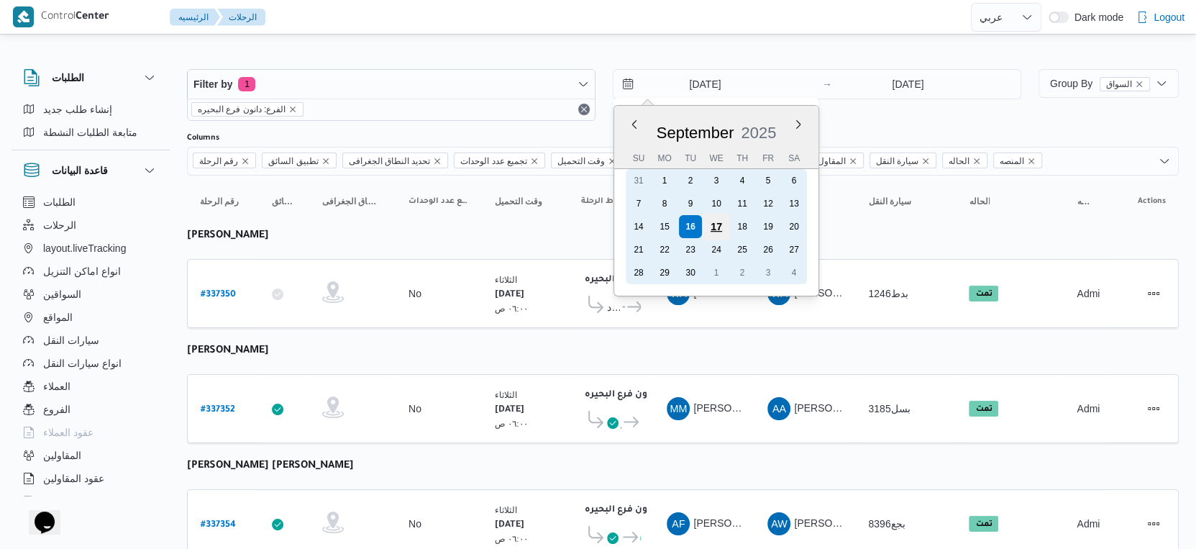
click at [711, 221] on div "17" at bounding box center [716, 226] width 27 height 27
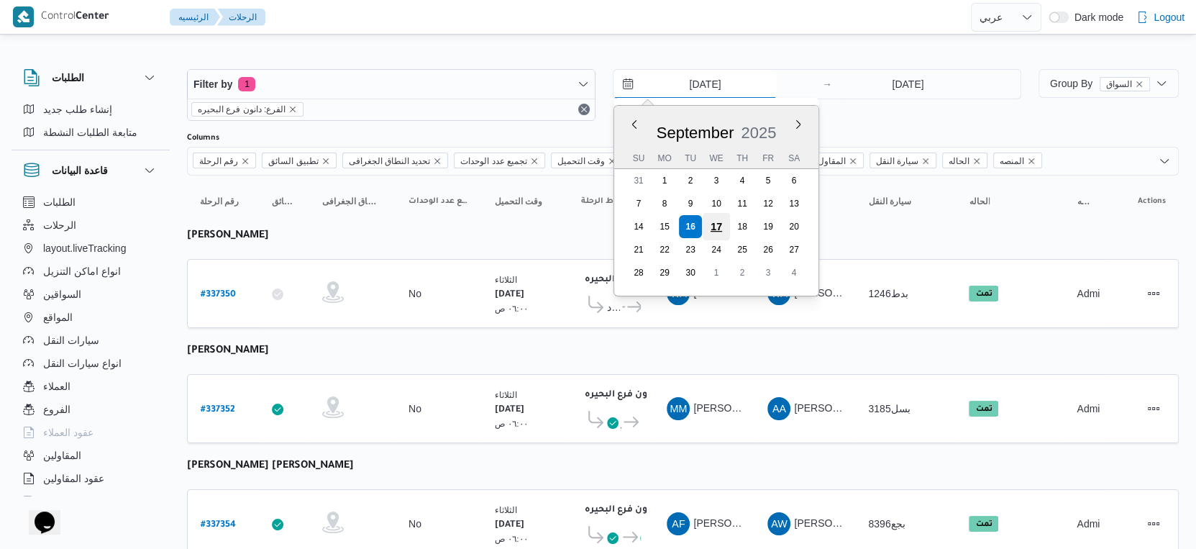
type input "[DATE]"
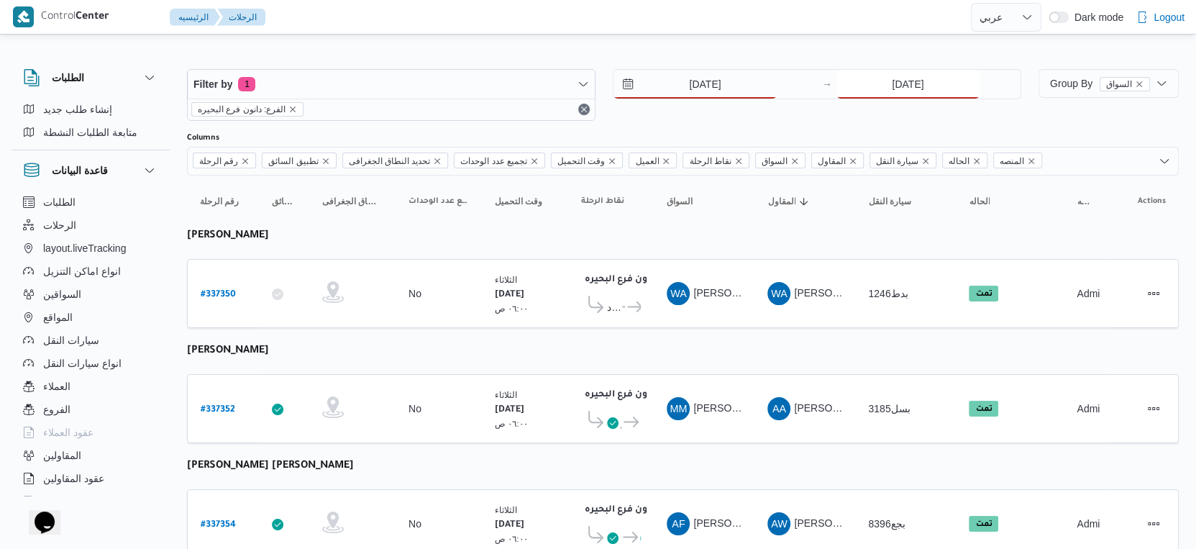
click at [921, 91] on input "[DATE]" at bounding box center [908, 84] width 143 height 29
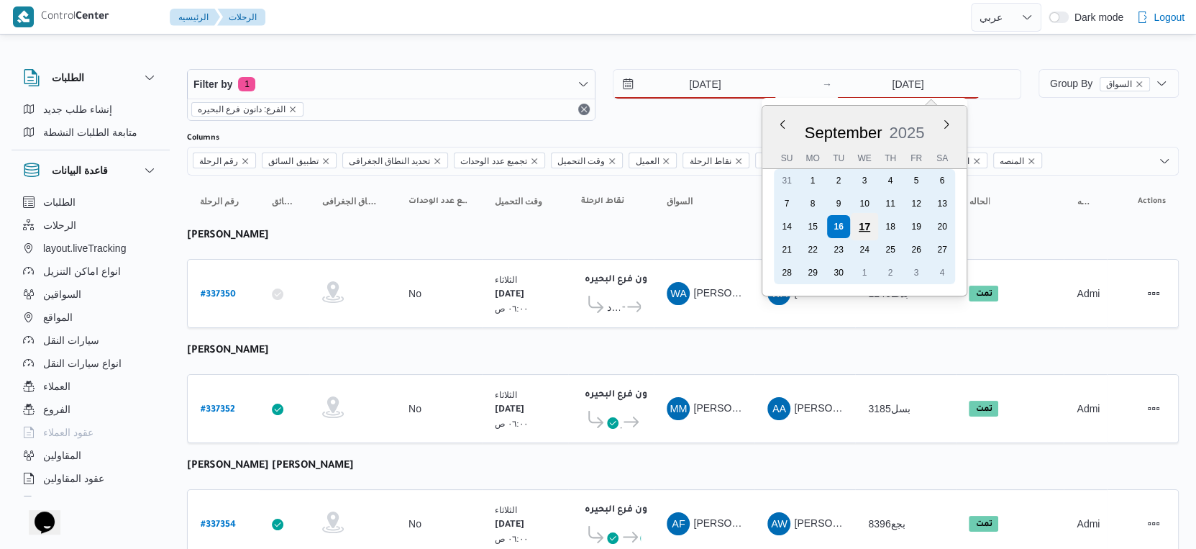
click at [863, 222] on div "17" at bounding box center [864, 226] width 27 height 27
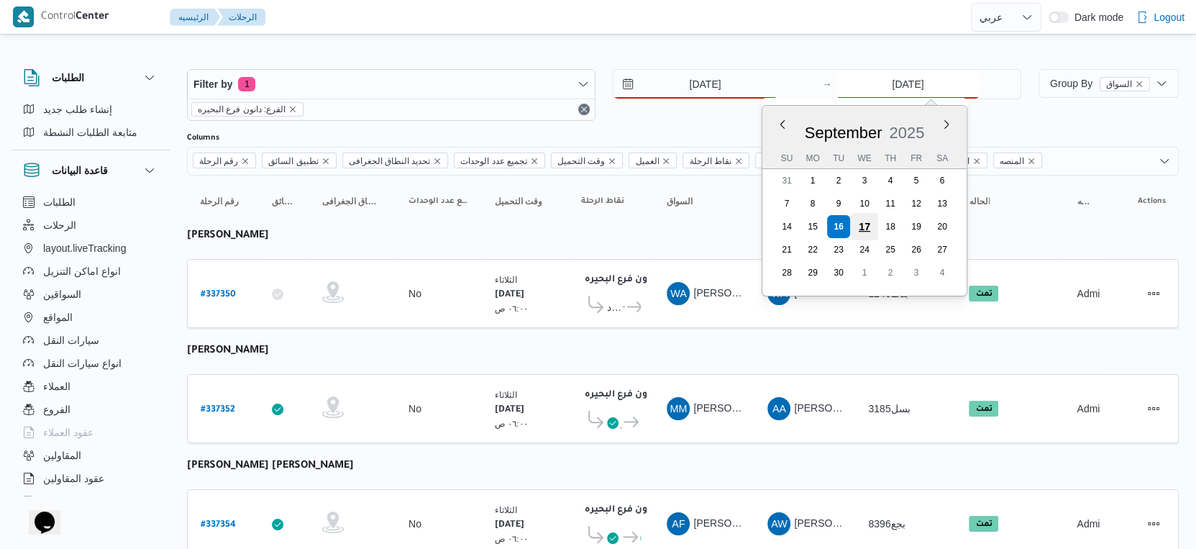
type input "[DATE]"
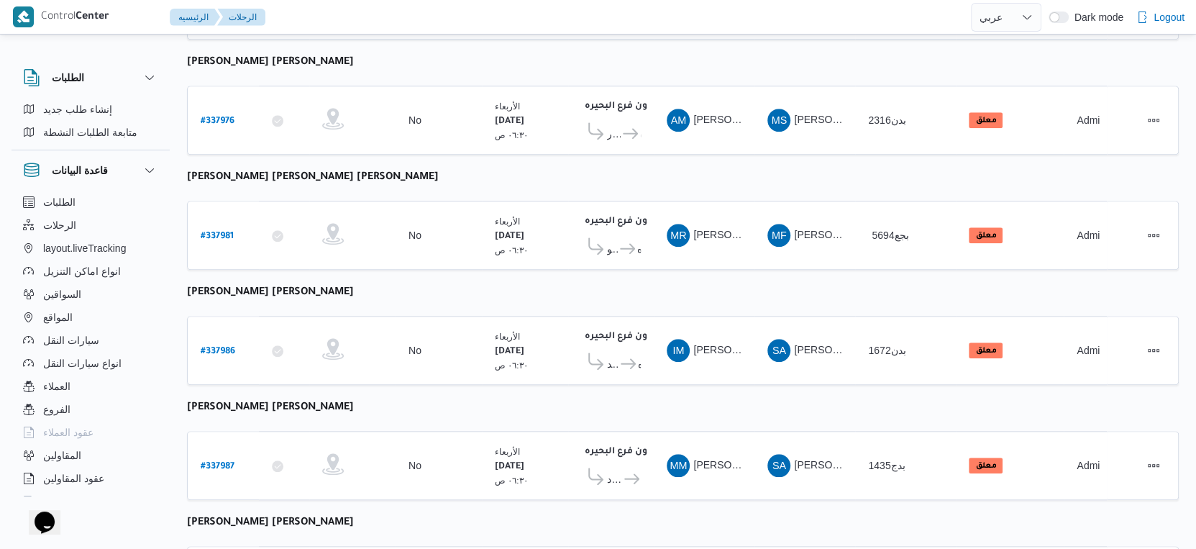
scroll to position [854, 0]
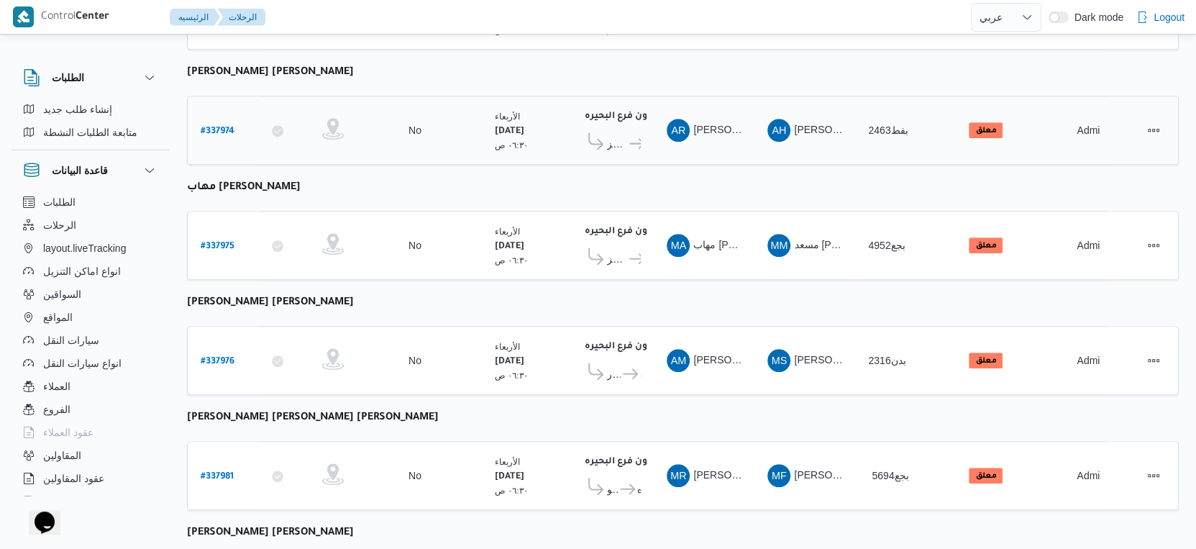
click at [215, 127] on b "# 337974" at bounding box center [218, 132] width 34 height 10
select select "ar"
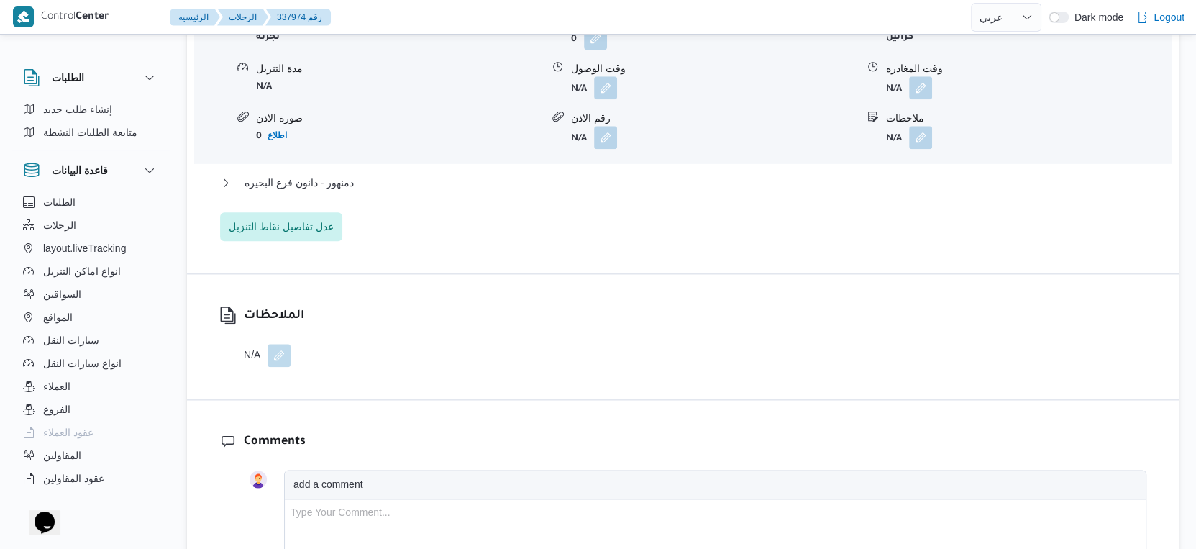
scroll to position [1254, 0]
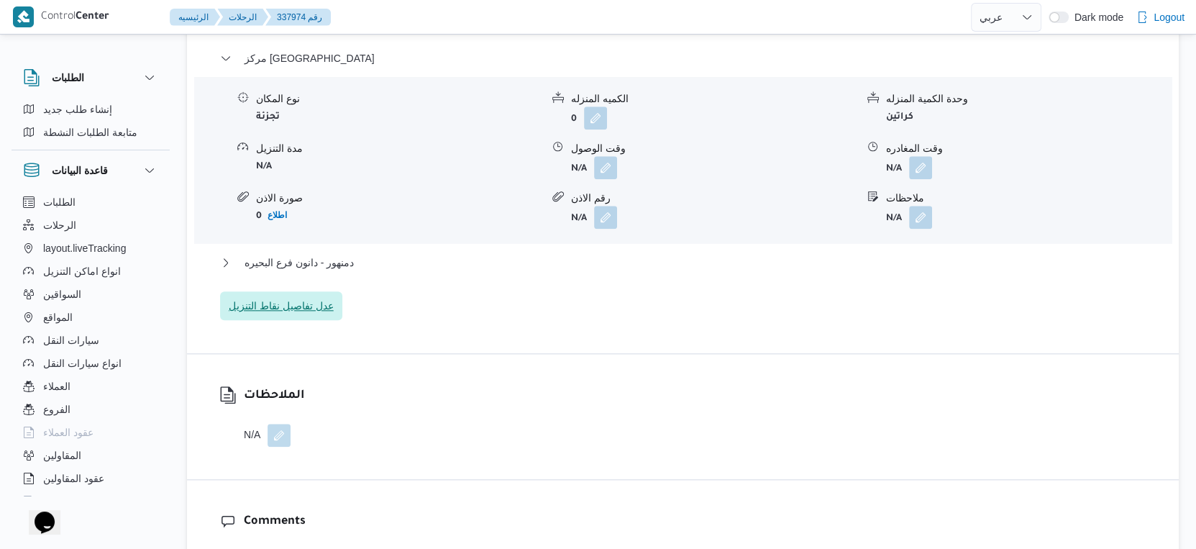
click at [311, 306] on span "عدل تفاصيل نقاط التنزيل" at bounding box center [281, 305] width 105 height 17
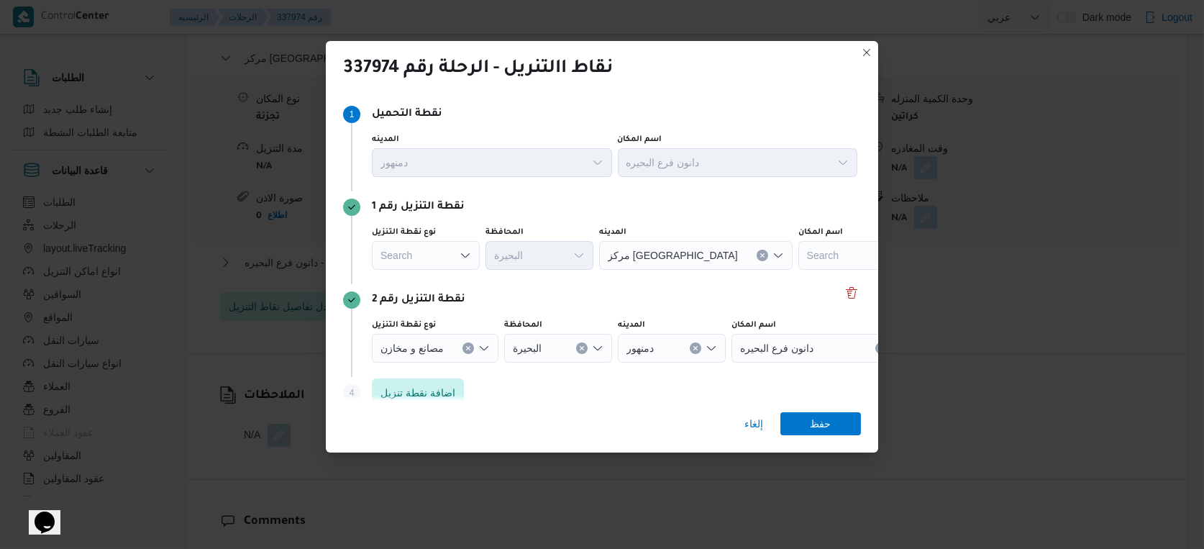
click at [438, 259] on div "Search" at bounding box center [426, 255] width 108 height 29
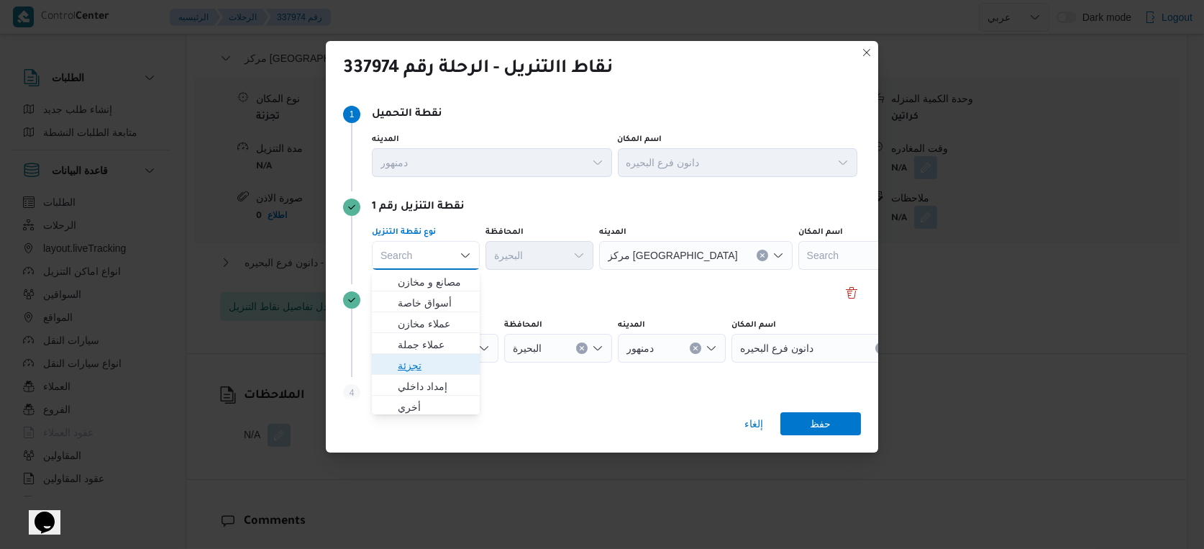
click at [437, 361] on span "تجزئة" at bounding box center [434, 365] width 73 height 17
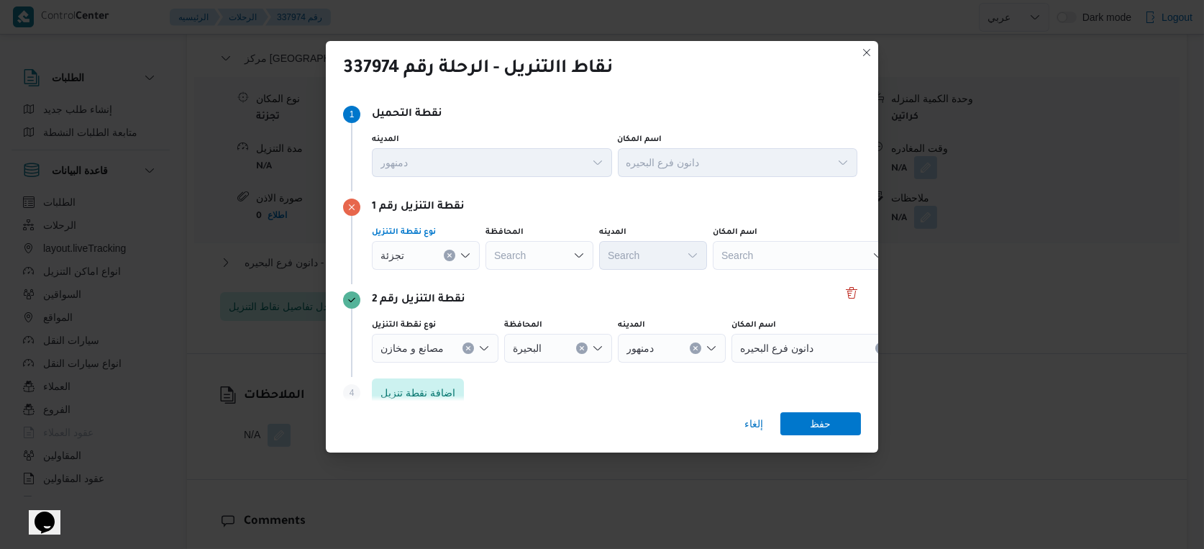
click at [551, 252] on div "Search" at bounding box center [540, 255] width 108 height 29
type input "البحير"
click at [551, 252] on div "البحير البحير Combo box. Selected. البحير. Selected. Combo box input. Search. T…" at bounding box center [540, 255] width 108 height 29
click at [540, 283] on span "البحير ة" at bounding box center [547, 281] width 73 height 17
click at [641, 264] on div "Search" at bounding box center [653, 255] width 108 height 29
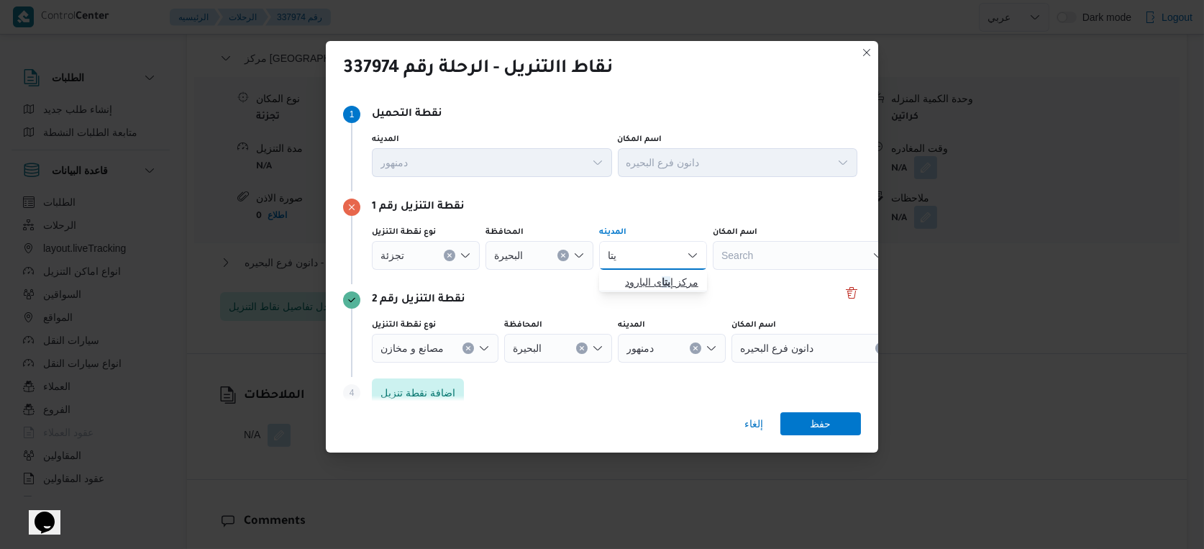
type input "يتا"
click at [650, 276] on span "مركز إ يتا ى البارود" at bounding box center [661, 281] width 73 height 17
click at [819, 418] on span "حفظ" at bounding box center [821, 422] width 21 height 23
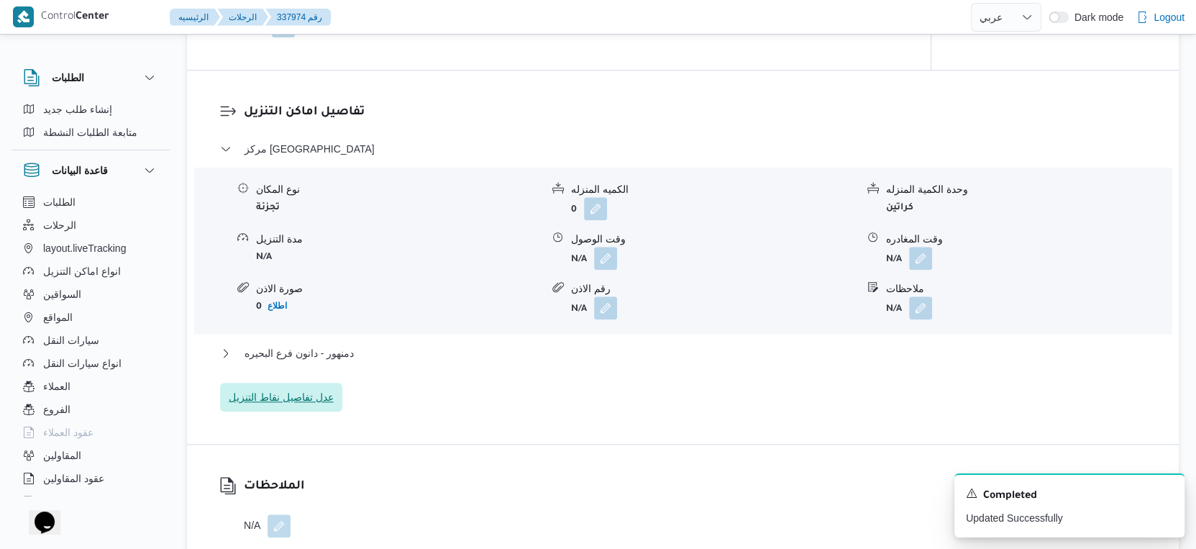
scroll to position [1094, 0]
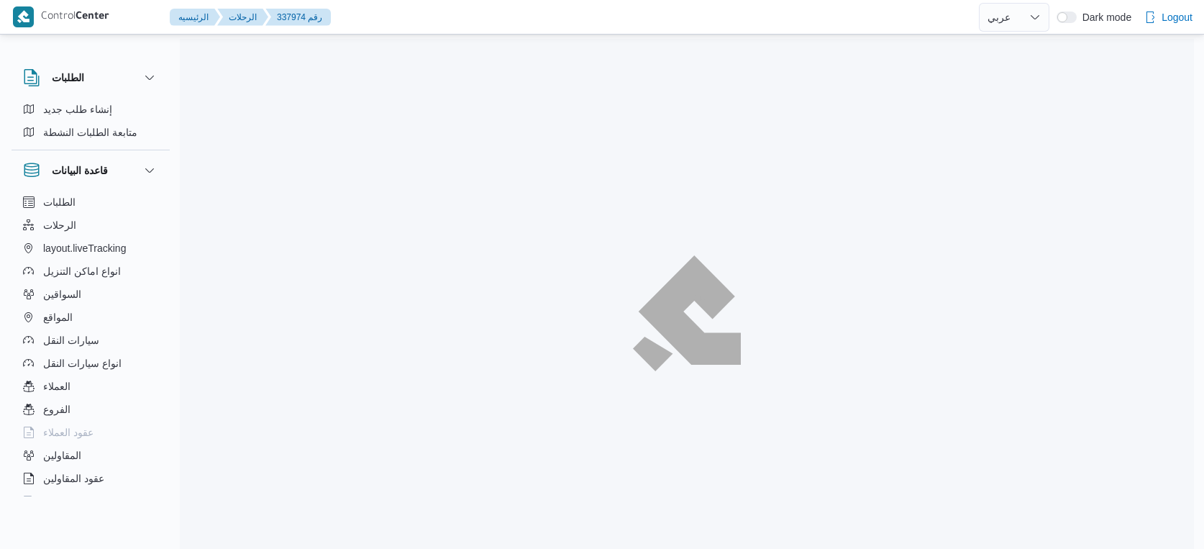
select select "ar"
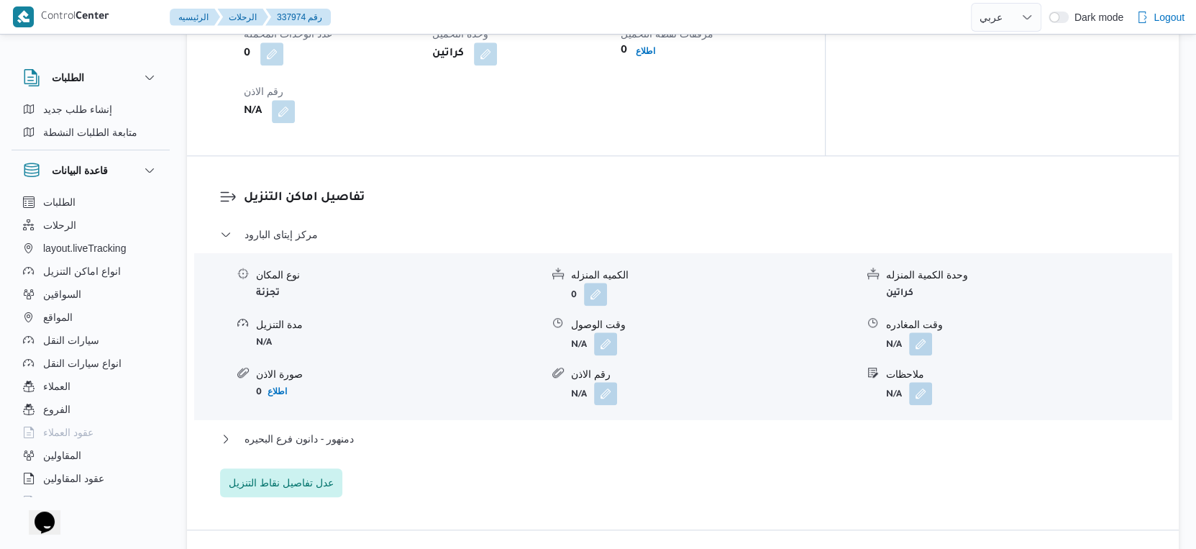
scroll to position [1078, 0]
select select "ar"
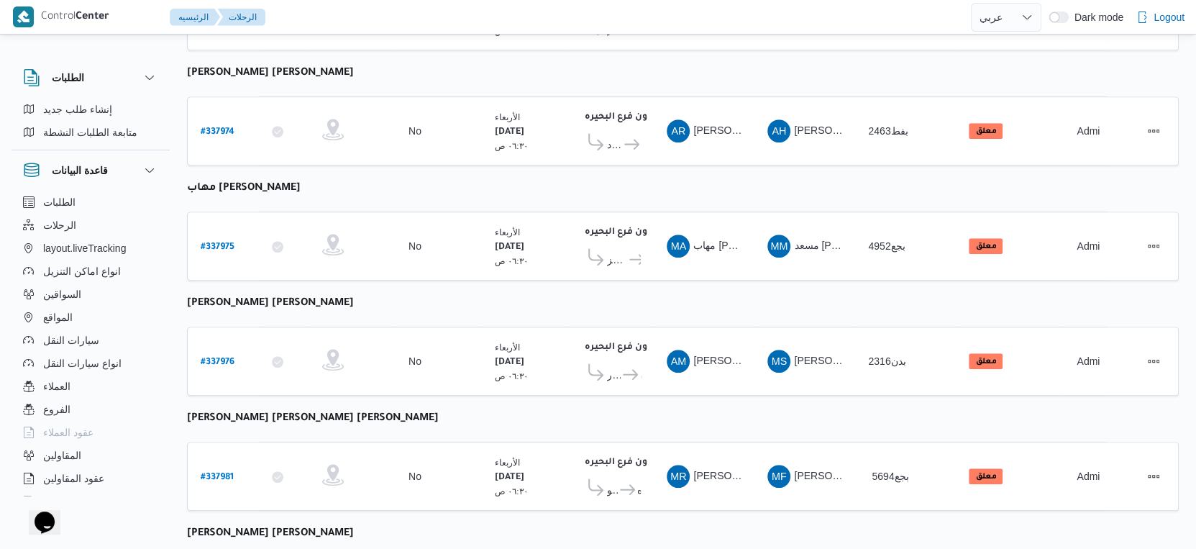
scroll to position [854, 0]
click at [627, 250] on span "دانون فرع البحيره" at bounding box center [634, 258] width 14 height 17
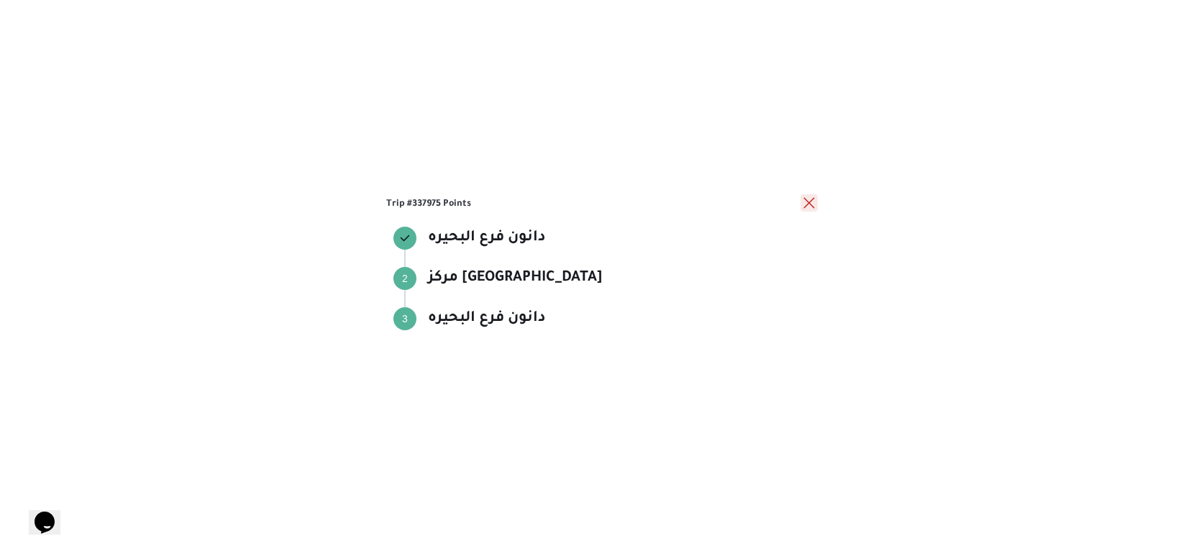
click at [802, 201] on button "close" at bounding box center [809, 202] width 17 height 17
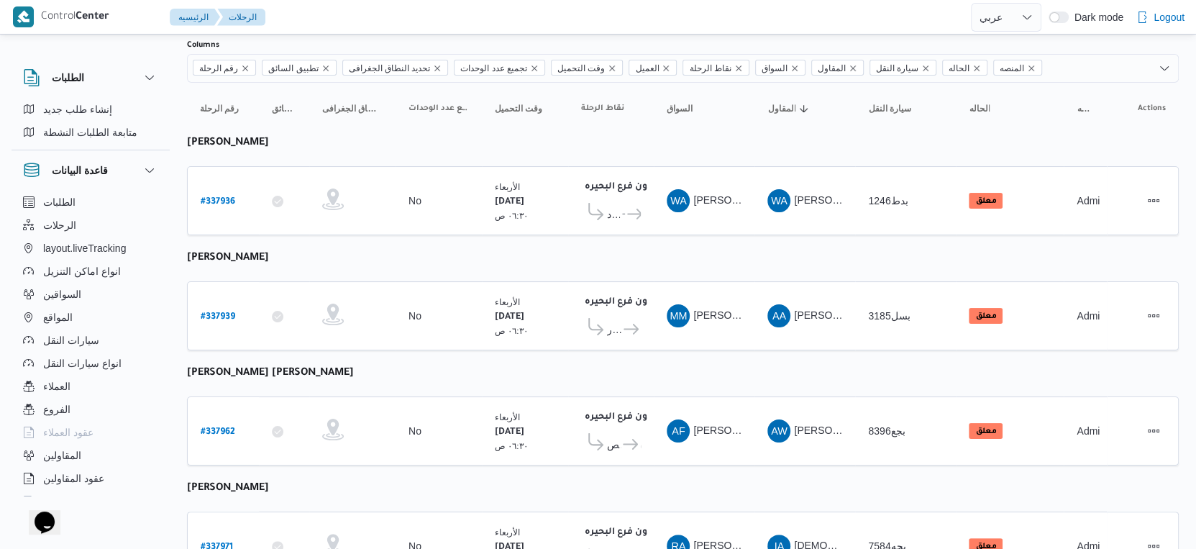
scroll to position [0, 0]
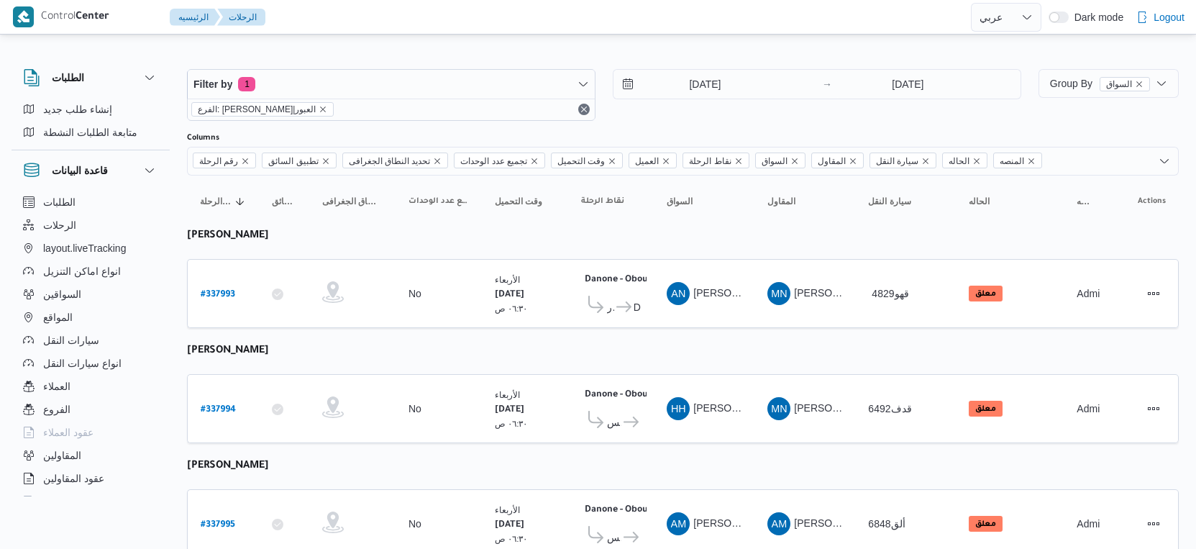
select select "ar"
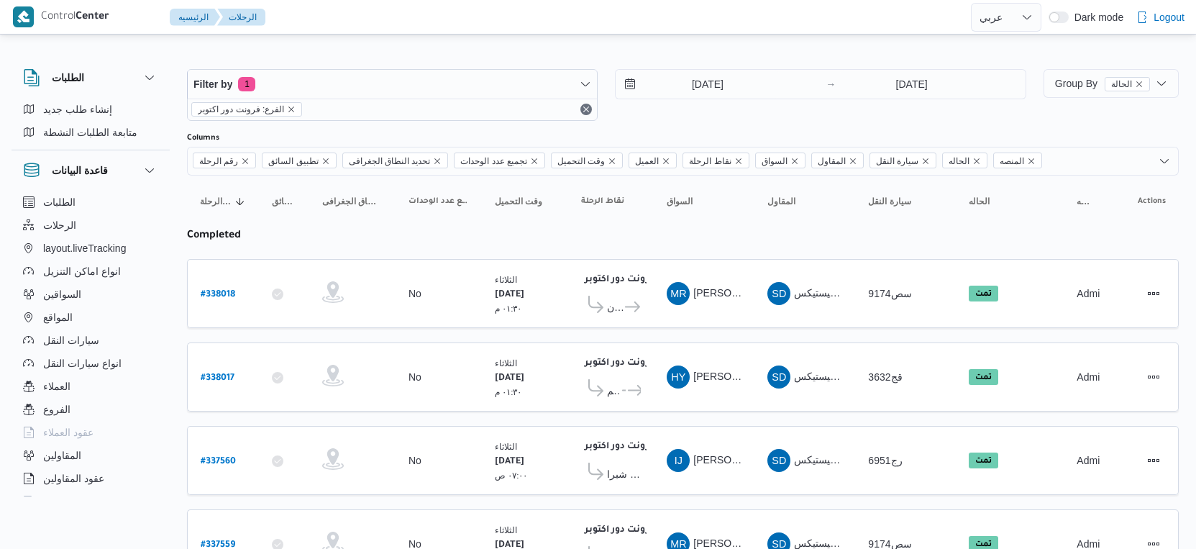
select select "ar"
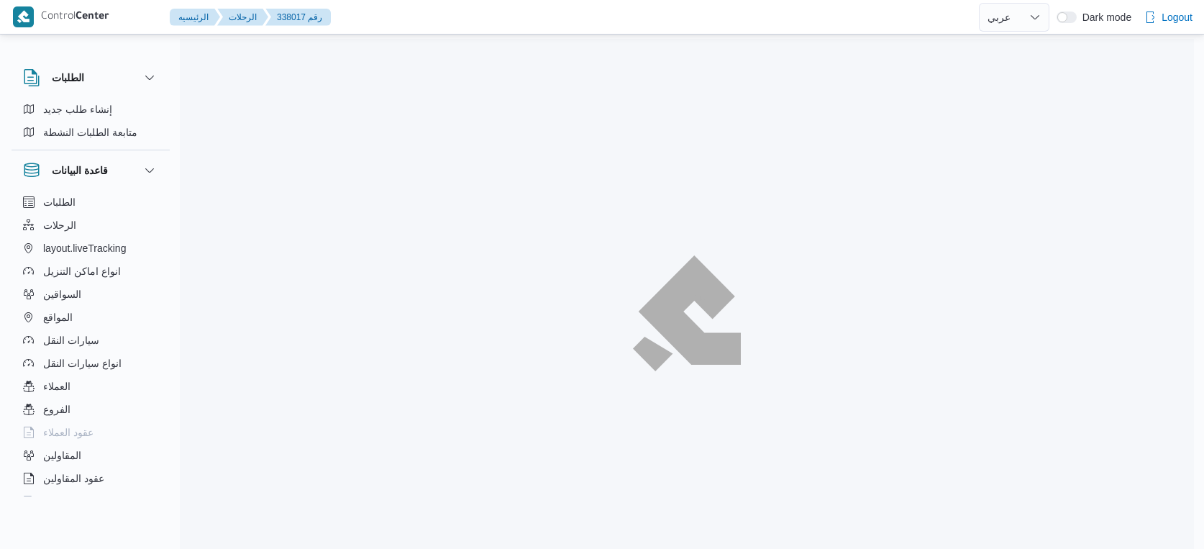
select select "ar"
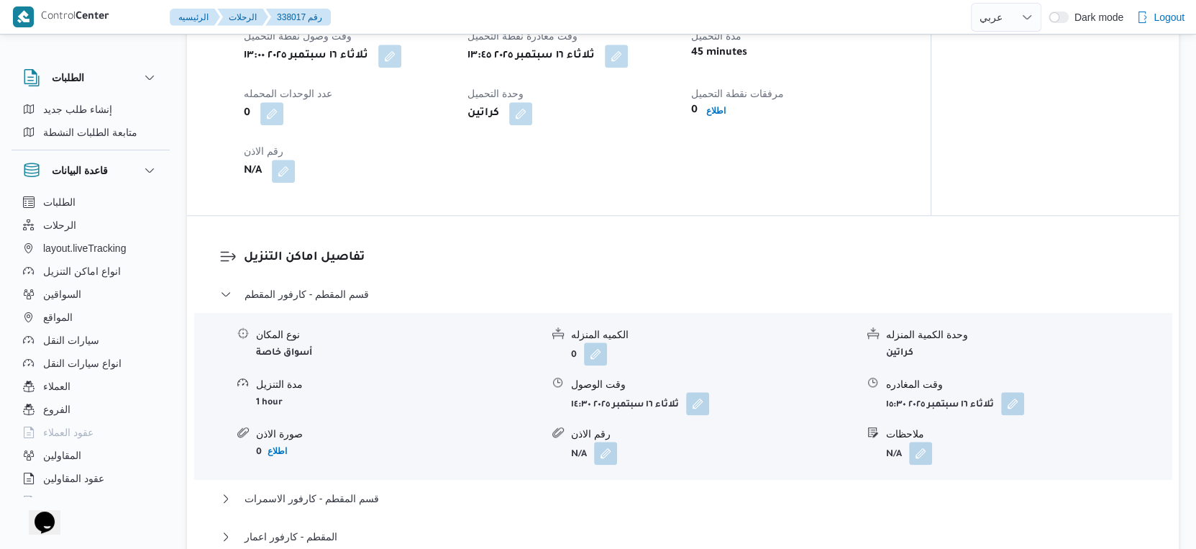
scroll to position [799, 0]
